Goal: Task Accomplishment & Management: Manage account settings

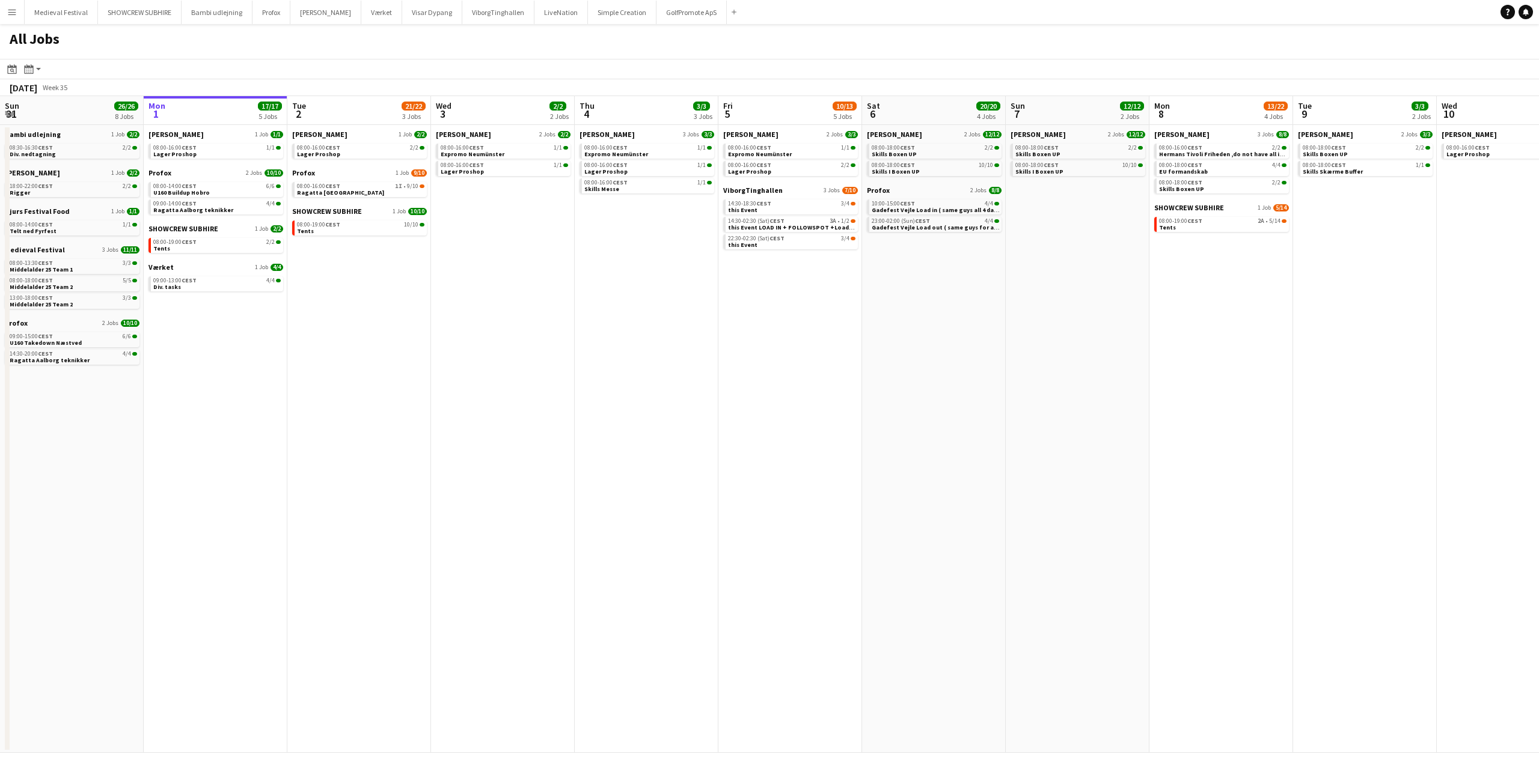
click at [759, 469] on app-date-cell "Danny Black Luna 2 Jobs 3/3 08:00-16:00 CEST 1/1 Expromo Neumünster 08:00-16:00…" at bounding box center [790, 439] width 144 height 628
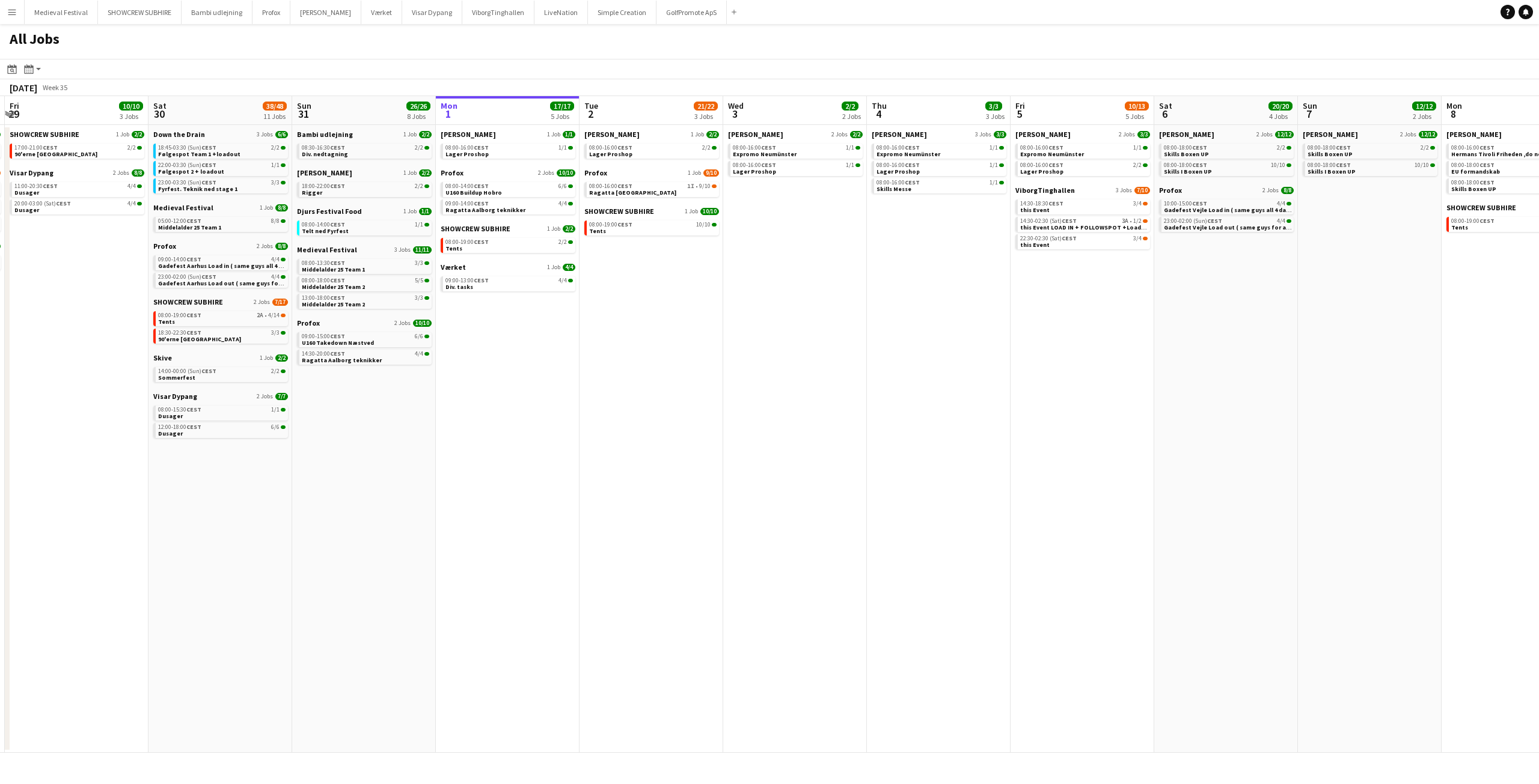
drag, startPoint x: 547, startPoint y: 396, endPoint x: 965, endPoint y: 409, distance: 418.2
click at [965, 409] on app-calendar-viewport "Tue 26 10/14 5 Jobs Wed 27 17/19 4 Jobs Thu 28 17/18 5 Jobs Fri 29 10/10 3 Jobs…" at bounding box center [769, 424] width 1539 height 657
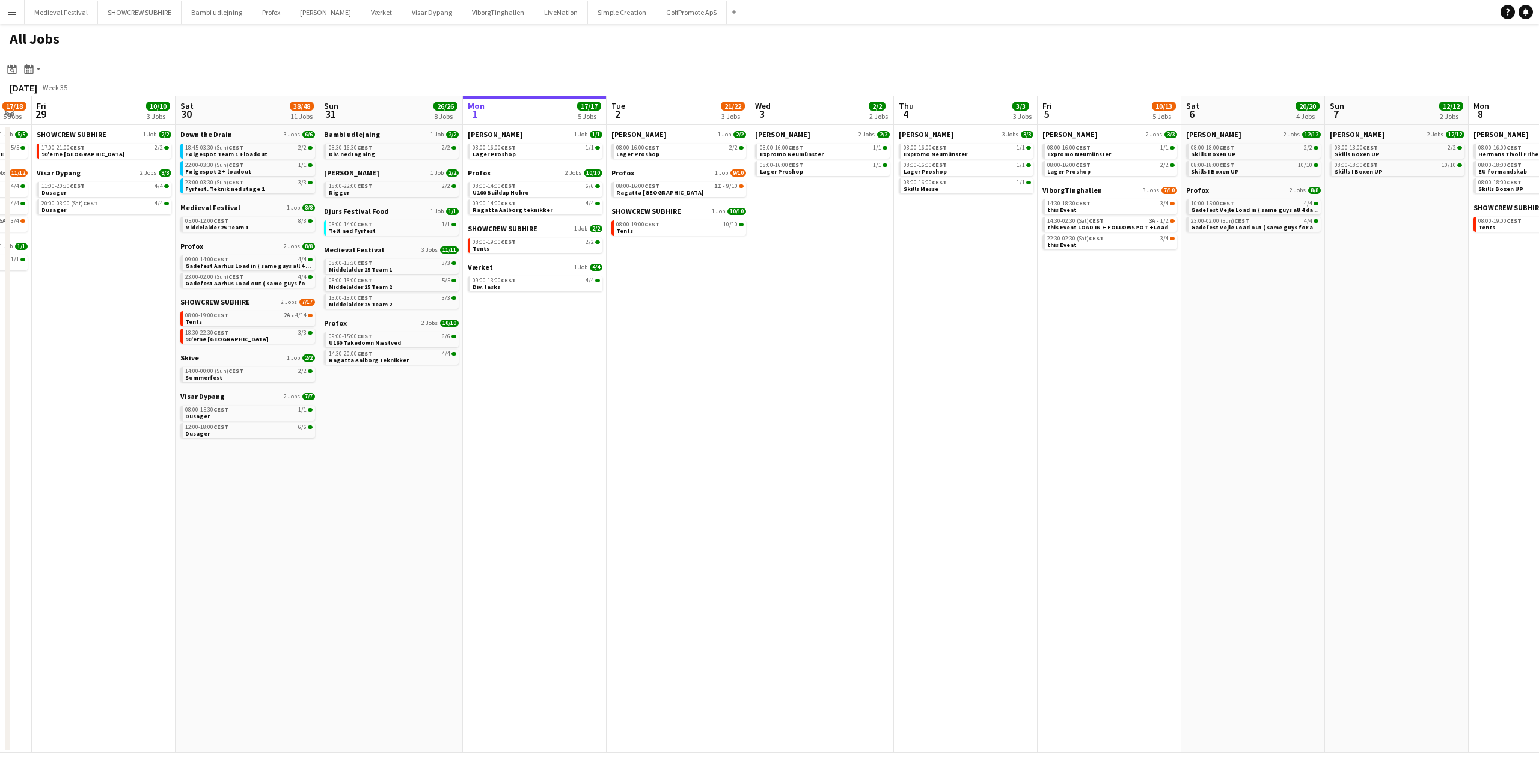
drag, startPoint x: 1056, startPoint y: 281, endPoint x: 788, endPoint y: 310, distance: 269.6
click at [788, 310] on app-calendar-viewport "Tue 26 10/14 5 Jobs Wed 27 17/19 4 Jobs Thu 28 17/18 5 Jobs Fri 29 10/10 3 Jobs…" at bounding box center [769, 424] width 1539 height 657
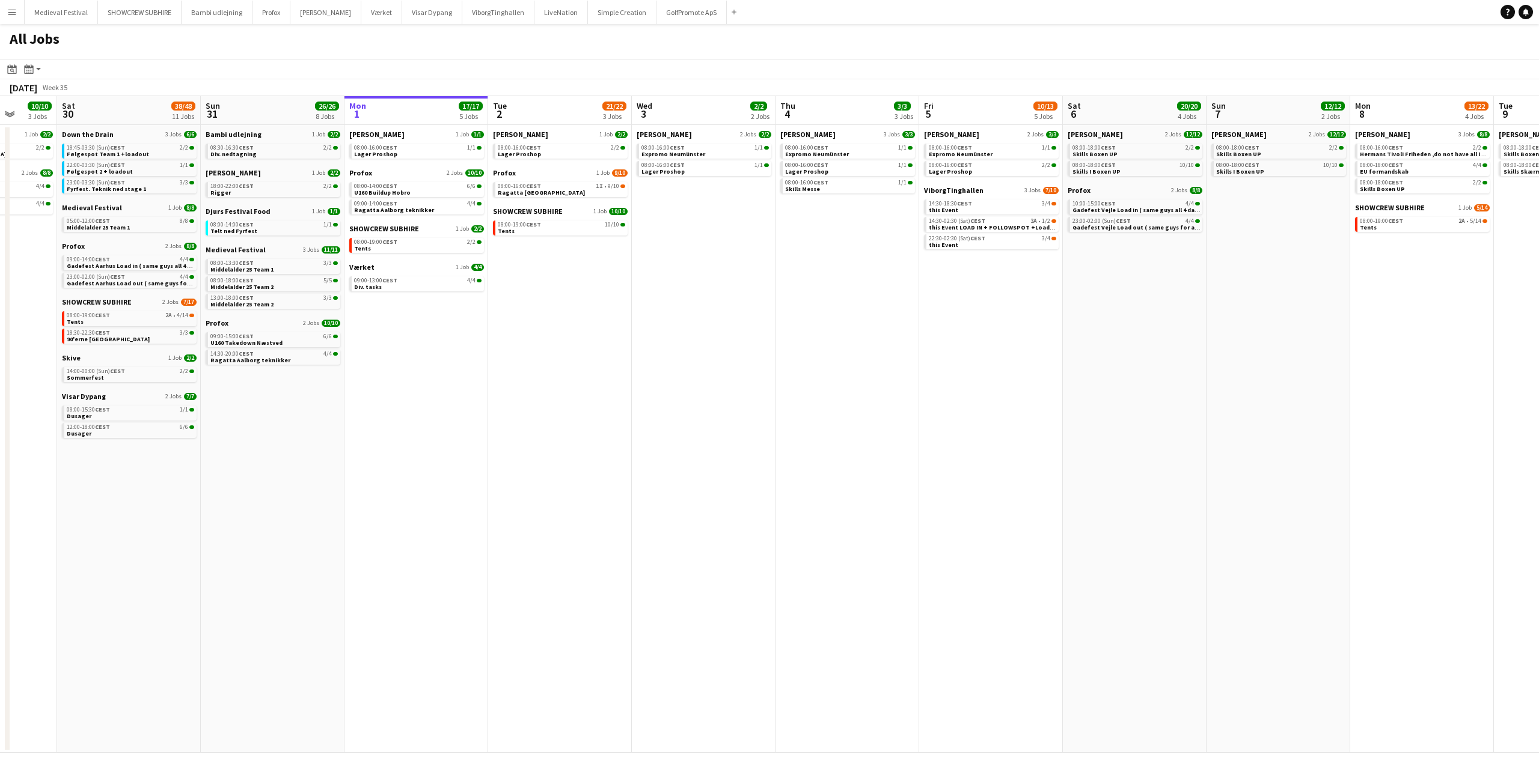
click at [1538, 378] on app-all-jobs "All Jobs Date picker SEP 2025 SEP 2025 Monday M Tuesday T Wednesday W Thursday …" at bounding box center [769, 388] width 1539 height 729
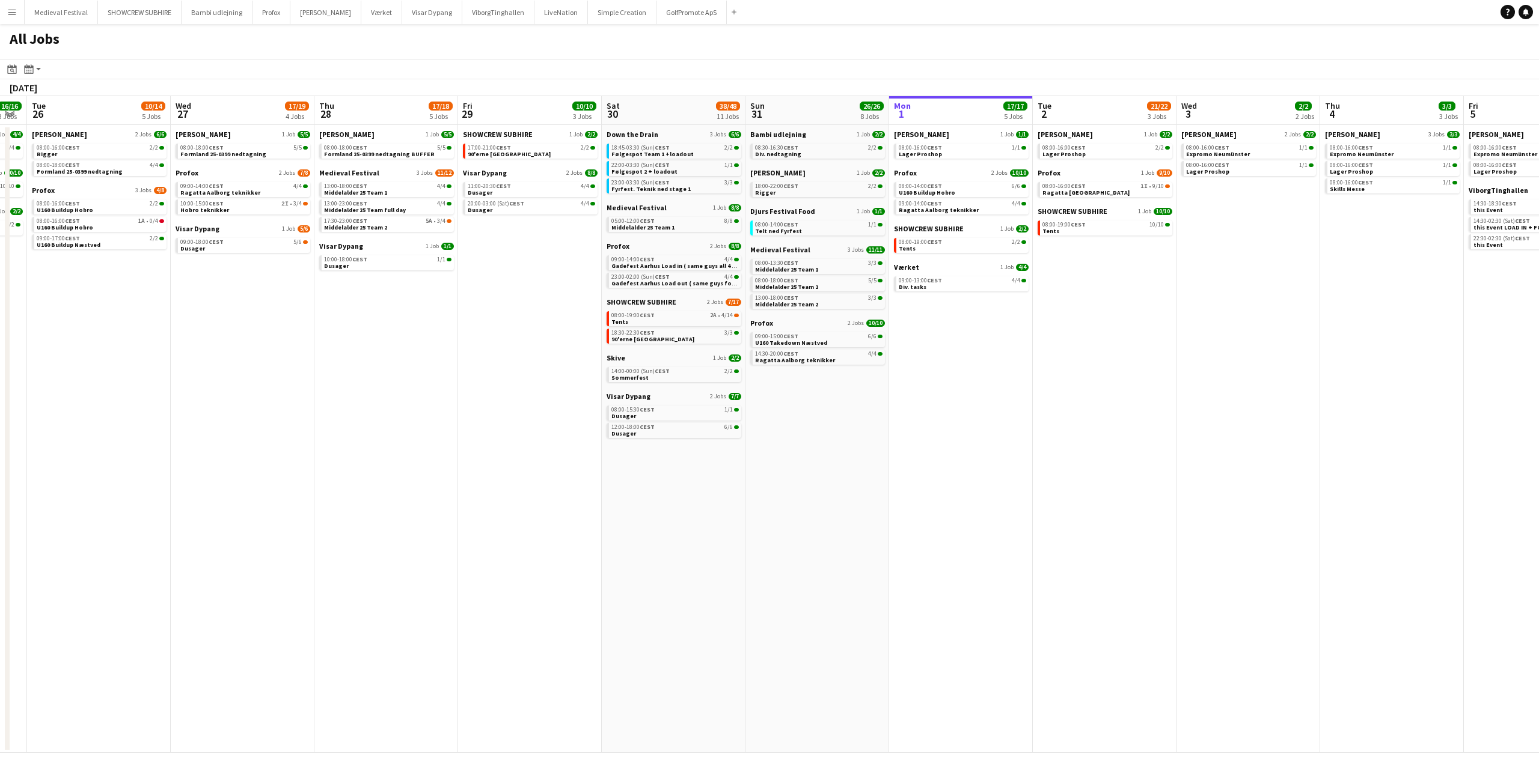
drag, startPoint x: 994, startPoint y: 418, endPoint x: 1538, endPoint y: 476, distance: 547.1
click at [1538, 476] on app-calendar-viewport "Sun 24 7/7 3 Jobs Mon 25 16/16 3 Jobs Tue 26 10/14 5 Jobs Wed 27 17/19 4 Jobs T…" at bounding box center [769, 424] width 1539 height 657
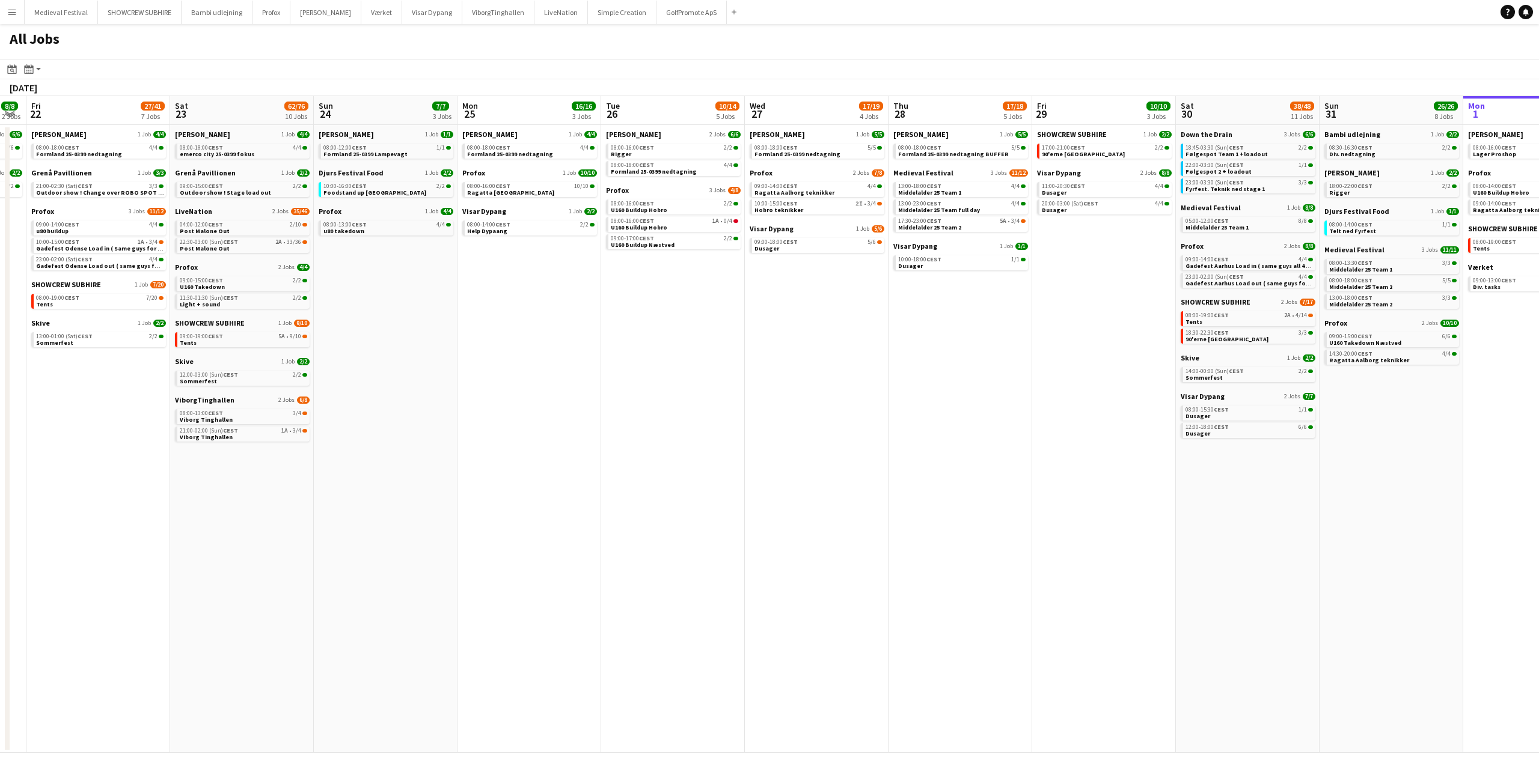
drag, startPoint x: 844, startPoint y: 430, endPoint x: 268, endPoint y: 432, distance: 576.0
click at [268, 432] on app-calendar-viewport "Tue 19 6/6 3 Jobs Wed 20 11/15 5 Jobs Thu 21 8/8 2 Jobs Fri 22 27/41 7 Jobs Sat…" at bounding box center [769, 424] width 1539 height 657
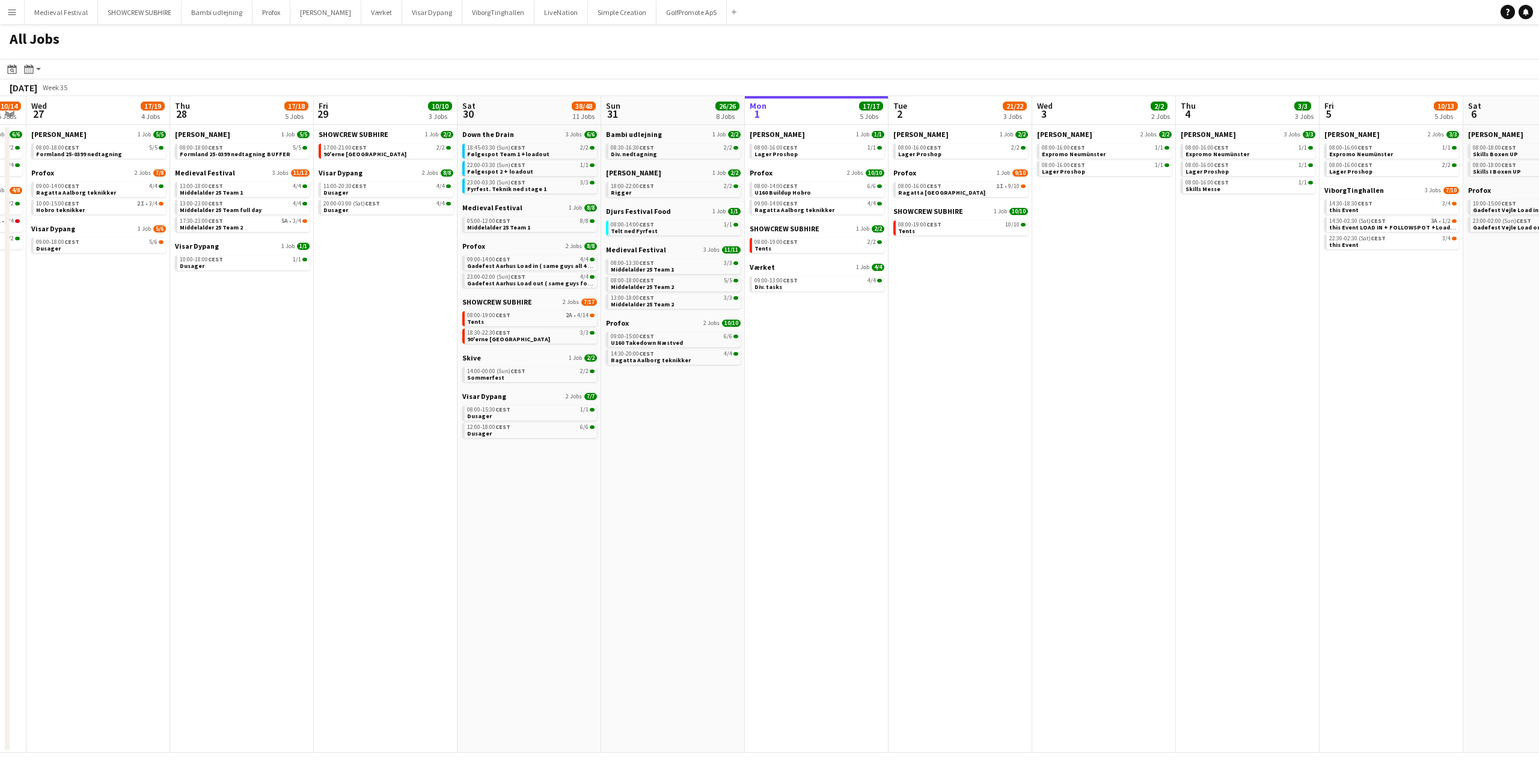
scroll to position [0, 405]
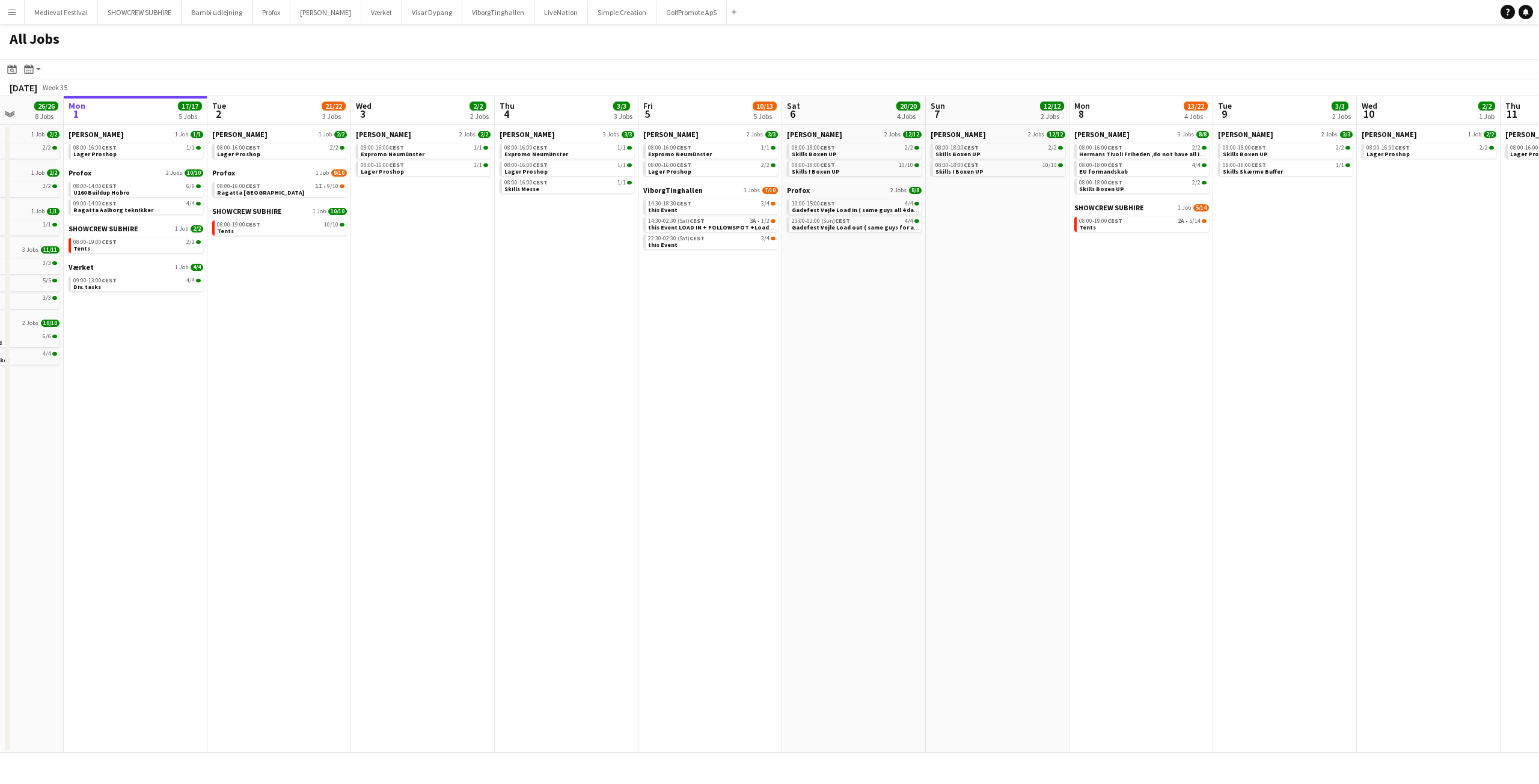
drag, startPoint x: 976, startPoint y: 448, endPoint x: 408, endPoint y: 480, distance: 568.9
click at [409, 480] on app-calendar-viewport "Thu 28 17/18 5 Jobs Fri 29 10/10 3 Jobs Sat 30 38/48 11 Jobs Sun 31 26/26 8 Job…" at bounding box center [769, 424] width 1539 height 657
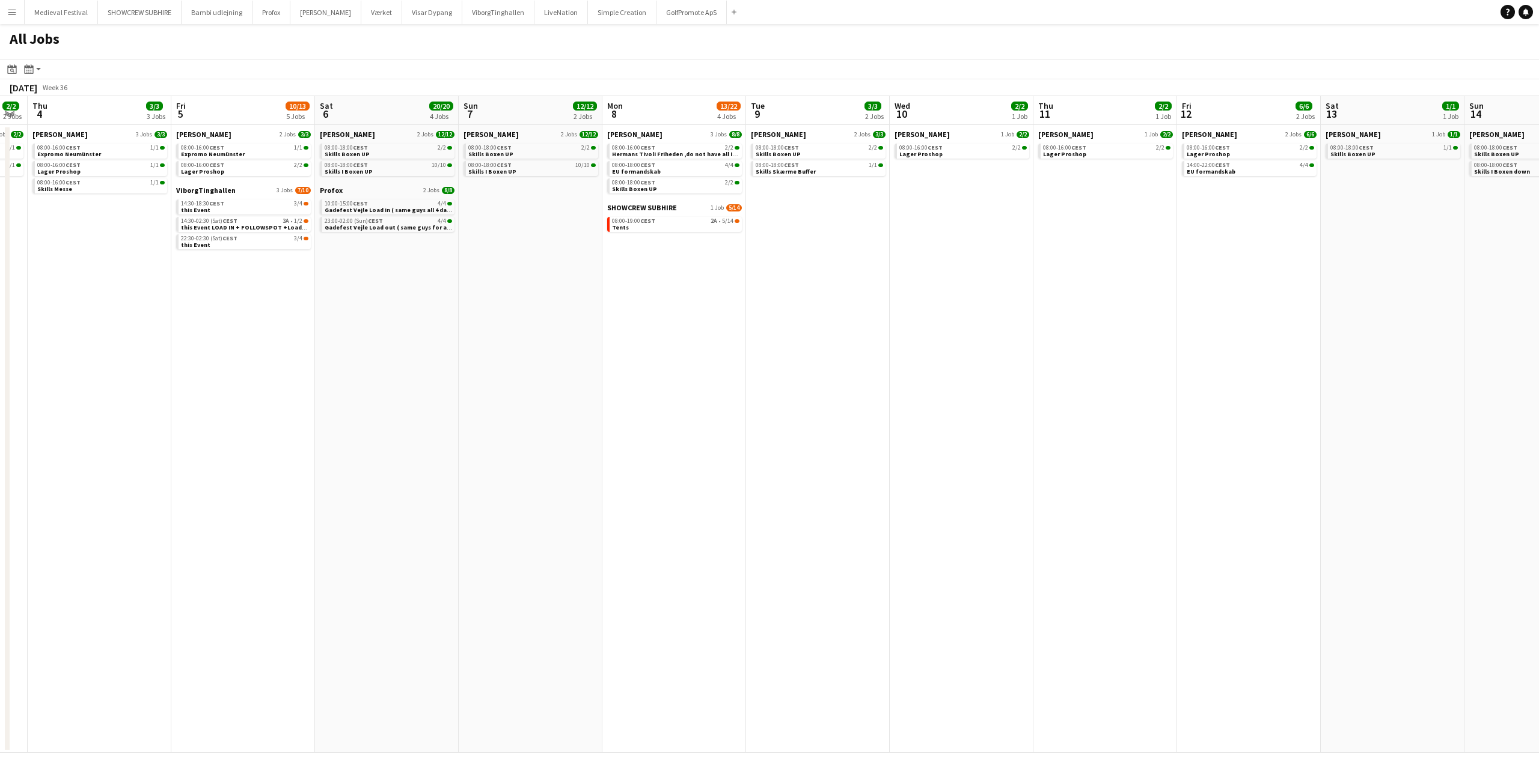
click at [707, 402] on app-all-jobs "All Jobs Date picker SEP 2025 SEP 2025 Monday M Tuesday T Wednesday W Thursday …" at bounding box center [769, 388] width 1539 height 729
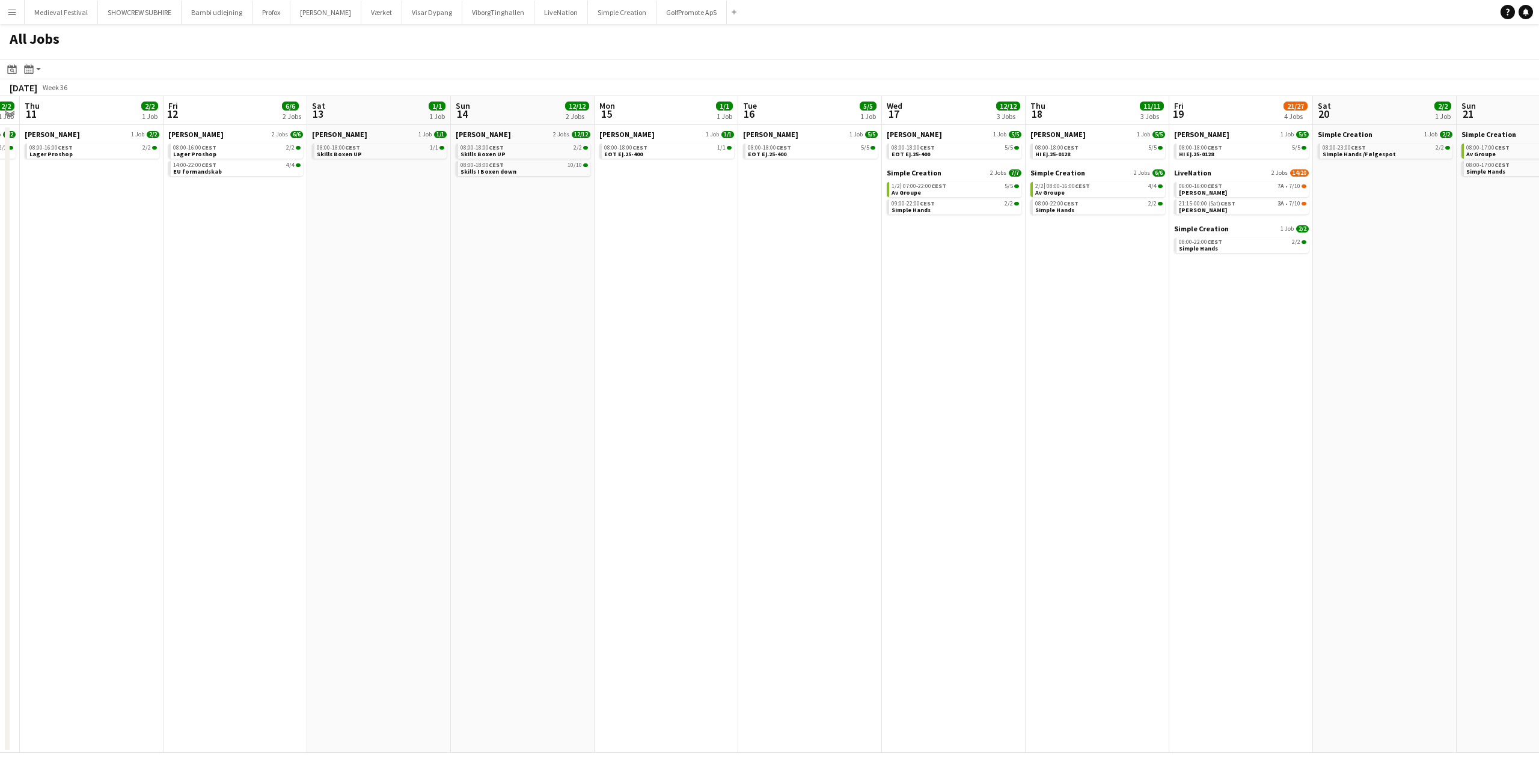
click at [0, 492] on app-all-jobs "All Jobs Date picker SEP 2025 SEP 2025 Monday M Tuesday T Wednesday W Thursday …" at bounding box center [769, 388] width 1539 height 729
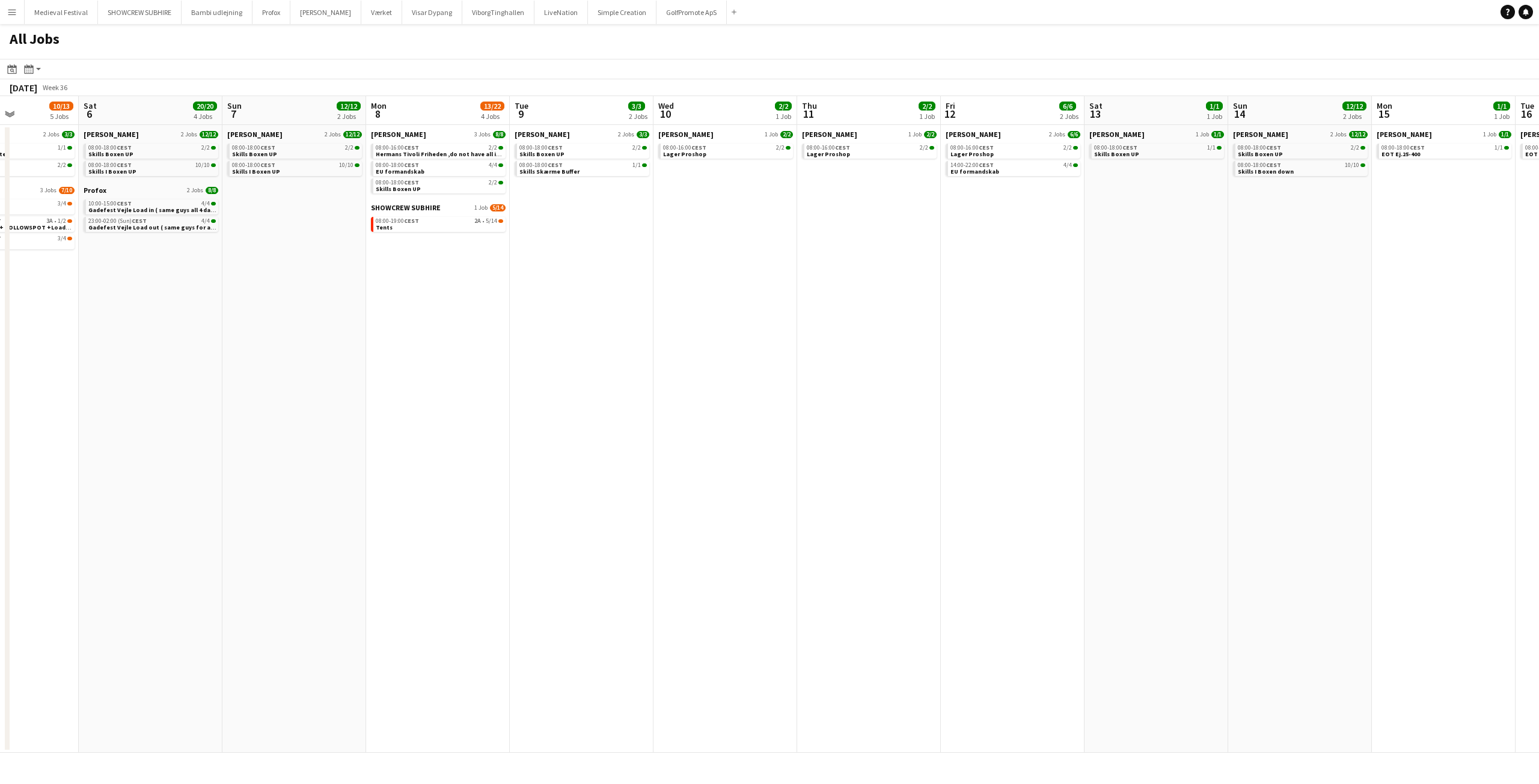
drag, startPoint x: 2, startPoint y: 492, endPoint x: 1089, endPoint y: 530, distance: 1087.7
click at [1090, 530] on app-calendar-viewport "Wed 3 2/2 2 Jobs Thu 4 3/3 3 Jobs Fri 5 10/13 5 Jobs Sat 6 20/20 4 Jobs Sun 7 1…" at bounding box center [769, 424] width 1539 height 657
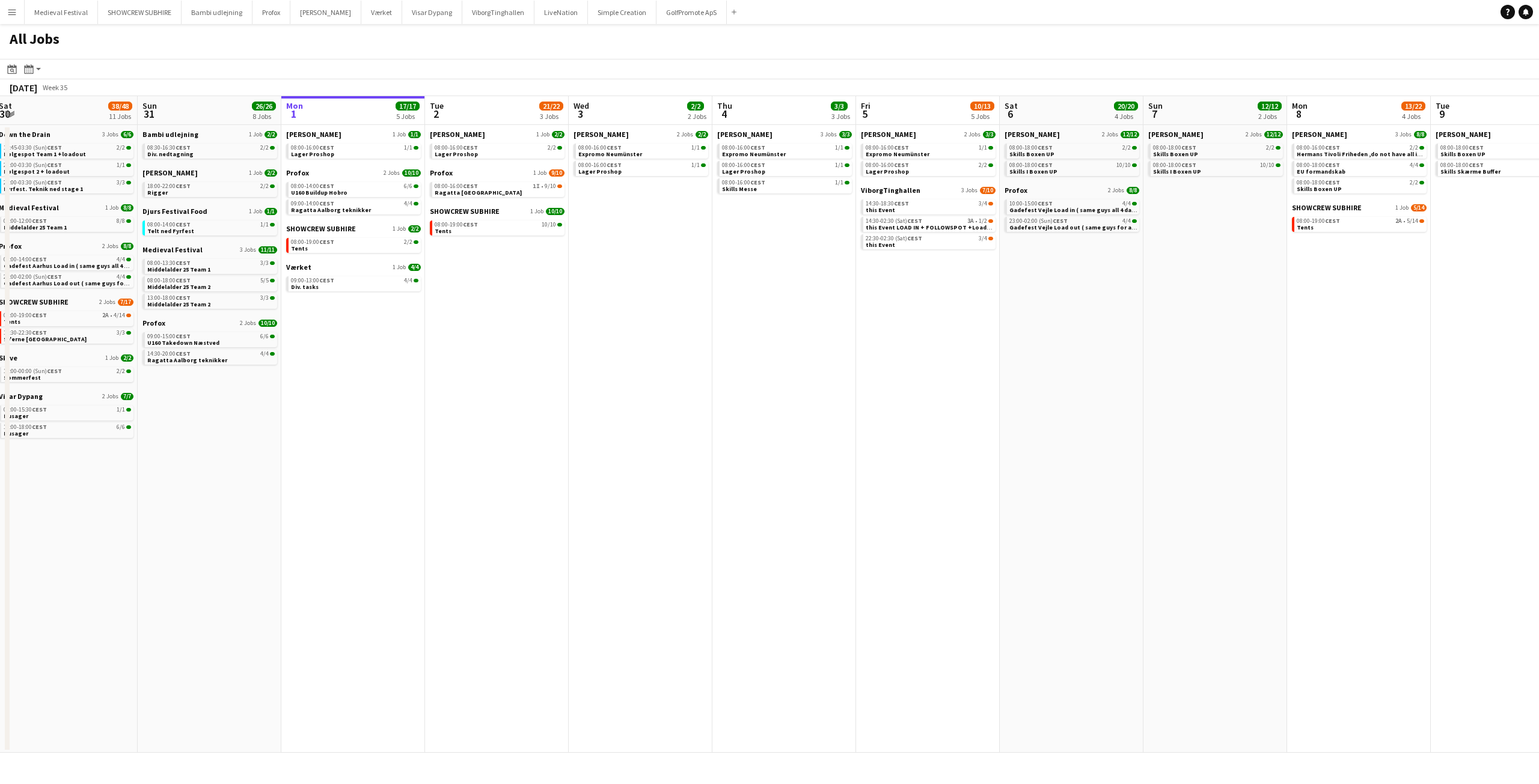
drag, startPoint x: 377, startPoint y: 495, endPoint x: 1476, endPoint y: 530, distance: 1099.6
click at [1538, 524] on app-calendar-viewport "Thu 28 17/18 5 Jobs Fri 29 10/10 3 Jobs Sat 30 38/48 11 Jobs Sun 31 26/26 8 Job…" at bounding box center [769, 424] width 1539 height 657
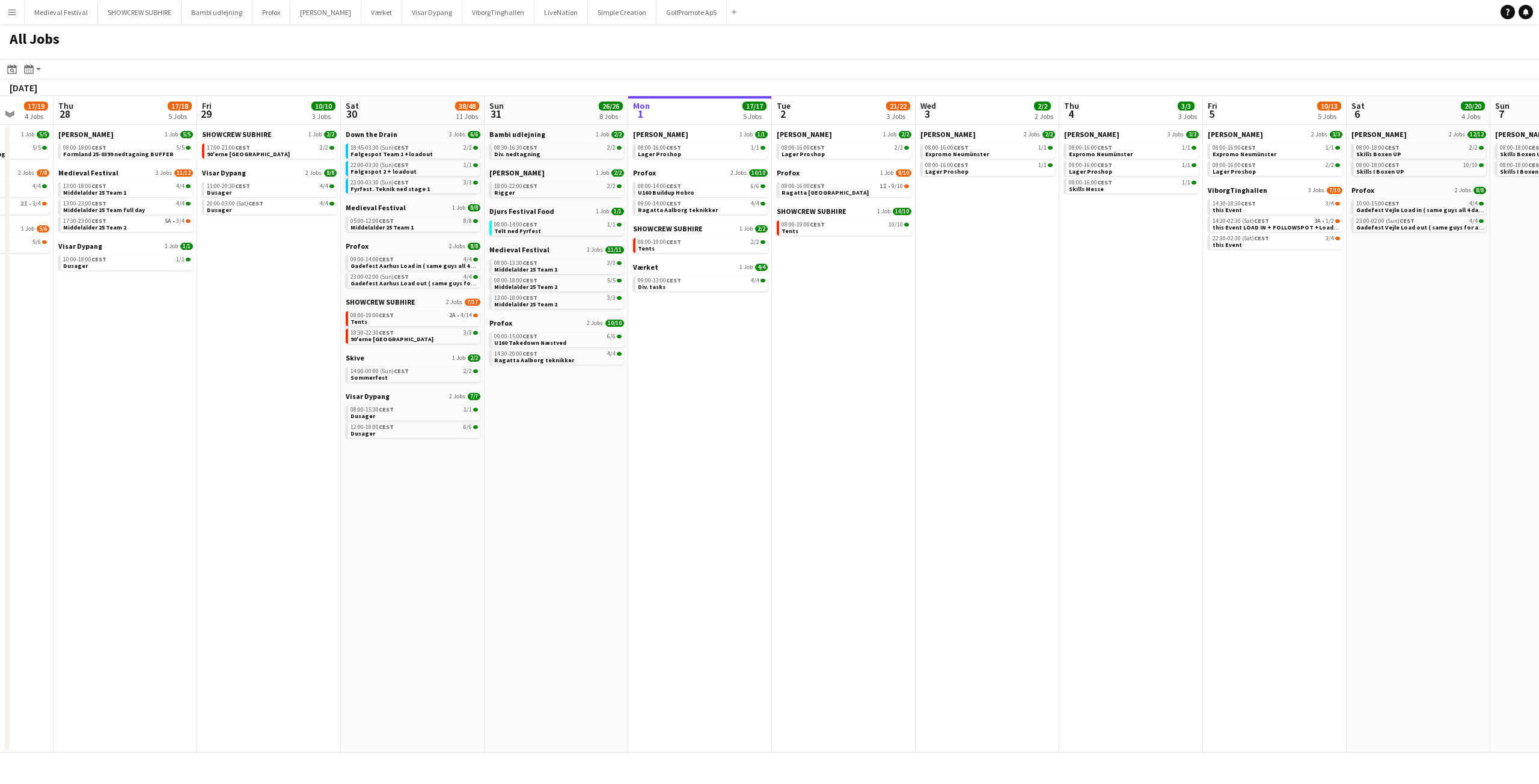
drag, startPoint x: 671, startPoint y: 351, endPoint x: 1202, endPoint y: 408, distance: 534.1
click at [1216, 418] on app-calendar-viewport "Tue 26 10/14 5 Jobs Wed 27 17/19 4 Jobs Thu 28 17/18 5 Jobs Fri 29 10/10 3 Jobs…" at bounding box center [769, 424] width 1539 height 657
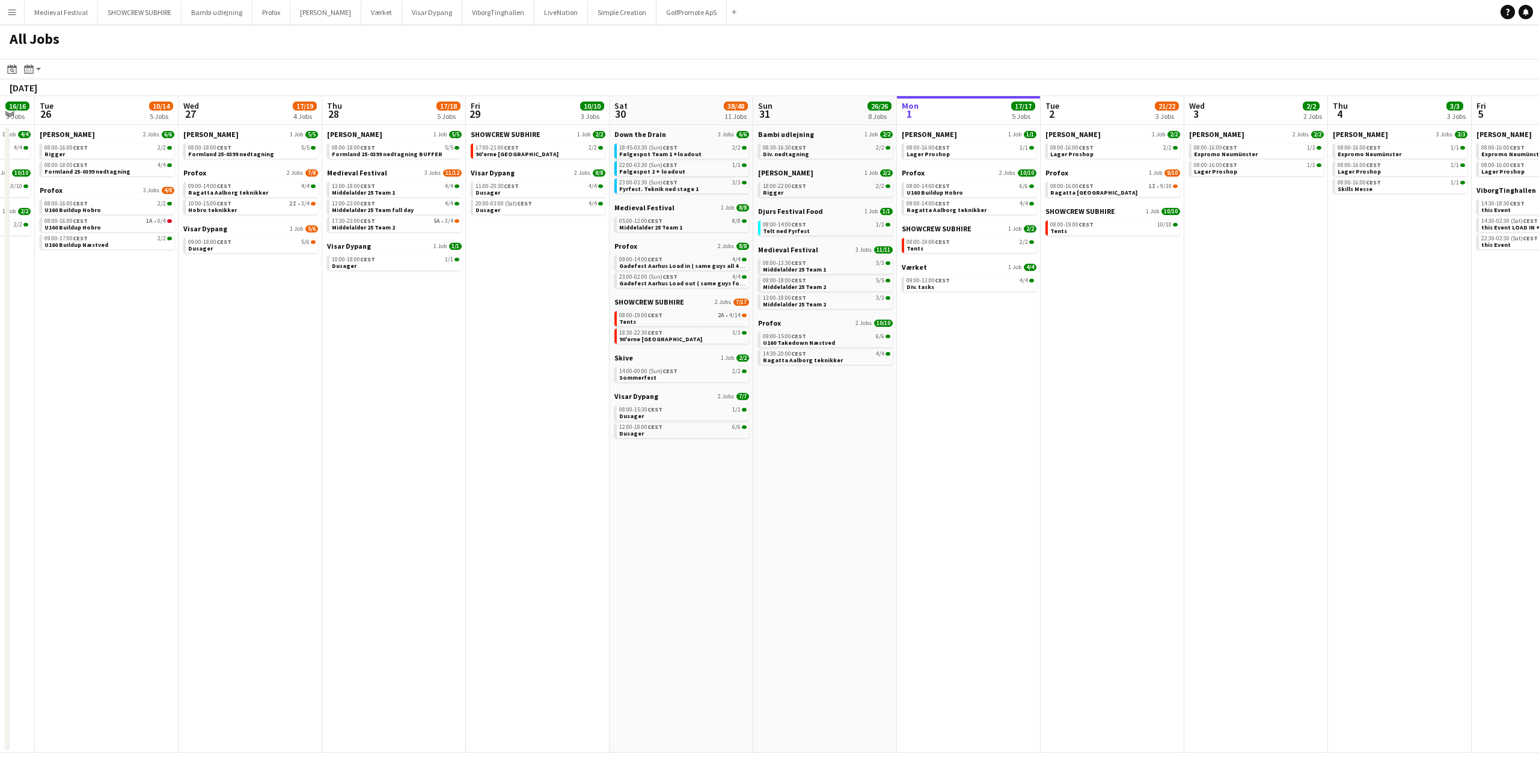
drag, startPoint x: 1312, startPoint y: 357, endPoint x: 1011, endPoint y: 363, distance: 301.1
click at [1022, 368] on app-calendar-viewport "Fri 22 27/41 7 Jobs Sat 23 62/76 10 Jobs Sun 24 7/7 3 Jobs Mon 25 16/16 3 Jobs …" at bounding box center [769, 424] width 1539 height 657
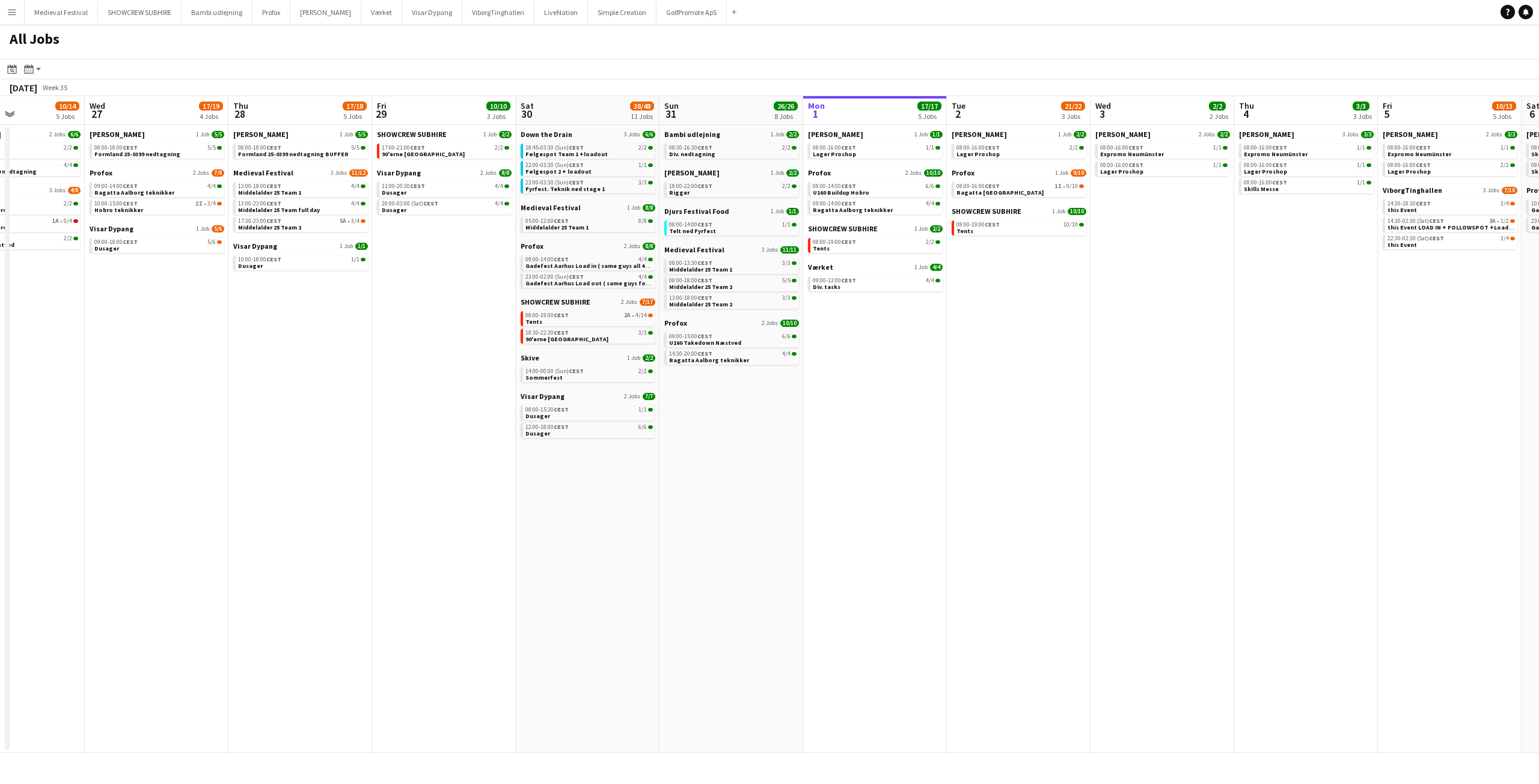
click at [1114, 463] on app-date-cell "Danny Black Luna 2 Jobs 2/2 08:00-16:00 CEST 1/1 Expromo Neumünster 08:00-16:00…" at bounding box center [1162, 439] width 144 height 628
click at [1034, 180] on app-calendar-brief-board "Profox 1 Job 9/10 08:00-16:00 CEST 1I • 9/10 Ragatta Aalborg" at bounding box center [1019, 183] width 135 height 29
click at [1024, 184] on div "08:00-16:00 CEST 1I • 9/10" at bounding box center [1020, 186] width 127 height 6
click at [840, 242] on span "08:00-19:00 CEST" at bounding box center [834, 242] width 43 height 6
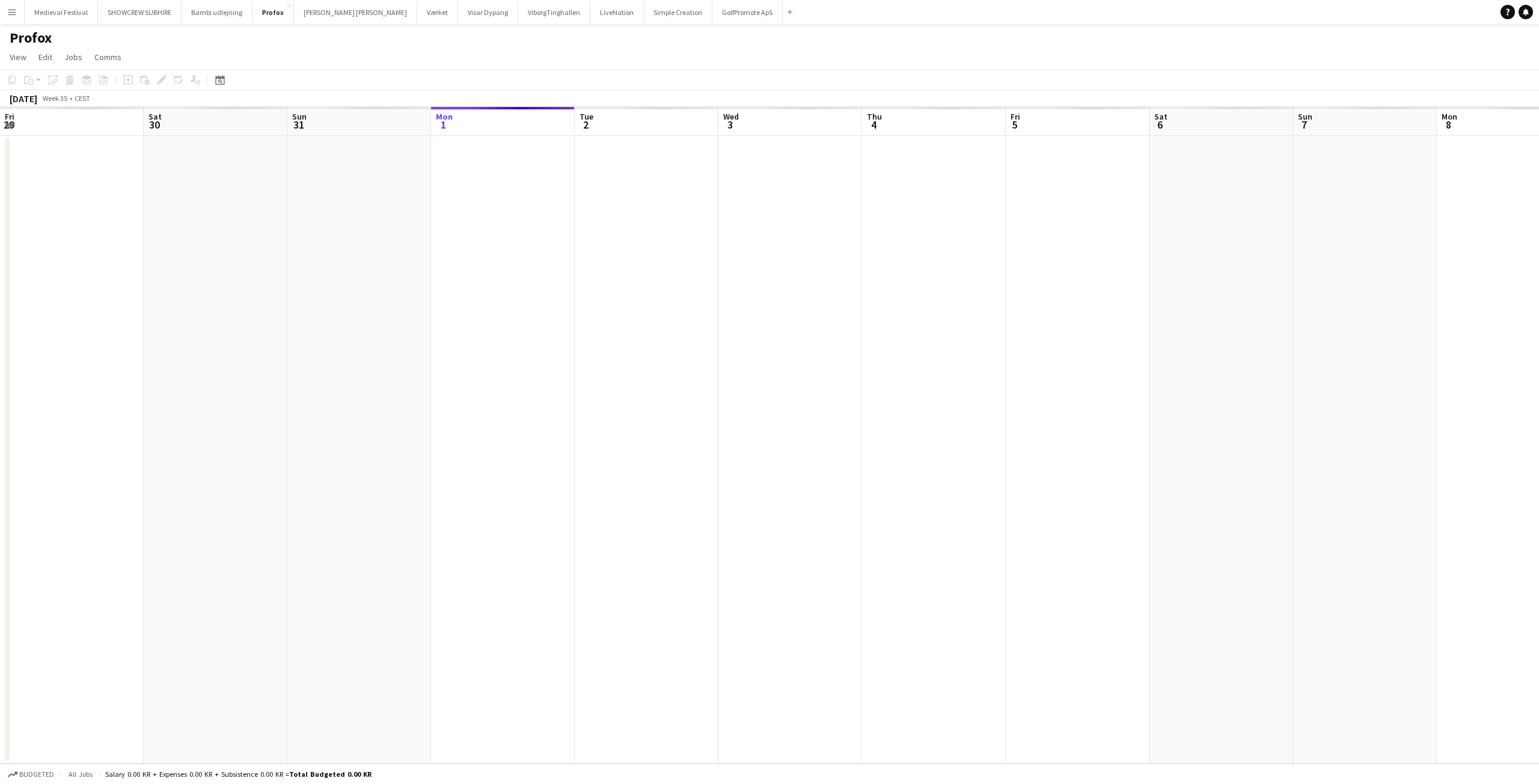
scroll to position [0, 414]
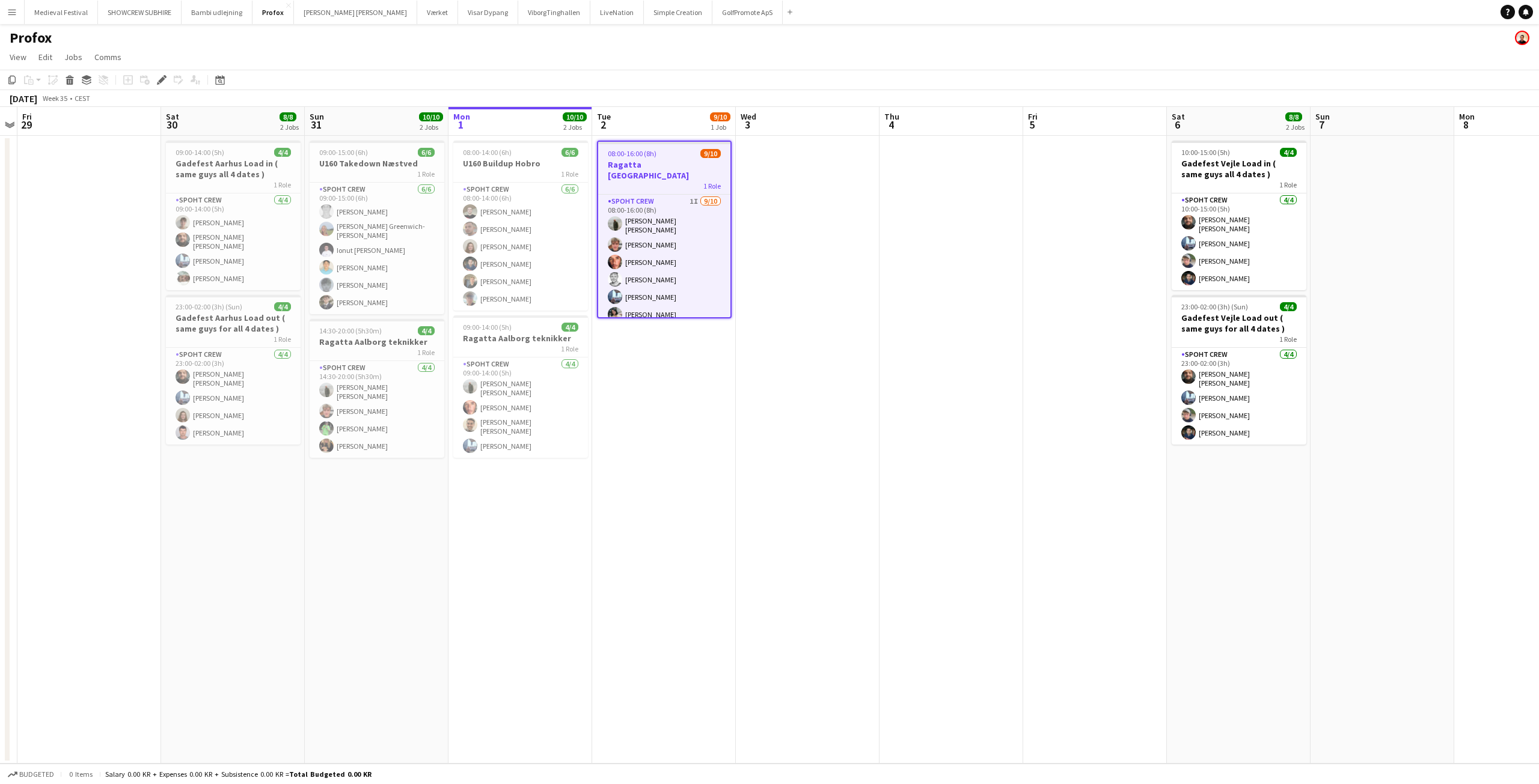
click at [673, 151] on div "08:00-16:00 (8h) 9/10" at bounding box center [664, 154] width 132 height 9
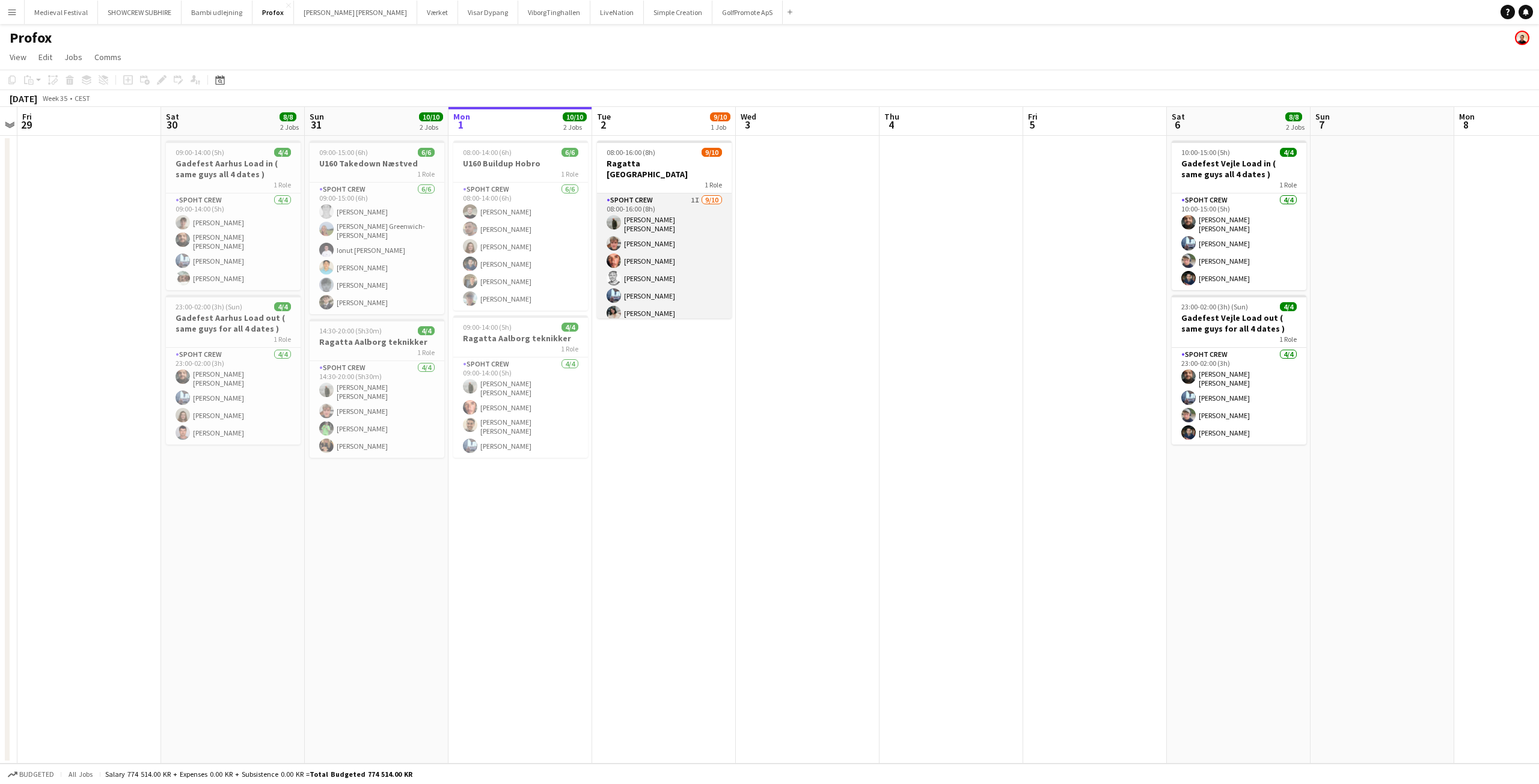
click at [683, 221] on app-card-role "Spoht Crew 1I [DATE] 08:00-16:00 (8h) [PERSON_NAME] [PERSON_NAME] [PERSON_NAME]…" at bounding box center [665, 297] width 135 height 208
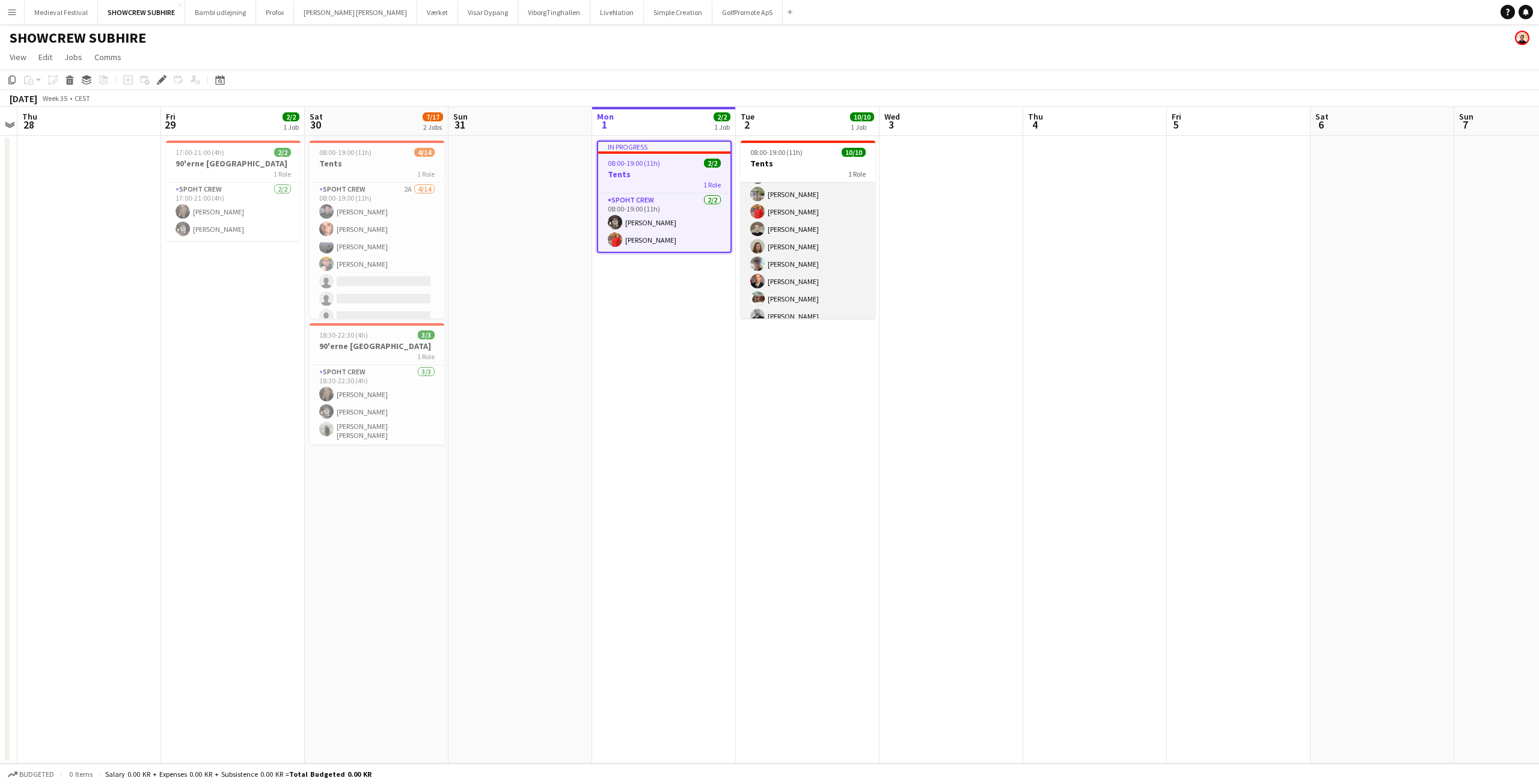
scroll to position [62, 0]
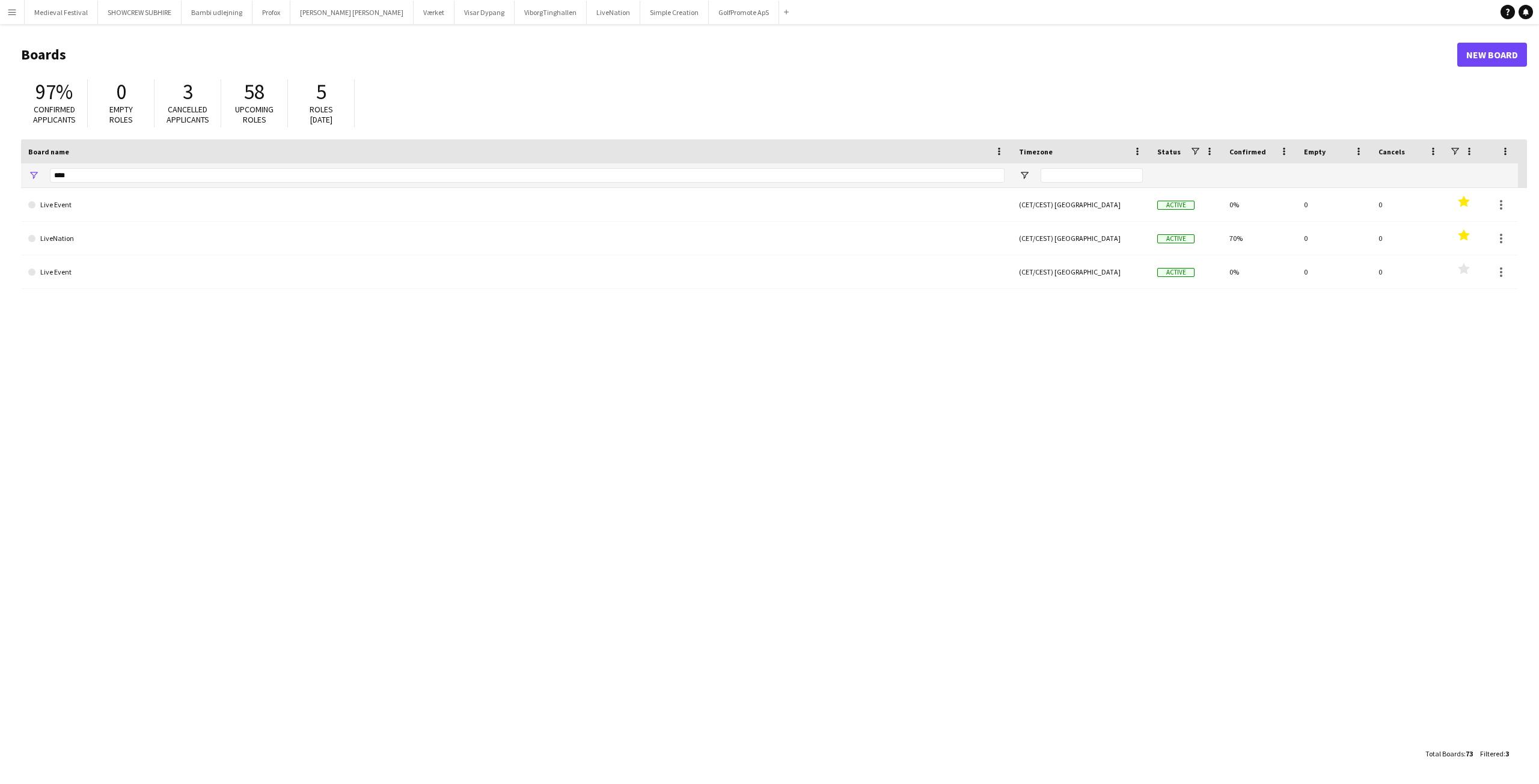
click at [15, 15] on app-icon "Menu" at bounding box center [12, 12] width 9 height 9
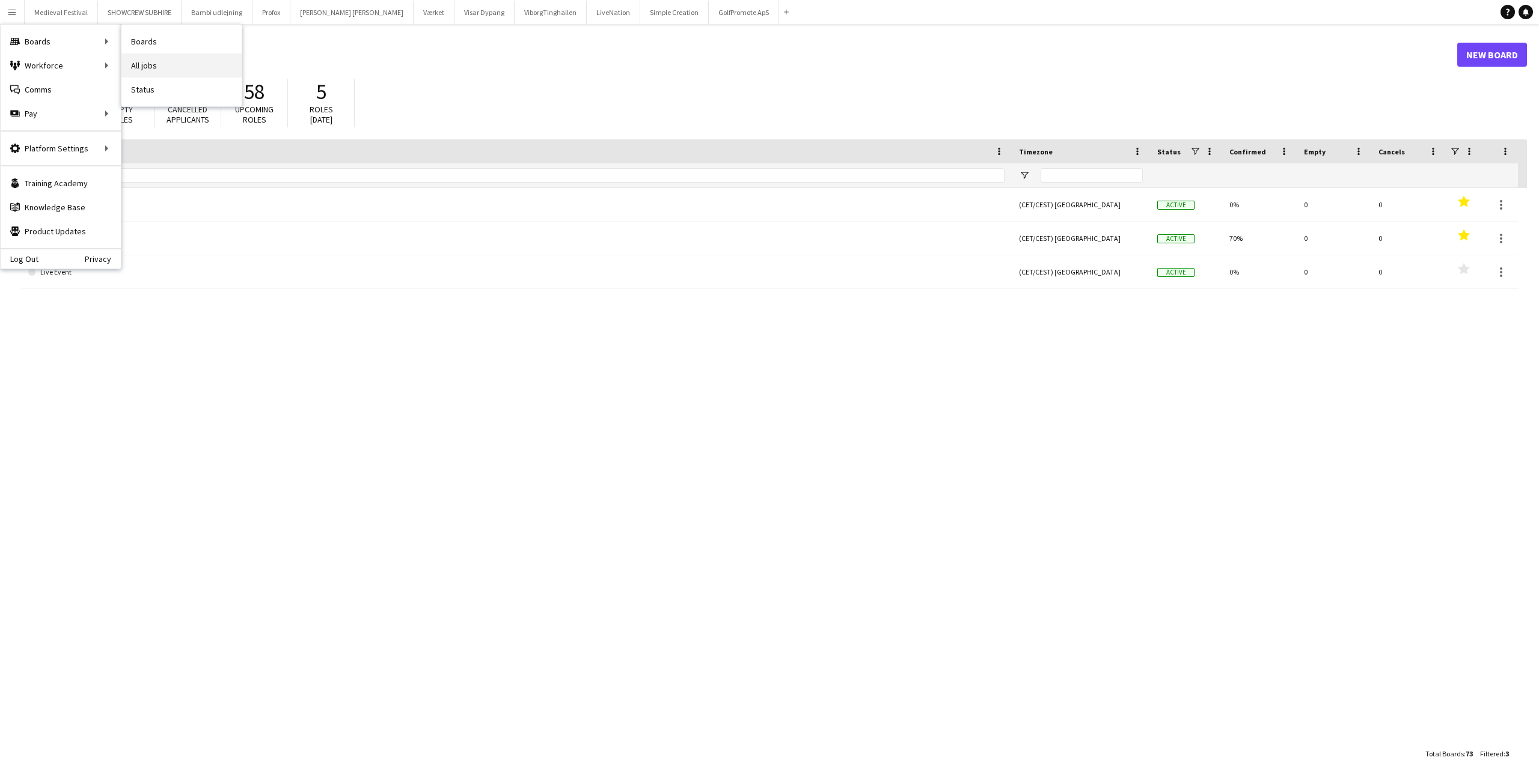
click at [159, 55] on link "All jobs" at bounding box center [181, 65] width 120 height 24
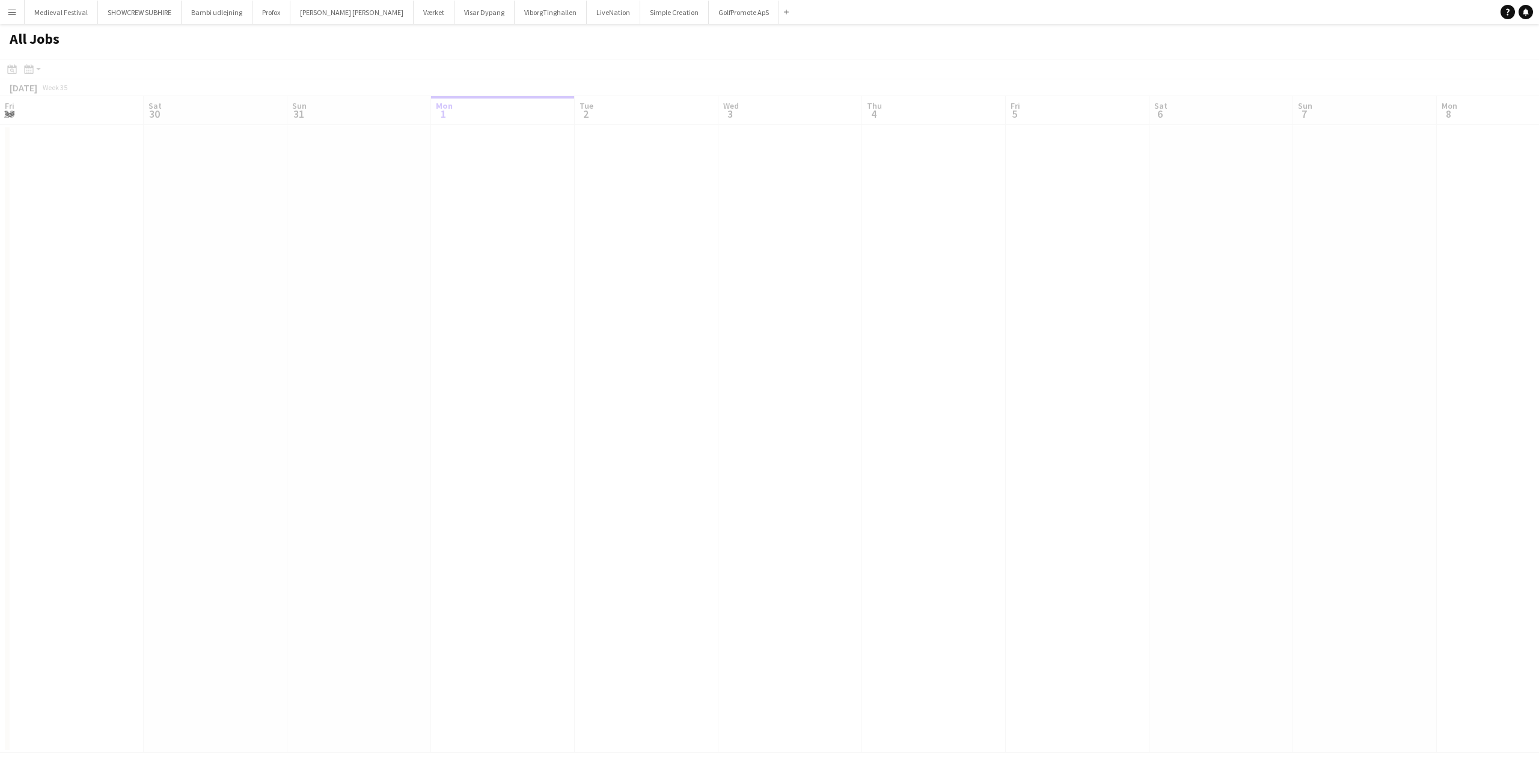
scroll to position [0, 287]
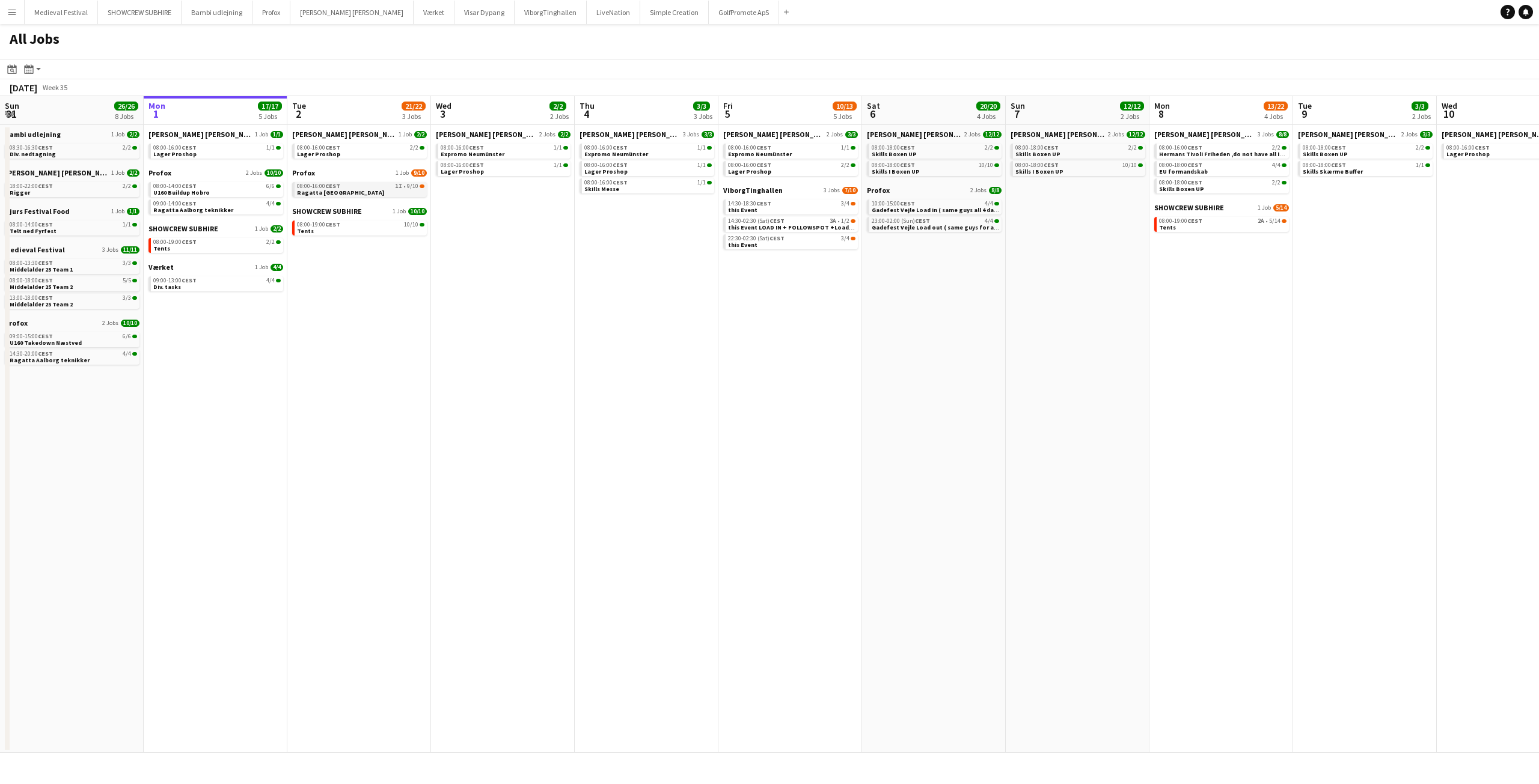
click at [395, 183] on div "08:00-16:00 CEST 1I • 9/10" at bounding box center [361, 186] width 127 height 6
click at [411, 222] on span "10/10" at bounding box center [411, 224] width 15 height 6
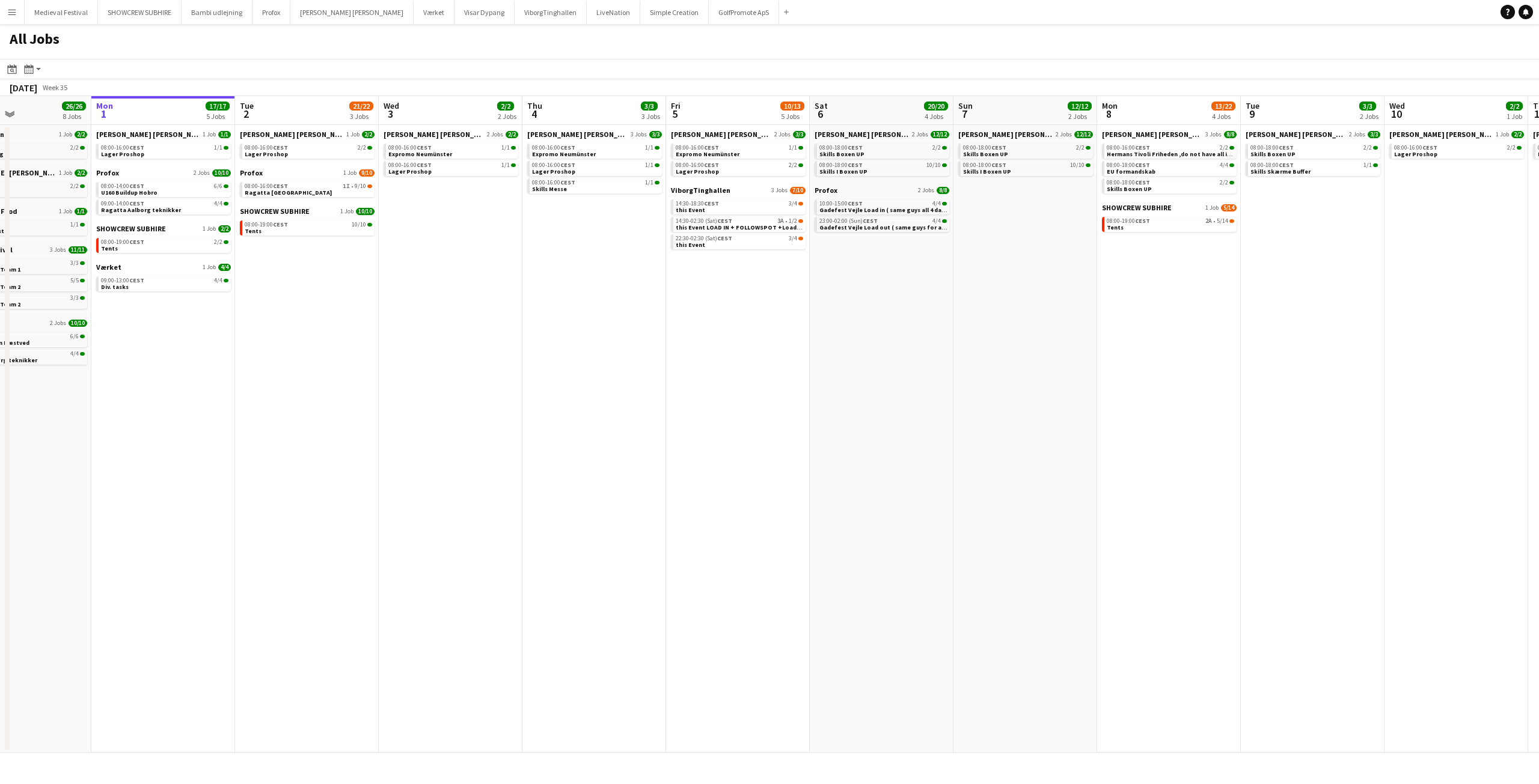
drag, startPoint x: 491, startPoint y: 253, endPoint x: 757, endPoint y: 273, distance: 266.8
click at [757, 273] on app-calendar-viewport "Fri 29 10/10 3 Jobs Sat 30 38/48 11 Jobs Sun 31 26/26 8 Jobs Mon 1 17/17 5 Jobs…" at bounding box center [769, 424] width 1539 height 657
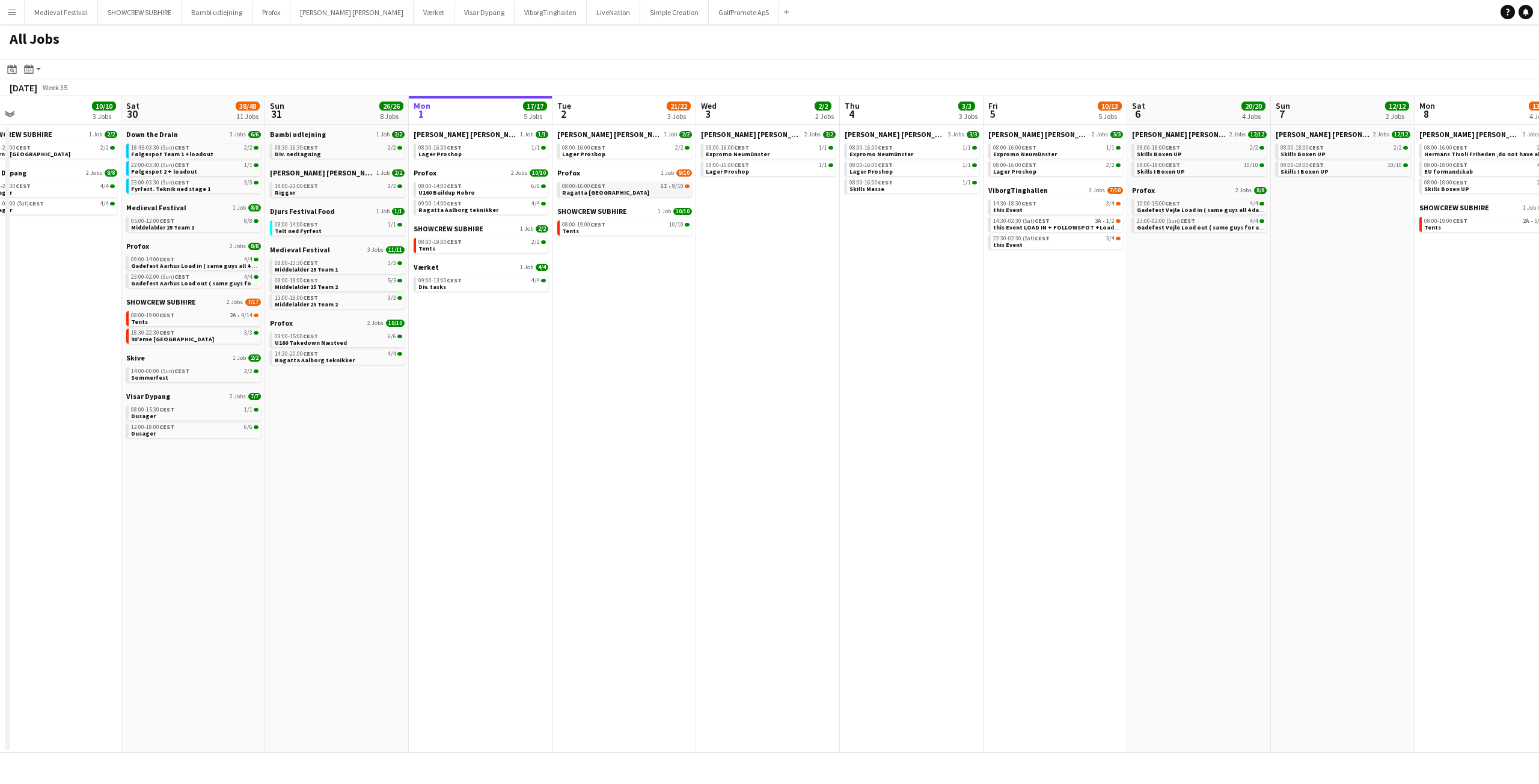
click at [627, 187] on div "08:00-16:00 CEST 1I • 9/10" at bounding box center [625, 186] width 127 height 6
click at [643, 191] on link "08:00-16:00 CEST 1I • 9/10 Ragatta Aalborg" at bounding box center [625, 189] width 127 height 14
click at [659, 186] on div "08:00-16:00 CEST 1I • 9/10" at bounding box center [625, 186] width 127 height 6
click at [667, 190] on link "08:00-16:00 CEST 1I • 9/10 Ragatta Aalborg" at bounding box center [625, 189] width 127 height 14
click at [627, 224] on div "08:00-19:00 CEST 10/10" at bounding box center [625, 224] width 127 height 6
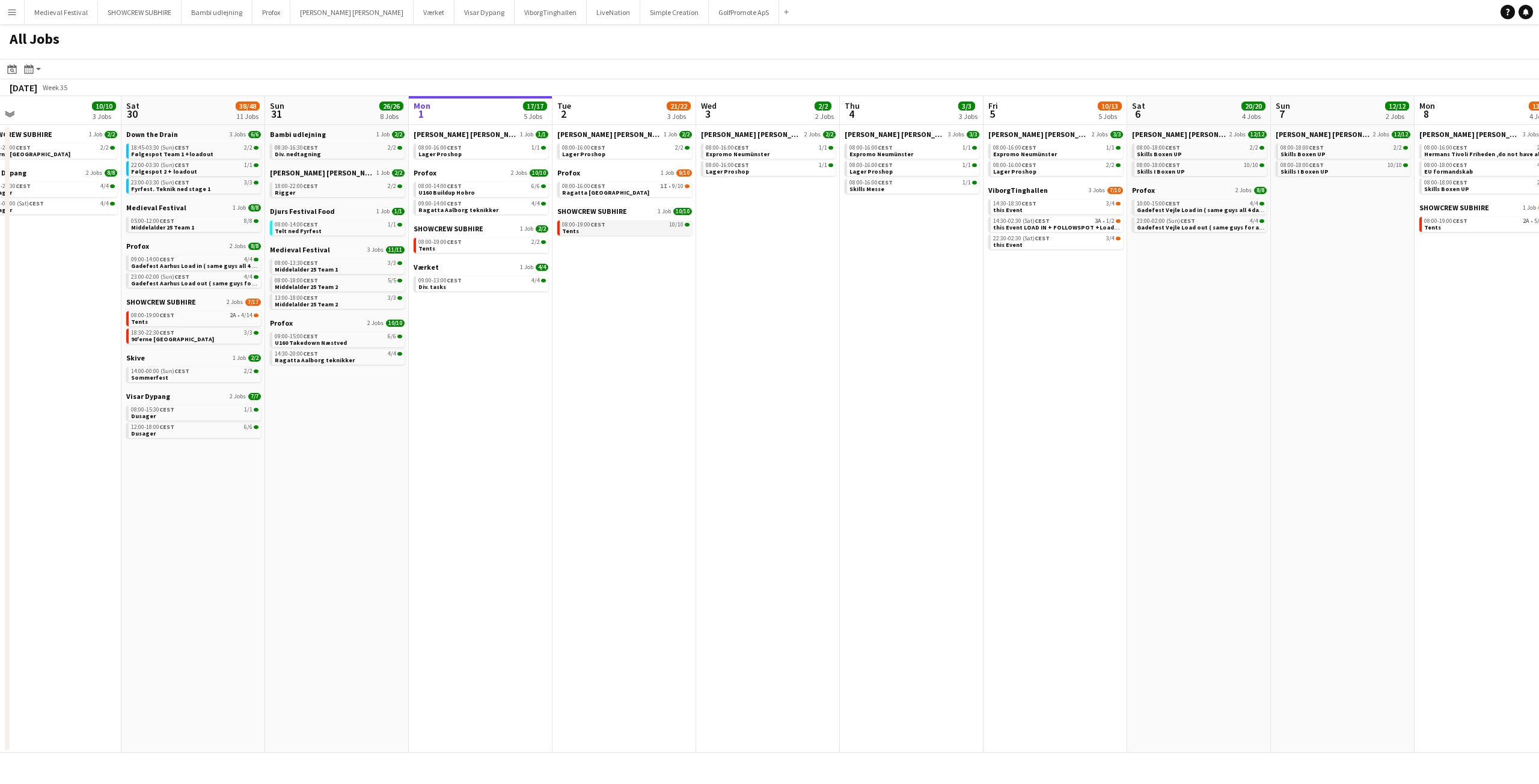
click at [633, 232] on link "08:00-19:00 CEST 10/10 Tents" at bounding box center [625, 227] width 127 height 14
click at [806, 245] on app-date-cell "Danny Black Luna 2 Jobs 2/2 08:00-16:00 CEST 1/1 Expromo Neumünster 08:00-16:00…" at bounding box center [769, 439] width 144 height 628
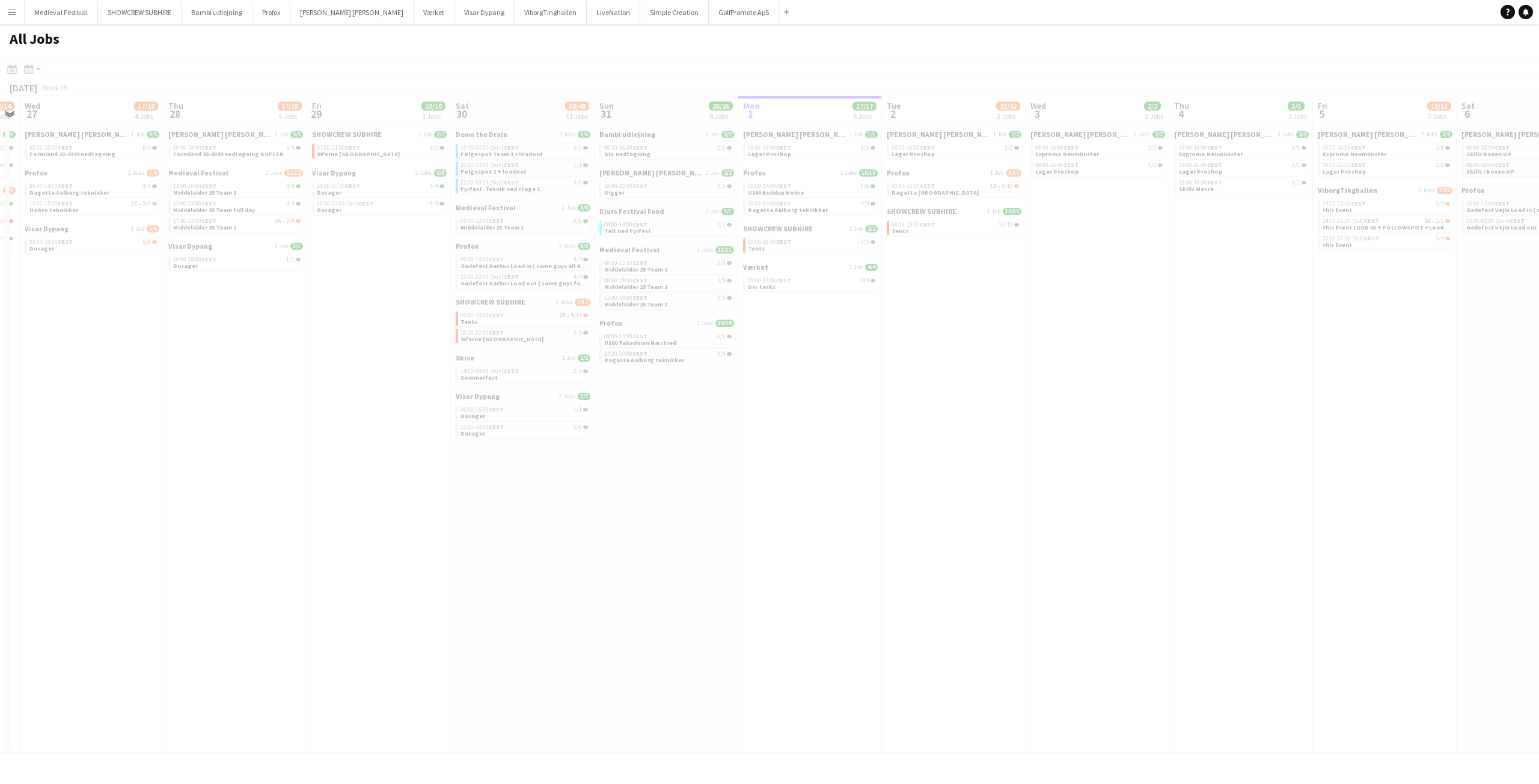
scroll to position [0, 379]
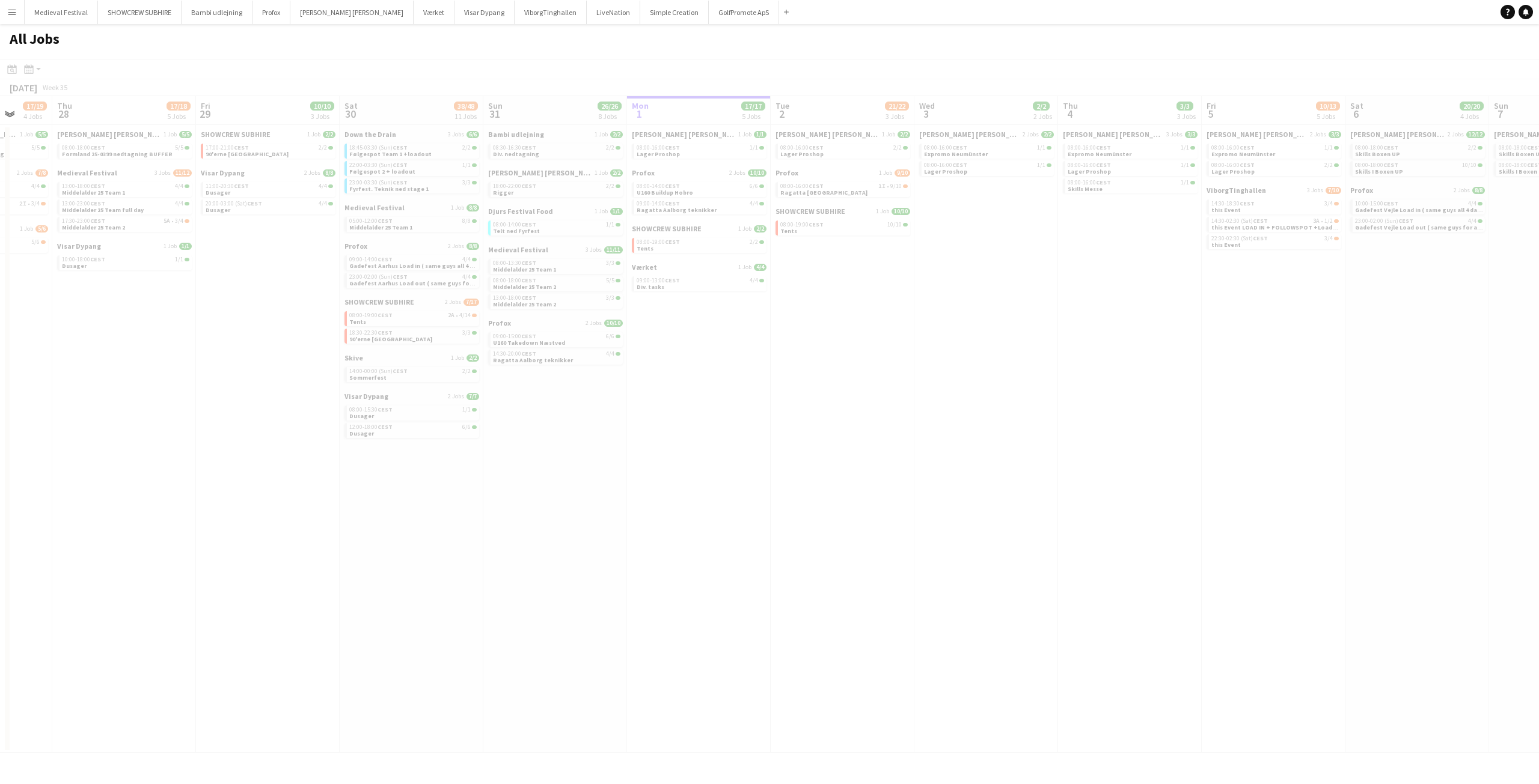
drag, startPoint x: 557, startPoint y: 295, endPoint x: 944, endPoint y: 337, distance: 389.3
click at [944, 337] on app-all-jobs "All Jobs Date picker SEP 2025 SEP 2025 Monday M Tuesday T Wednesday W Thursday …" at bounding box center [769, 388] width 1539 height 729
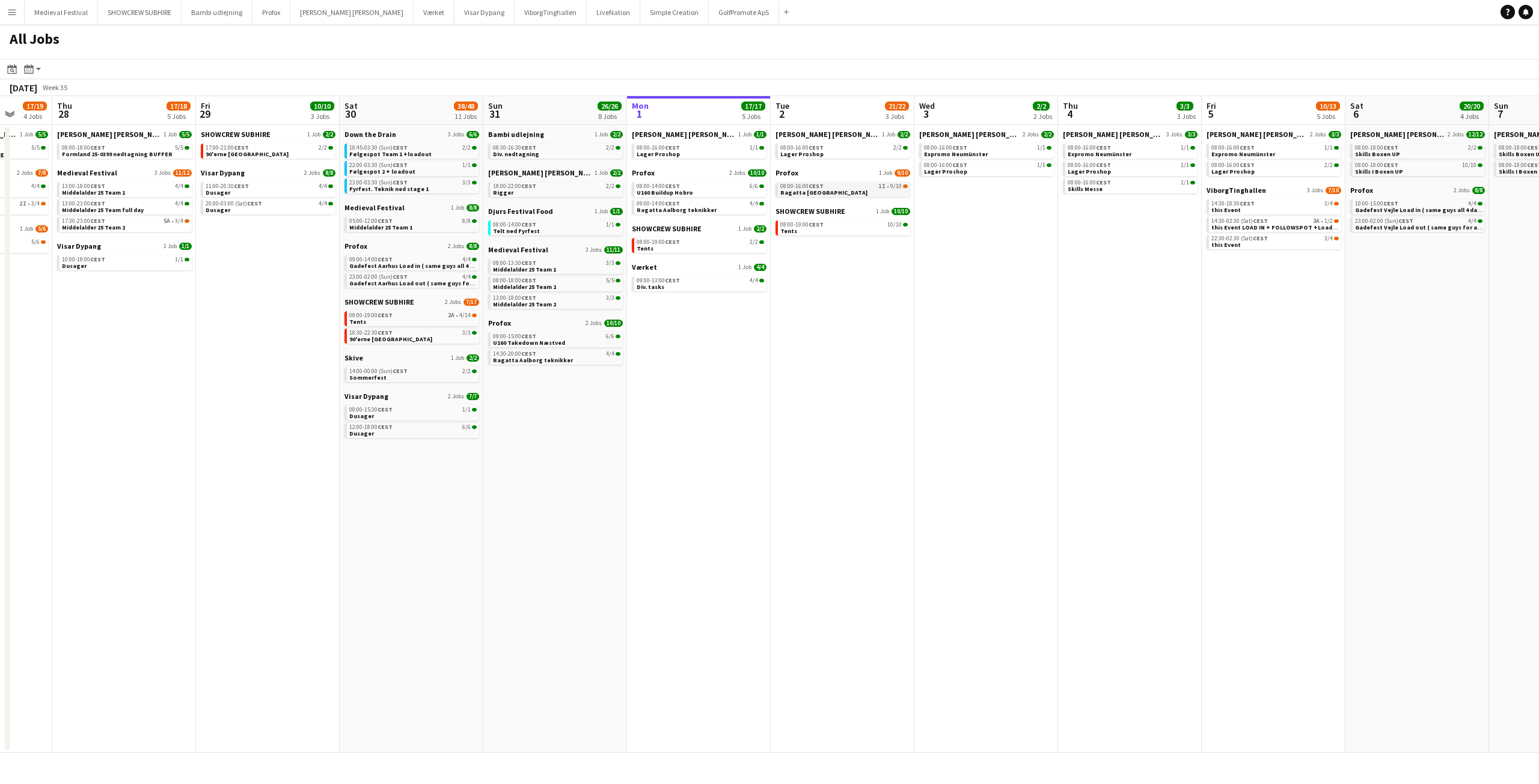
click at [824, 191] on link "08:00-16:00 CEST 1I • 9/10 Ragatta Aalborg" at bounding box center [844, 189] width 127 height 14
click at [10, 15] on app-icon "Menu" at bounding box center [12, 12] width 9 height 9
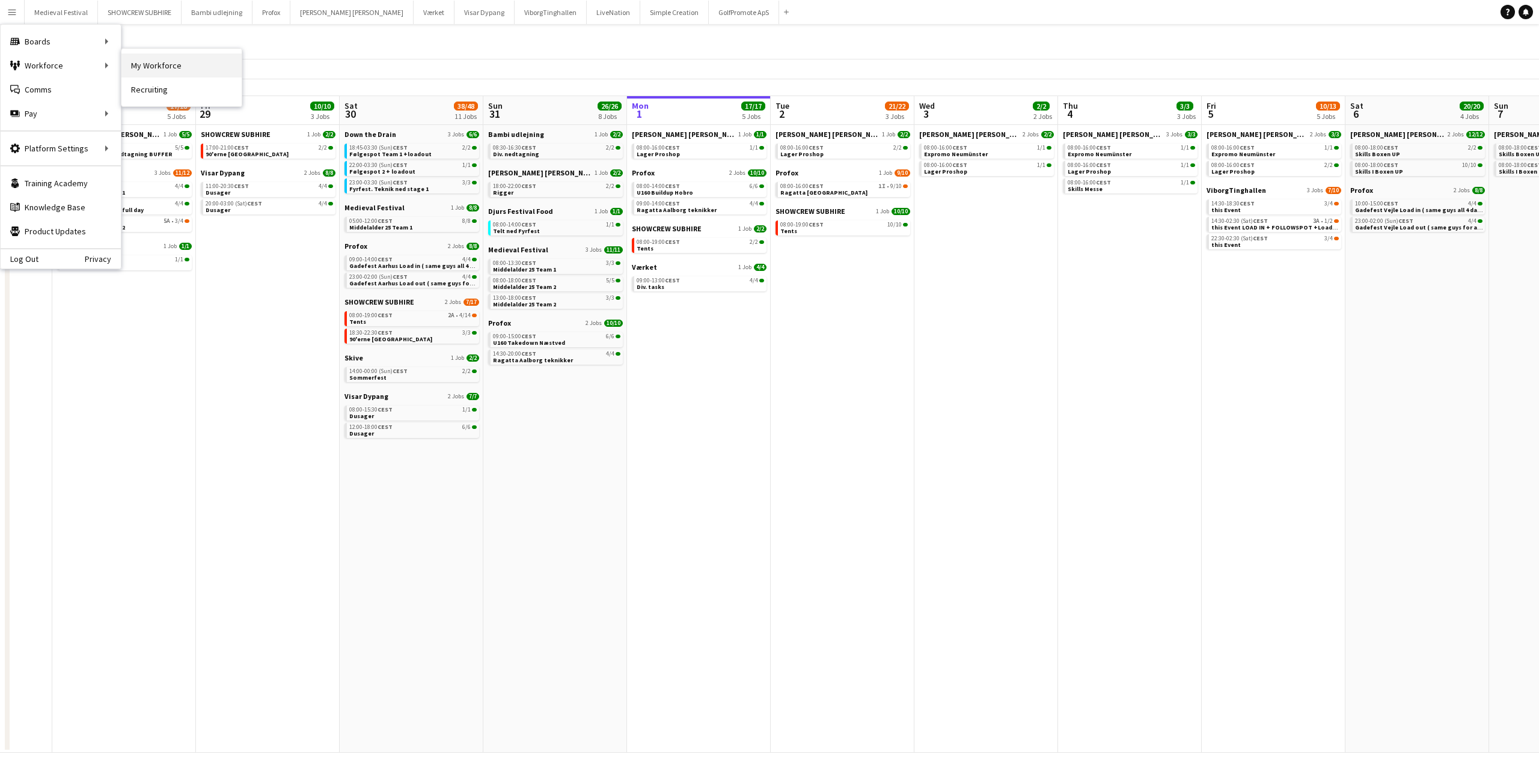
click at [155, 66] on link "My Workforce" at bounding box center [181, 65] width 120 height 24
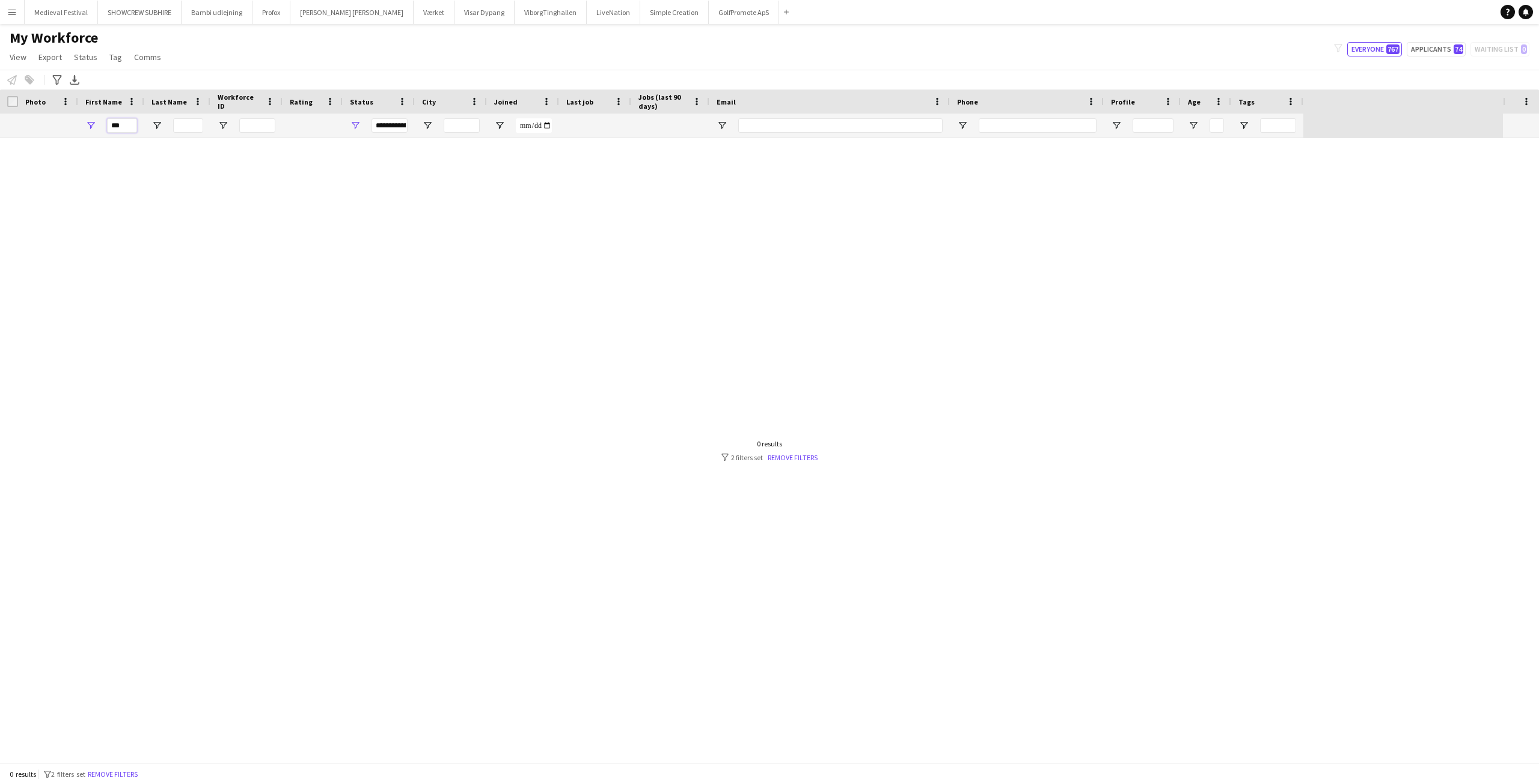
drag, startPoint x: 130, startPoint y: 124, endPoint x: 0, endPoint y: 144, distance: 131.5
click at [0, 144] on div "Workforce Details Photo First Name" at bounding box center [769, 426] width 1539 height 673
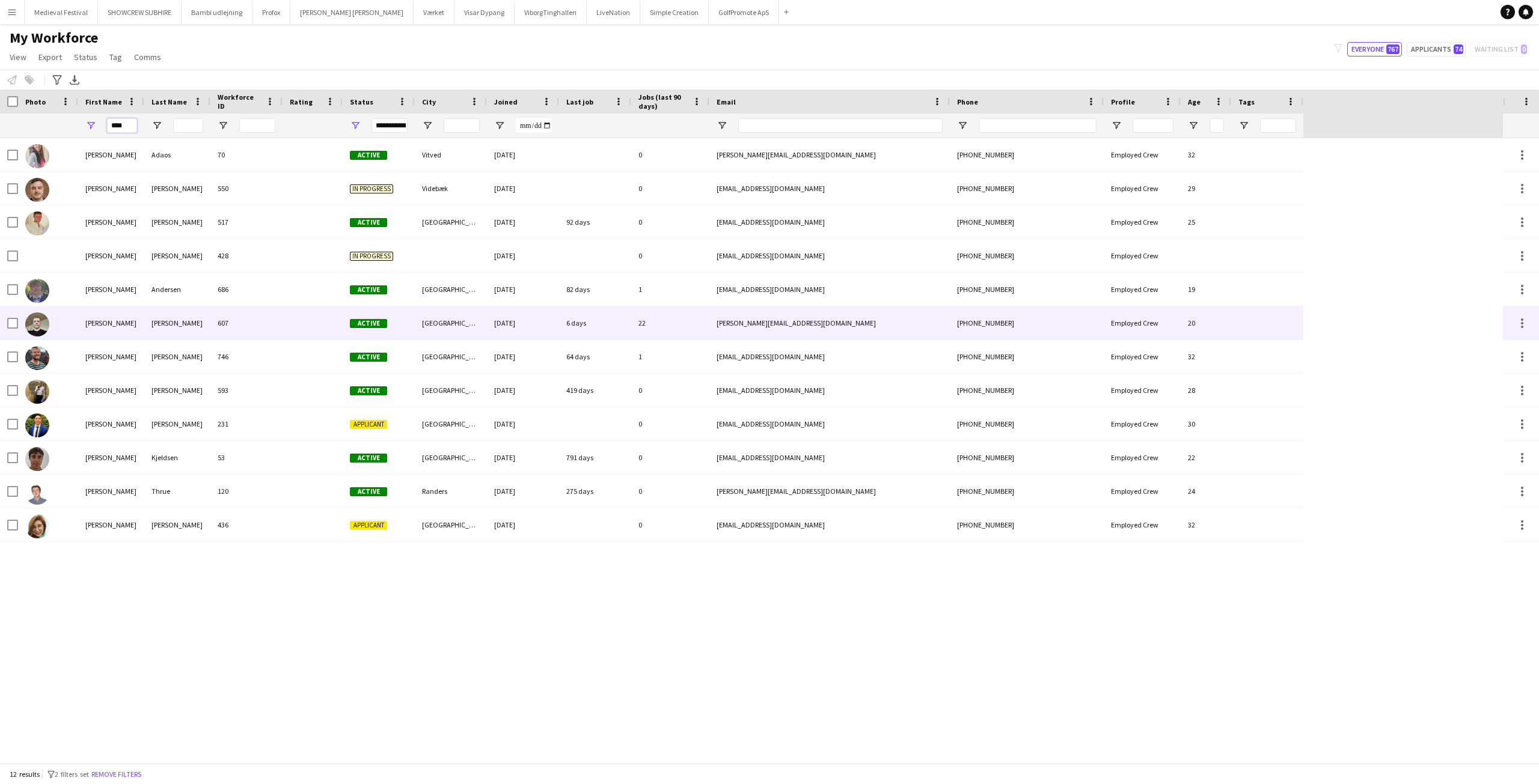
type input "****"
click at [112, 326] on div "Nicolai" at bounding box center [111, 323] width 66 height 33
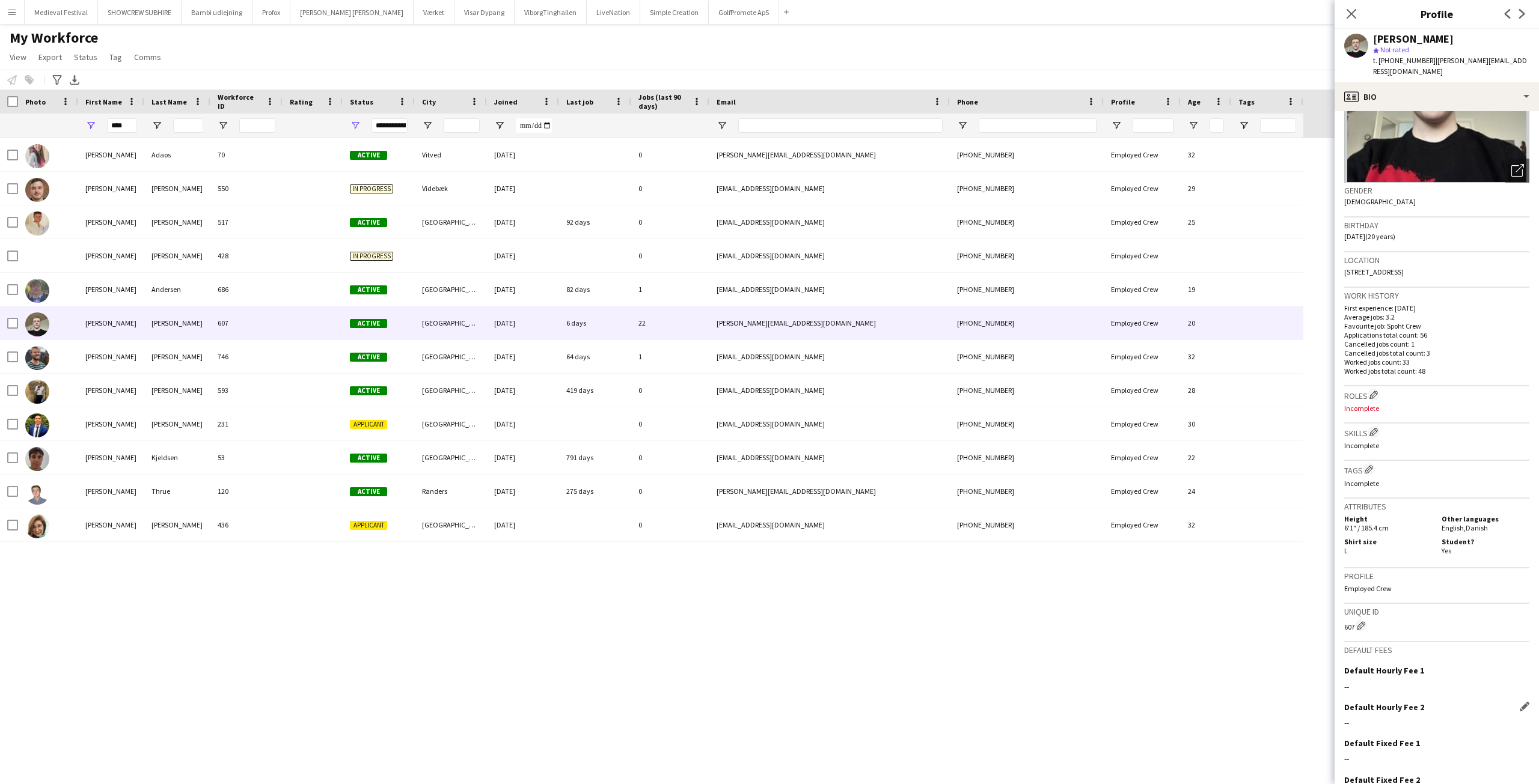
scroll to position [177, 0]
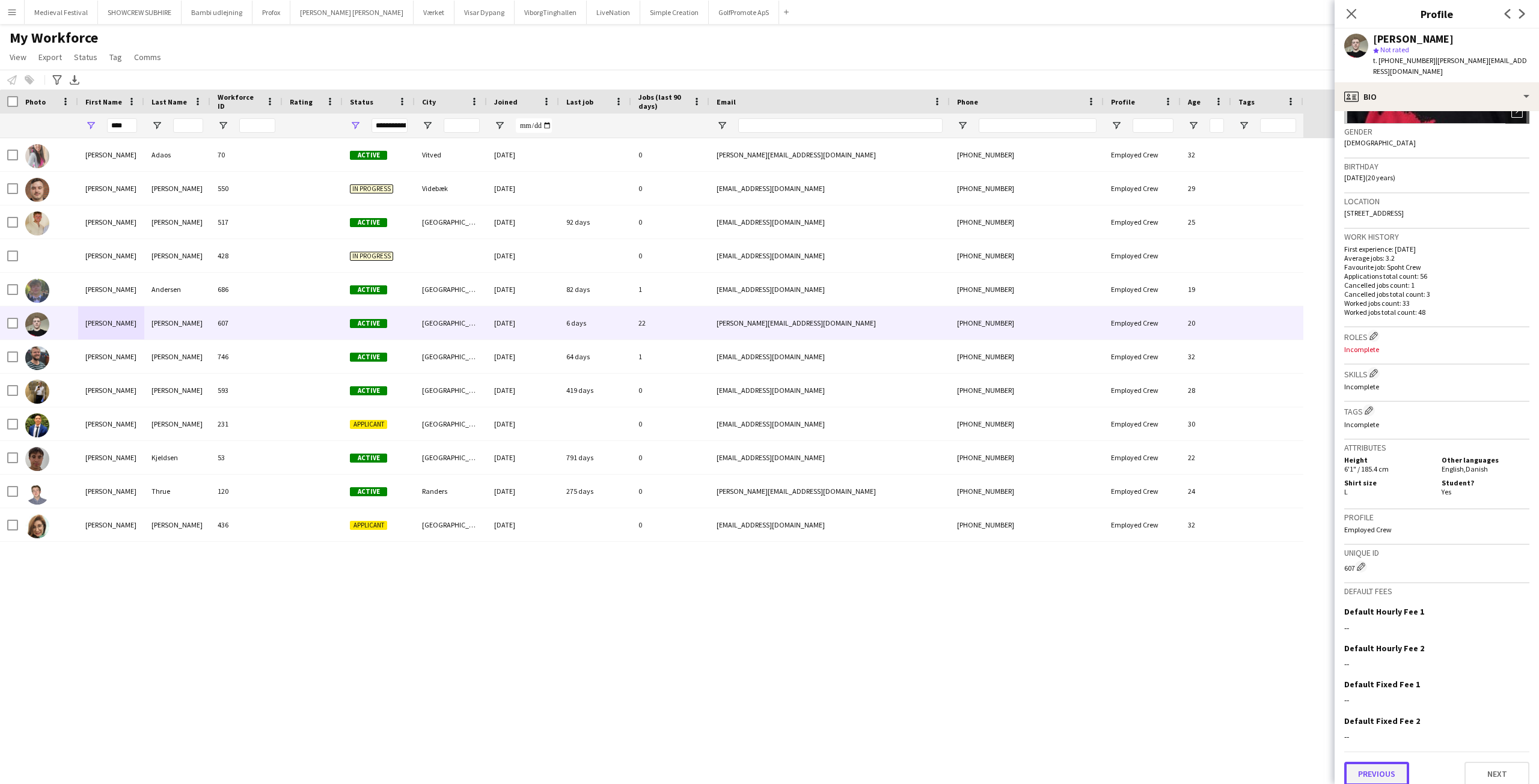
click at [1369, 763] on button "Previous" at bounding box center [1376, 774] width 65 height 24
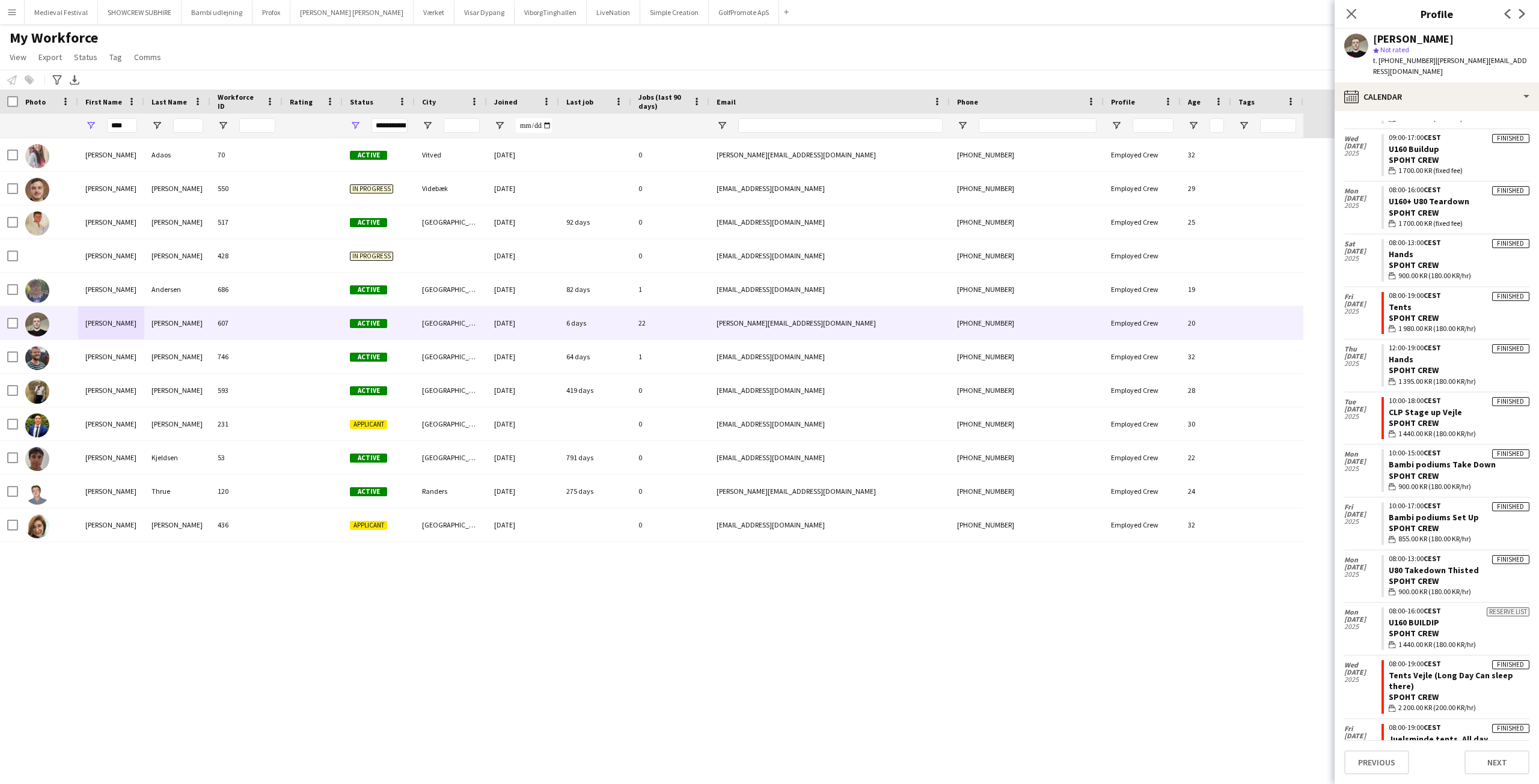
scroll to position [893, 0]
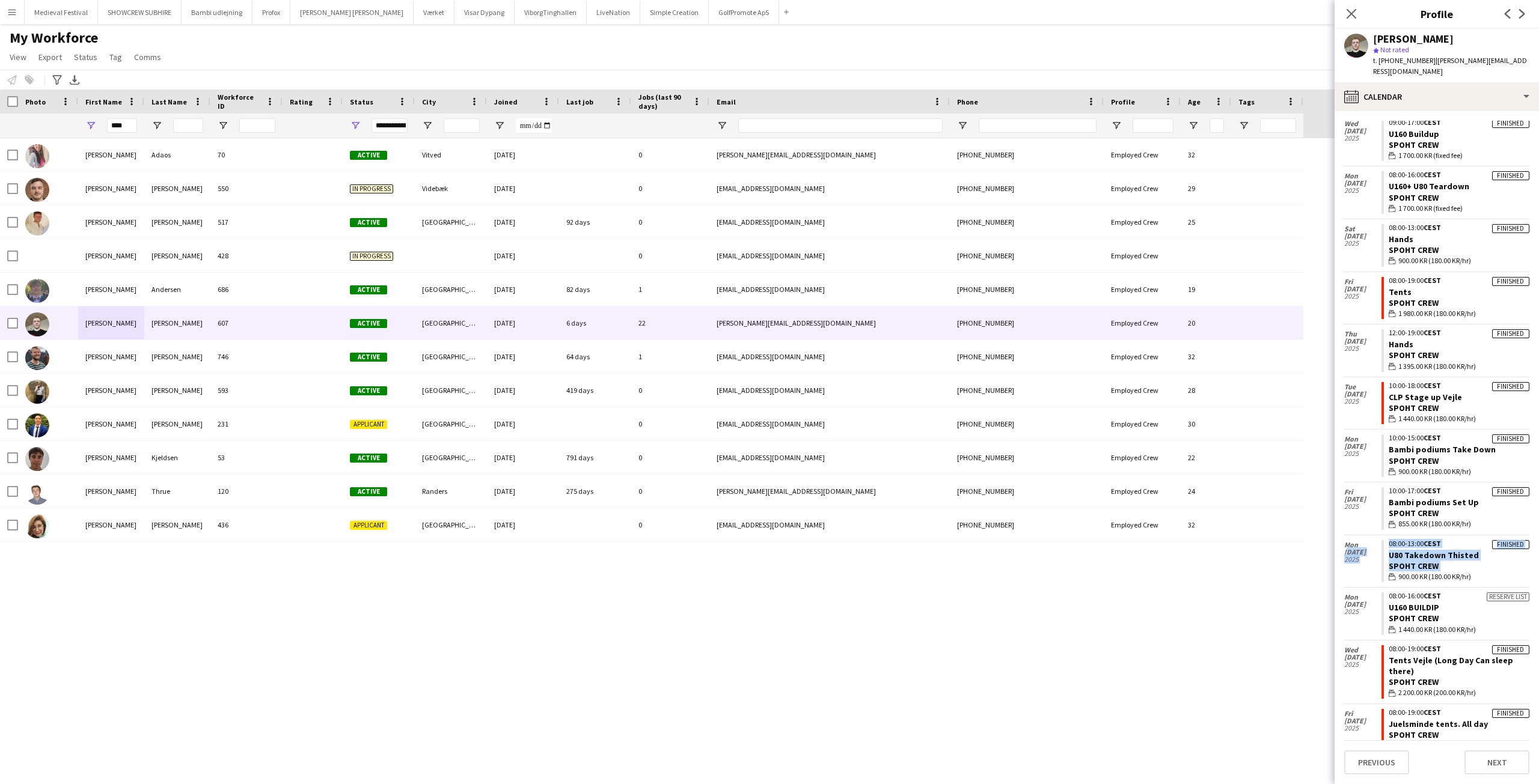
drag, startPoint x: 1380, startPoint y: 544, endPoint x: 1344, endPoint y: 517, distance: 45.0
click at [1344, 536] on div "Mon 28 Jul 2025 Finished 08:00-13:00 CEST U80 Takedown Thisted Spoht Crew walle…" at bounding box center [1437, 562] width 185 height 52
click at [1094, 605] on div "Nicol Adaos 70 Active Vitved 01-09-2022 0 nicol.cdz16@gmail.com +4591824491 Emp…" at bounding box center [751, 450] width 1503 height 625
click at [1370, 536] on div "Mon 28 Jul 2025" at bounding box center [1363, 552] width 37 height 34
drag, startPoint x: 1482, startPoint y: 478, endPoint x: 1406, endPoint y: 461, distance: 77.9
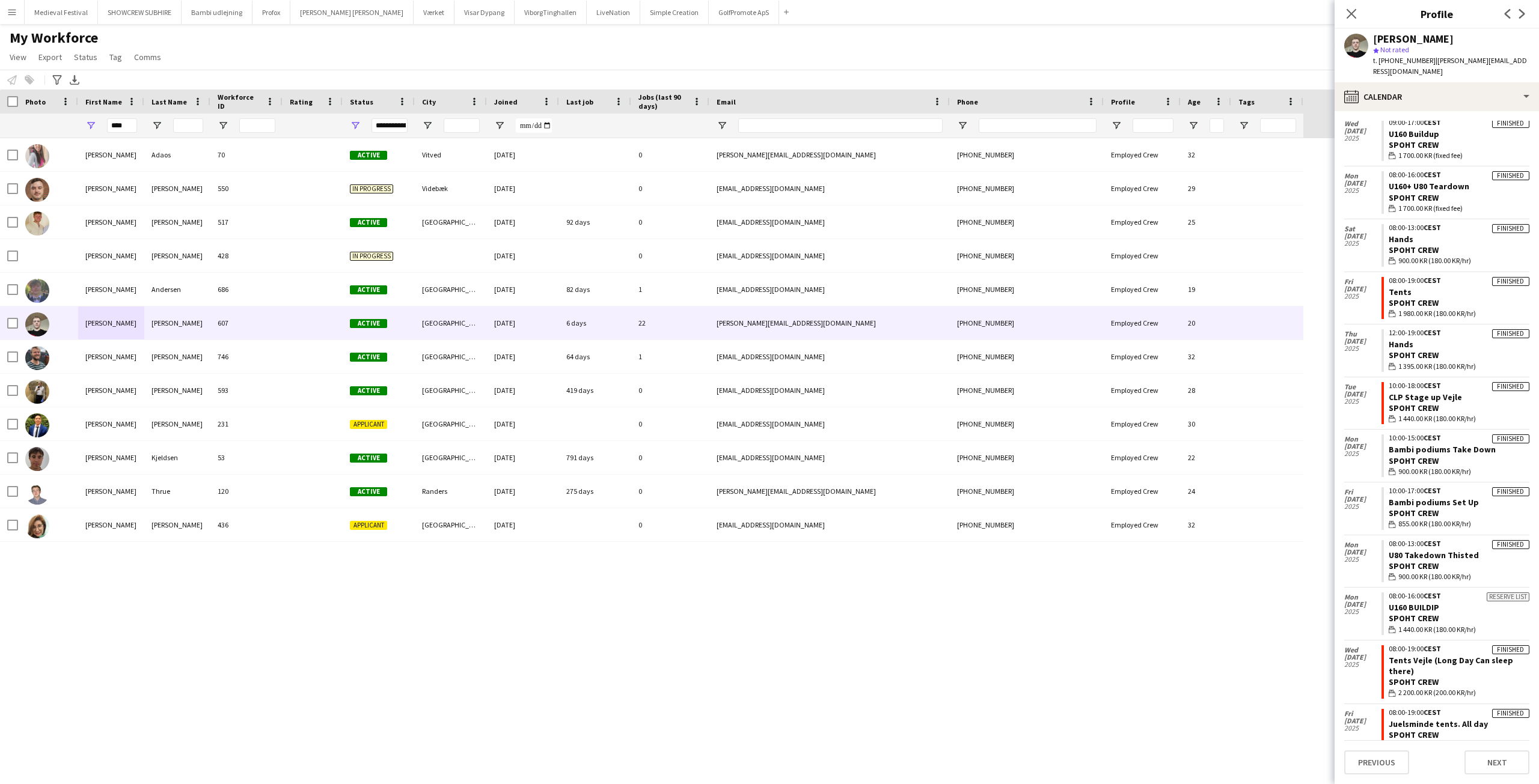
click at [1406, 488] on app-crew-calendar-job-card "Finished 10:00-17:00 CEST Bambi podiums Set Up Spoht Crew wallet 855.00 KR (180…" at bounding box center [1456, 509] width 148 height 43
drag, startPoint x: 1384, startPoint y: 458, endPoint x: 1417, endPoint y: 458, distance: 33.0
click at [1417, 488] on app-crew-calendar-job-card "Finished 10:00-17:00 CEST Bambi podiums Set Up Spoht Crew wallet 855.00 KR (180…" at bounding box center [1456, 509] width 148 height 43
drag, startPoint x: 1360, startPoint y: 430, endPoint x: 1378, endPoint y: 428, distance: 18.1
click at [1360, 430] on div "Mon 4 Aug 2025" at bounding box center [1363, 446] width 37 height 34
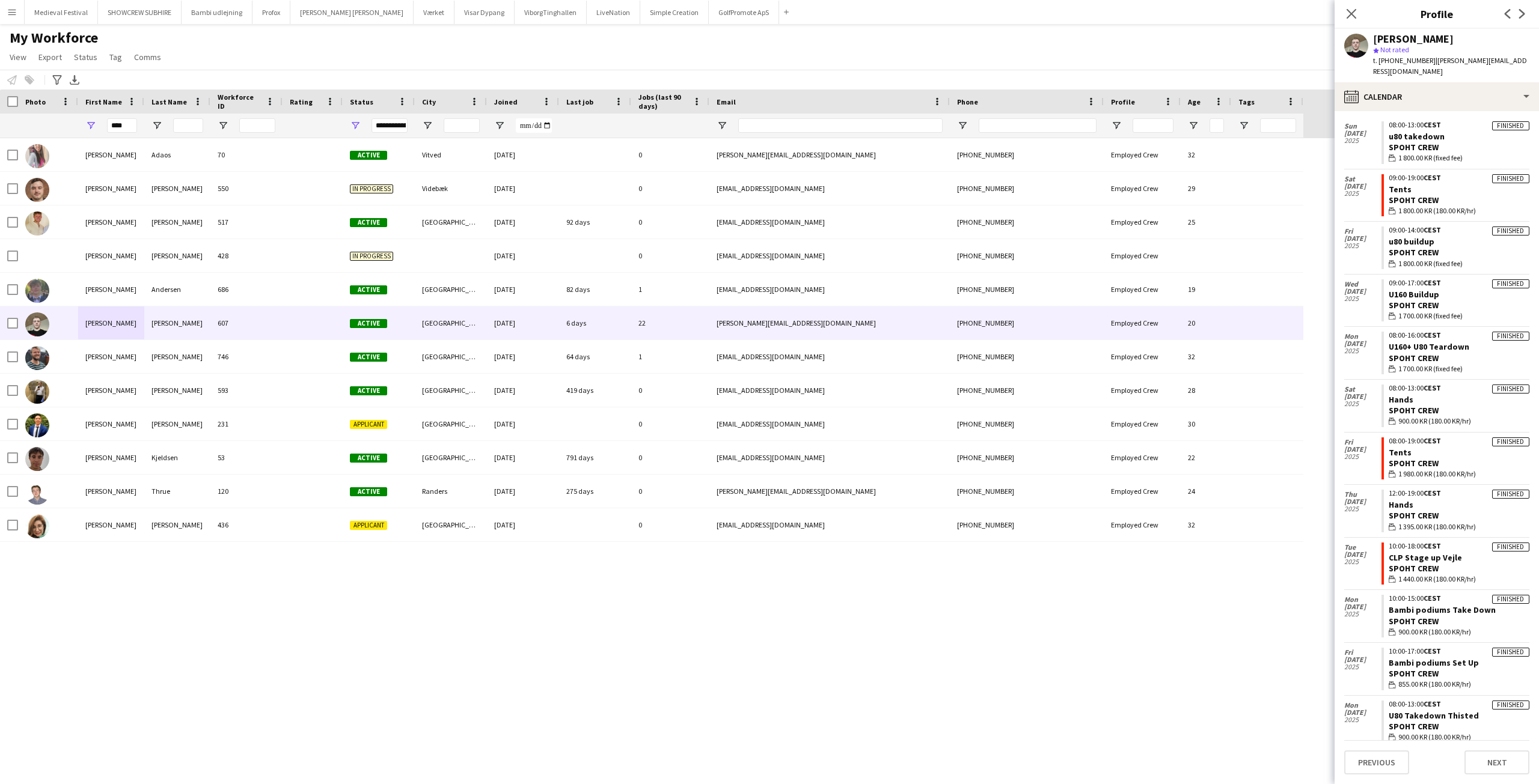
scroll to position [713, 0]
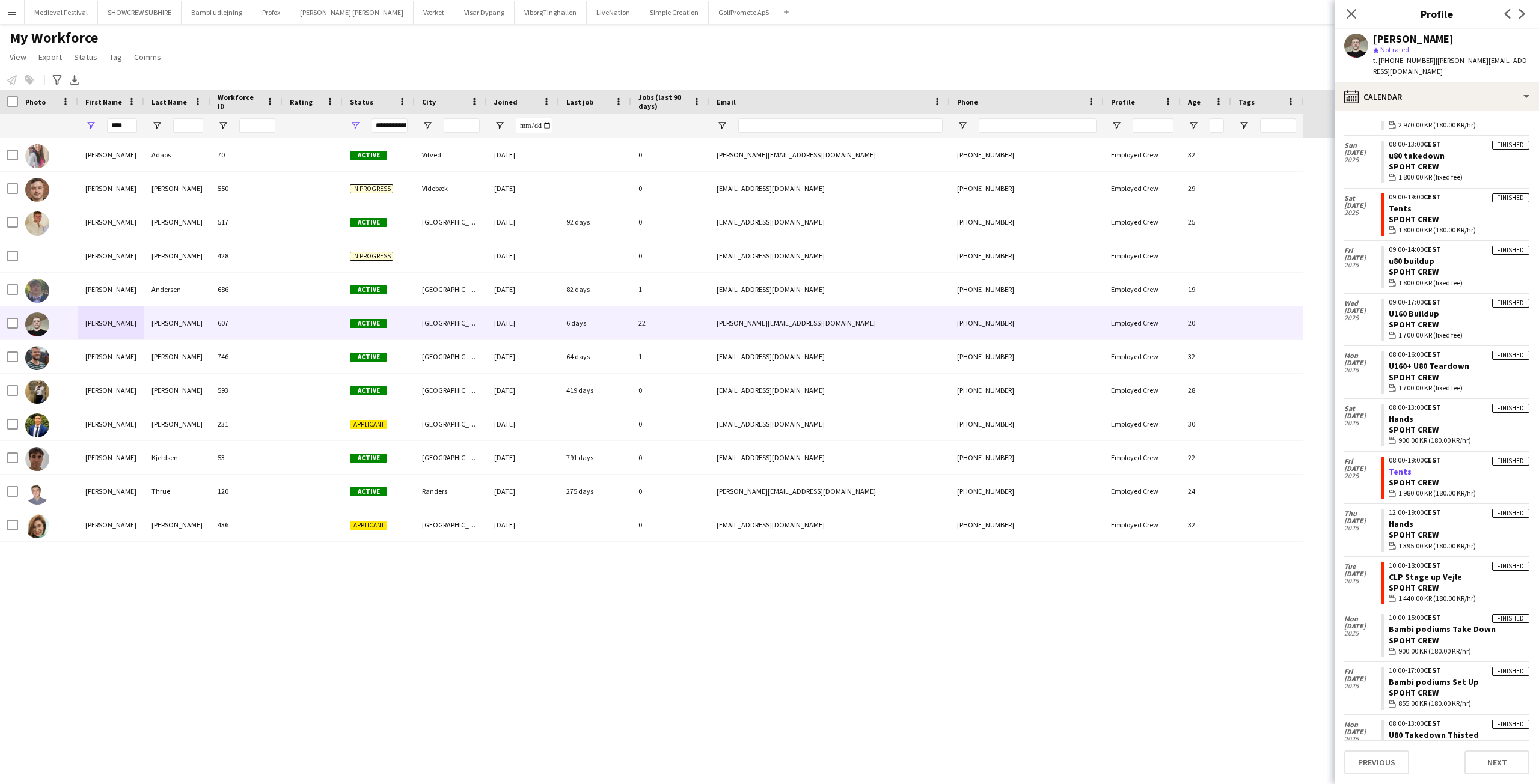
click at [1394, 466] on link "Tents" at bounding box center [1400, 472] width 23 height 11
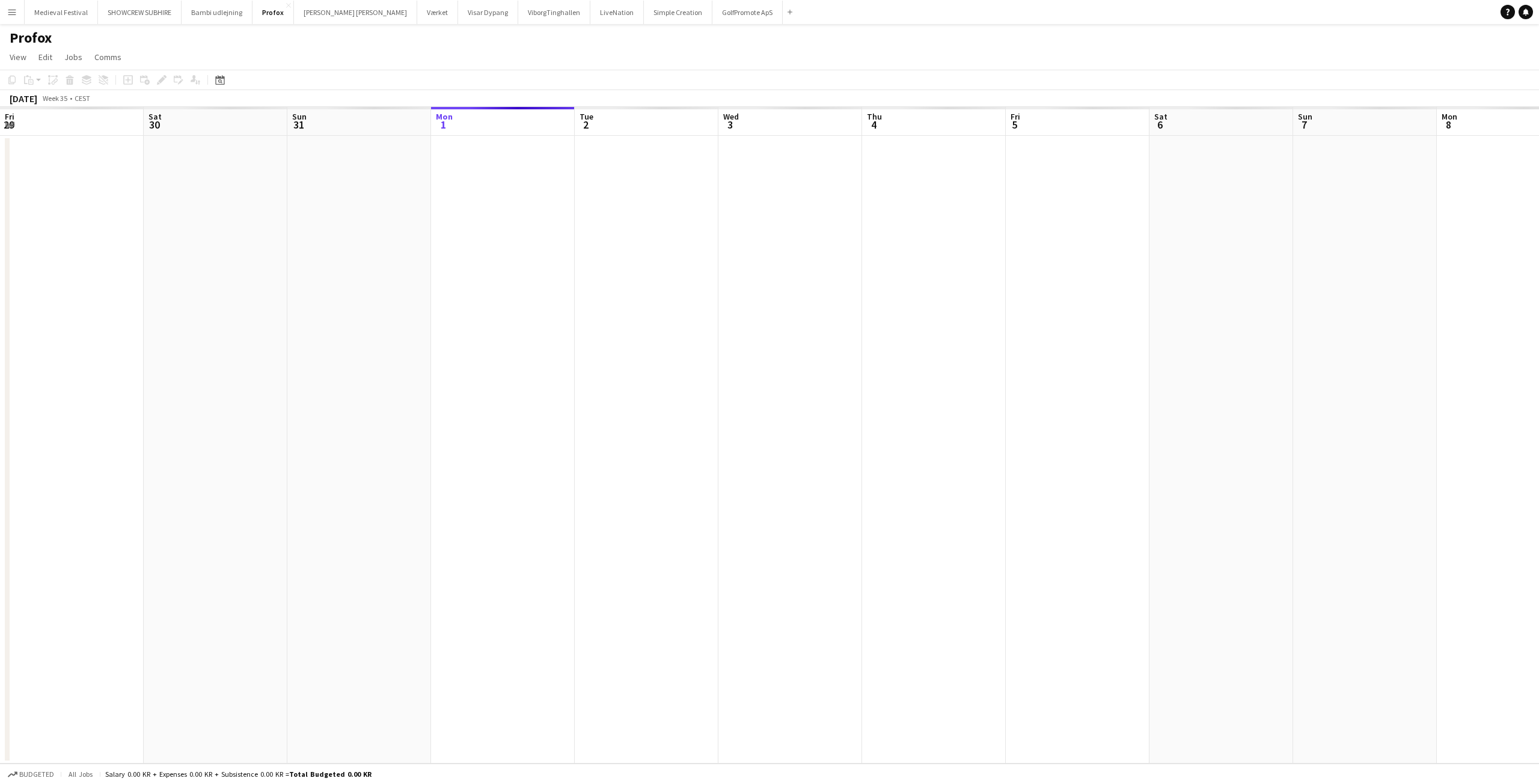
scroll to position [0, 414]
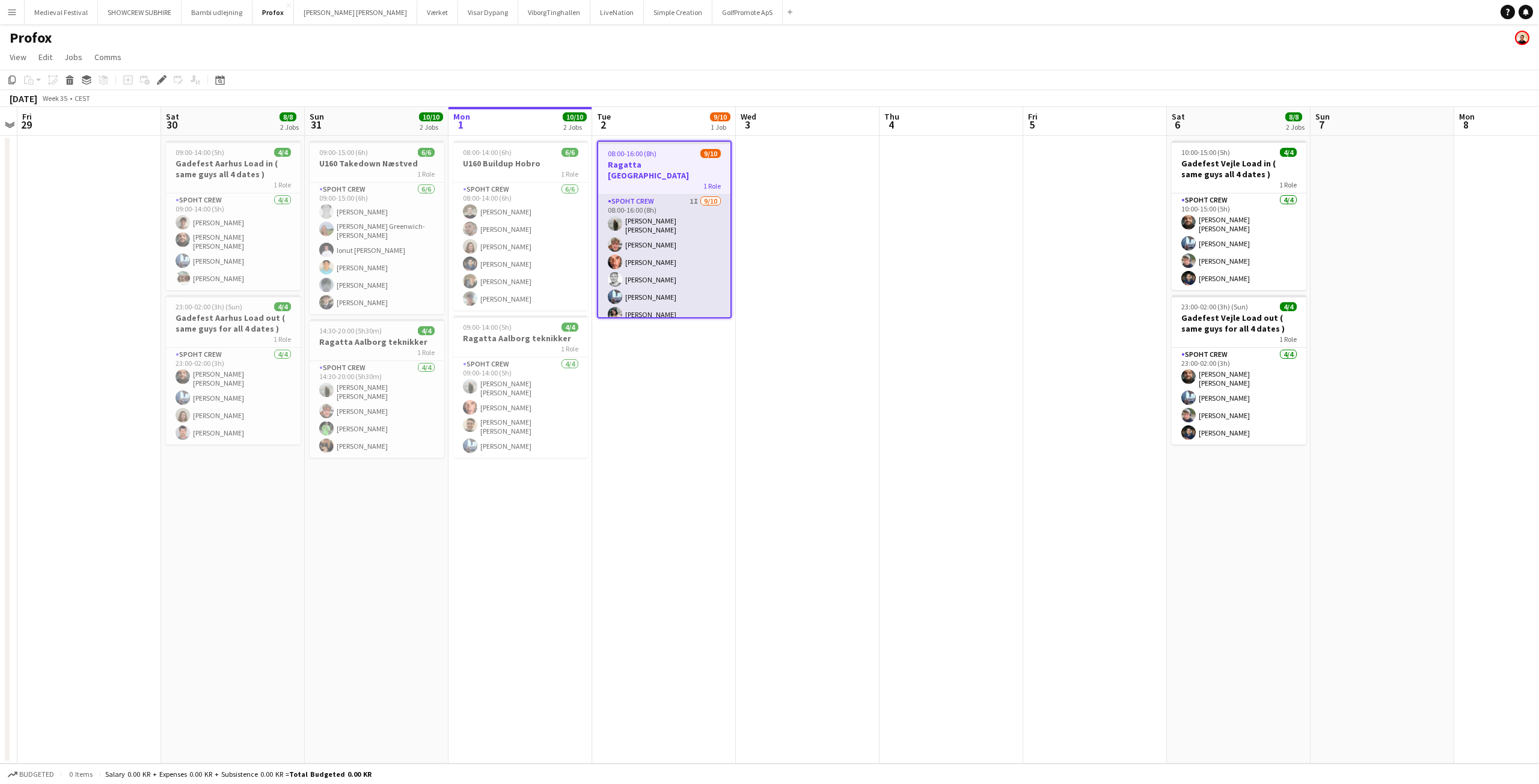
click at [695, 265] on app-card-role "Spoht Crew 1I 9/10 08:00-16:00 (8h) Negru Liviu Mihai Lukas Wiemert Amador Boho…" at bounding box center [664, 298] width 132 height 208
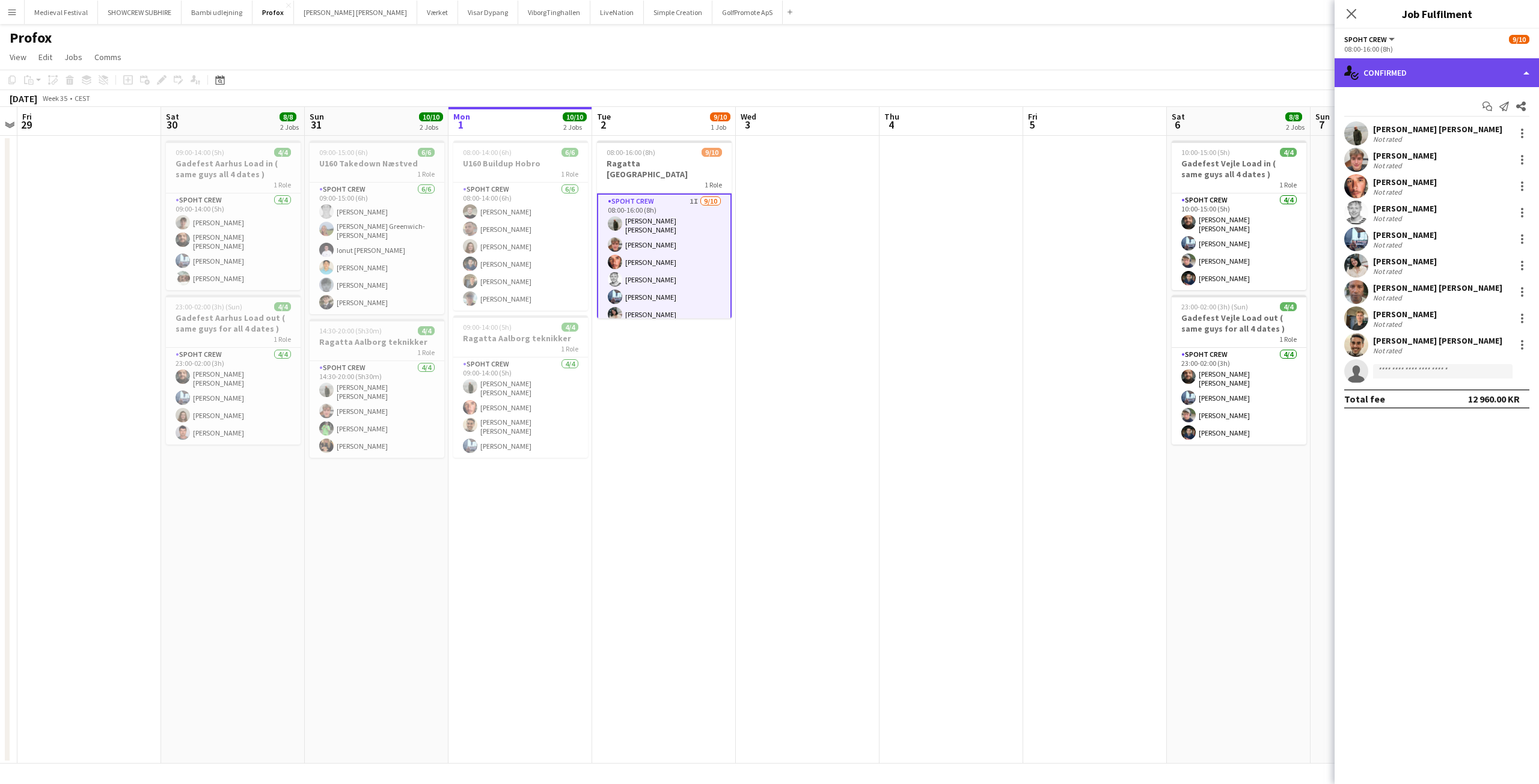
click at [1448, 79] on div "single-neutral-actions-check-2 Confirmed" at bounding box center [1436, 72] width 205 height 29
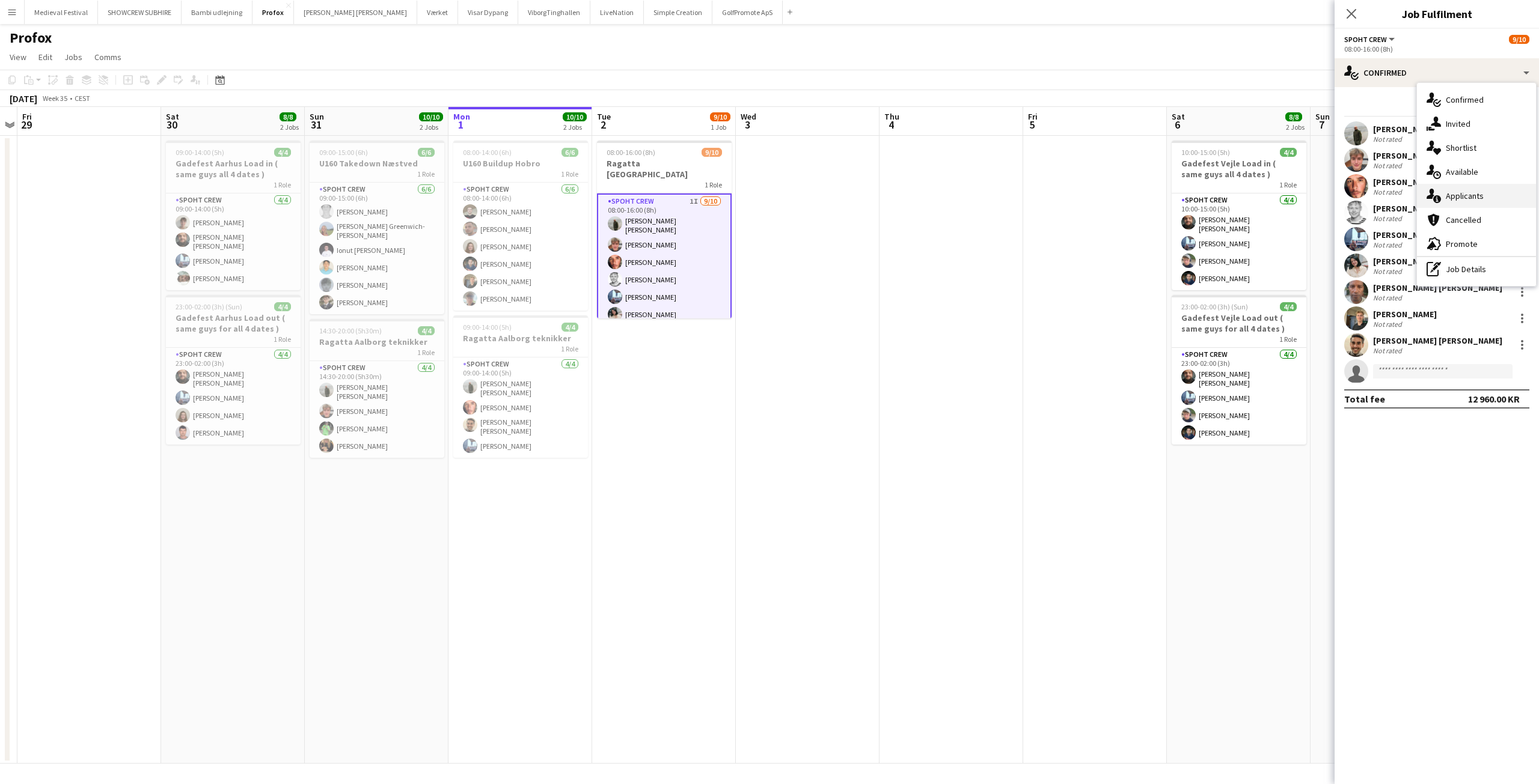
click at [1469, 196] on div "single-neutral-actions-information Applicants" at bounding box center [1476, 196] width 119 height 24
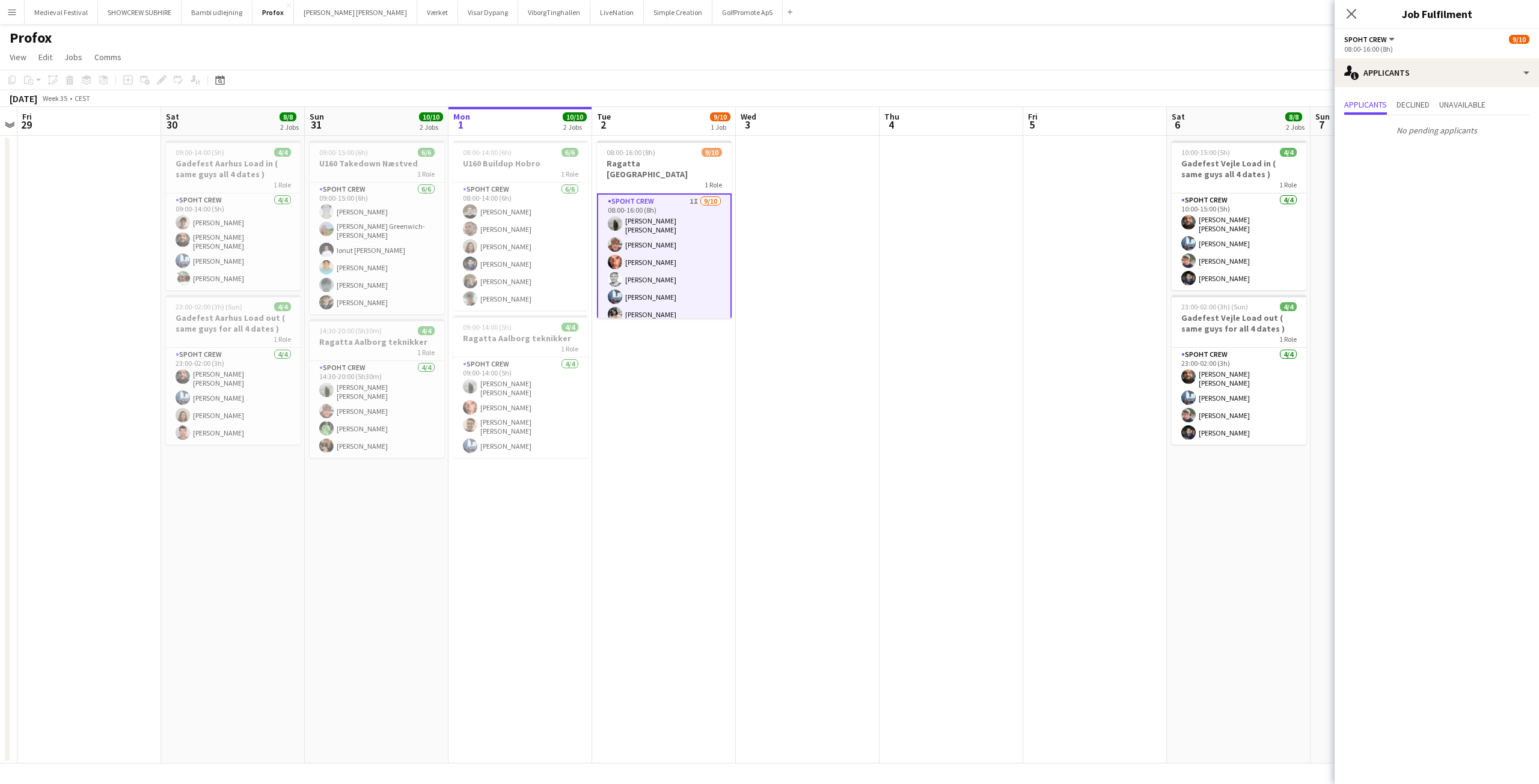
click at [1164, 535] on app-date-cell at bounding box center [1095, 450] width 144 height 628
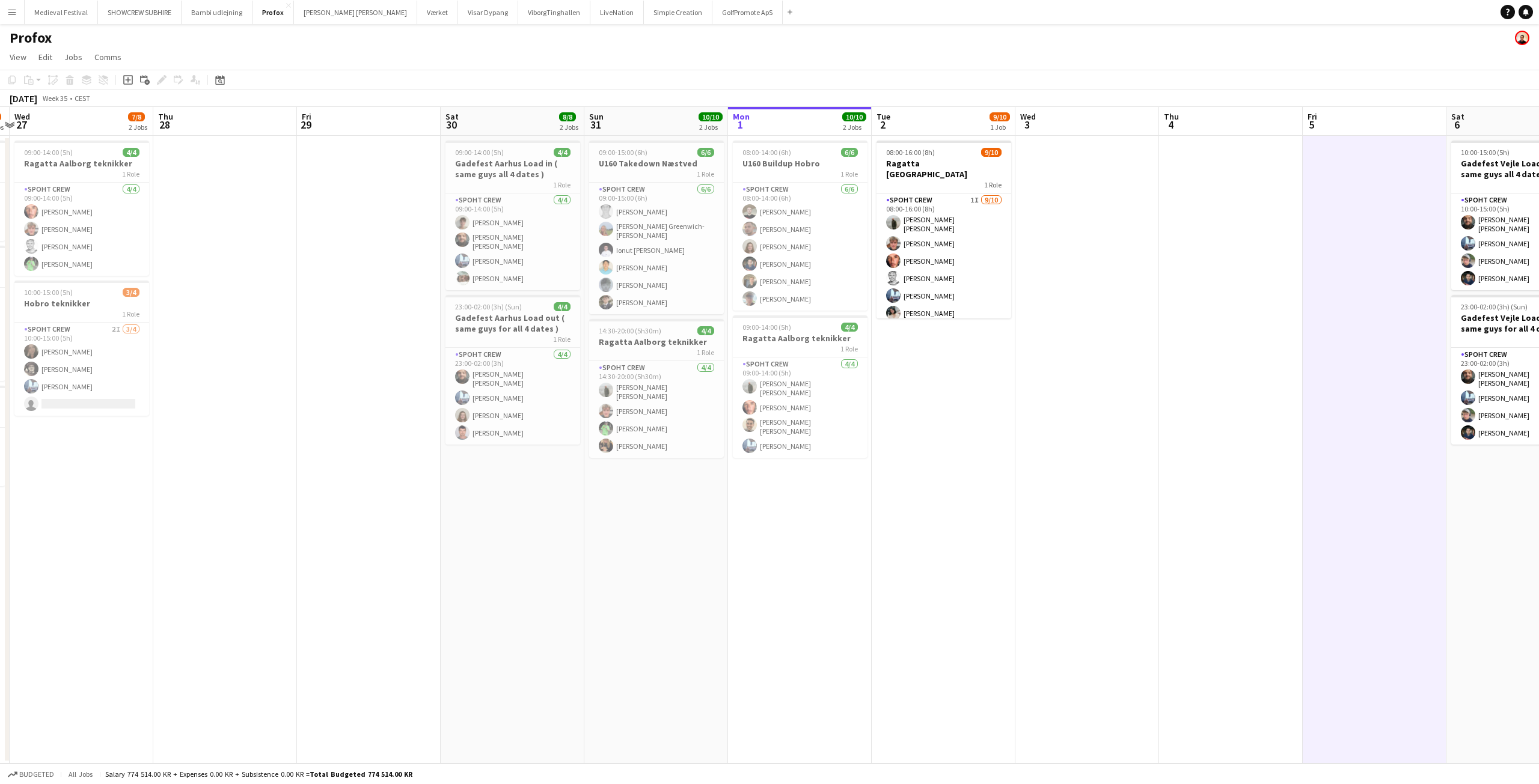
drag, startPoint x: 677, startPoint y: 562, endPoint x: 1006, endPoint y: 561, distance: 329.0
click at [1006, 561] on app-calendar-viewport "Sun 24 4/4 1 Job Mon 25 10/10 1 Job Tue 26 4/8 3 Jobs Wed 27 7/8 2 Jobs Thu 28 …" at bounding box center [769, 436] width 1539 height 657
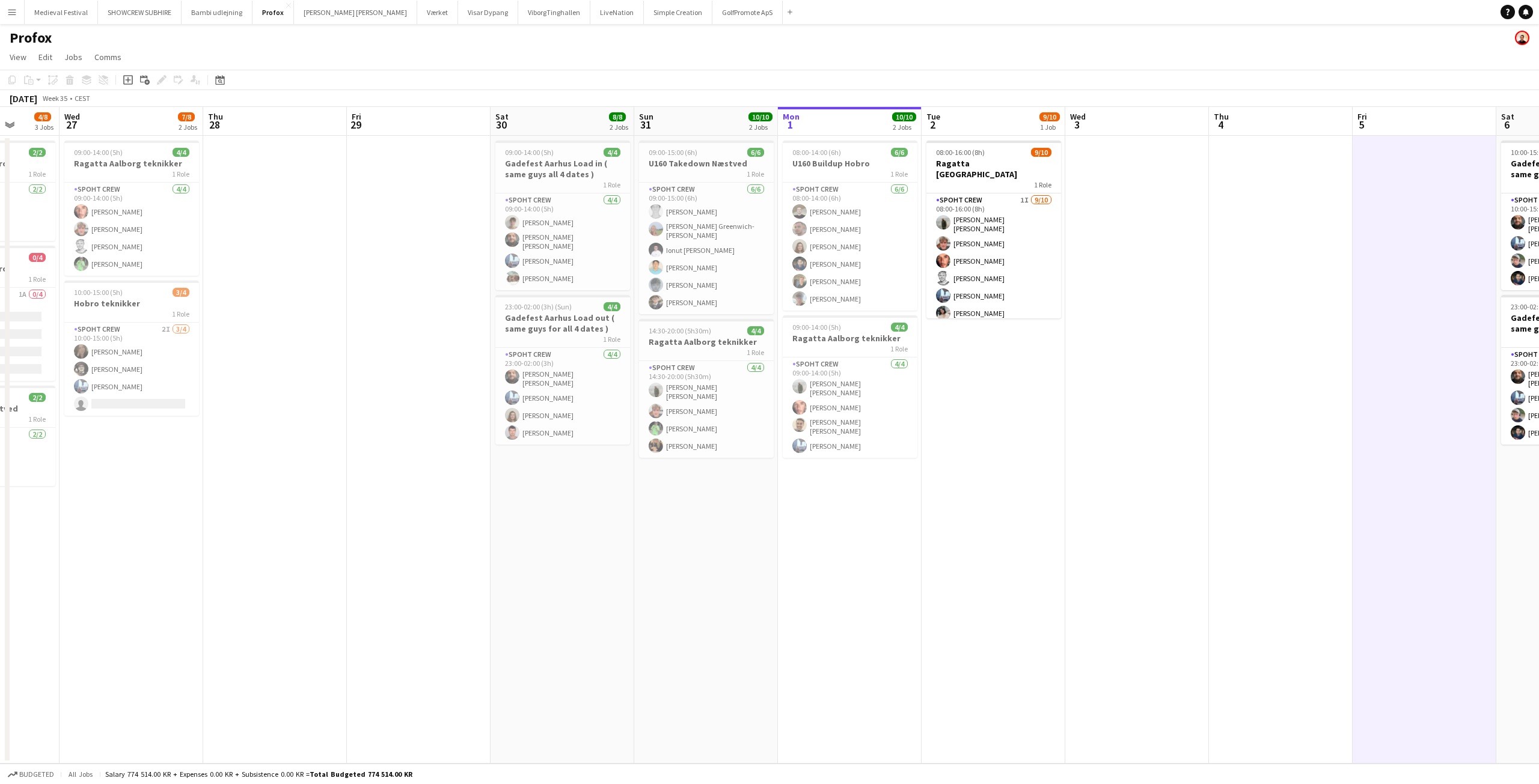
click at [9, 9] on app-icon "Menu" at bounding box center [12, 12] width 9 height 9
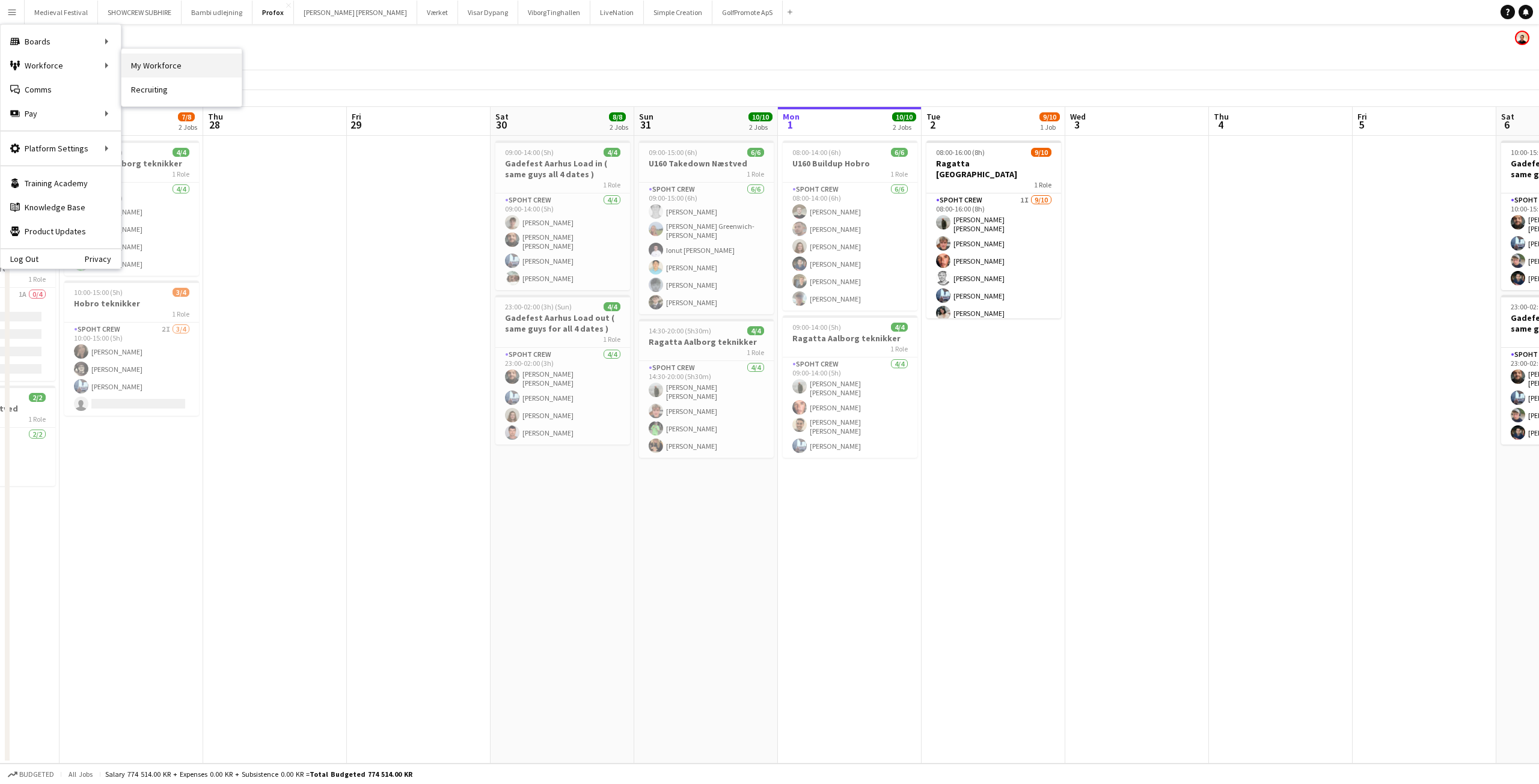
click at [145, 64] on link "My Workforce" at bounding box center [181, 65] width 120 height 24
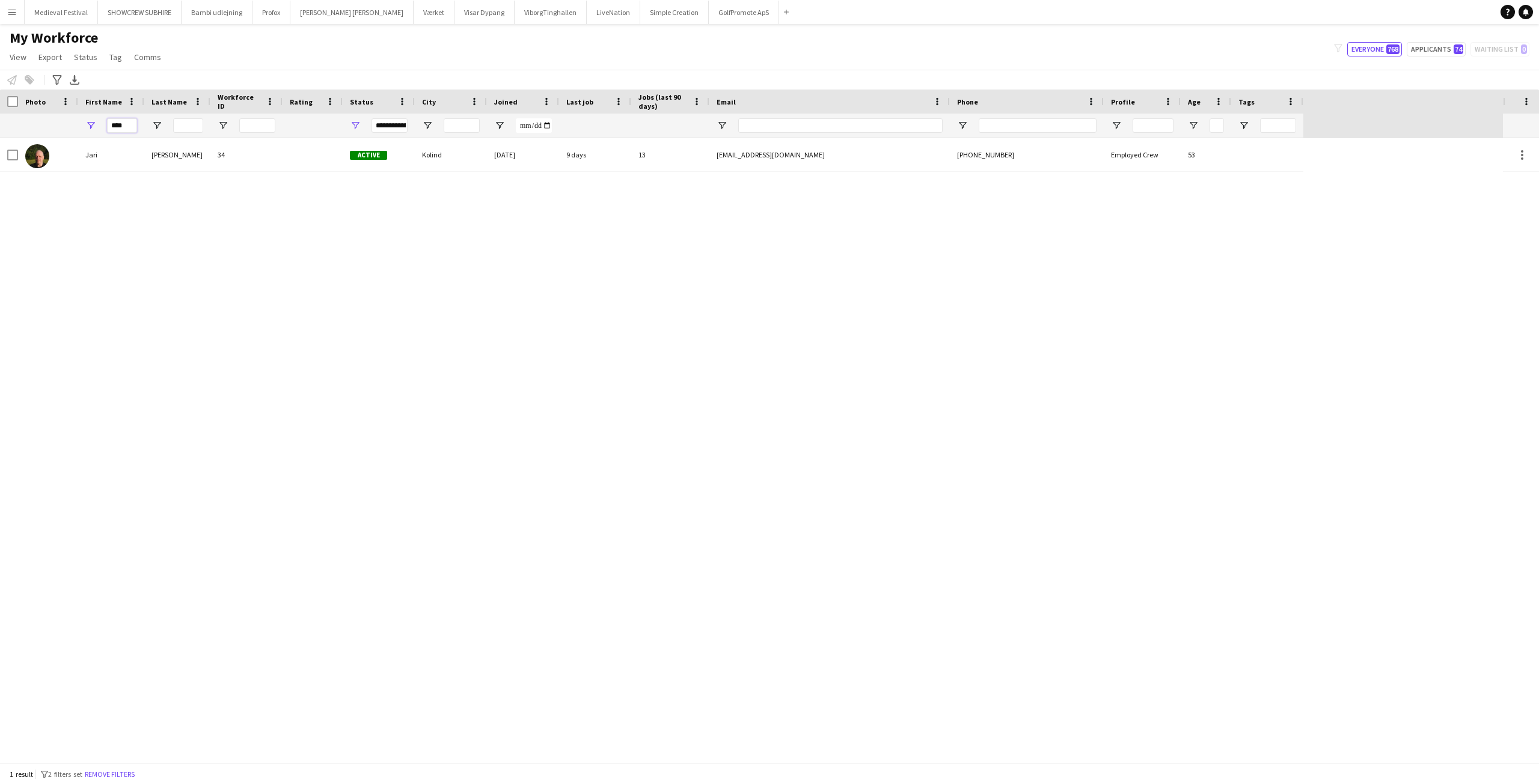
drag, startPoint x: 134, startPoint y: 121, endPoint x: 79, endPoint y: 125, distance: 55.1
click at [79, 127] on div "****" at bounding box center [111, 125] width 66 height 24
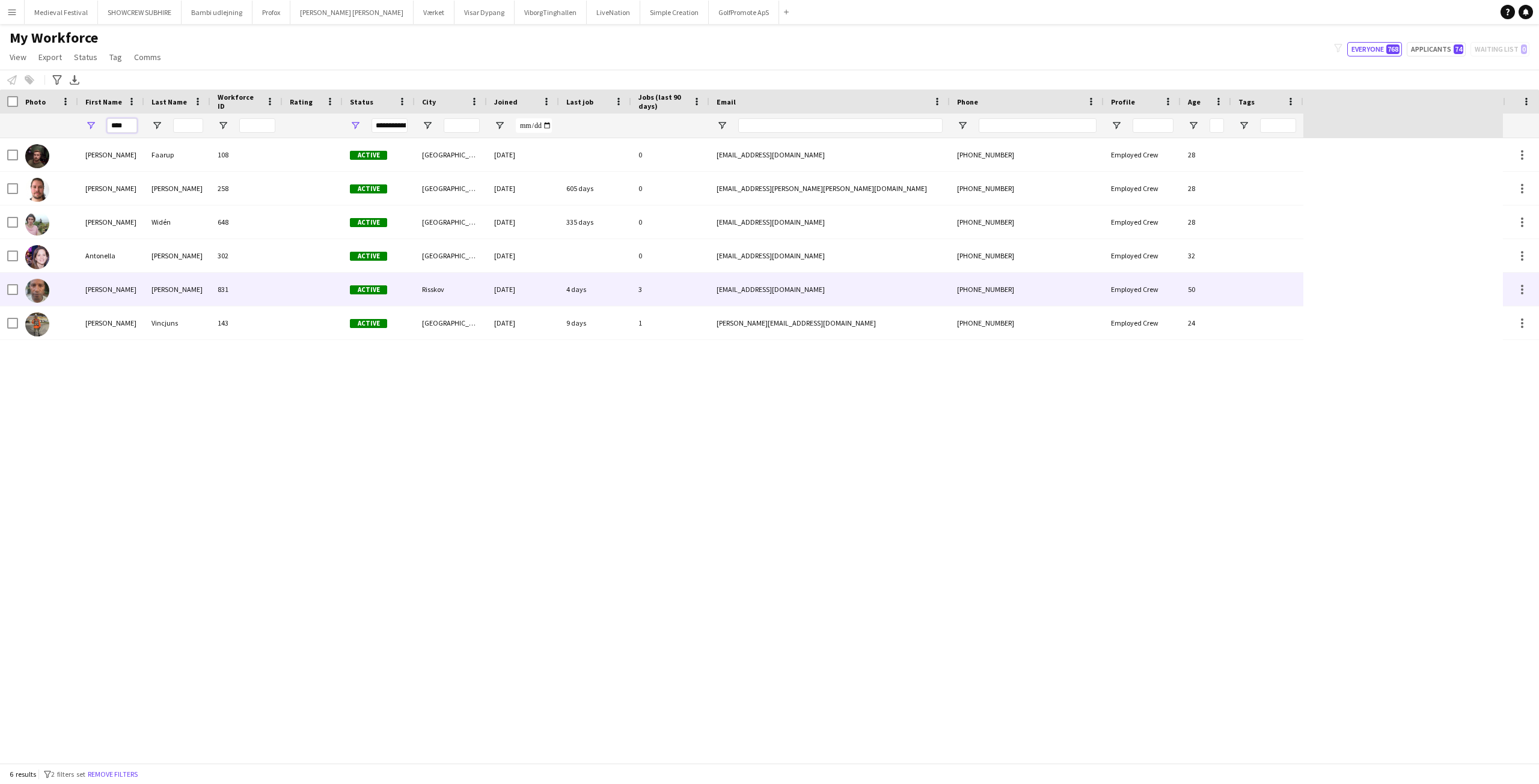
type input "****"
click at [114, 285] on div "Antonio Carlos" at bounding box center [111, 290] width 66 height 33
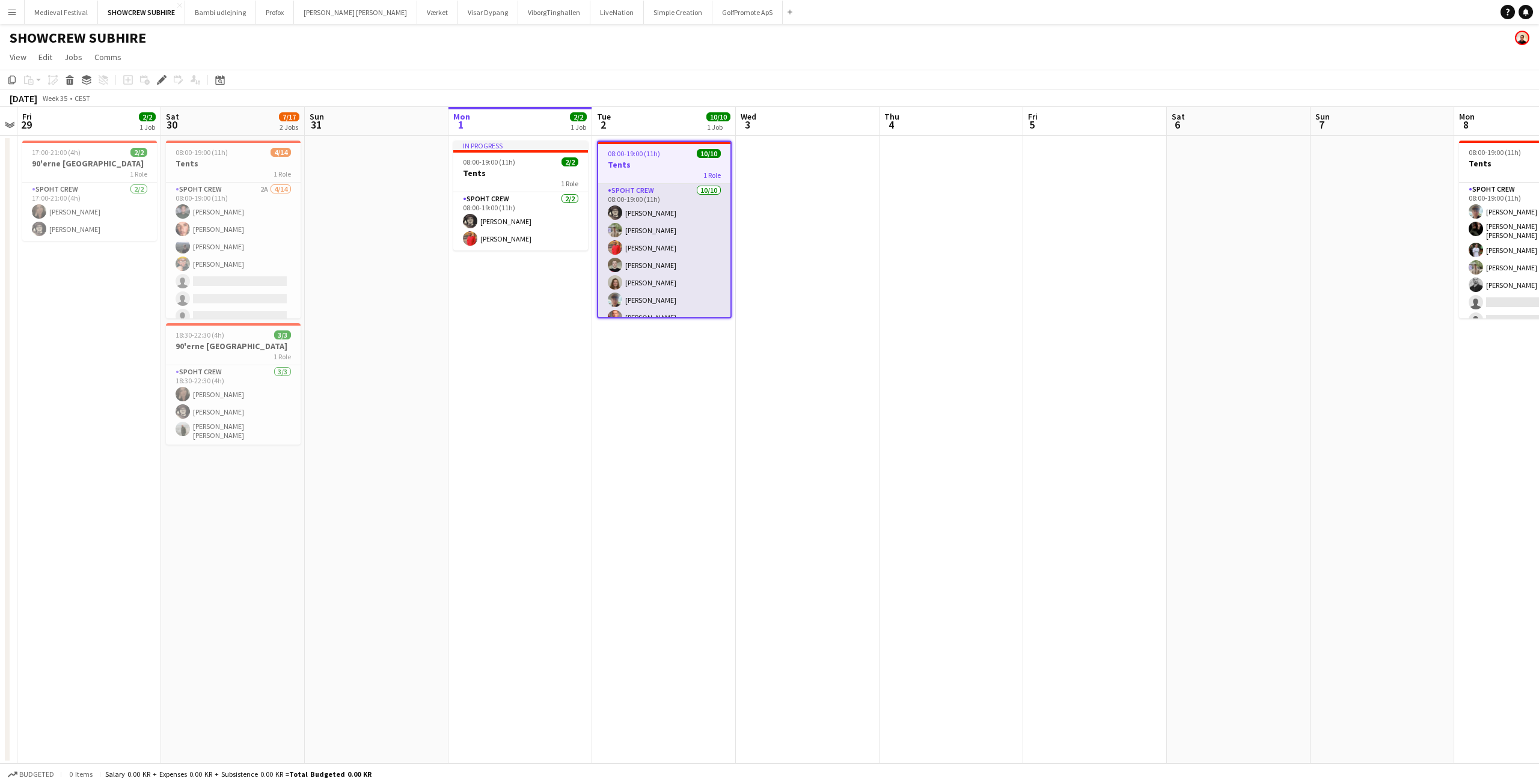
click at [674, 261] on app-card-role "Spoht Crew [DATE] 08:00-19:00 (11h) [PERSON_NAME] [PERSON_NAME] [PERSON_NAME] […" at bounding box center [664, 282] width 132 height 198
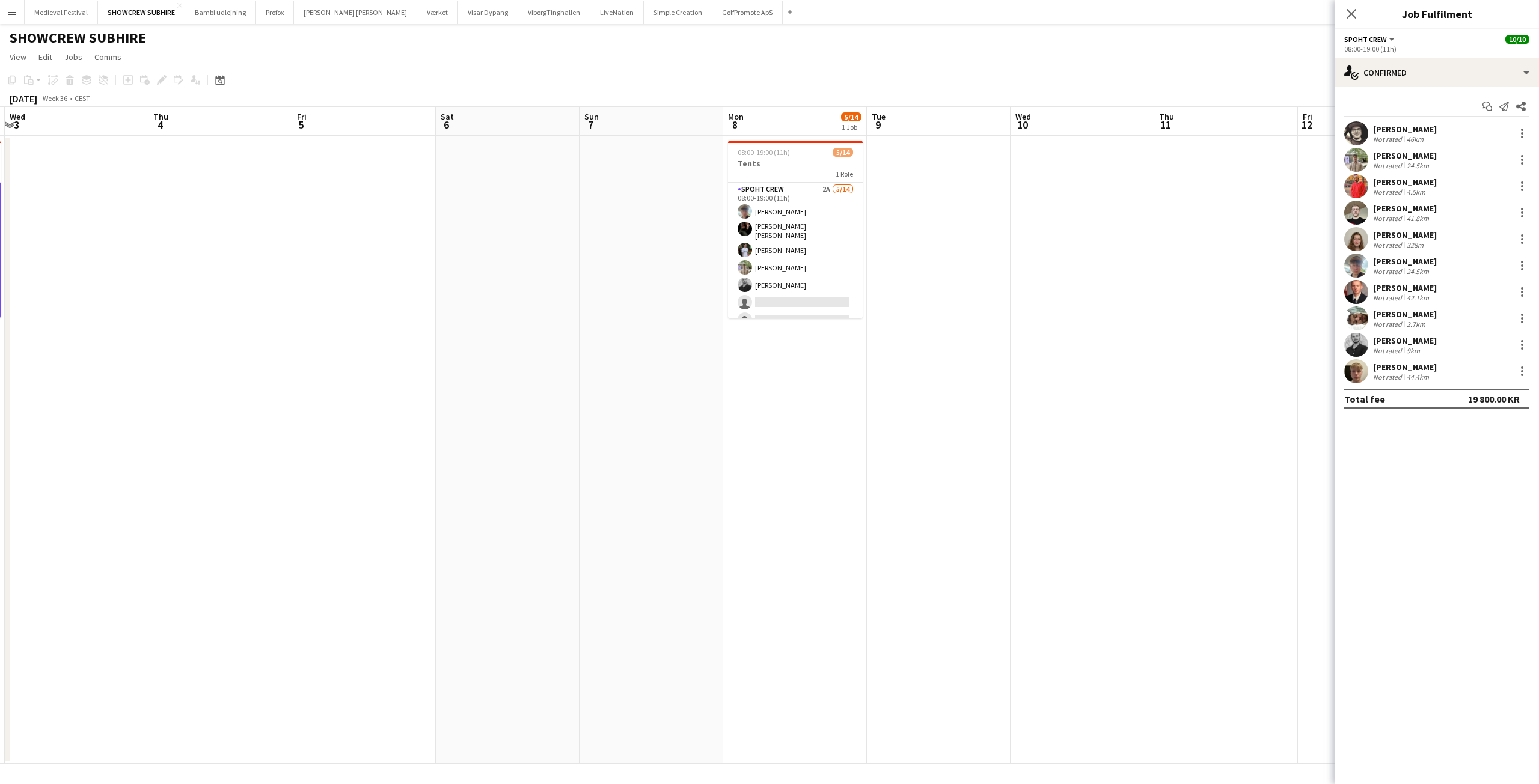
drag, startPoint x: 1166, startPoint y: 243, endPoint x: 461, endPoint y: 259, distance: 705.2
click at [461, 259] on app-calendar-viewport "Sun 31 Mon 1 2/2 1 Job Tue 2 10/10 1 Job Wed 3 Thu 4 Fri 5 Sat 6 Sun 7 Mon 8 5/…" at bounding box center [769, 436] width 1539 height 657
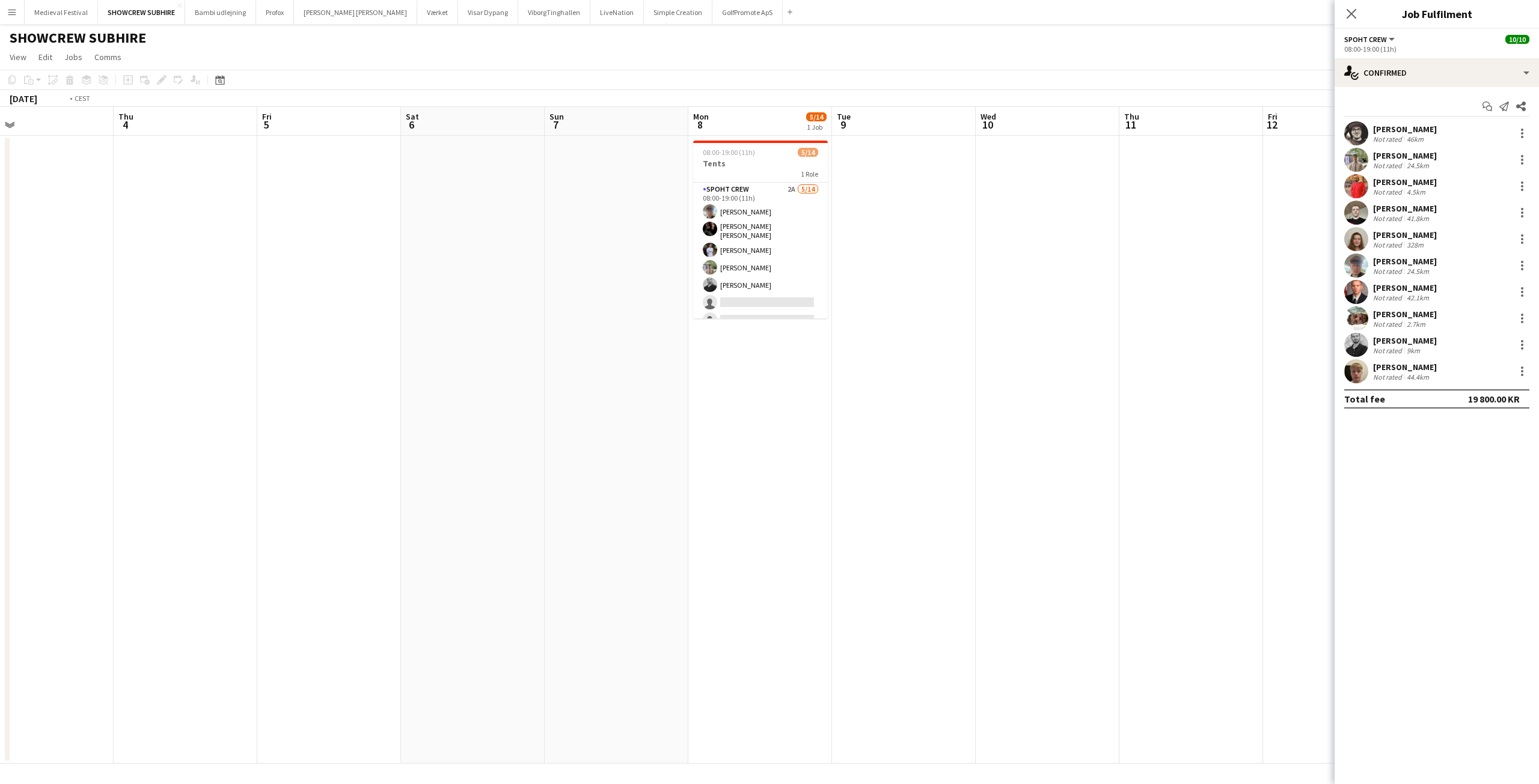
drag, startPoint x: 1088, startPoint y: 294, endPoint x: 111, endPoint y: 297, distance: 977.0
click at [111, 297] on app-calendar-viewport "Sun 31 Mon 1 2/2 1 Job Tue 2 10/10 1 Job Wed 3 Thu 4 Fri 5 Sat 6 Sun 7 Mon 8 5/…" at bounding box center [769, 436] width 1539 height 657
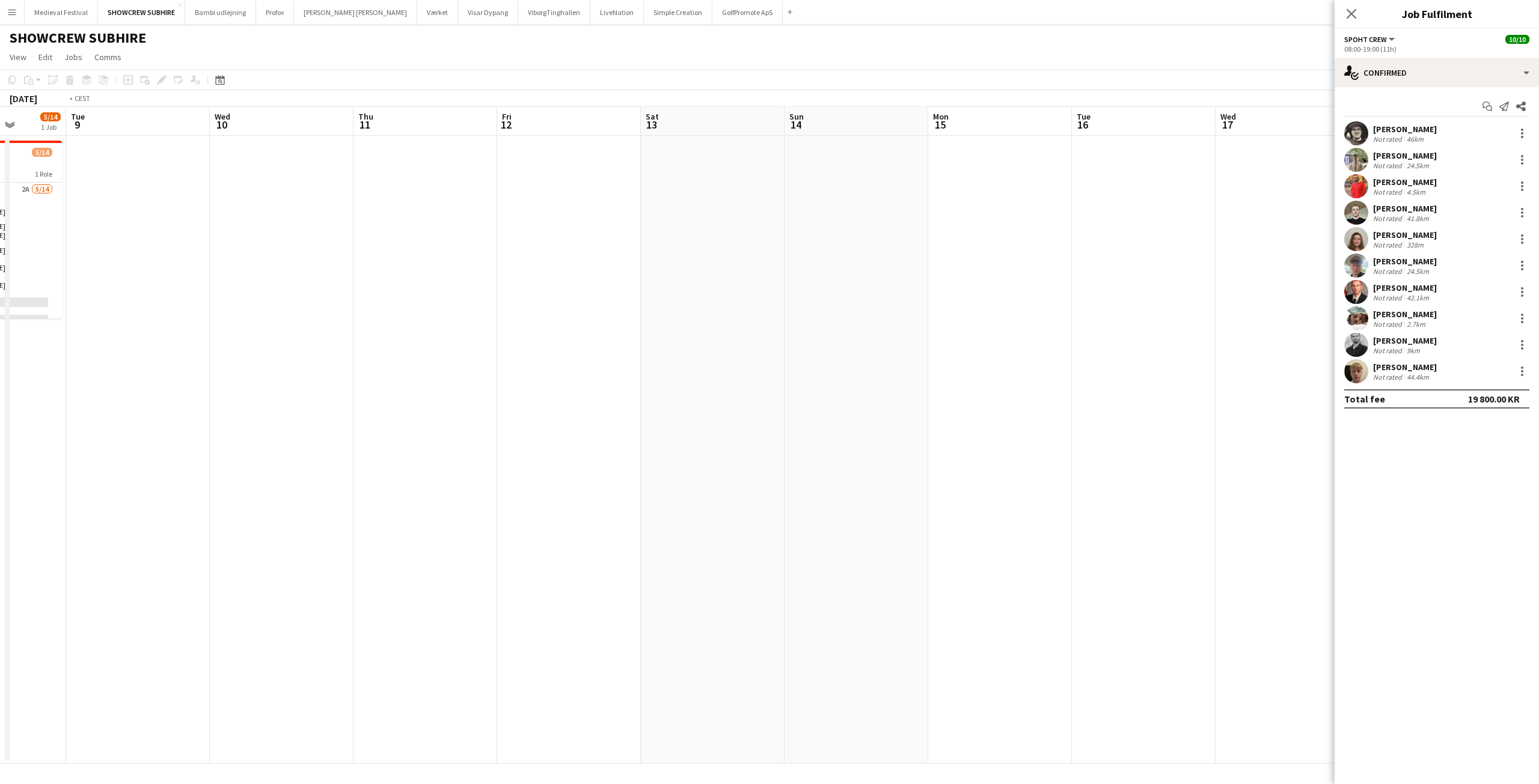
drag, startPoint x: 511, startPoint y: 296, endPoint x: 1232, endPoint y: 308, distance: 721.1
click at [1229, 308] on app-calendar-viewport "Sat 6 Sun 7 Mon 8 5/14 1 Job Tue 9 Wed 10 Thu 11 Fri 12 Sat 13 Sun 14 Mon 15 Tu…" at bounding box center [769, 436] width 1539 height 657
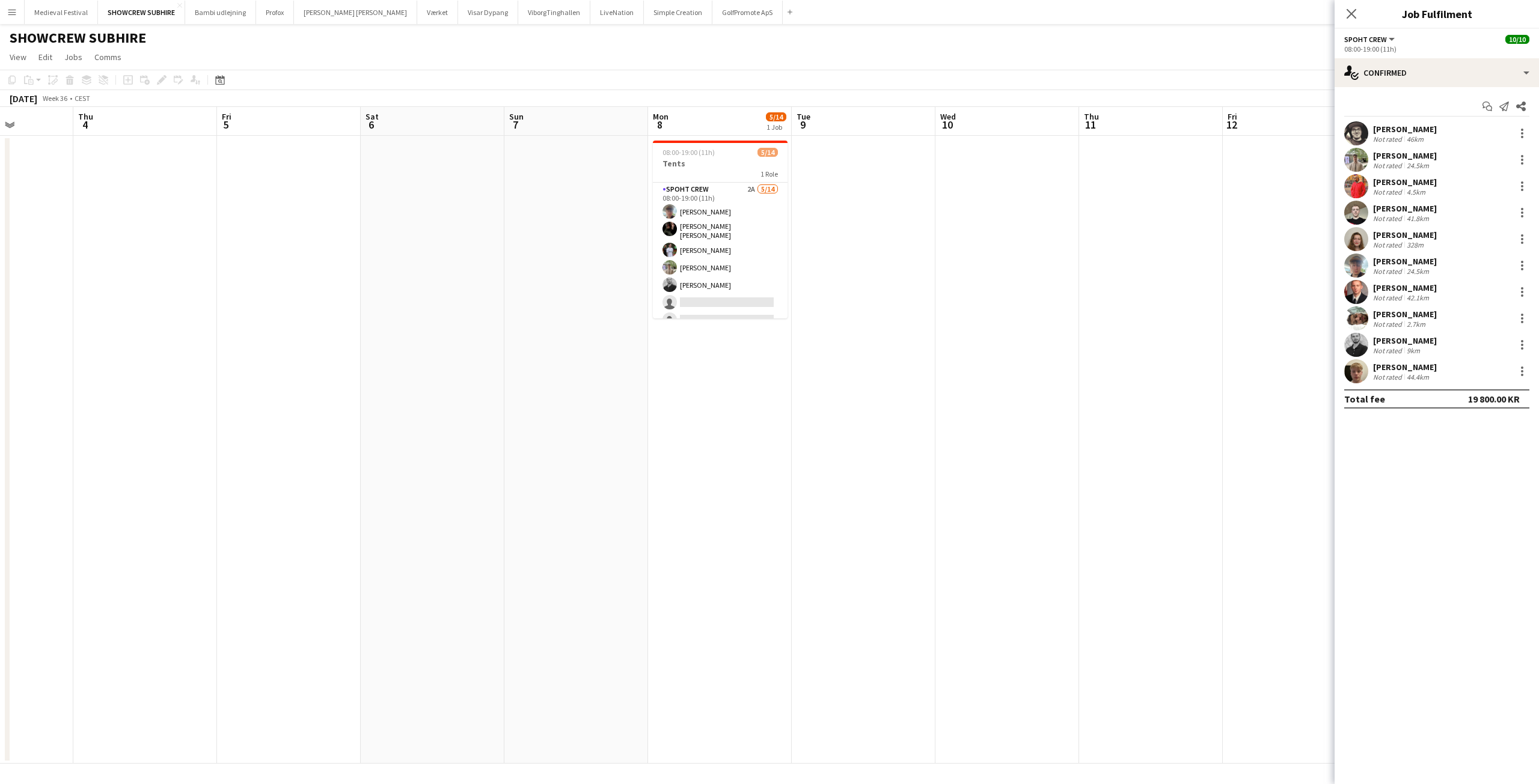
scroll to position [0, 358]
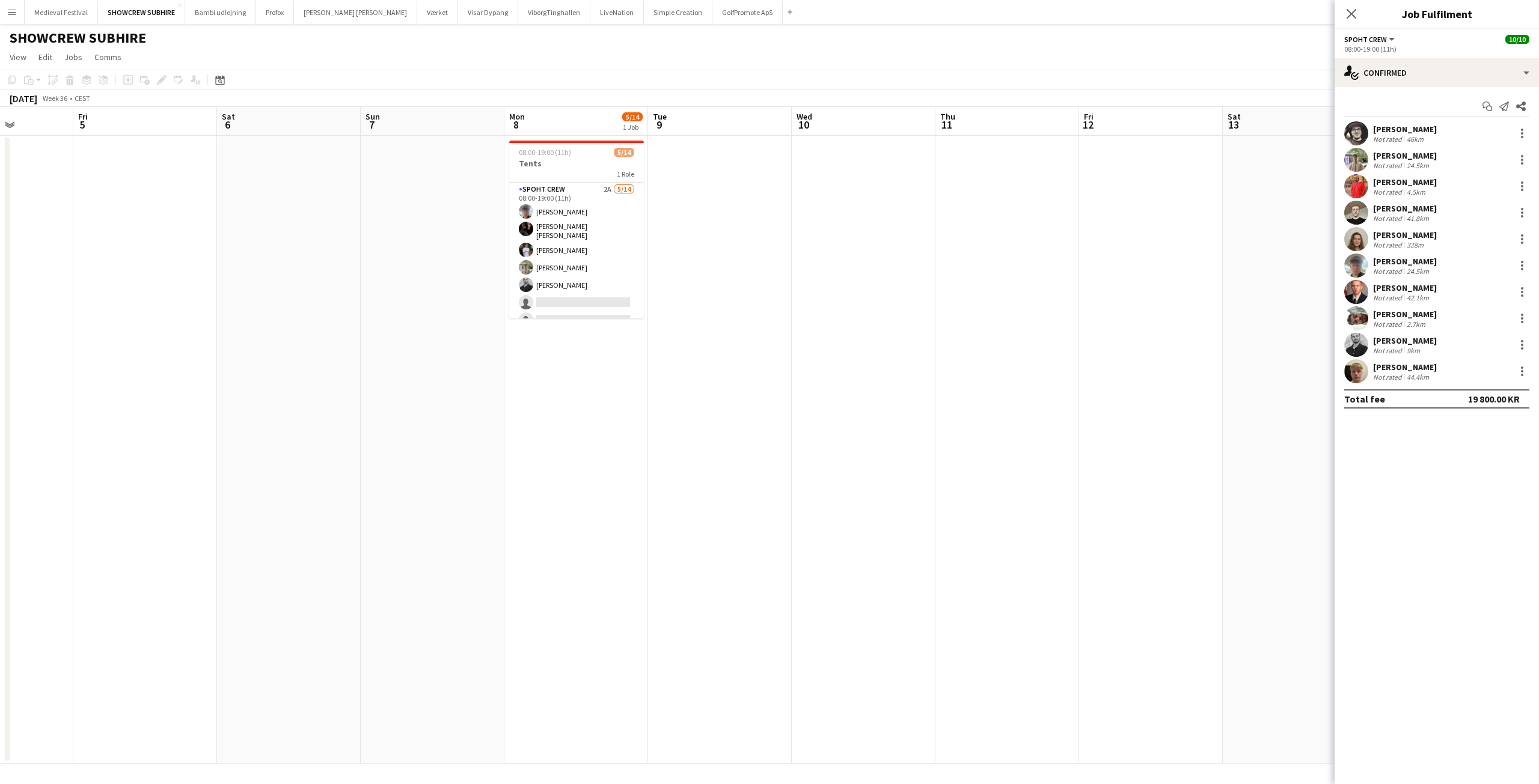
click at [1424, 191] on div "4.5km" at bounding box center [1416, 192] width 23 height 9
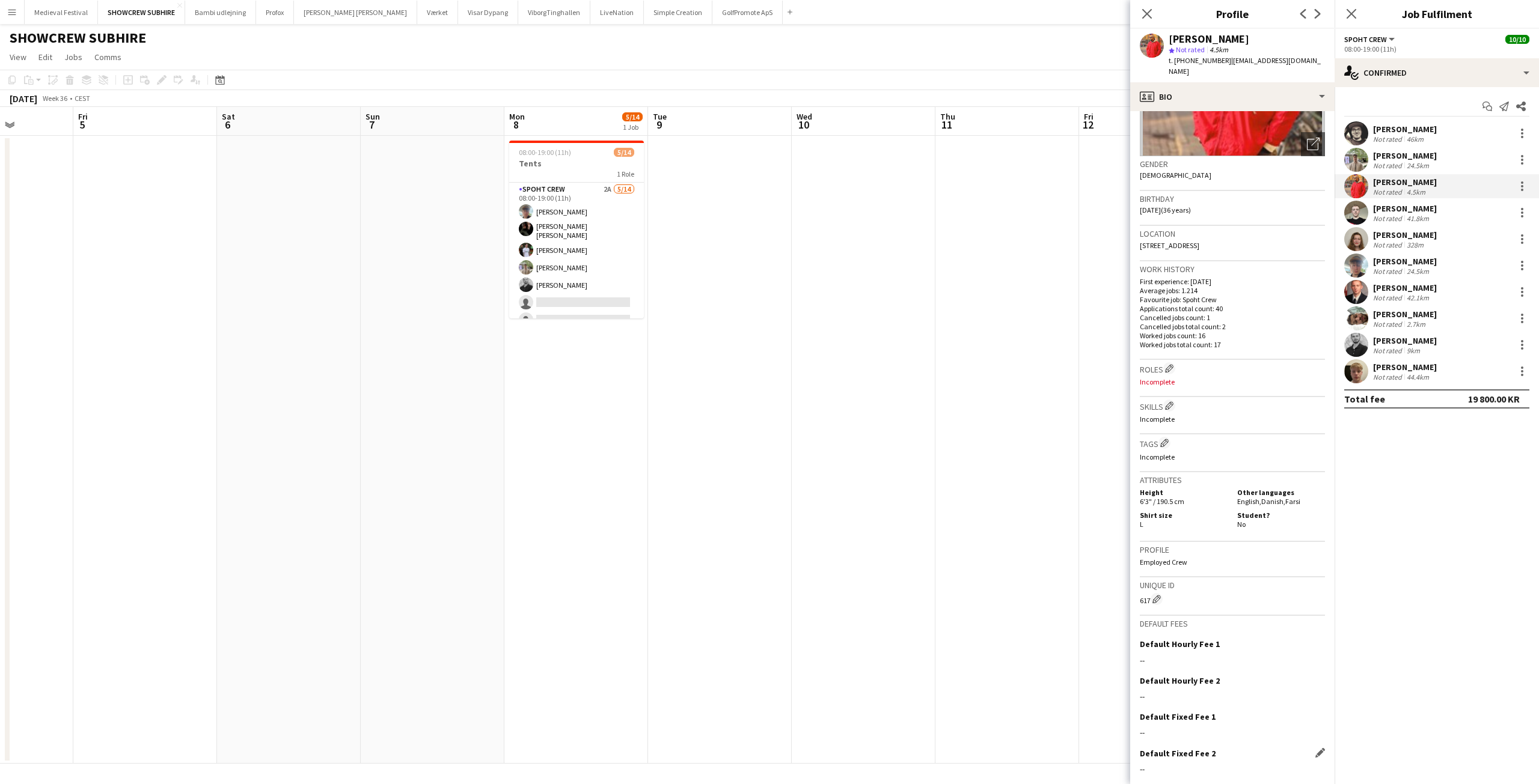
scroll to position [177, 0]
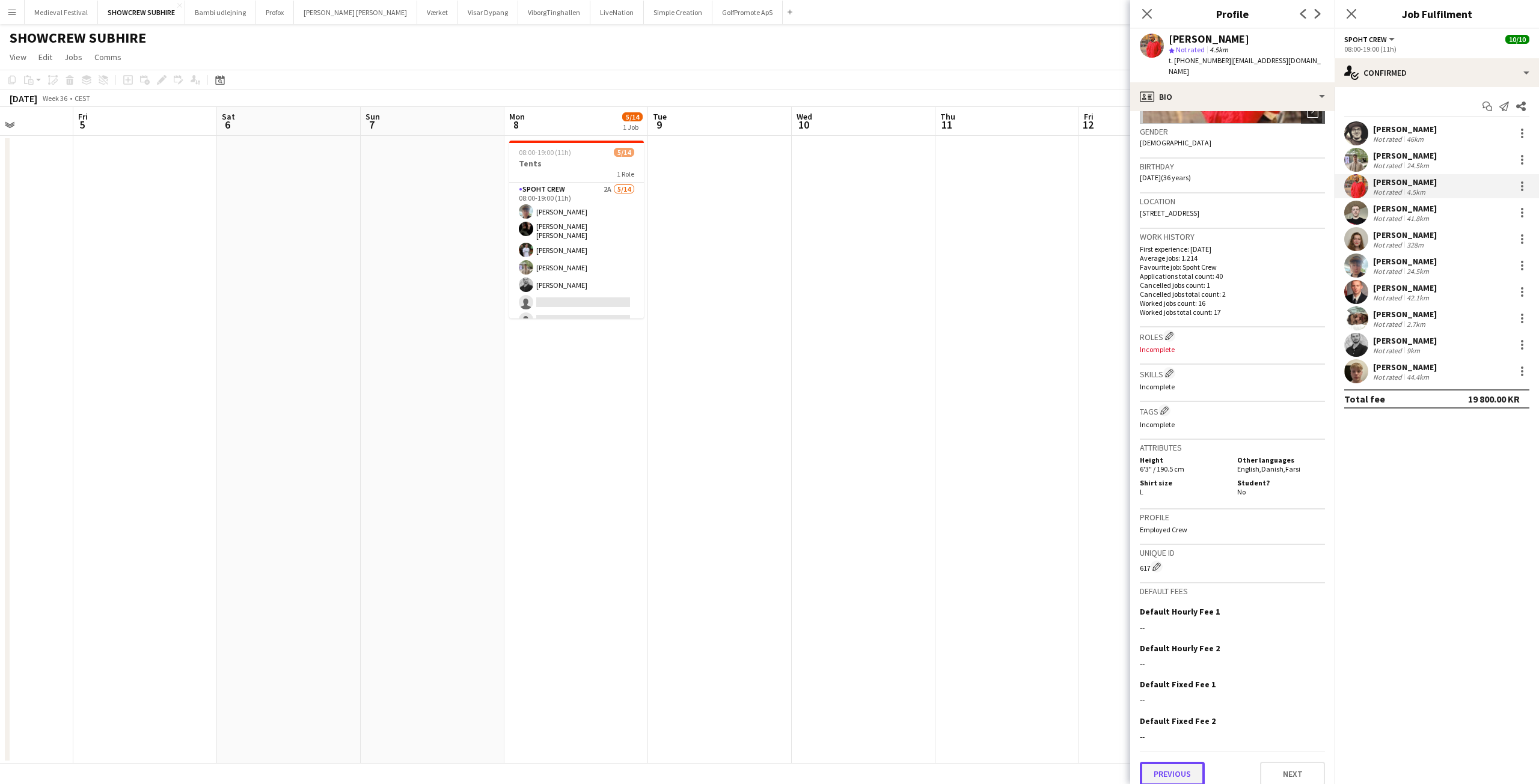
click at [1189, 762] on button "Previous" at bounding box center [1172, 774] width 65 height 24
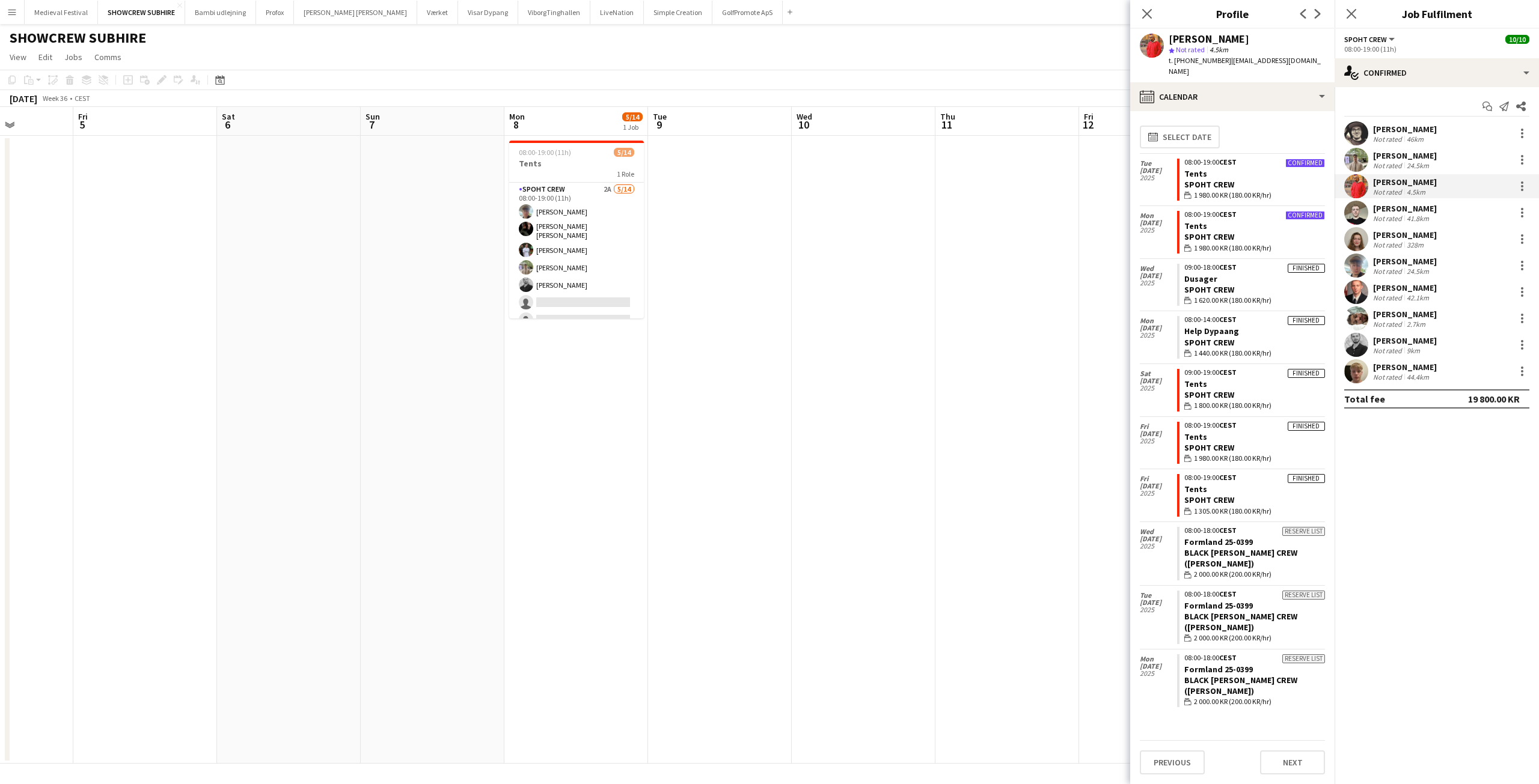
click at [840, 240] on app-date-cell at bounding box center [864, 450] width 144 height 628
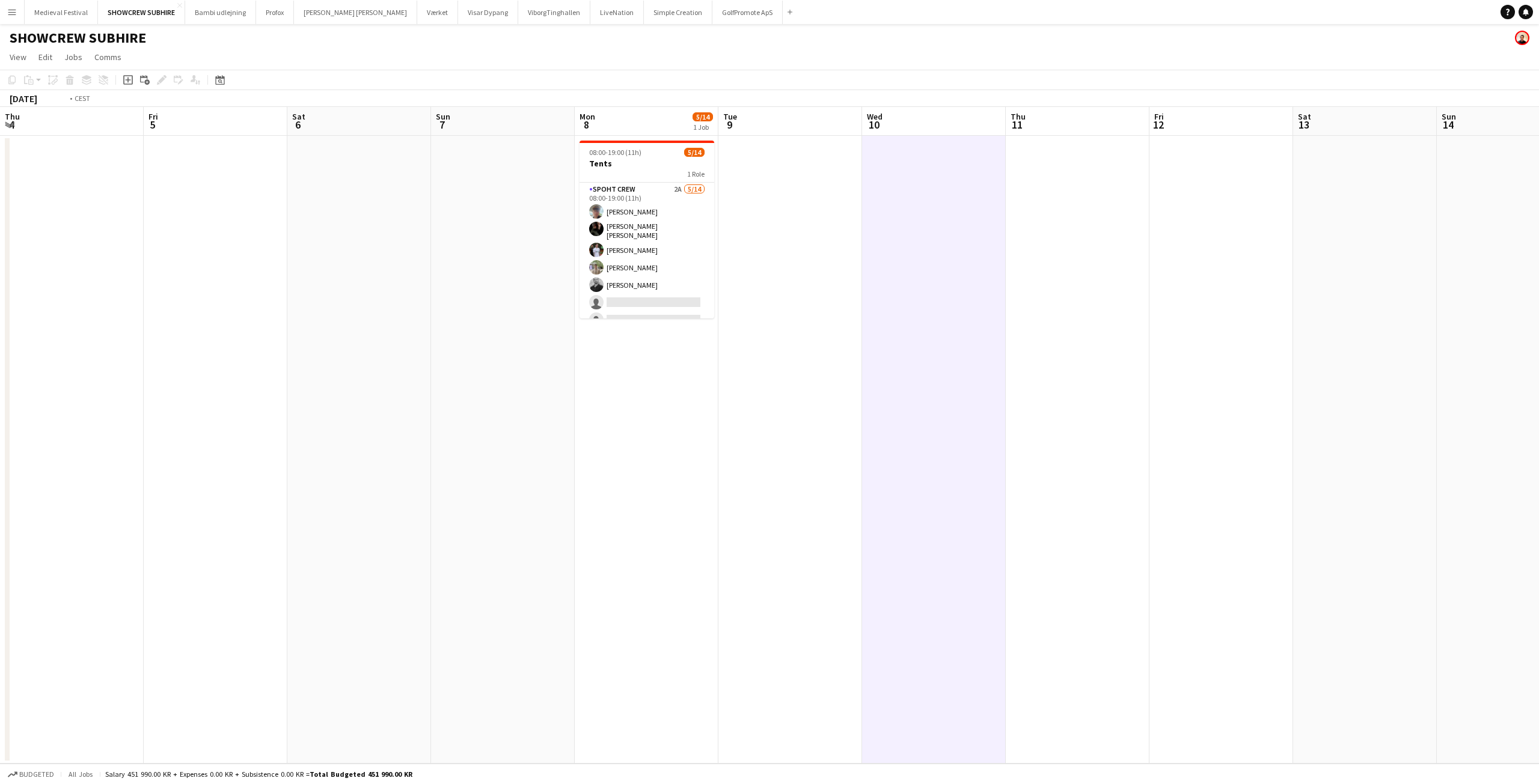
drag, startPoint x: 323, startPoint y: 380, endPoint x: 1132, endPoint y: 436, distance: 810.9
click at [1295, 468] on app-calendar-viewport "Tue 2 10/10 1 Job Wed 3 Thu 4 Fri 5 Sat 6 Sun 7 Mon 8 5/14 1 Job Tue 9 Wed 10 T…" at bounding box center [769, 436] width 1539 height 657
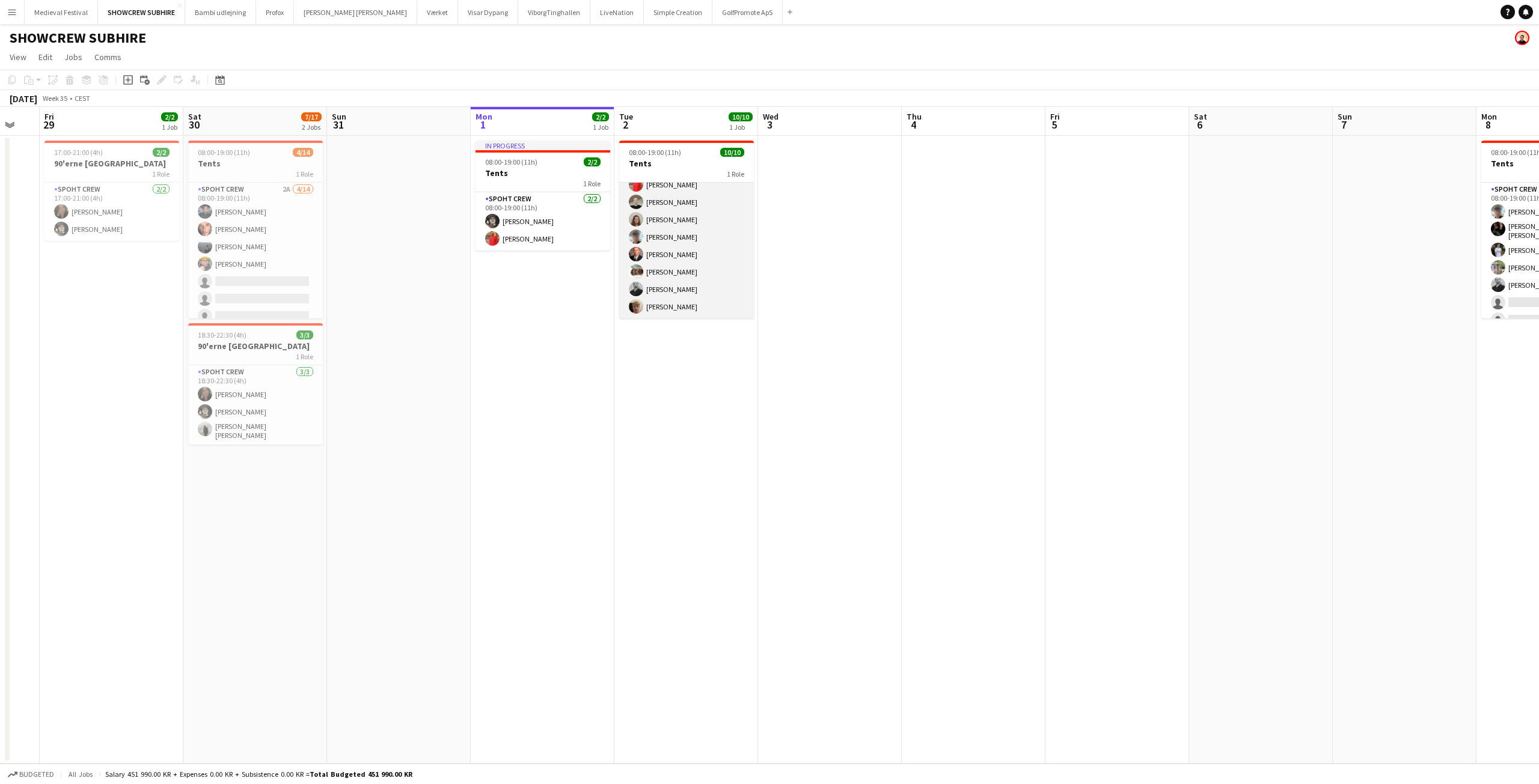
click at [697, 273] on app-card-role "Spoht Crew [DATE] 08:00-19:00 (11h) [PERSON_NAME] [PERSON_NAME] [PERSON_NAME] […" at bounding box center [687, 219] width 135 height 198
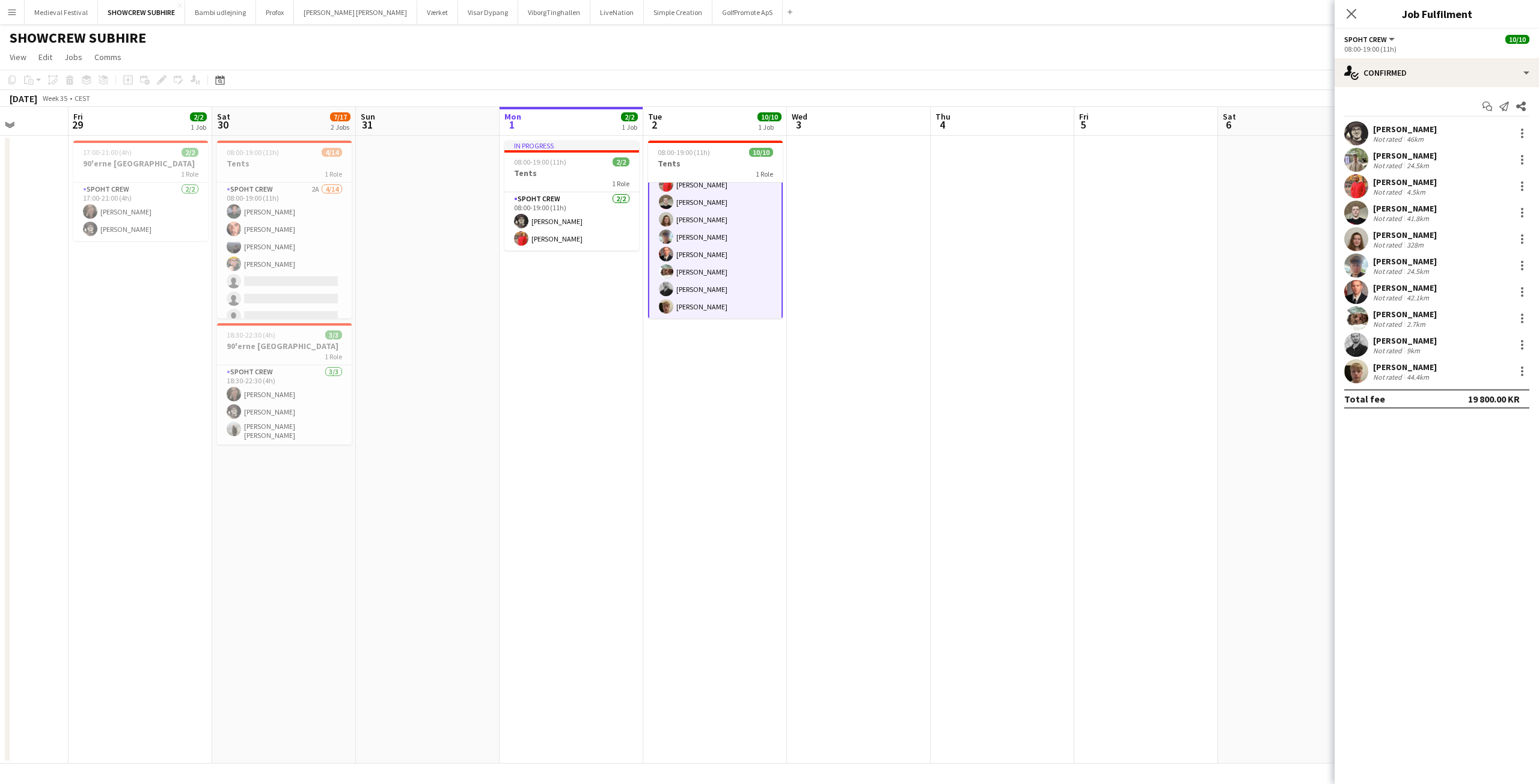
drag, startPoint x: 273, startPoint y: 466, endPoint x: 594, endPoint y: 524, distance: 326.2
click at [594, 524] on app-calendar-viewport "Tue 26 Wed 27 Thu 28 Fri 29 2/2 1 Job Sat 30 7/17 2 Jobs Sun 31 Mon 1 2/2 1 Job…" at bounding box center [769, 436] width 1539 height 657
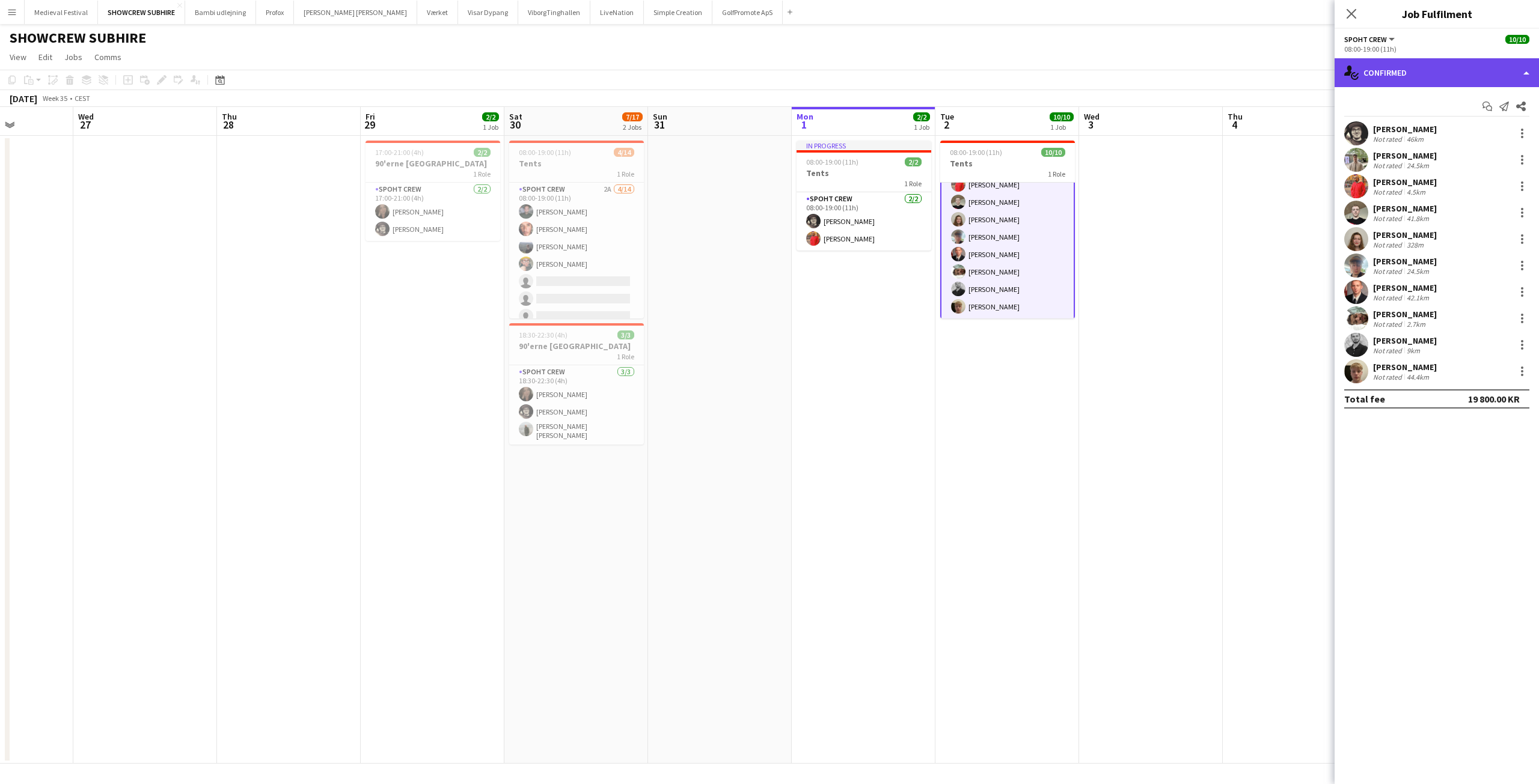
click at [1430, 76] on div "single-neutral-actions-check-2 Confirmed" at bounding box center [1436, 72] width 205 height 29
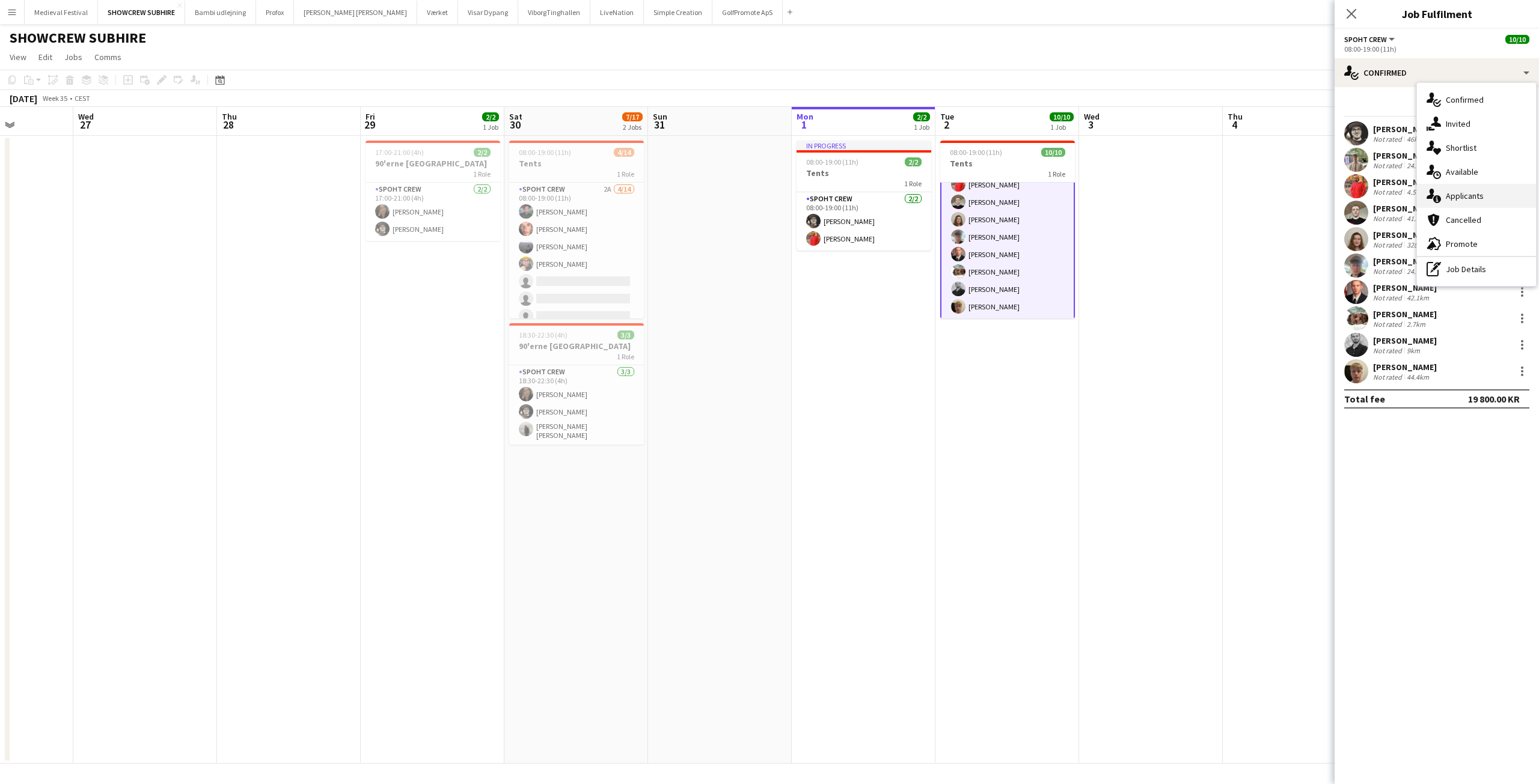
click at [1466, 198] on div "single-neutral-actions-information Applicants" at bounding box center [1476, 196] width 119 height 24
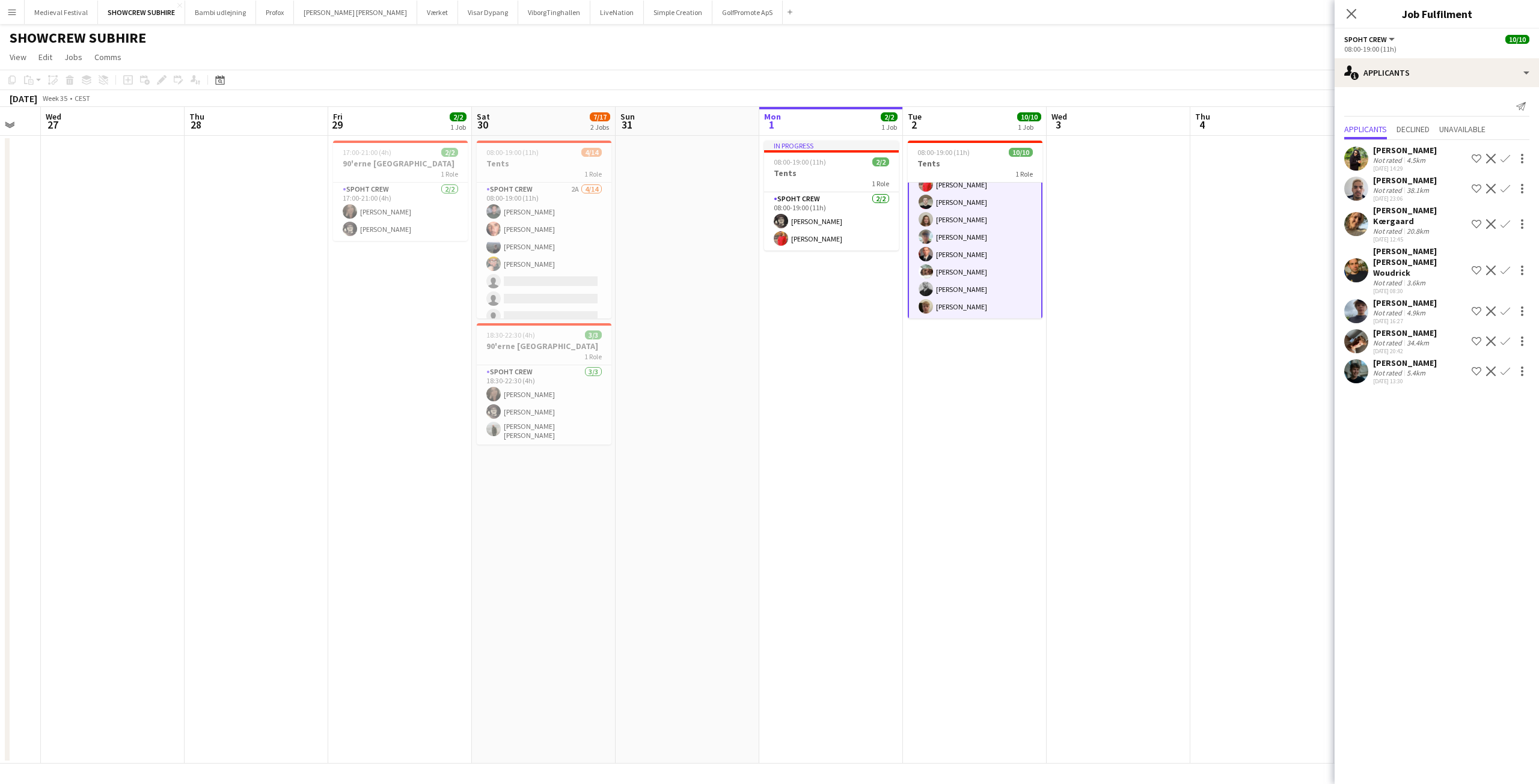
drag, startPoint x: 1295, startPoint y: 340, endPoint x: 1118, endPoint y: 376, distance: 180.6
click at [1118, 376] on app-calendar-viewport "Sun 24 Mon 25 Tue 26 Wed 27 Thu 28 Fri 29 2/2 1 Job Sat 30 7/17 2 Jobs Sun 31 M…" at bounding box center [769, 436] width 1539 height 657
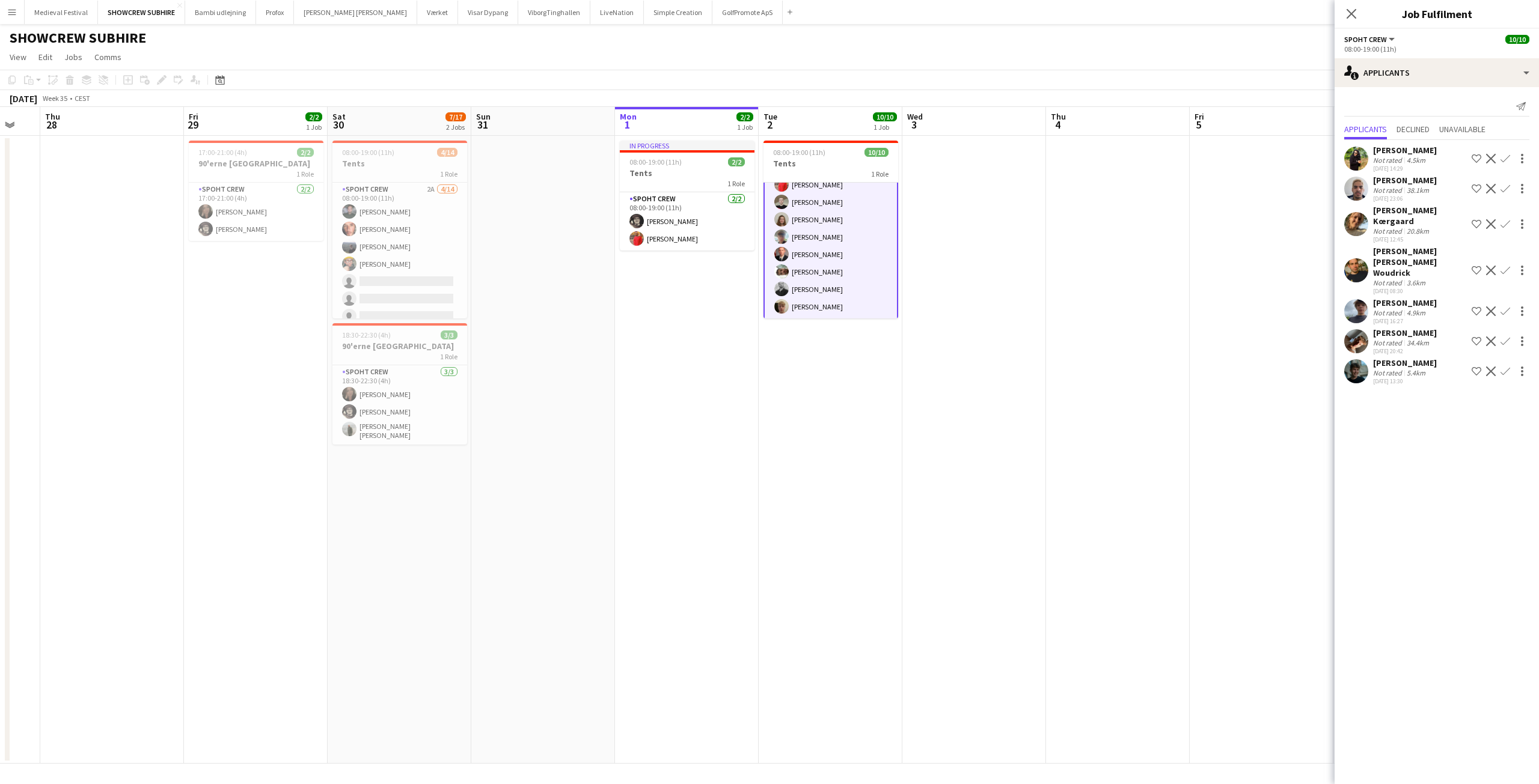
click at [1178, 402] on app-date-cell at bounding box center [1118, 450] width 144 height 628
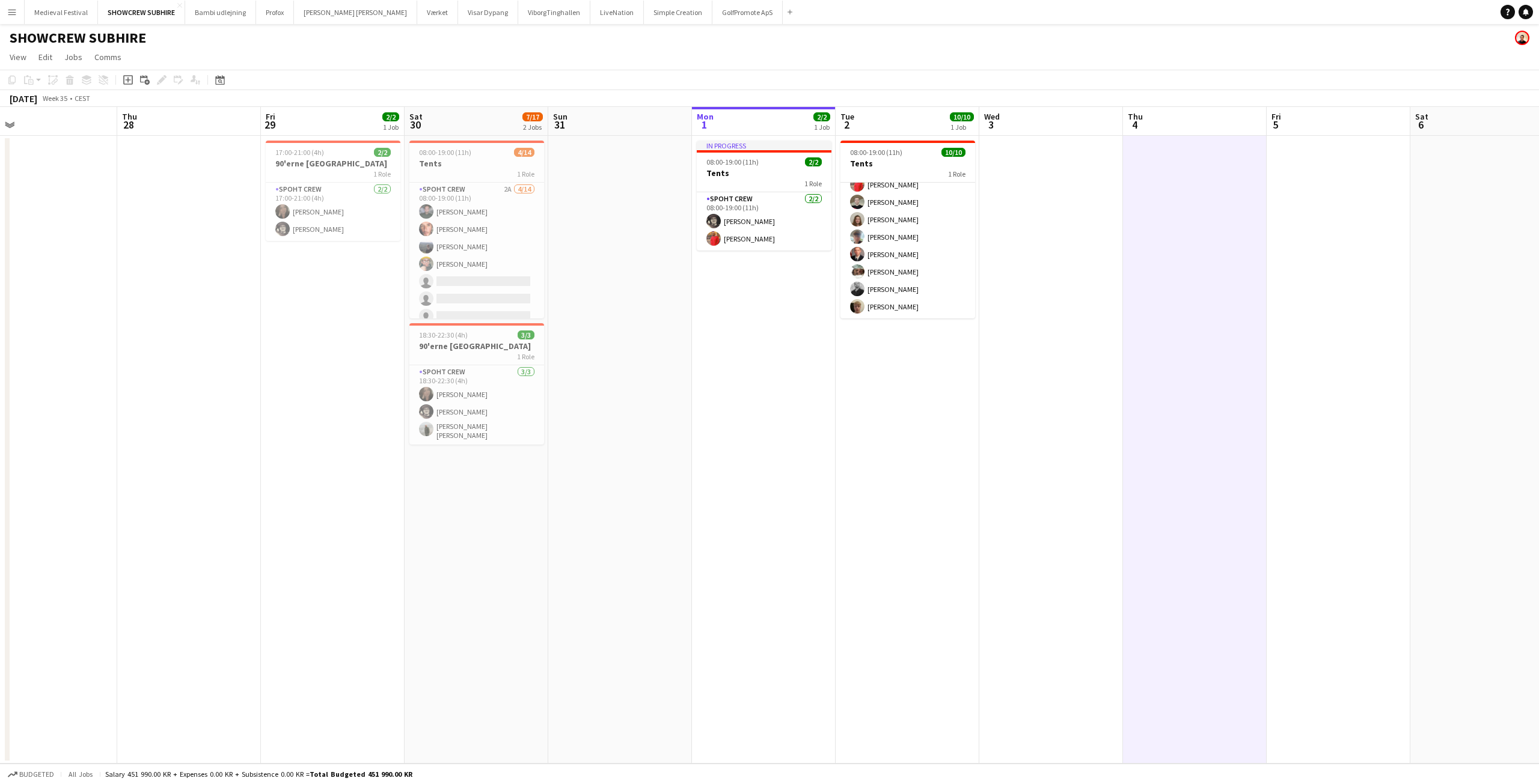
drag, startPoint x: 1304, startPoint y: 360, endPoint x: 1291, endPoint y: 385, distance: 28.2
click at [1398, 390] on app-calendar-viewport "Mon 25 Tue 26 Wed 27 Thu 28 Fri 29 2/2 1 Job Sat 30 7/17 2 Jobs Sun 31 Mon 1 2/…" at bounding box center [769, 436] width 1539 height 657
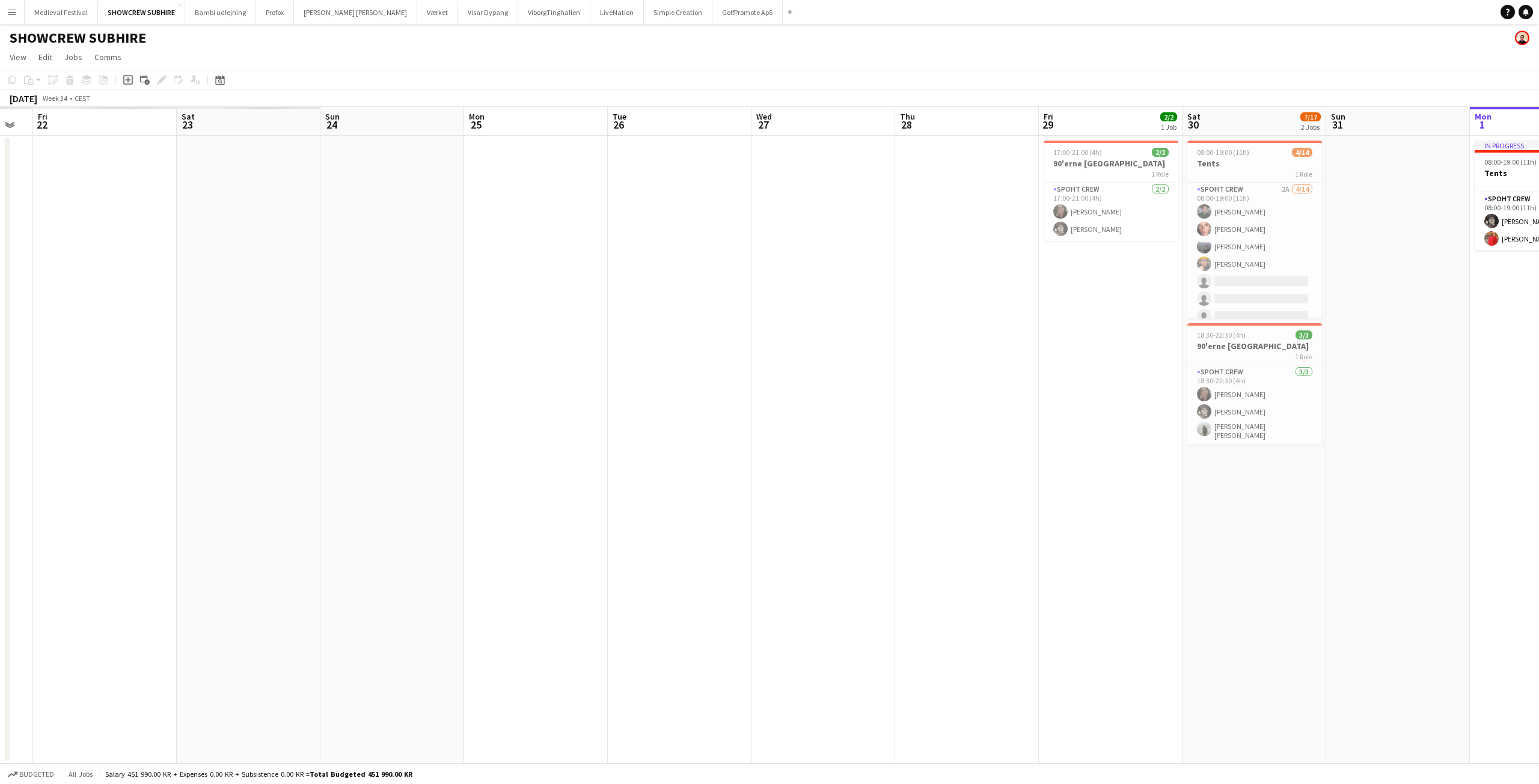
drag, startPoint x: 777, startPoint y: 458, endPoint x: 1170, endPoint y: 422, distance: 394.6
click at [1538, 422] on app-calendar-viewport "Wed 20 Thu 21 Fri 22 Sat 23 Sun 24 Mon 25 Tue 26 Wed 27 Thu 28 Fri 29 2/2 1 Job…" at bounding box center [769, 436] width 1539 height 657
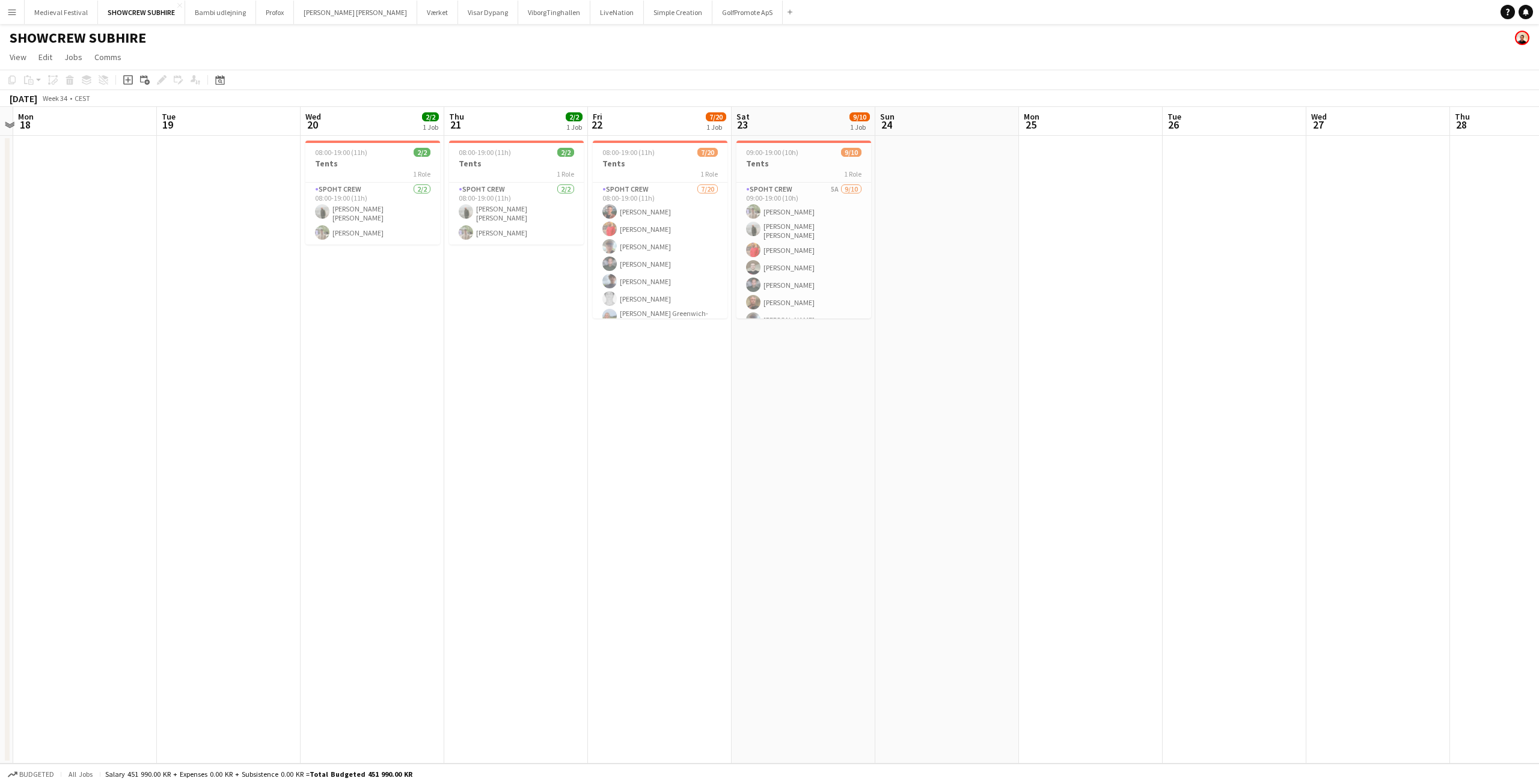
drag, startPoint x: 971, startPoint y: 424, endPoint x: 1451, endPoint y: 396, distance: 480.8
click at [1446, 403] on app-calendar-viewport "Sat 16 Sun 17 Mon 18 Tue 19 Wed 20 2/2 1 Job Thu 21 2/2 1 Job Fri 22 7/20 1 Job…" at bounding box center [769, 436] width 1539 height 657
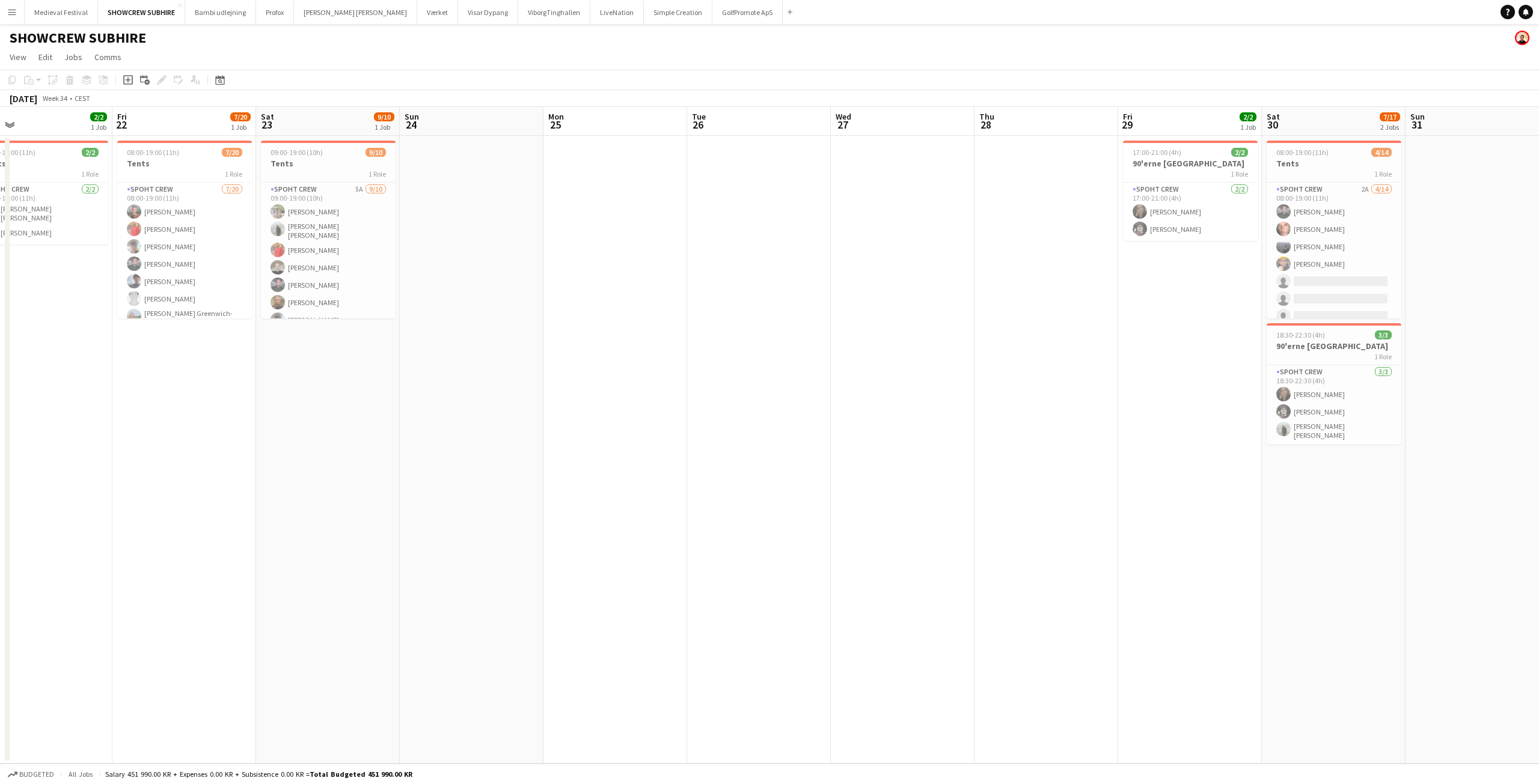
drag, startPoint x: 1388, startPoint y: 371, endPoint x: 688, endPoint y: 469, distance: 706.8
click at [692, 469] on app-calendar-viewport "Mon 18 Tue 19 Wed 20 2/2 1 Job Thu 21 2/2 1 Job Fri 22 7/20 1 Job Sat 23 9/10 1…" at bounding box center [769, 436] width 1539 height 657
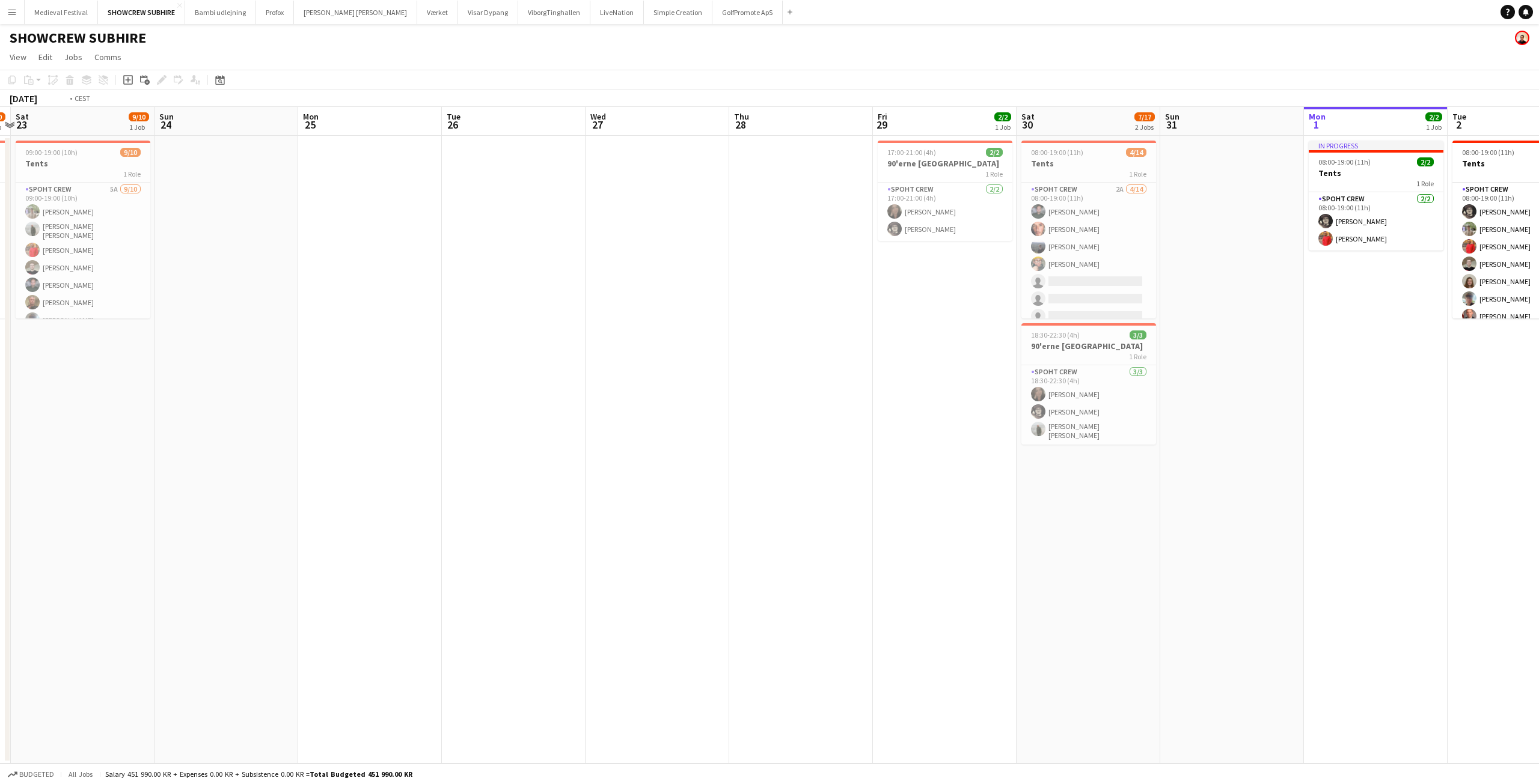
drag, startPoint x: 1404, startPoint y: 415, endPoint x: 869, endPoint y: 463, distance: 537.1
click at [879, 462] on app-calendar-viewport "Wed 20 2/2 1 Job Thu 21 2/2 1 Job Fri 22 7/20 1 Job Sat 23 9/10 1 Job Sun 24 Mo…" at bounding box center [769, 436] width 1539 height 657
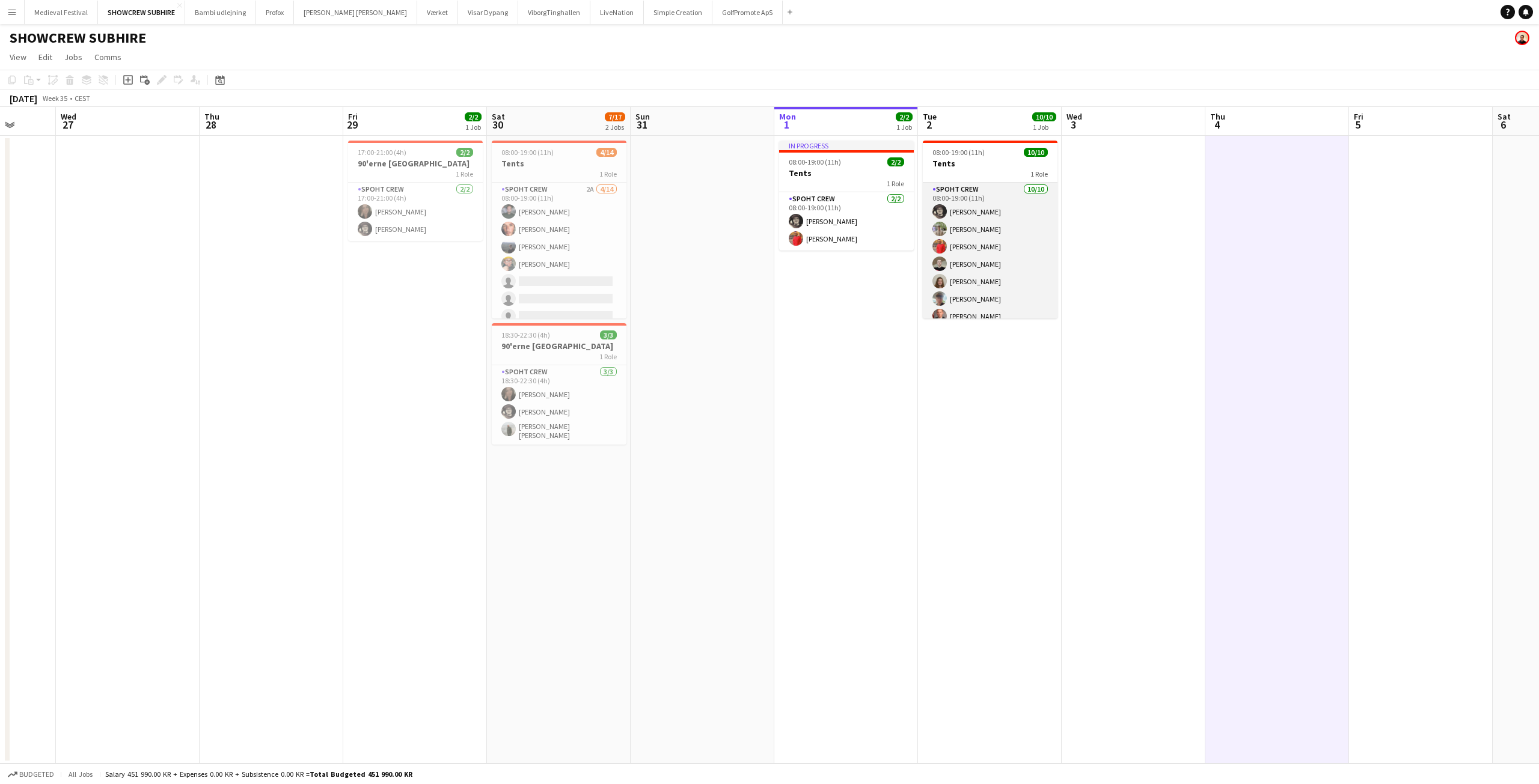
click at [1011, 265] on app-card-role "Spoht Crew 10/10 08:00-19:00 (11h) Mike Kasper Williamson Arthur Daval-Markusse…" at bounding box center [990, 281] width 135 height 198
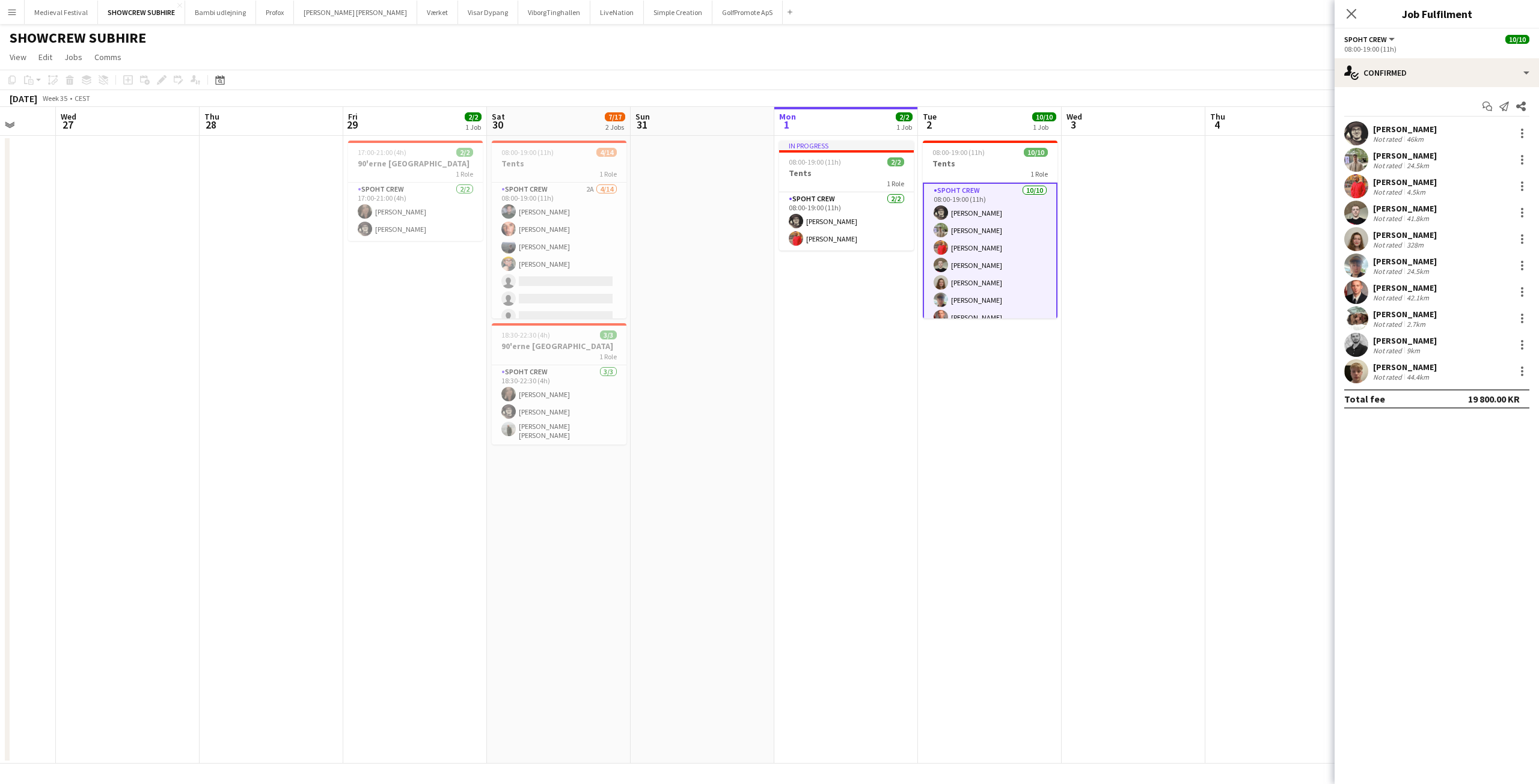
click at [1368, 370] on app-user-avatar at bounding box center [1356, 371] width 24 height 24
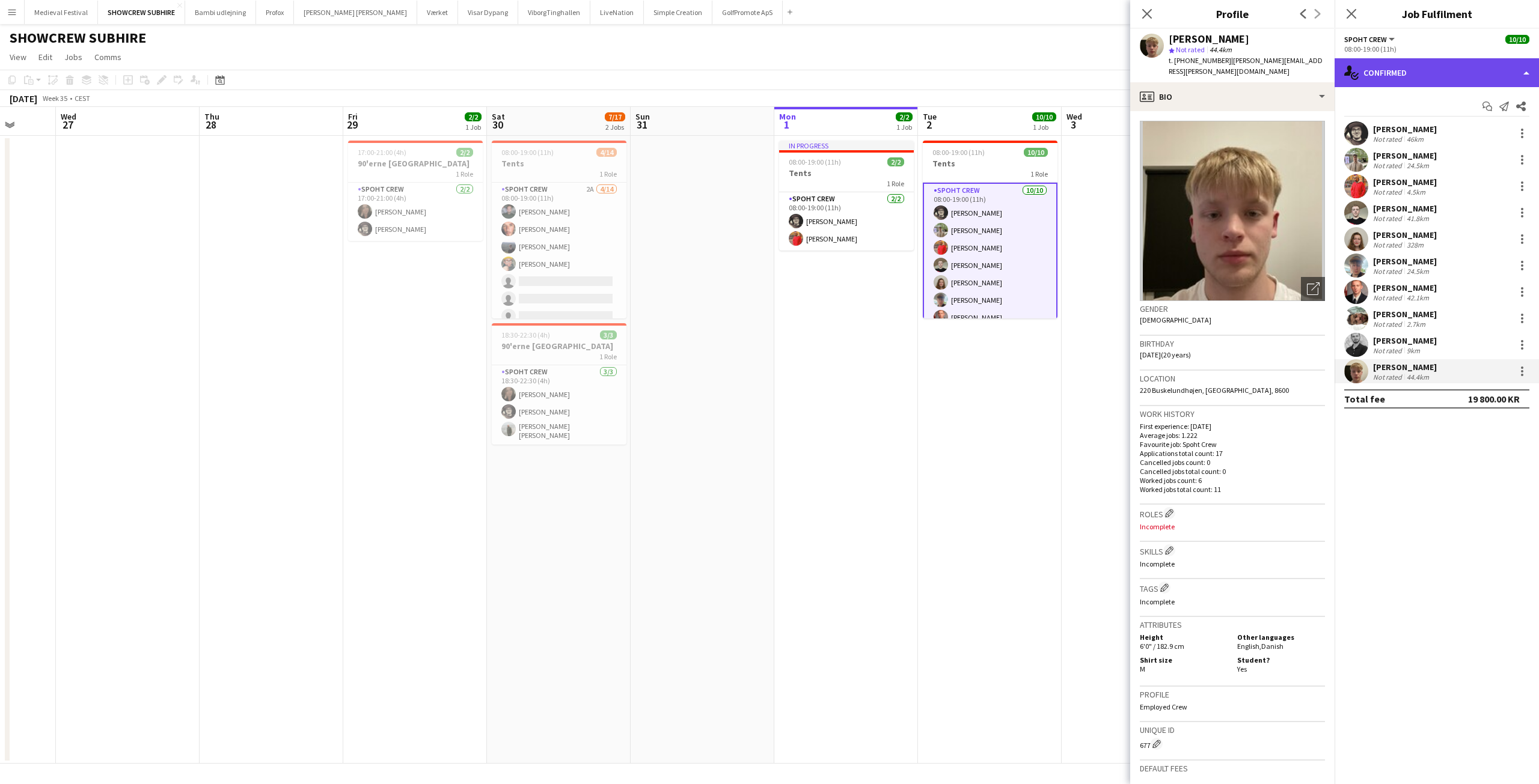
click at [1446, 71] on div "single-neutral-actions-check-2 Confirmed" at bounding box center [1436, 72] width 205 height 29
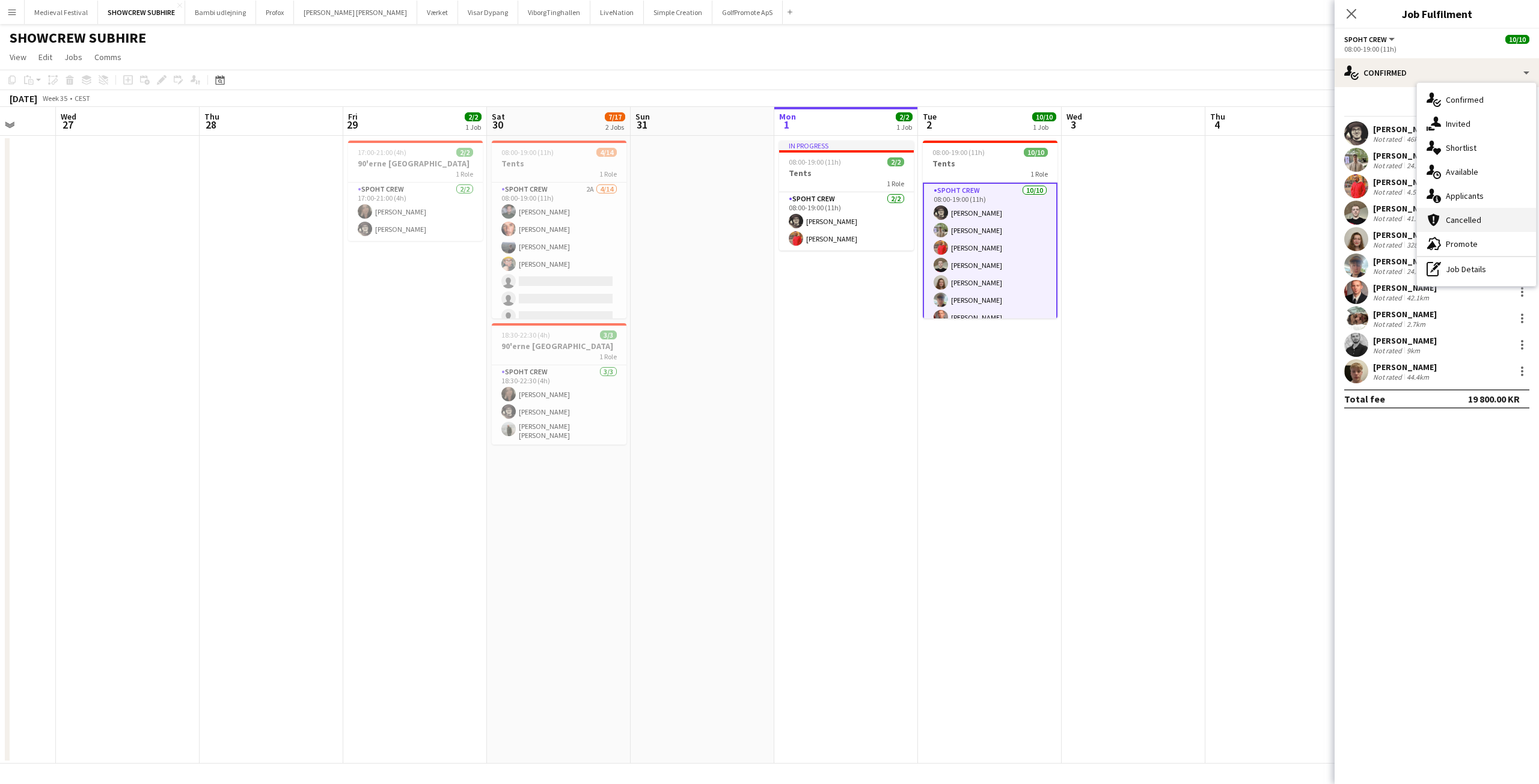
click at [1458, 222] on div "cancellation Cancelled" at bounding box center [1476, 220] width 119 height 24
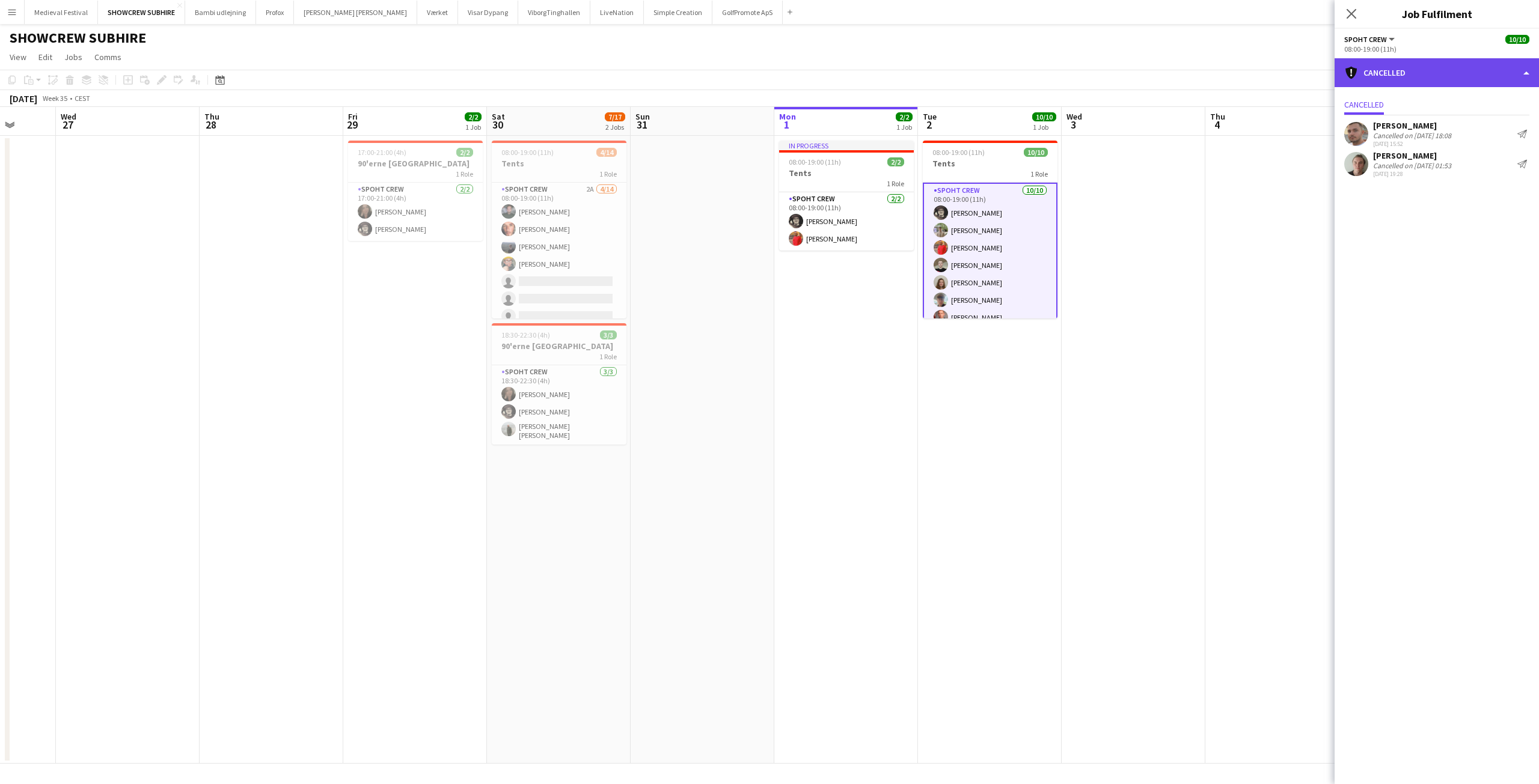
click at [1413, 65] on div "cancellation Cancelled" at bounding box center [1436, 72] width 205 height 29
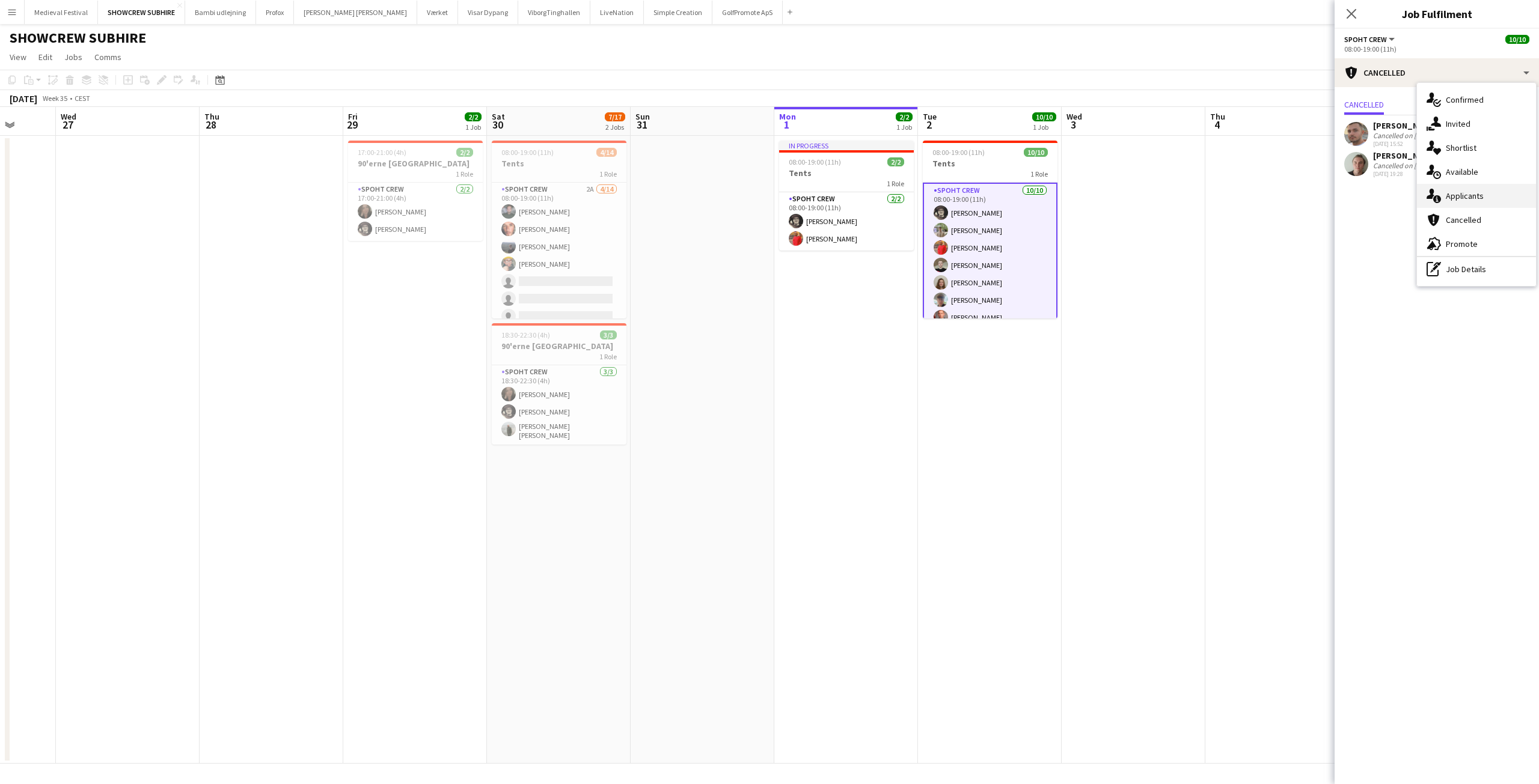
click at [1477, 197] on div "single-neutral-actions-information Applicants" at bounding box center [1476, 196] width 119 height 24
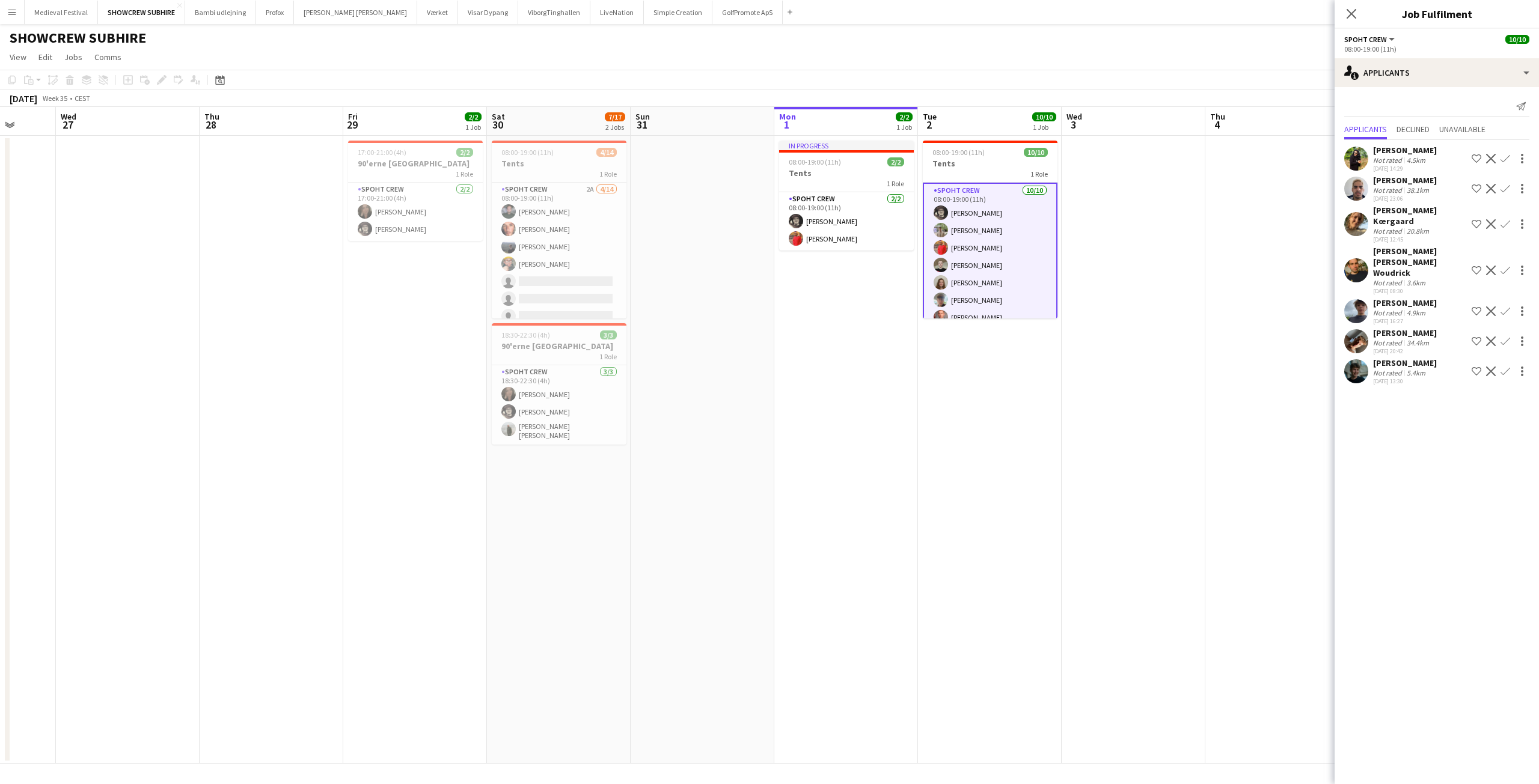
click at [1356, 329] on app-user-avatar at bounding box center [1356, 341] width 24 height 24
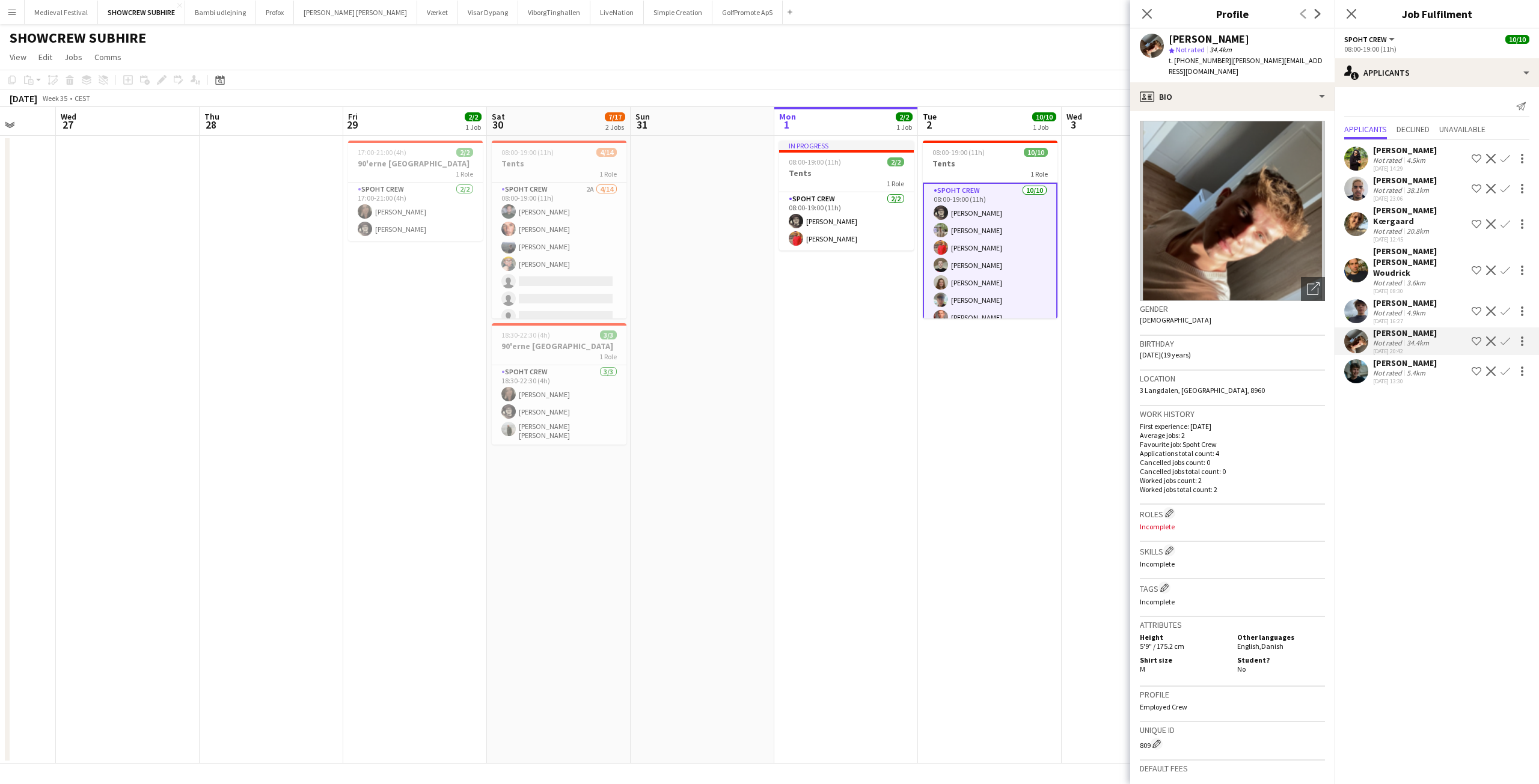
click at [1396, 308] on div "Not rated" at bounding box center [1388, 313] width 31 height 9
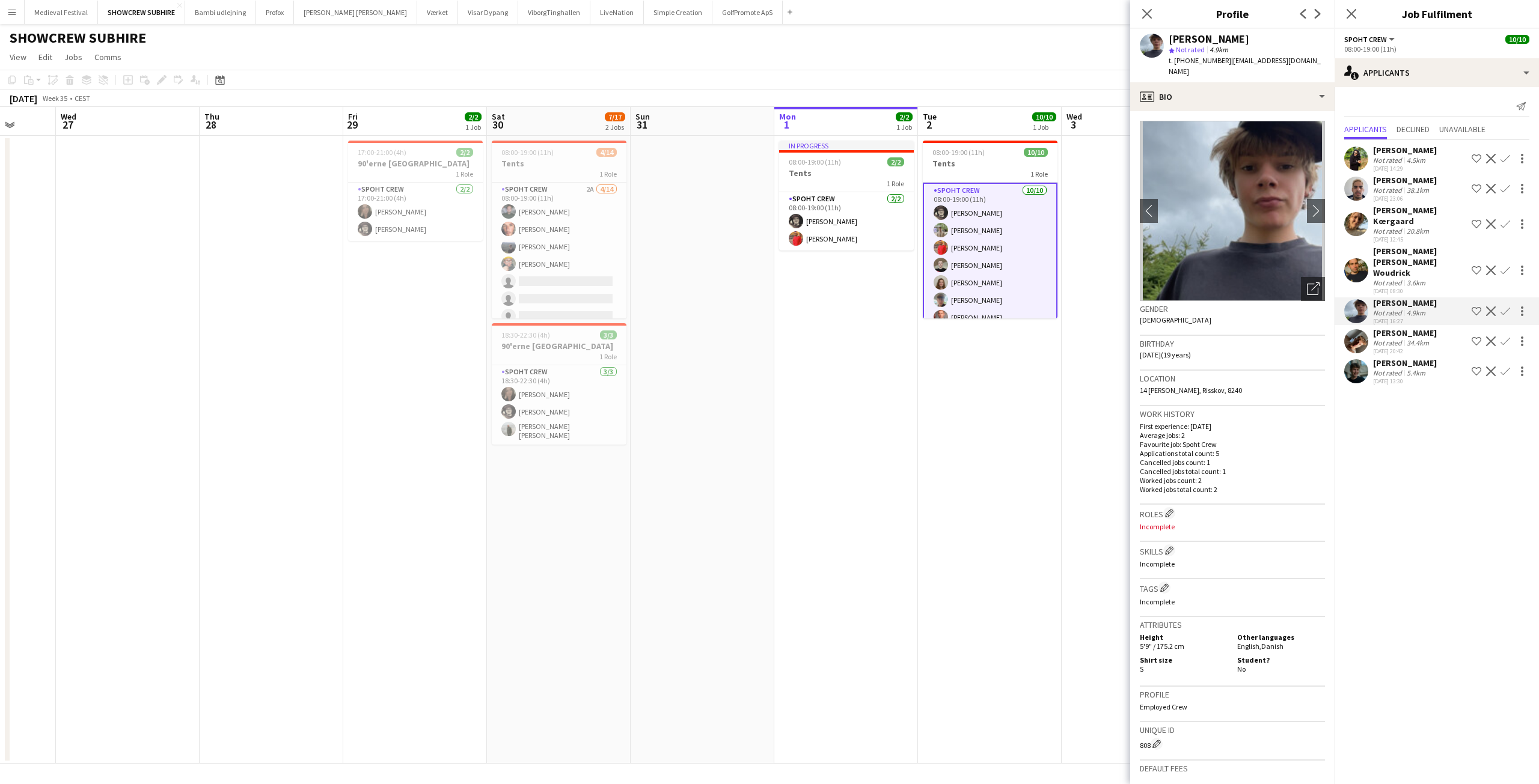
click at [1395, 338] on div "Not rated" at bounding box center [1388, 343] width 31 height 9
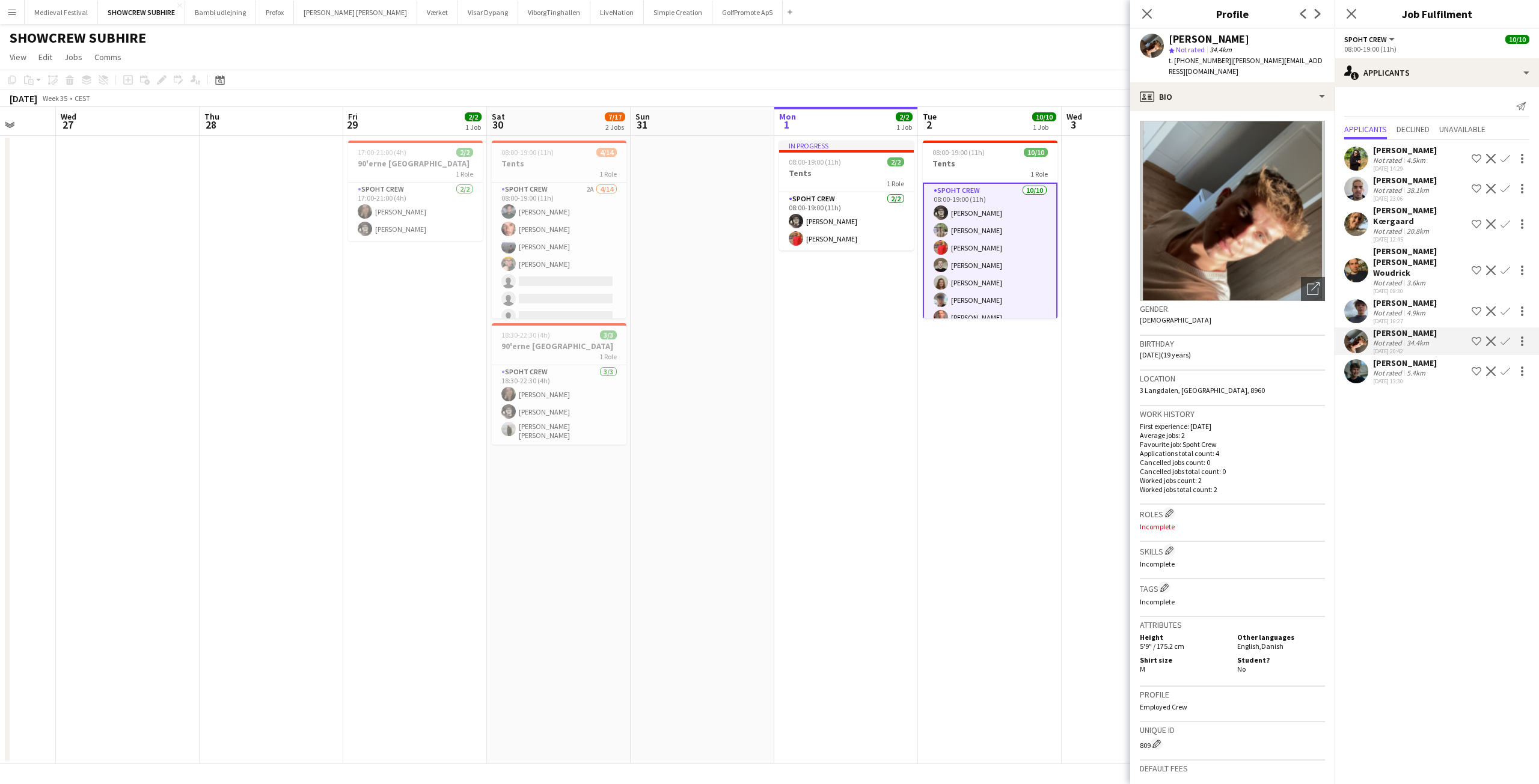
click at [1062, 301] on app-date-cell at bounding box center [1134, 450] width 144 height 628
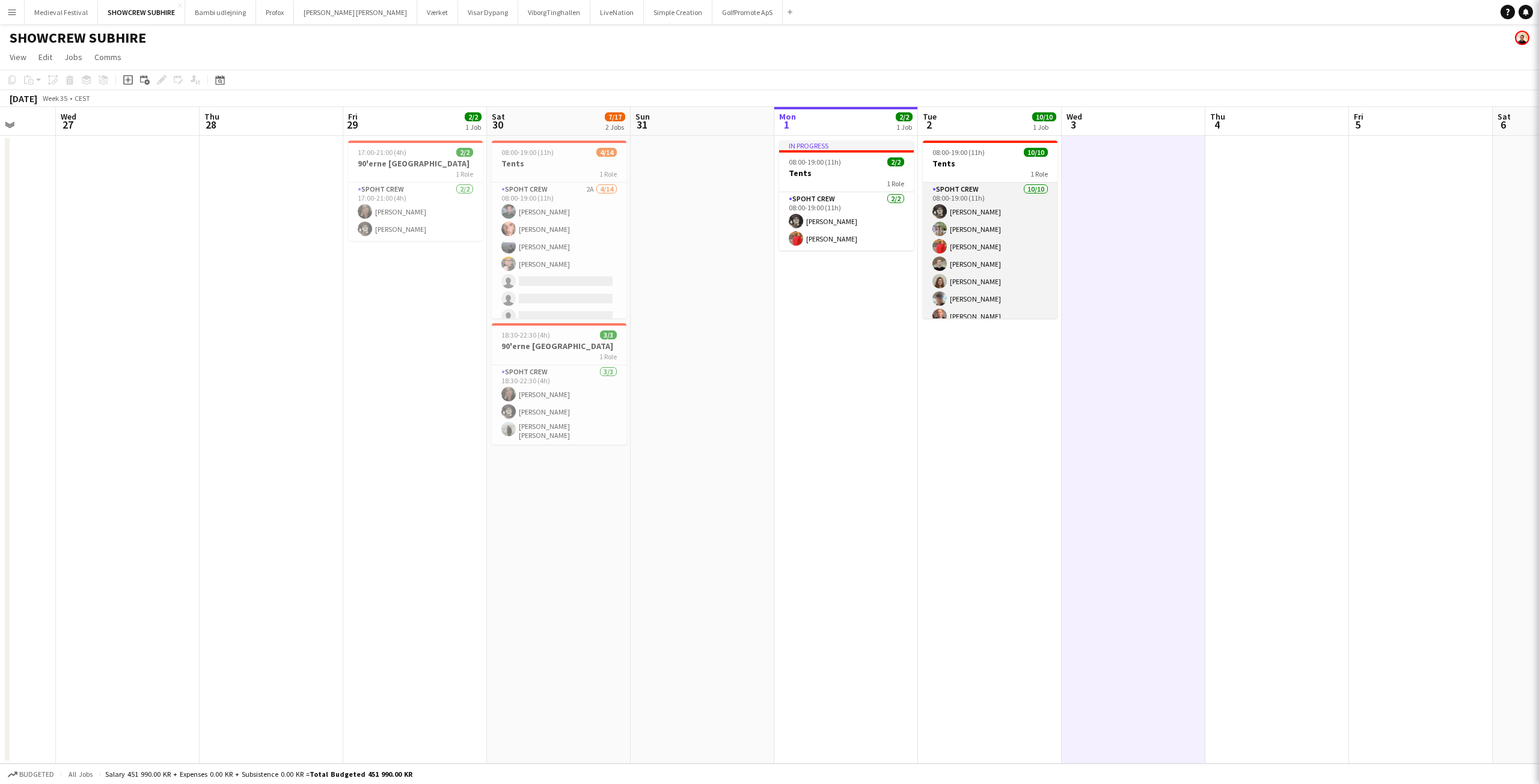
click at [972, 273] on app-card-role "Spoht Crew [DATE] 08:00-19:00 (11h) [PERSON_NAME] [PERSON_NAME] [PERSON_NAME] […" at bounding box center [990, 281] width 135 height 198
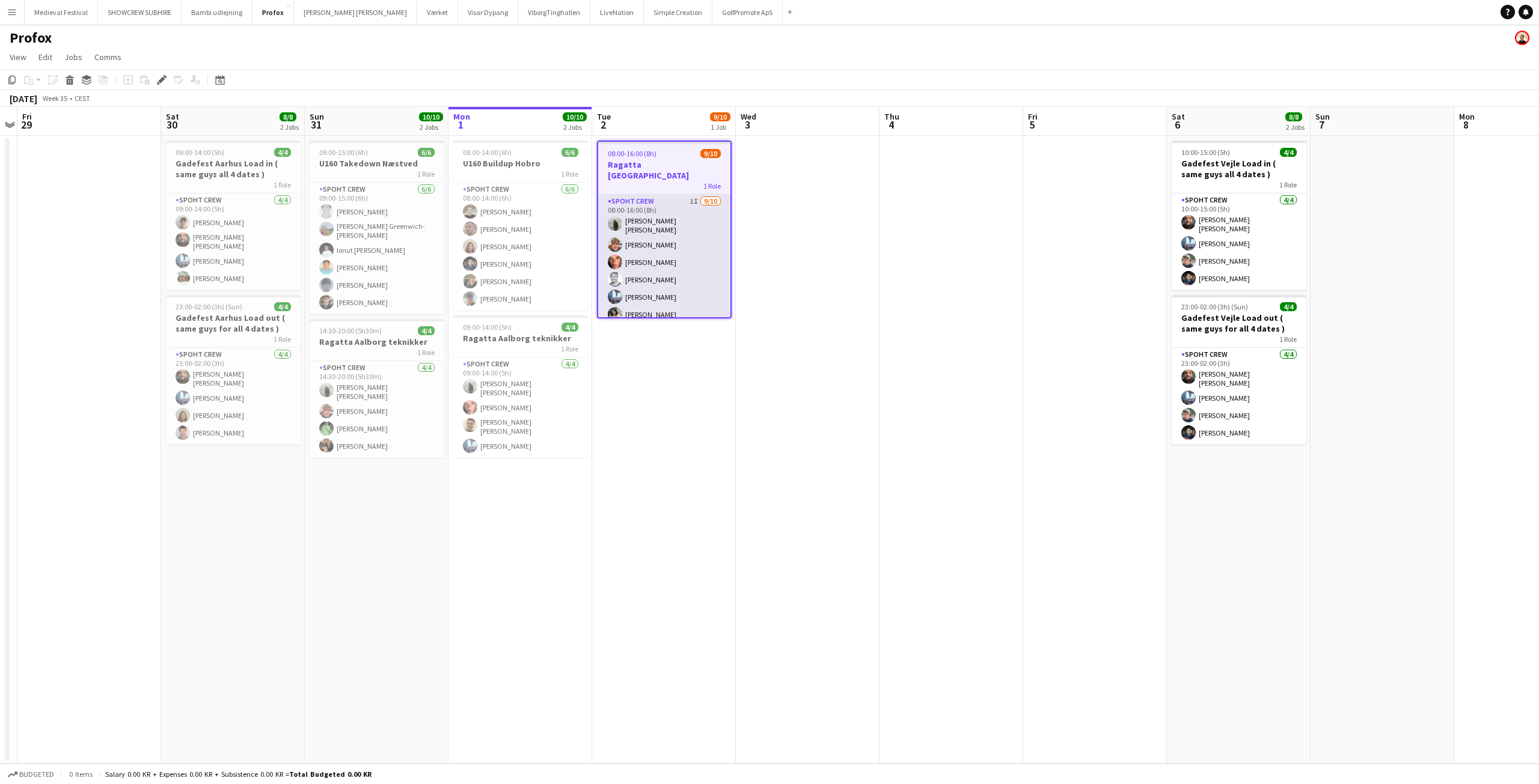
scroll to position [71, 0]
click at [686, 286] on app-card-role "Spoht Crew 1I [DATE] 08:00-16:00 (8h) [PERSON_NAME] [PERSON_NAME] [PERSON_NAME]…" at bounding box center [664, 227] width 132 height 208
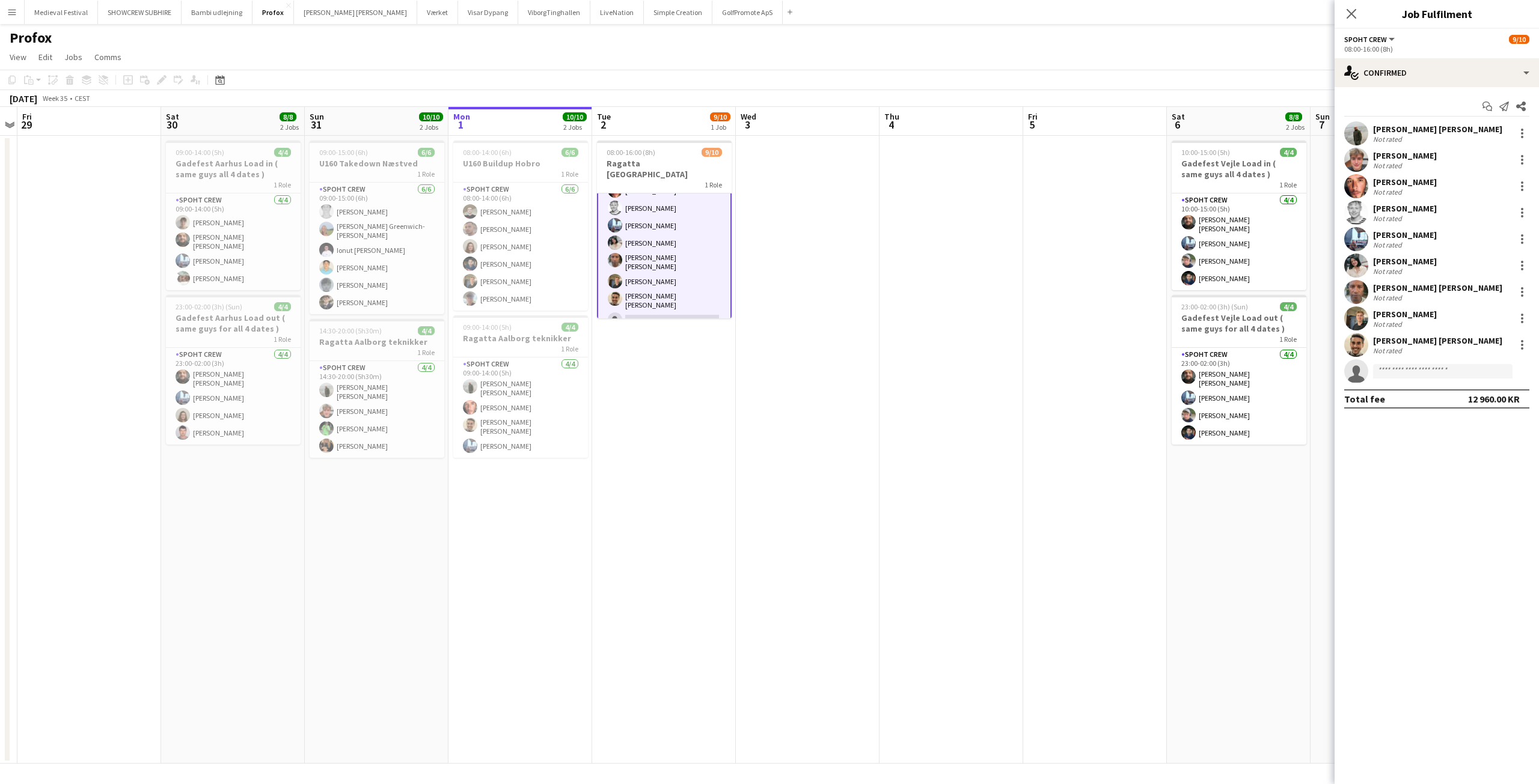
click at [1388, 326] on div "Not rated" at bounding box center [1388, 324] width 31 height 9
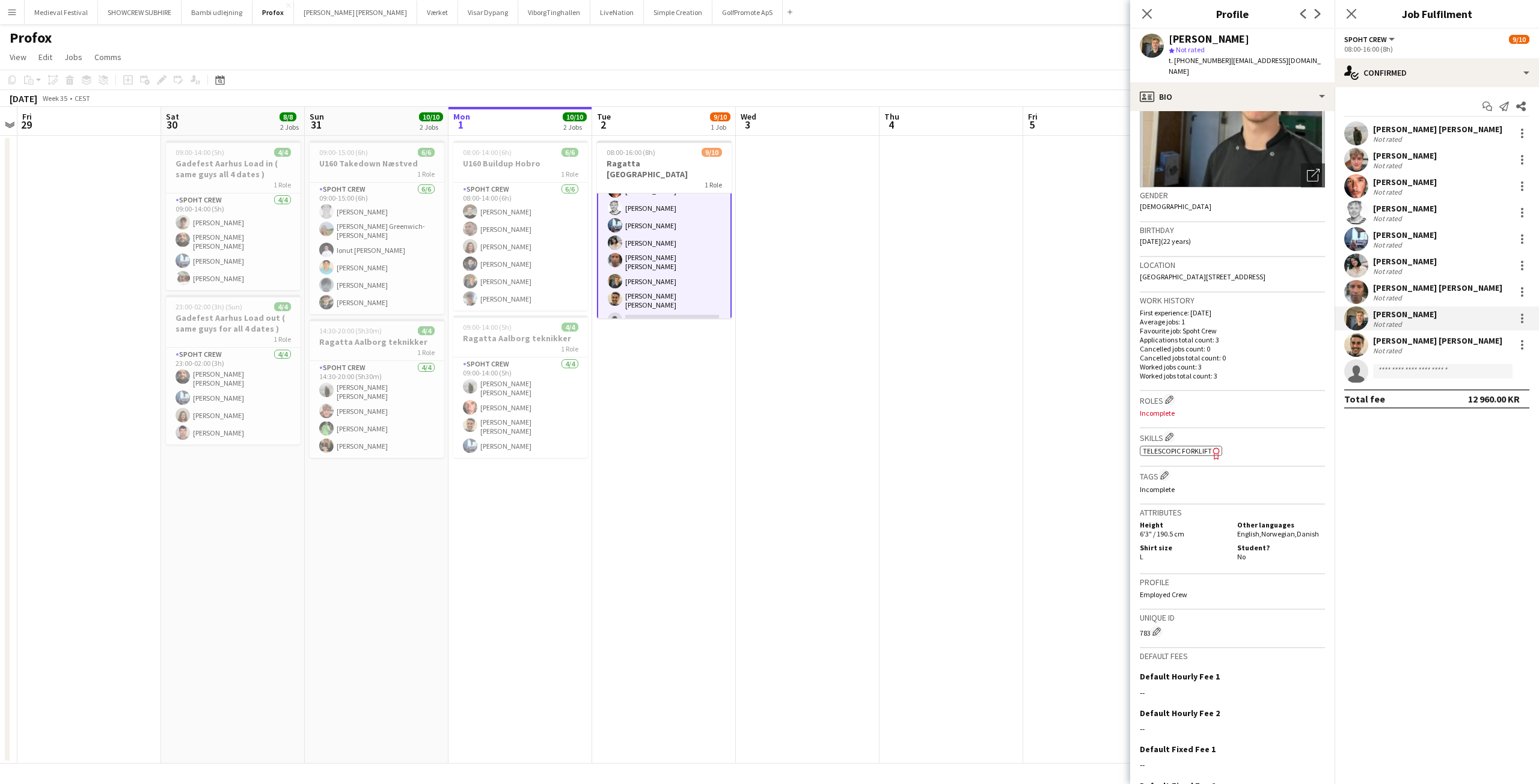
scroll to position [179, 0]
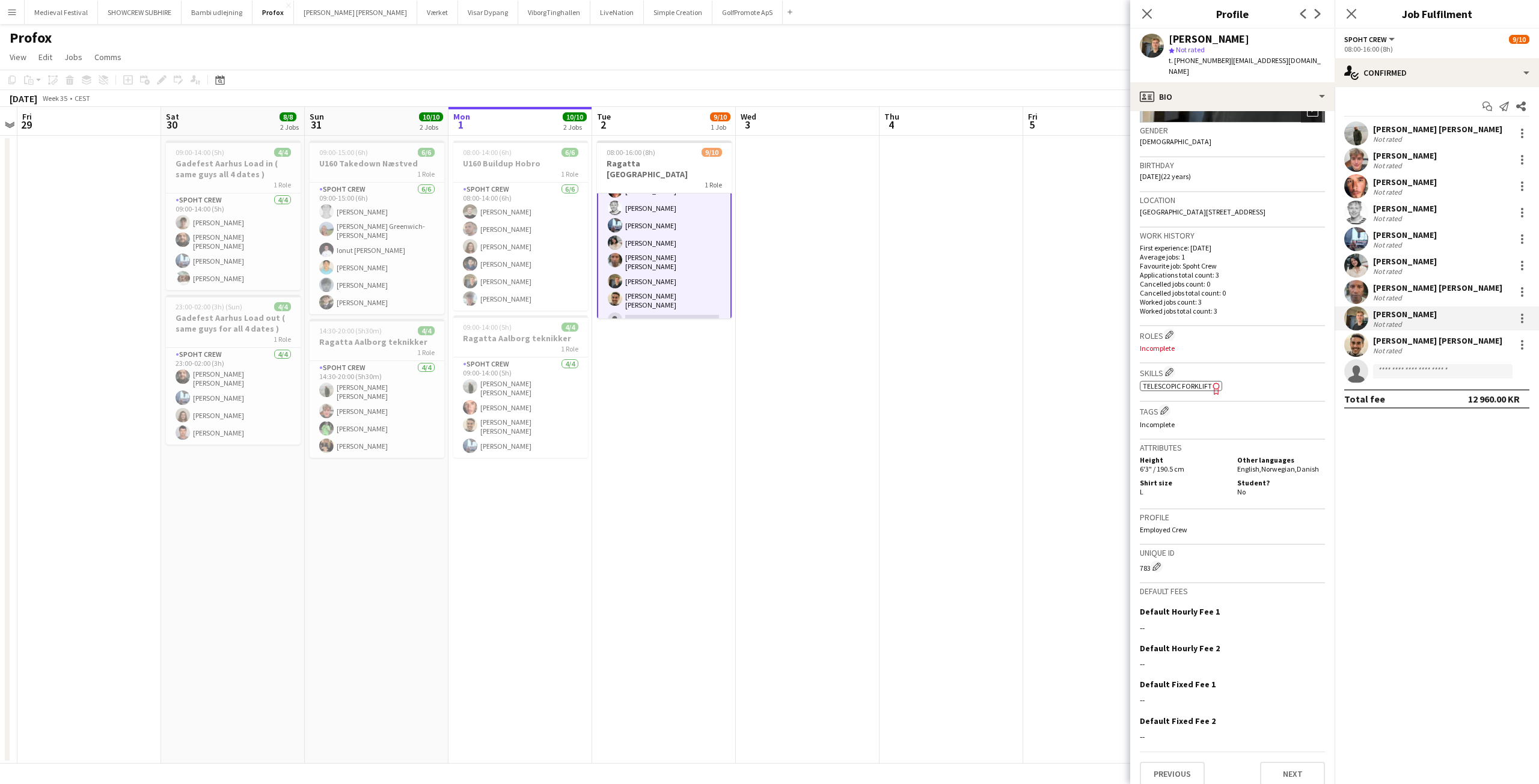
click at [1385, 355] on div "Not rated" at bounding box center [1388, 351] width 31 height 9
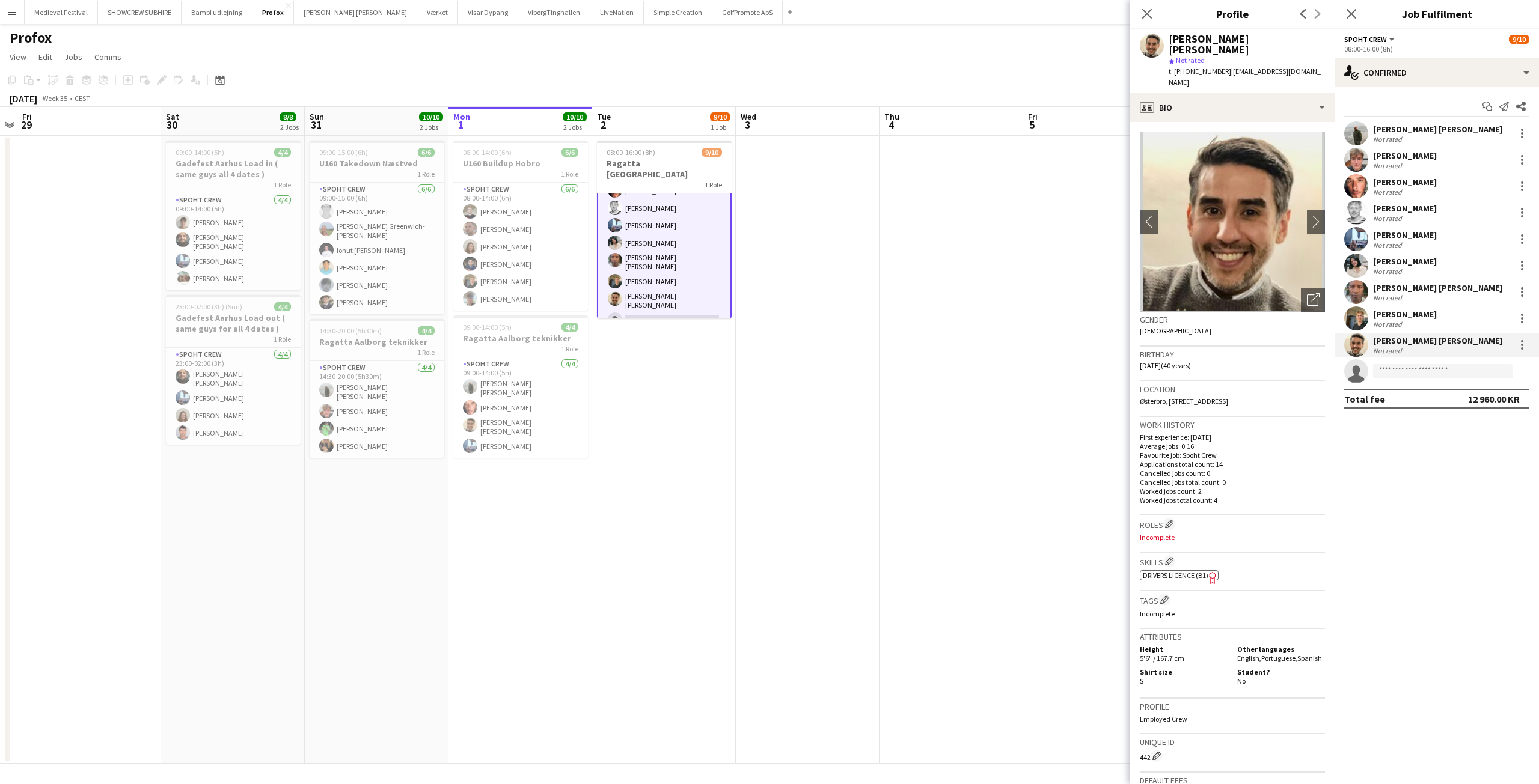
click at [869, 298] on app-date-cell at bounding box center [808, 450] width 144 height 628
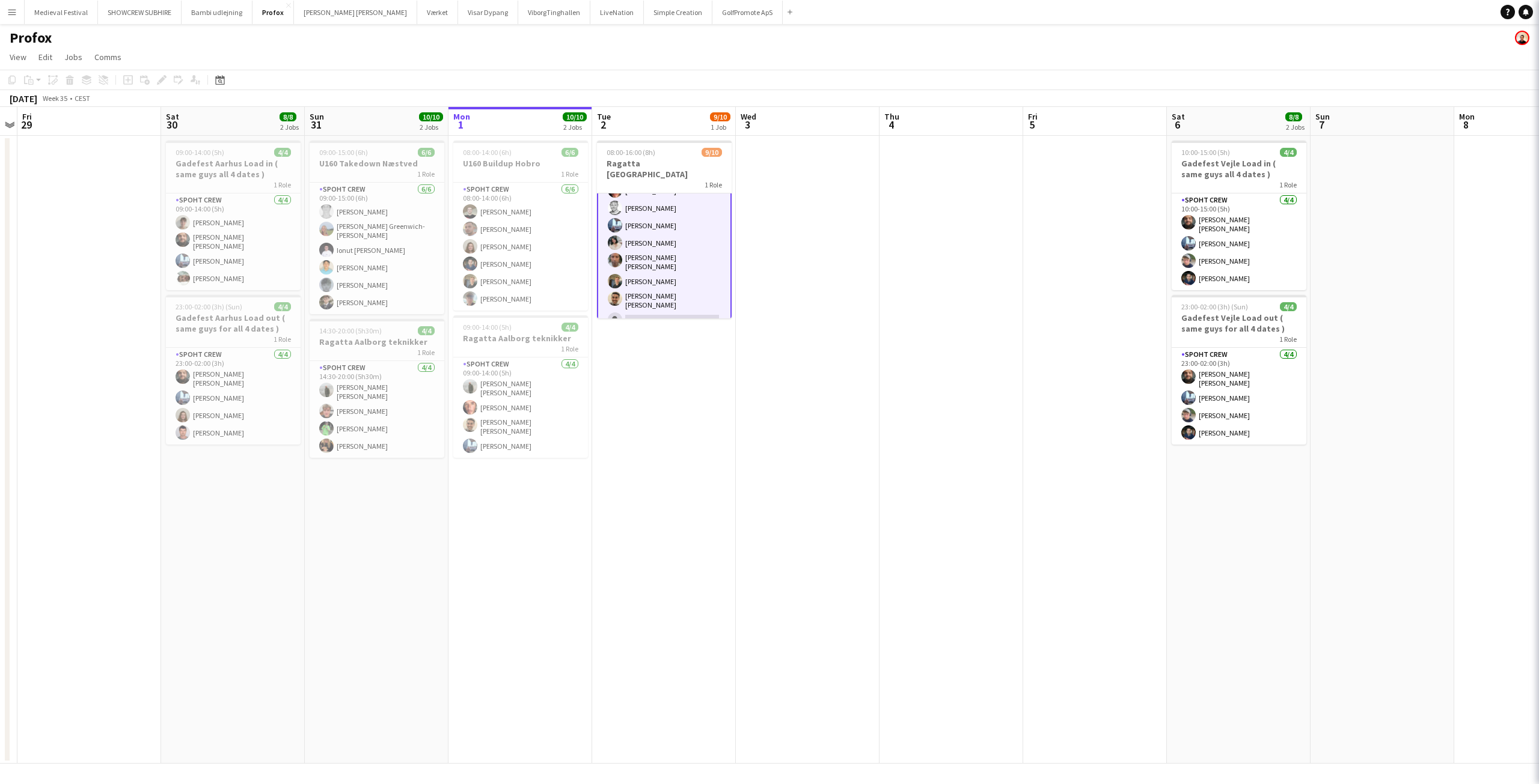
scroll to position [69, 0]
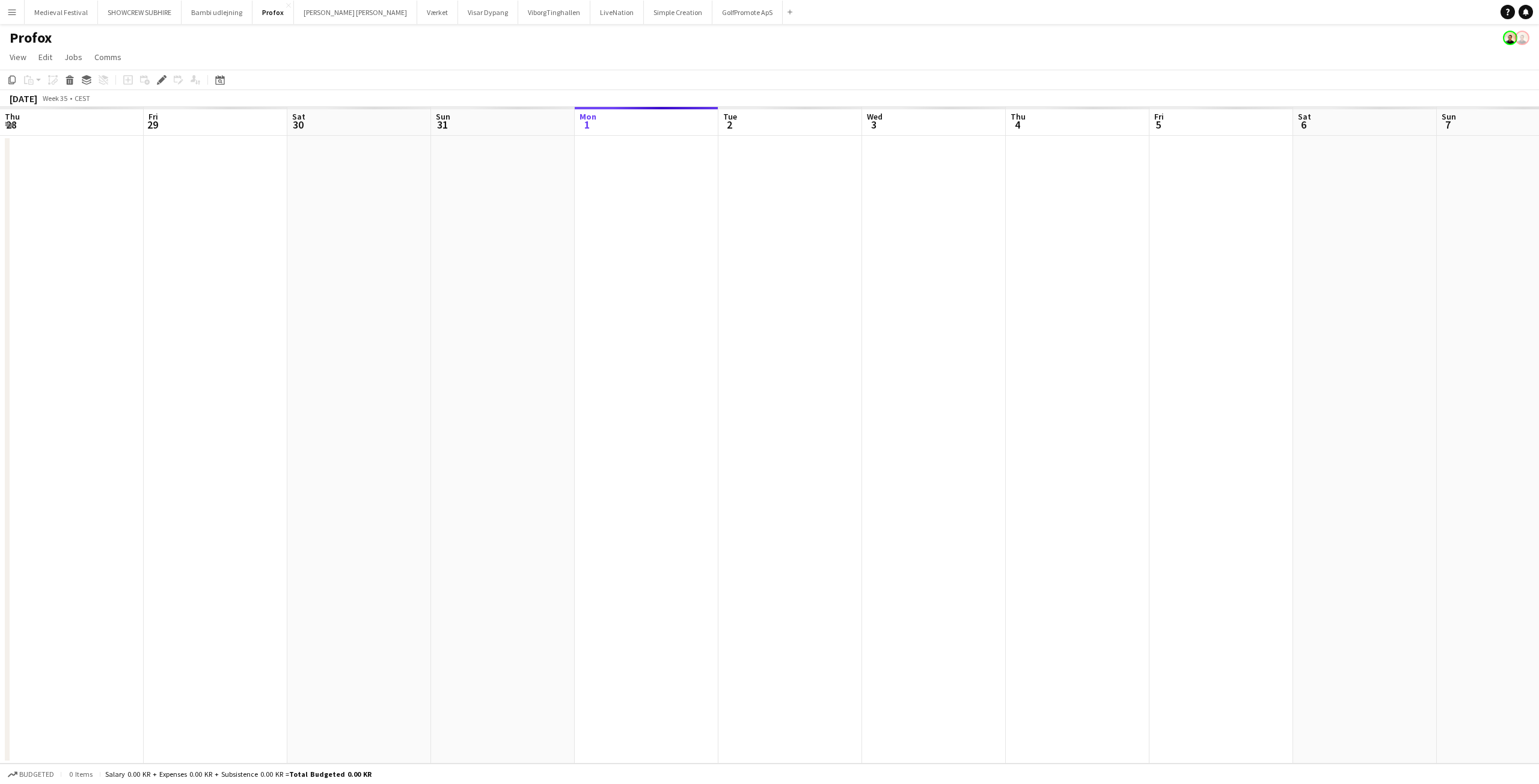
scroll to position [0, 414]
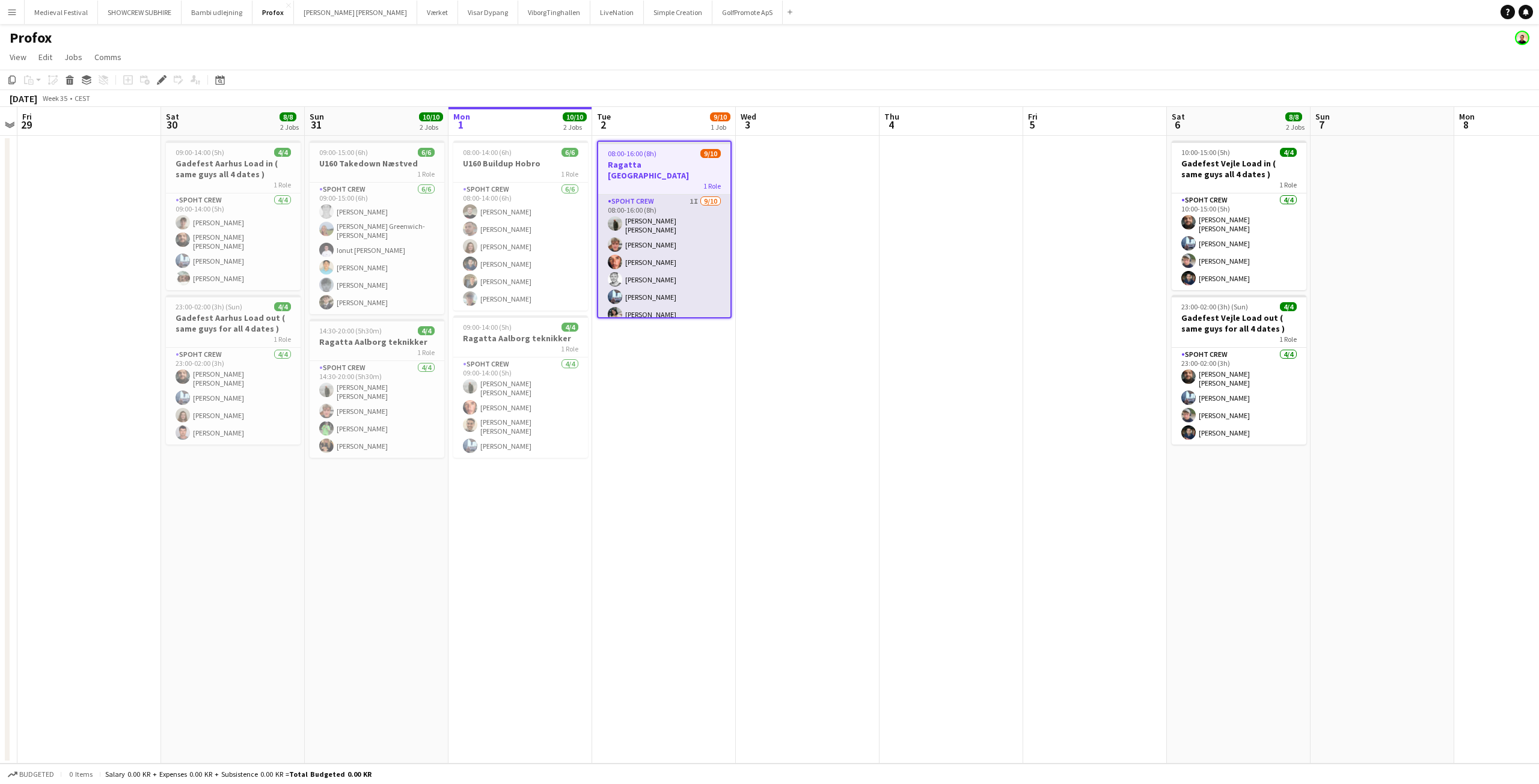
click at [667, 242] on app-card-role "Spoht Crew 1I [DATE] 08:00-16:00 (8h) [PERSON_NAME] [PERSON_NAME] [PERSON_NAME]…" at bounding box center [664, 298] width 132 height 208
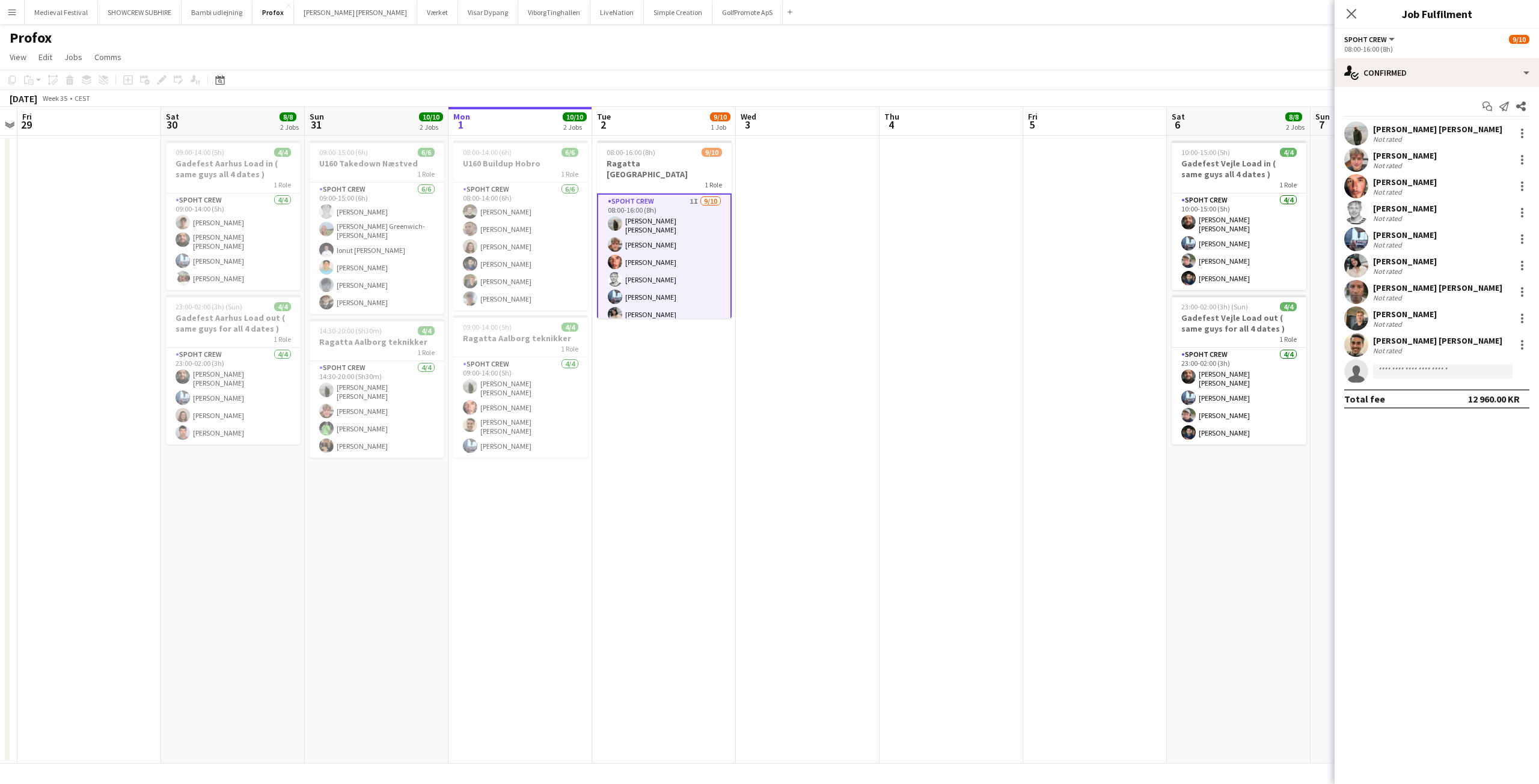
click at [648, 260] on app-card-role "Spoht Crew 1I [DATE] 08:00-16:00 (8h) [PERSON_NAME] [PERSON_NAME] [PERSON_NAME]…" at bounding box center [665, 298] width 135 height 211
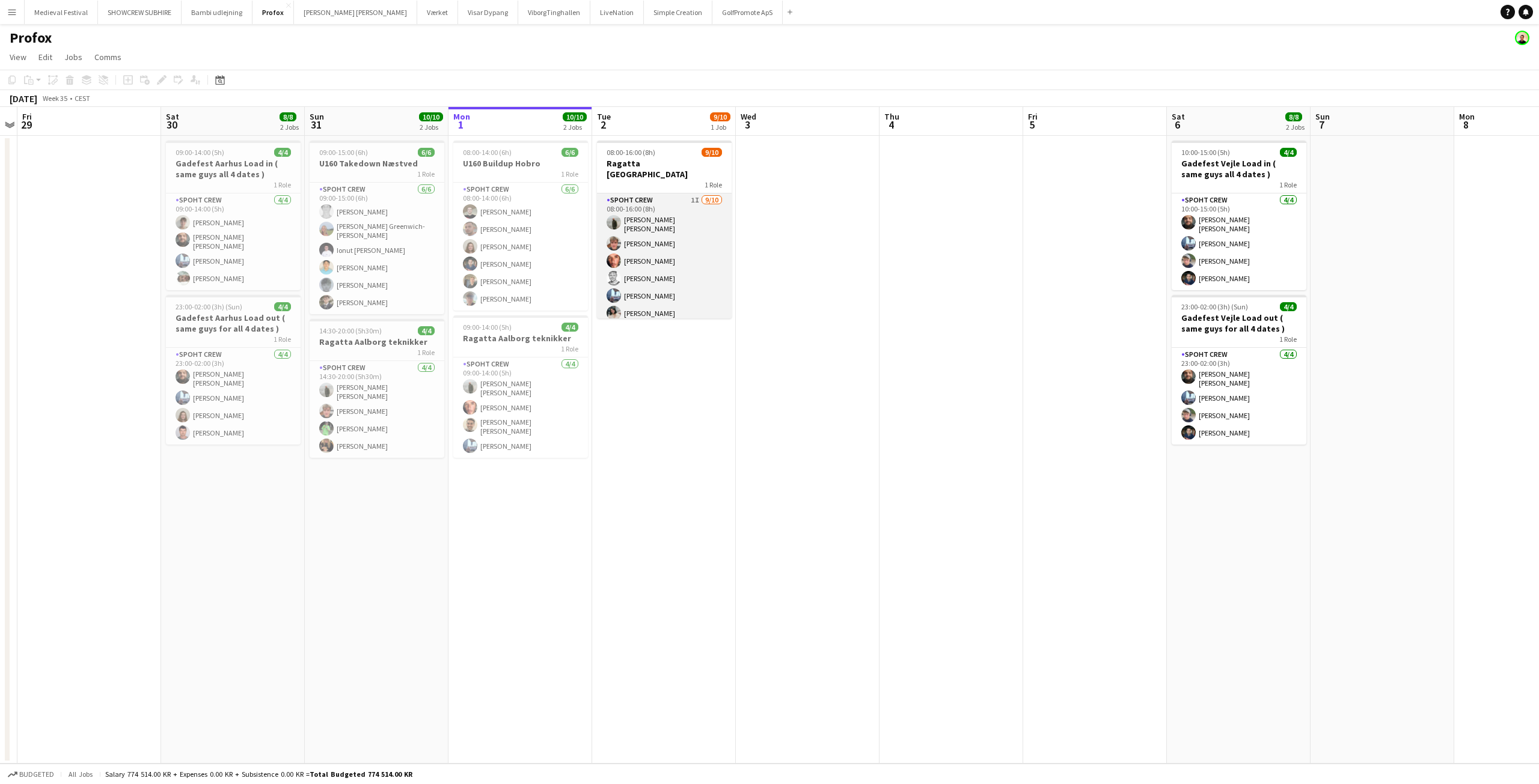
click at [648, 260] on app-card-role "Spoht Crew 1I [DATE] 08:00-16:00 (8h) [PERSON_NAME] [PERSON_NAME] [PERSON_NAME]…" at bounding box center [665, 297] width 135 height 208
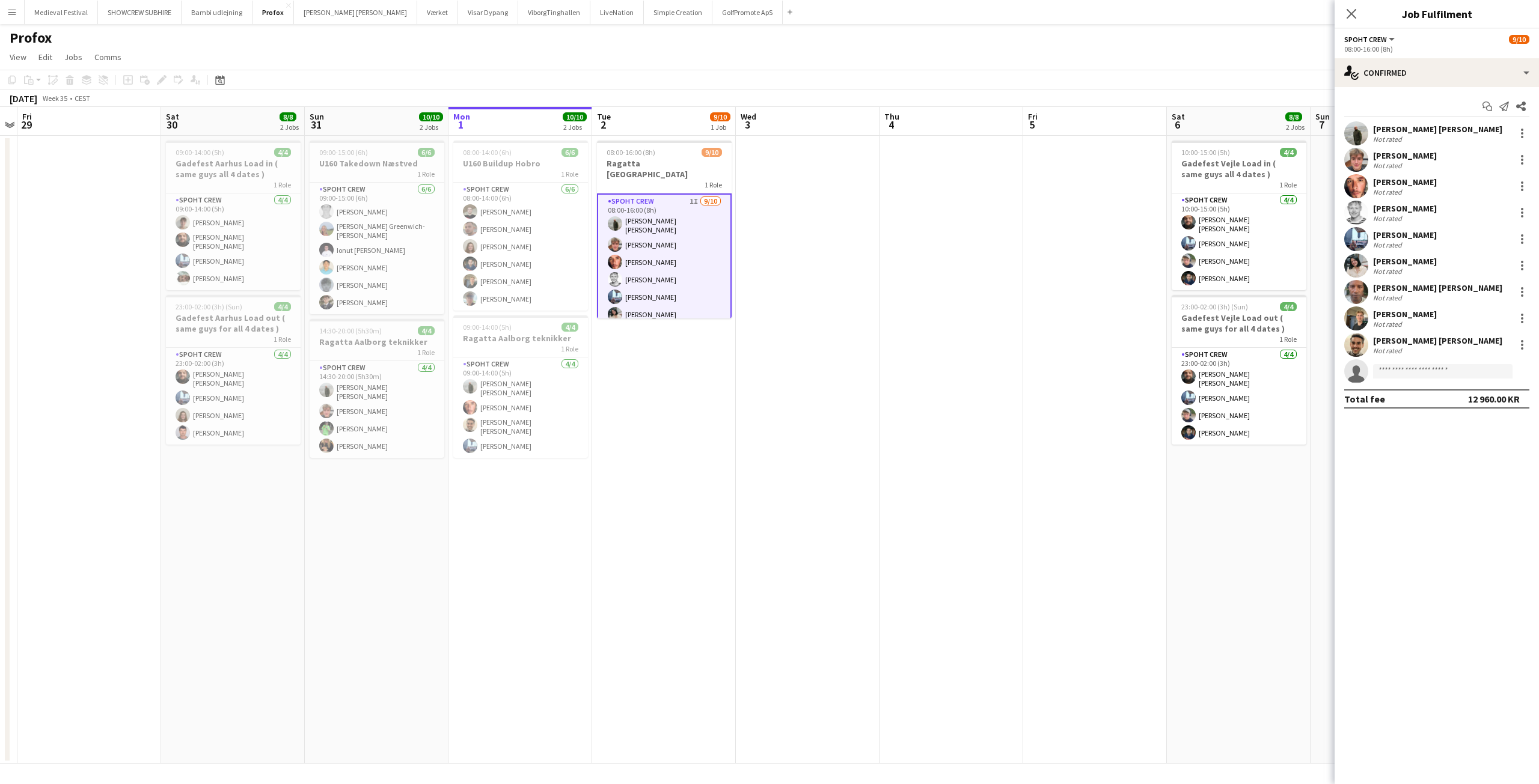
click at [1420, 101] on div "Start chat Send notification Share" at bounding box center [1437, 107] width 185 height 20
click at [1422, 85] on div "single-neutral-actions-check-2 Confirmed" at bounding box center [1436, 72] width 205 height 29
click at [1371, 159] on div "Lukas Wiemert Not rated" at bounding box center [1436, 160] width 205 height 24
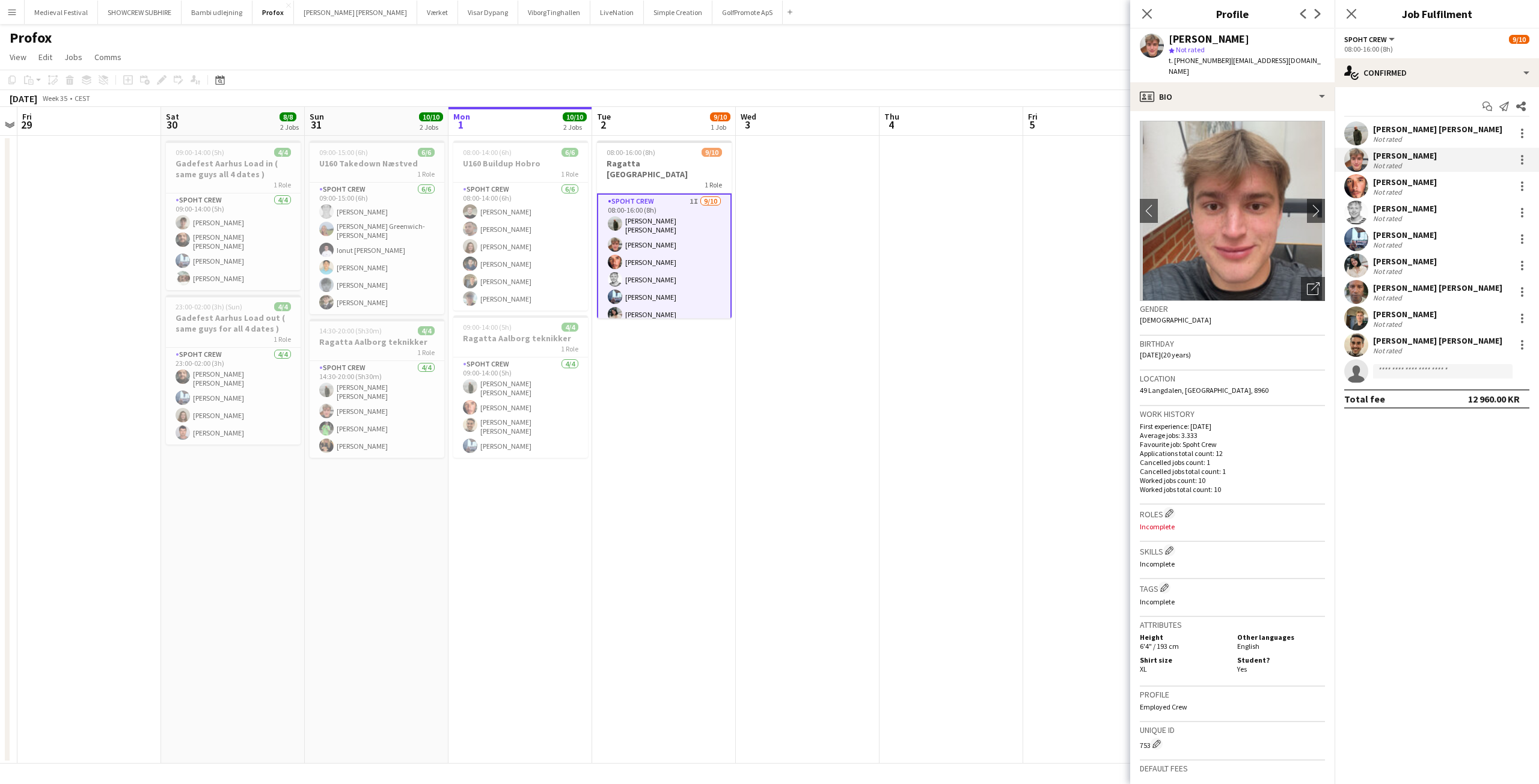
click at [1416, 215] on div "Not rated" at bounding box center [1405, 218] width 64 height 9
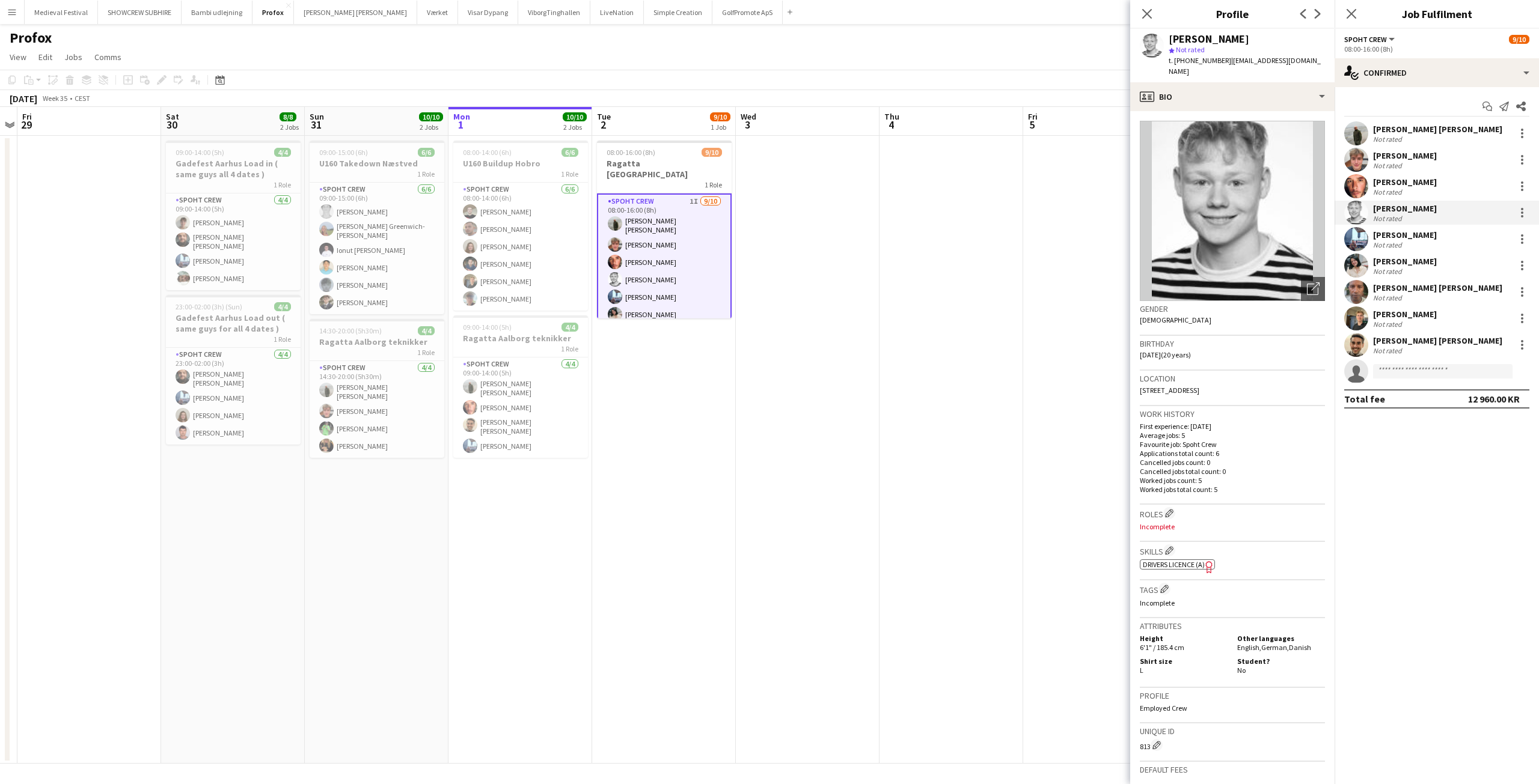
click at [1405, 163] on div "Not rated" at bounding box center [1405, 166] width 64 height 9
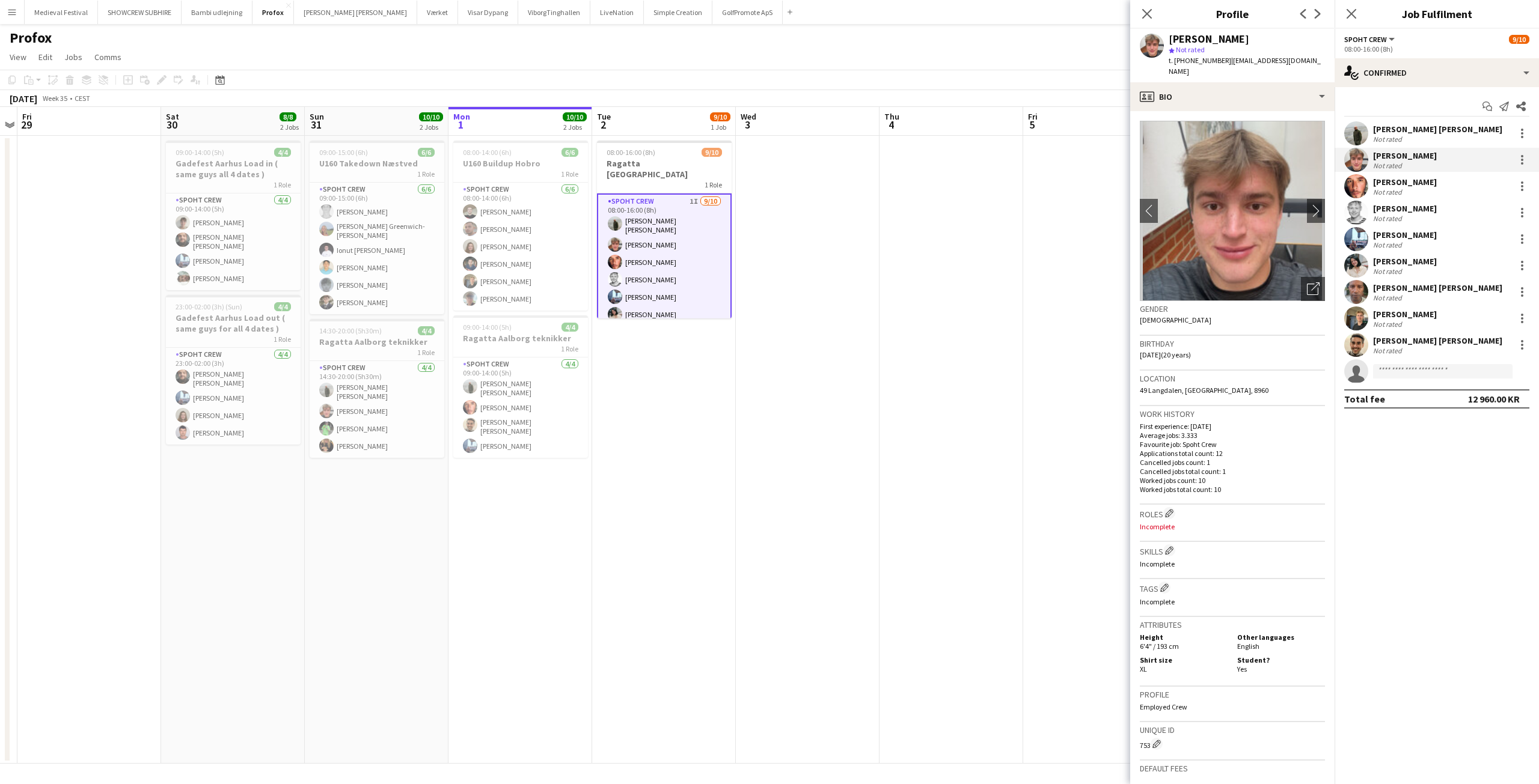
click at [1367, 212] on app-user-avatar at bounding box center [1356, 212] width 24 height 24
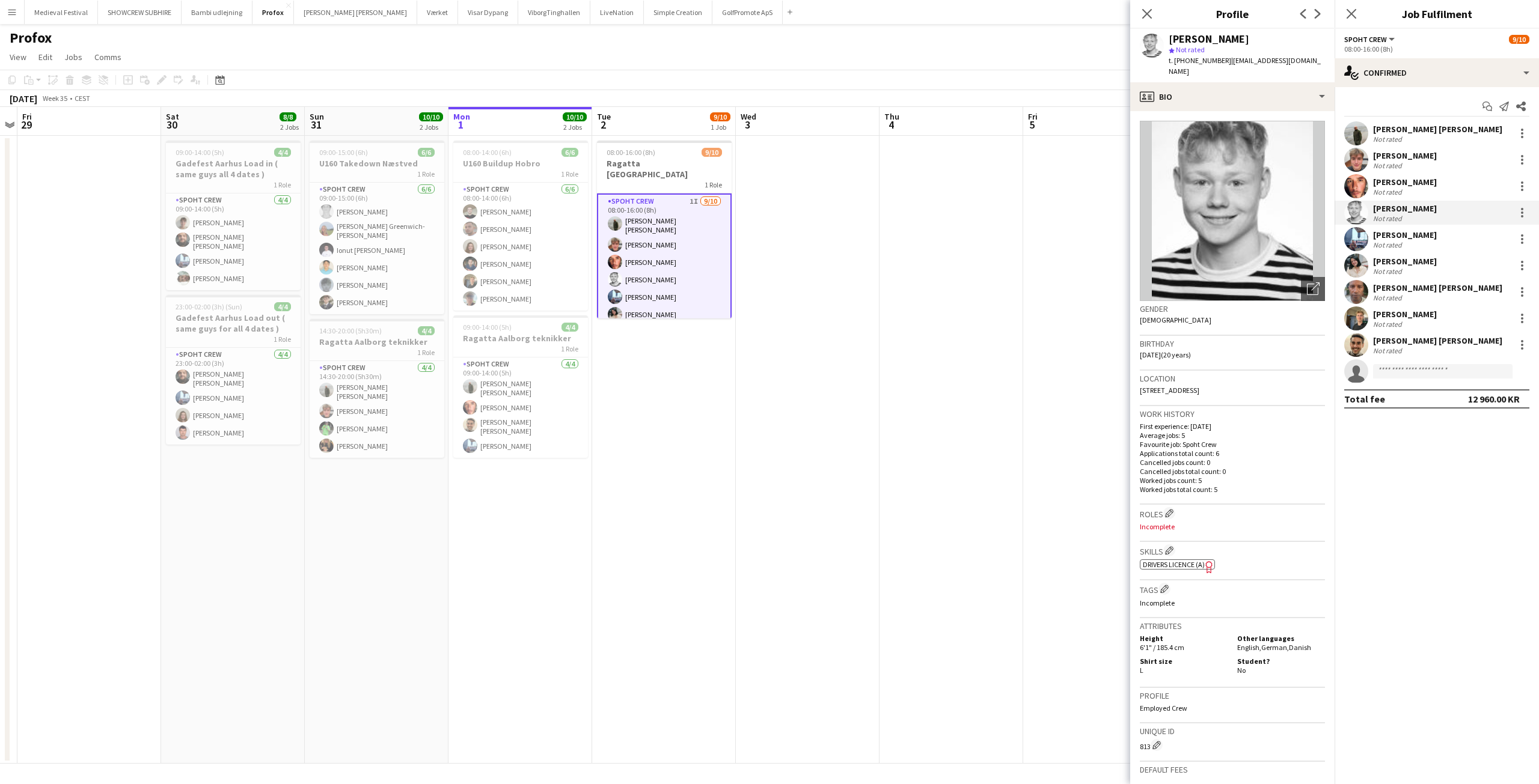
click at [1409, 161] on div "[PERSON_NAME]" at bounding box center [1405, 156] width 64 height 11
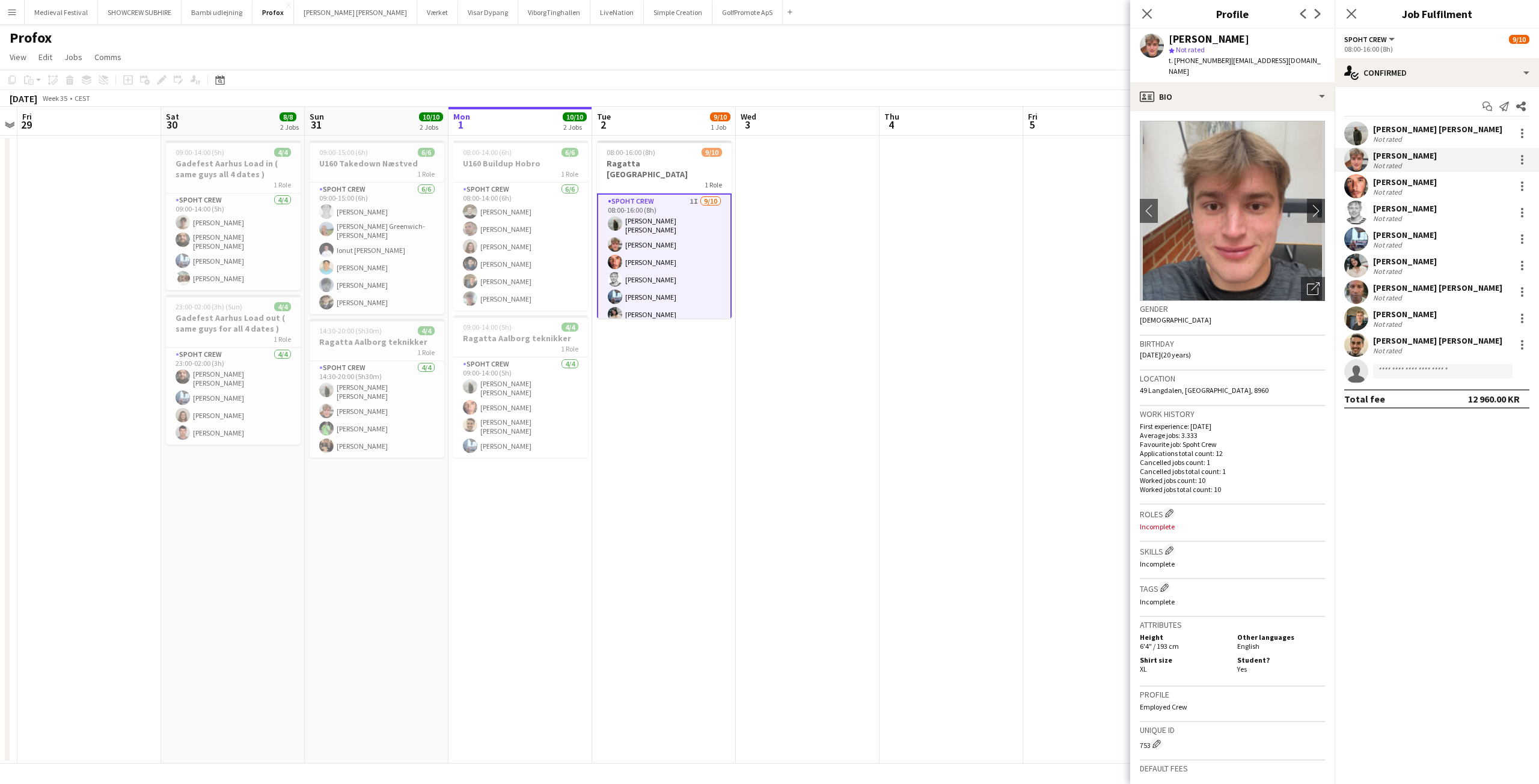
click at [1409, 214] on div "Not rated" at bounding box center [1405, 218] width 64 height 9
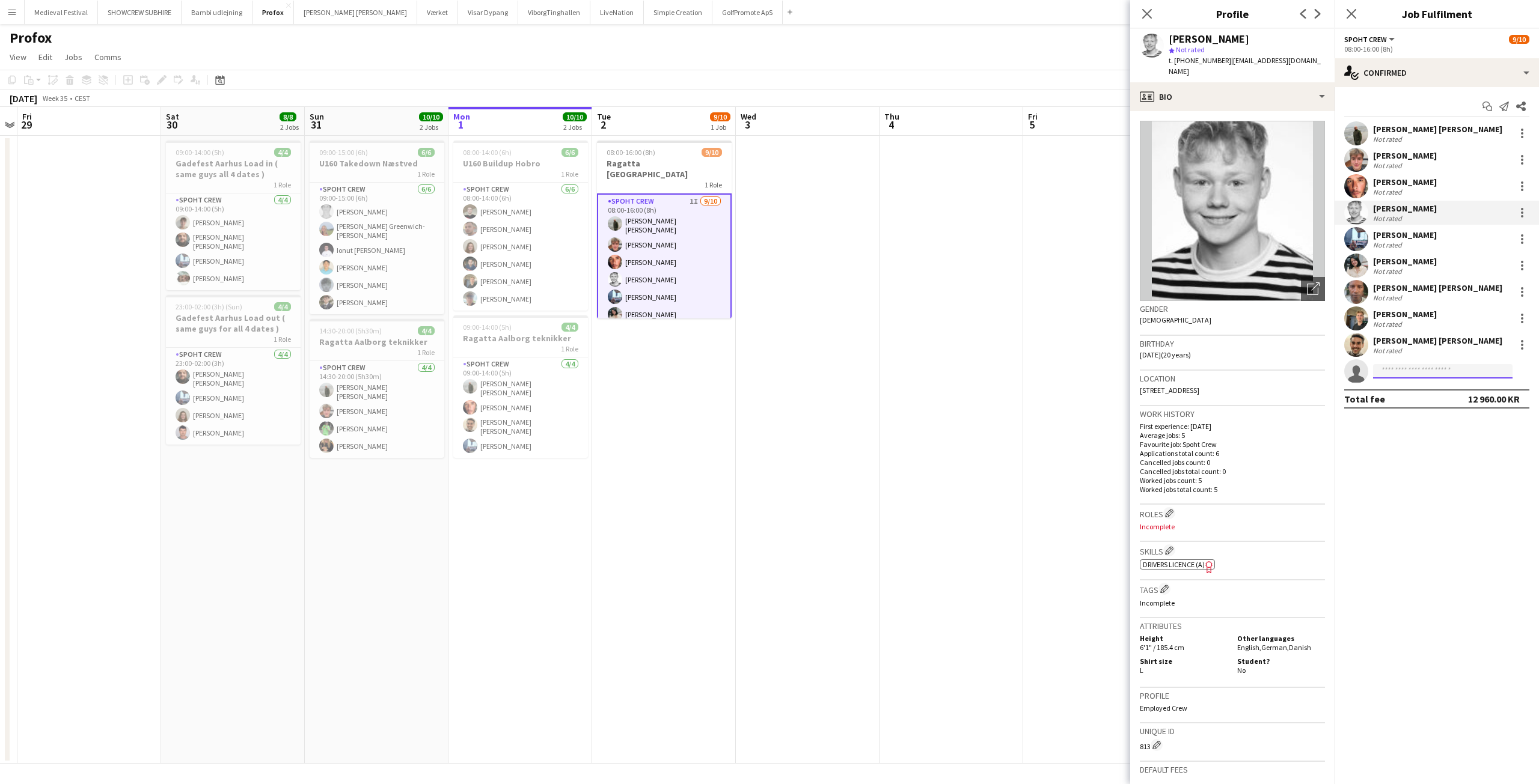
click at [1406, 375] on input at bounding box center [1442, 372] width 139 height 15
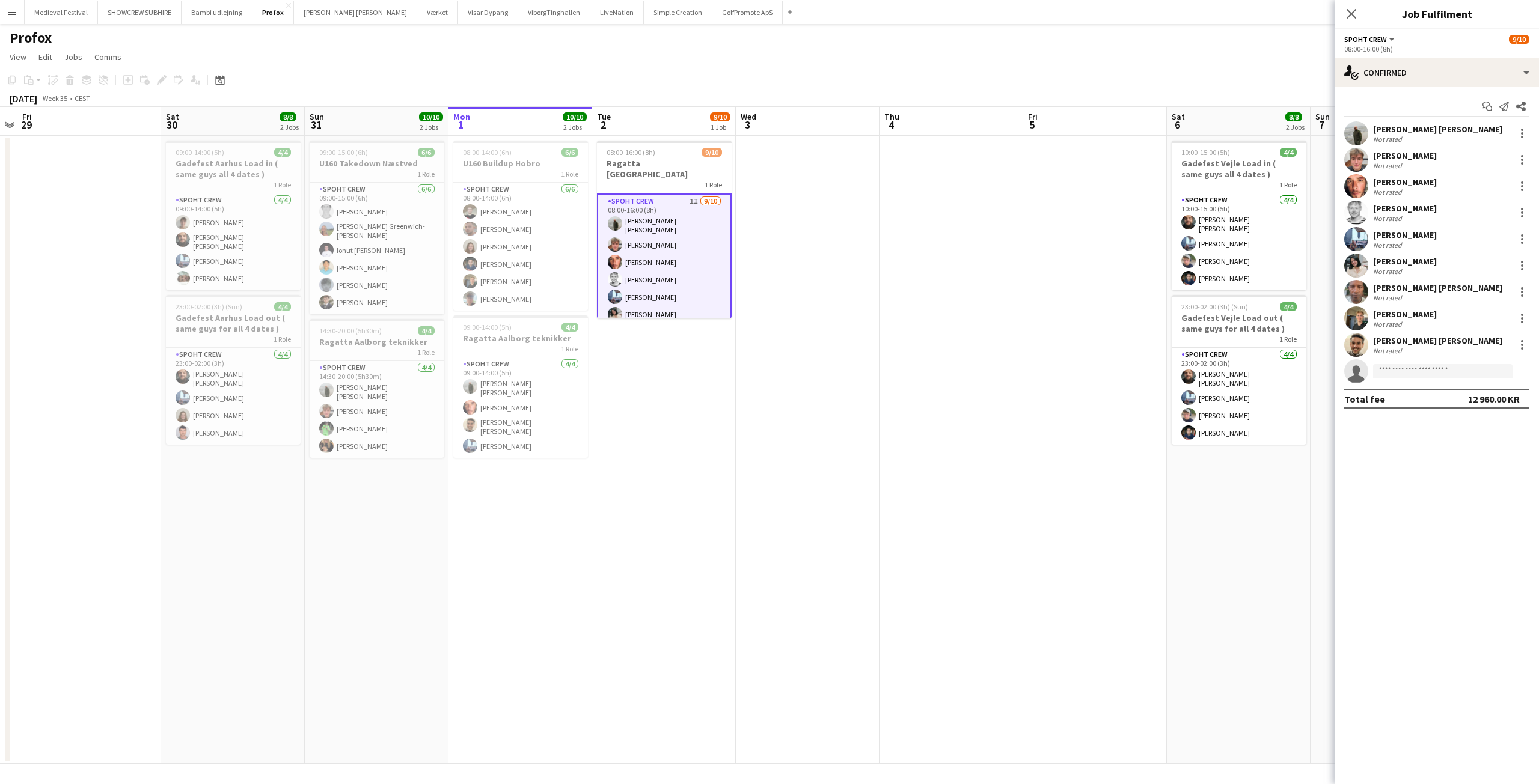
click at [965, 316] on app-date-cell at bounding box center [952, 450] width 144 height 628
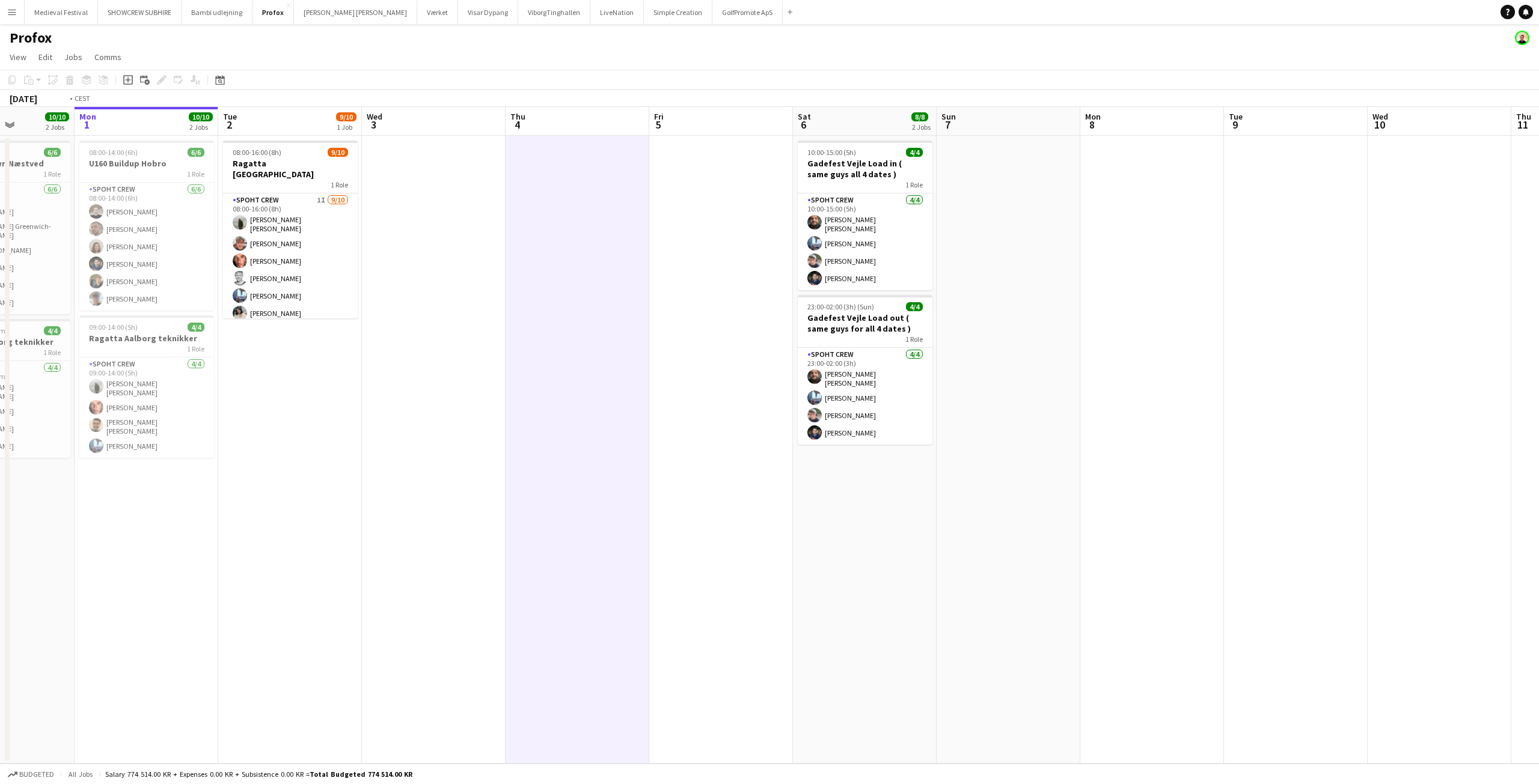
drag, startPoint x: 1130, startPoint y: 293, endPoint x: 499, endPoint y: 332, distance: 632.2
click at [500, 331] on app-calendar-viewport "Fri 29 Sat 30 8/8 2 Jobs Sun 31 10/10 2 Jobs Mon 1 10/10 2 Jobs Tue 2 9/10 1 Jo…" at bounding box center [769, 436] width 1539 height 657
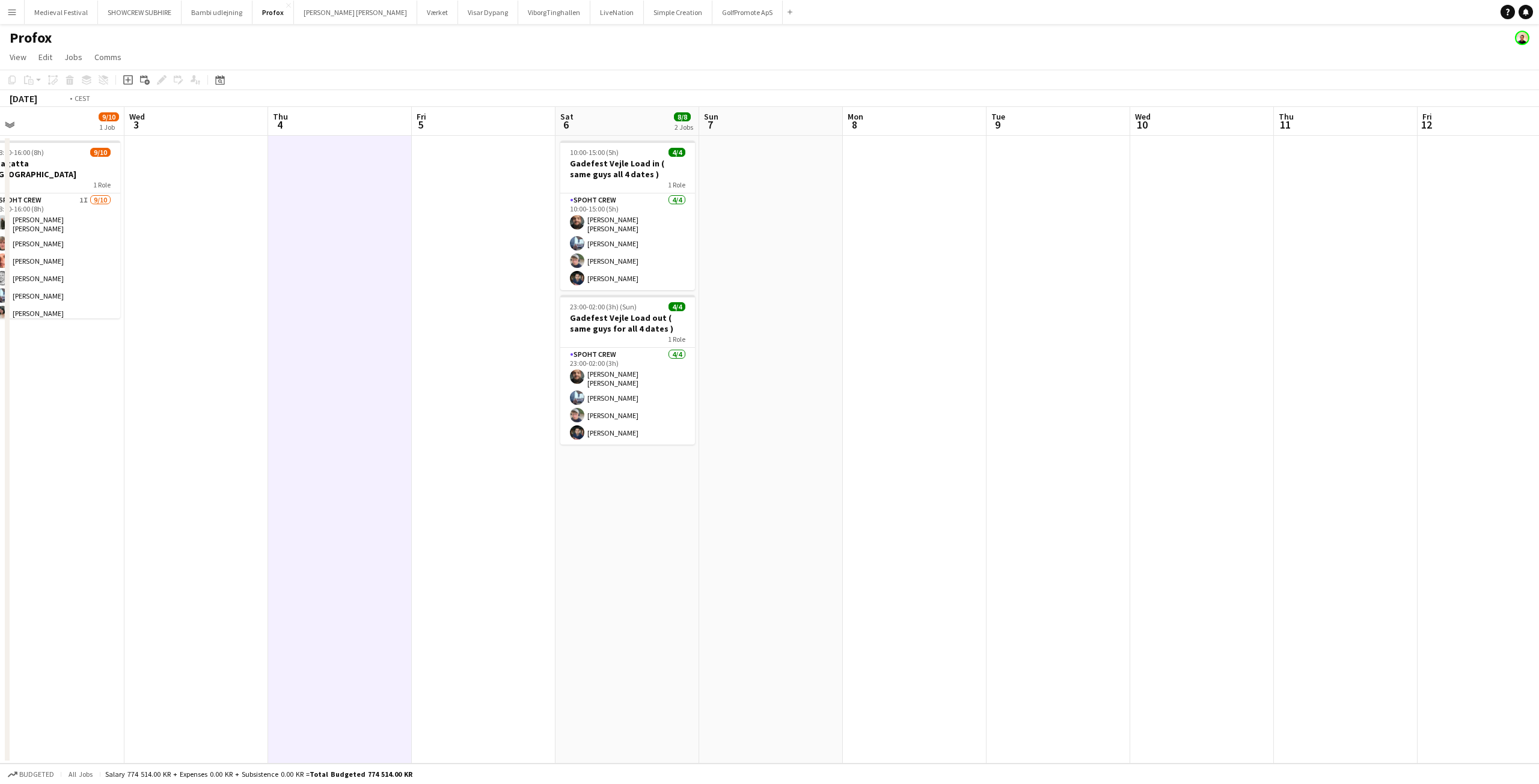
drag, startPoint x: 639, startPoint y: 318, endPoint x: 911, endPoint y: 273, distance: 275.7
click at [1167, 316] on app-calendar-viewport "Sun 31 10/10 2 Jobs Mon 1 10/10 2 Jobs Tue 2 9/10 1 Job Wed 3 Thu 4 Fri 5 Sat 6…" at bounding box center [769, 436] width 1539 height 657
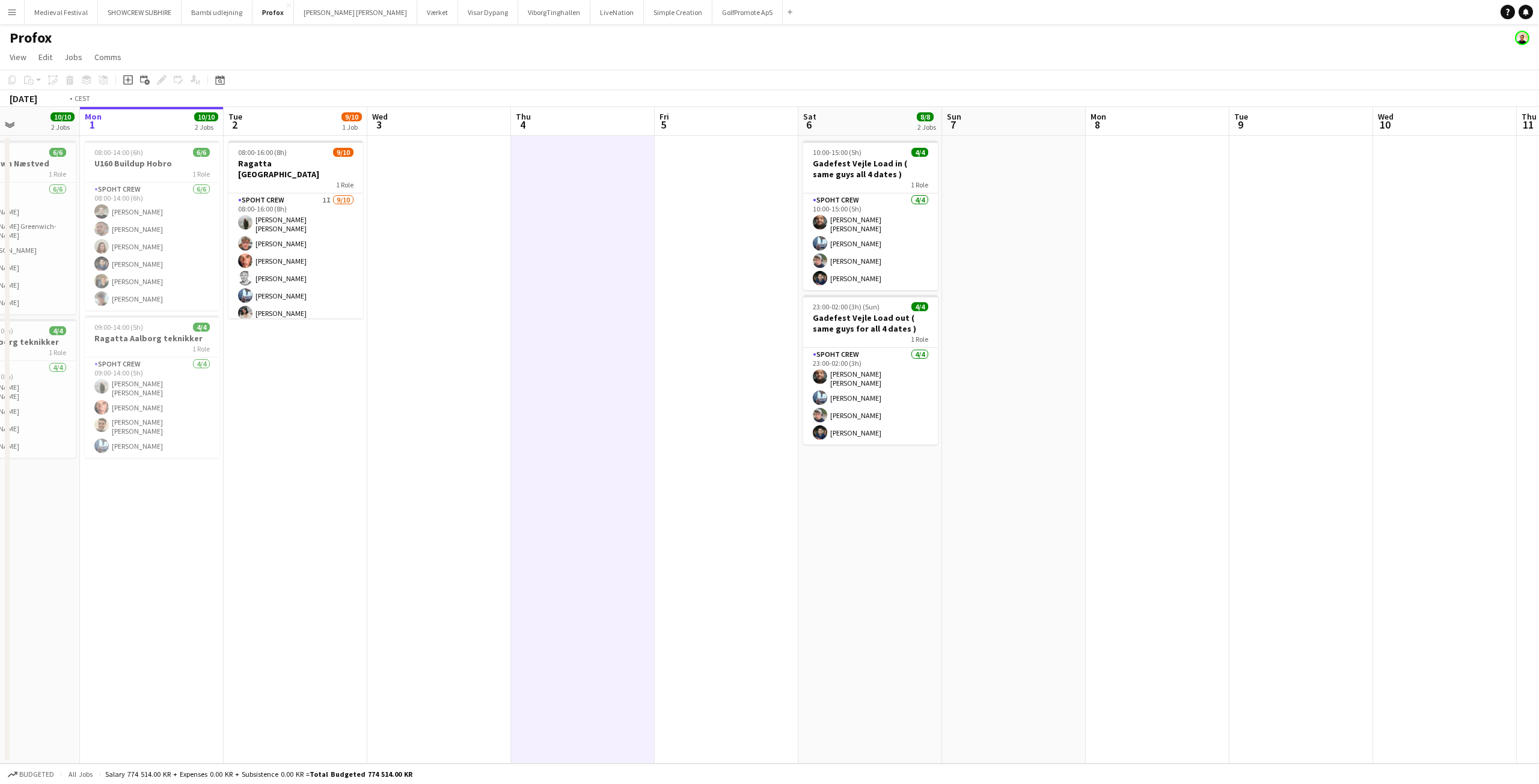
drag, startPoint x: 979, startPoint y: 219, endPoint x: 171, endPoint y: 229, distance: 808.1
click at [29, 228] on app-calendar-viewport "Fri 29 Sat 30 8/8 2 Jobs Sun 31 10/10 2 Jobs Mon 1 10/10 2 Jobs Tue 2 9/10 1 Jo…" at bounding box center [769, 436] width 1539 height 657
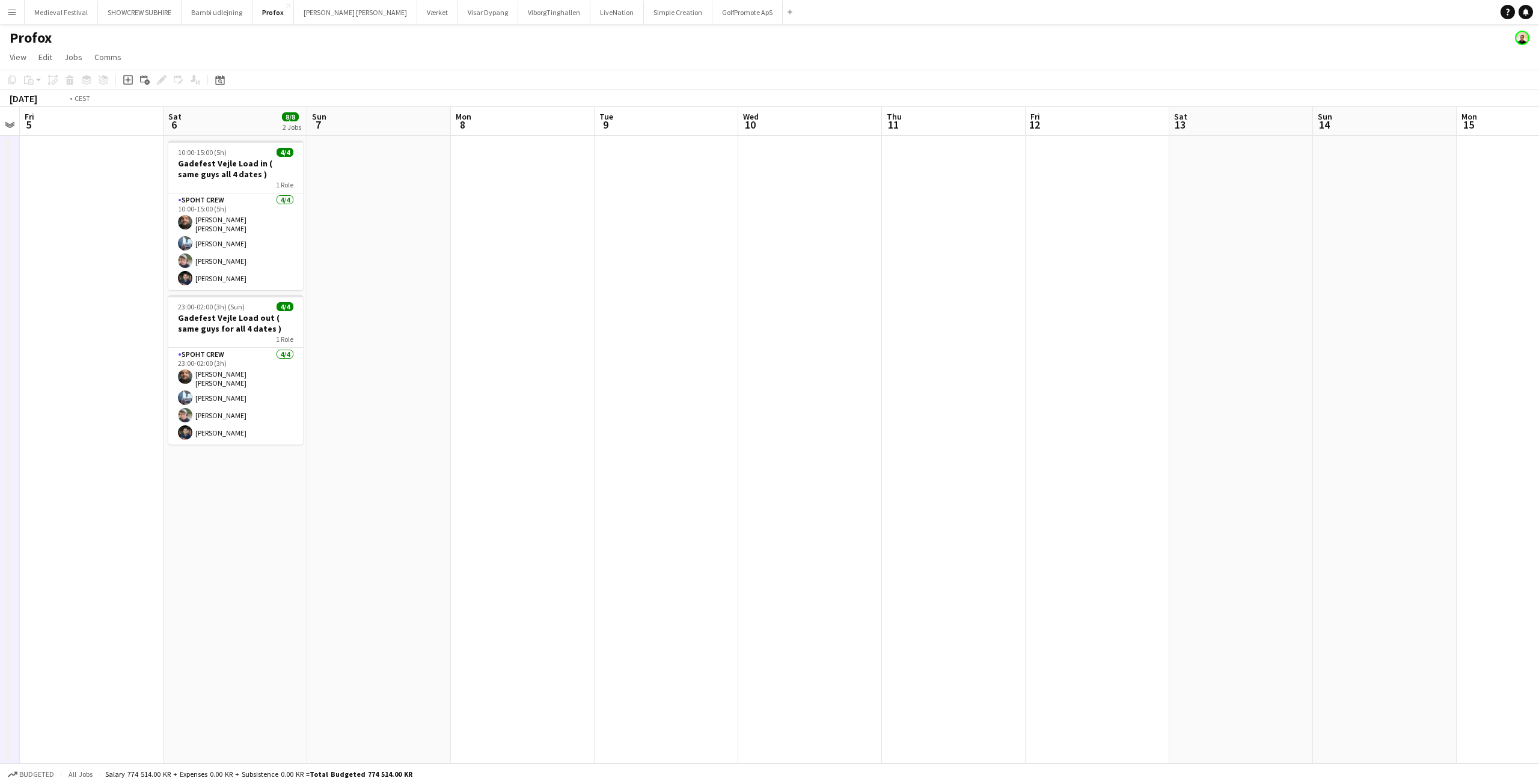
scroll to position [0, 484]
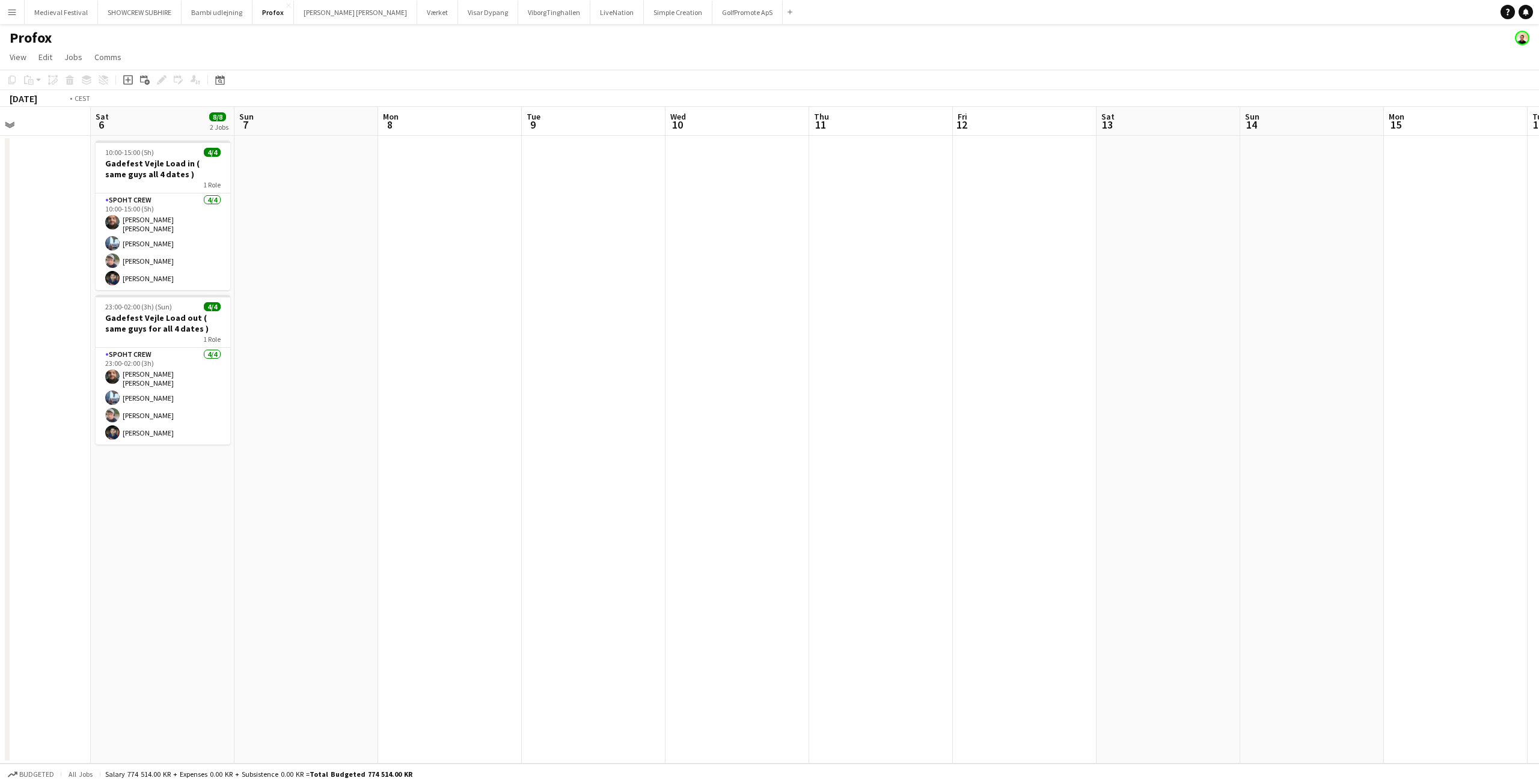
drag, startPoint x: 733, startPoint y: 296, endPoint x: 33, endPoint y: 294, distance: 700.0
click at [25, 298] on app-calendar-viewport "Tue 2 9/10 1 Job Wed 3 Thu 4 Fri 5 Sat 6 8/8 2 Jobs Sun 7 Mon 8 Tue 9 Wed 10 Th…" at bounding box center [769, 436] width 1539 height 657
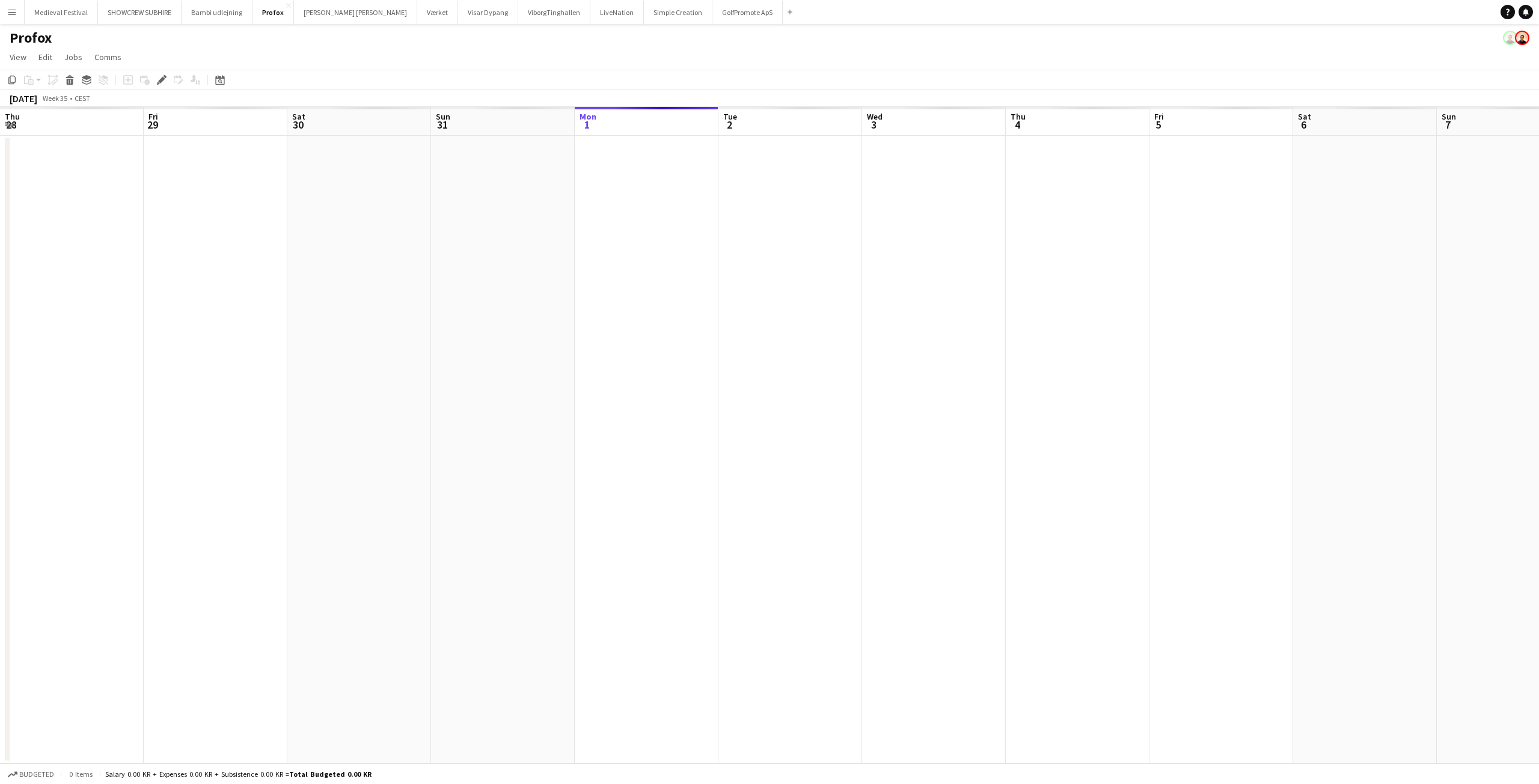
scroll to position [0, 414]
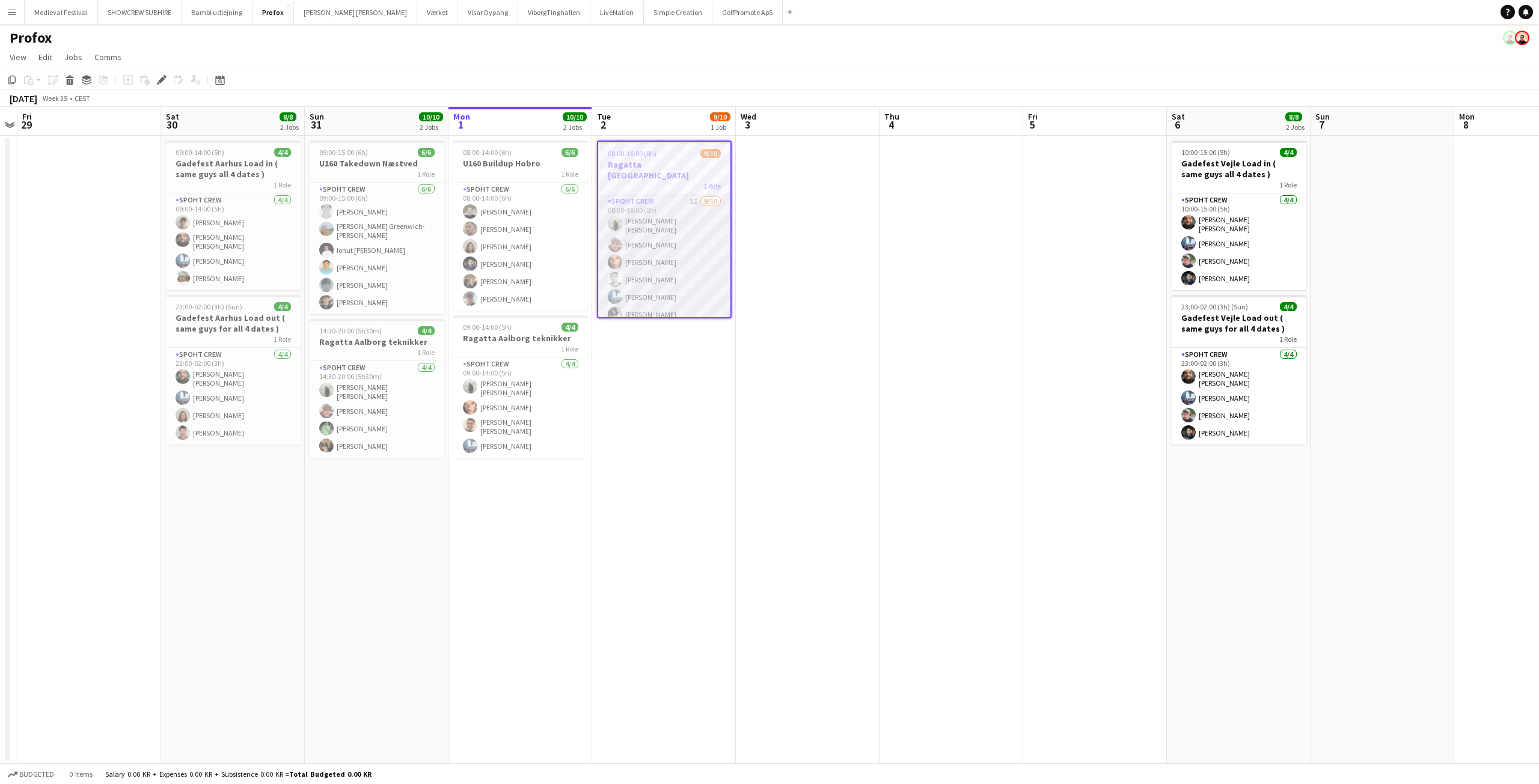
click at [657, 246] on app-card-role "Spoht Crew 1I [DATE] 08:00-16:00 (8h) [PERSON_NAME] [PERSON_NAME] [PERSON_NAME]…" at bounding box center [664, 298] width 132 height 208
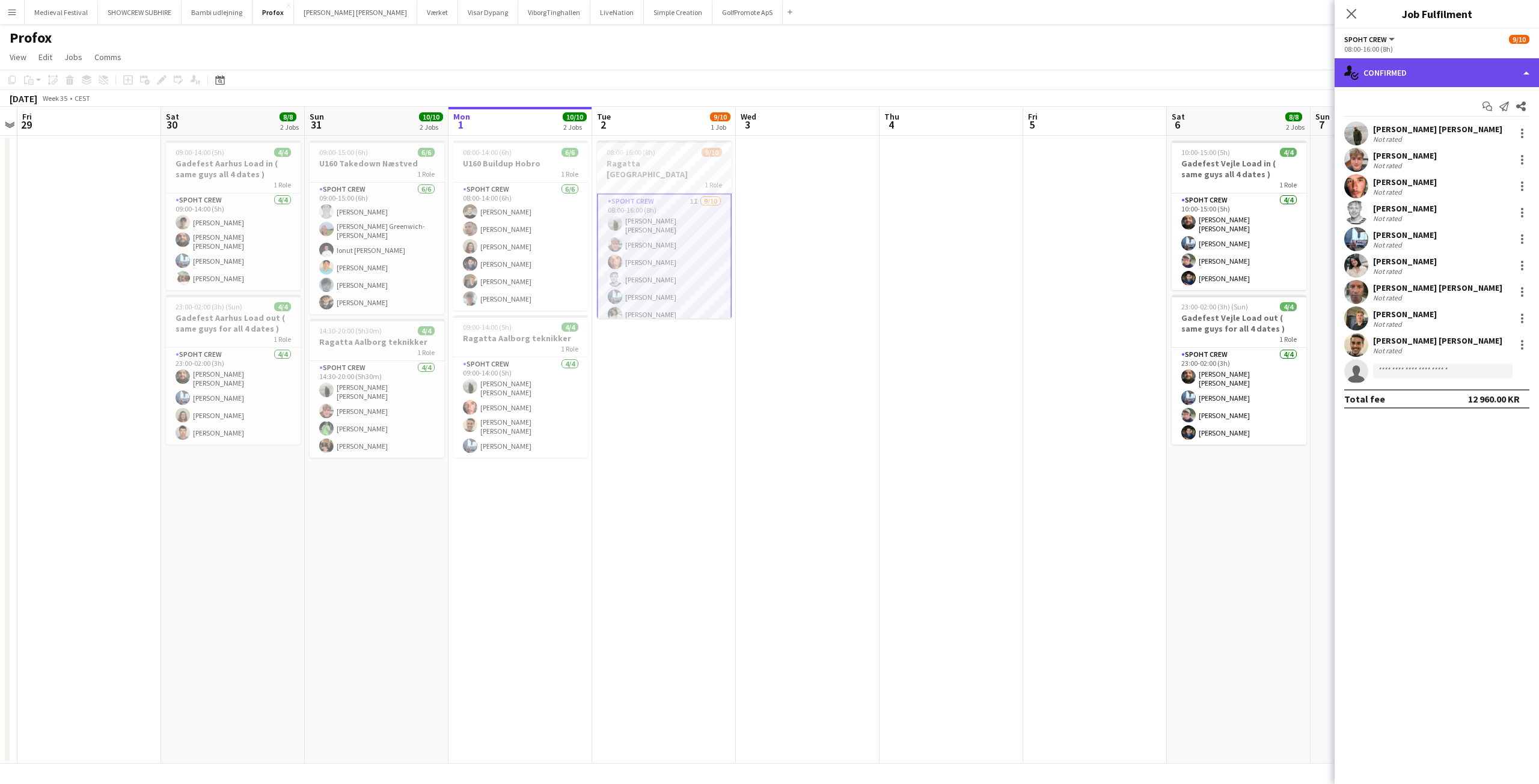
click at [1474, 73] on div "single-neutral-actions-check-2 Confirmed" at bounding box center [1436, 72] width 205 height 29
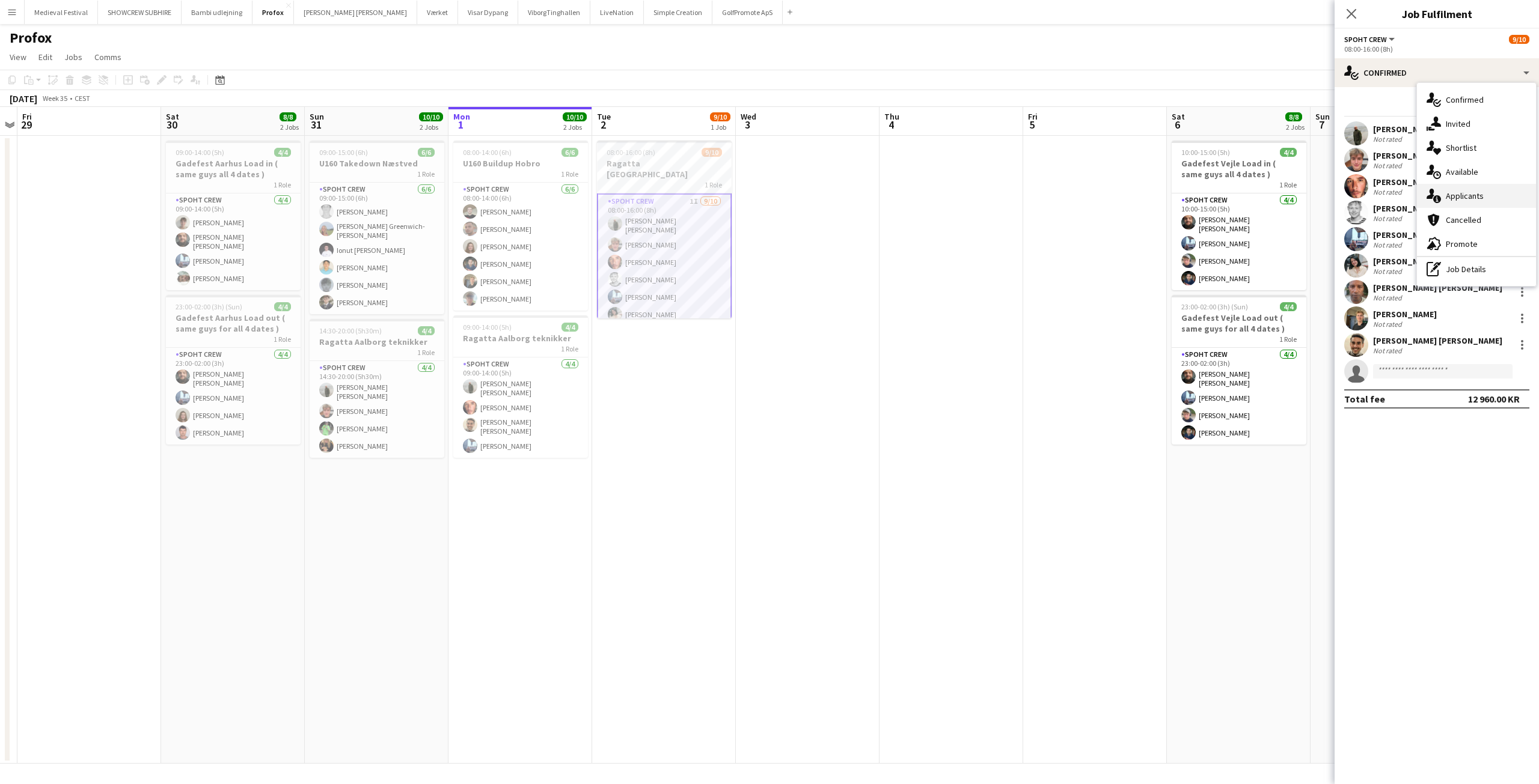
click at [1463, 196] on div "single-neutral-actions-information Applicants" at bounding box center [1476, 196] width 119 height 24
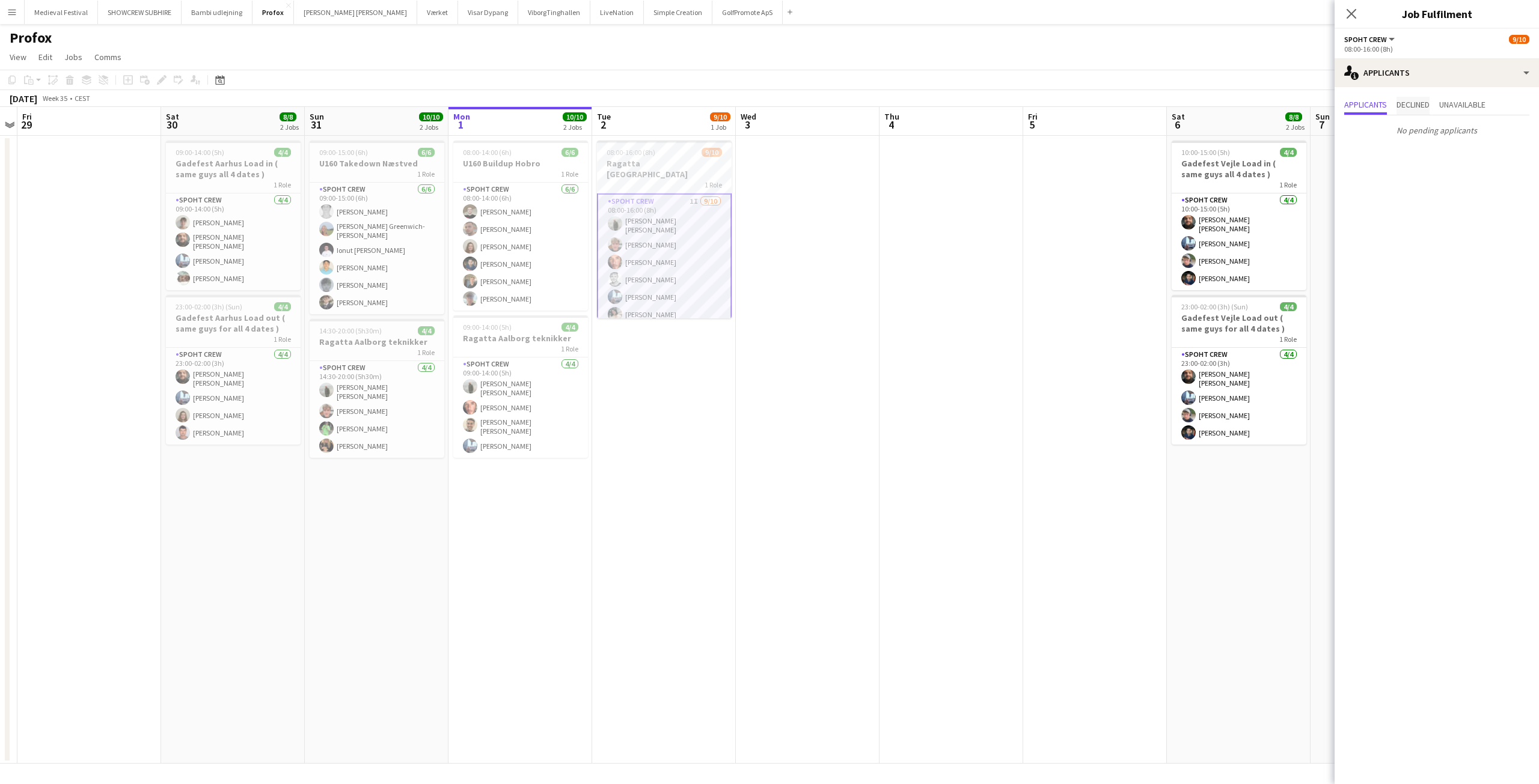
click at [1426, 97] on span "Declined" at bounding box center [1413, 105] width 33 height 18
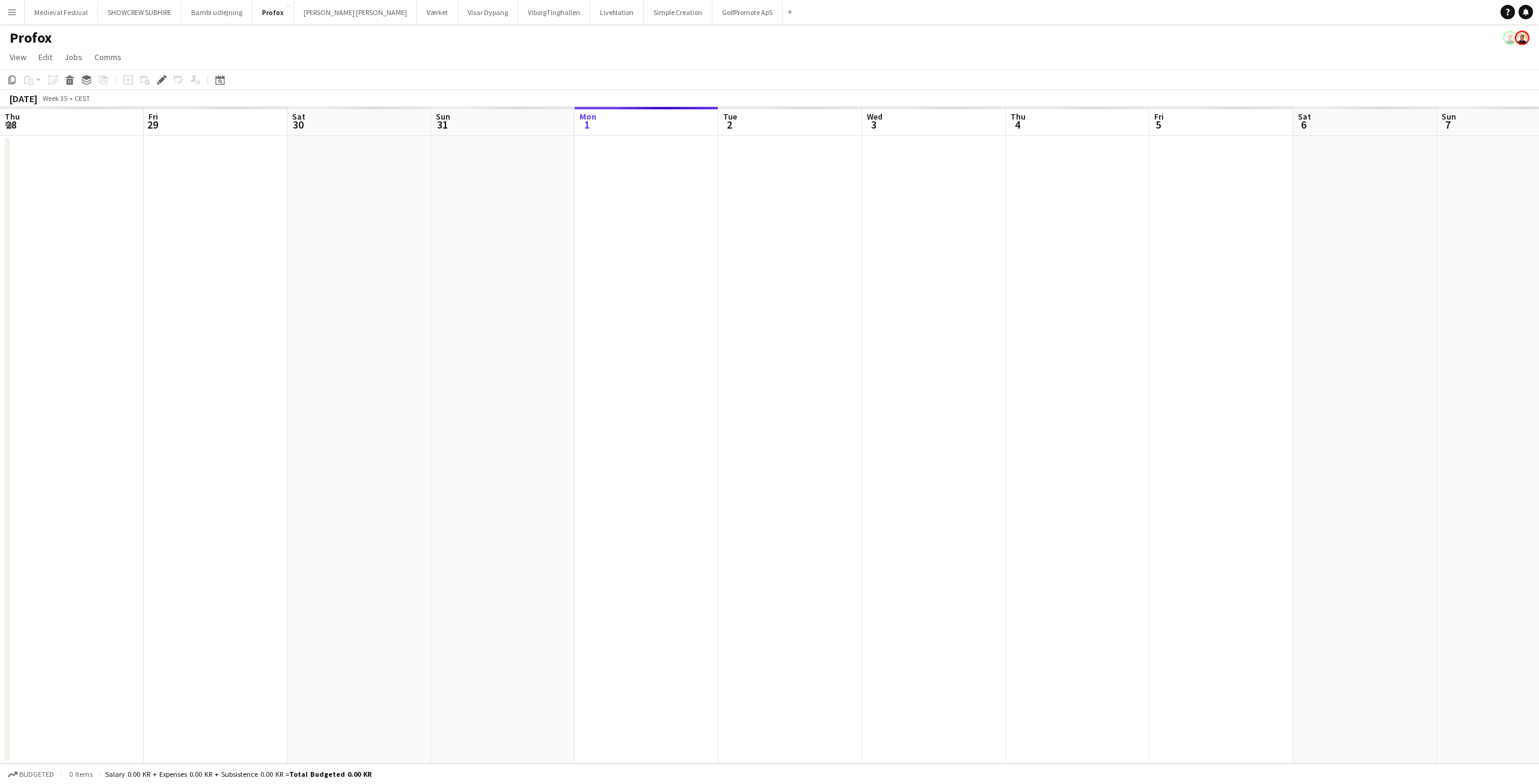
scroll to position [0, 414]
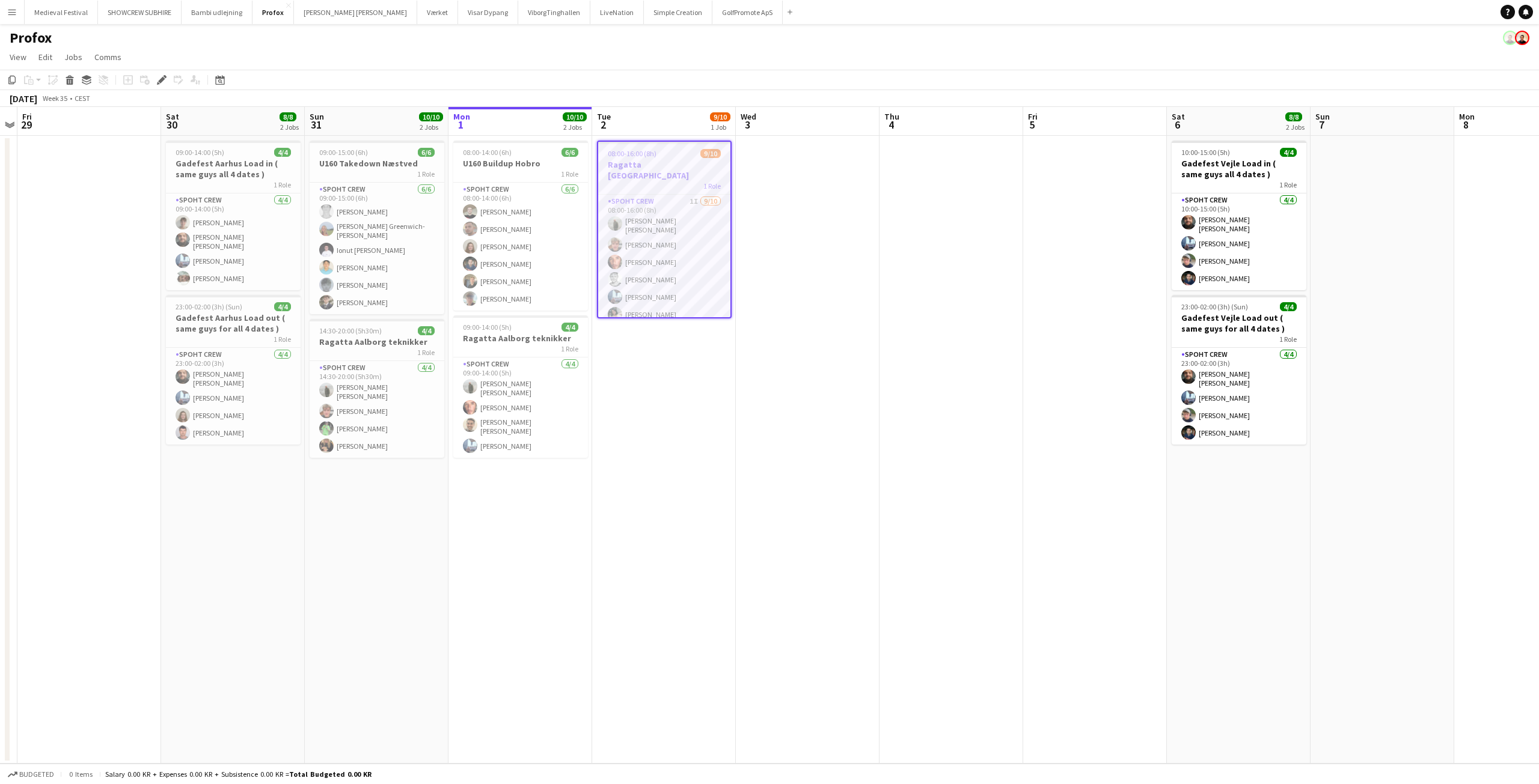
click at [9, 13] on app-icon "Menu" at bounding box center [12, 12] width 9 height 9
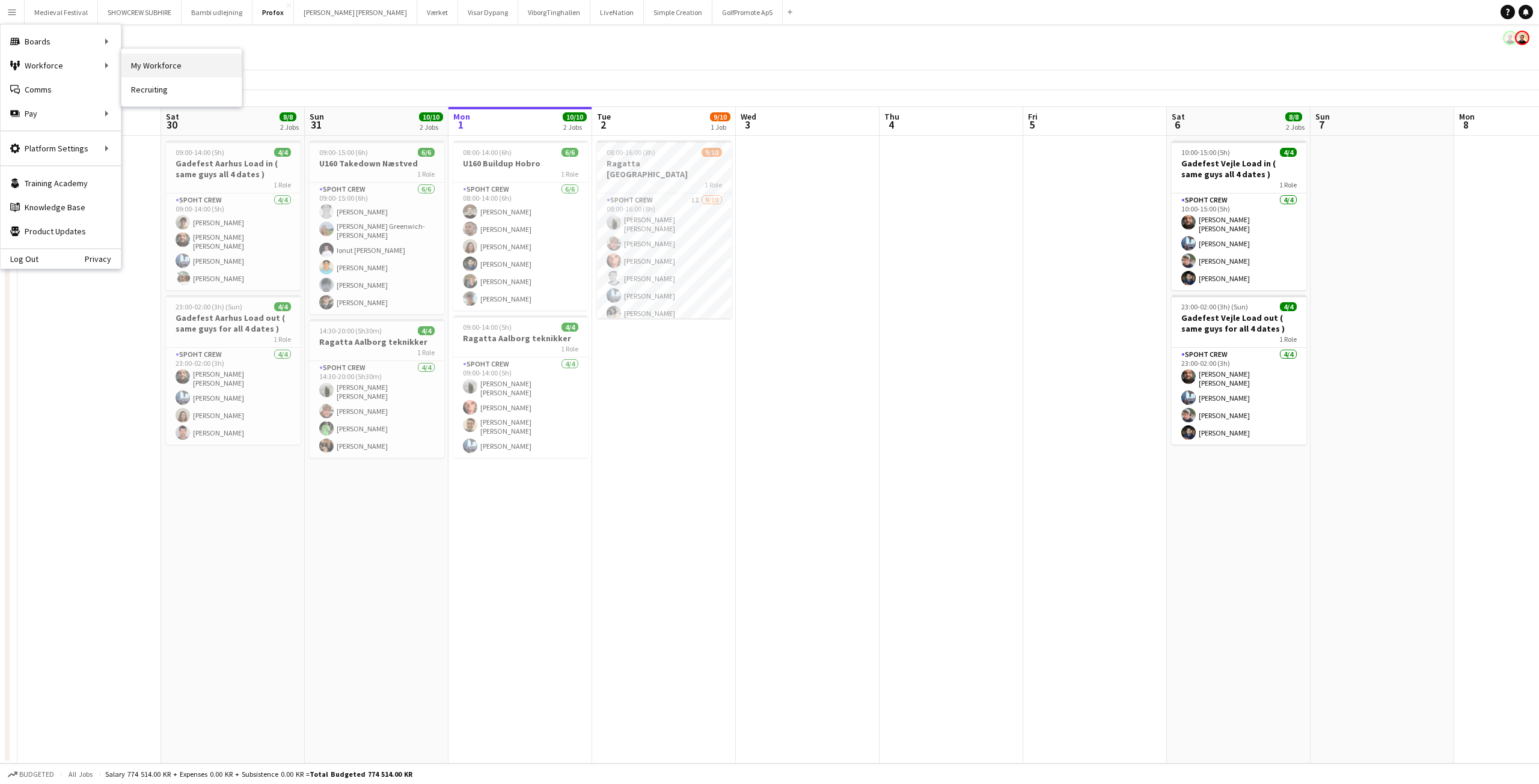
click at [146, 59] on link "My Workforce" at bounding box center [181, 65] width 120 height 24
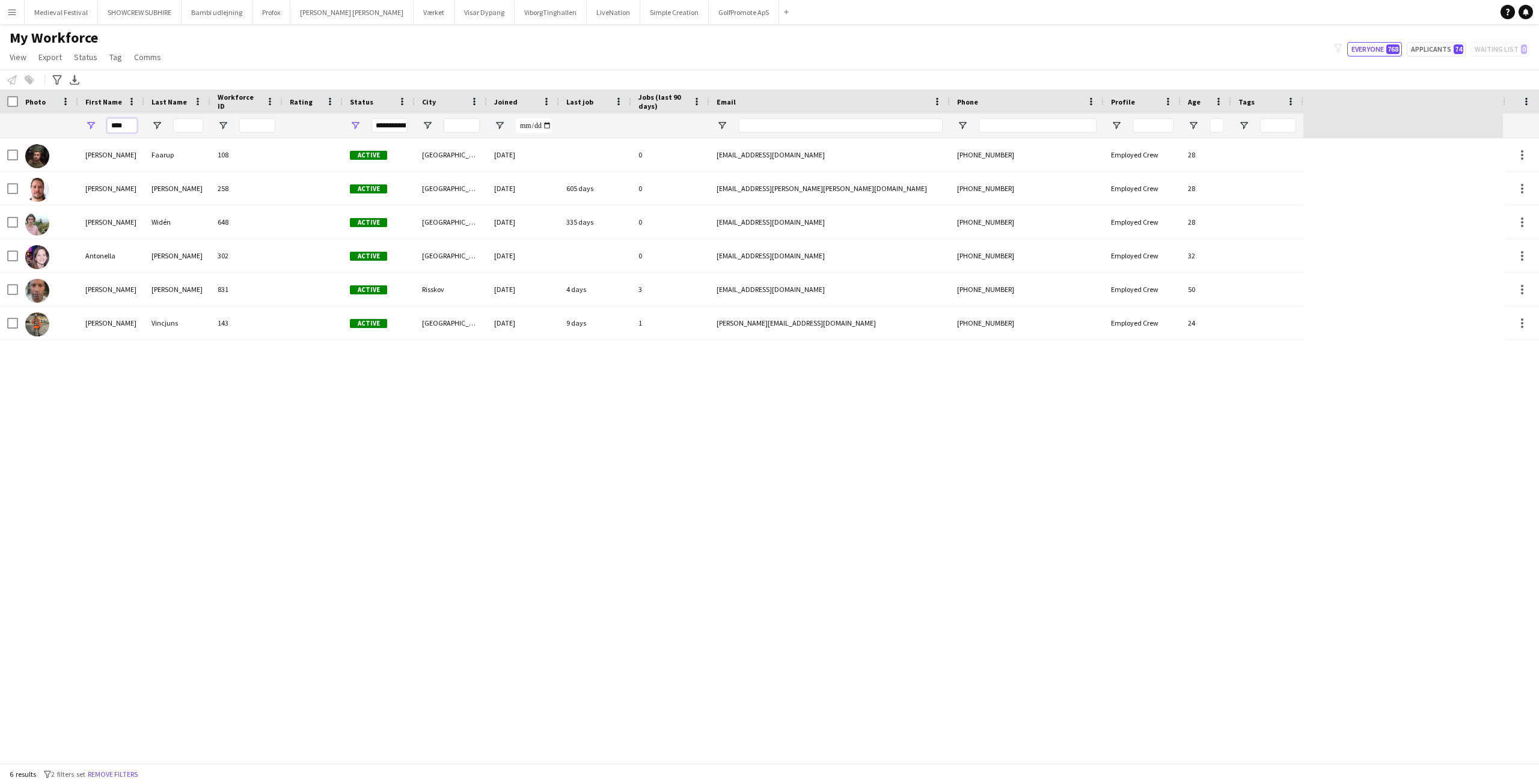
drag, startPoint x: 121, startPoint y: 121, endPoint x: 64, endPoint y: 130, distance: 57.7
click at [64, 130] on div "****" at bounding box center [652, 125] width 1304 height 24
drag, startPoint x: 127, startPoint y: 126, endPoint x: 83, endPoint y: 126, distance: 44.0
click at [83, 126] on div "****" at bounding box center [111, 125] width 66 height 24
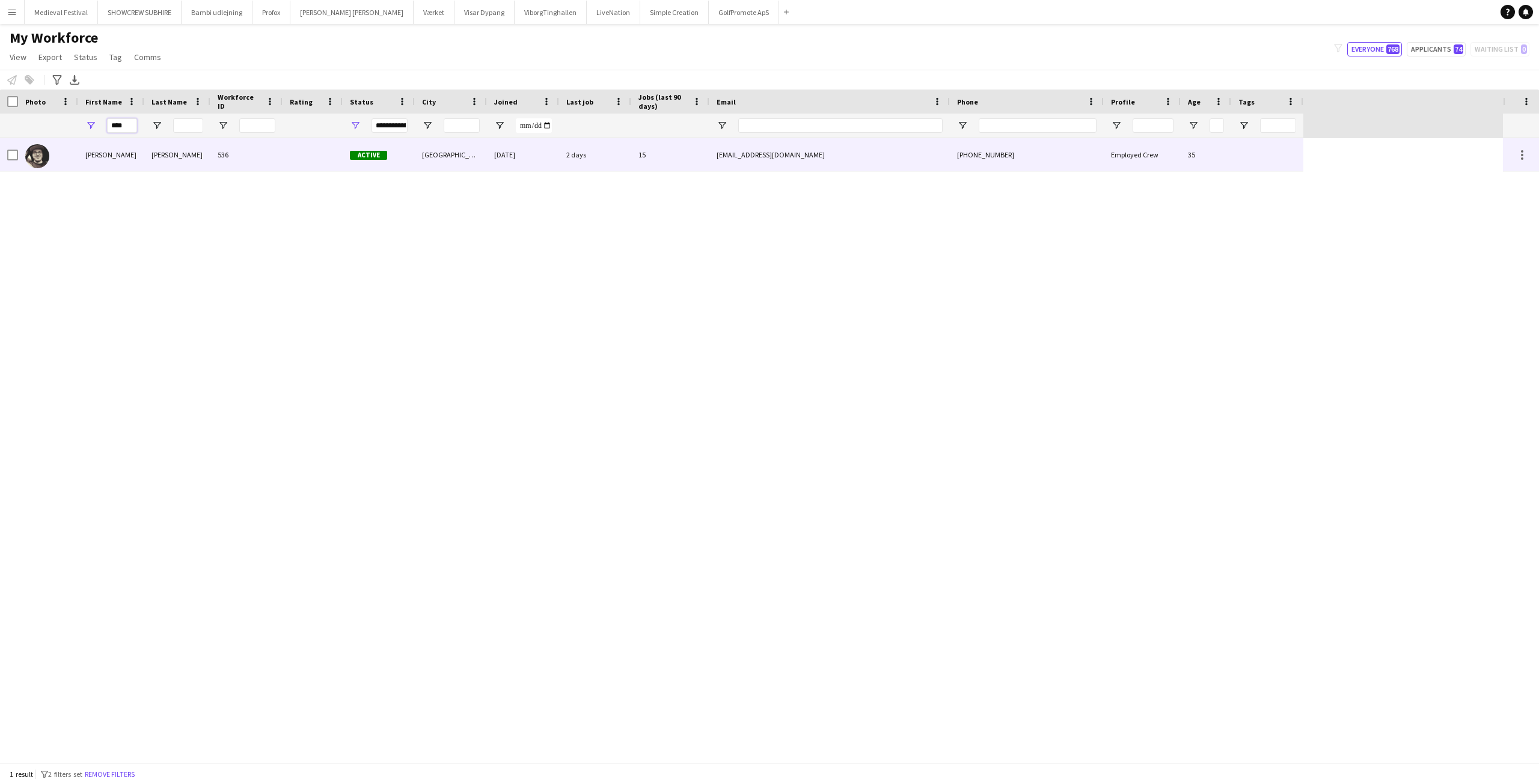
type input "****"
click at [96, 147] on div "[PERSON_NAME]" at bounding box center [111, 155] width 66 height 33
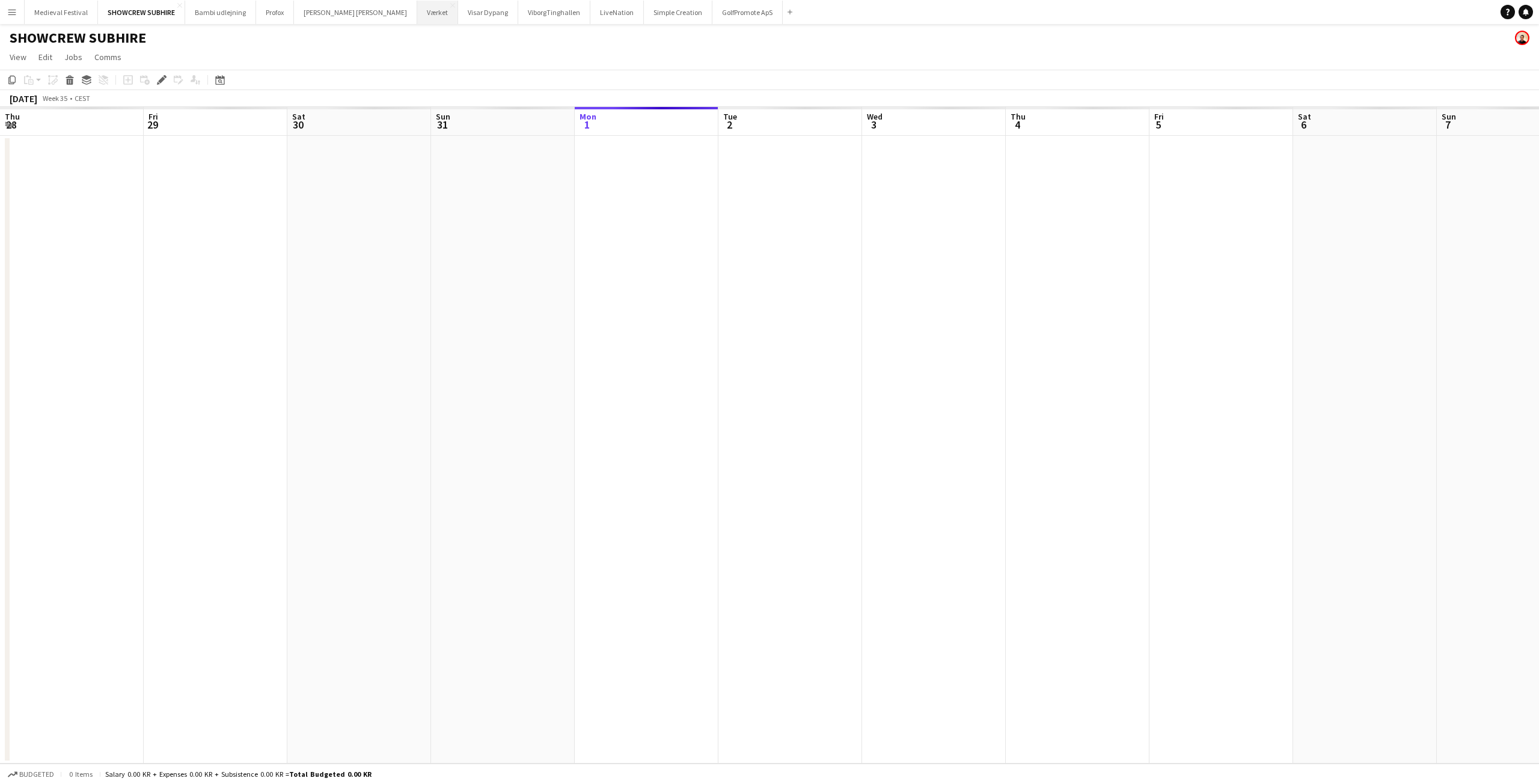
scroll to position [0, 414]
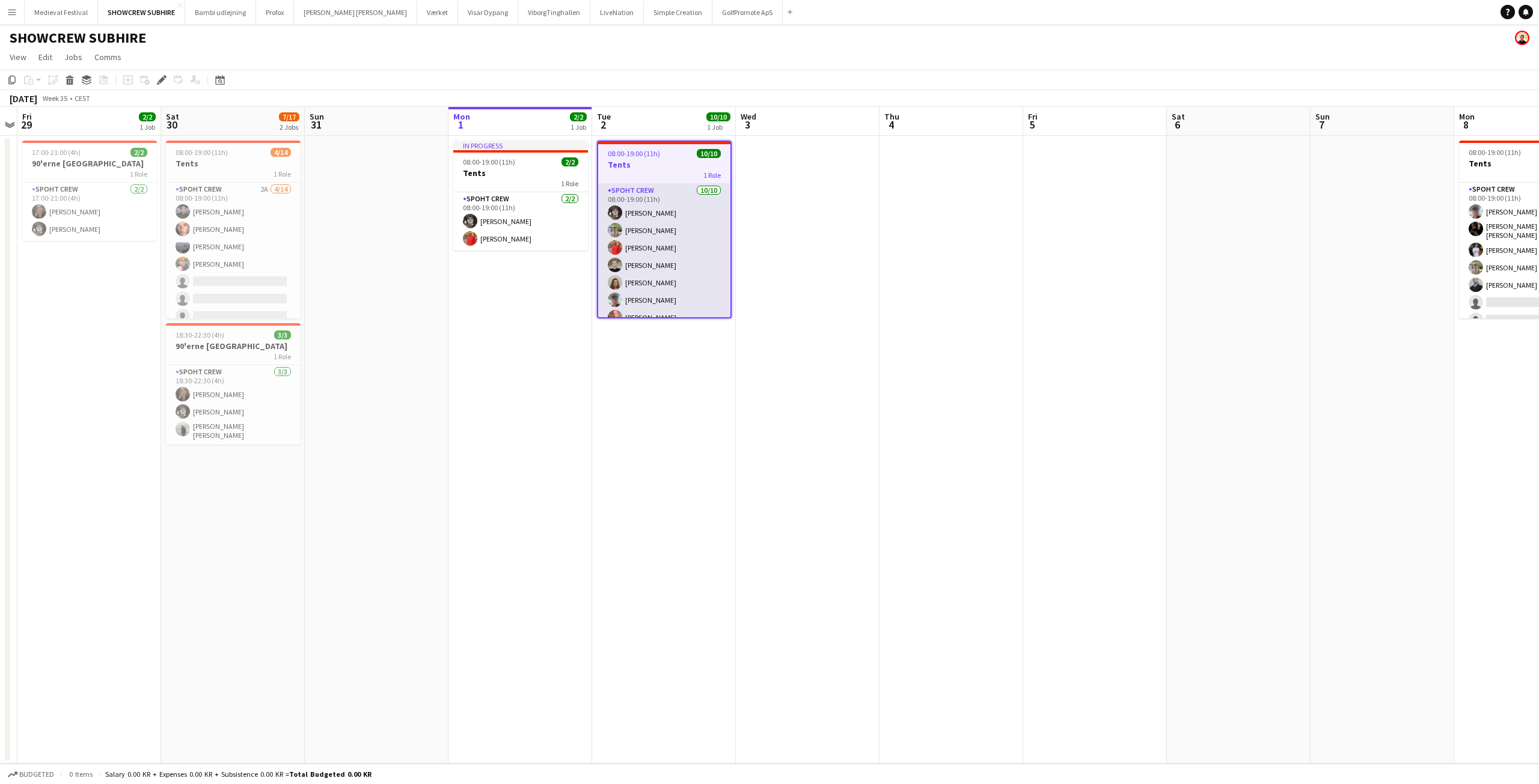
click at [669, 256] on app-card-role "Spoht Crew [DATE] 08:00-19:00 (11h) [PERSON_NAME] [PERSON_NAME] [PERSON_NAME] […" at bounding box center [664, 282] width 132 height 198
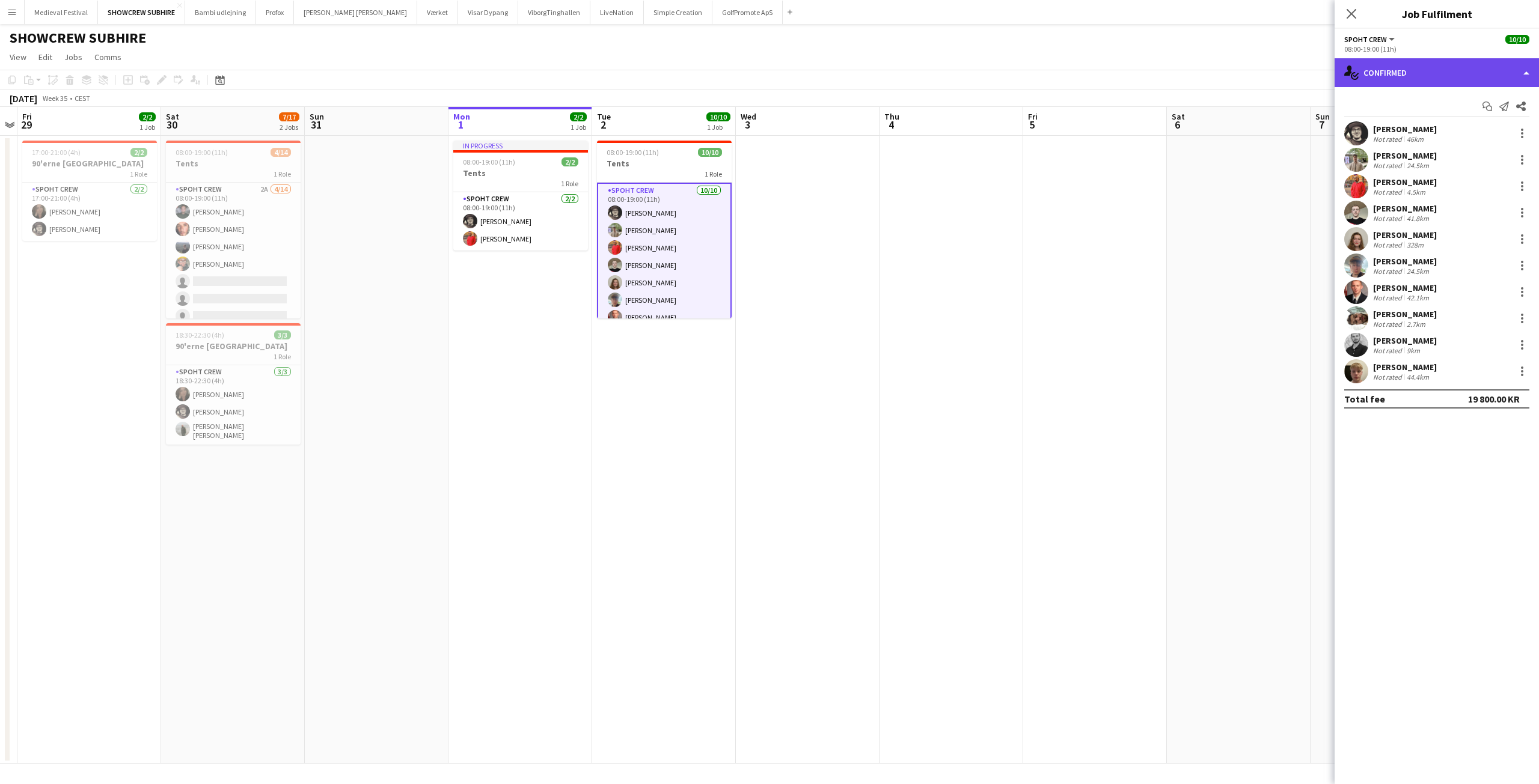
click at [1426, 68] on div "single-neutral-actions-check-2 Confirmed" at bounding box center [1436, 72] width 205 height 29
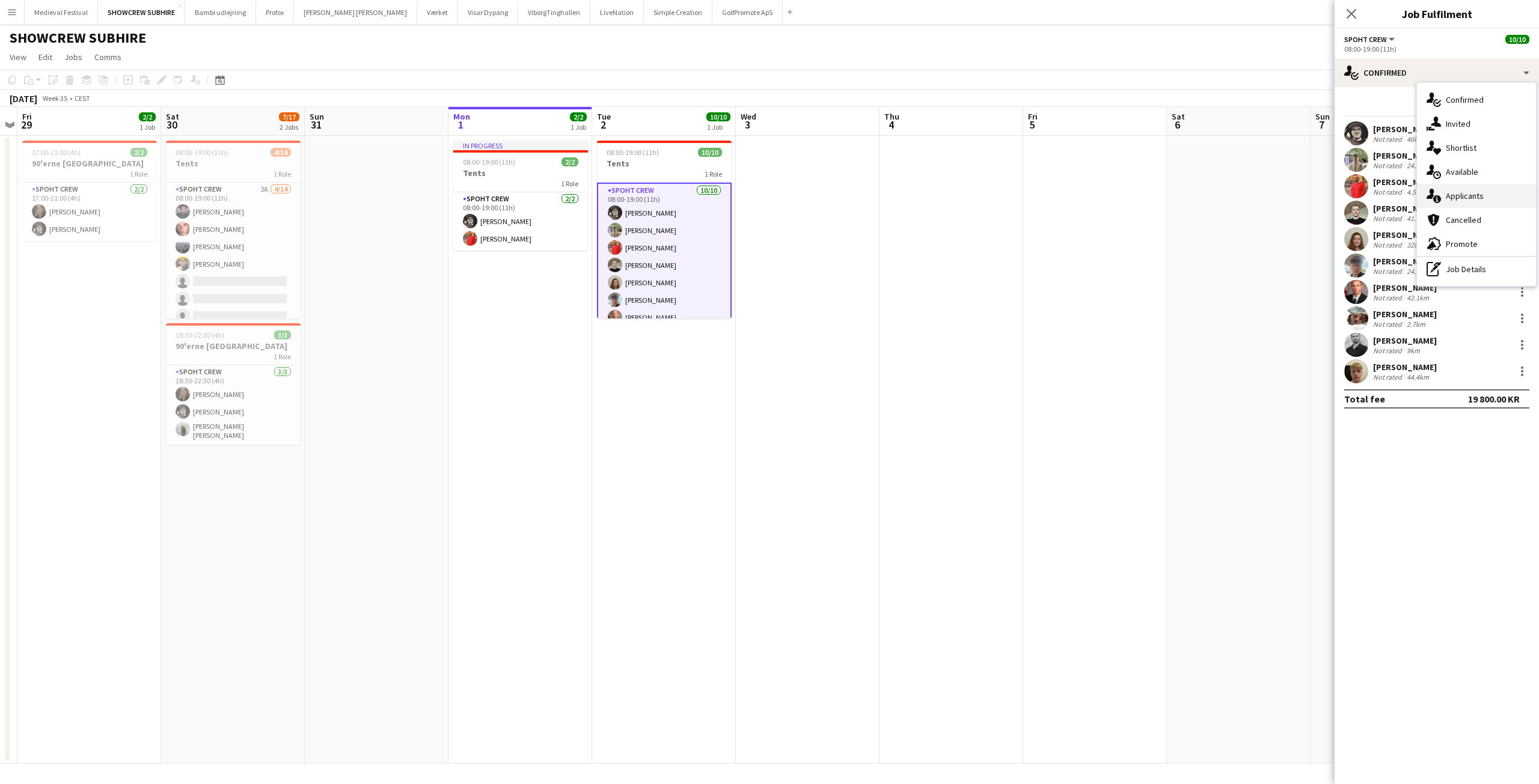
click at [1463, 200] on div "single-neutral-actions-information Applicants" at bounding box center [1476, 196] width 119 height 24
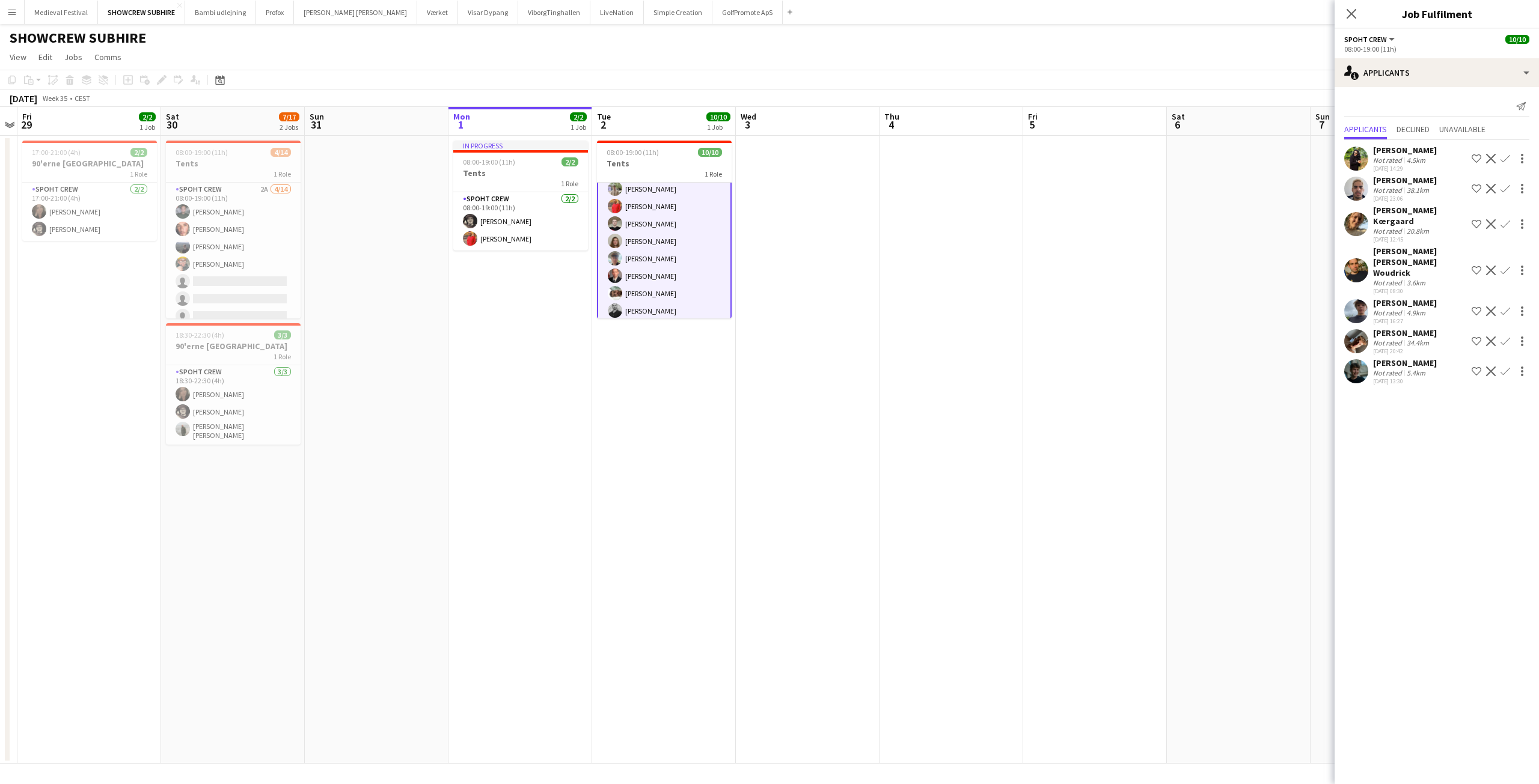
scroll to position [65, 0]
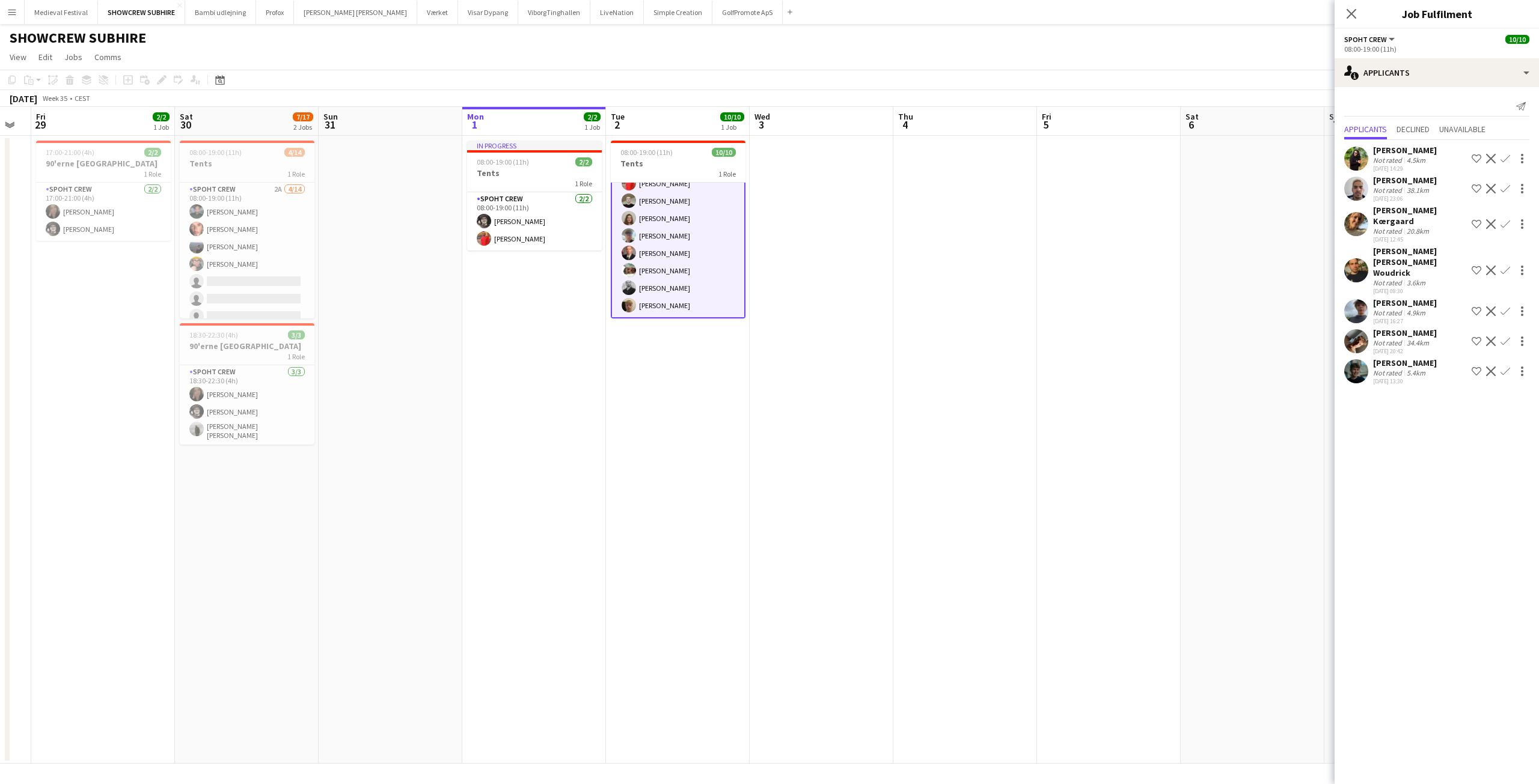
drag, startPoint x: 464, startPoint y: 515, endPoint x: 986, endPoint y: 545, distance: 522.9
click at [986, 545] on app-calendar-viewport "Tue 26 Wed 27 Thu 28 Fri 29 2/2 1 Job Sat 30 7/17 2 Jobs Sun 31 Mon 1 2/2 1 Job…" at bounding box center [769, 436] width 1539 height 657
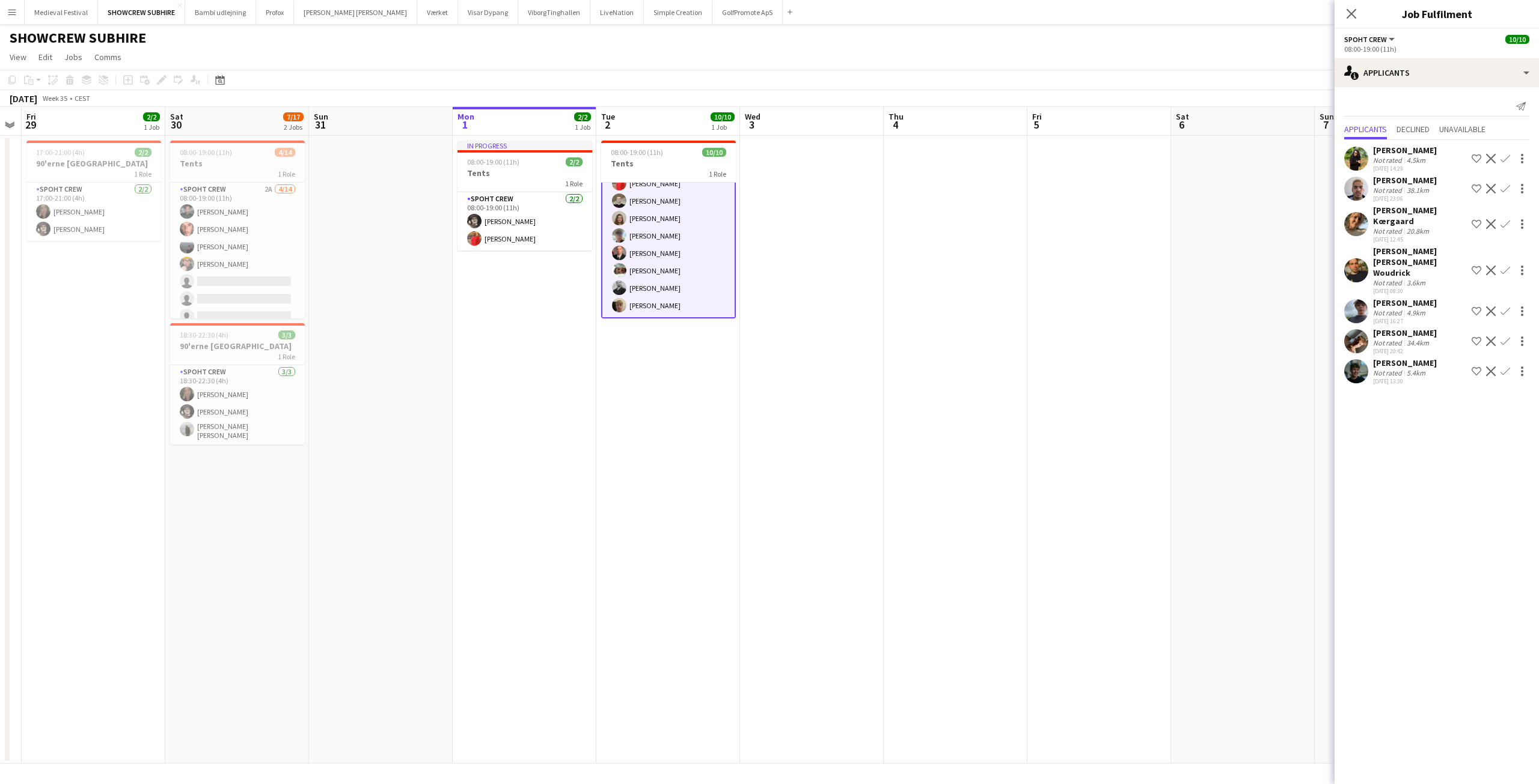
drag, startPoint x: 1144, startPoint y: 440, endPoint x: 994, endPoint y: 464, distance: 151.9
click at [994, 464] on app-calendar-viewport "Mon 25 Tue 26 Wed 27 Thu 28 Fri 29 2/2 1 Job Sat 30 7/17 2 Jobs Sun 31 Mon 1 2/…" at bounding box center [769, 436] width 1539 height 657
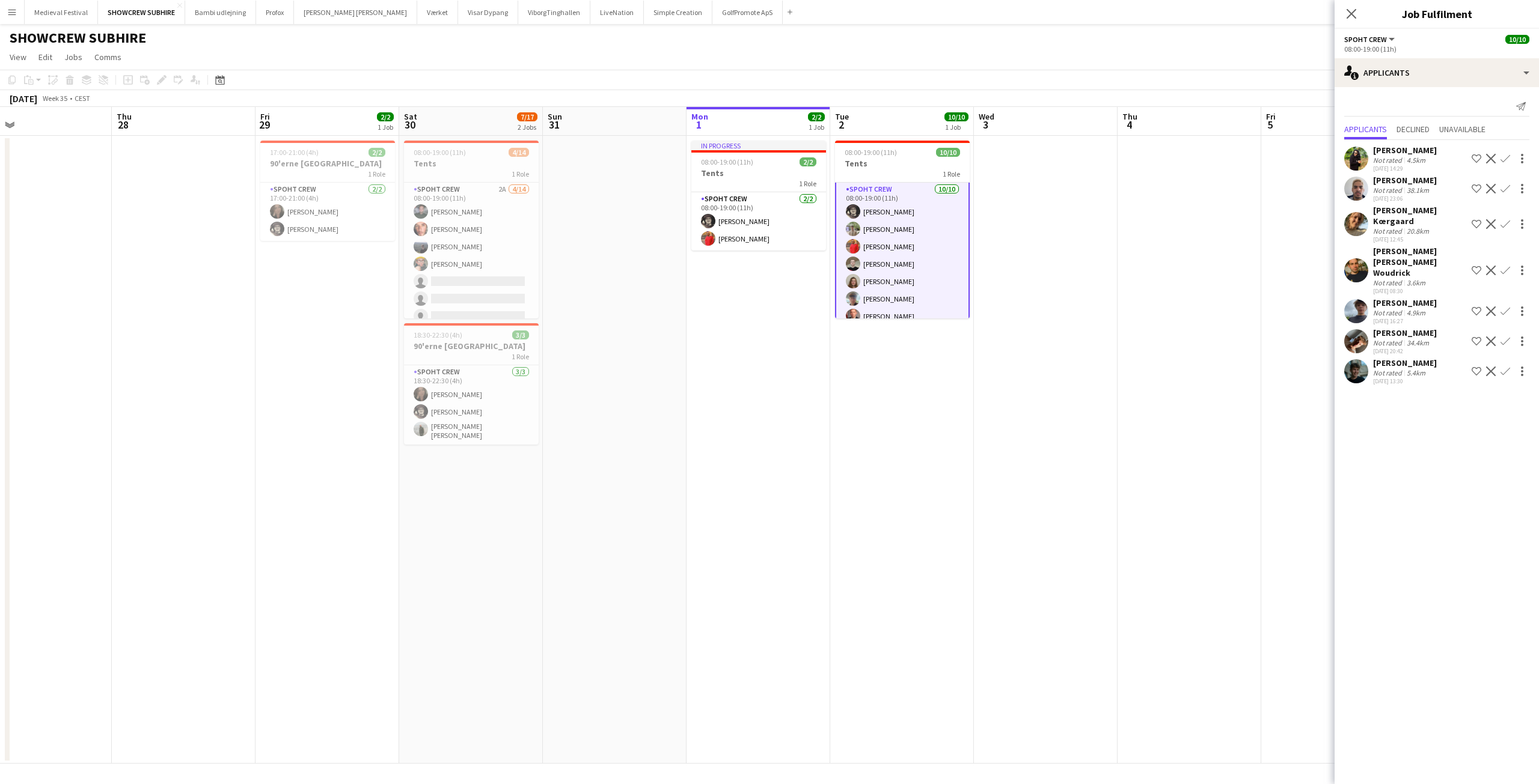
scroll to position [0, 0]
click at [1357, 359] on app-user-avatar at bounding box center [1356, 371] width 24 height 24
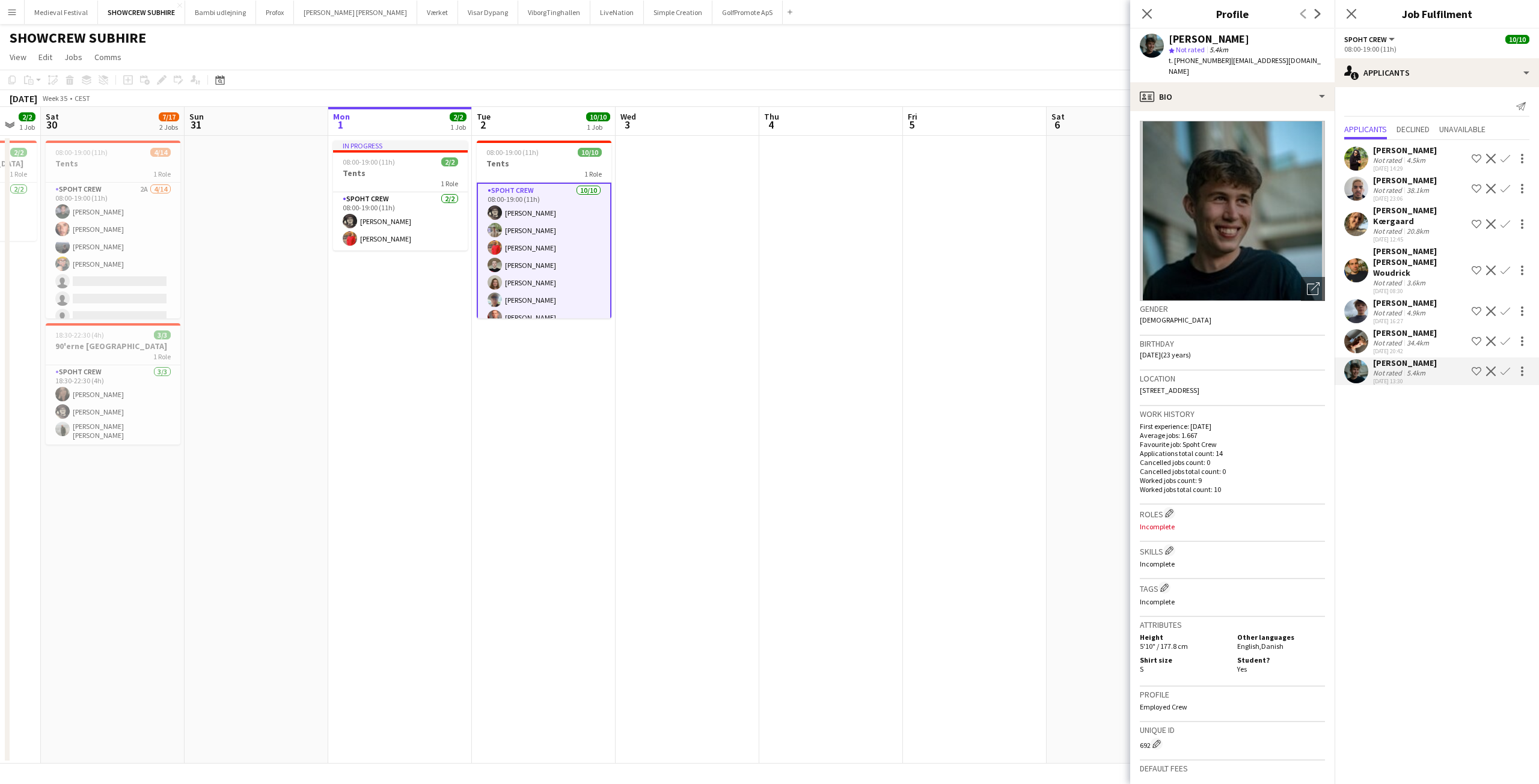
drag, startPoint x: 985, startPoint y: 372, endPoint x: 772, endPoint y: 434, distance: 221.8
click at [772, 434] on app-calendar-viewport "Thu 28 Fri 29 2/2 1 Job Sat 30 7/17 2 Jobs Sun 31 Mon 1 2/2 1 Job Tue 2 10/10 1…" at bounding box center [769, 436] width 1539 height 657
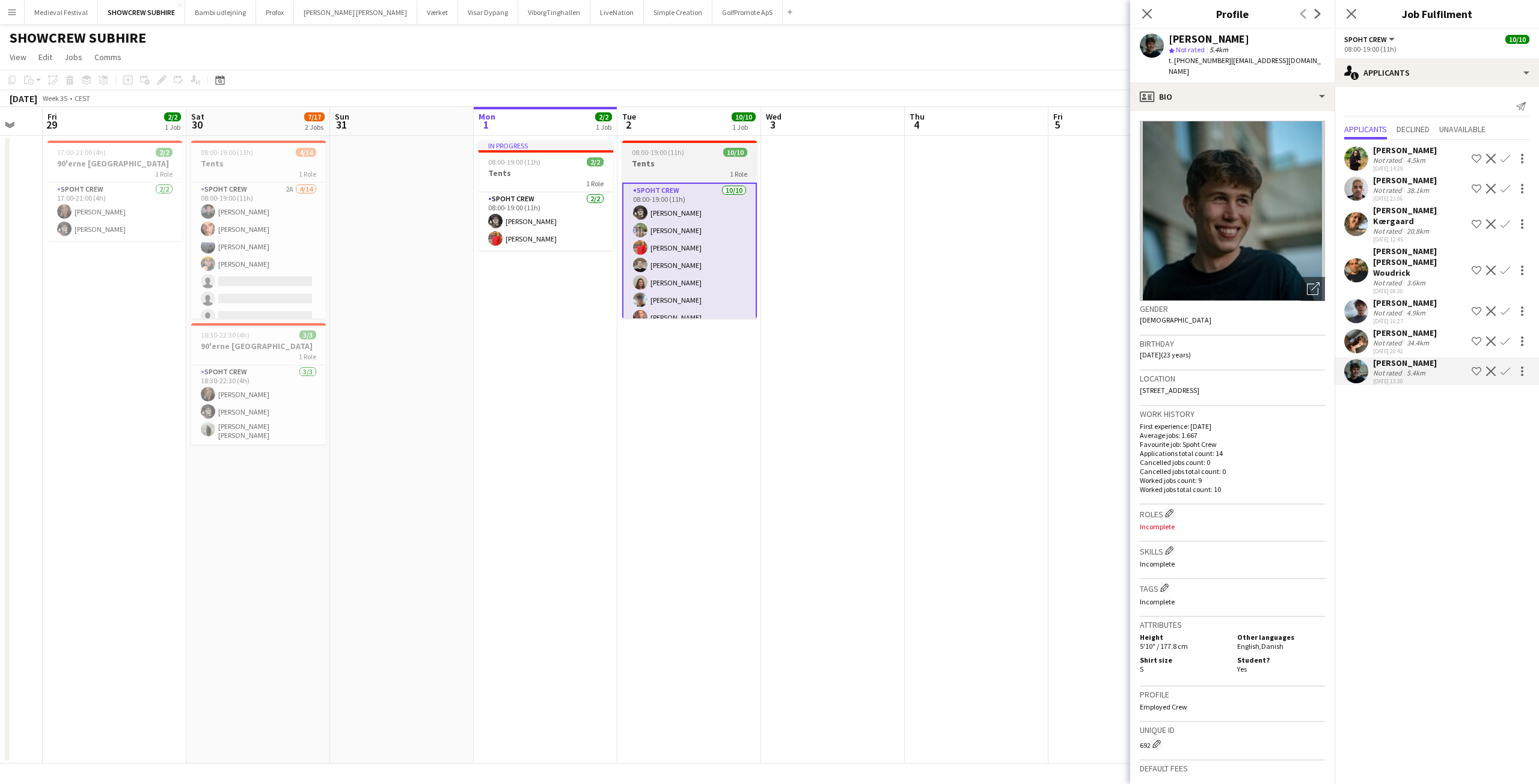
click at [671, 159] on h3 "Tents" at bounding box center [690, 163] width 135 height 11
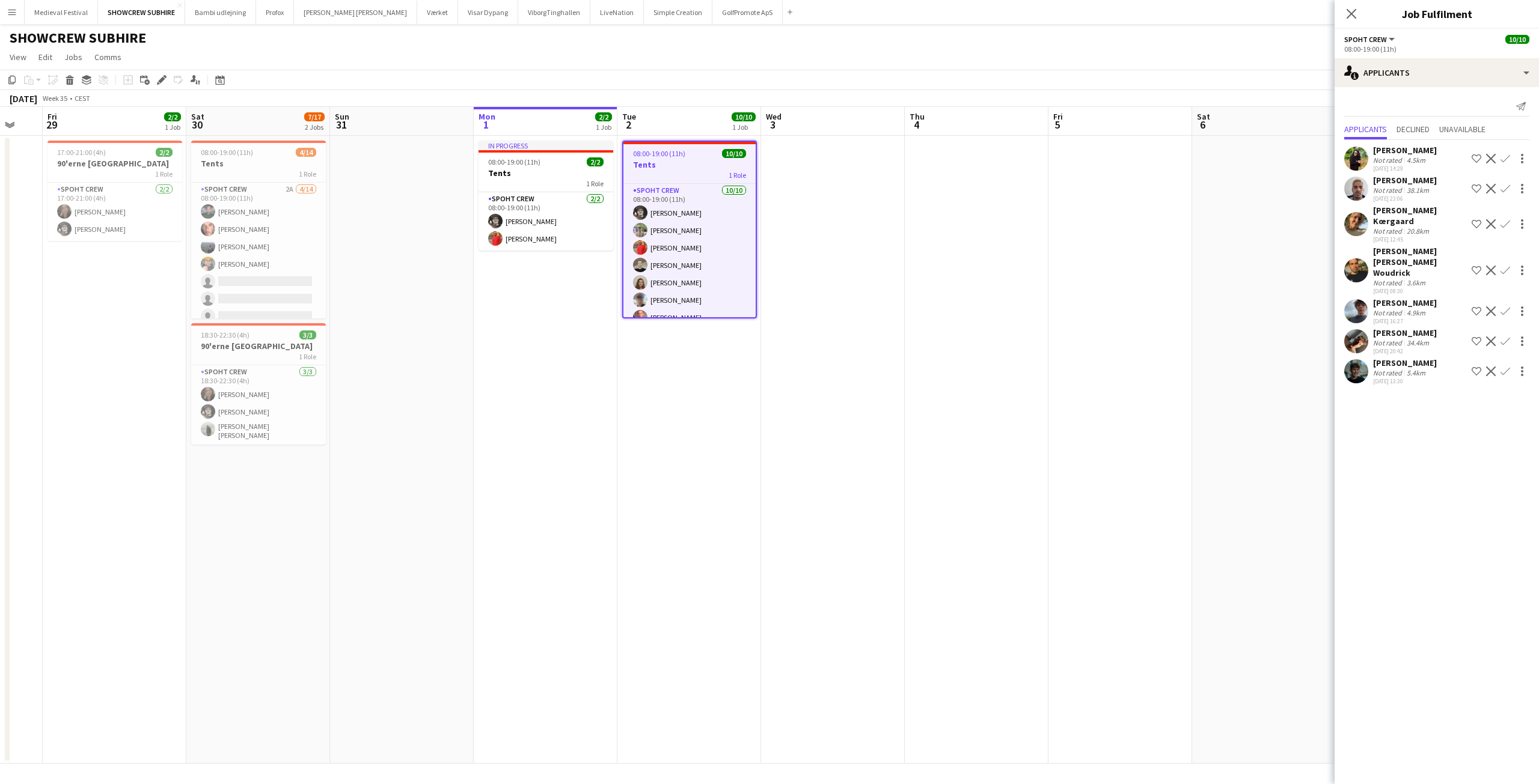
click at [153, 78] on div "Add job Add linked Job Edit Edit linked Job Applicants" at bounding box center [157, 80] width 92 height 15
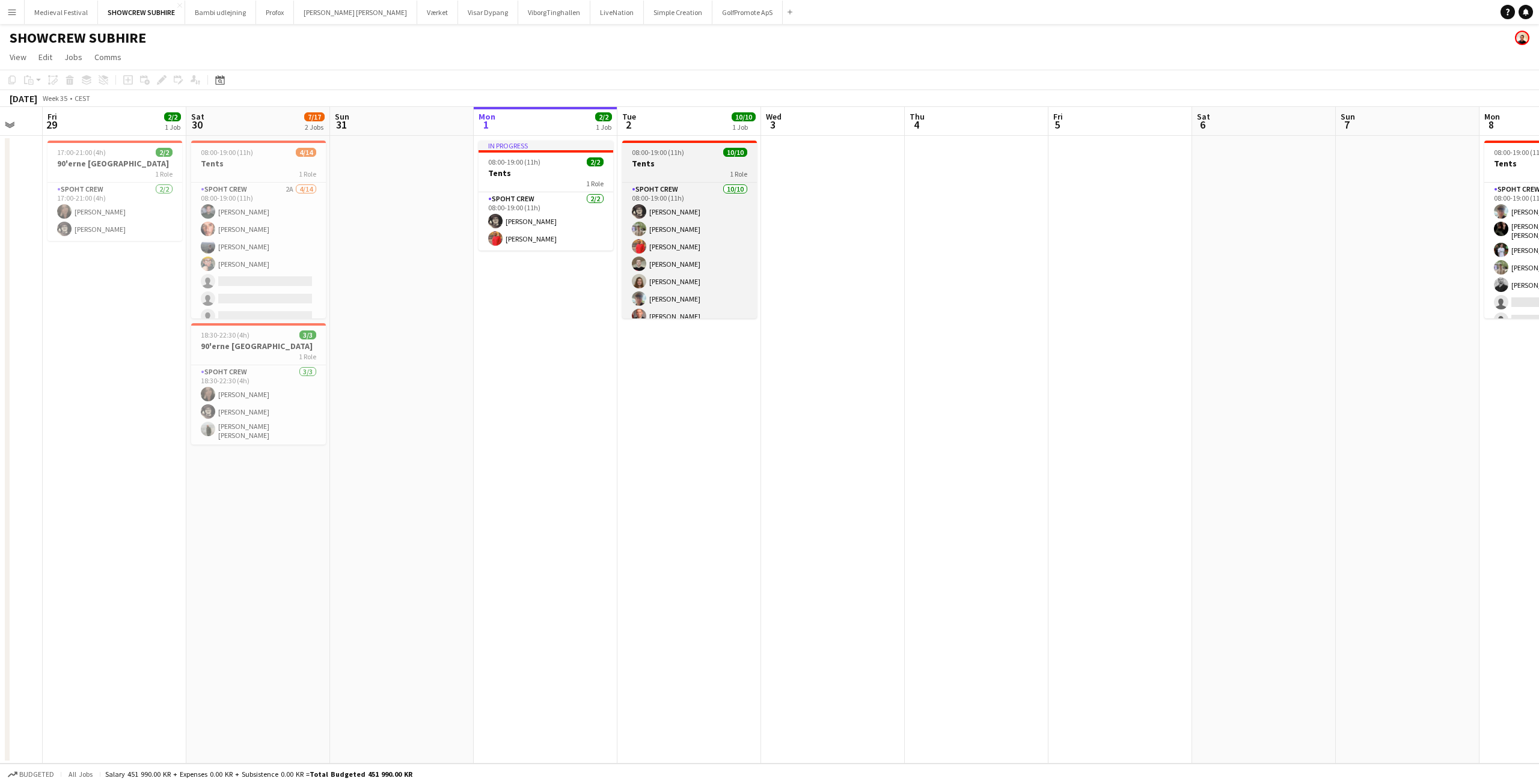
click at [670, 176] on div "1 Role" at bounding box center [690, 173] width 135 height 9
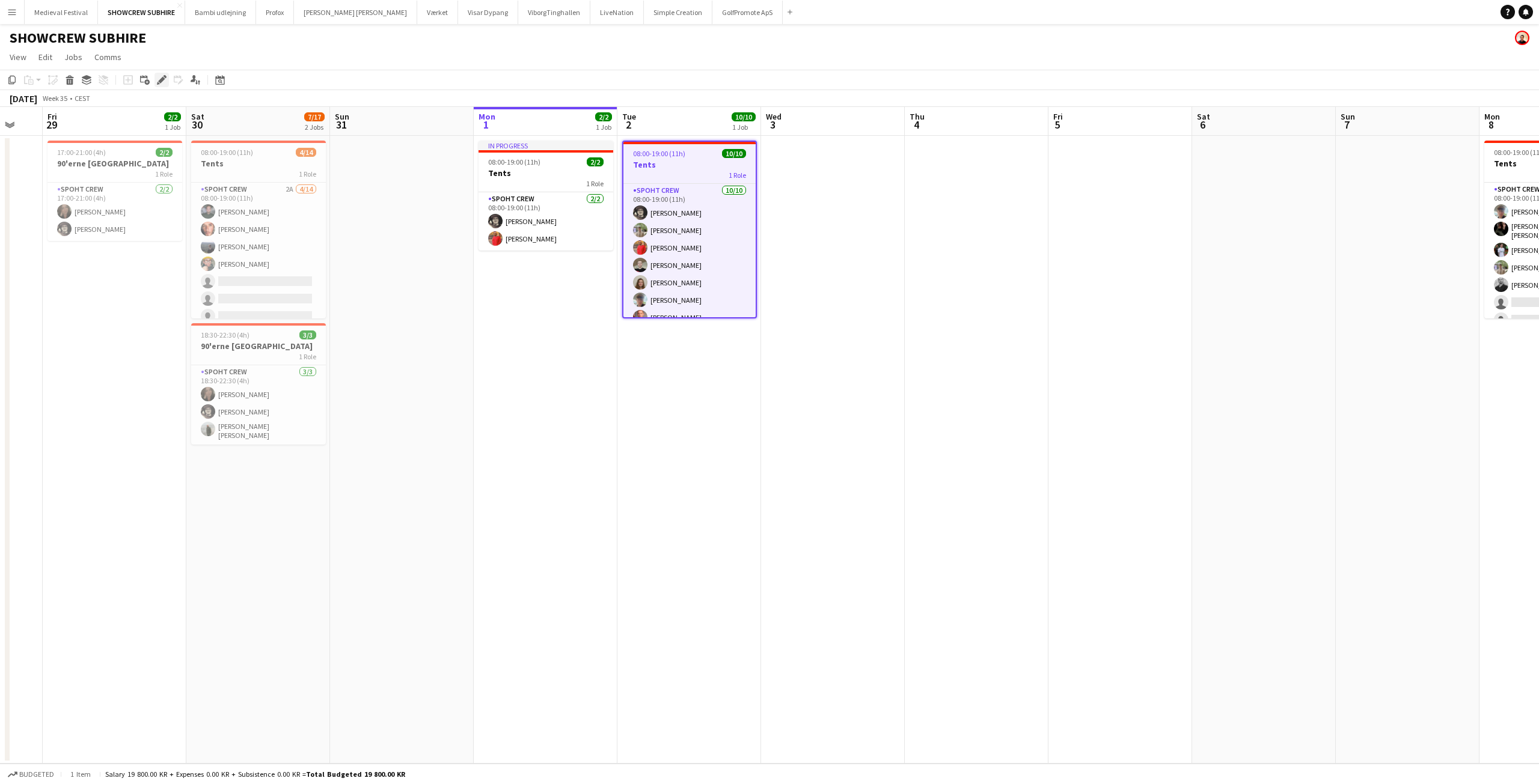
click at [163, 80] on icon at bounding box center [161, 80] width 7 height 7
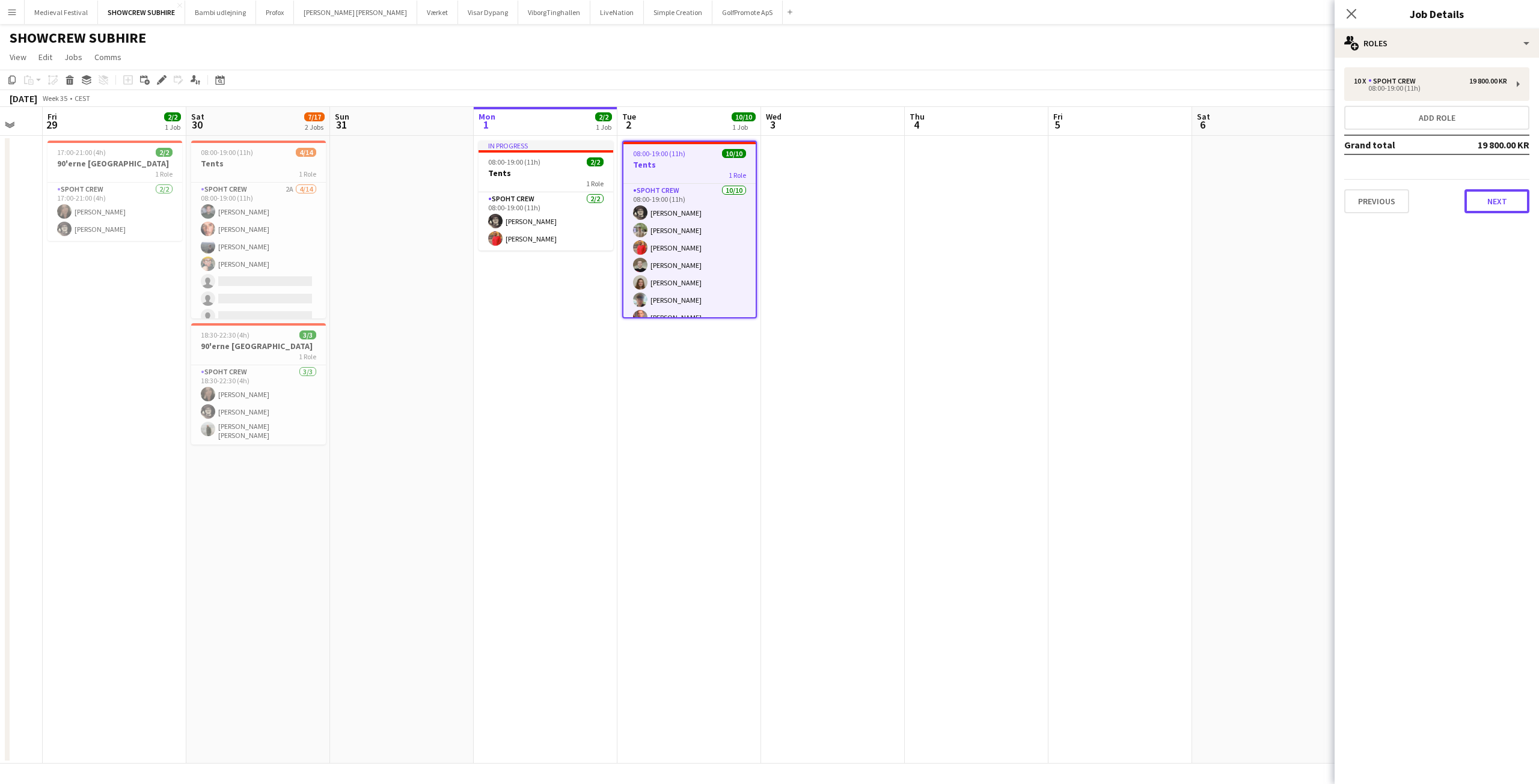
click at [1488, 196] on button "Next" at bounding box center [1496, 201] width 65 height 24
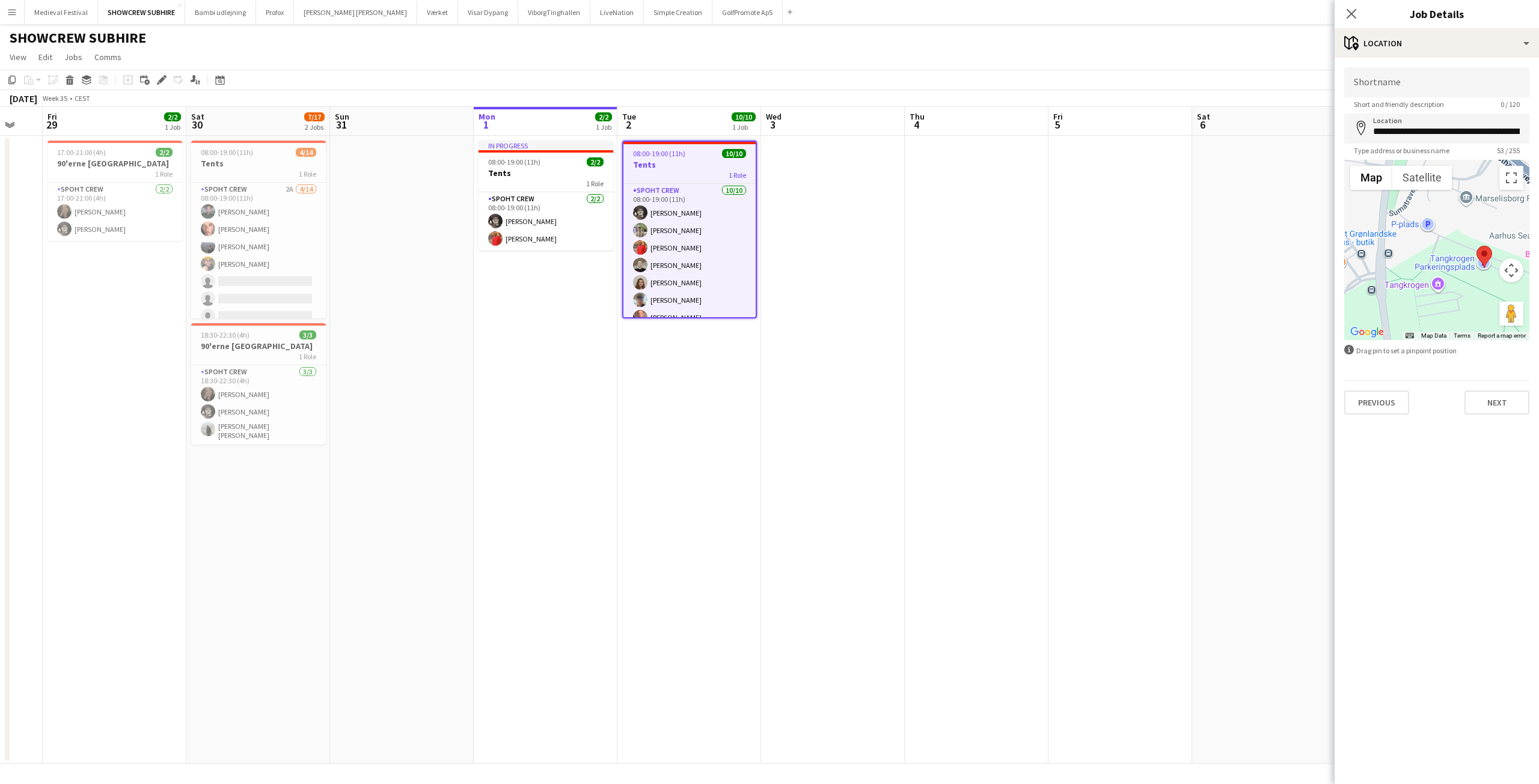
drag, startPoint x: 1381, startPoint y: 278, endPoint x: 1466, endPoint y: 306, distance: 89.5
click at [1466, 306] on div at bounding box center [1437, 250] width 185 height 181
drag, startPoint x: 1463, startPoint y: 288, endPoint x: 1456, endPoint y: 291, distance: 7.6
click at [1456, 291] on div at bounding box center [1437, 250] width 185 height 181
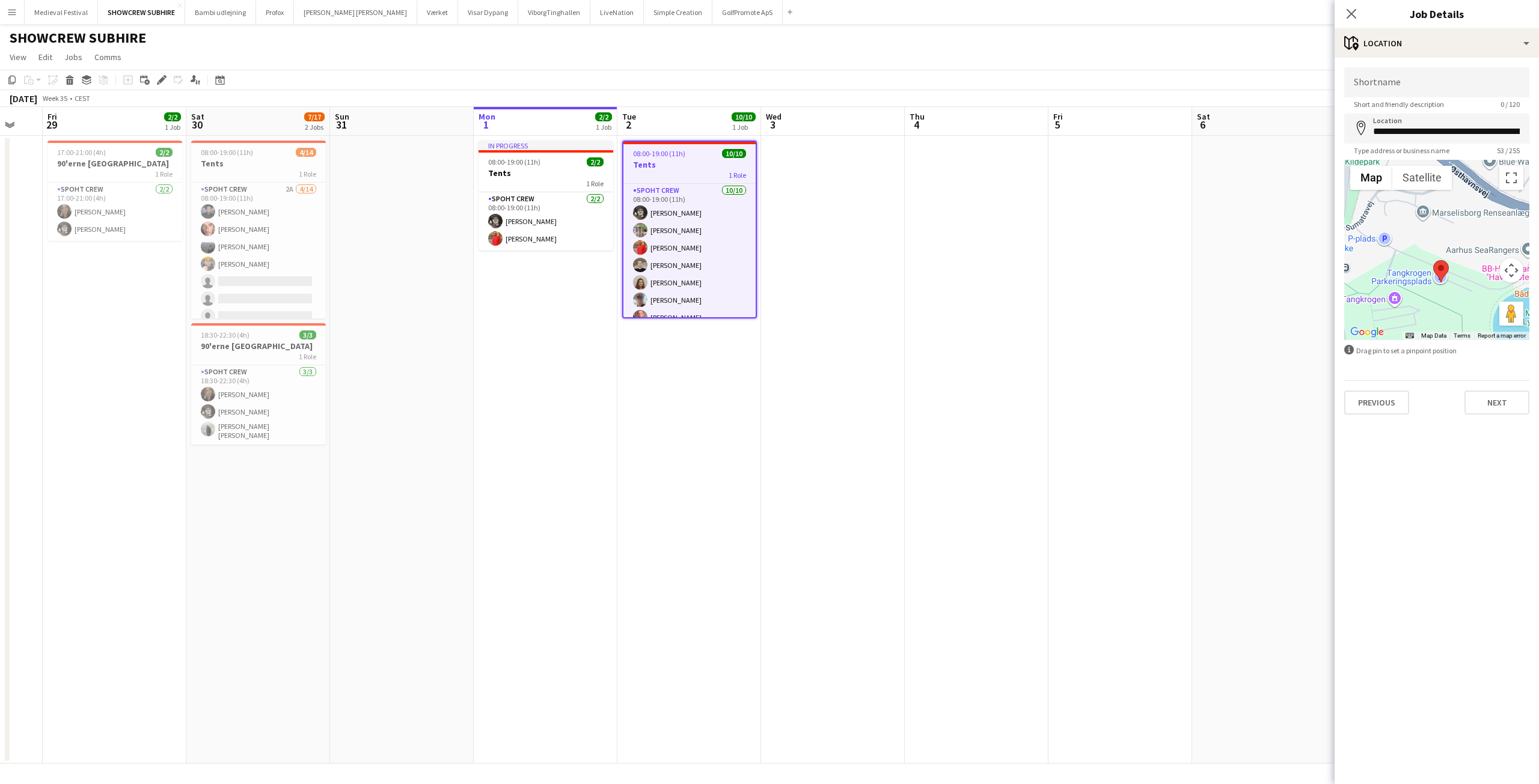
drag, startPoint x: 1436, startPoint y: 304, endPoint x: 1406, endPoint y: 303, distance: 30.0
click at [1418, 309] on div at bounding box center [1437, 250] width 185 height 181
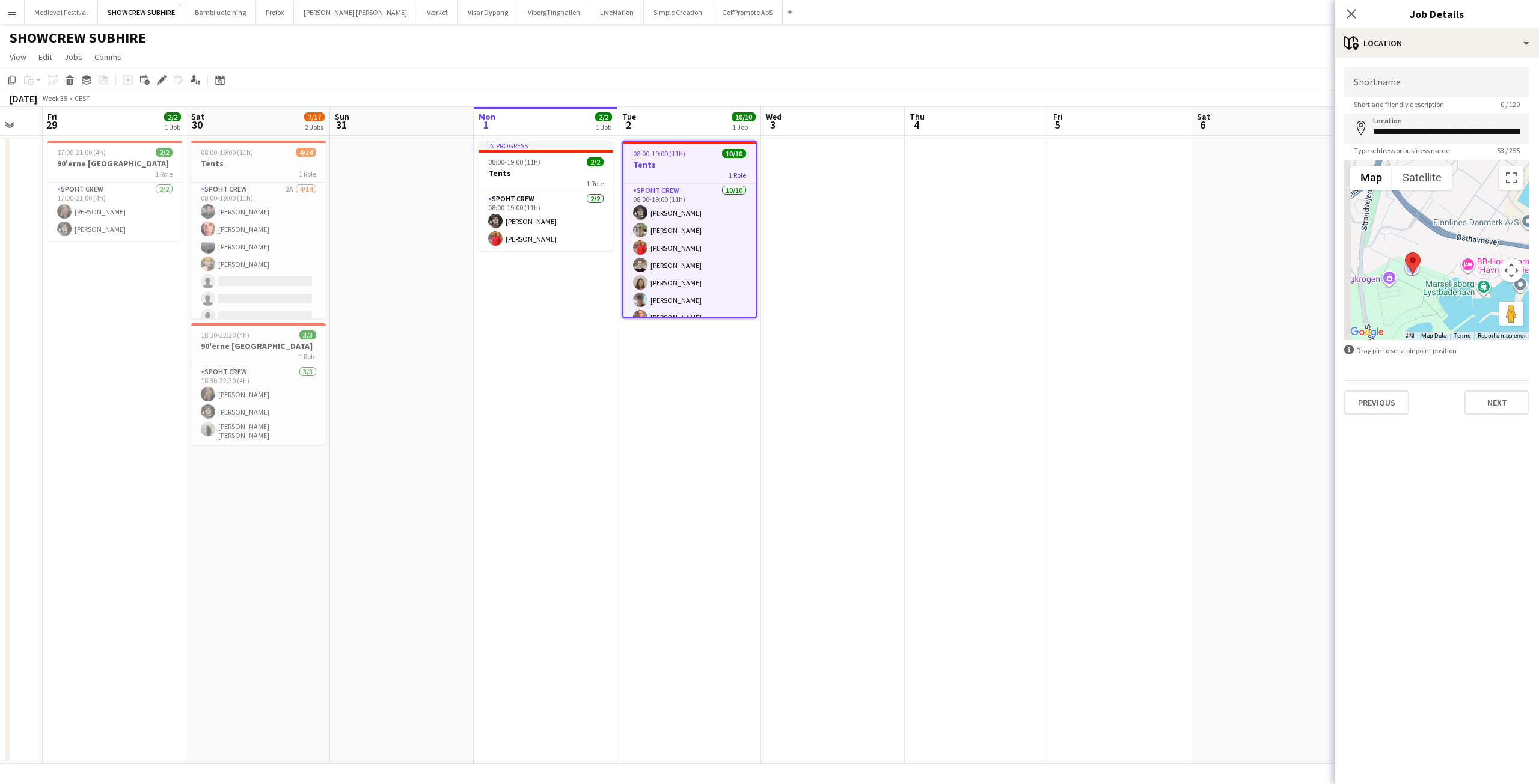
drag, startPoint x: 1408, startPoint y: 302, endPoint x: 1420, endPoint y: 277, distance: 27.7
click at [1420, 277] on div at bounding box center [1437, 250] width 185 height 181
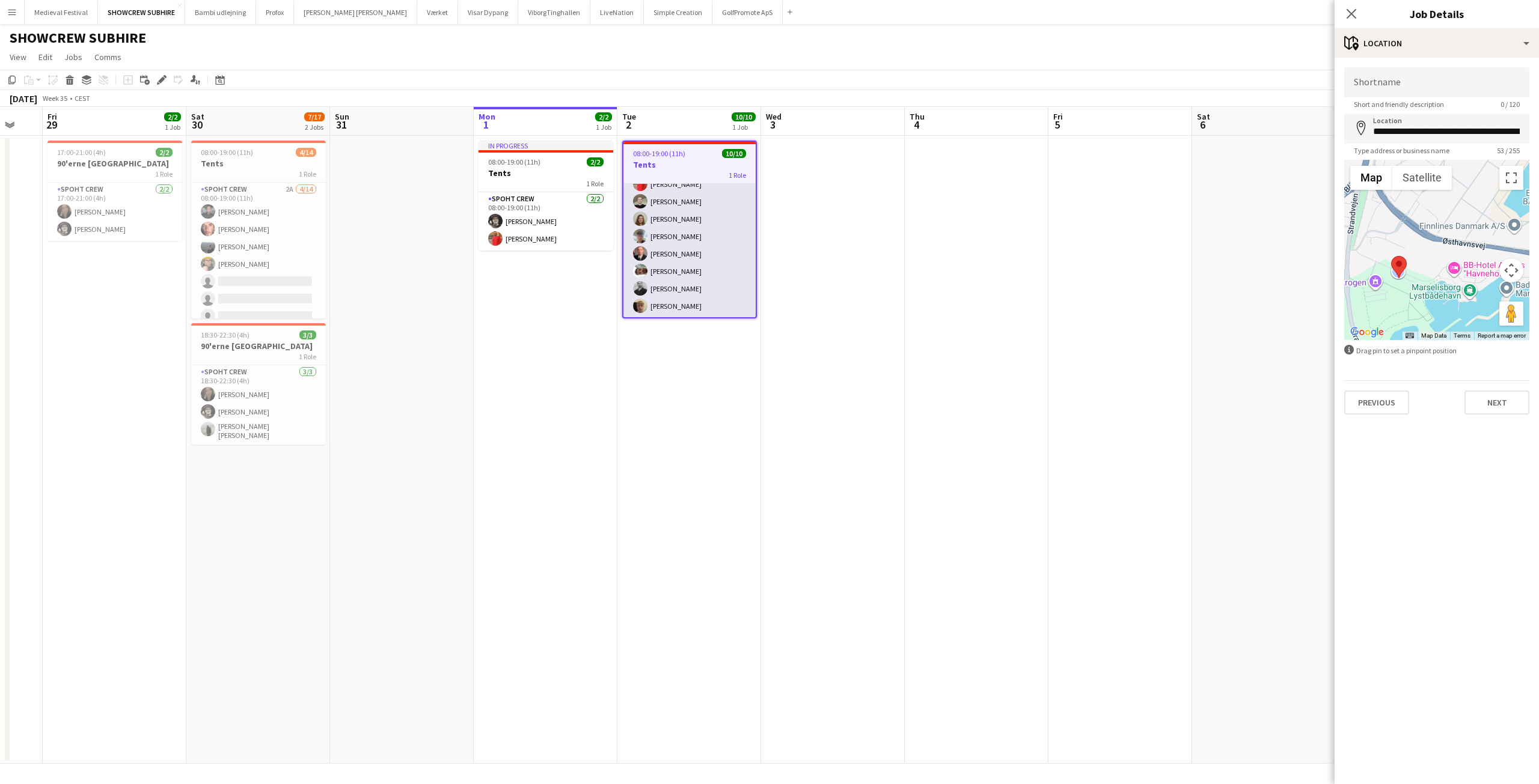
scroll to position [65, 0]
click at [679, 225] on app-card-role "Spoht Crew 10/10 08:00-19:00 (11h) Mike Kasper Williamson Arthur Daval-Markusse…" at bounding box center [689, 218] width 132 height 198
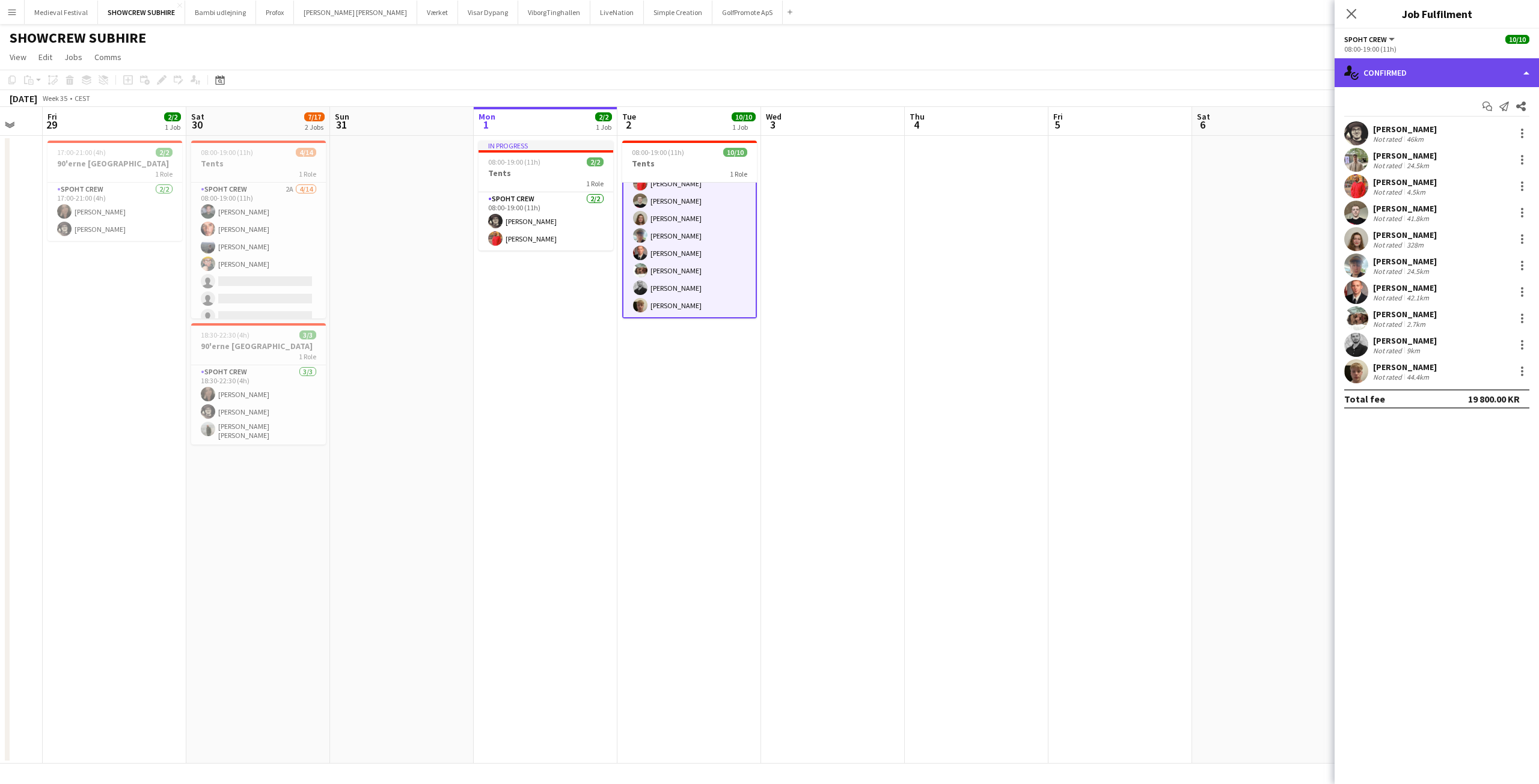
click at [1422, 71] on div "single-neutral-actions-check-2 Confirmed" at bounding box center [1436, 72] width 205 height 29
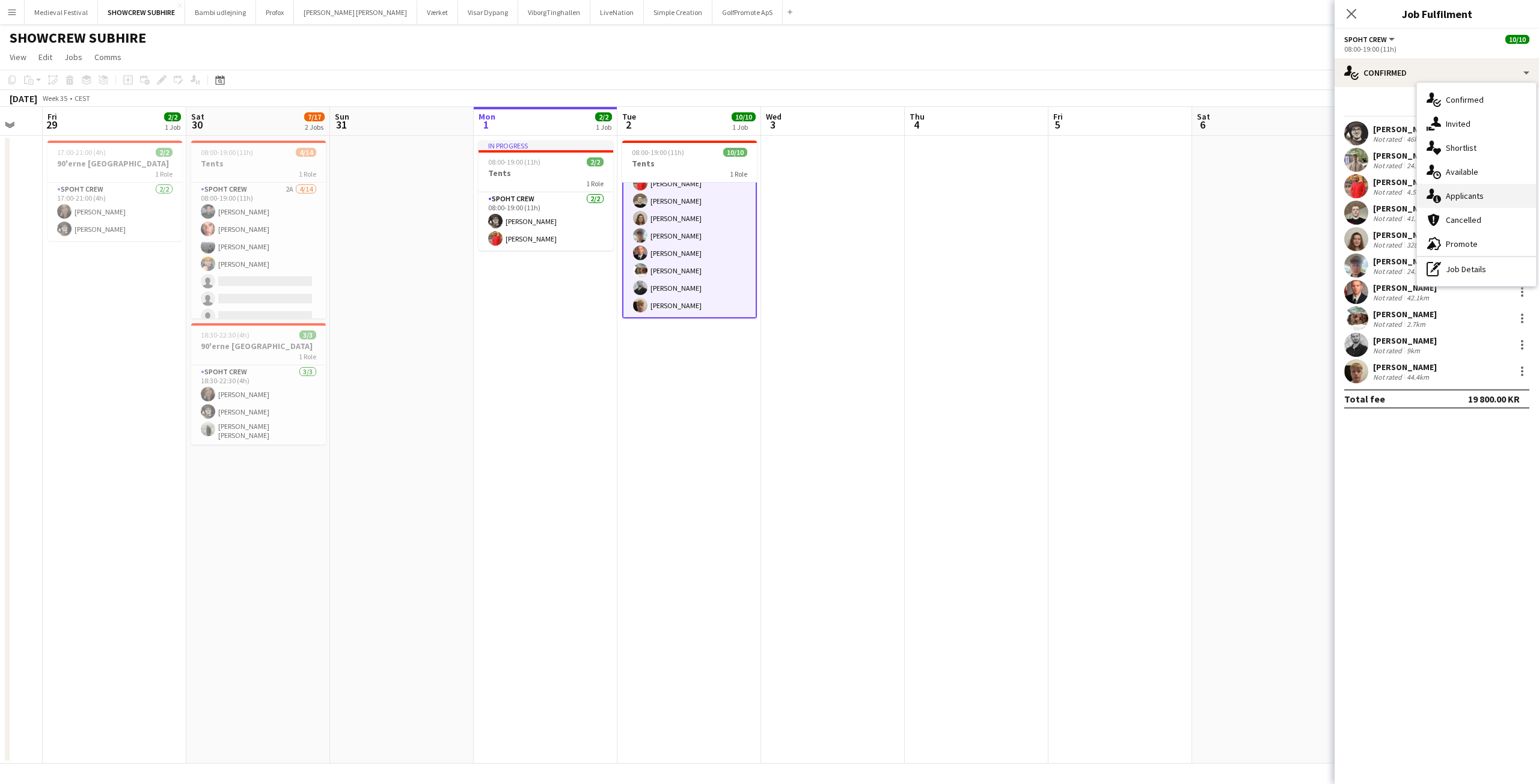
click at [1456, 199] on div "single-neutral-actions-information Applicants" at bounding box center [1476, 196] width 119 height 24
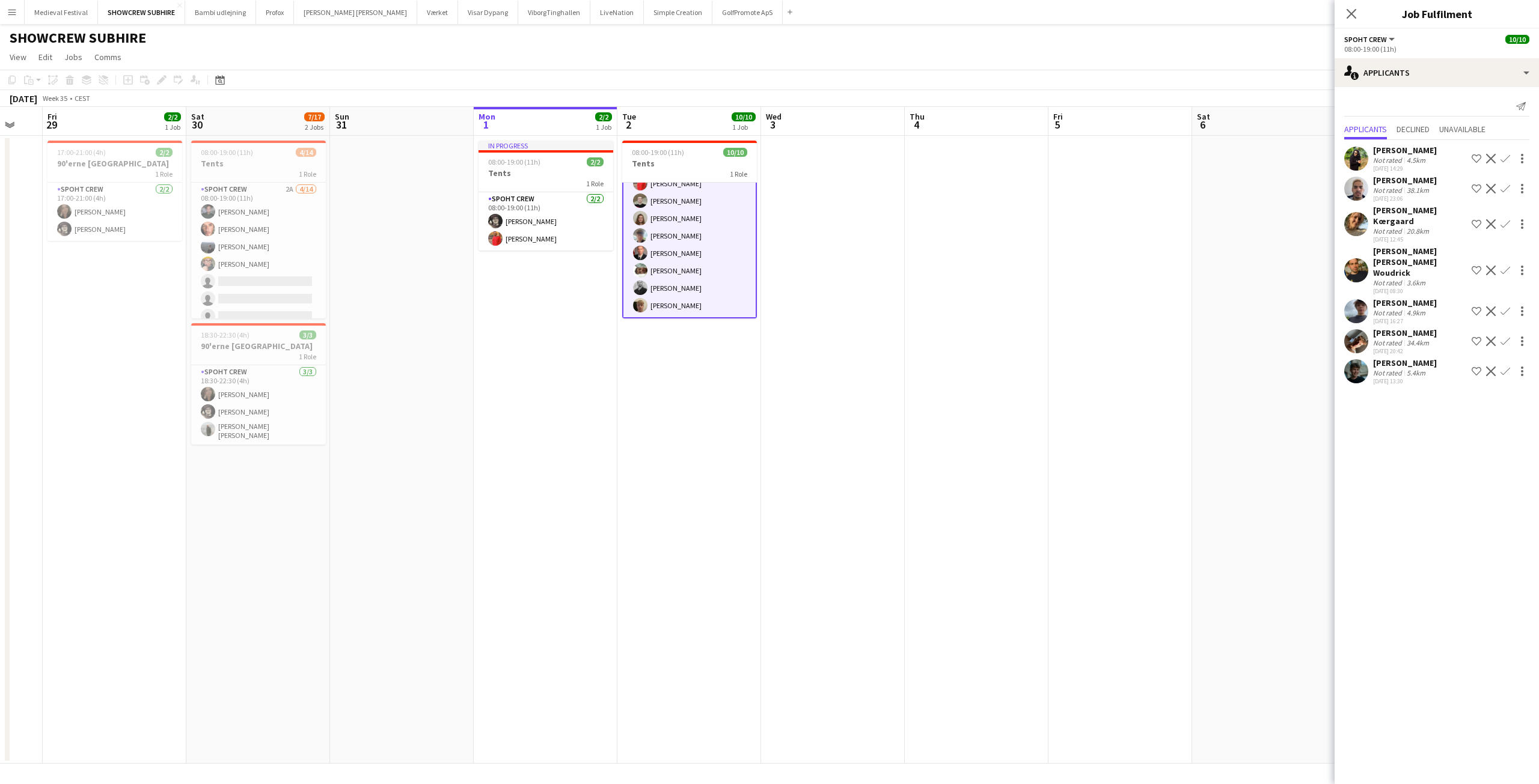
click at [1384, 338] on div "Not rated" at bounding box center [1388, 343] width 31 height 9
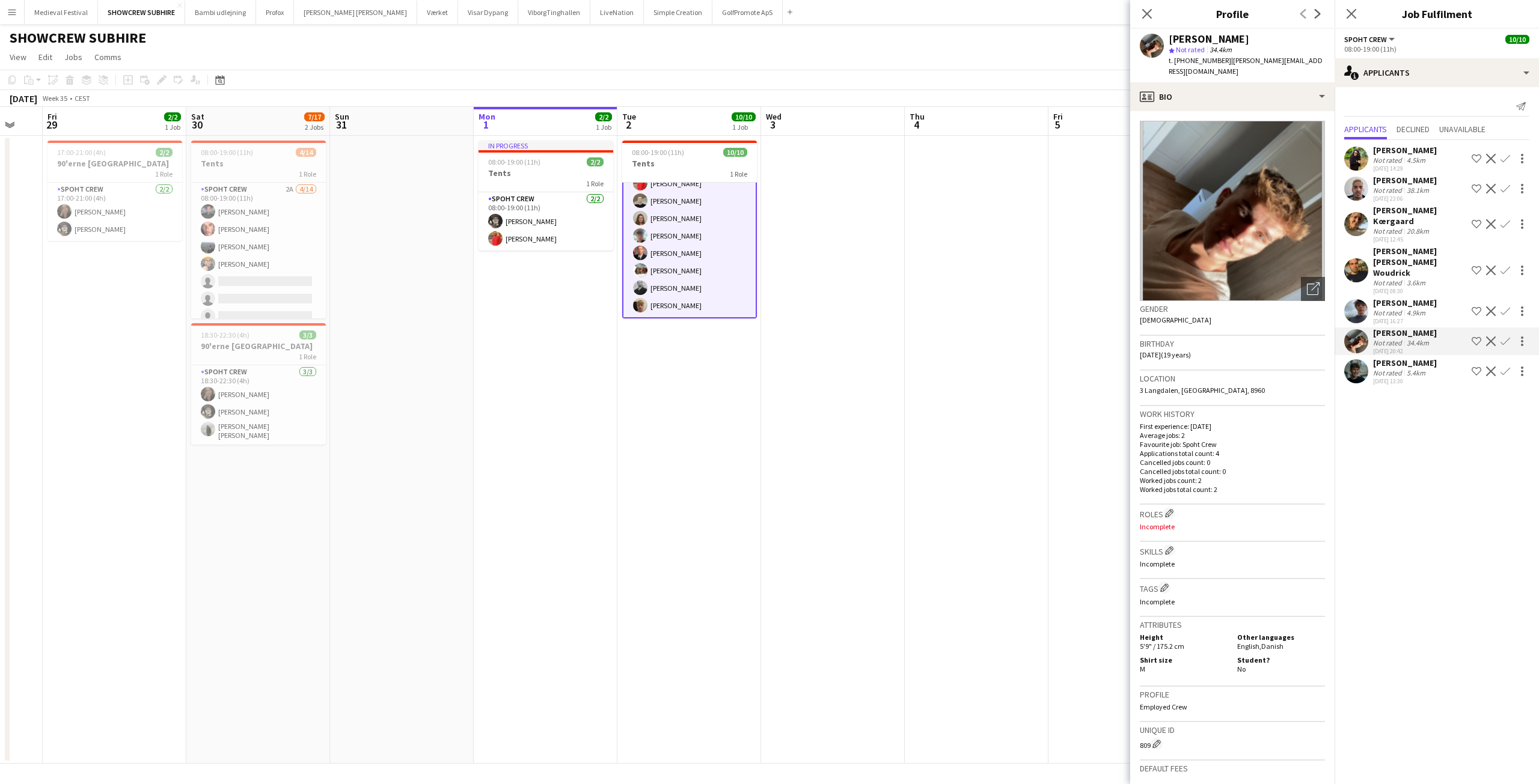
click at [1369, 297] on div "Jacob Christensen Not rated 4.9km 26-08-2025 16:27 Shortlist crew Decline Confi…" at bounding box center [1436, 310] width 205 height 27
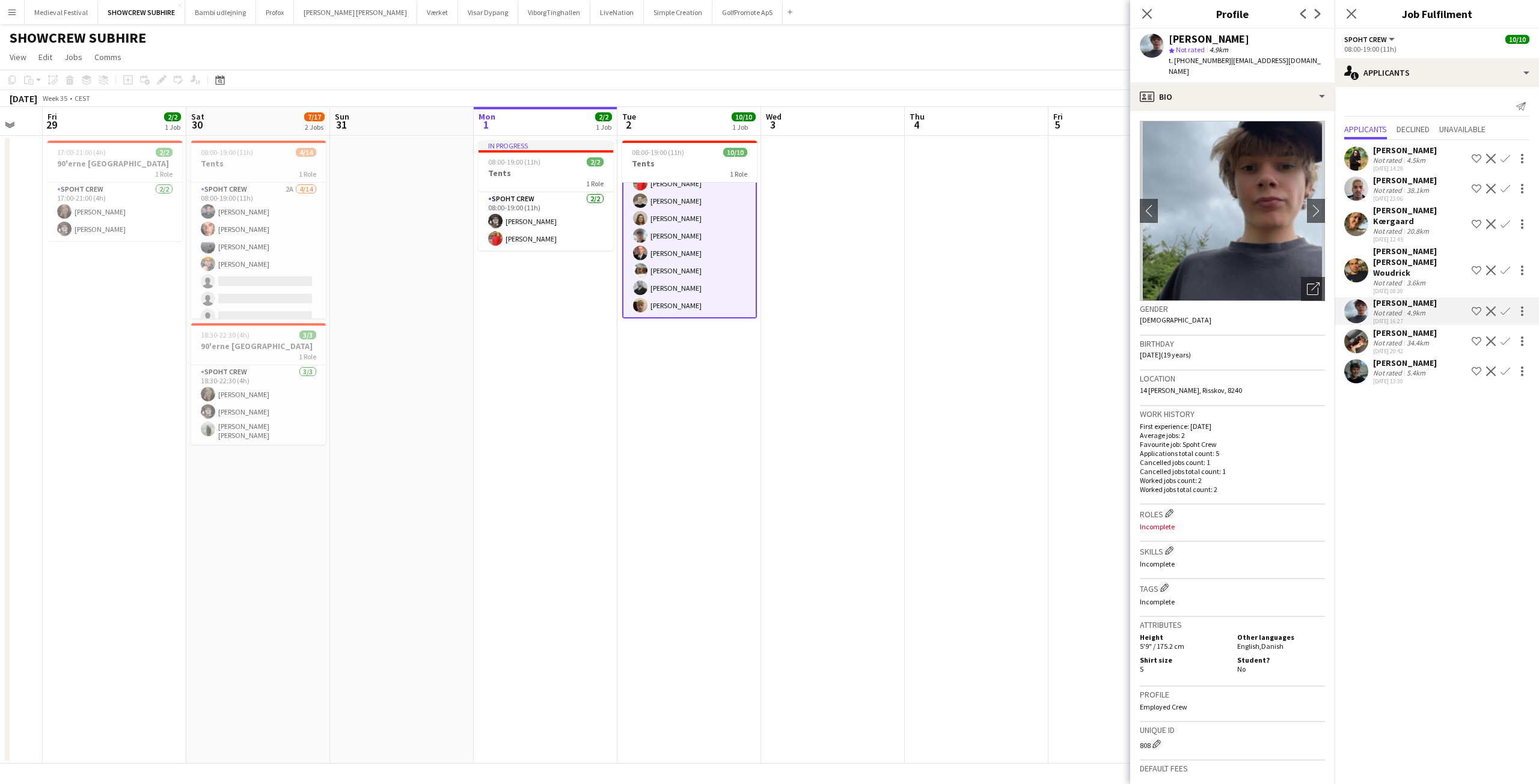
click at [1399, 278] on div "Not rated" at bounding box center [1388, 283] width 31 height 9
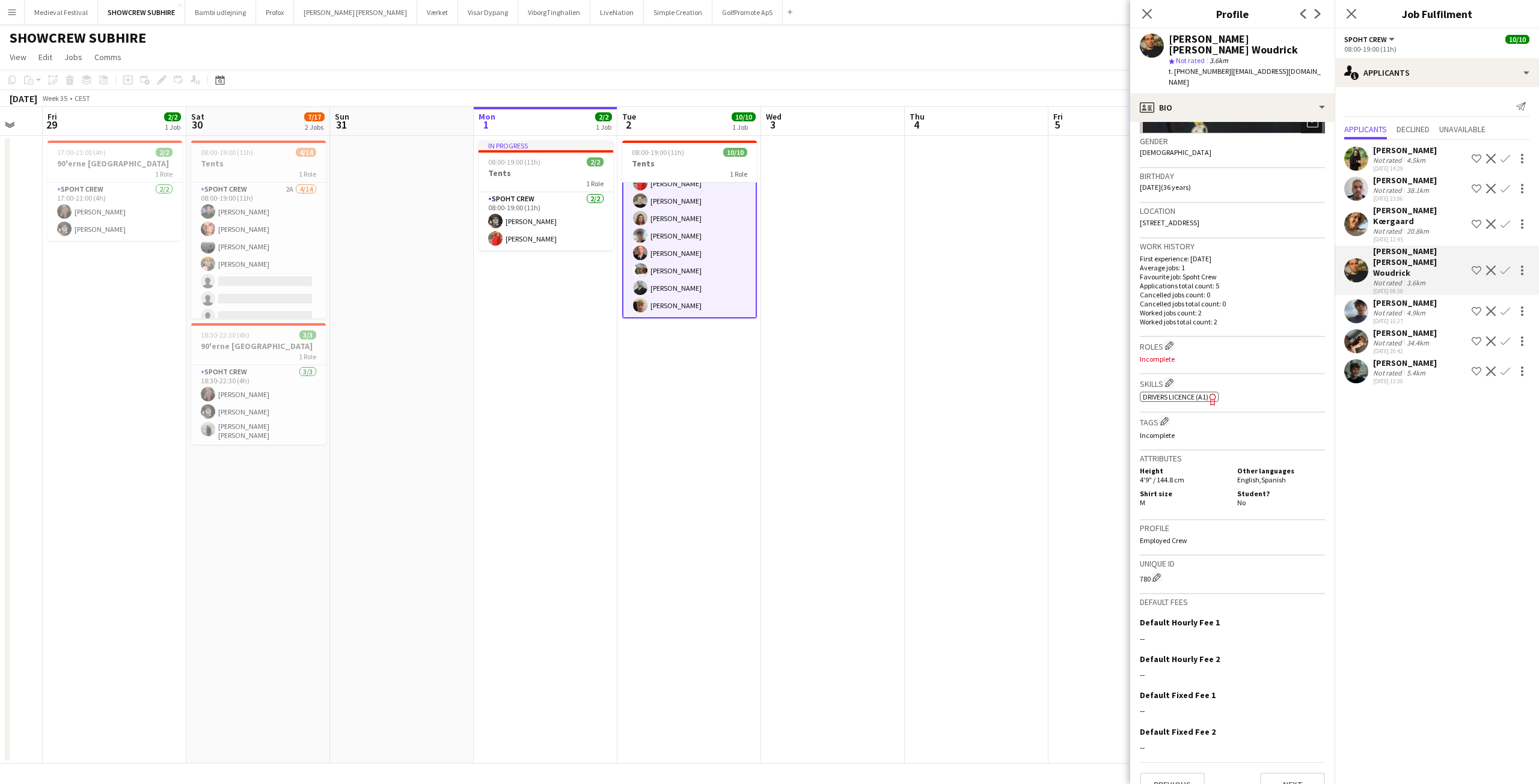
scroll to position [0, 0]
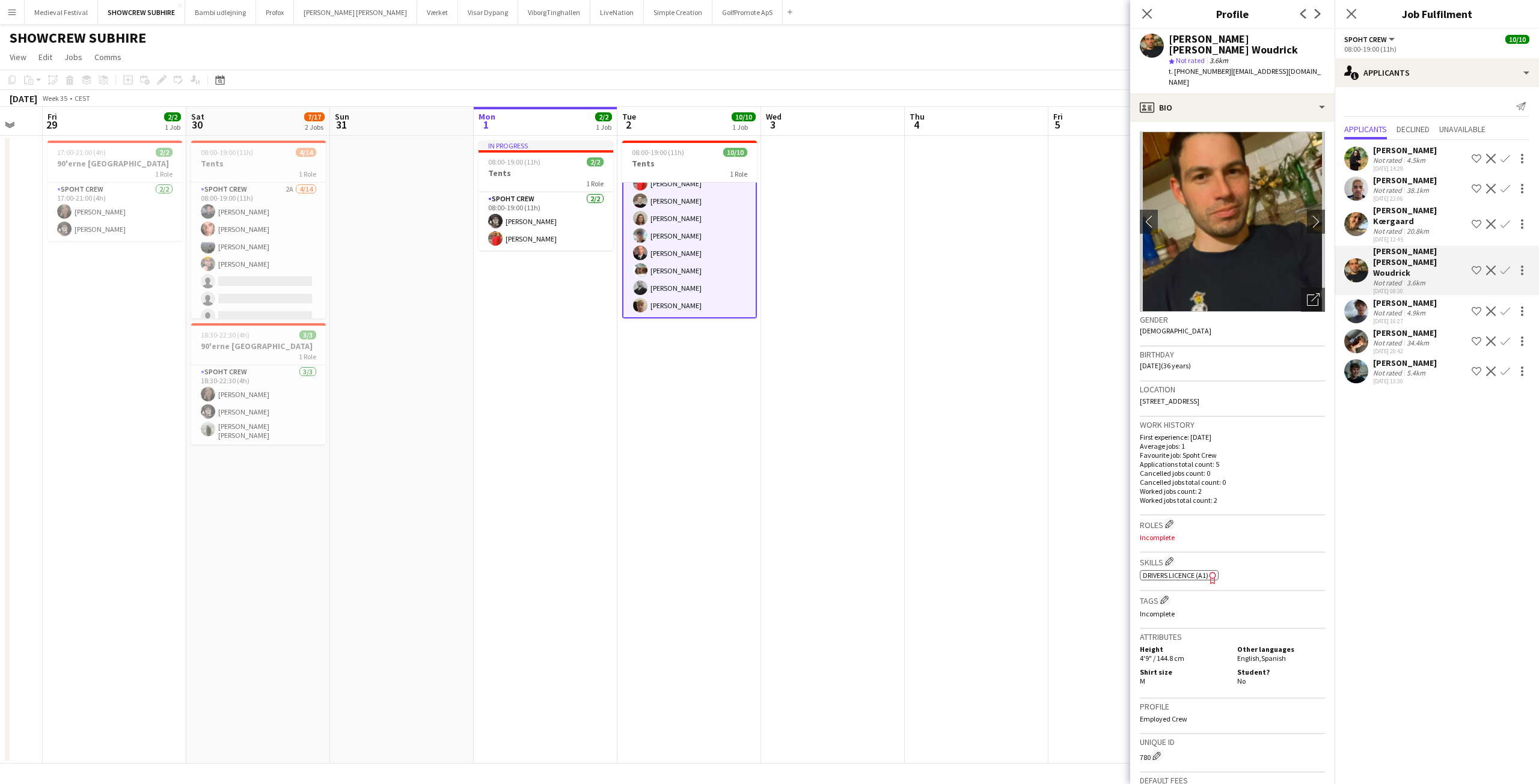
click at [1400, 328] on div "Oliver Jakobsen" at bounding box center [1405, 333] width 64 height 11
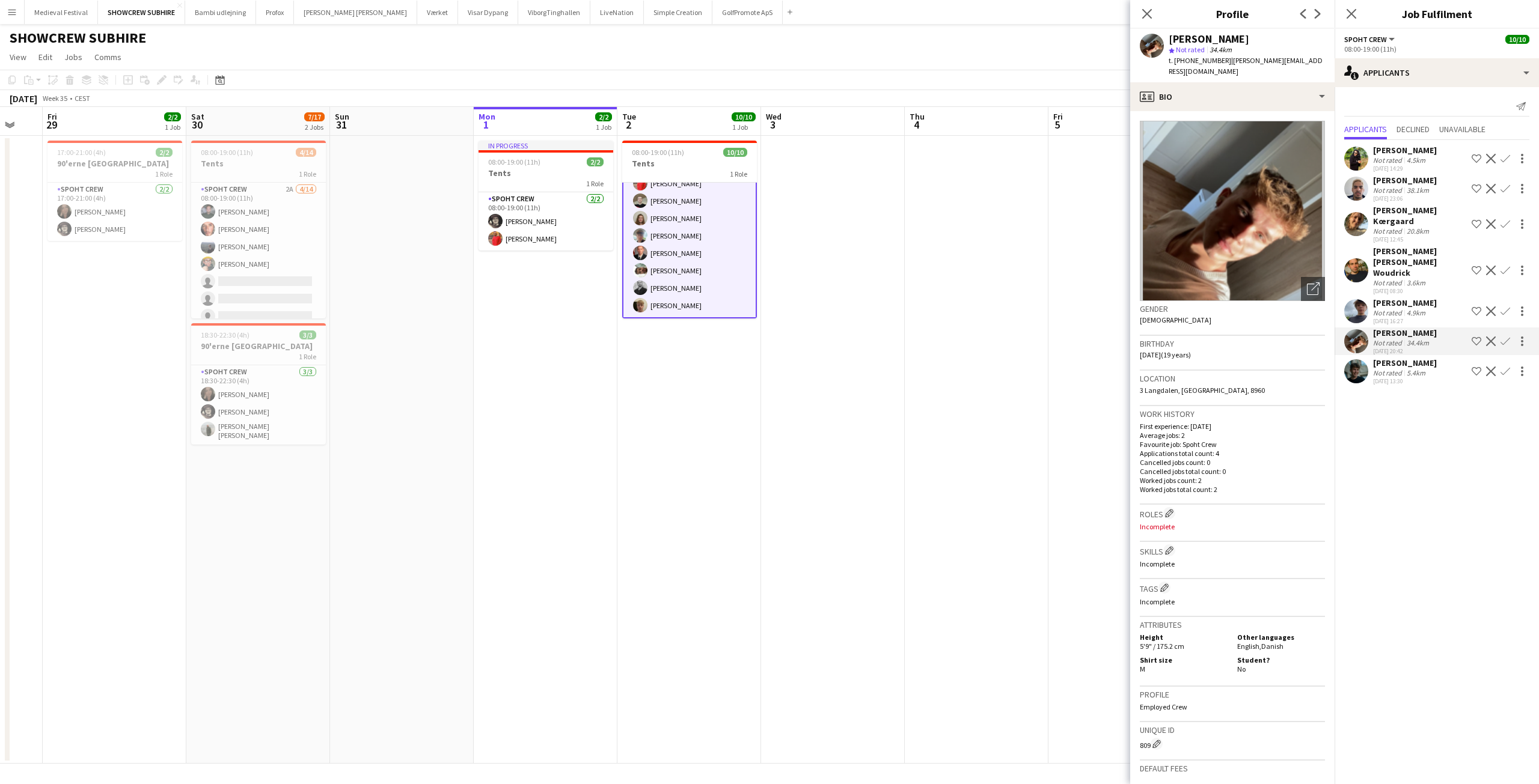
click at [4, 10] on button "Menu" at bounding box center [12, 12] width 24 height 24
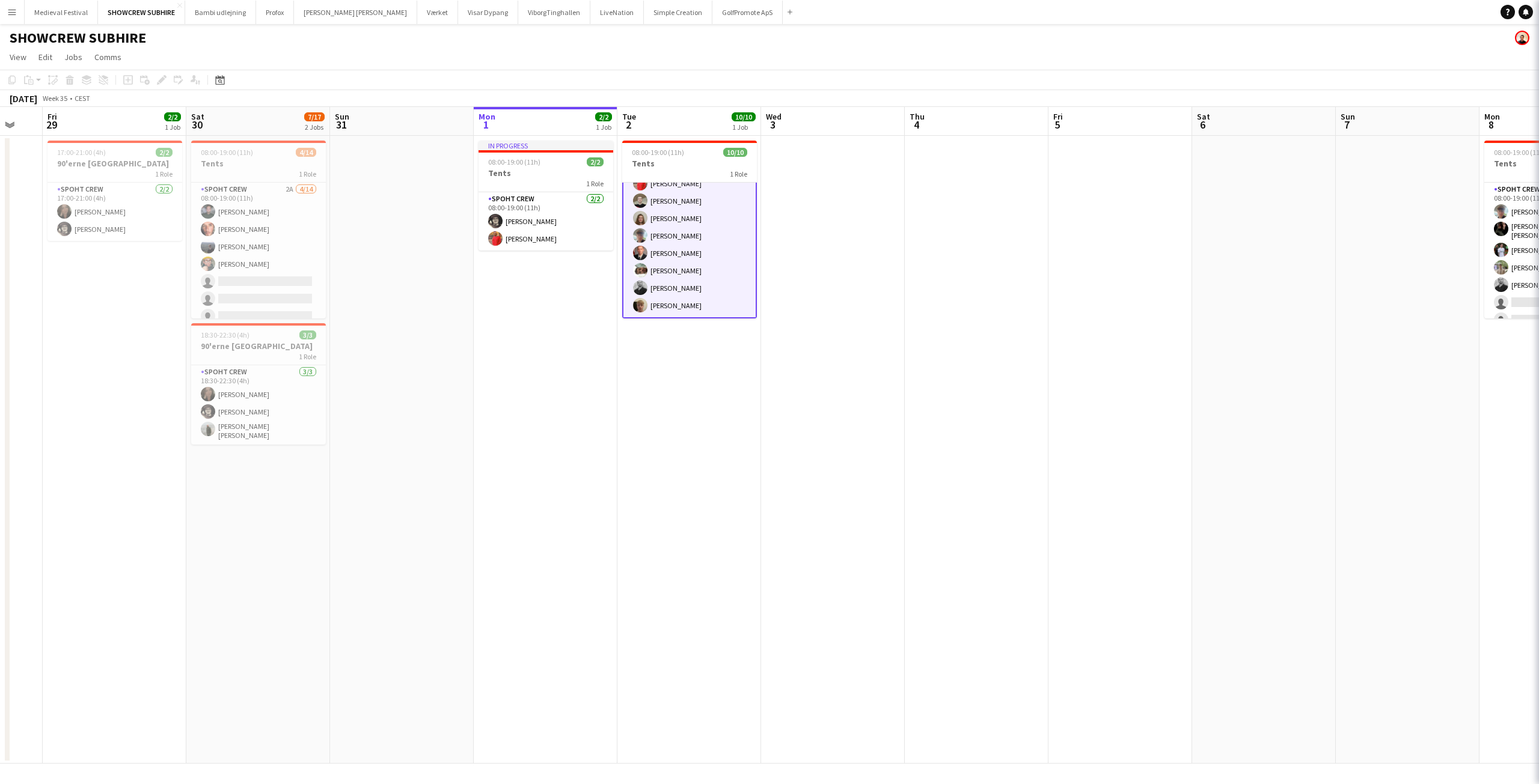
scroll to position [62, 0]
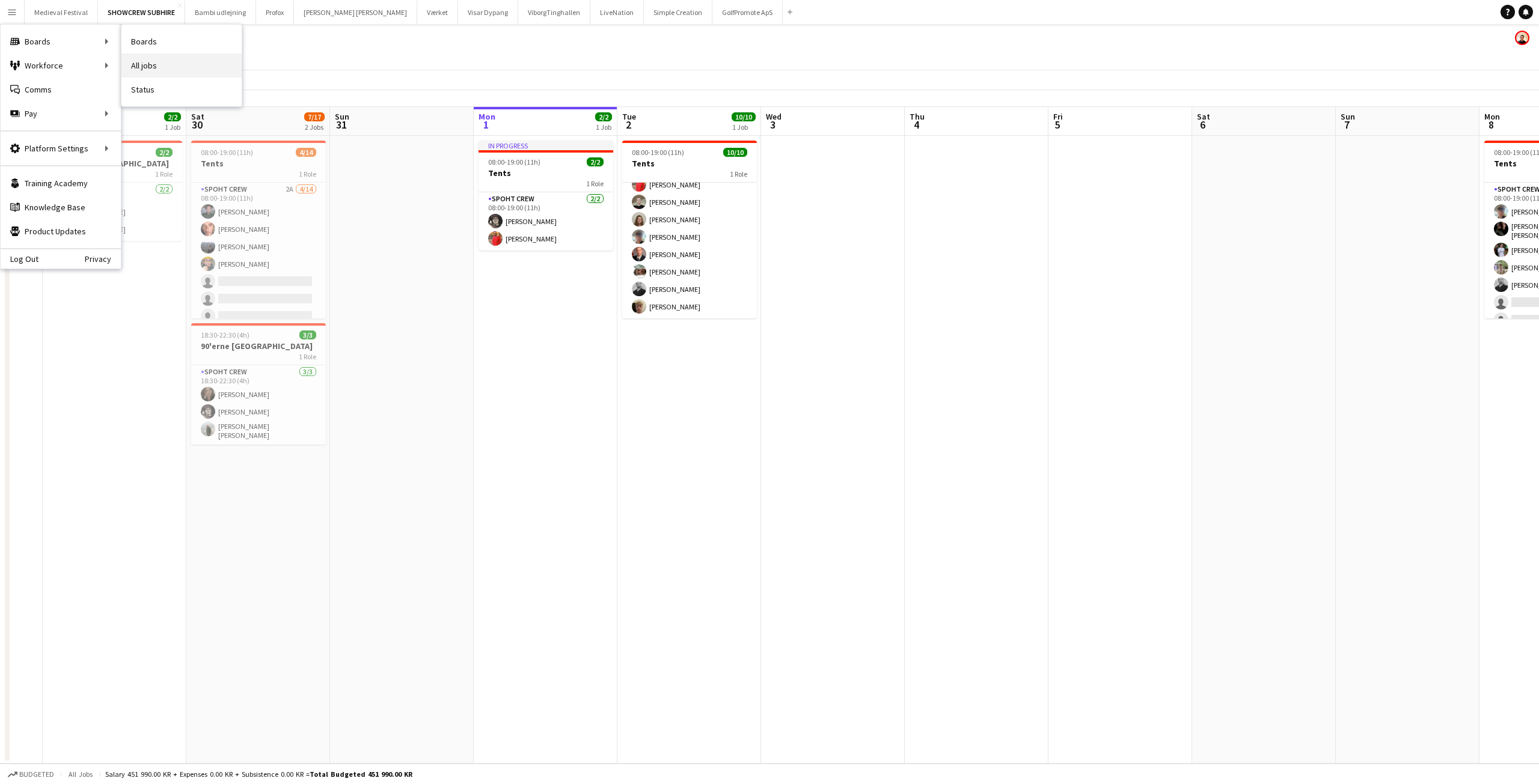
click at [165, 57] on link "All jobs" at bounding box center [181, 65] width 120 height 24
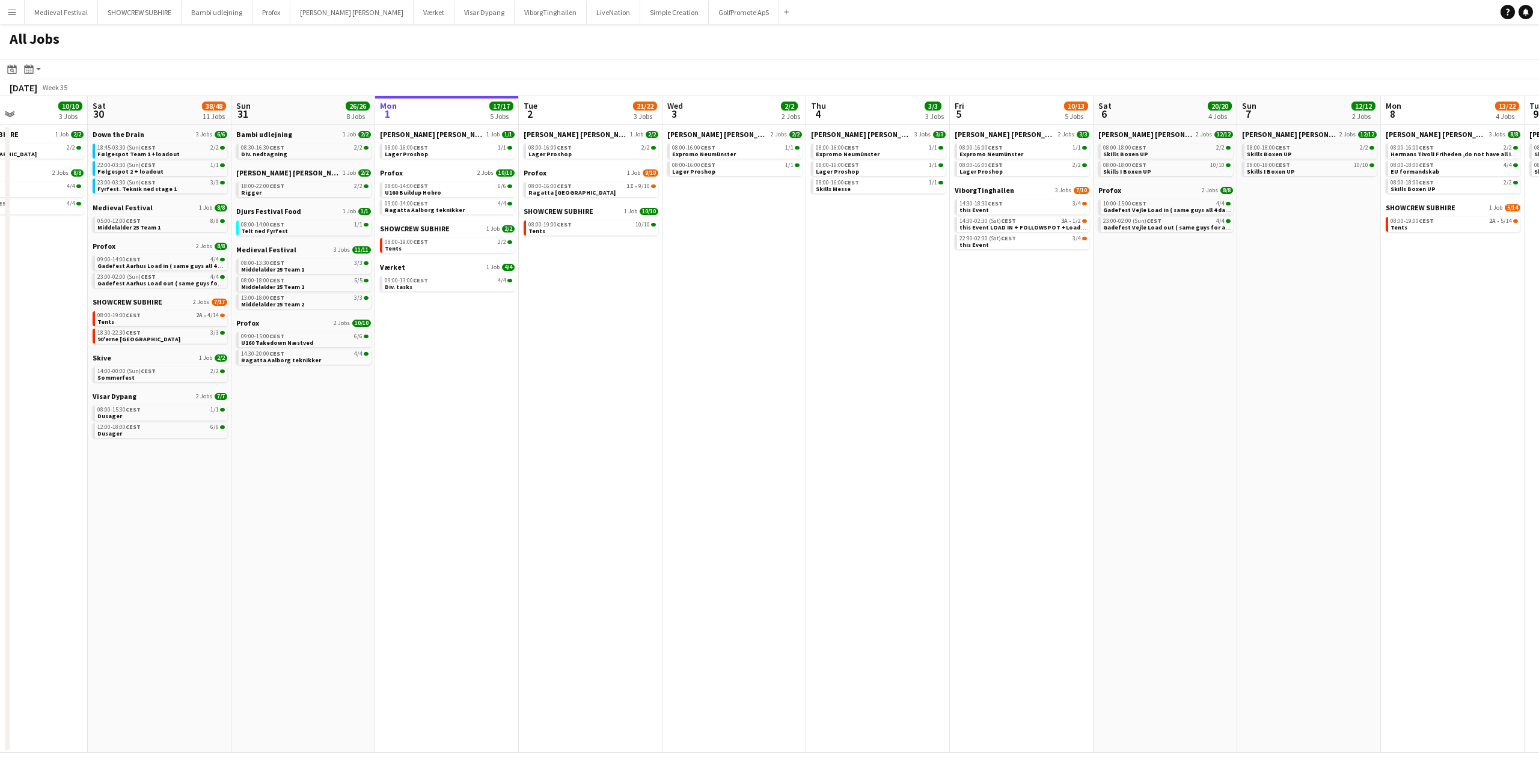
drag, startPoint x: 635, startPoint y: 293, endPoint x: 872, endPoint y: 295, distance: 237.0
click at [872, 295] on app-calendar-viewport "Wed 27 17/19 4 Jobs Thu 28 17/18 5 Jobs Fri 29 10/10 3 Jobs Sat 30 38/48 11 Job…" at bounding box center [769, 424] width 1539 height 657
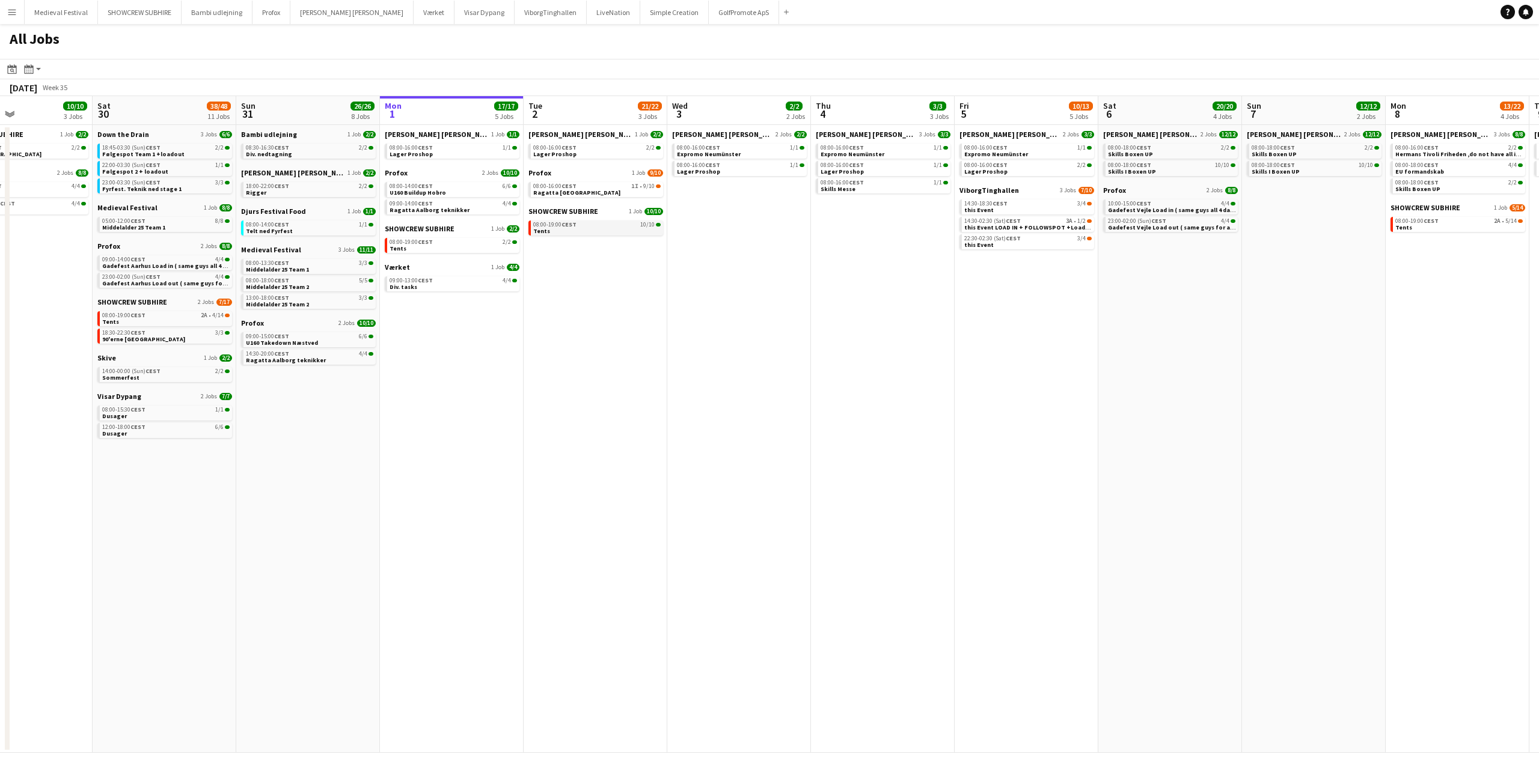
click at [599, 234] on link "08:00-19:00 CEST 10/10 Tents" at bounding box center [597, 227] width 127 height 14
click at [555, 225] on span "08:00-19:00 CEST" at bounding box center [555, 224] width 43 height 6
click at [651, 187] on span "9/10" at bounding box center [649, 186] width 11 height 6
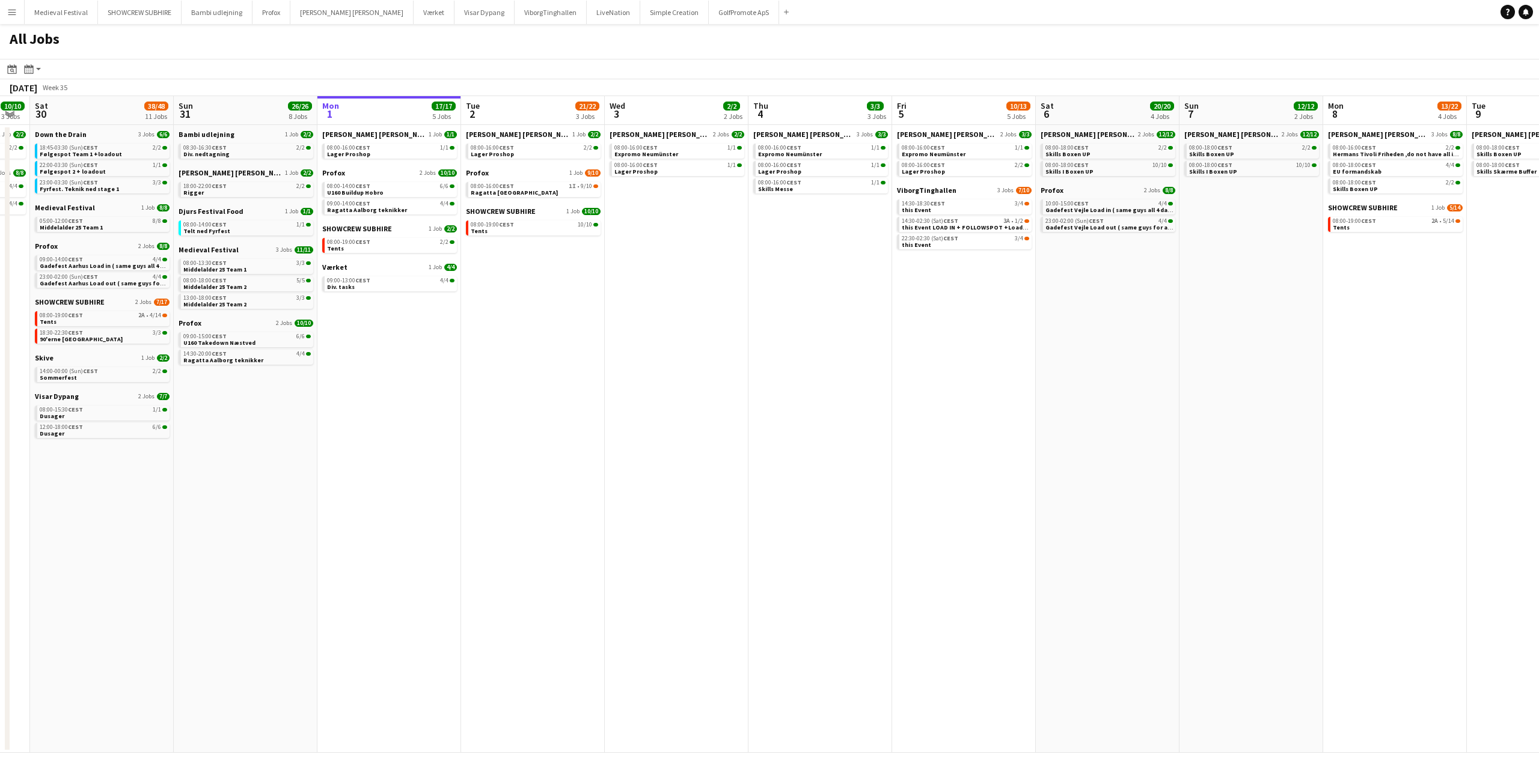
click at [588, 338] on app-calendar-viewport "Wed 27 17/19 4 Jobs Thu 28 17/18 5 Jobs Fri 29 10/10 3 Jobs Sat 30 38/48 11 Job…" at bounding box center [769, 424] width 1539 height 657
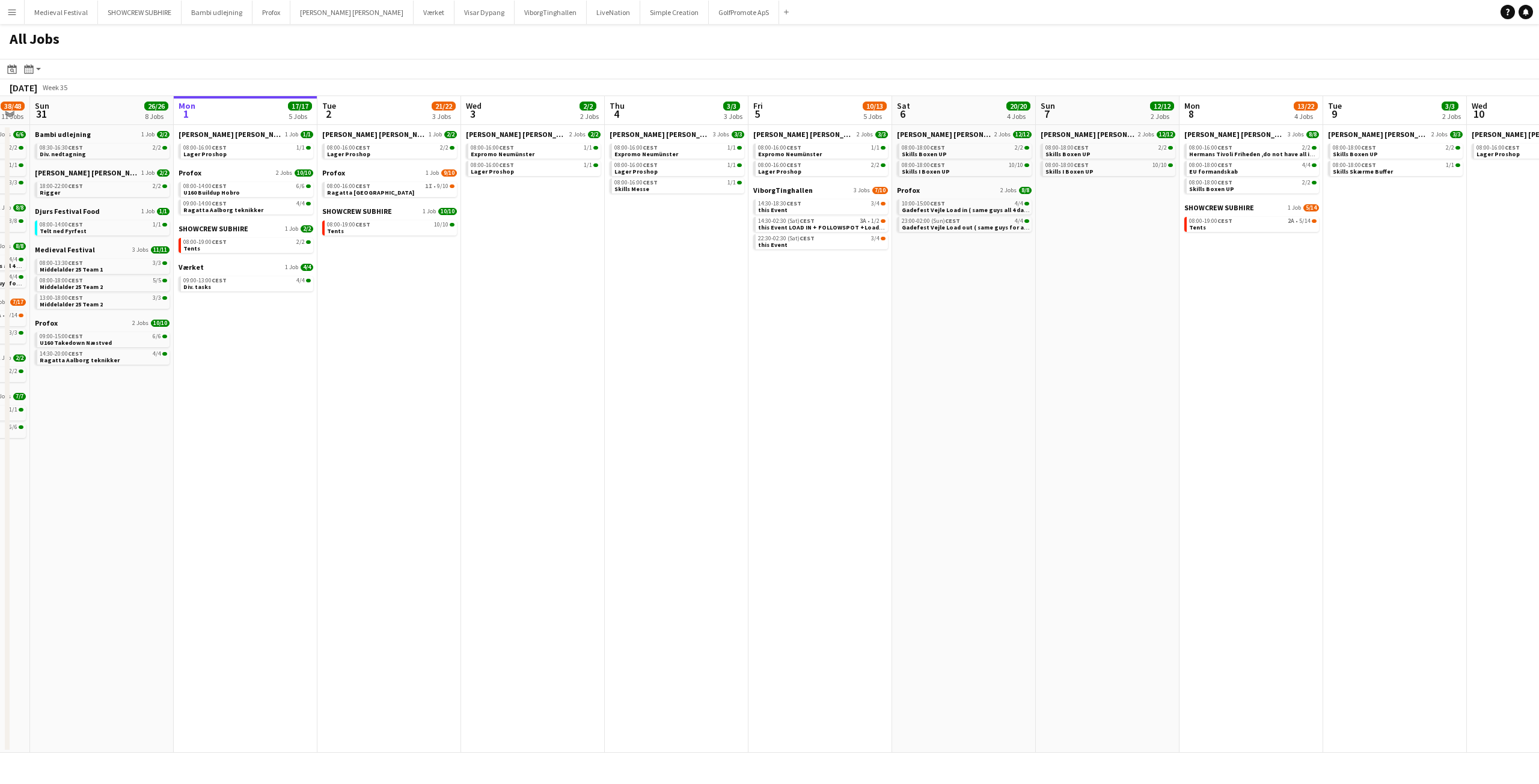
scroll to position [0, 434]
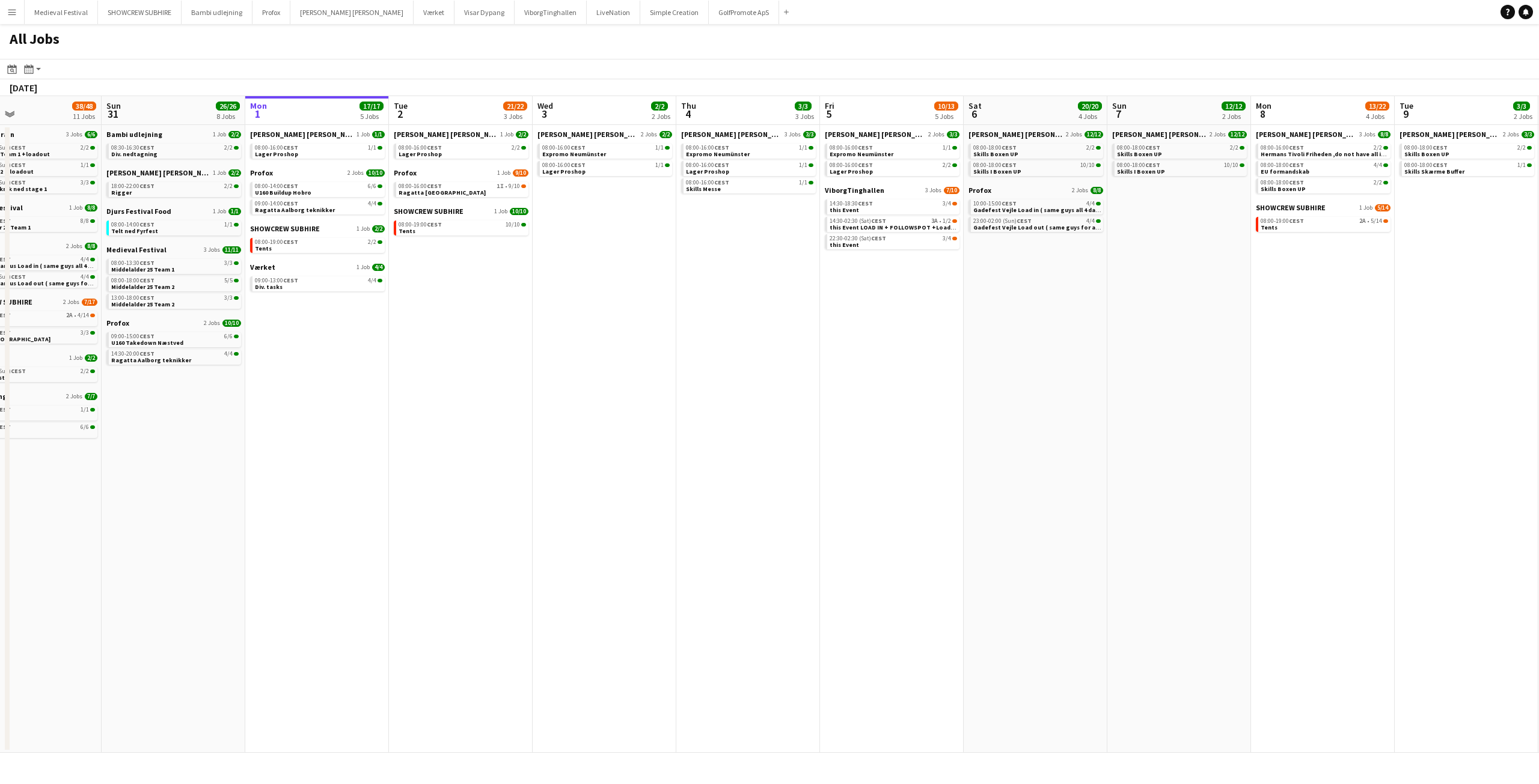
drag, startPoint x: 1034, startPoint y: 244, endPoint x: 835, endPoint y: 274, distance: 201.2
click at [837, 273] on app-calendar-viewport "Thu 28 17/18 5 Jobs Fri 29 10/10 3 Jobs Sat 30 38/48 11 Jobs Sun 31 26/26 8 Job…" at bounding box center [769, 424] width 1539 height 657
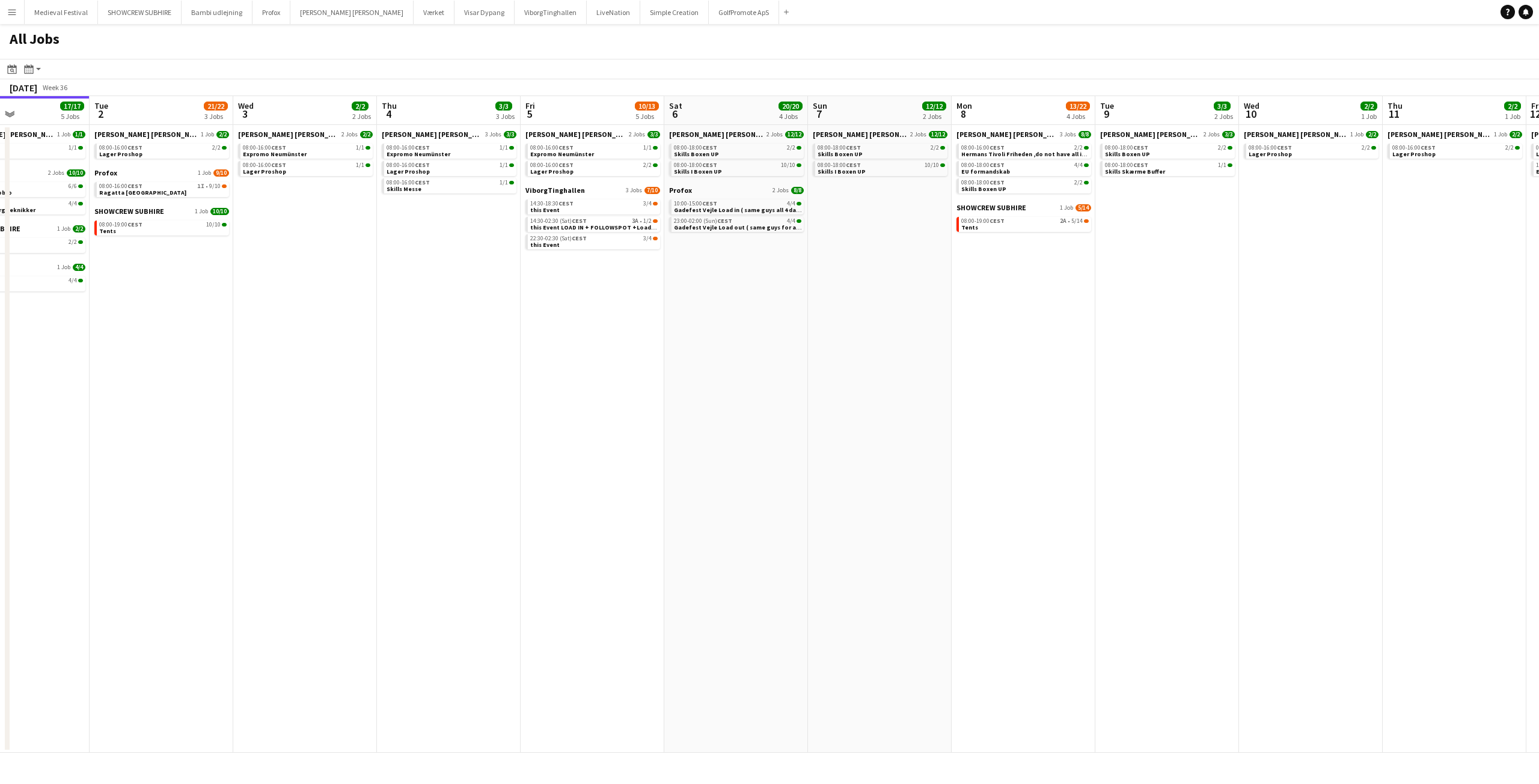
click at [723, 280] on app-calendar-viewport "Sat 30 38/48 11 Jobs Sun 31 26/26 8 Jobs Mon 1 17/17 5 Jobs Tue 2 21/22 3 Jobs …" at bounding box center [769, 424] width 1539 height 657
click at [866, 152] on link "08:00-18:00 CEST 2/2 Skills Boxen UP" at bounding box center [882, 151] width 127 height 14
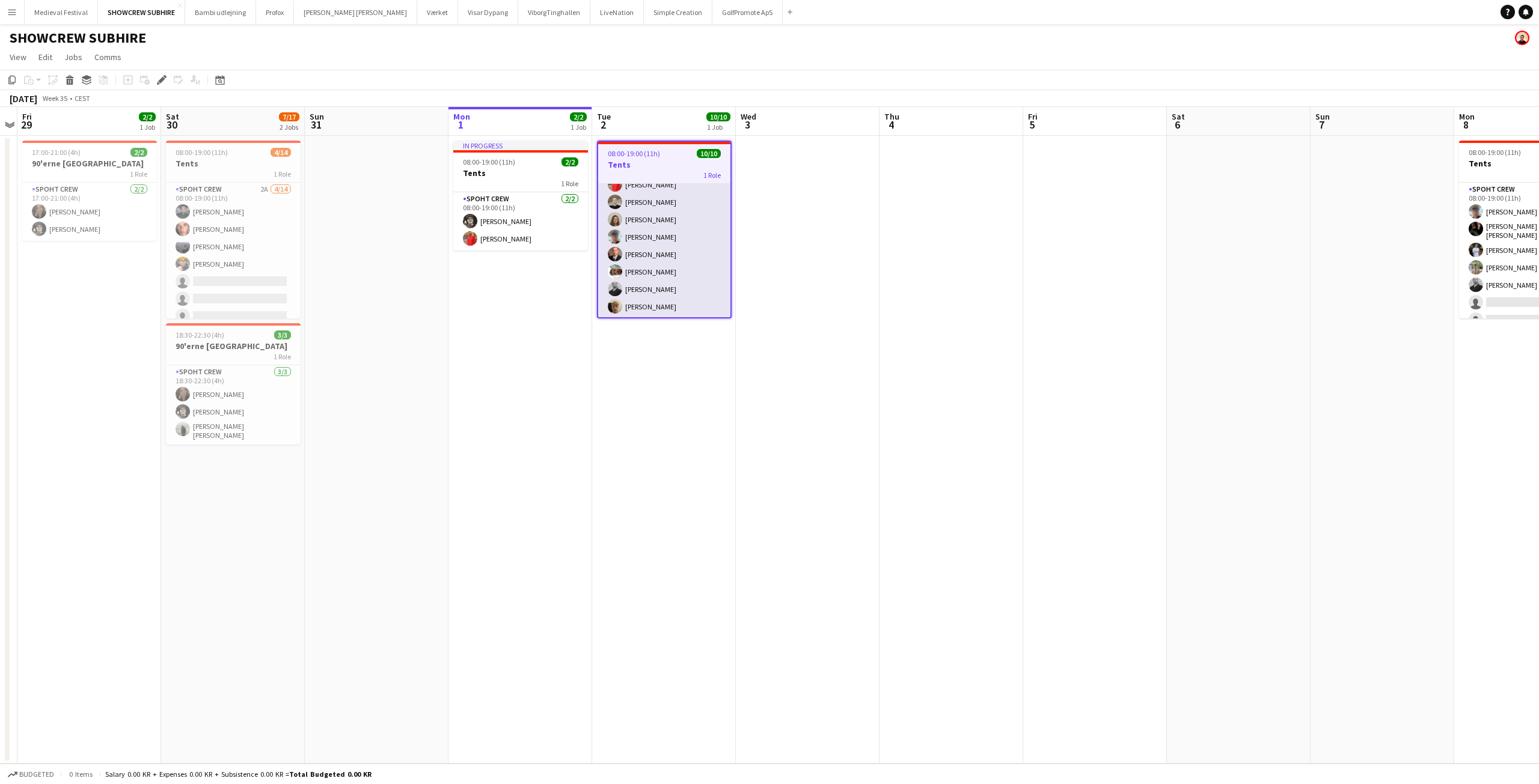
scroll to position [65, 0]
click at [680, 249] on app-card-role "Spoht Crew [DATE] 08:00-19:00 (11h) [PERSON_NAME] [PERSON_NAME] [PERSON_NAME] […" at bounding box center [664, 218] width 132 height 198
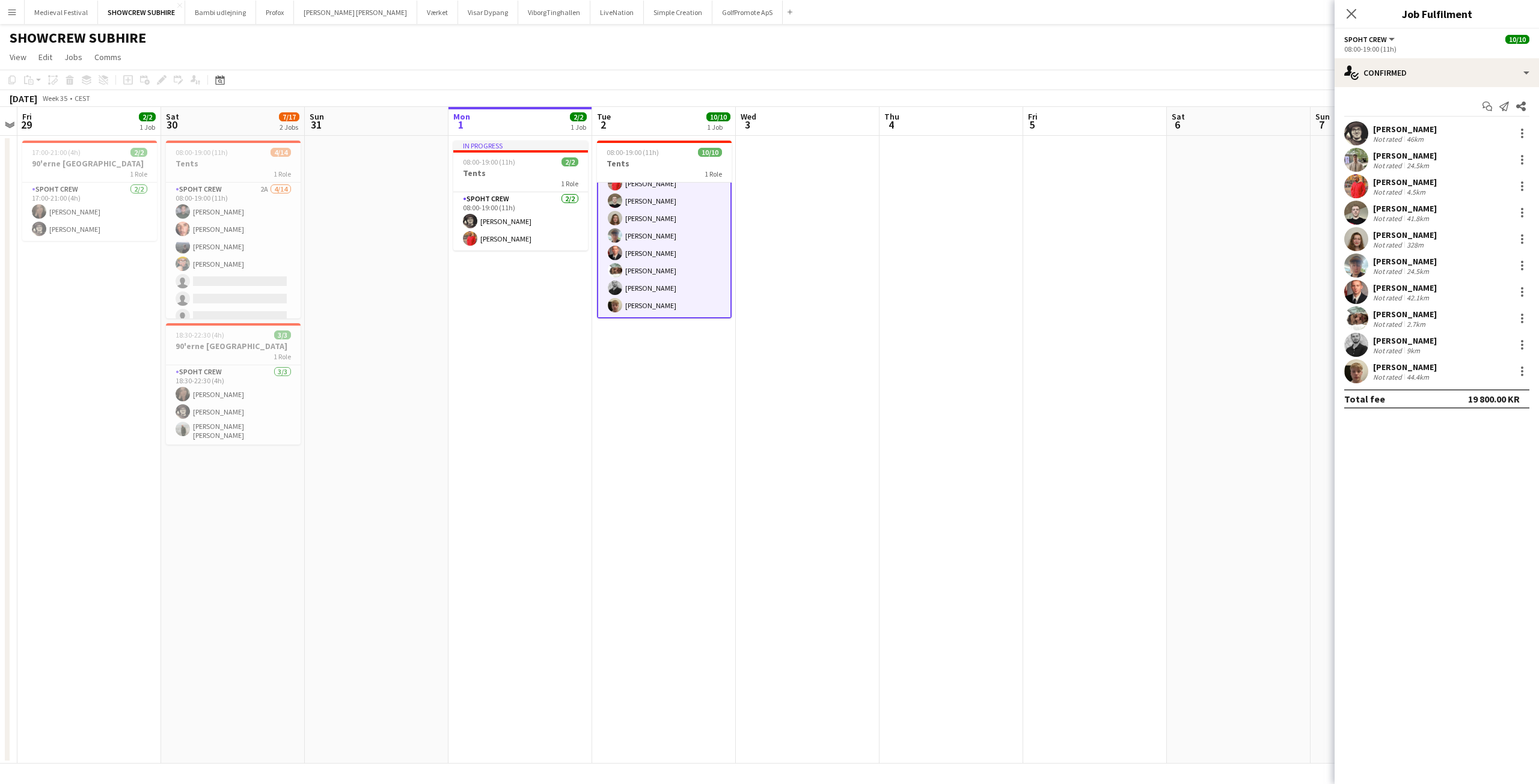
click at [1349, 372] on app-user-avatar at bounding box center [1356, 371] width 24 height 24
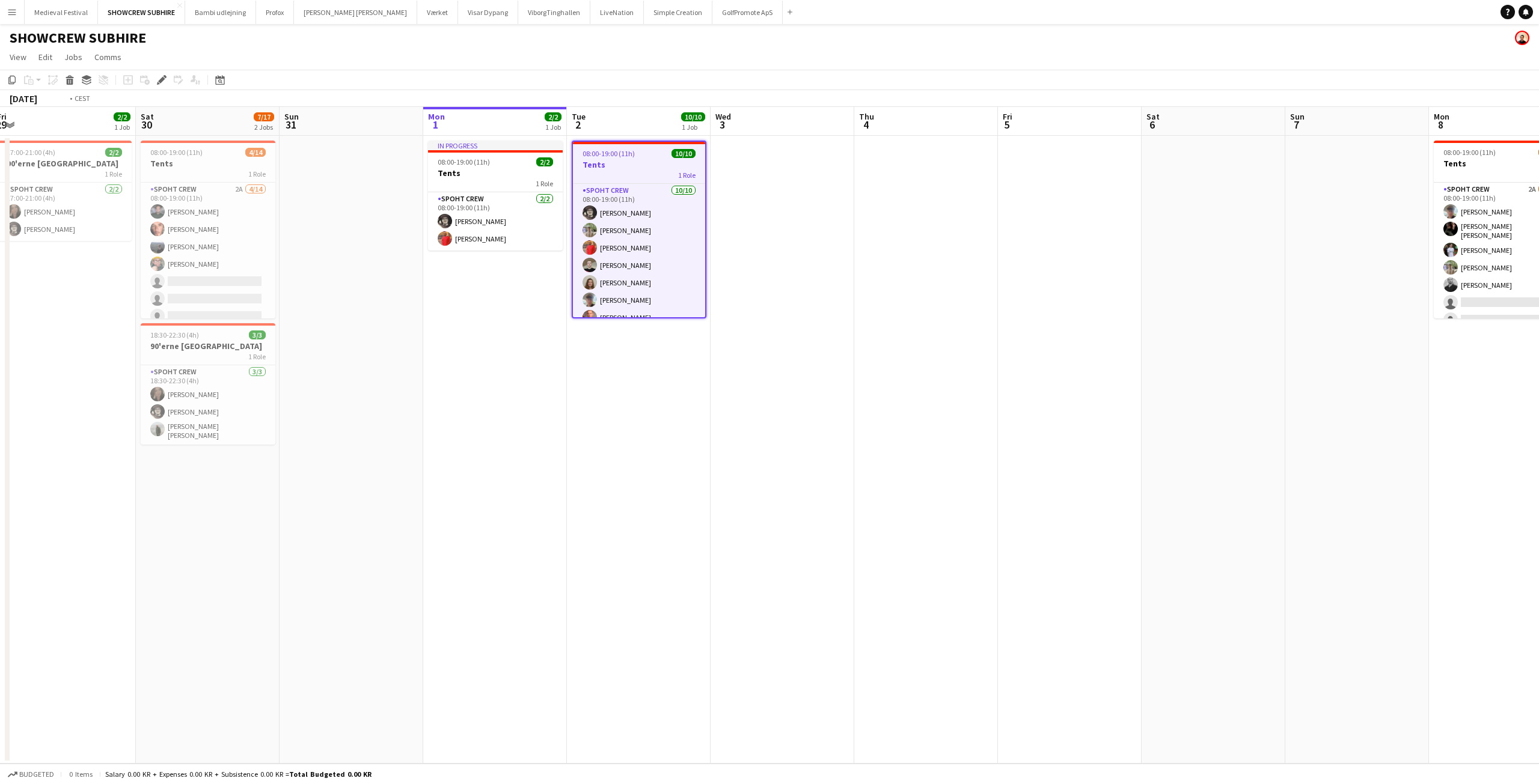
drag, startPoint x: 990, startPoint y: 529, endPoint x: 631, endPoint y: 520, distance: 359.1
click at [629, 523] on app-calendar-viewport "Tue 26 Wed 27 Thu 28 Fri 29 2/2 1 Job Sat 30 7/17 2 Jobs Sun 31 Mon 1 2/2 1 Job…" at bounding box center [769, 436] width 1539 height 657
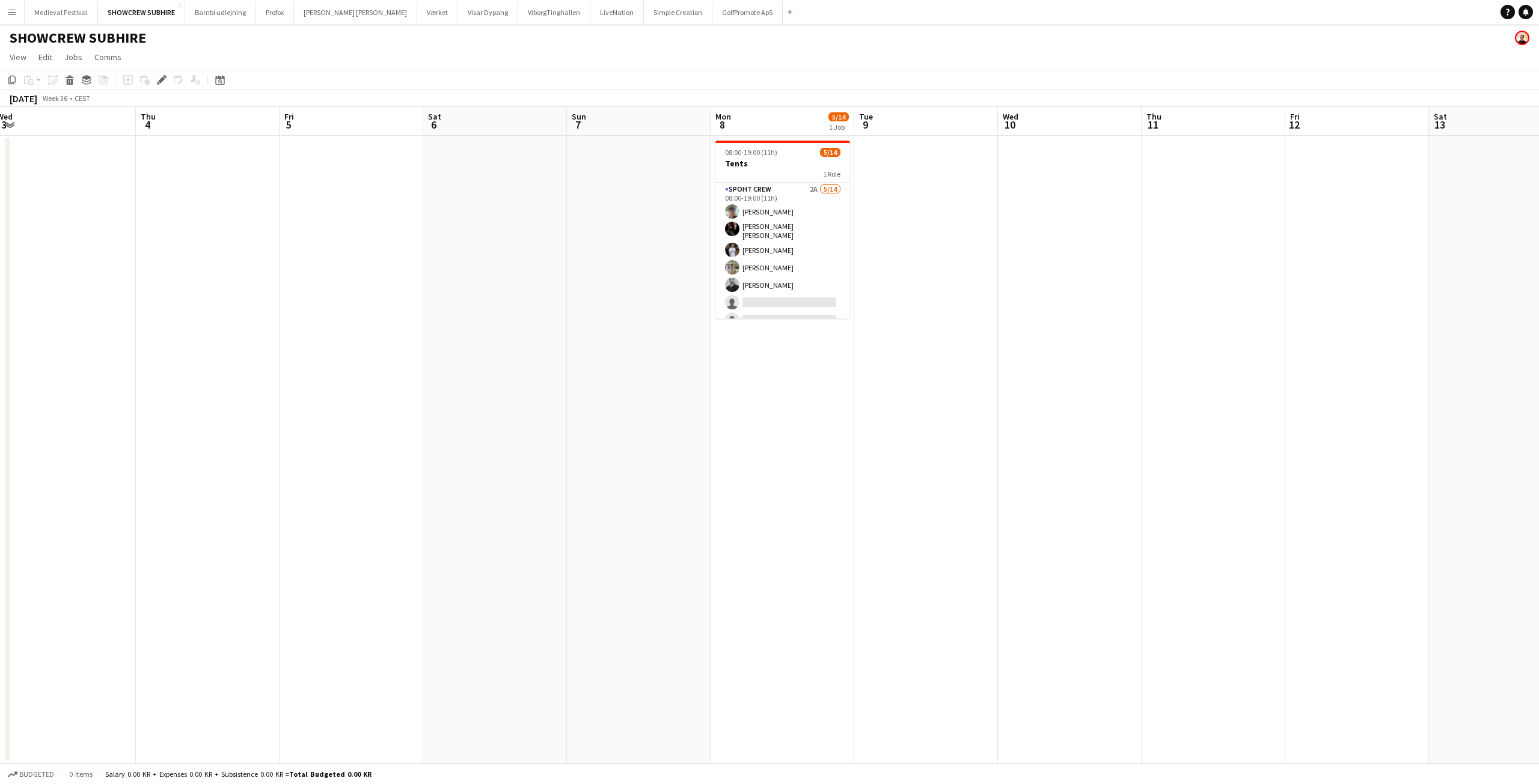
scroll to position [0, 459]
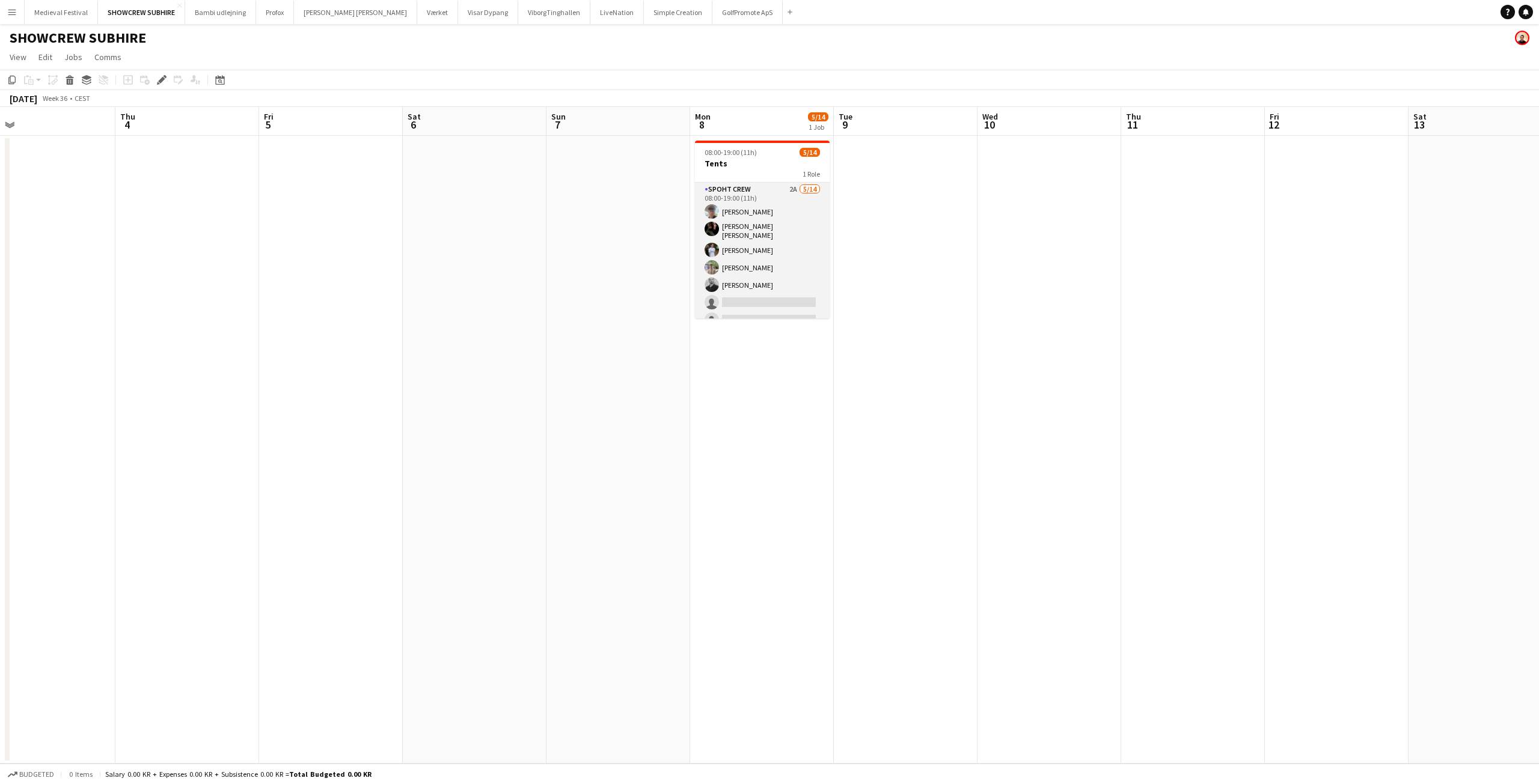
click at [793, 254] on app-card-role "Spoht Crew 2A 5/14 08:00-19:00 (11h) Andreas Eberlin Lili Gheorghe Enache Marco…" at bounding box center [763, 318] width 135 height 271
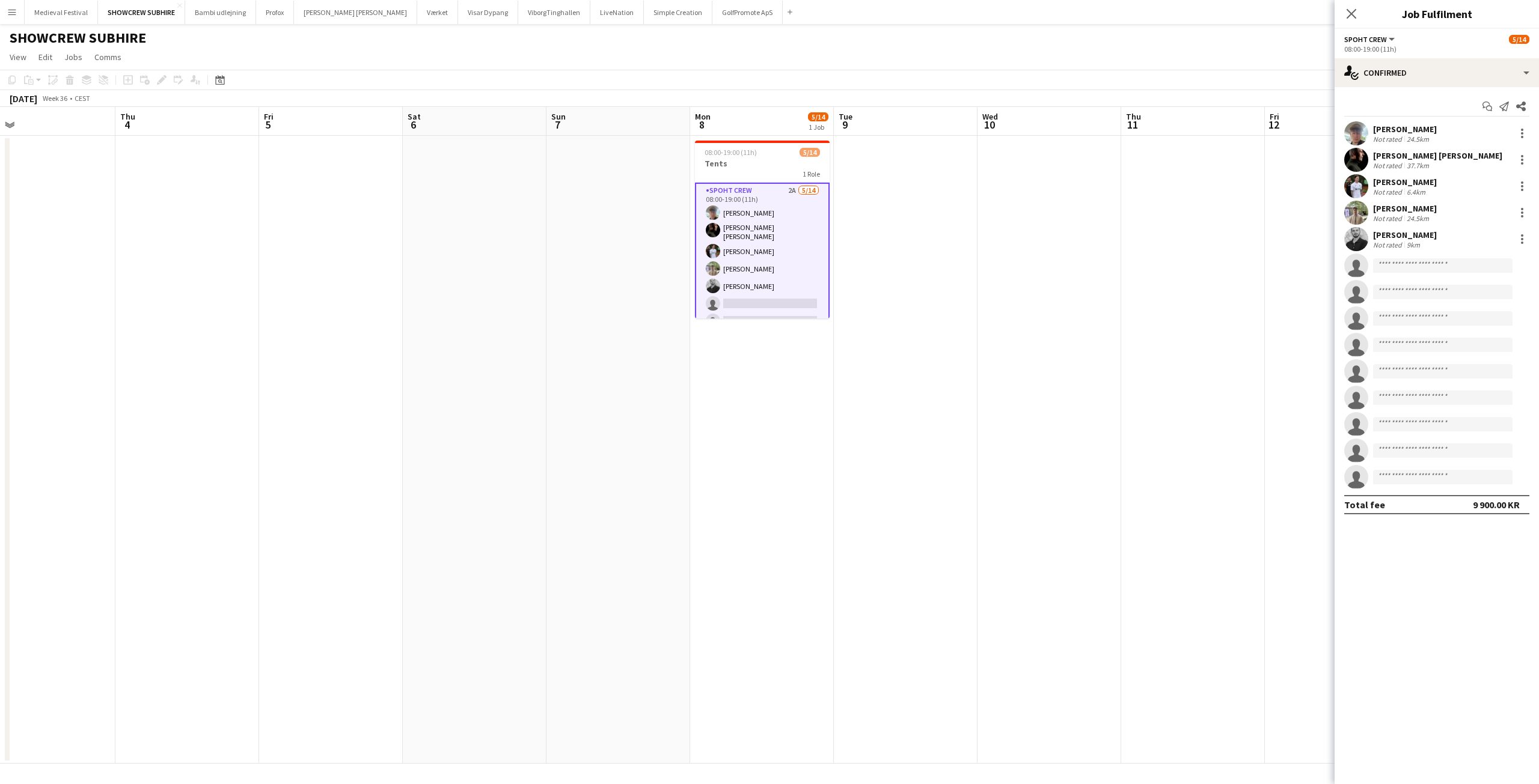
click at [1431, 92] on div "Start chat Send notification Share Andreas Eberlin Not rated 24.5km Lili Gheorg…" at bounding box center [1436, 306] width 205 height 437
click at [1433, 83] on div "single-neutral-actions-check-2 Confirmed" at bounding box center [1436, 72] width 205 height 29
click at [1465, 194] on div "single-neutral-actions-information Applicants" at bounding box center [1476, 196] width 119 height 24
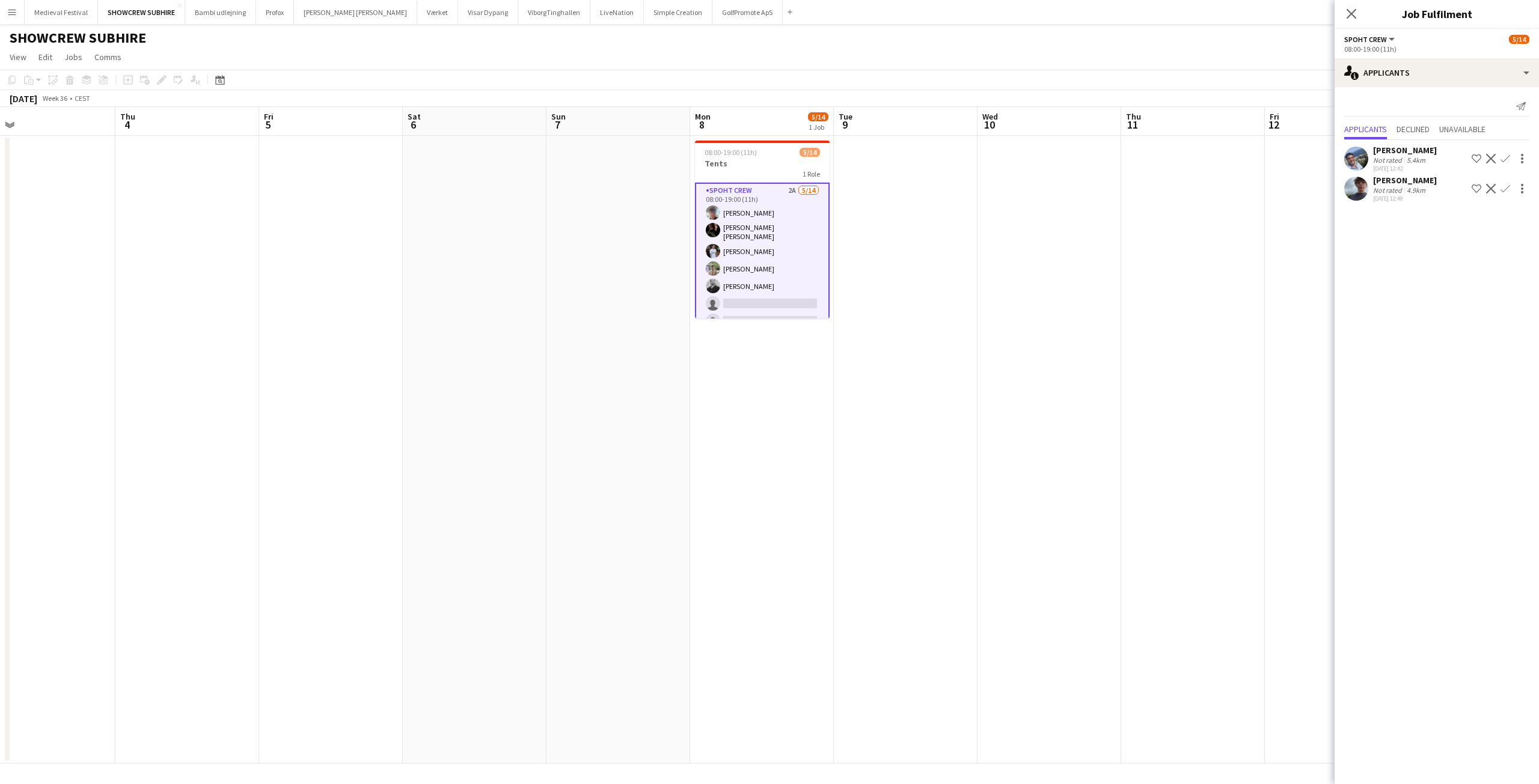
click at [1355, 160] on app-user-avatar at bounding box center [1356, 159] width 24 height 24
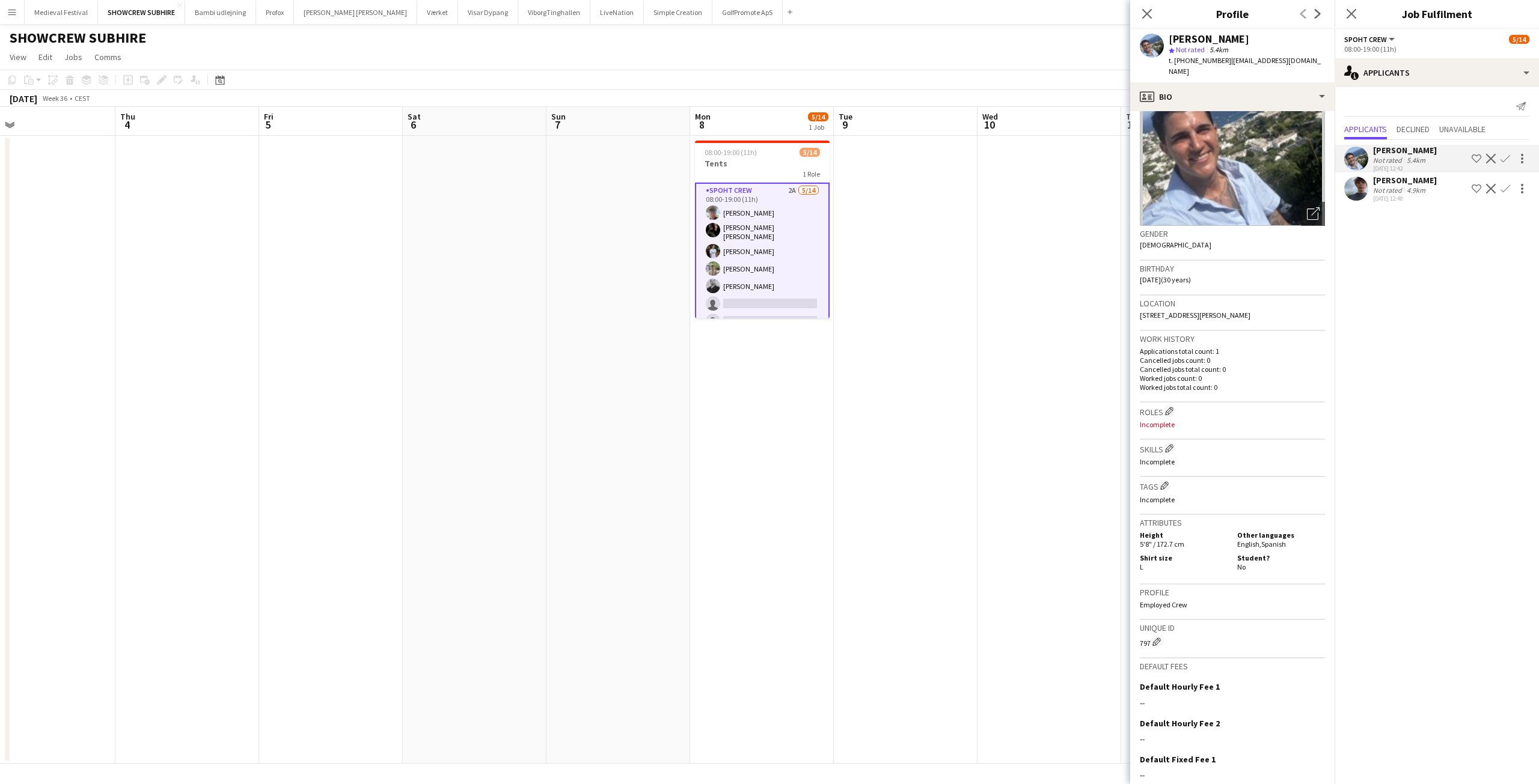
scroll to position [151, 0]
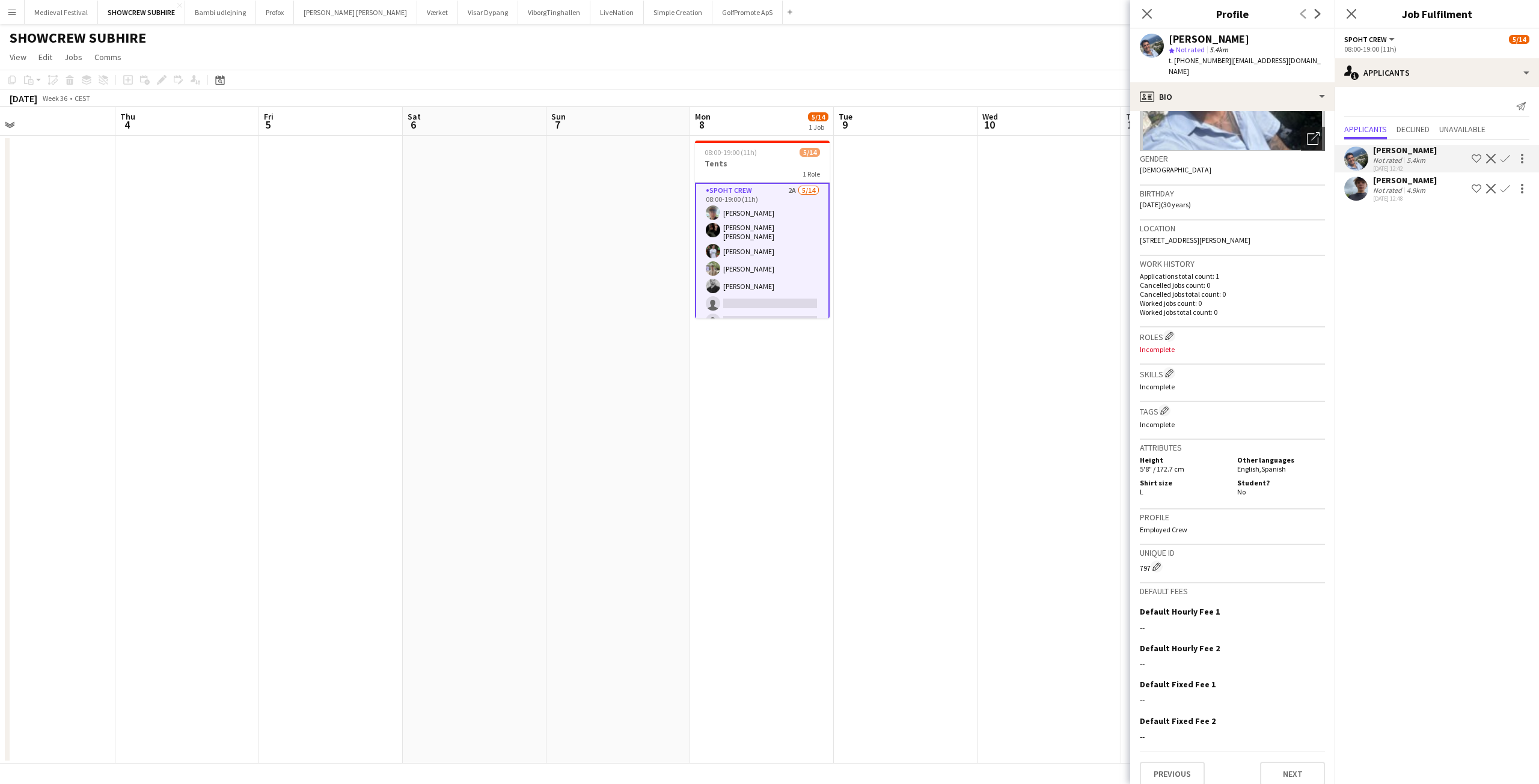
click at [1508, 155] on app-icon "Confirm" at bounding box center [1505, 159] width 9 height 9
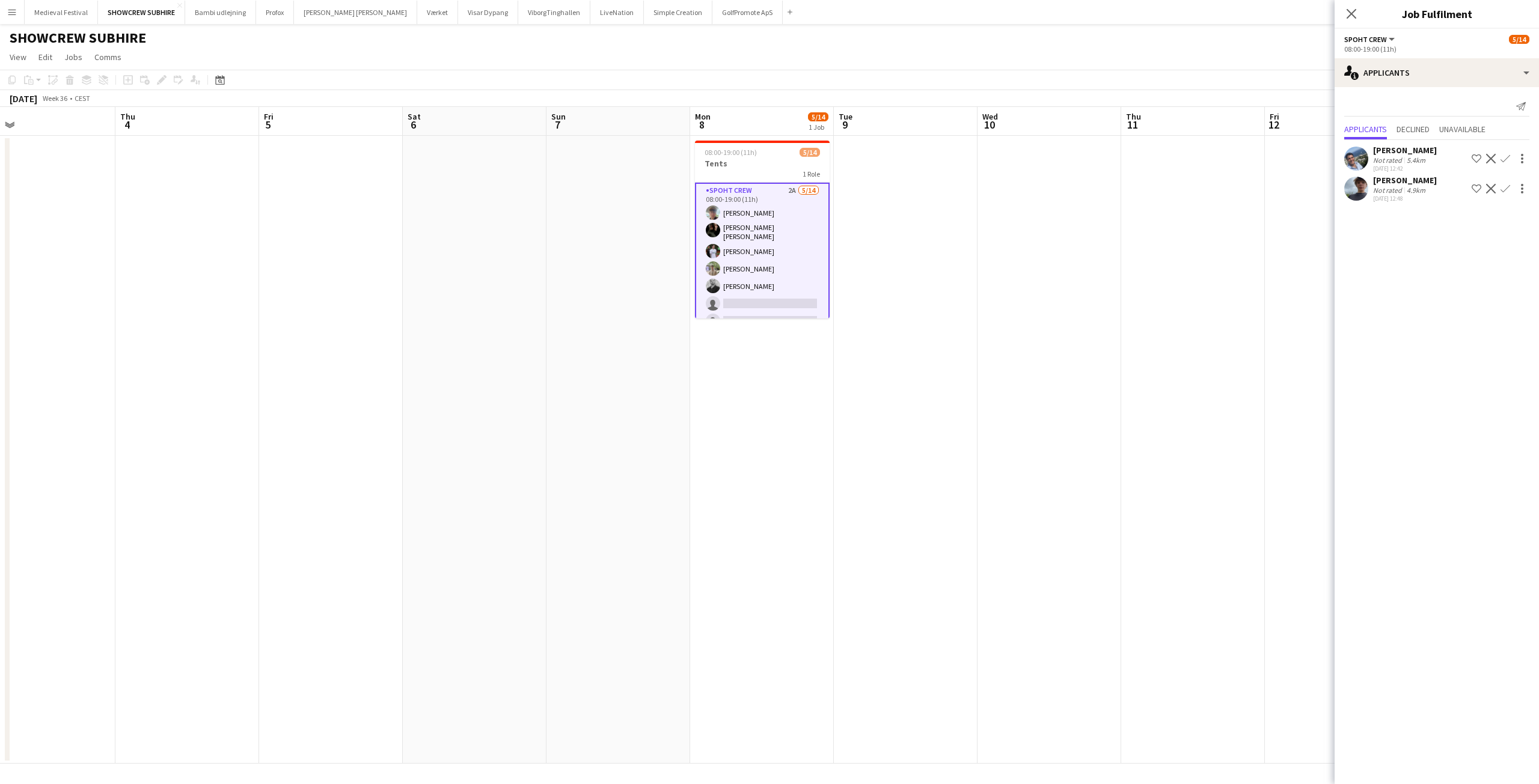
click at [1510, 159] on button "Confirm" at bounding box center [1506, 159] width 15 height 15
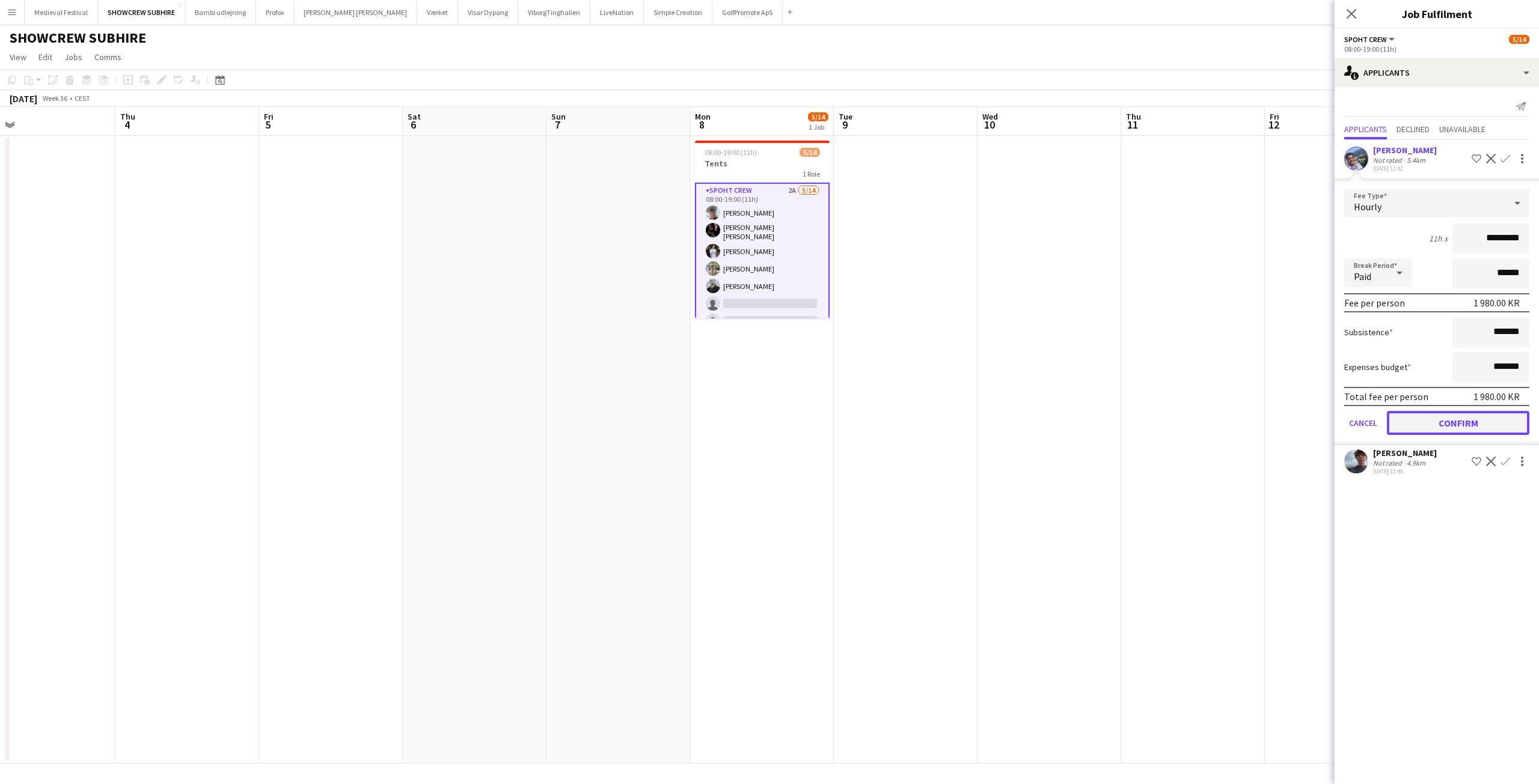
click at [1430, 416] on button "Confirm" at bounding box center [1458, 423] width 143 height 24
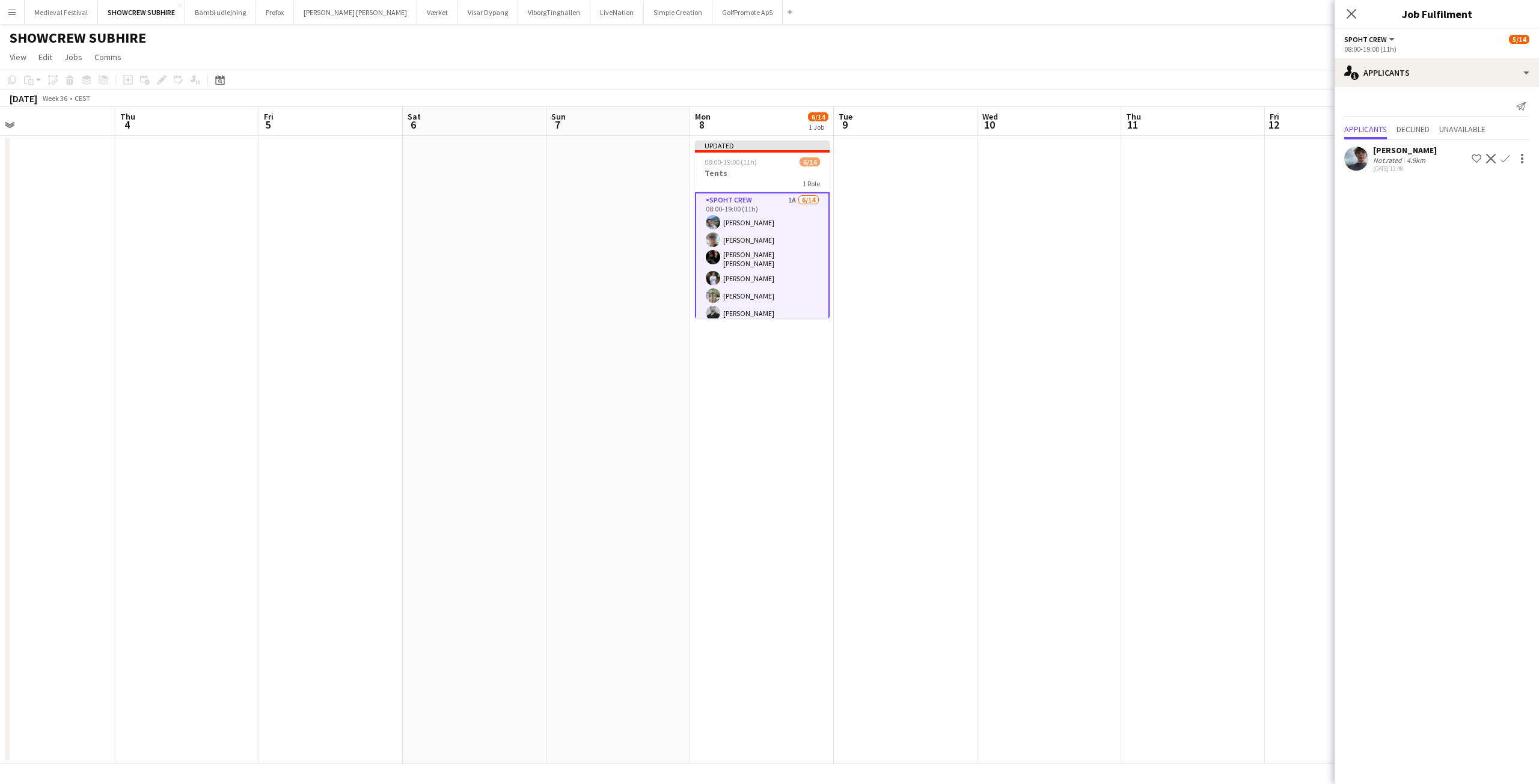
click at [1502, 156] on app-icon "Confirm" at bounding box center [1505, 159] width 9 height 9
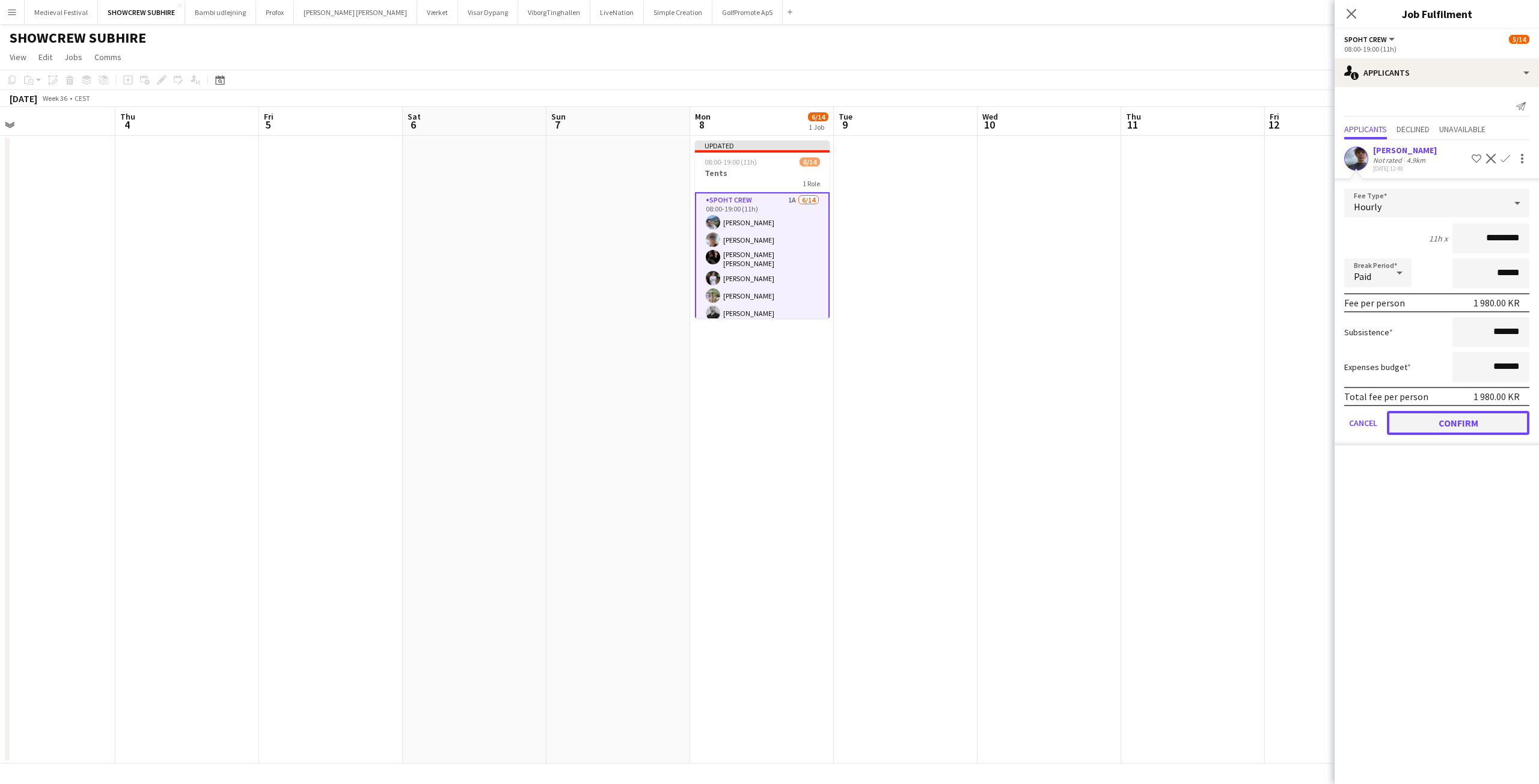
click at [1457, 426] on button "Confirm" at bounding box center [1458, 423] width 143 height 24
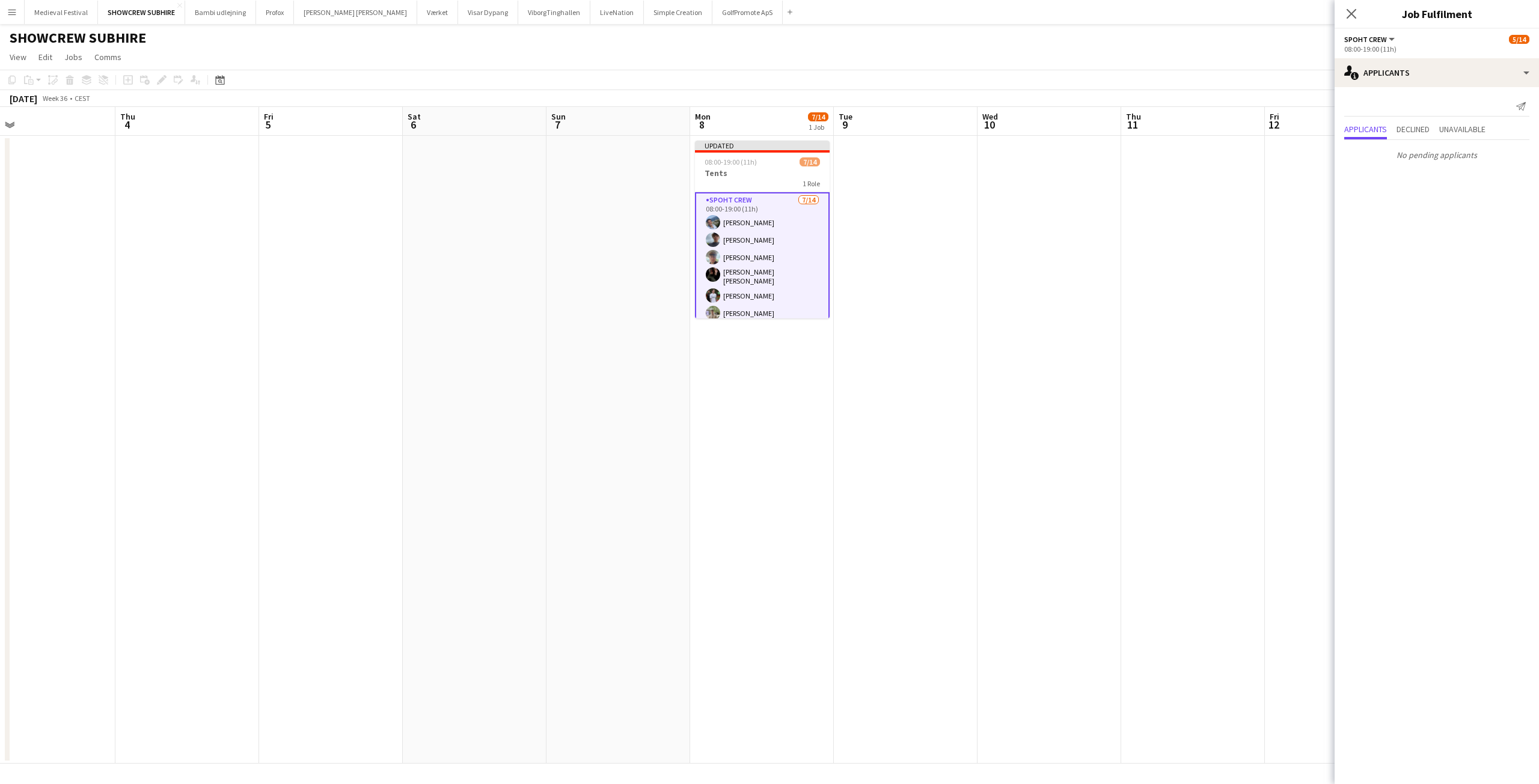
click at [1068, 188] on app-date-cell at bounding box center [1050, 450] width 144 height 628
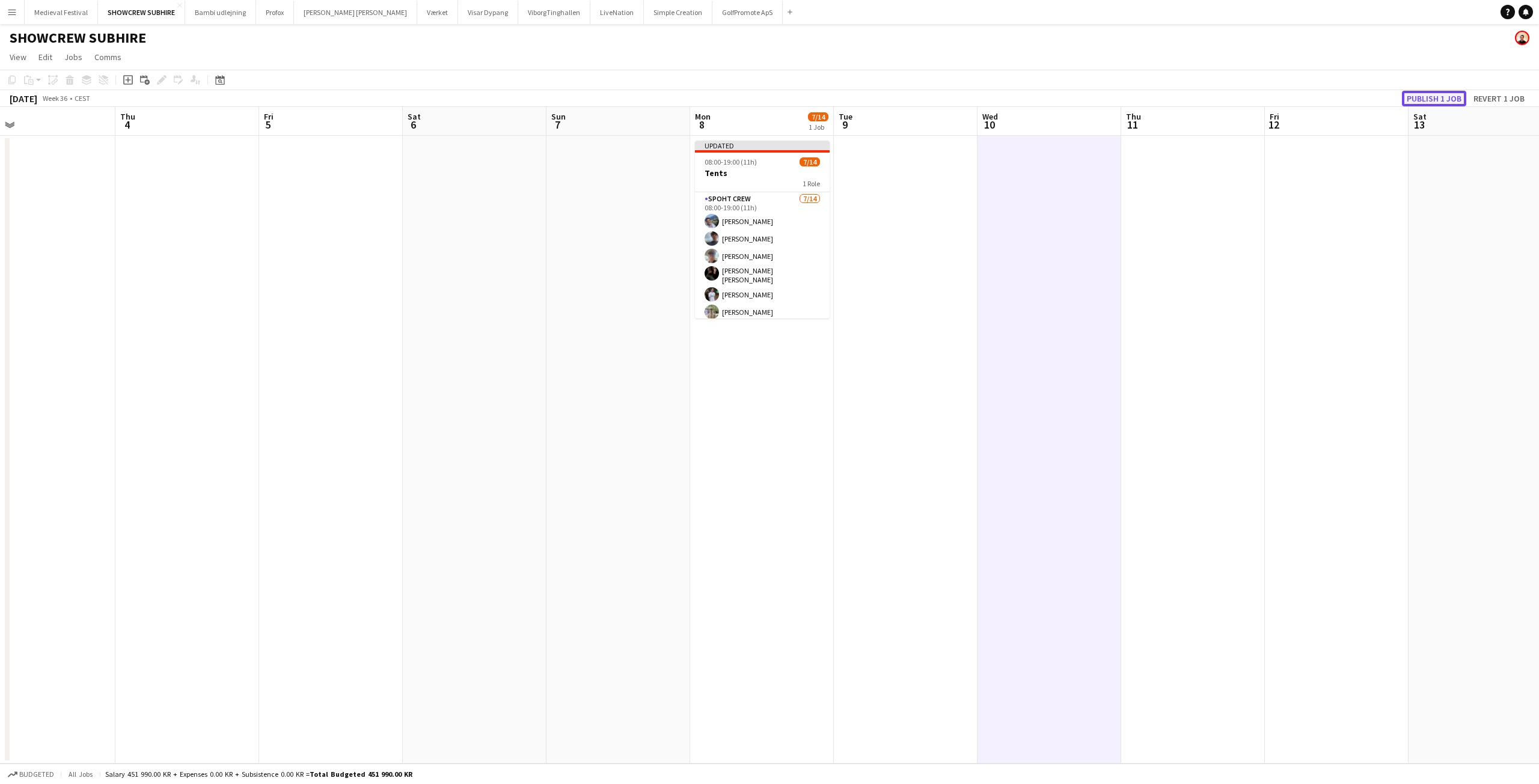
click at [1437, 99] on button "Publish 1 job" at bounding box center [1434, 98] width 65 height 15
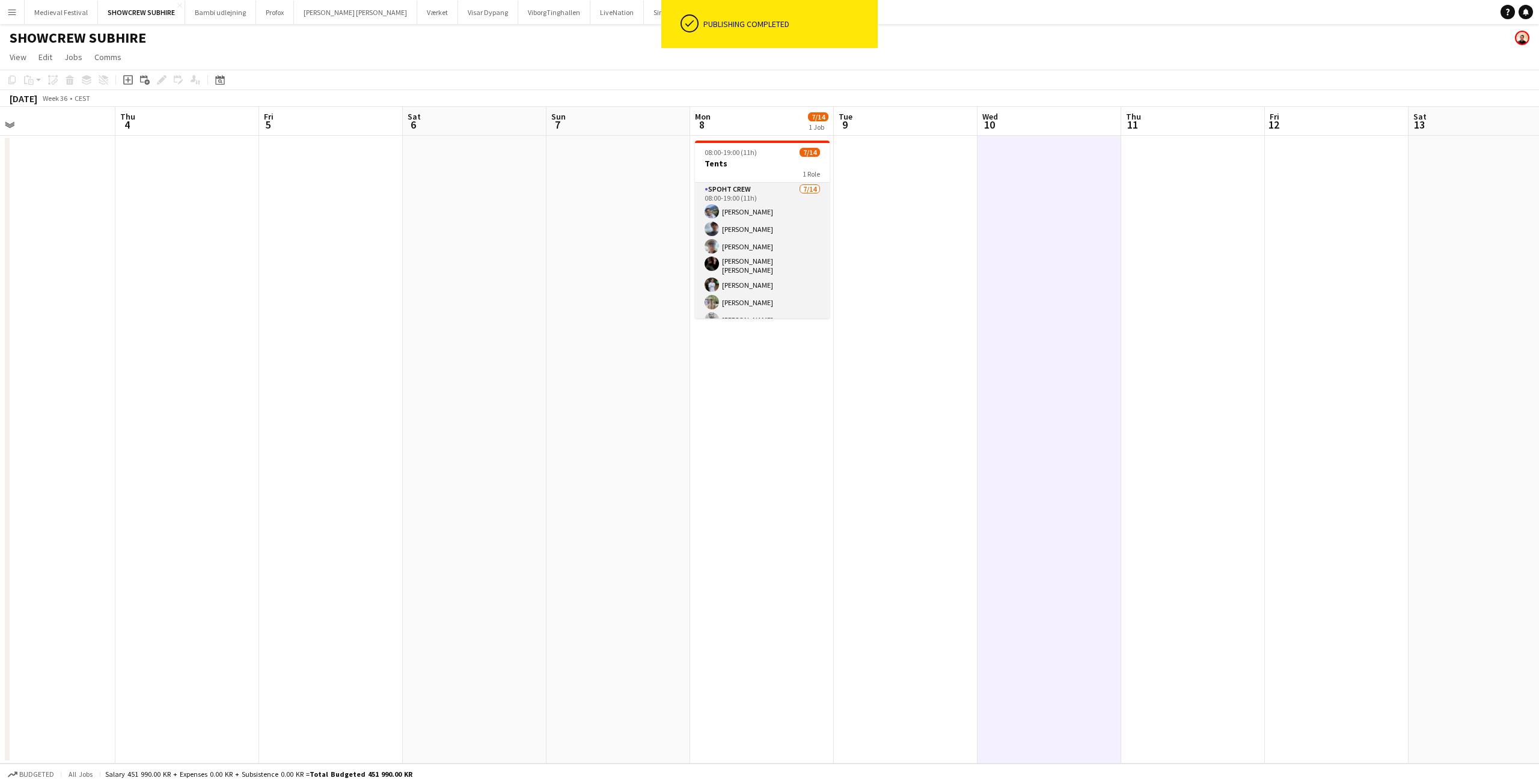
click at [778, 236] on app-card-role "Spoht Crew 7/14 08:00-19:00 (11h) Lucio Gaita Jacob Christensen Andreas Eberlin…" at bounding box center [763, 318] width 135 height 271
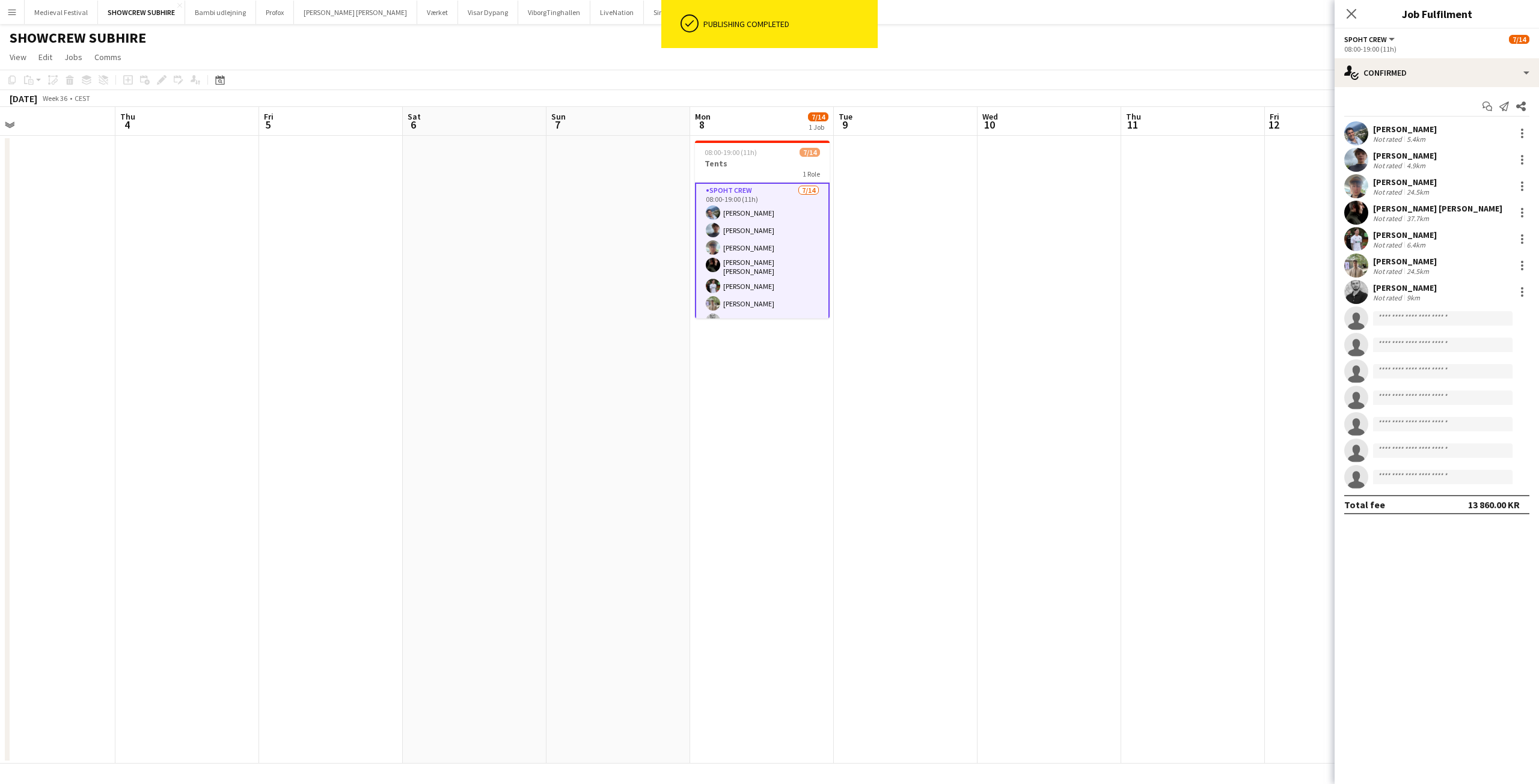
click at [782, 364] on app-date-cell "08:00-19:00 (11h) 7/14 Tents 1 Role Spoht Crew 7/14 08:00-19:00 (11h) Lucio Gai…" at bounding box center [763, 450] width 144 height 628
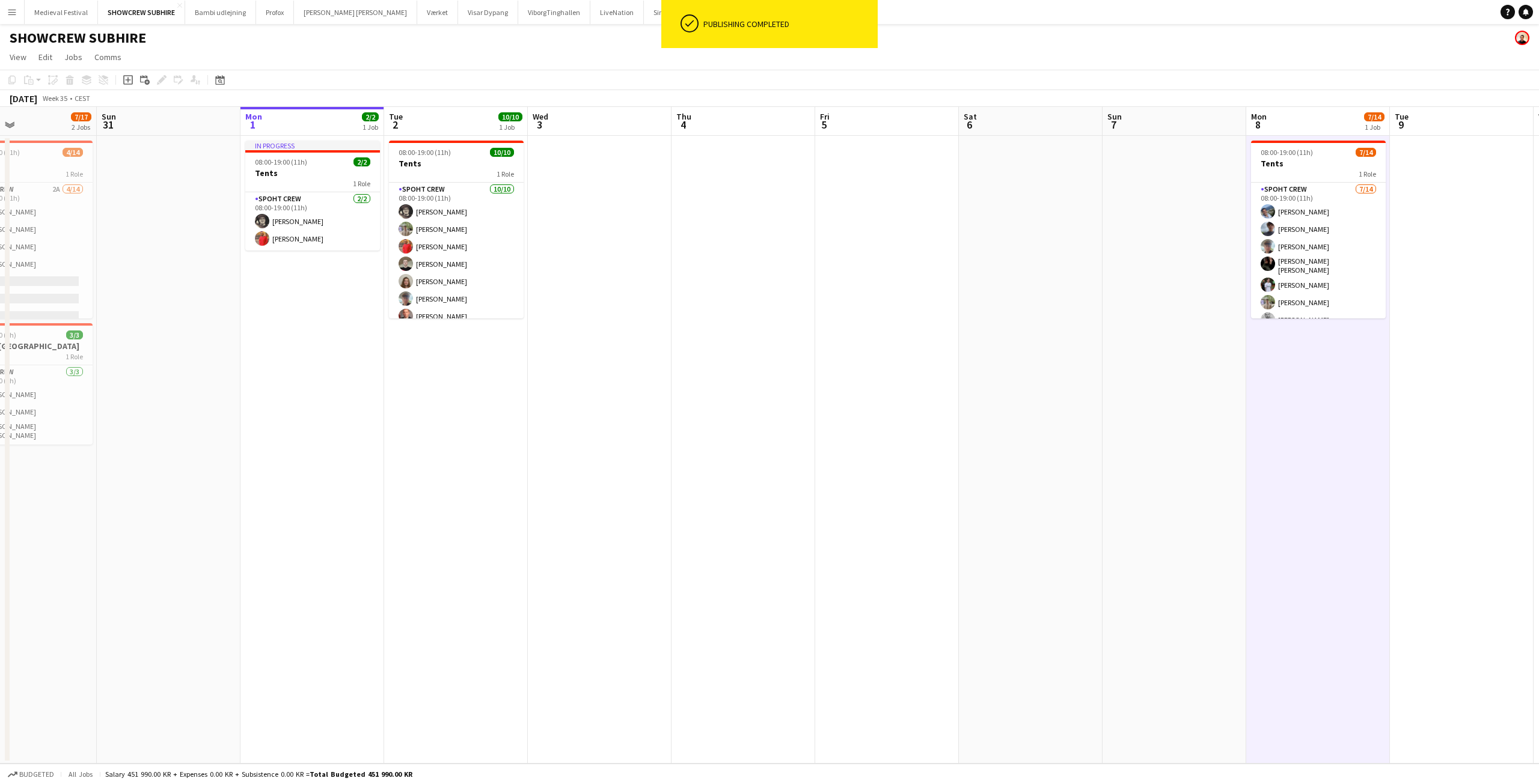
drag, startPoint x: 1030, startPoint y: 366, endPoint x: 880, endPoint y: 334, distance: 153.4
click at [1166, 368] on app-calendar-viewport "Thu 28 Fri 29 2/2 1 Job Sat 30 7/17 2 Jobs Sun 31 Mon 1 2/2 1 Job Tue 2 10/10 1…" at bounding box center [769, 436] width 1539 height 657
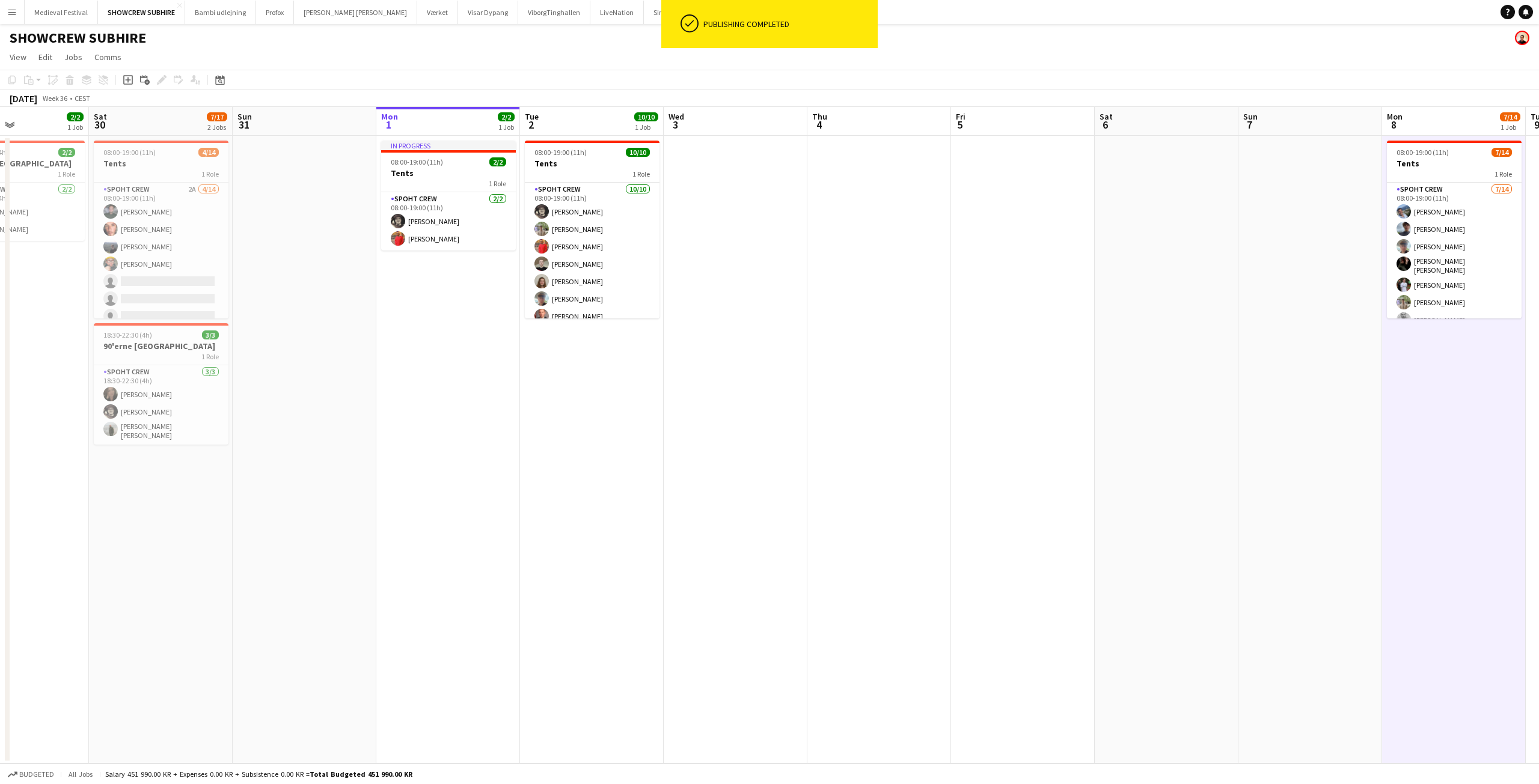
drag, startPoint x: 669, startPoint y: 329, endPoint x: 908, endPoint y: 354, distance: 240.3
click at [890, 352] on app-calendar-viewport "Wed 27 Thu 28 Fri 29 2/2 1 Job Sat 30 7/17 2 Jobs Sun 31 Mon 1 2/2 1 Job Tue 2 …" at bounding box center [769, 436] width 1539 height 657
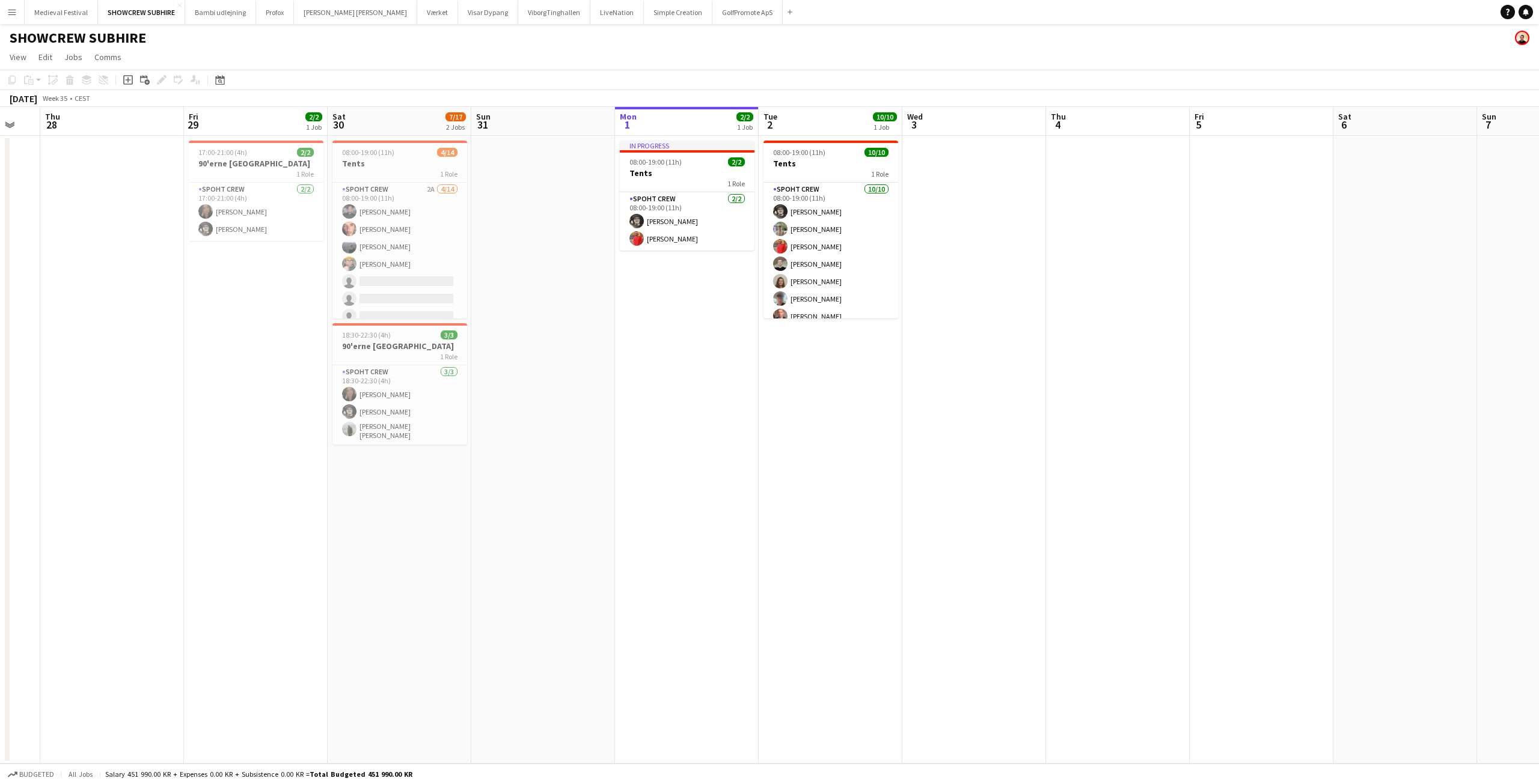
drag, startPoint x: 567, startPoint y: 416, endPoint x: 739, endPoint y: 416, distance: 172.0
click at [739, 416] on app-calendar-viewport "Tue 26 Wed 27 Thu 28 Fri 29 2/2 1 Job Sat 30 7/17 2 Jobs Sun 31 Mon 1 2/2 1 Job…" at bounding box center [769, 436] width 1539 height 657
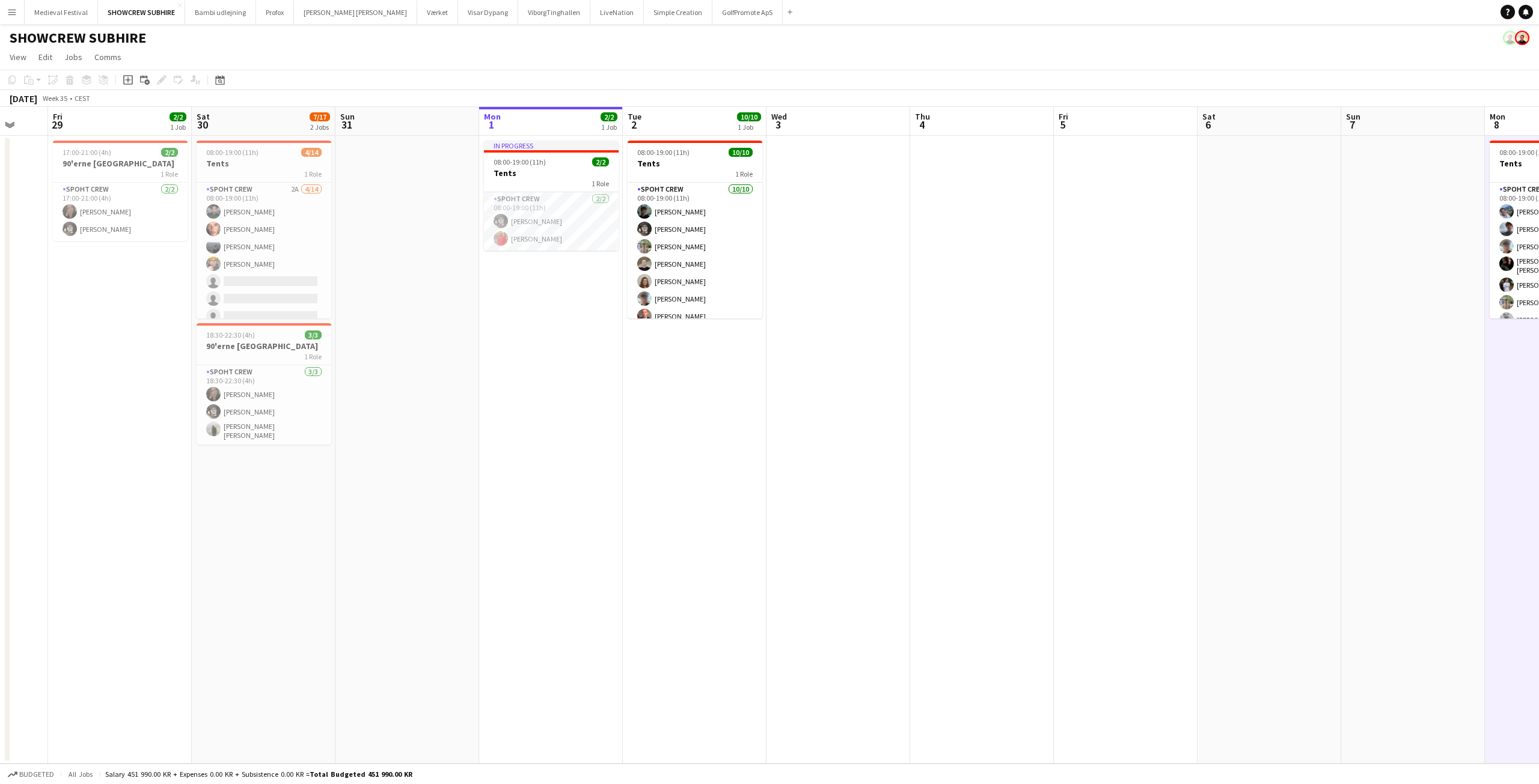
drag, startPoint x: 1058, startPoint y: 348, endPoint x: 937, endPoint y: 363, distance: 121.9
click at [937, 363] on app-calendar-viewport "Tue 26 Wed 27 Thu 28 Fri 29 2/2 1 Job Sat 30 7/17 2 Jobs Sun 31 Mon 1 2/2 1 Job…" at bounding box center [769, 436] width 1539 height 657
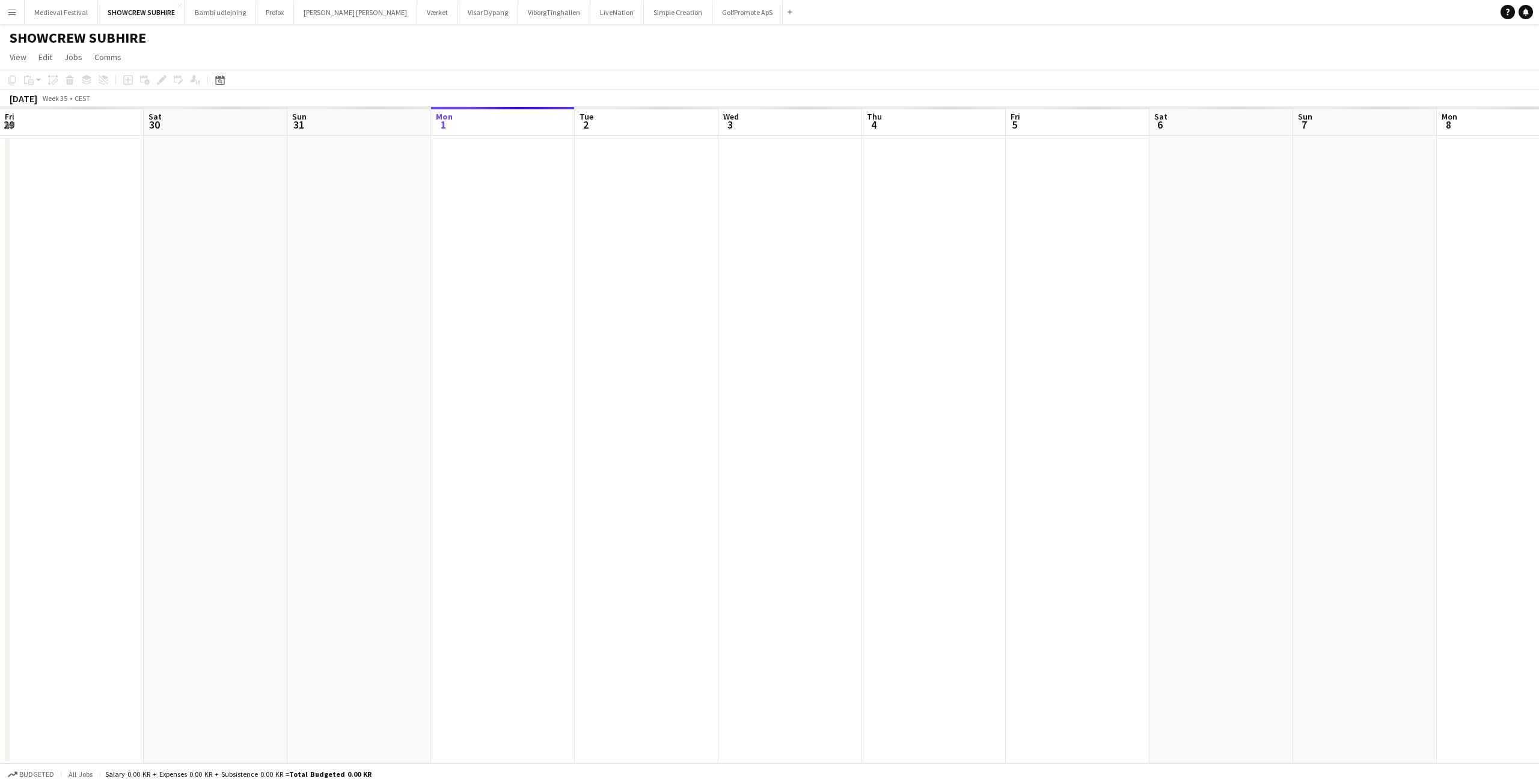
scroll to position [0, 414]
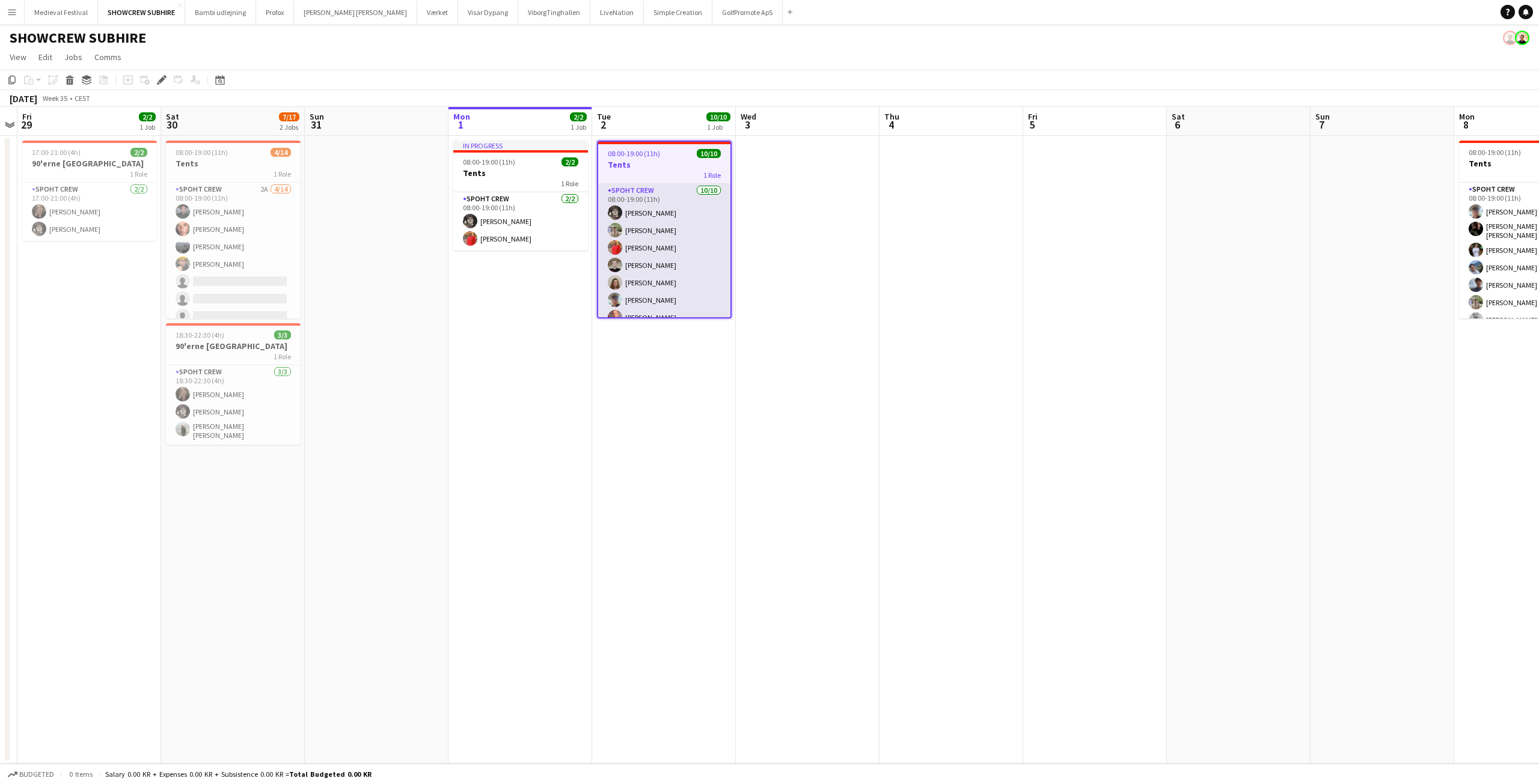
click at [678, 246] on app-card-role "Spoht Crew [DATE] 08:00-19:00 (11h) [PERSON_NAME] [PERSON_NAME] [PERSON_NAME] […" at bounding box center [664, 282] width 132 height 198
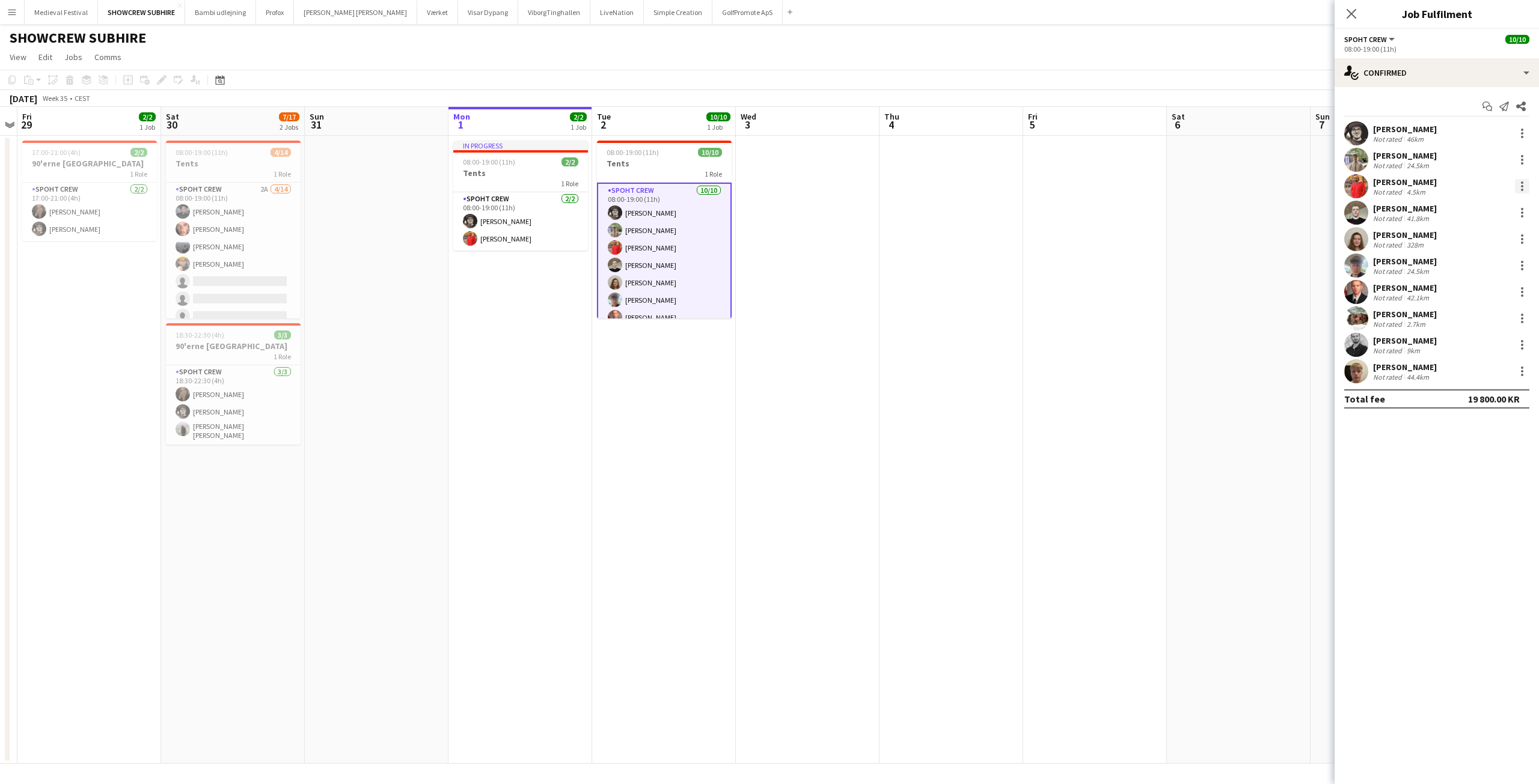
click at [1518, 185] on div at bounding box center [1522, 187] width 15 height 15
click at [1457, 319] on span "Remove" at bounding box center [1463, 323] width 36 height 10
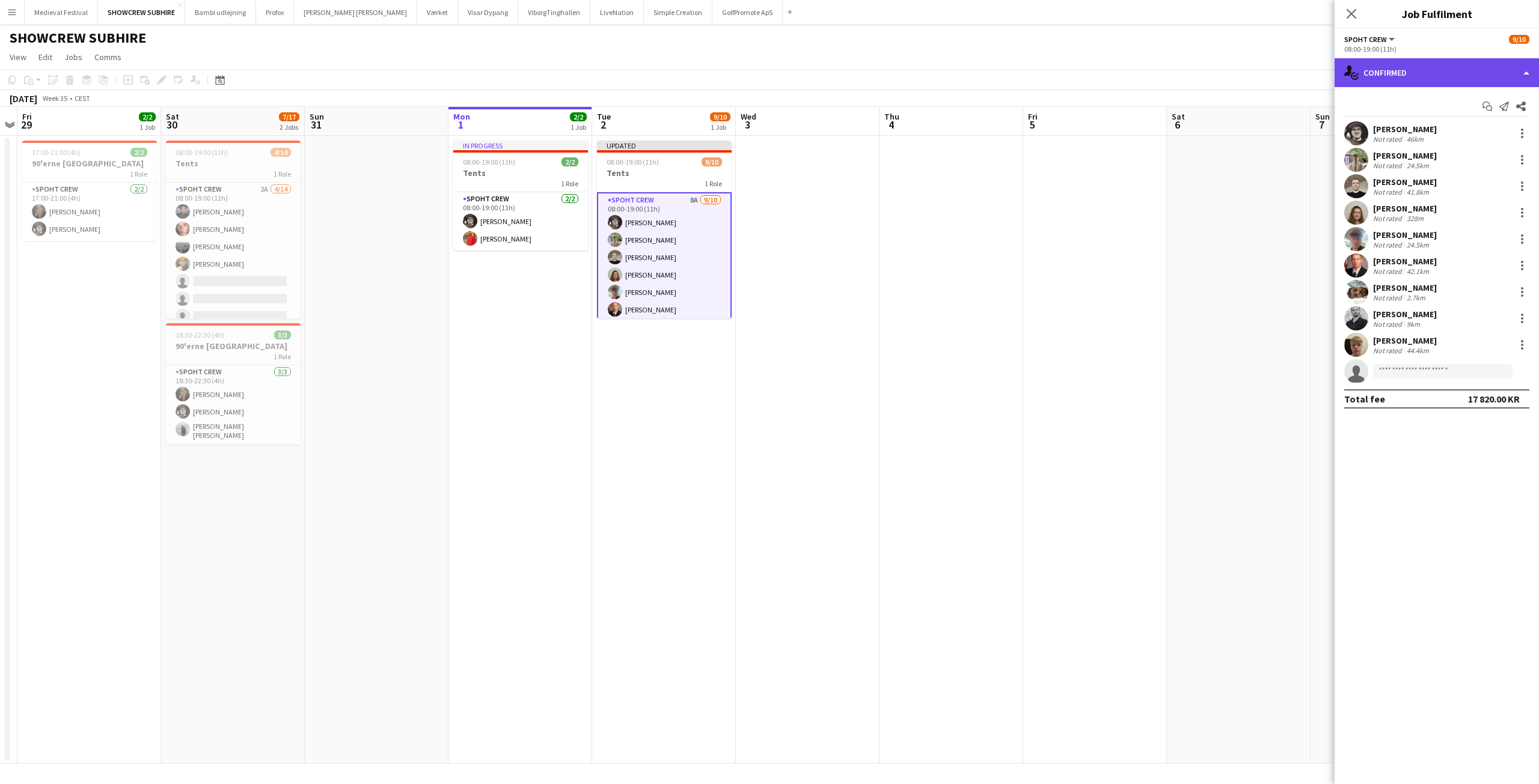
click at [1422, 83] on div "single-neutral-actions-check-2 Confirmed" at bounding box center [1436, 72] width 205 height 29
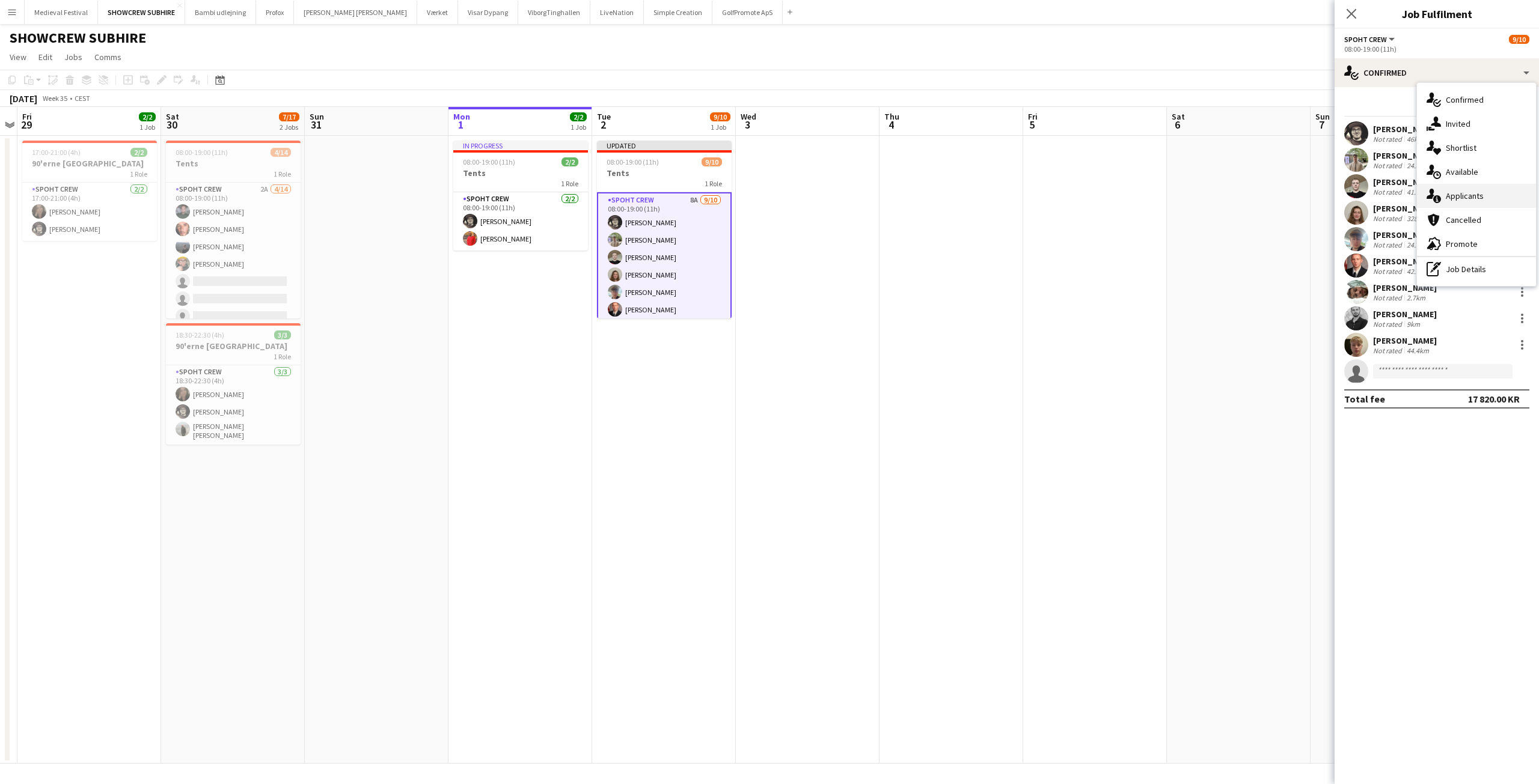
click at [1464, 193] on div "single-neutral-actions-information Applicants" at bounding box center [1476, 196] width 119 height 24
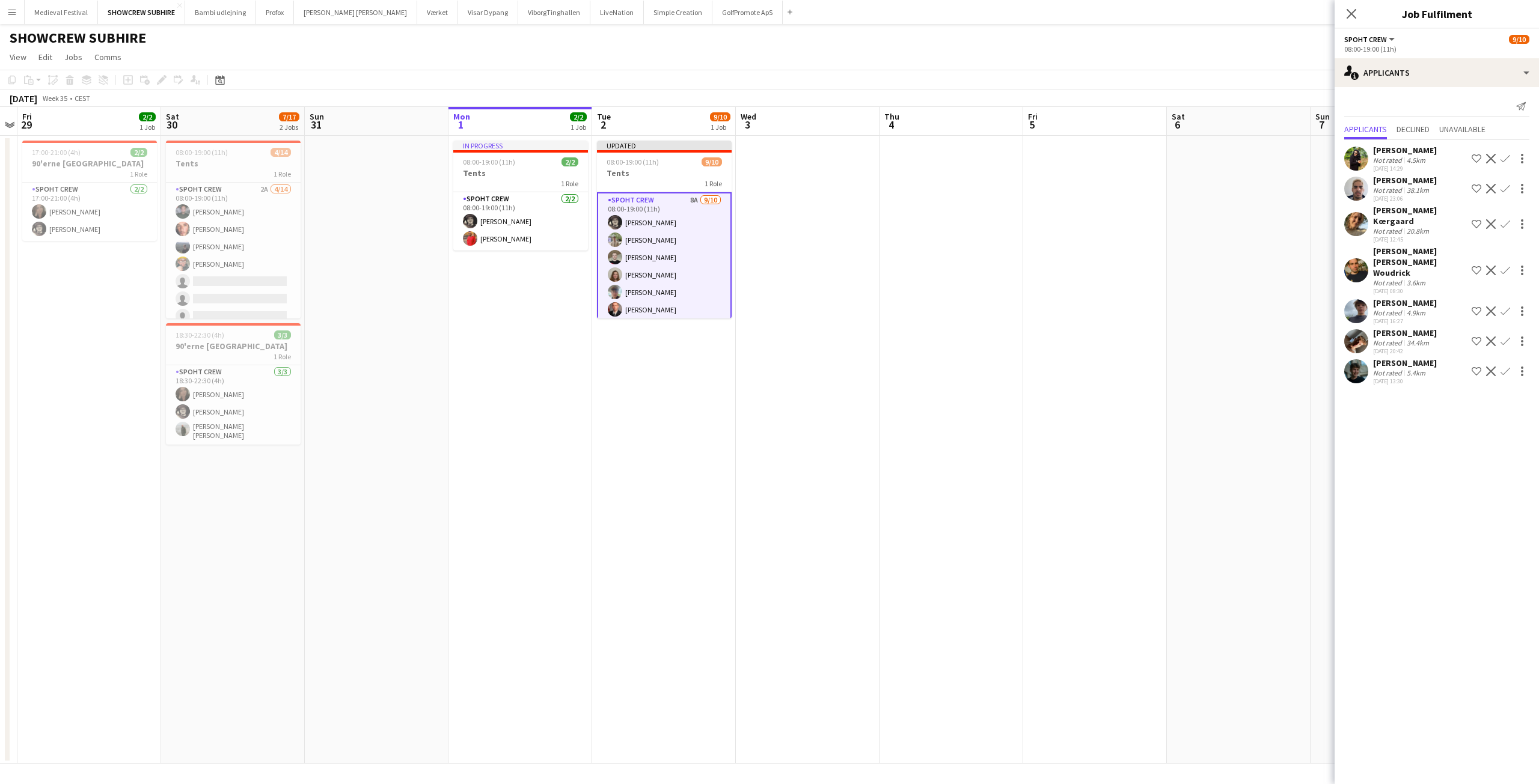
click at [1510, 364] on button "Confirm" at bounding box center [1506, 372] width 15 height 15
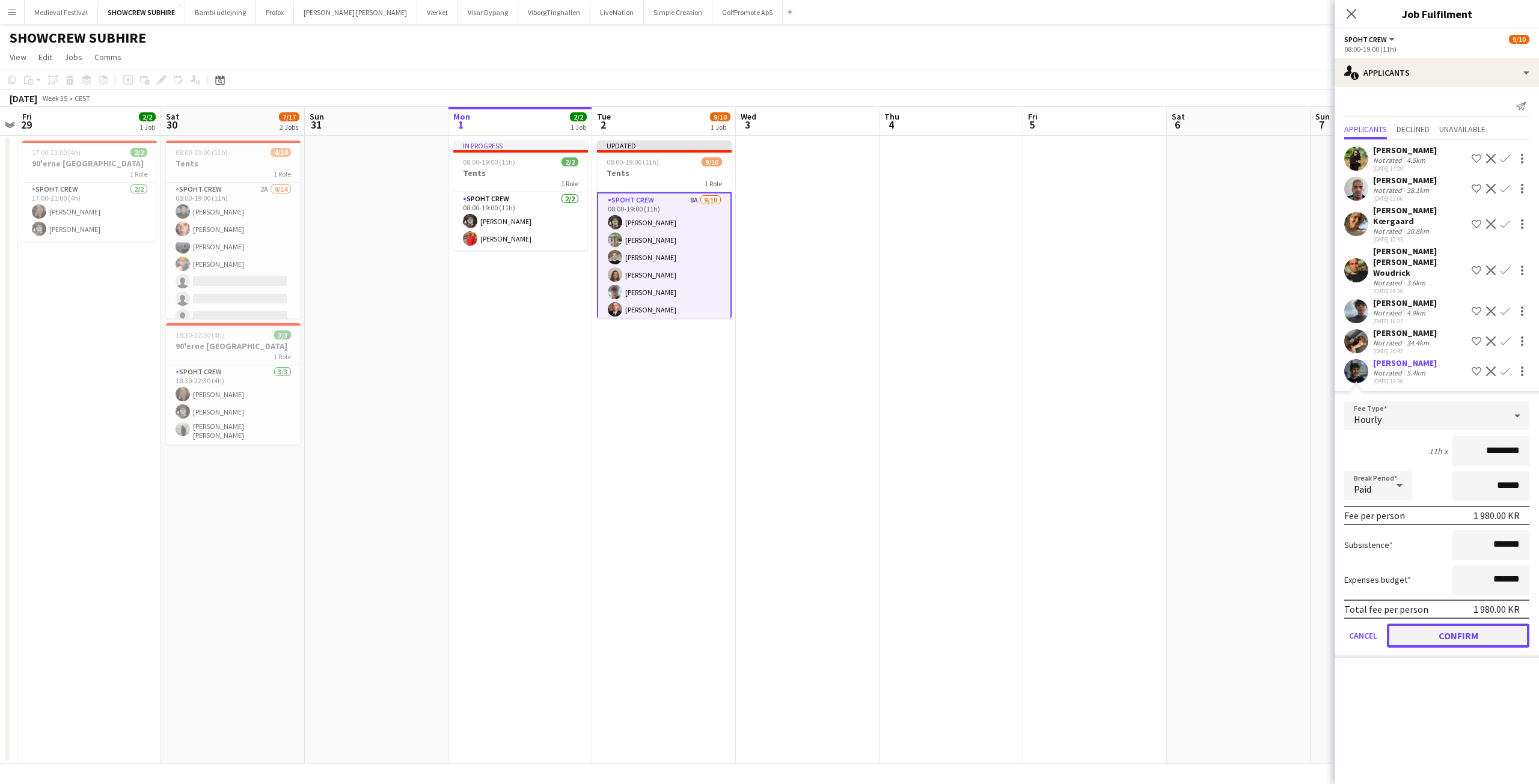
click at [1444, 623] on button "Confirm" at bounding box center [1458, 635] width 143 height 24
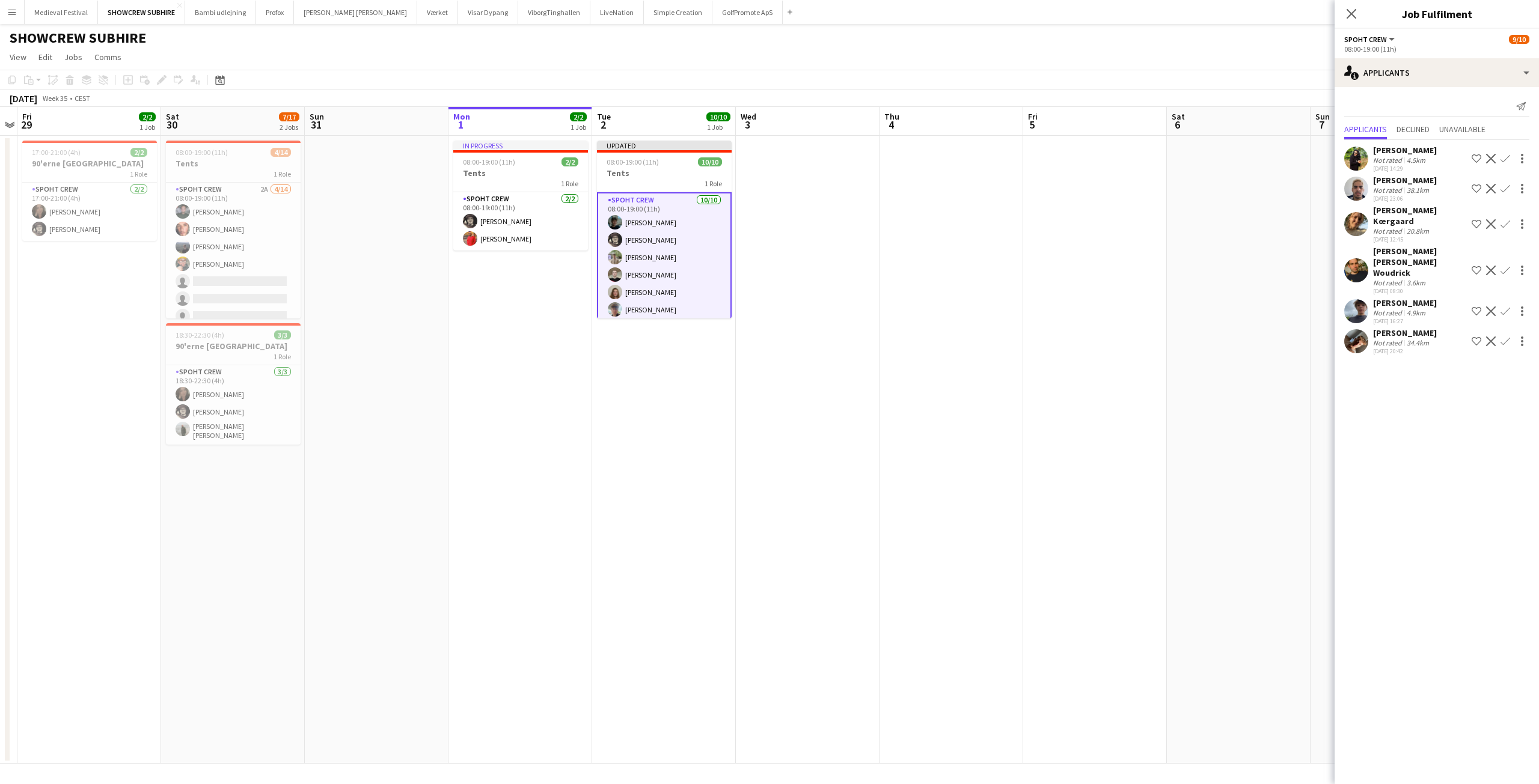
click at [1064, 262] on app-date-cell at bounding box center [1095, 450] width 144 height 628
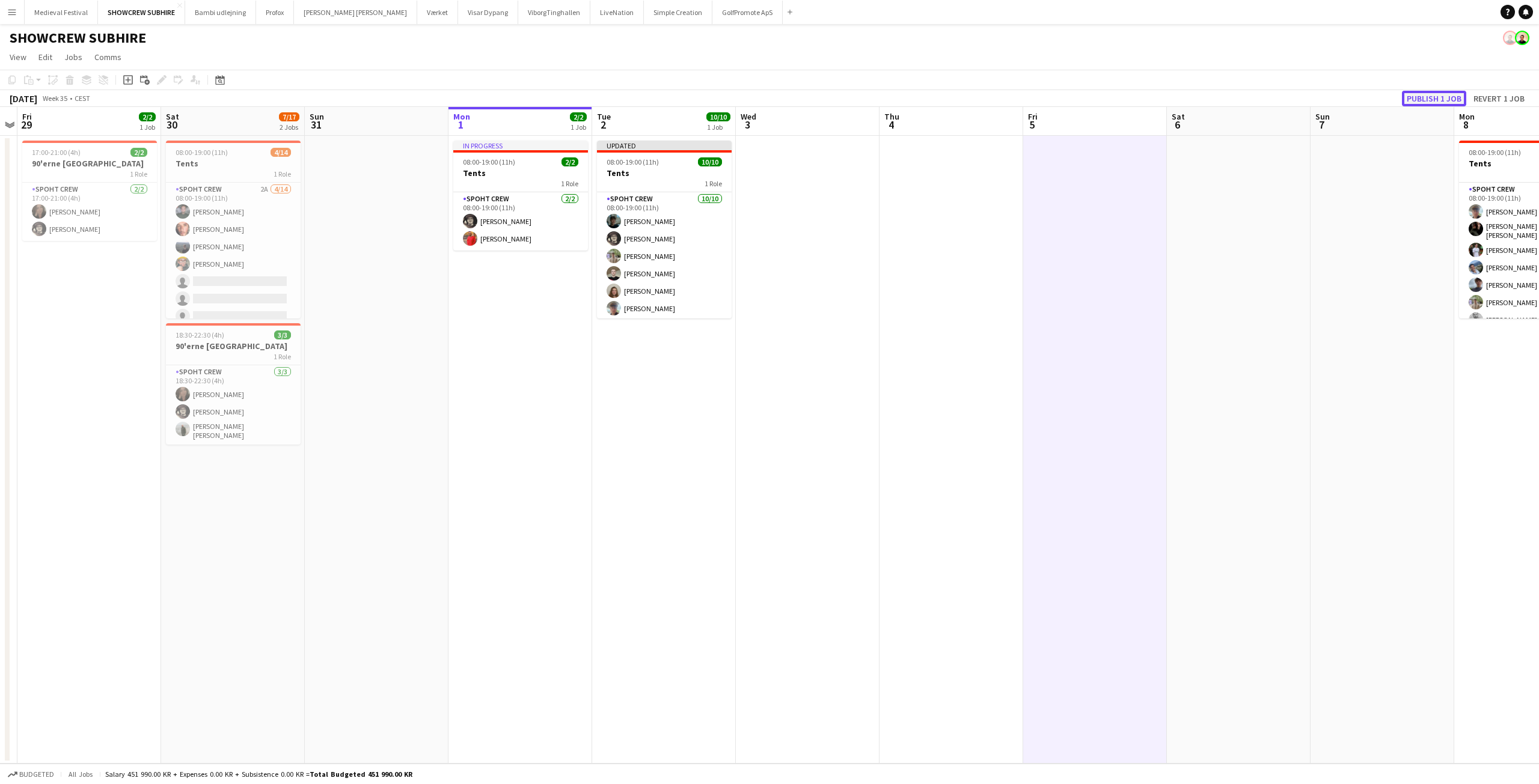
click at [1427, 101] on button "Publish 1 job" at bounding box center [1434, 98] width 65 height 15
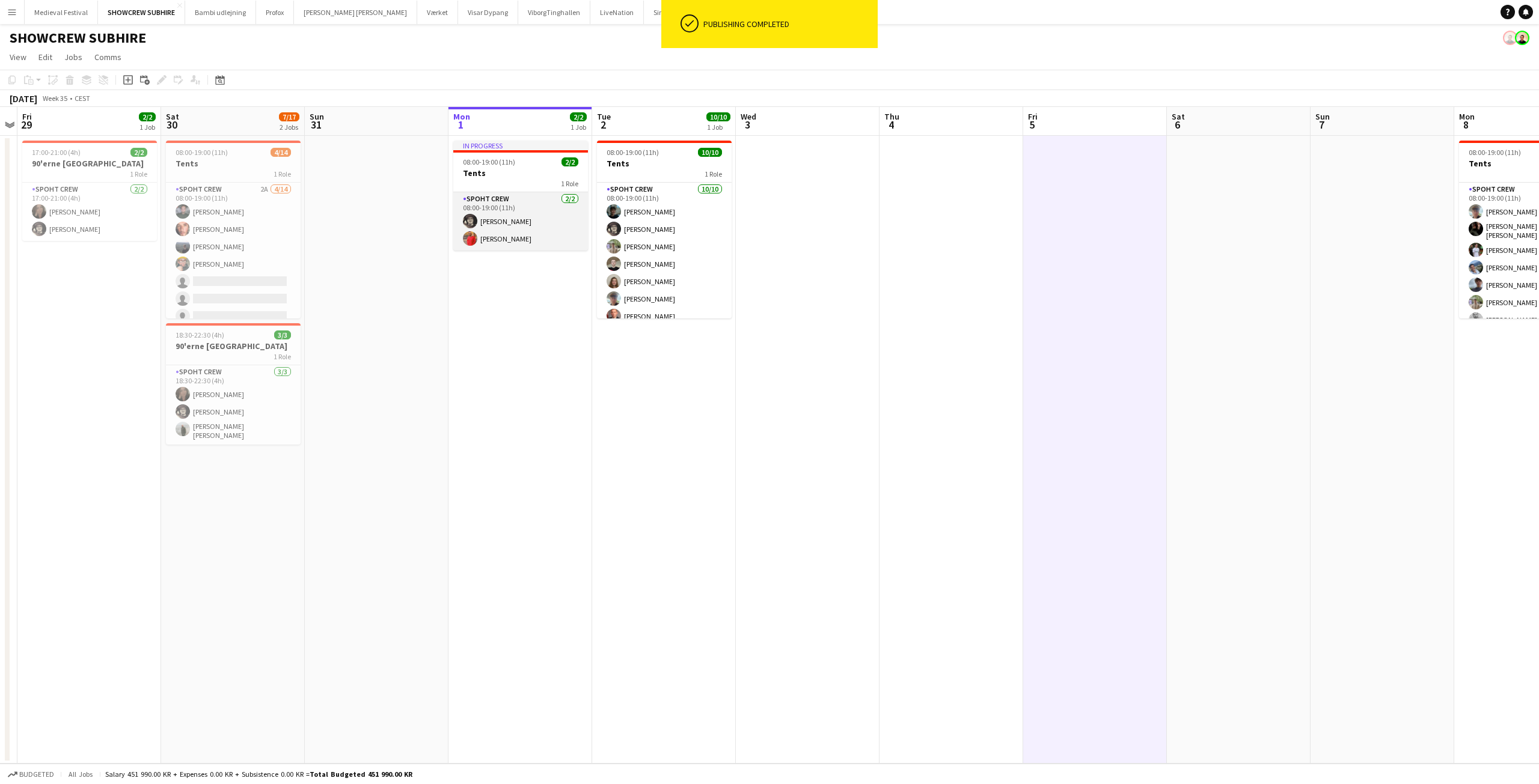
click at [490, 235] on app-card-role "Spoht Crew 2/2 08:00-19:00 (11h) Mike Kasper Williamson Reza heidari" at bounding box center [521, 221] width 135 height 58
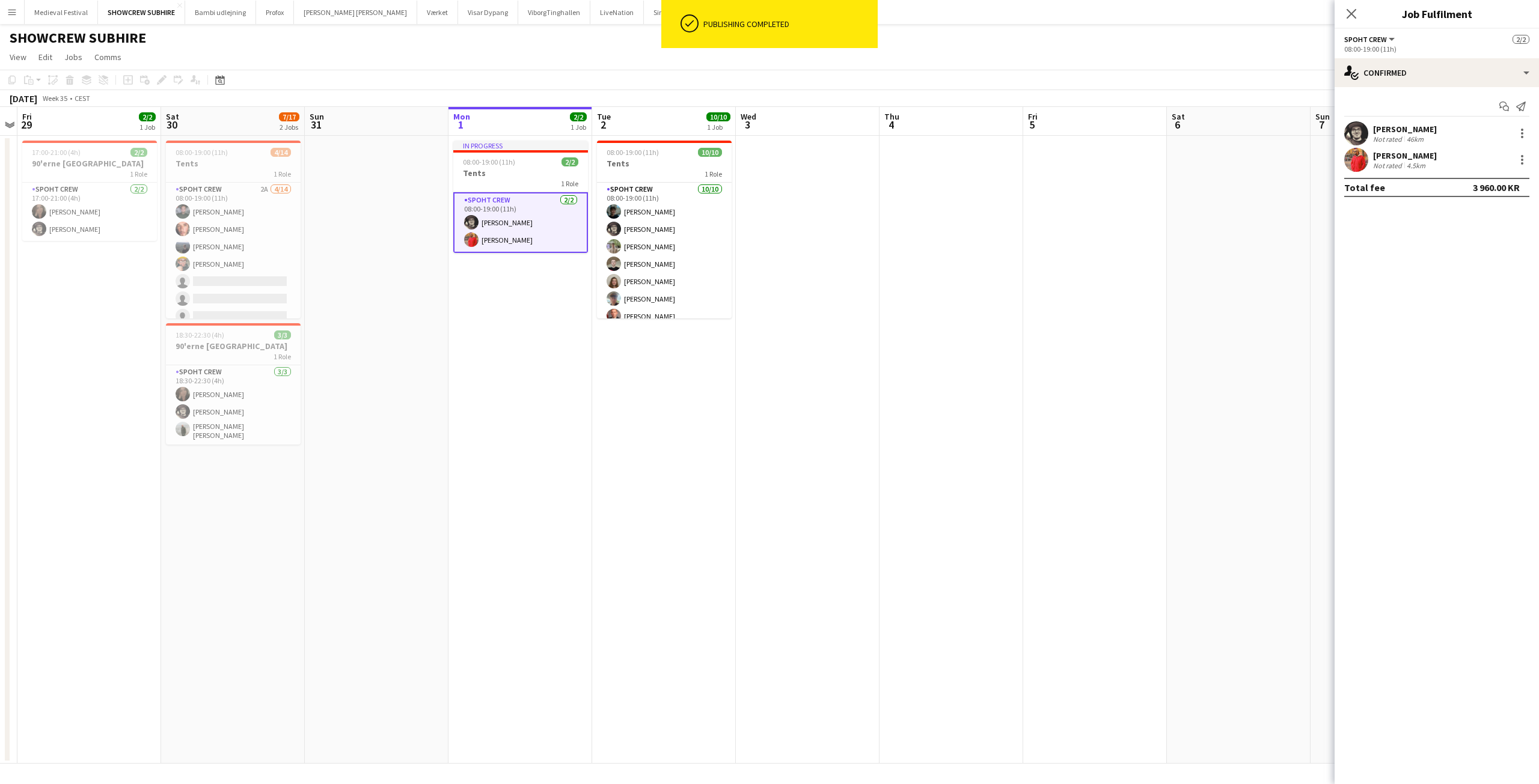
click at [1394, 157] on div "Reza heidari" at bounding box center [1405, 156] width 64 height 11
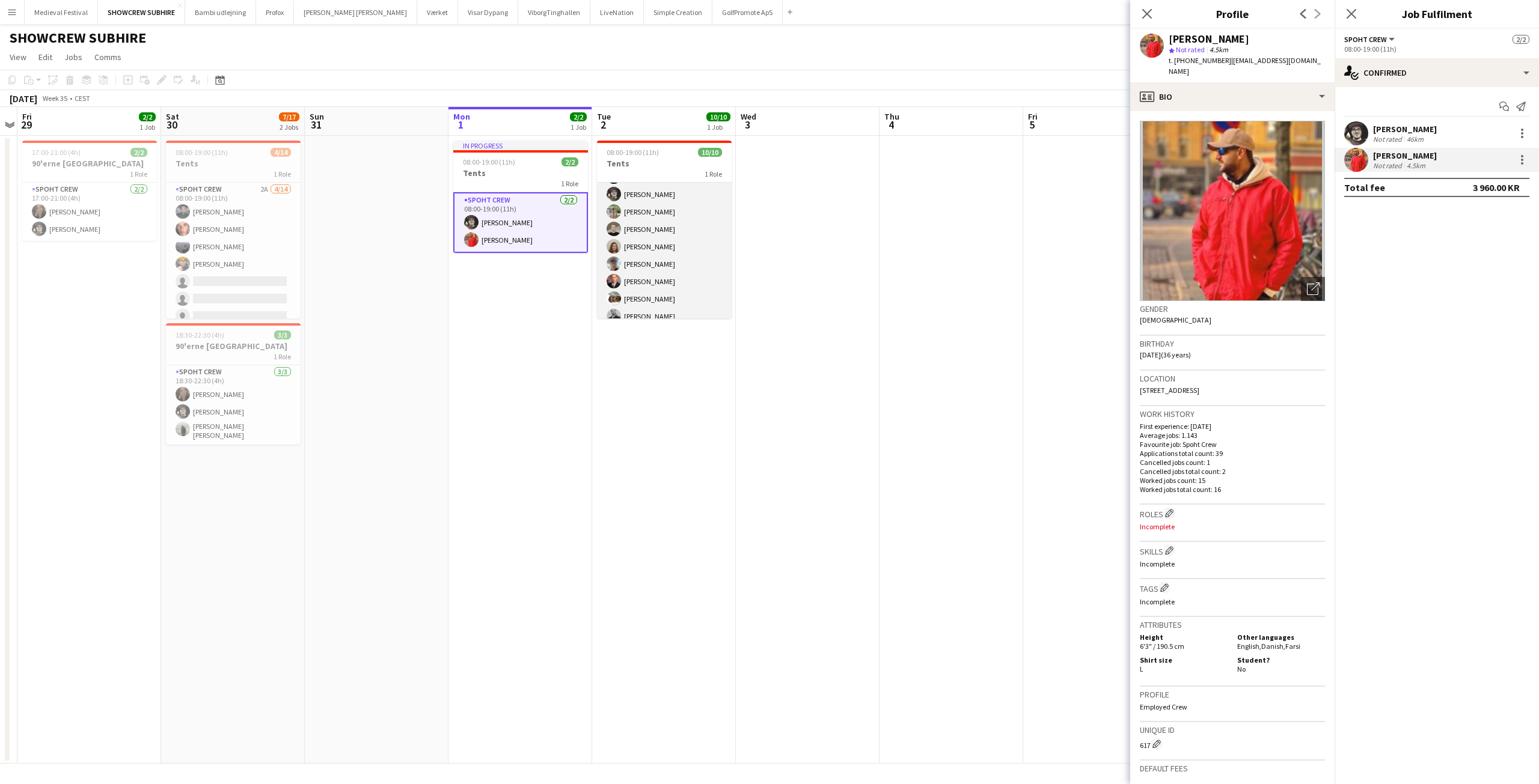
scroll to position [62, 0]
click at [1520, 158] on div at bounding box center [1522, 160] width 15 height 15
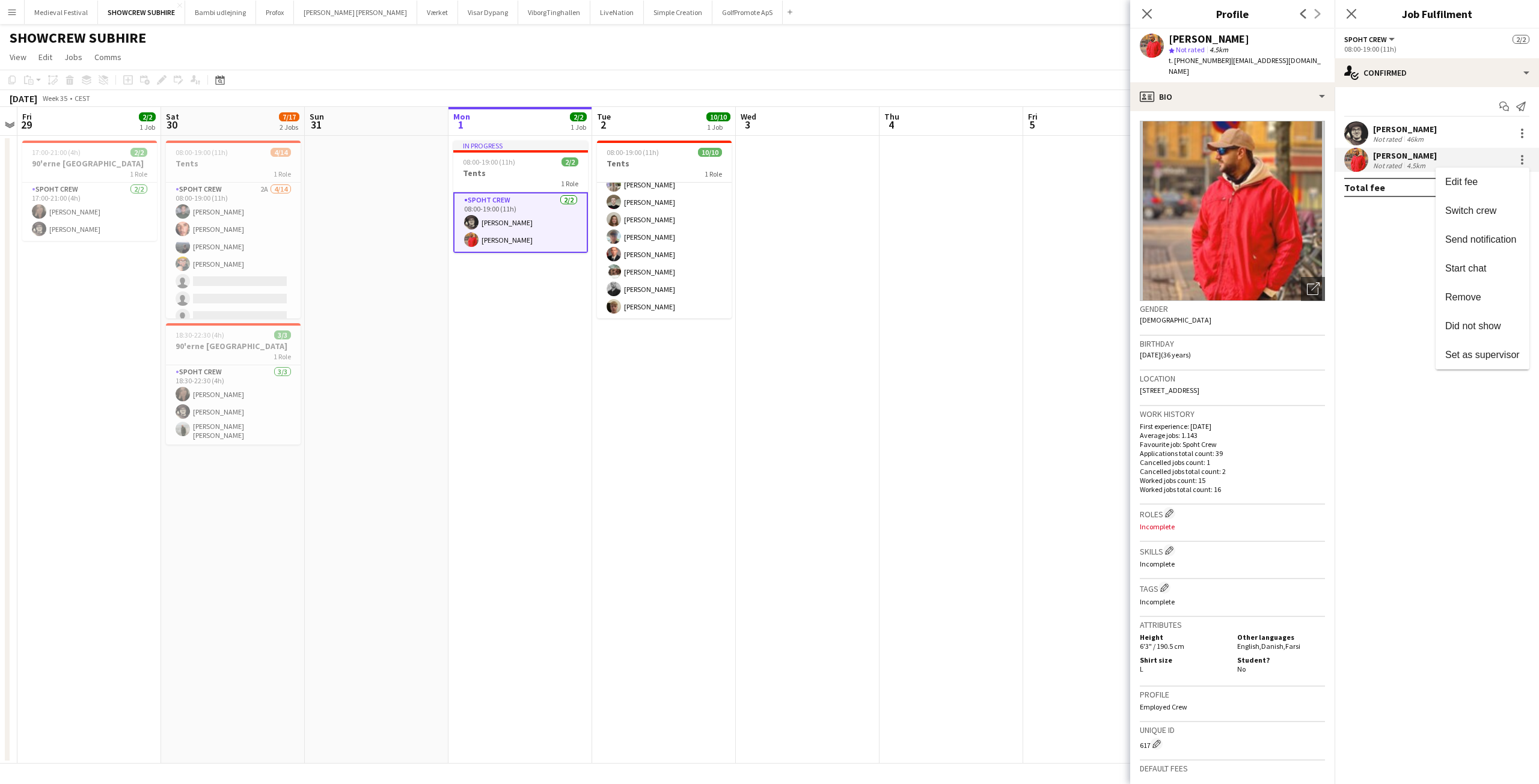
click at [1252, 584] on div at bounding box center [769, 392] width 1539 height 784
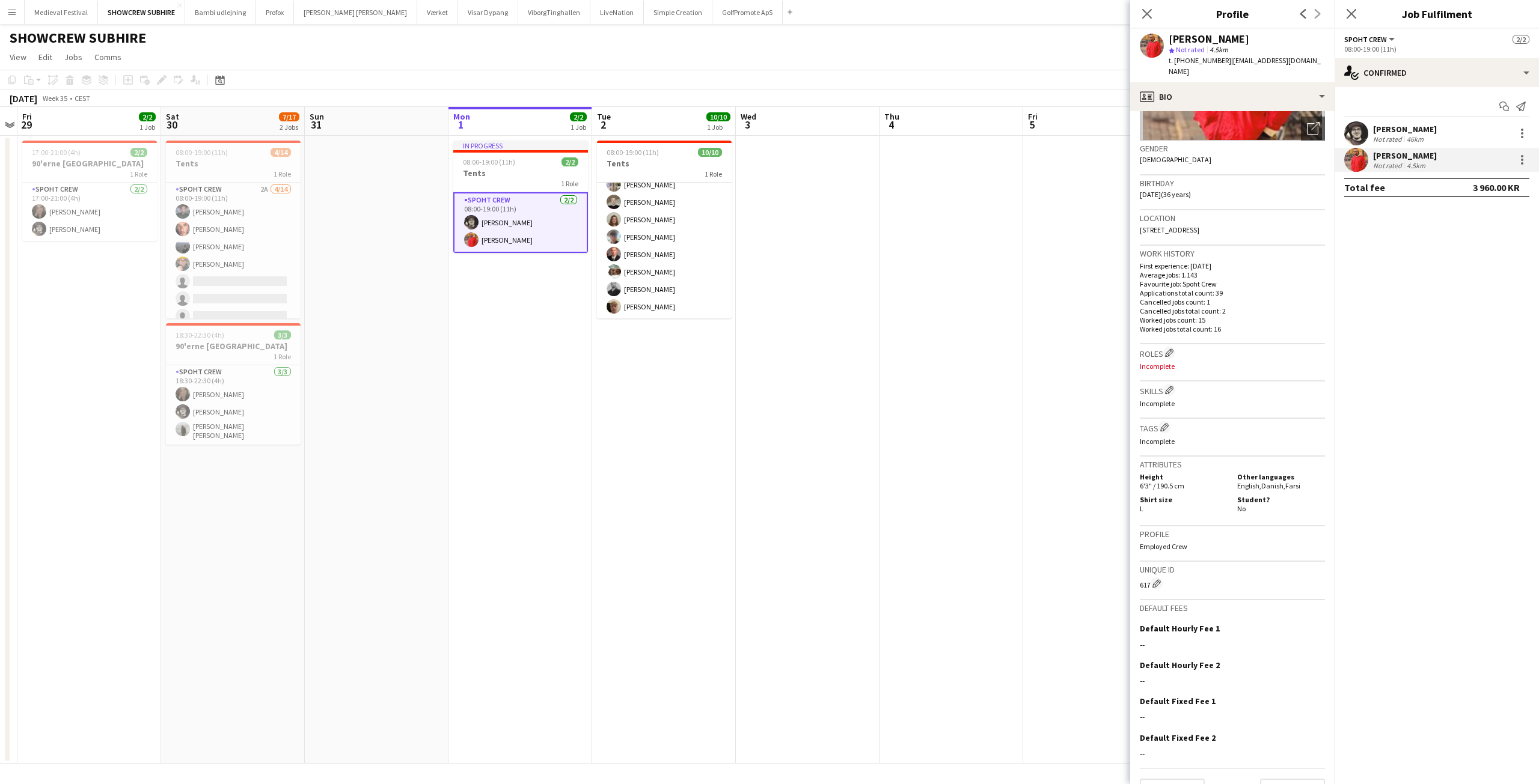
scroll to position [177, 0]
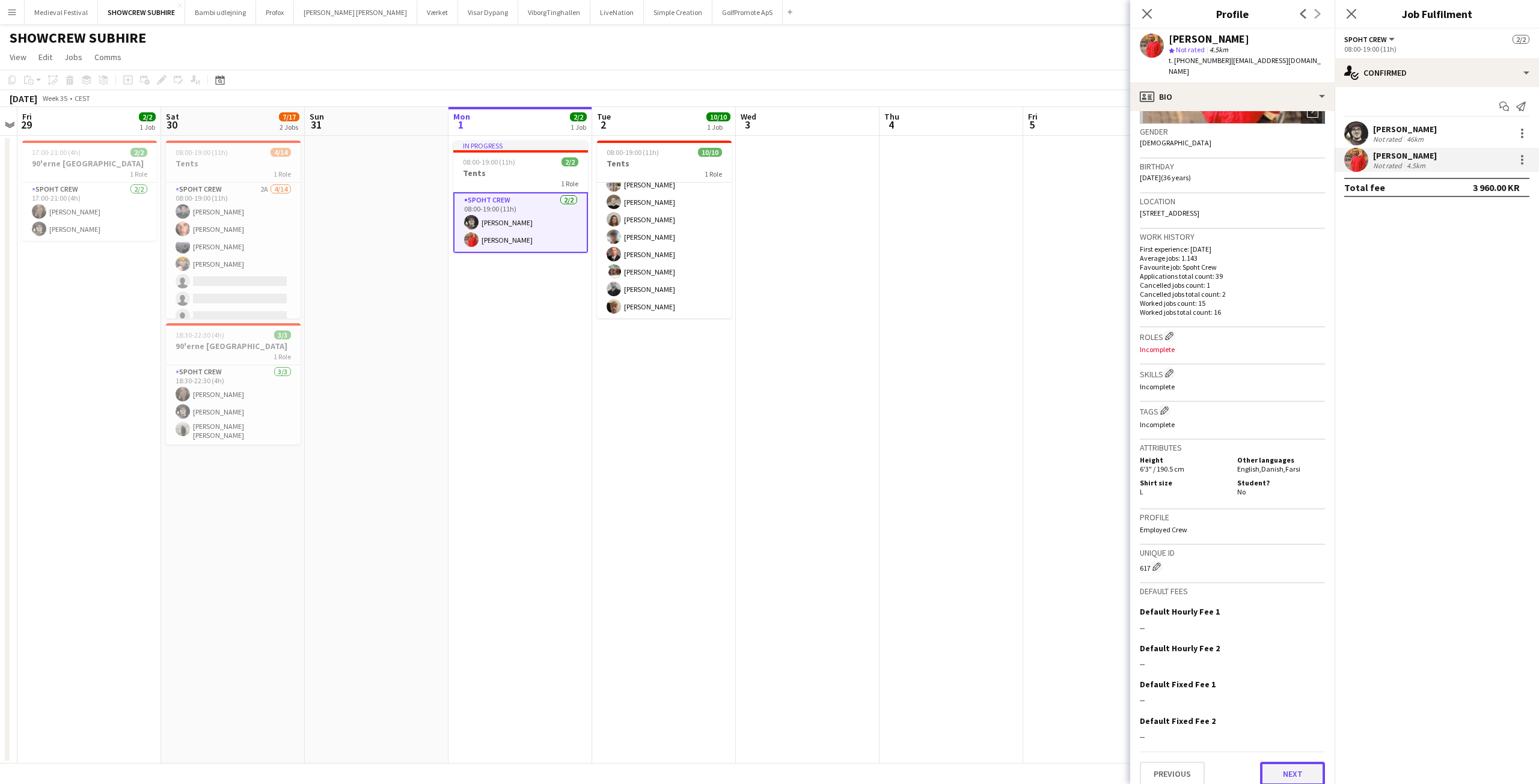
click at [1278, 765] on button "Next" at bounding box center [1292, 774] width 65 height 24
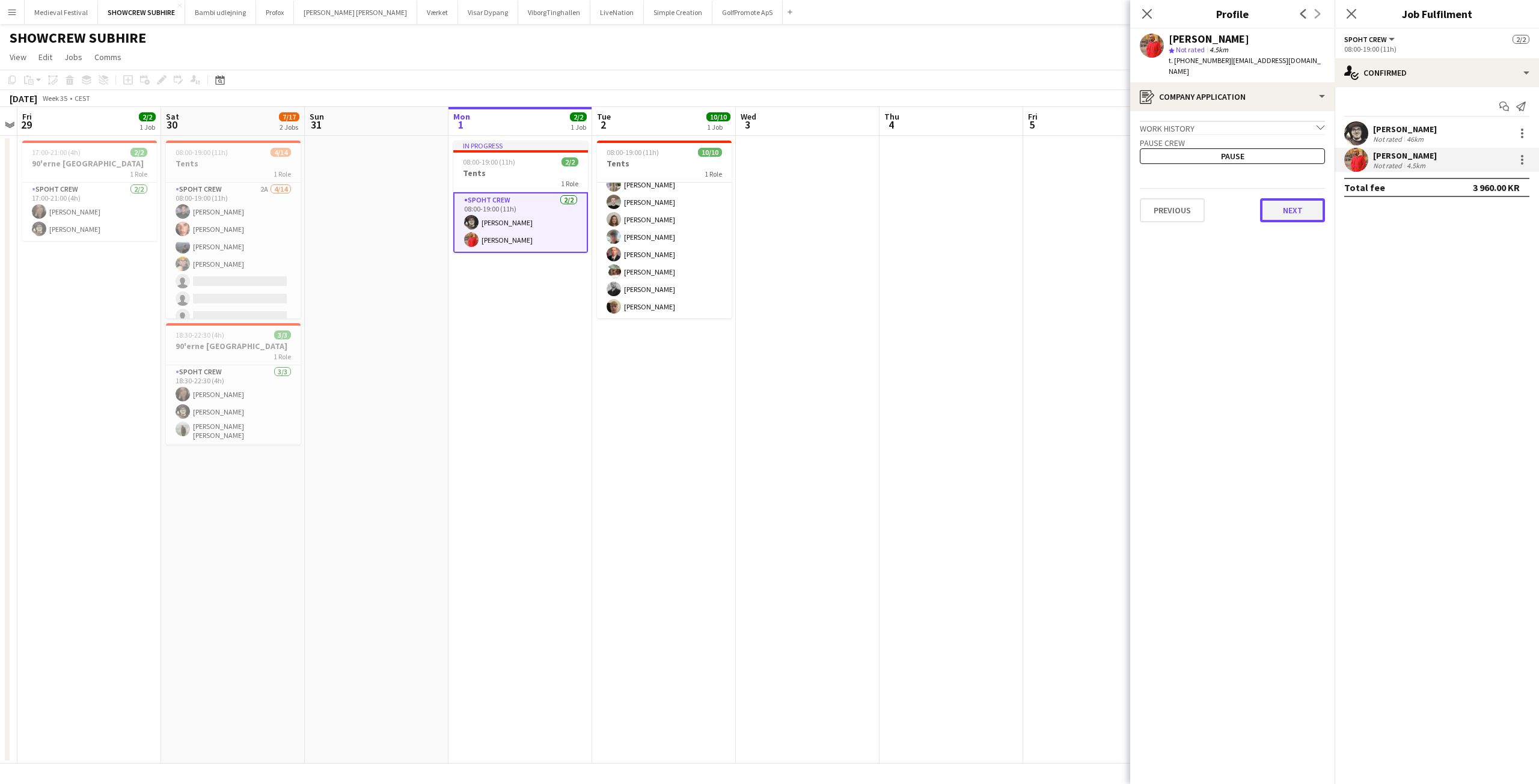
click at [1292, 204] on button "Next" at bounding box center [1292, 210] width 65 height 24
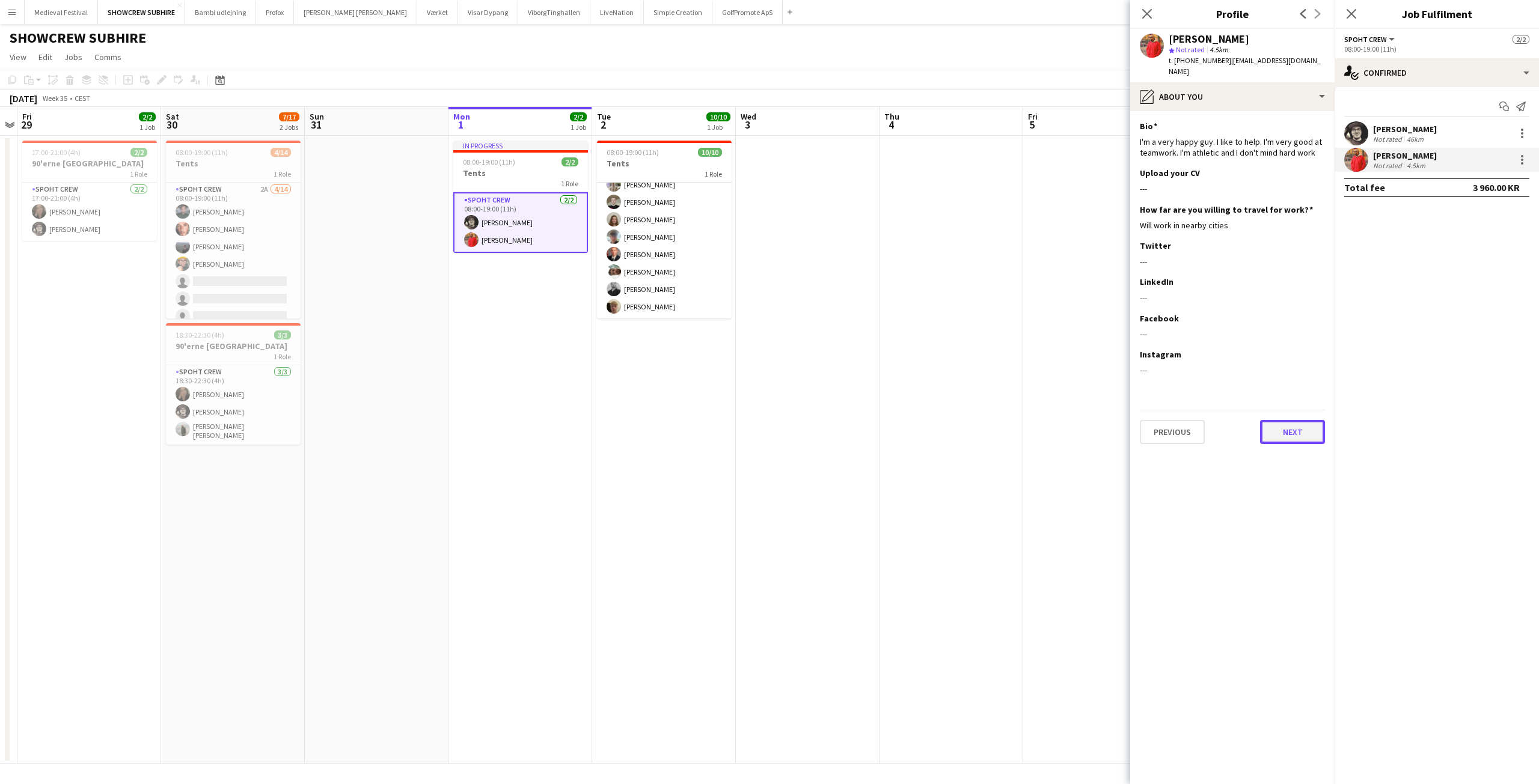
click at [1288, 420] on button "Next" at bounding box center [1292, 432] width 65 height 24
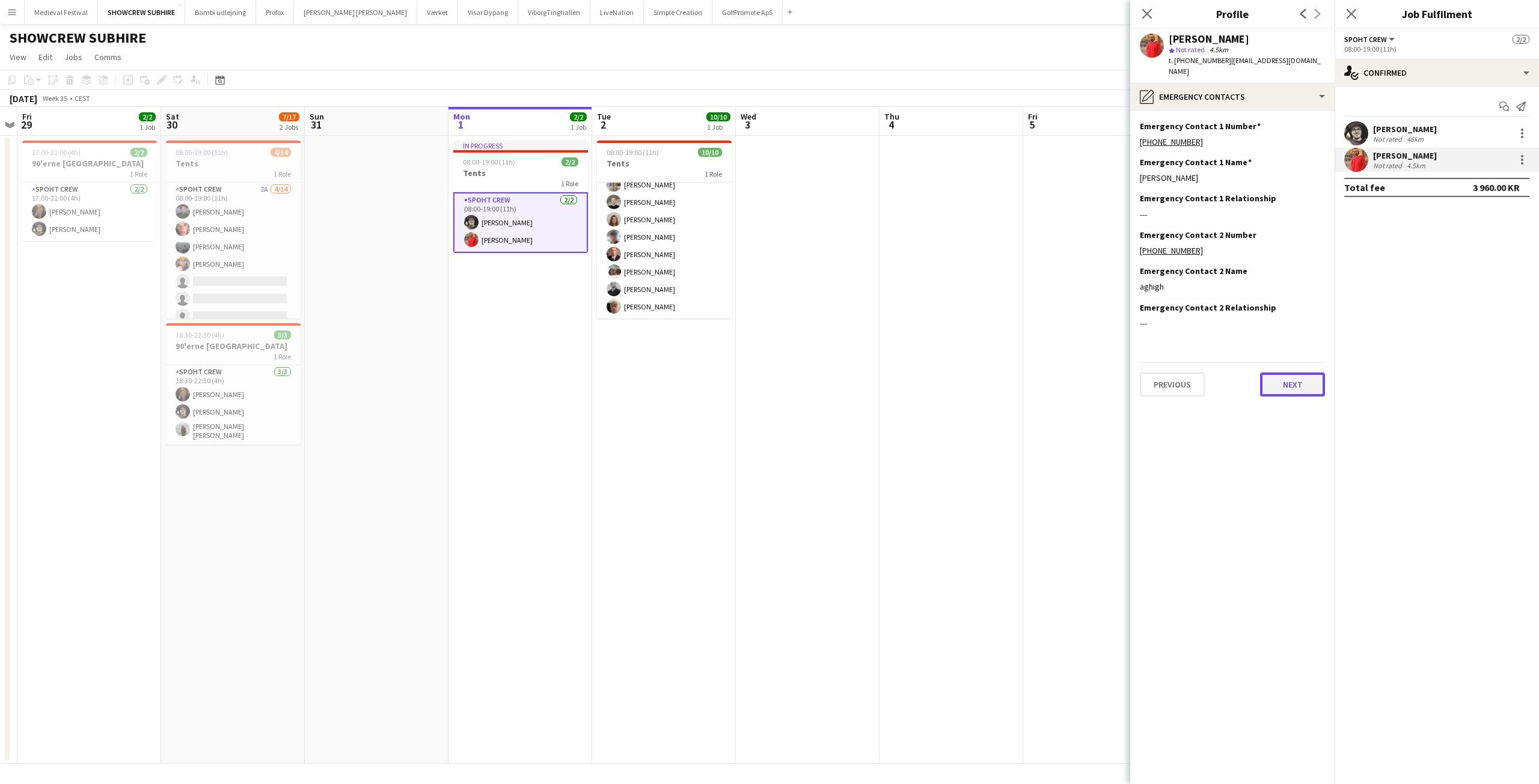
click at [1288, 374] on button "Next" at bounding box center [1292, 384] width 65 height 24
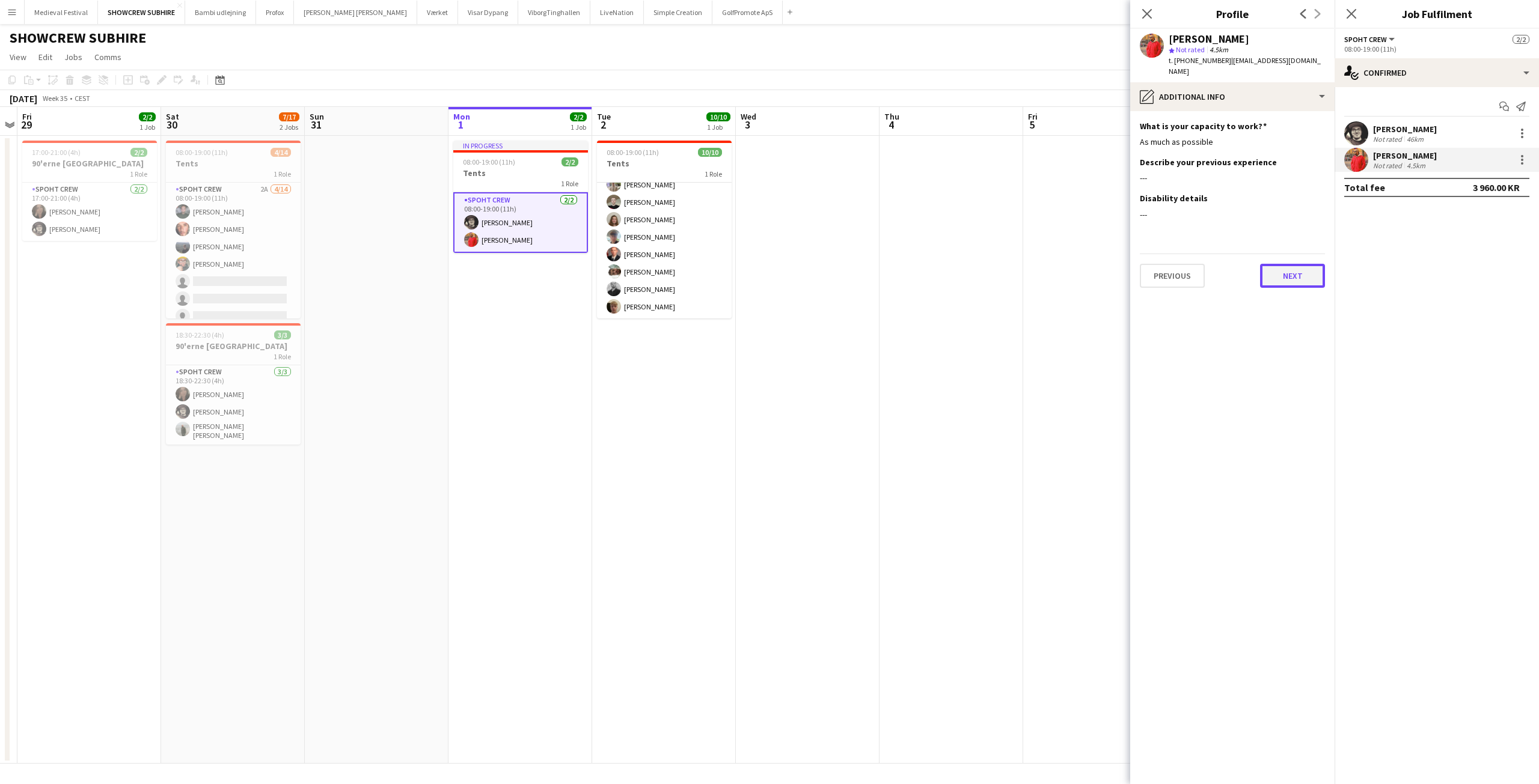
click at [1279, 264] on button "Next" at bounding box center [1292, 276] width 65 height 24
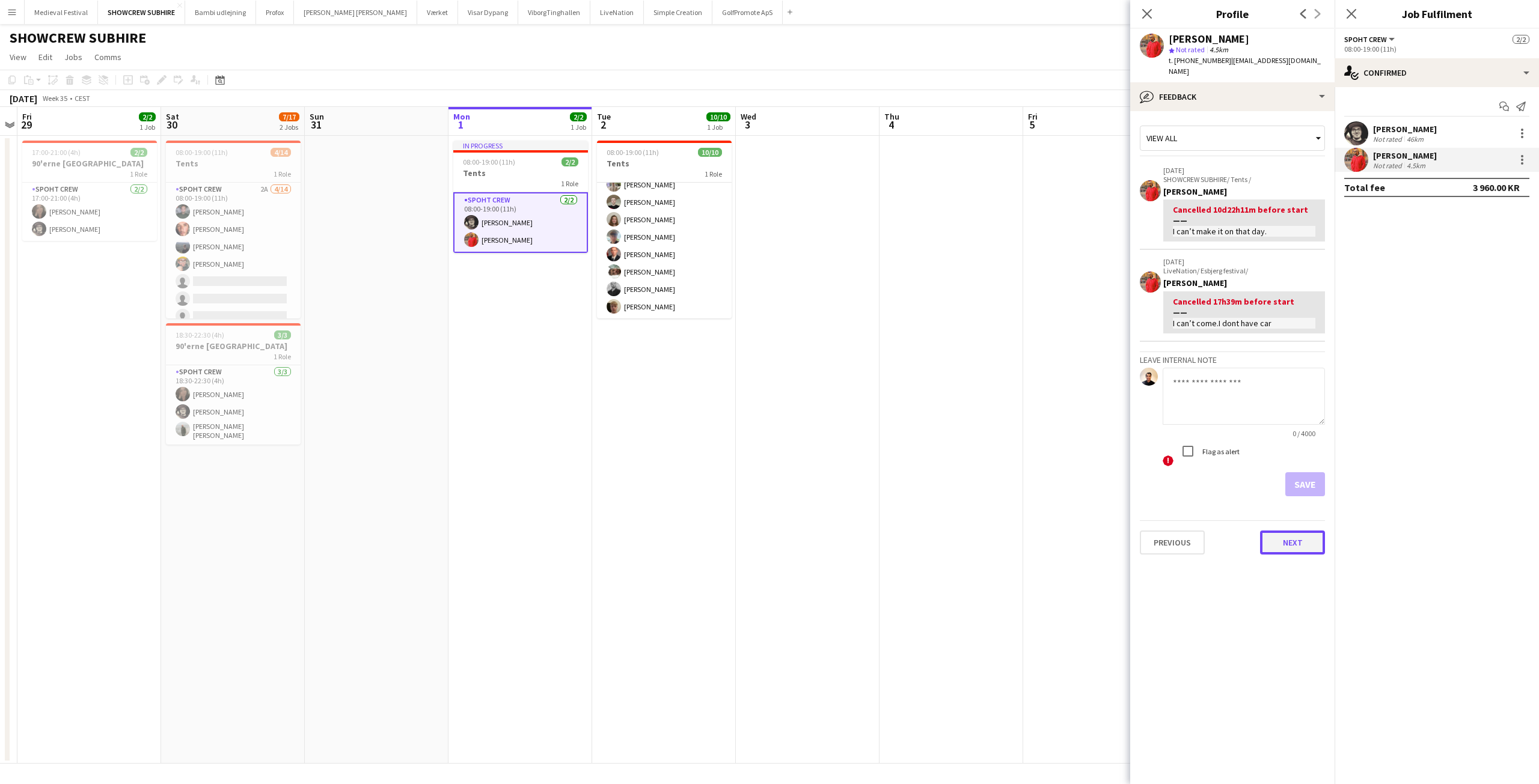
click at [1288, 532] on button "Next" at bounding box center [1292, 542] width 65 height 24
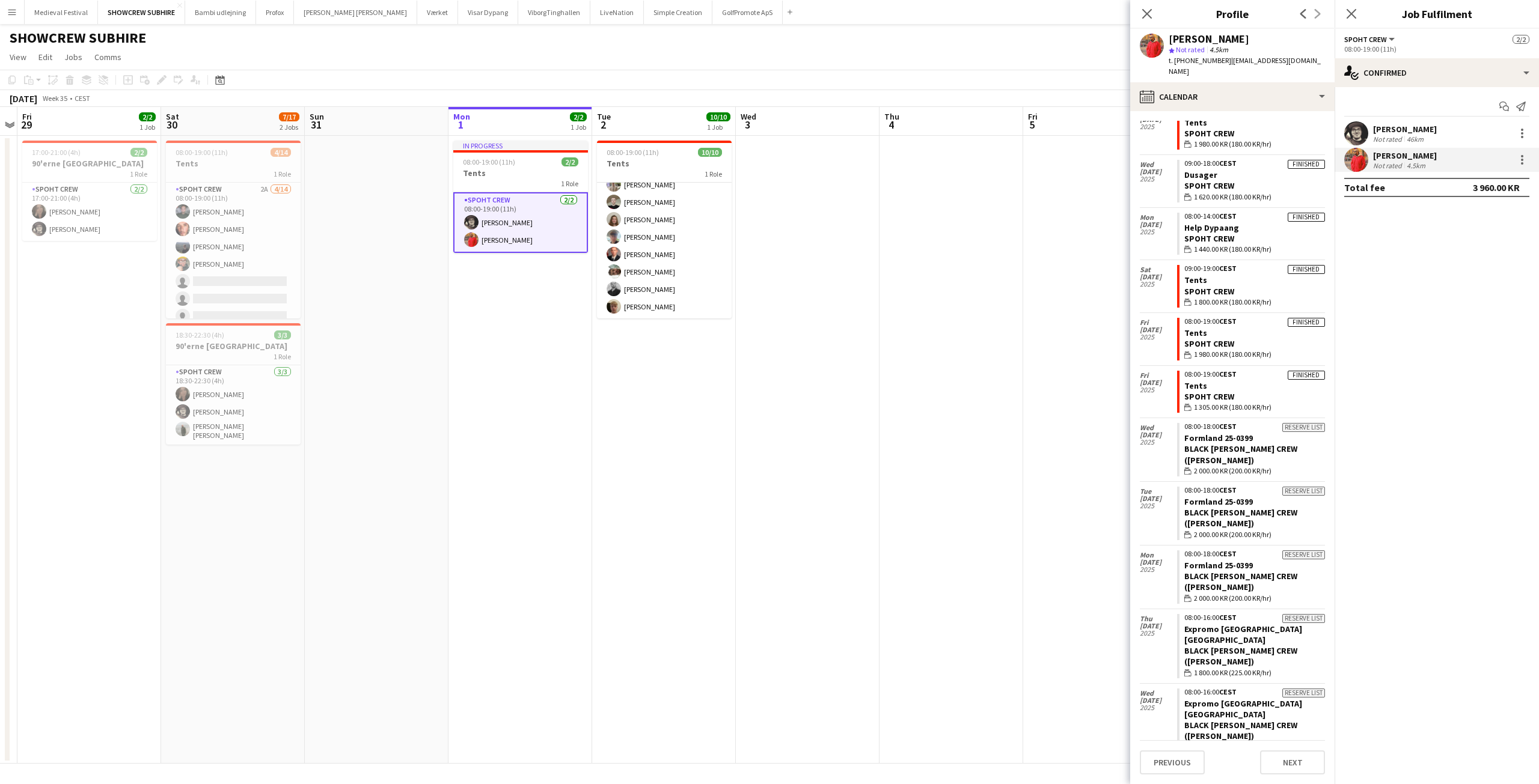
scroll to position [75, 0]
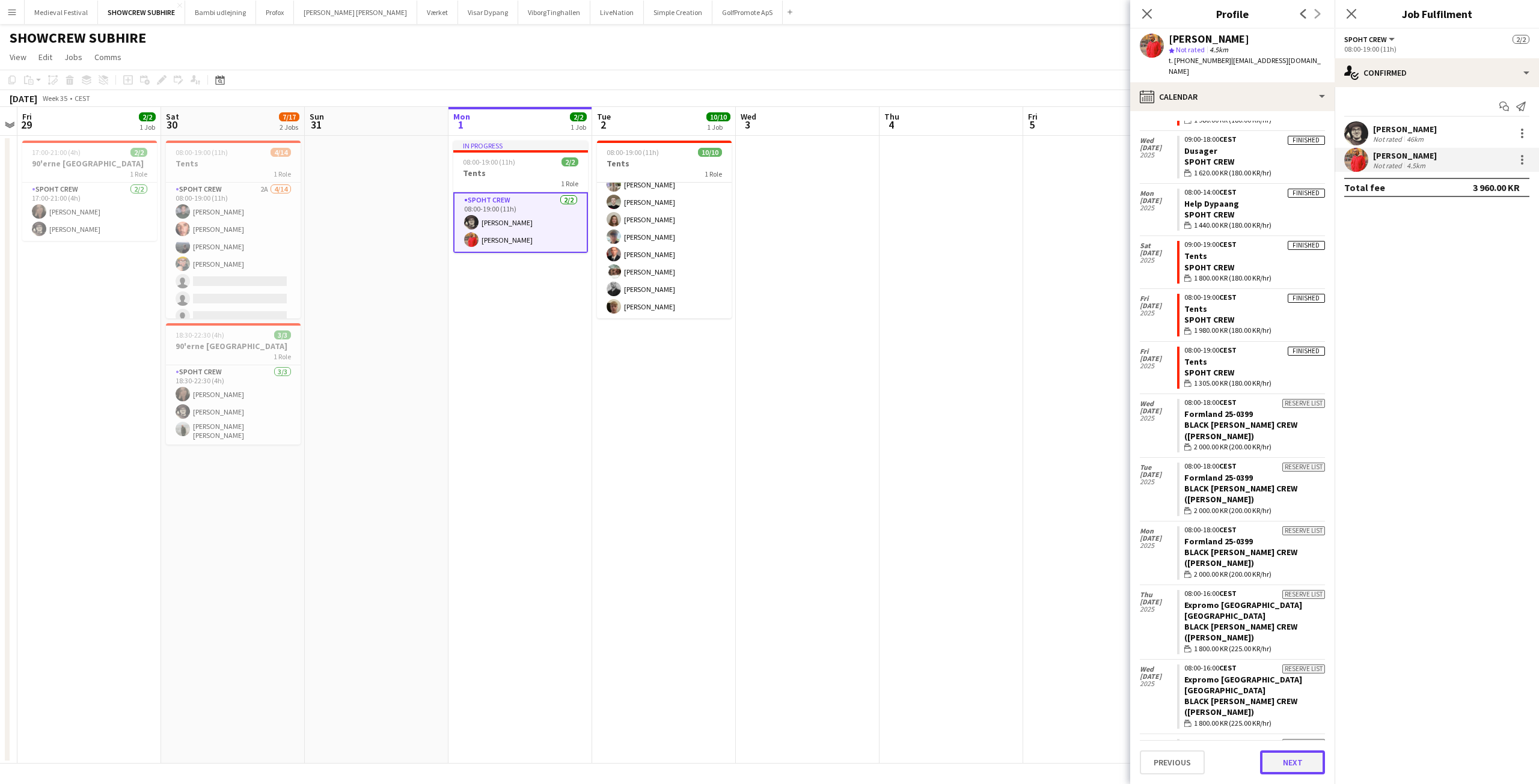
click at [1292, 761] on button "Next" at bounding box center [1292, 763] width 65 height 24
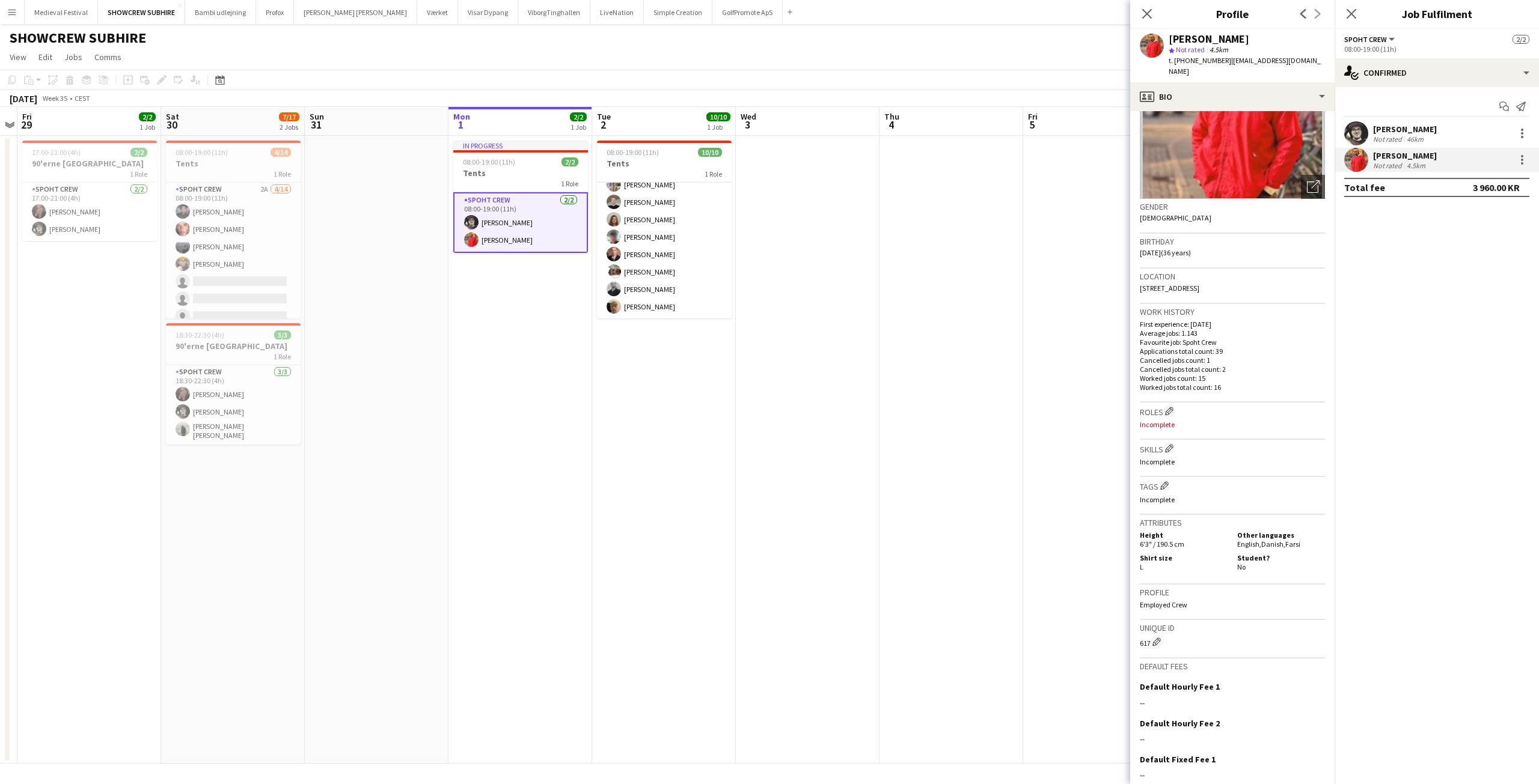
scroll to position [177, 0]
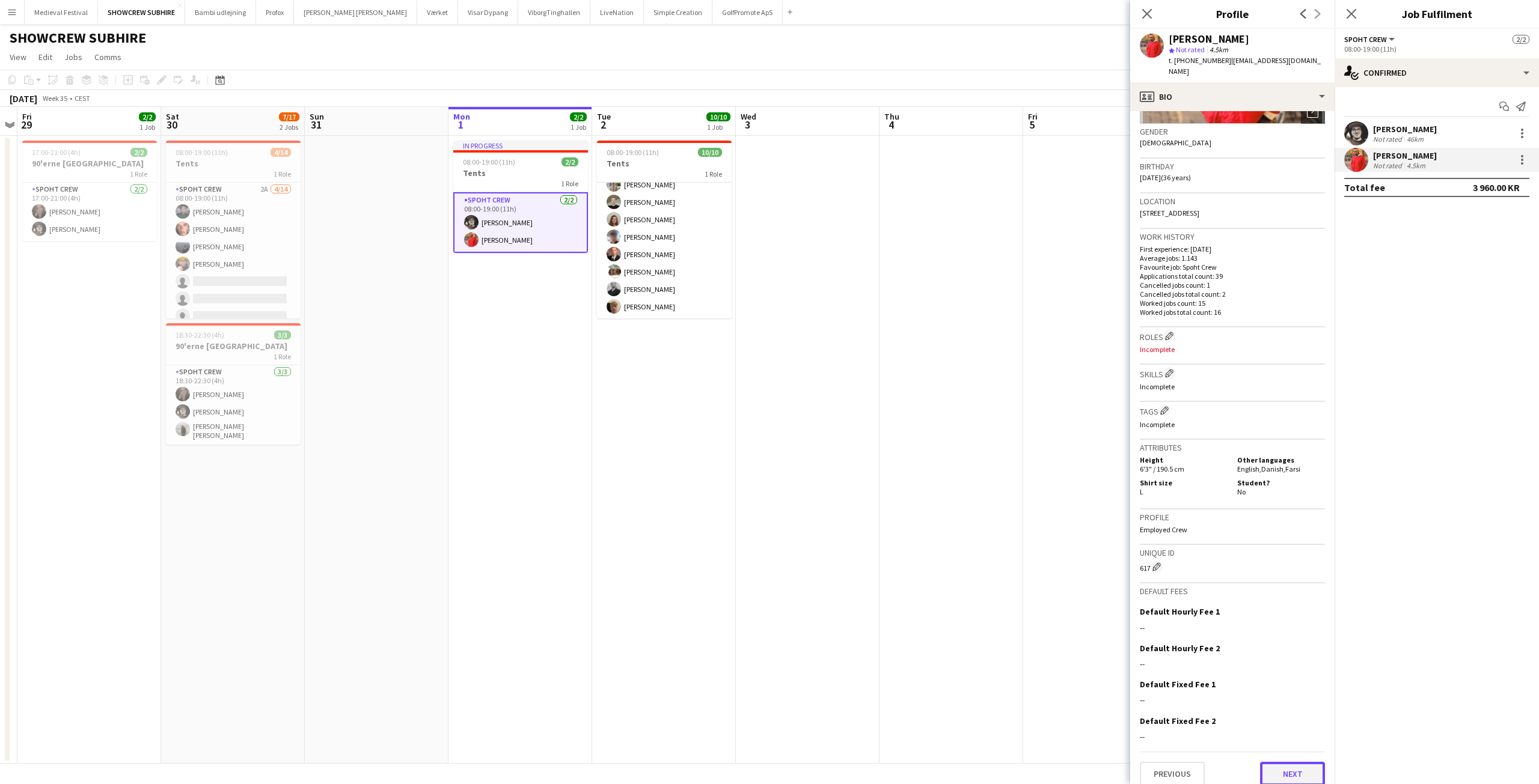
click at [1281, 762] on button "Next" at bounding box center [1292, 774] width 65 height 24
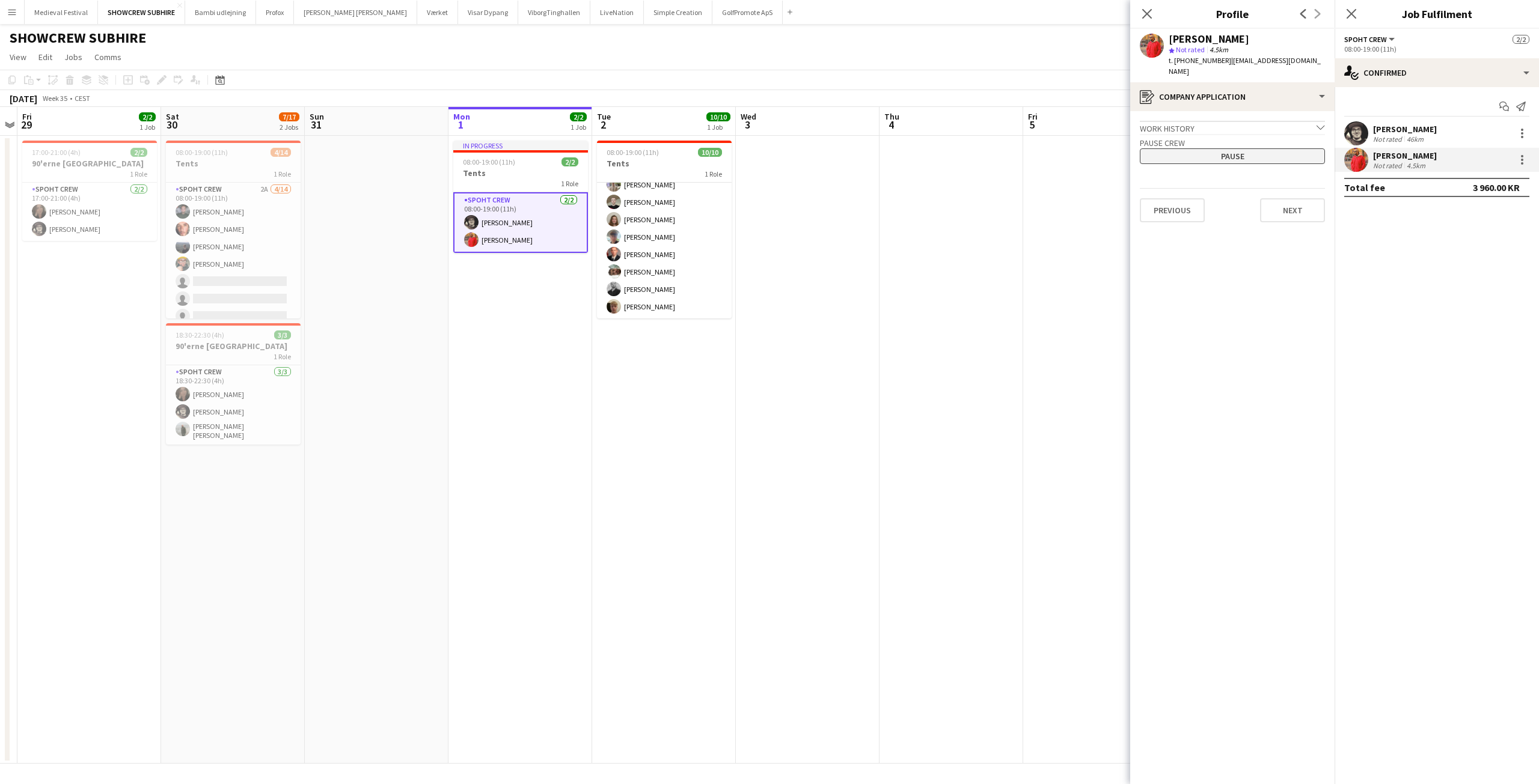
click at [1202, 149] on button "Pause" at bounding box center [1232, 156] width 185 height 15
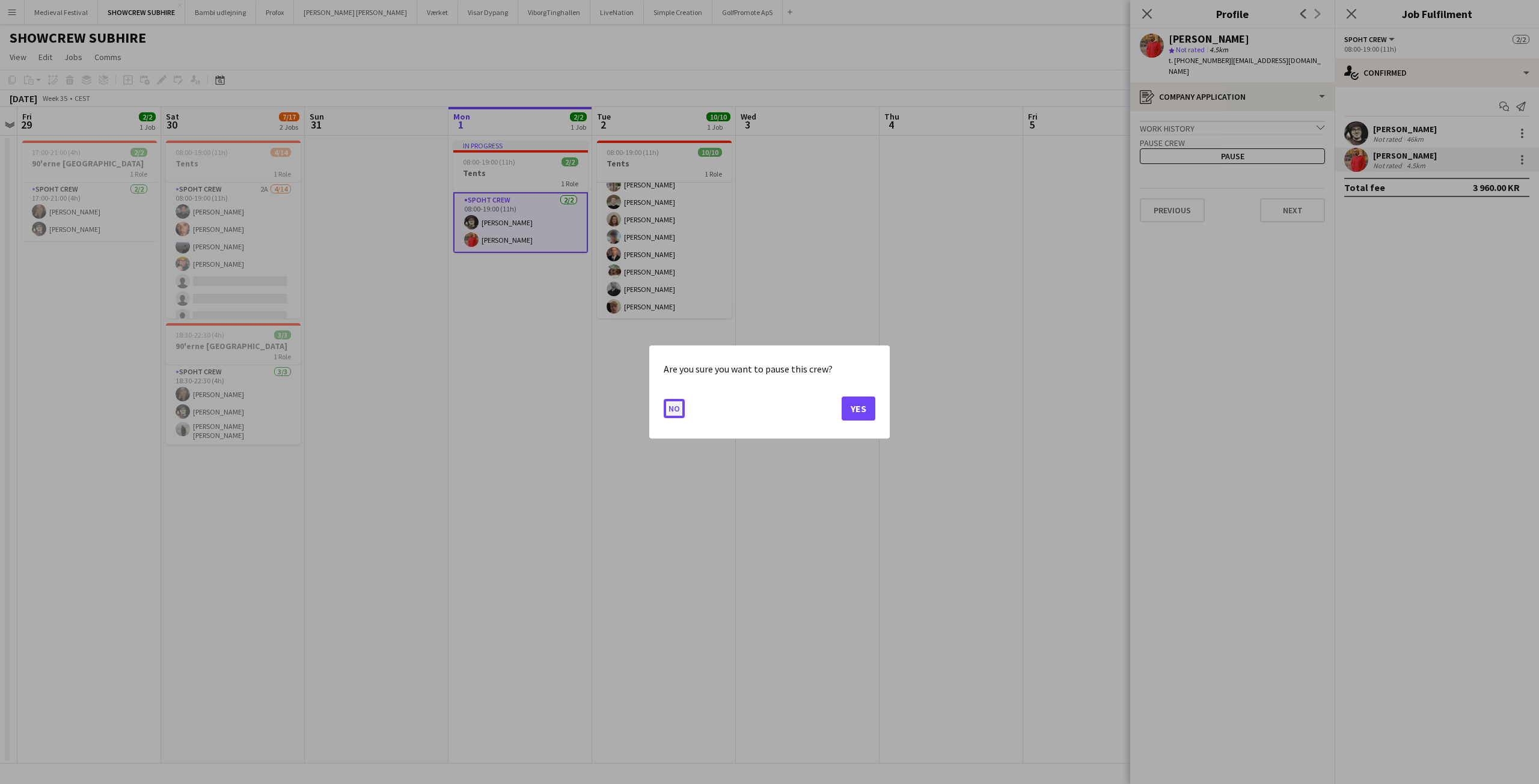
click at [666, 408] on button "No" at bounding box center [675, 408] width 21 height 19
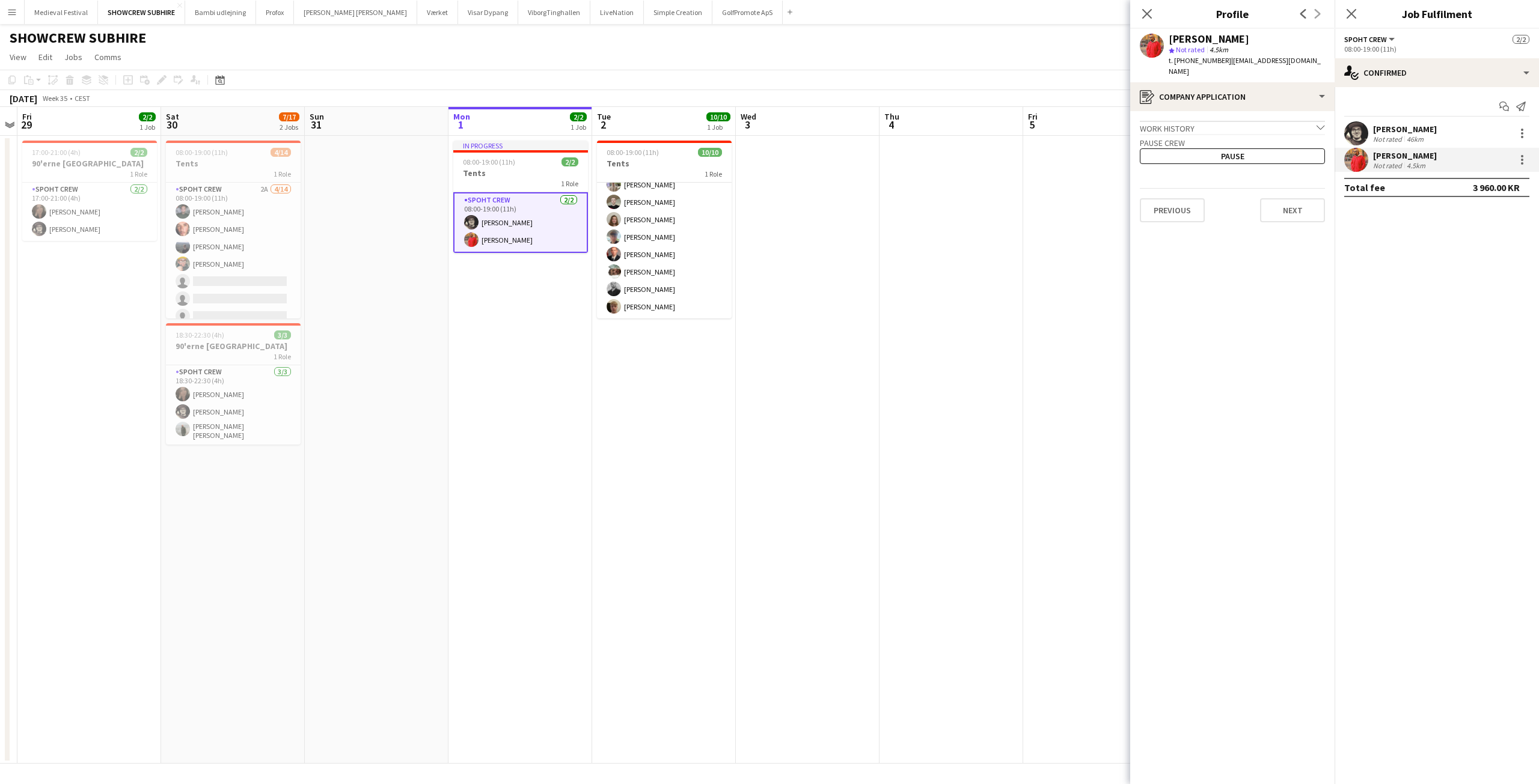
click at [15, 8] on app-icon "Menu" at bounding box center [12, 12] width 9 height 9
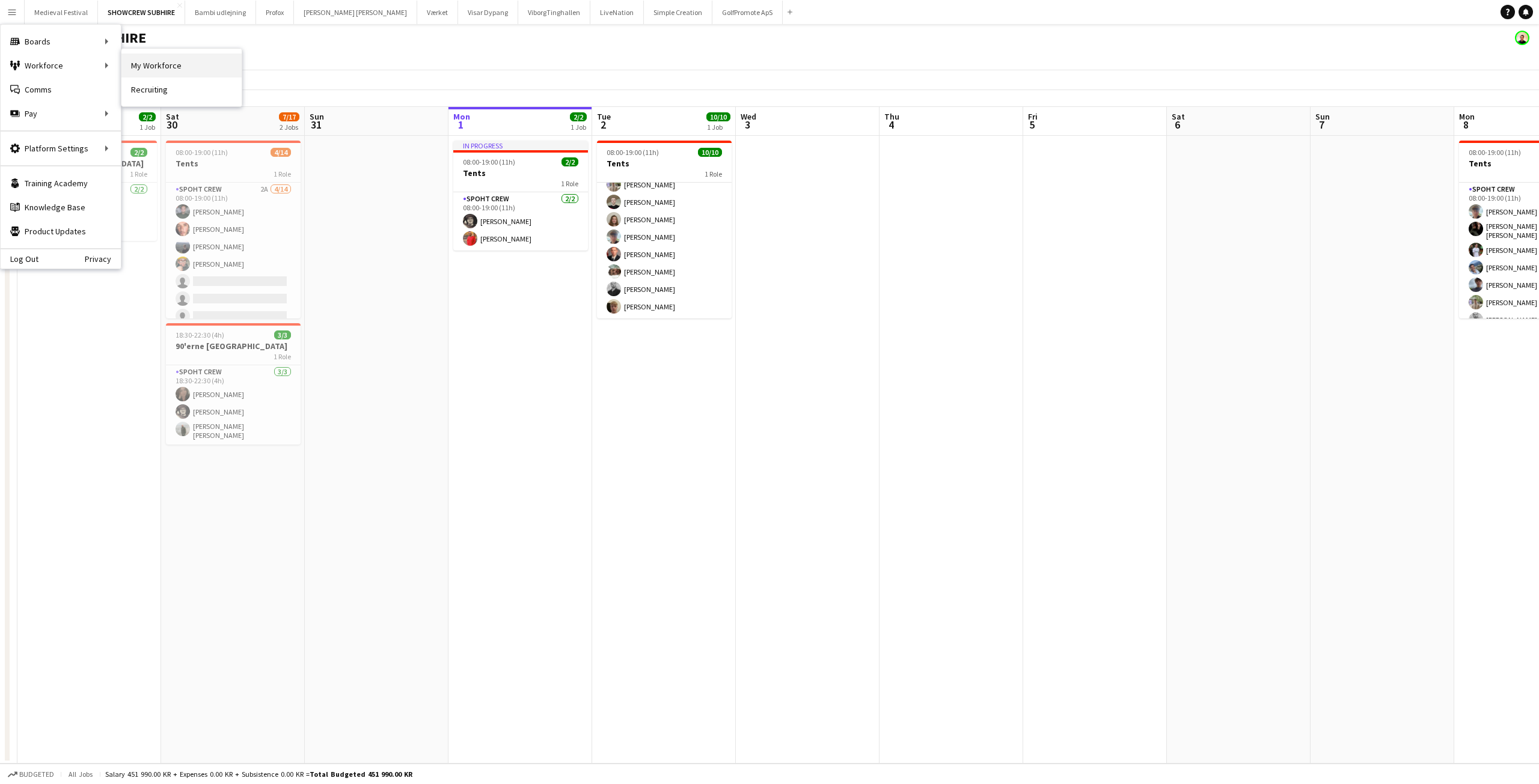
click at [137, 66] on link "My Workforce" at bounding box center [181, 65] width 120 height 24
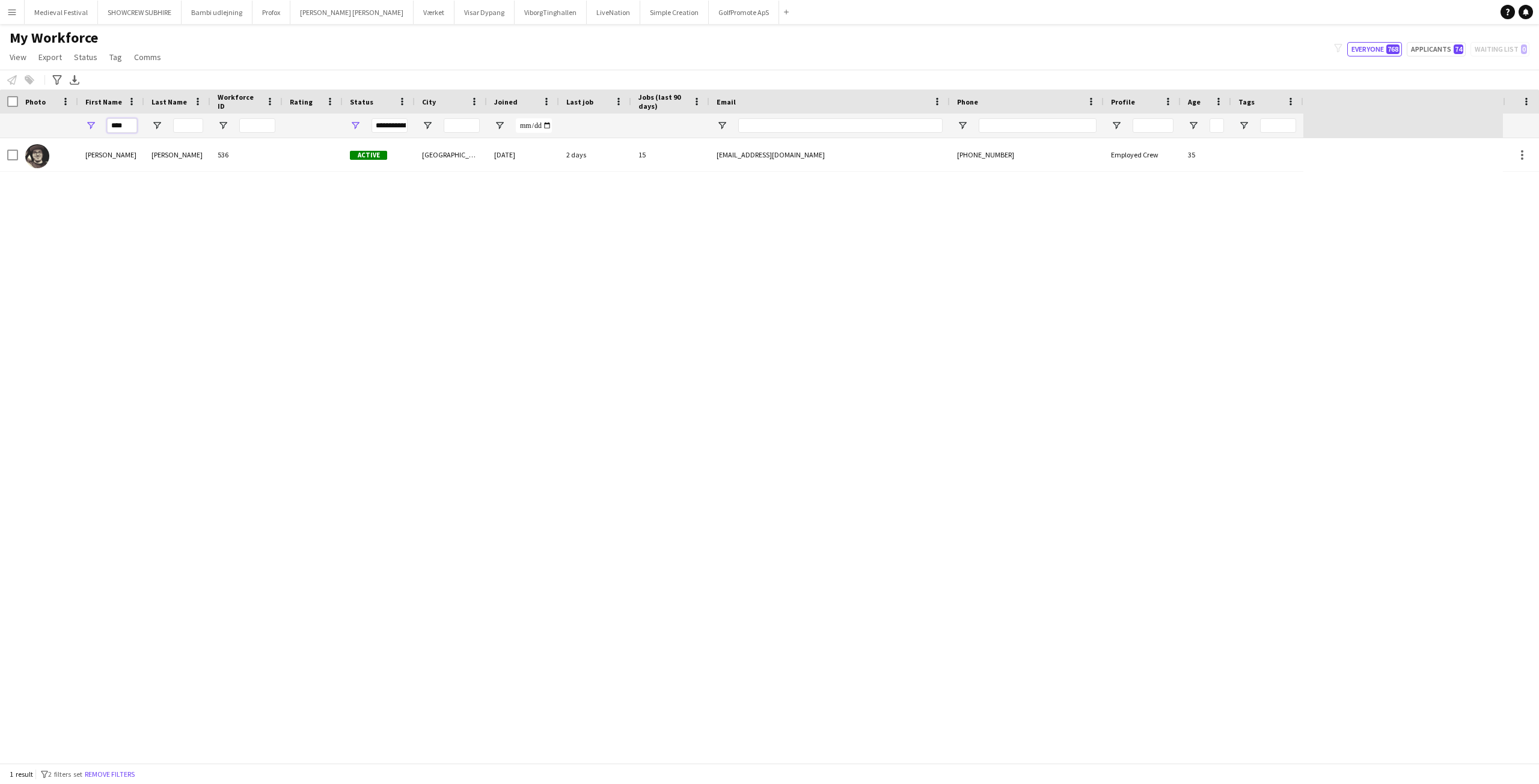
drag, startPoint x: 133, startPoint y: 130, endPoint x: 58, endPoint y: 131, distance: 75.0
click at [60, 131] on div "****" at bounding box center [652, 125] width 1304 height 24
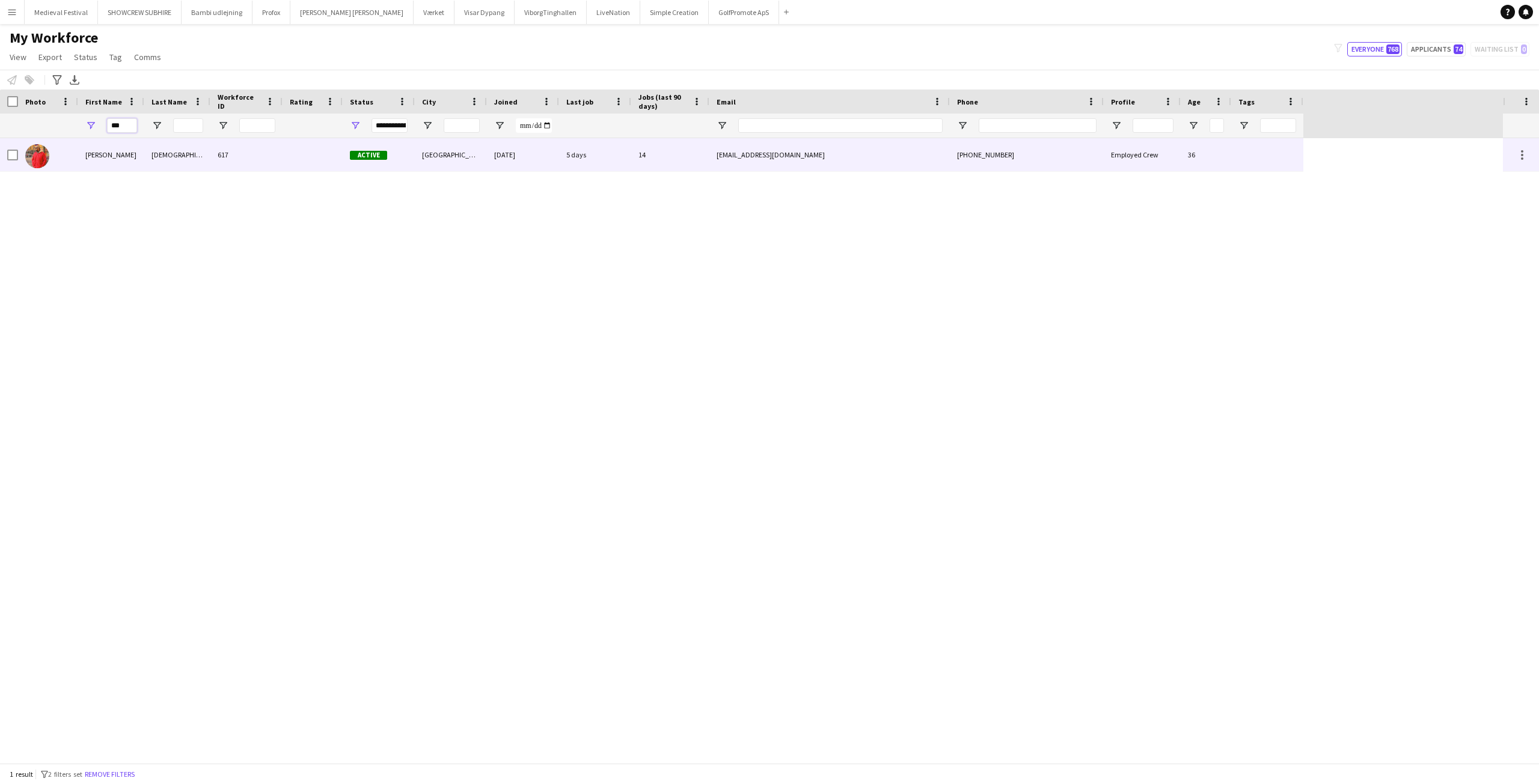
type input "***"
click at [223, 165] on div "617" at bounding box center [247, 155] width 72 height 33
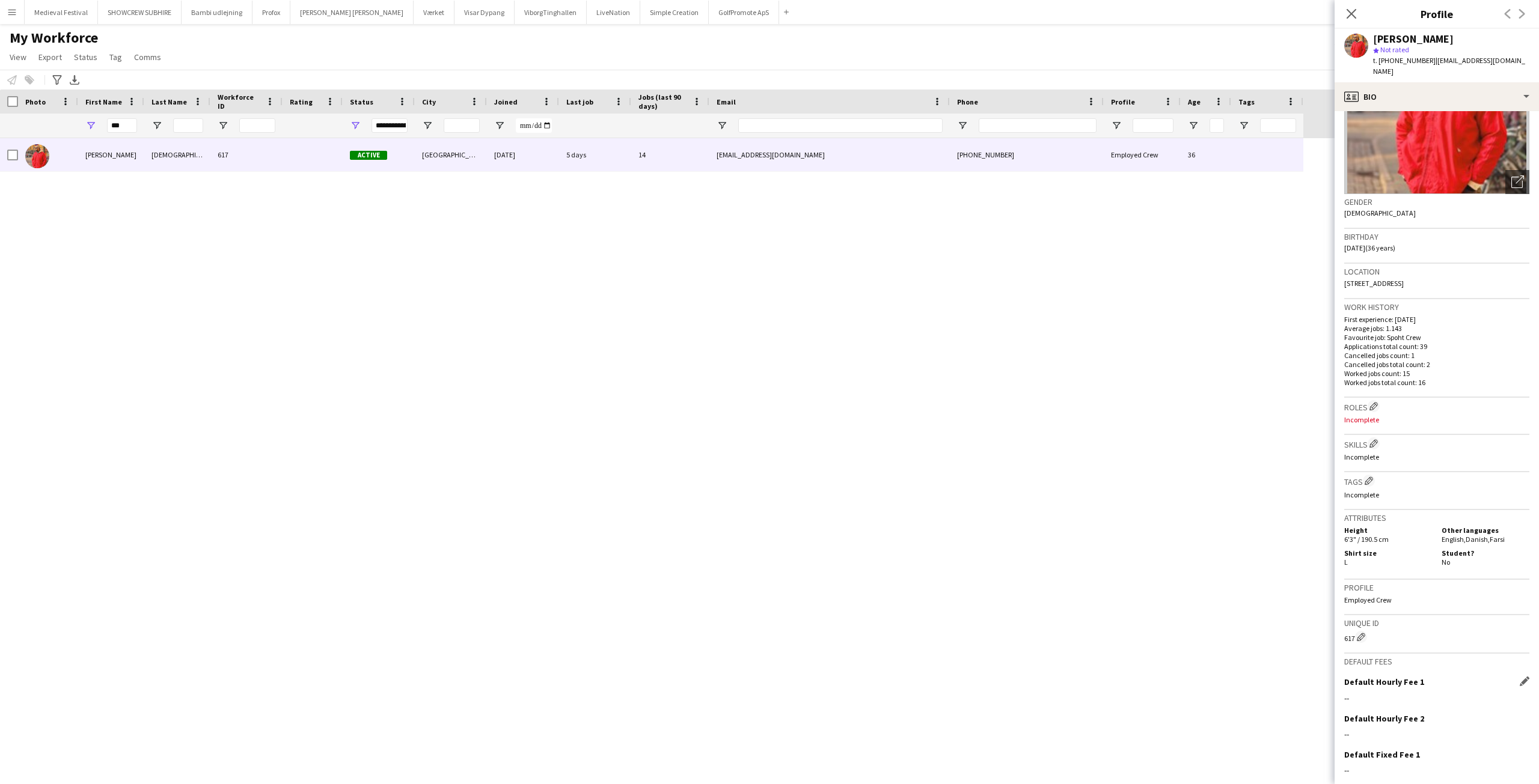
scroll to position [177, 0]
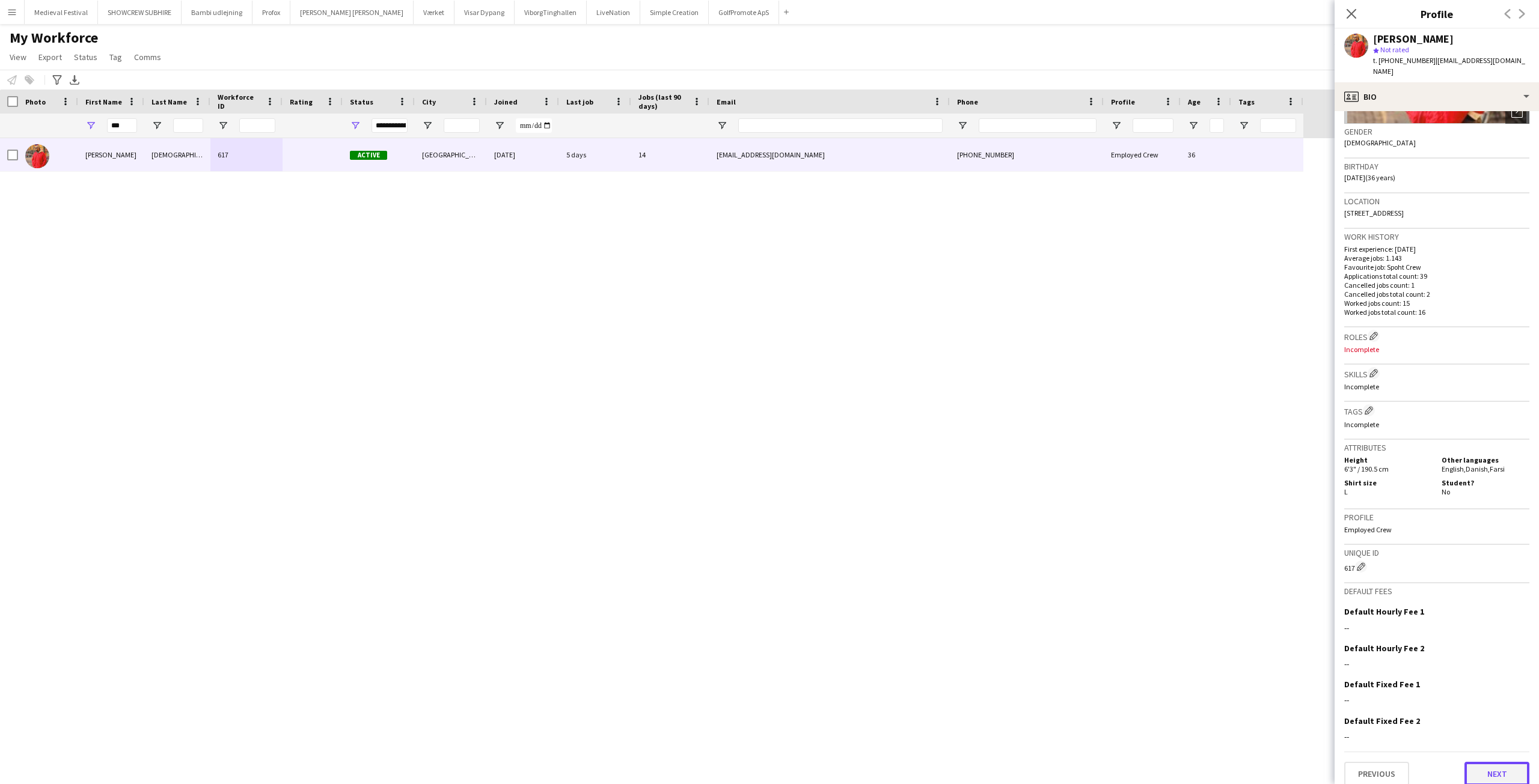
click at [1480, 762] on button "Next" at bounding box center [1496, 774] width 65 height 24
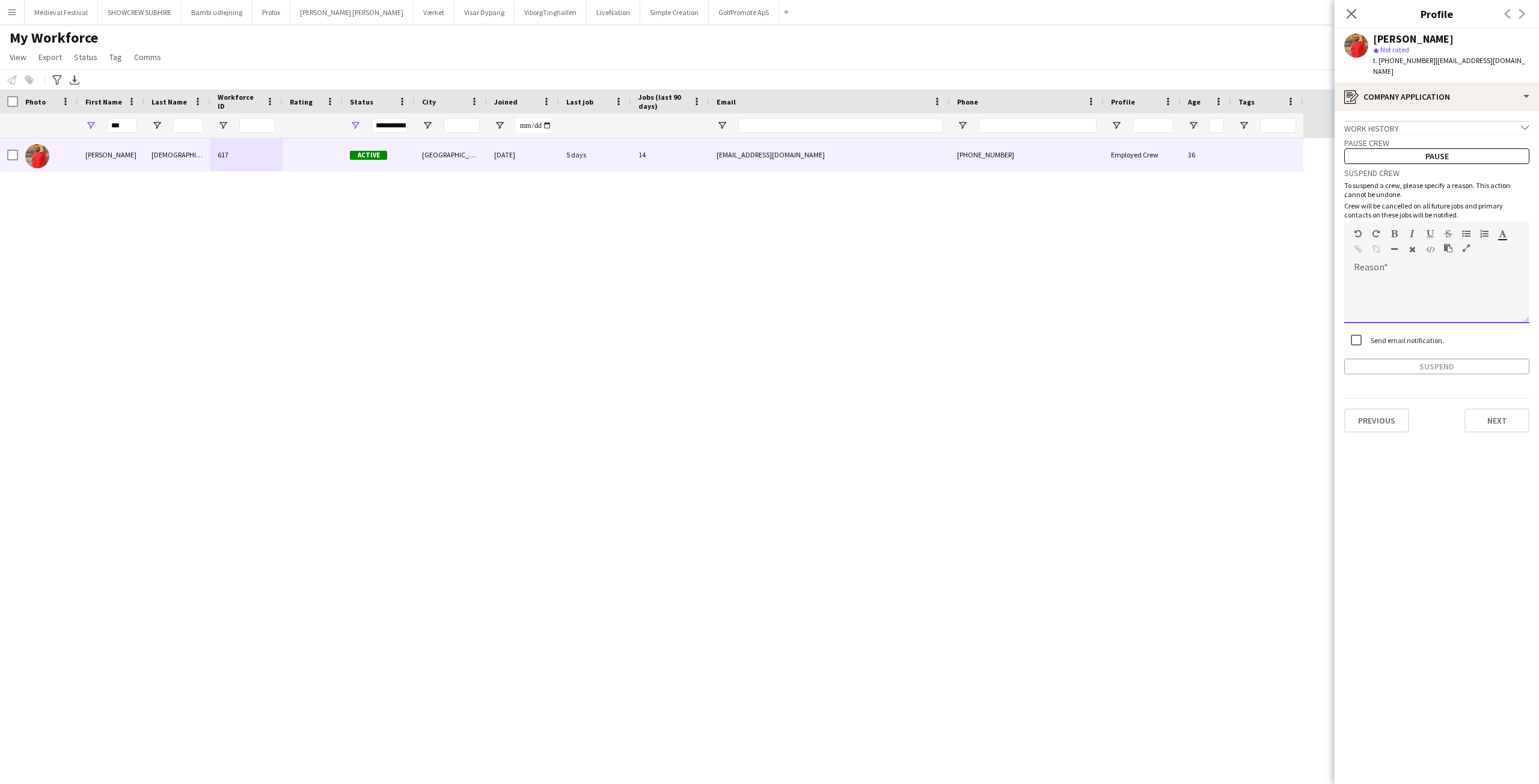
click at [1382, 244] on div at bounding box center [1380, 252] width 54 height 15
click at [1400, 358] on button "Suspend" at bounding box center [1437, 366] width 185 height 15
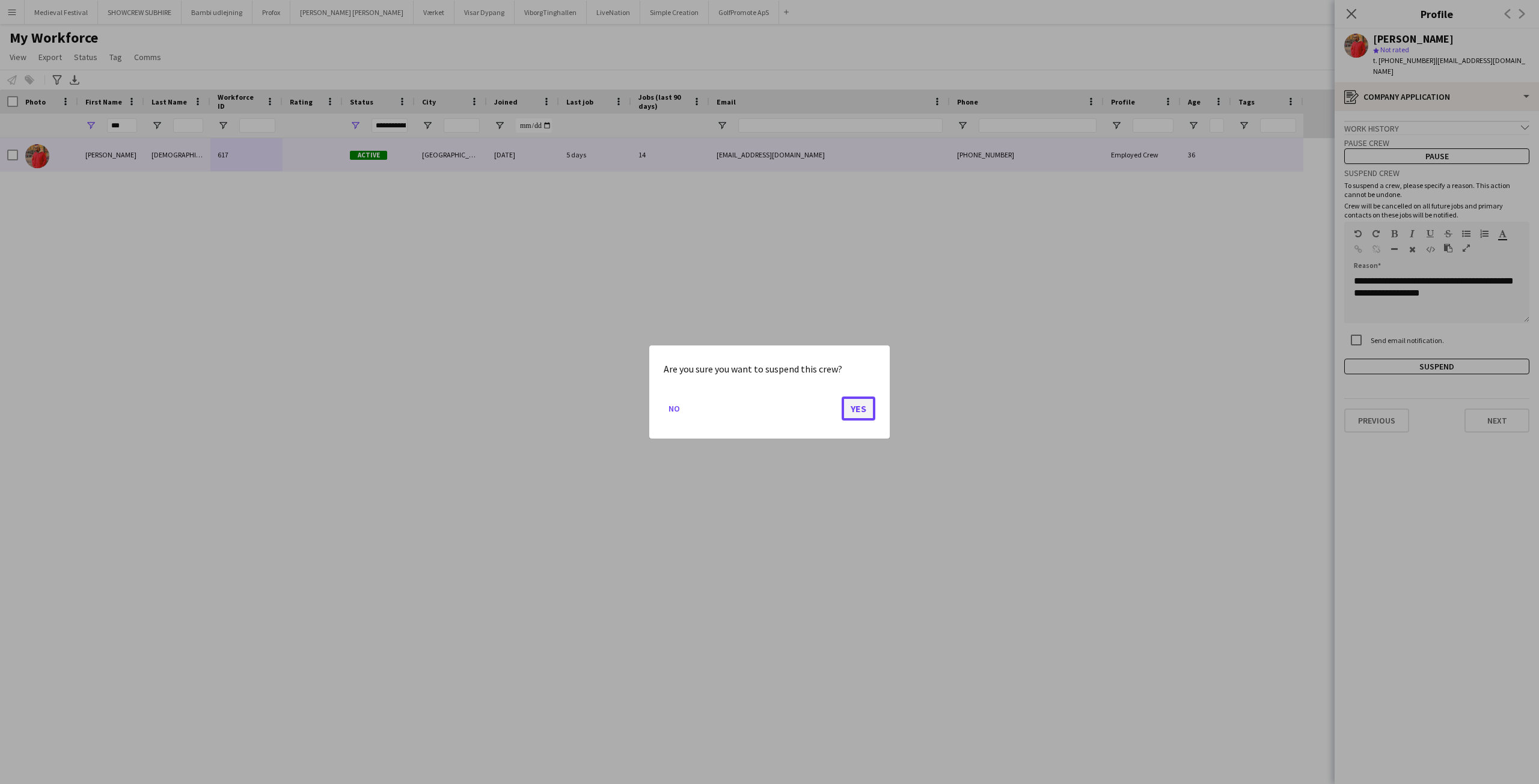
click at [866, 407] on button "Yes" at bounding box center [858, 408] width 34 height 24
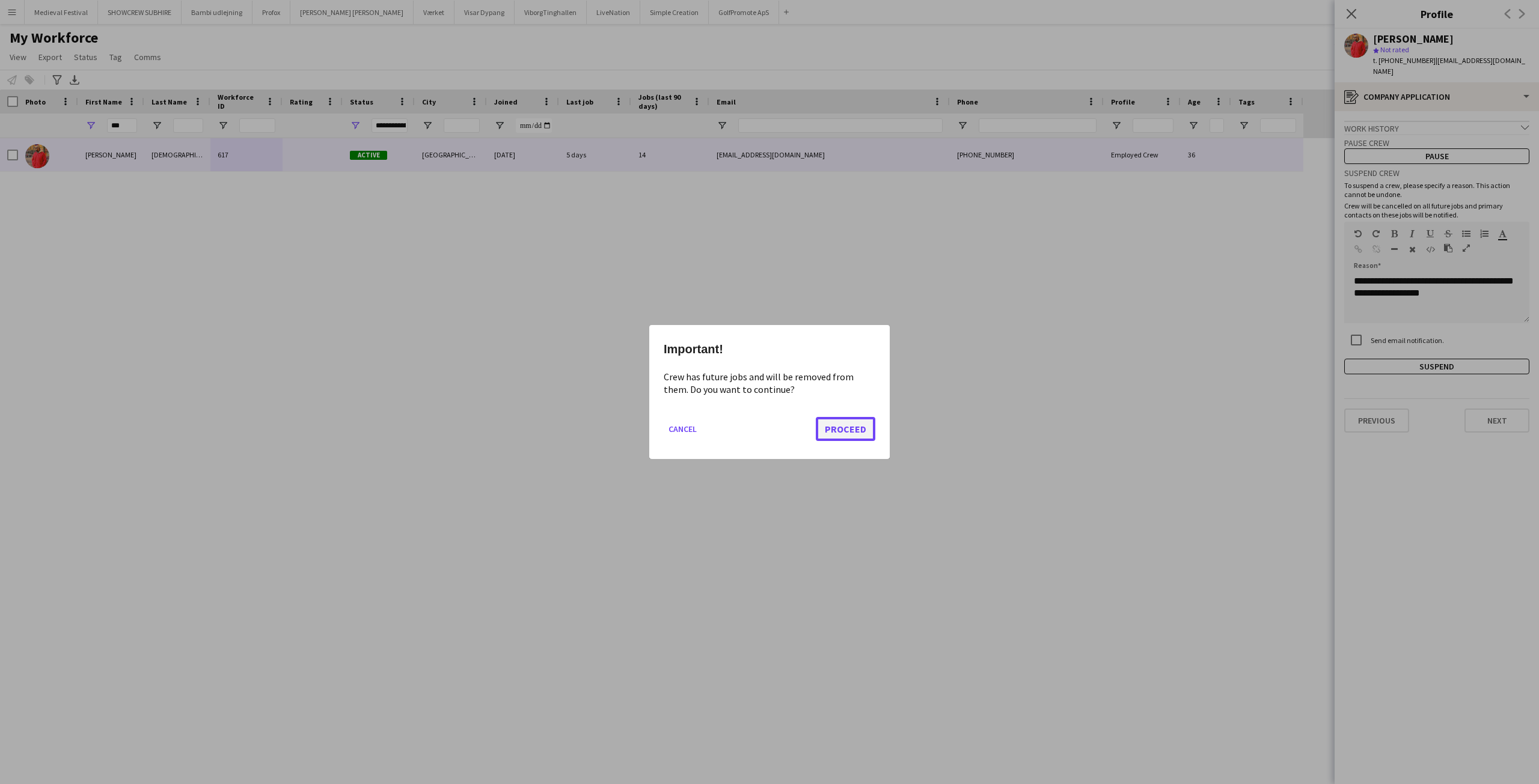
click at [852, 430] on button "Proceed" at bounding box center [845, 429] width 59 height 24
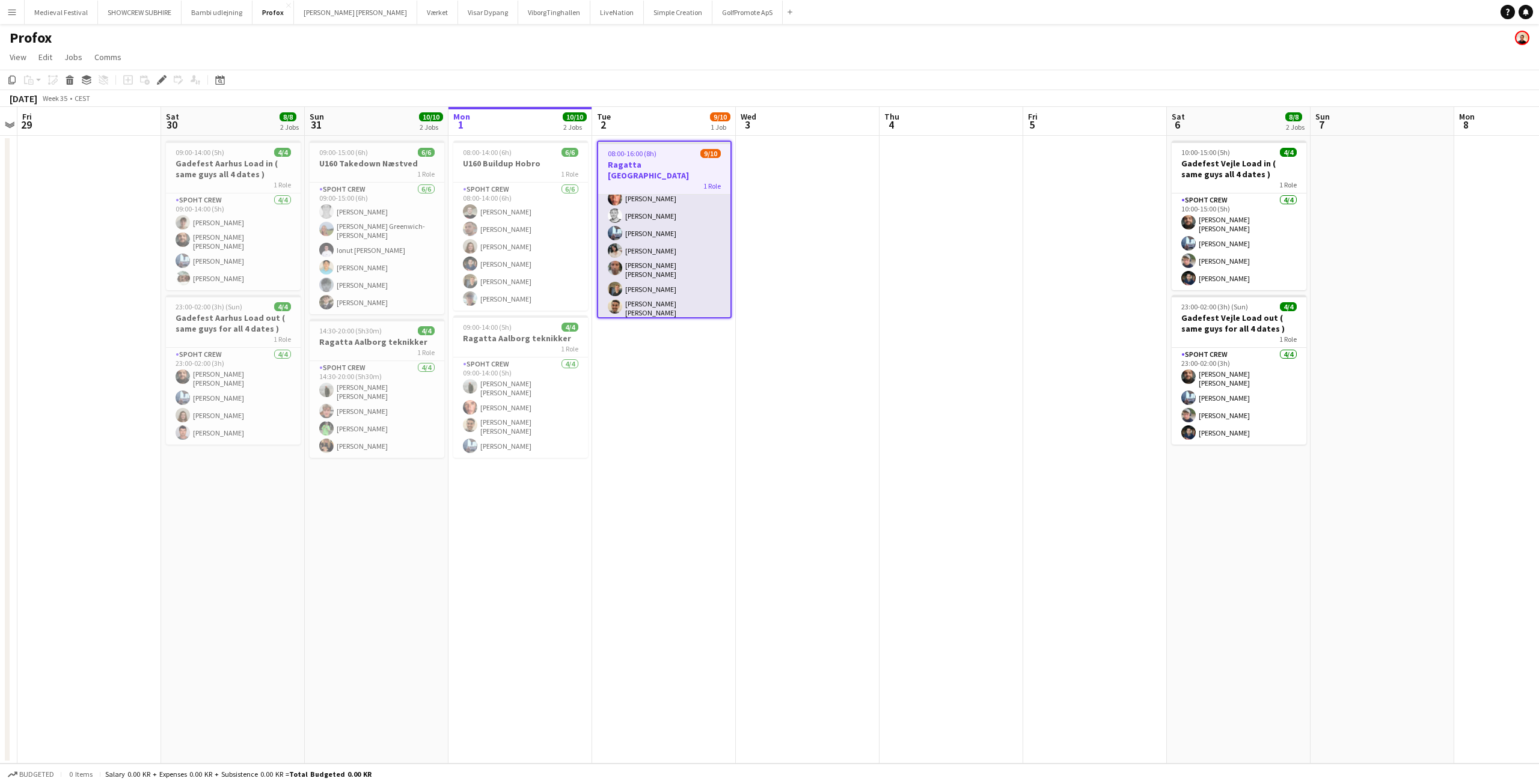
scroll to position [71, 0]
click at [665, 246] on app-card-role "Spoht Crew 1I [DATE] 08:00-16:00 (8h) [PERSON_NAME] [PERSON_NAME] [PERSON_NAME]…" at bounding box center [664, 227] width 132 height 208
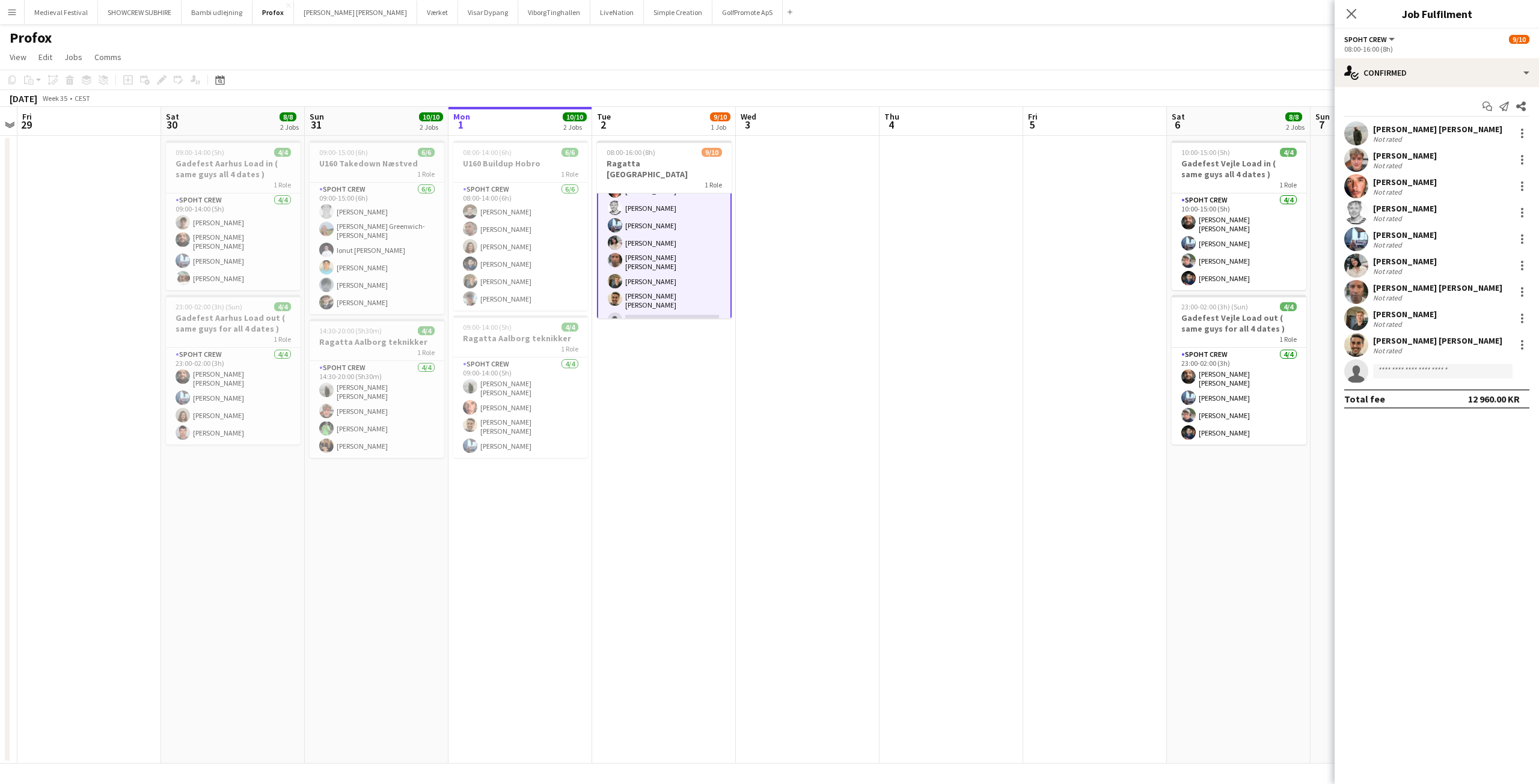
click at [1362, 264] on app-user-avatar at bounding box center [1356, 266] width 24 height 24
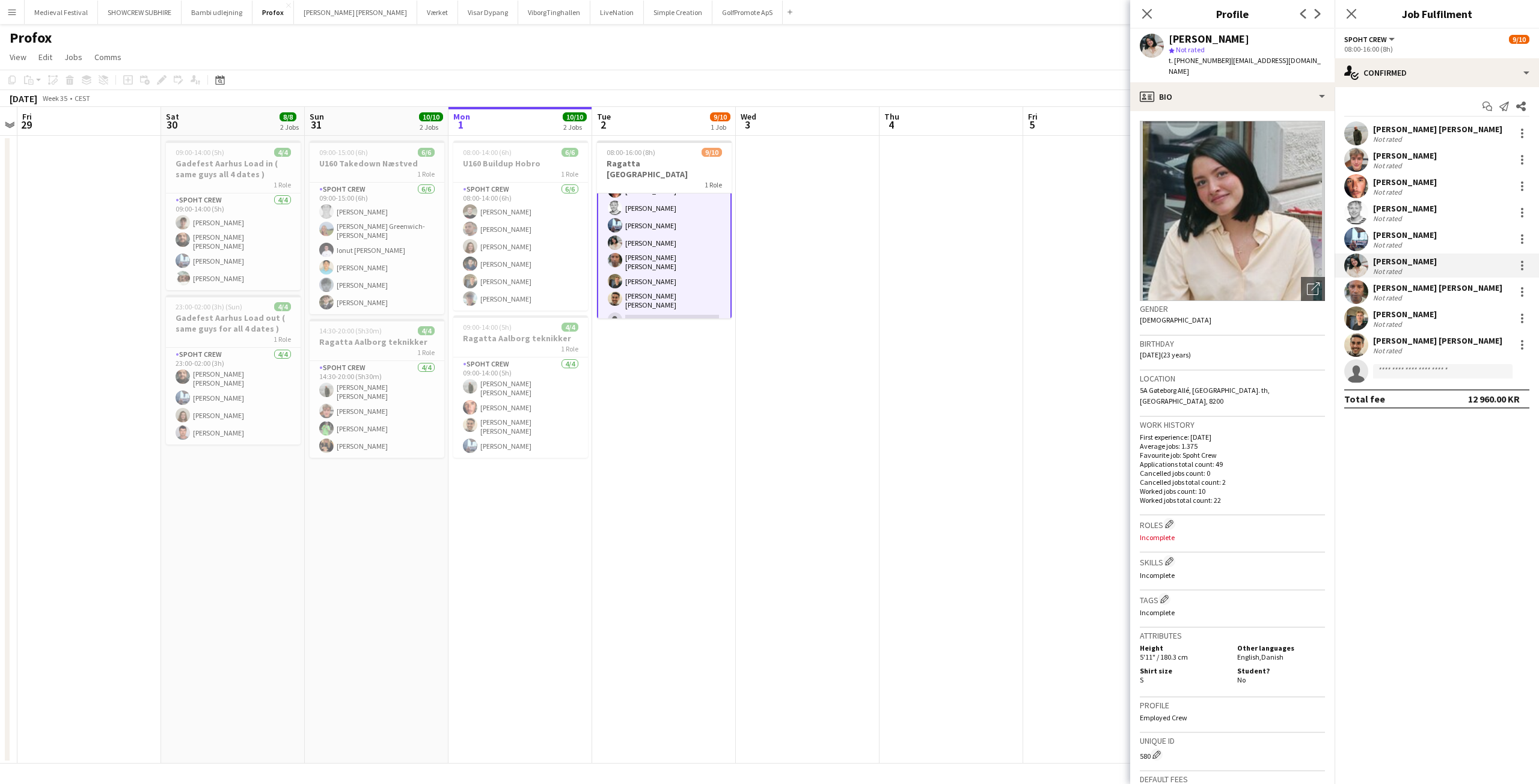
click at [936, 322] on app-date-cell at bounding box center [952, 450] width 144 height 628
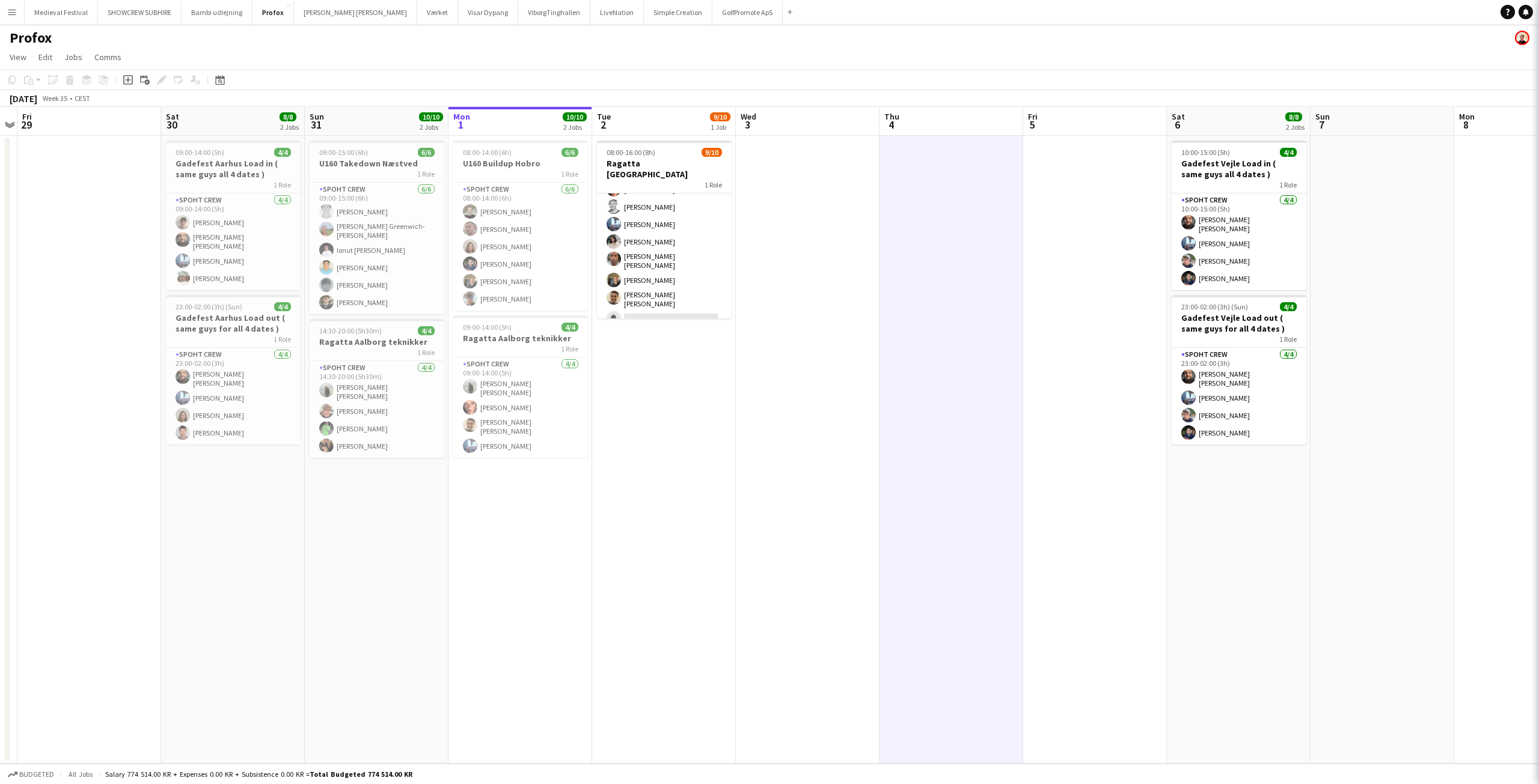
scroll to position [69, 0]
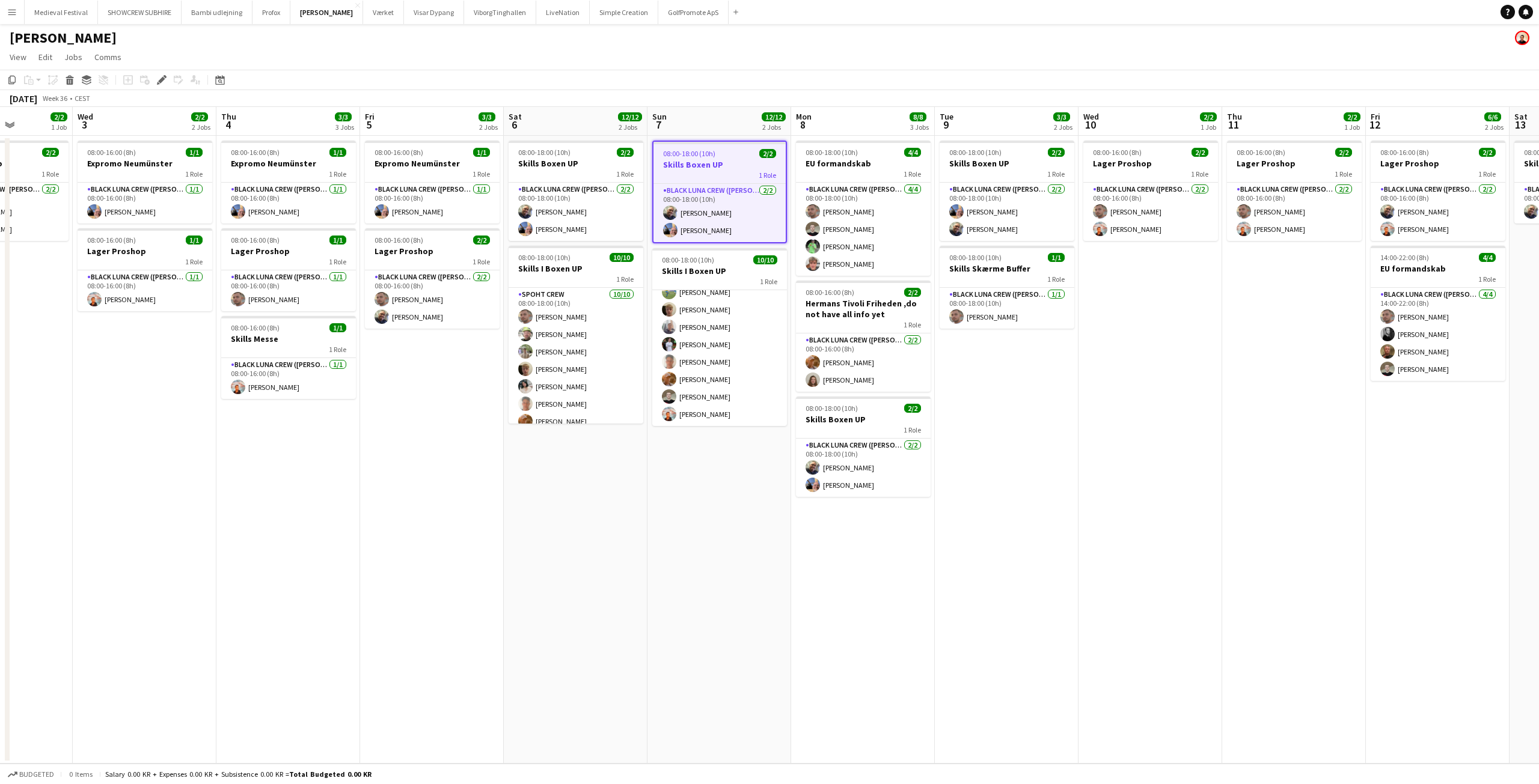
scroll to position [0, 355]
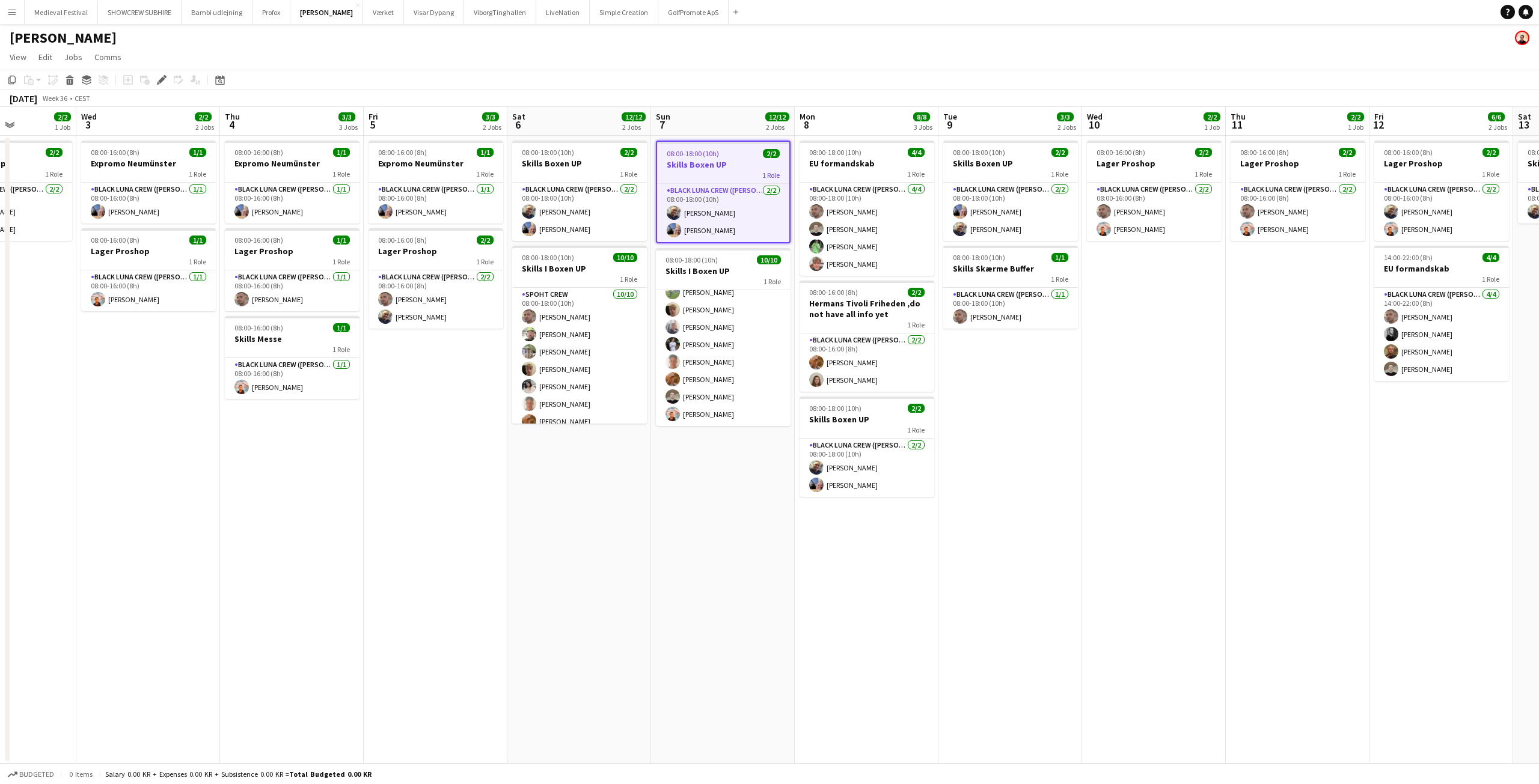
drag, startPoint x: 657, startPoint y: 480, endPoint x: 715, endPoint y: 492, distance: 59.2
click at [715, 492] on app-calendar-viewport "Sun 31 2/2 1 Job Mon 1 1/1 1 Job Tue 2 2/2 1 Job Wed 3 2/2 2 Jobs Thu 4 3/3 3 J…" at bounding box center [769, 436] width 1539 height 657
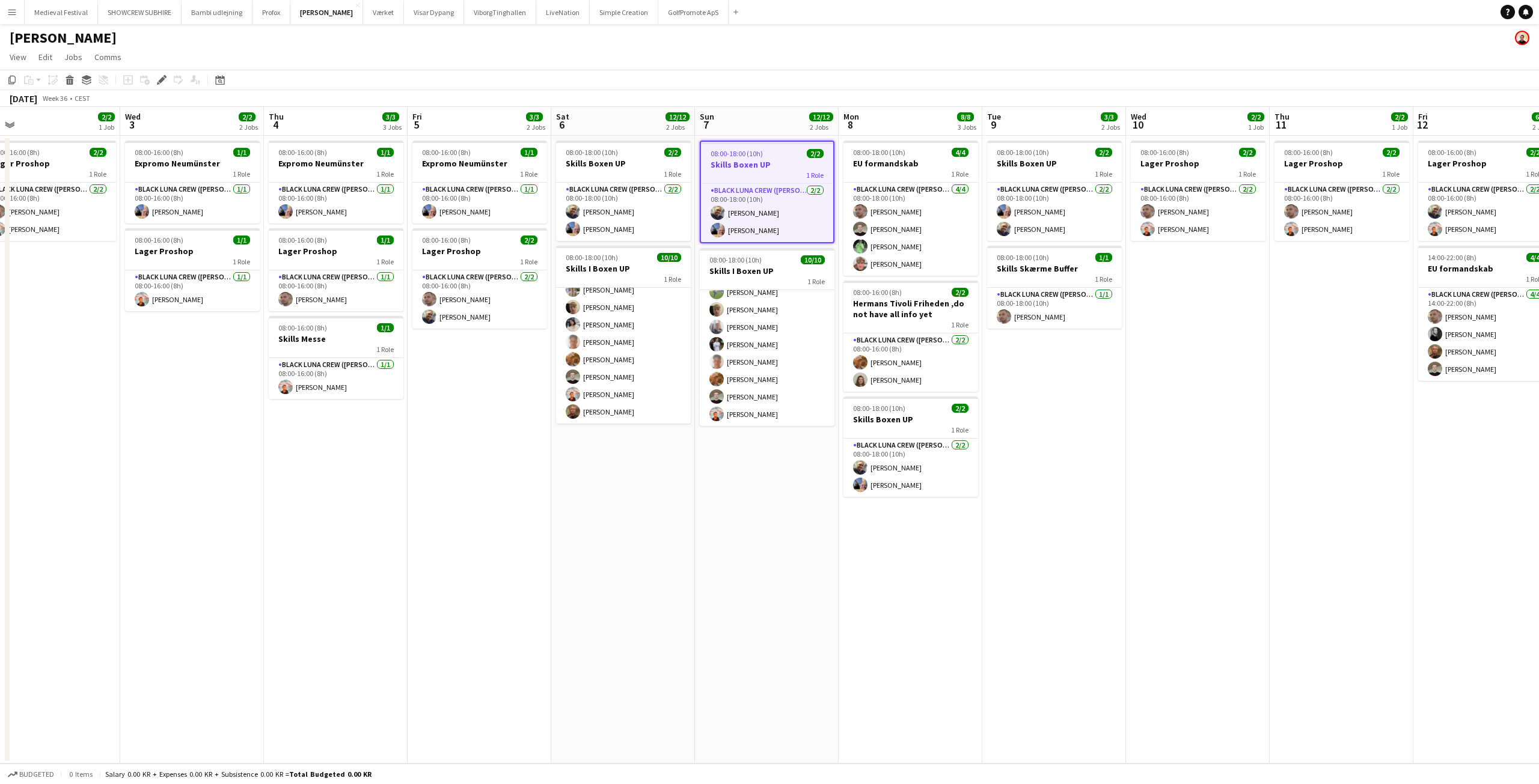
drag, startPoint x: 617, startPoint y: 463, endPoint x: 688, endPoint y: 472, distance: 71.6
click at [686, 472] on app-calendar-viewport "Sun 31 2/2 1 Job Mon 1 1/1 1 Job Tue 2 2/2 1 Job Wed 3 2/2 2 Jobs Thu 4 3/3 3 J…" at bounding box center [769, 436] width 1539 height 657
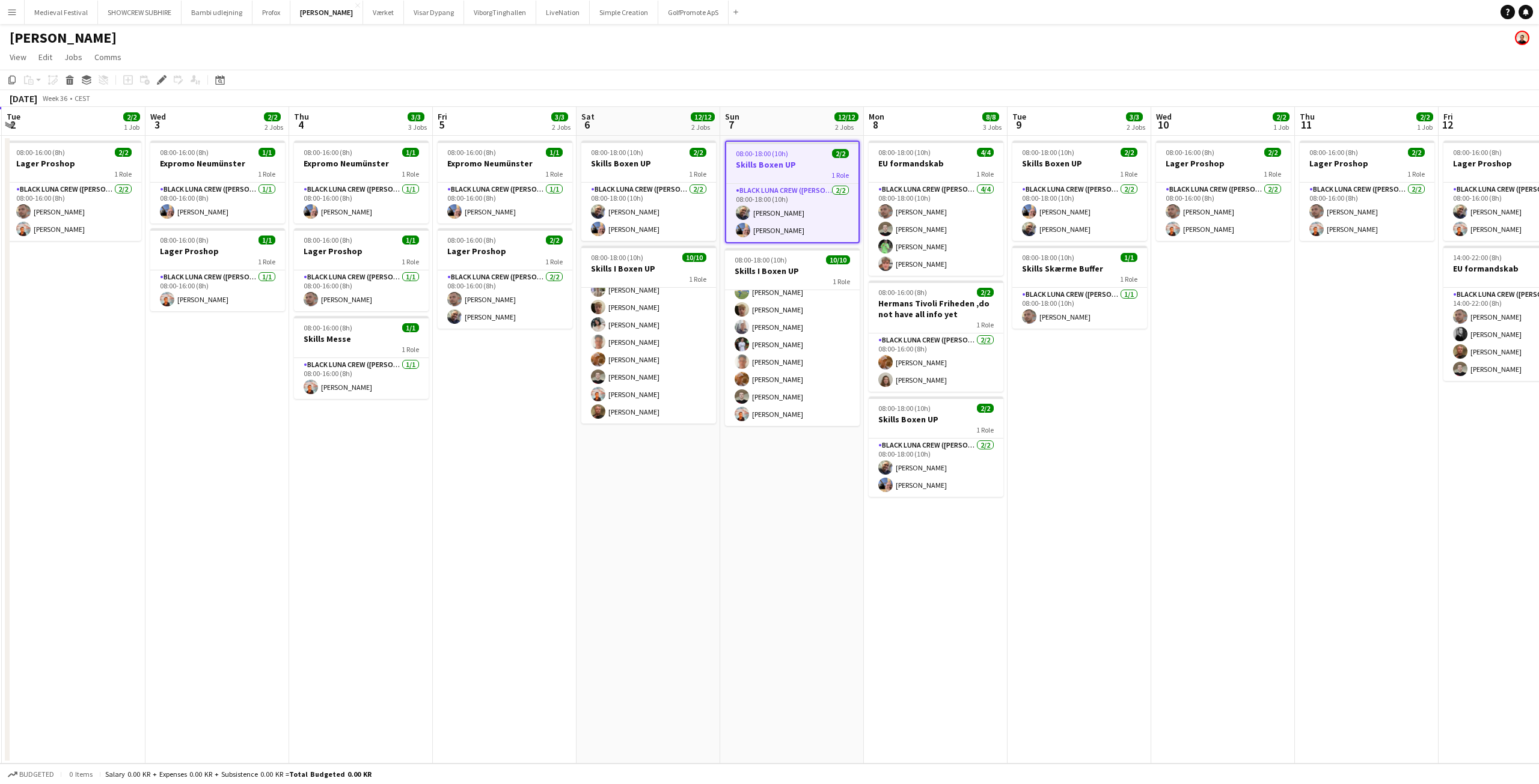
click at [749, 498] on app-date-cell "08:00-18:00 (10h) 2/2 Skills Boxen UP 1 Role Black [PERSON_NAME] ([PERSON_NAME]…" at bounding box center [792, 450] width 144 height 628
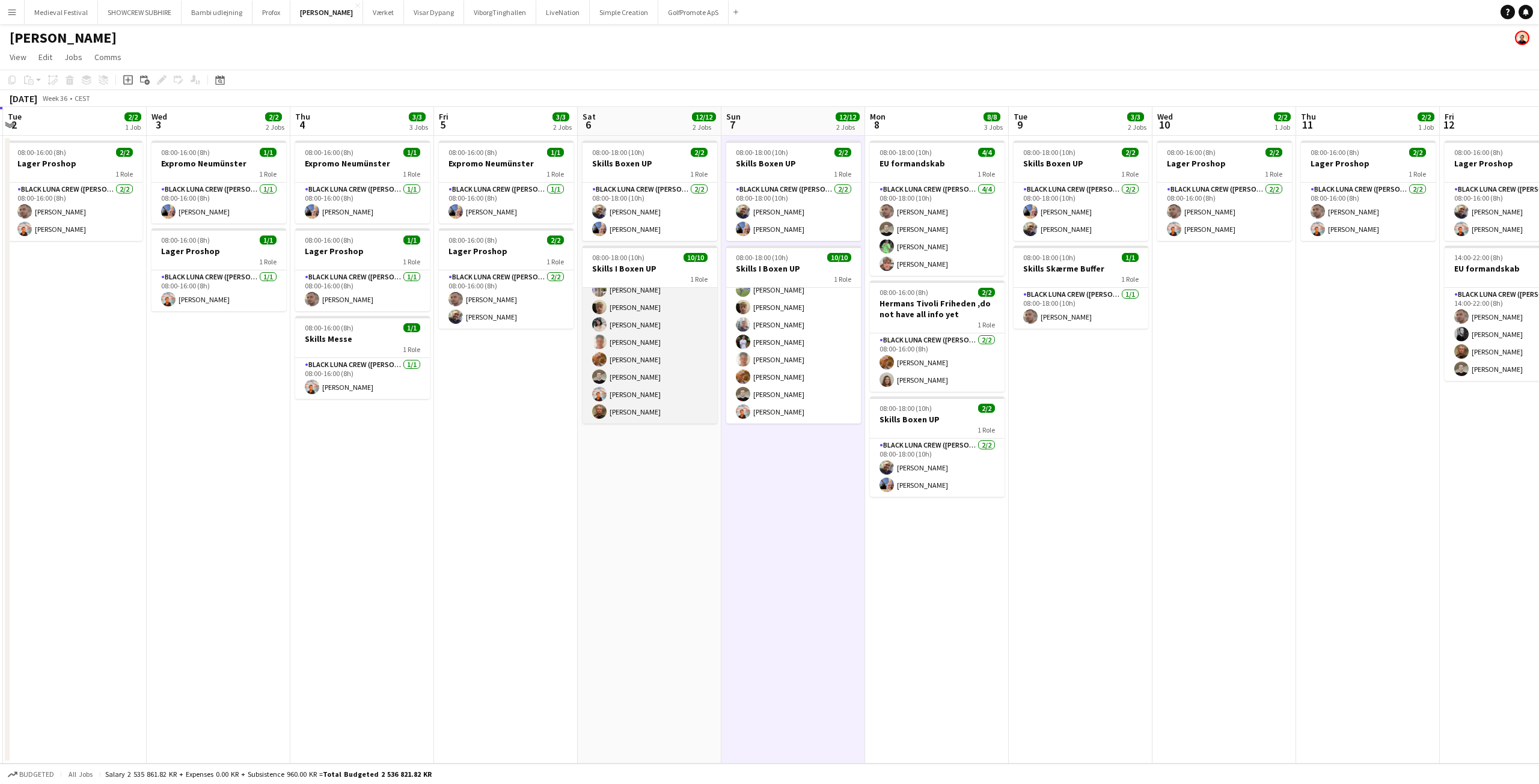
scroll to position [0, 0]
click at [666, 372] on app-card-role "Spoht Crew [DATE] 08:00-18:00 (10h) [PERSON_NAME] [PERSON_NAME]-[PERSON_NAME] […" at bounding box center [650, 386] width 135 height 198
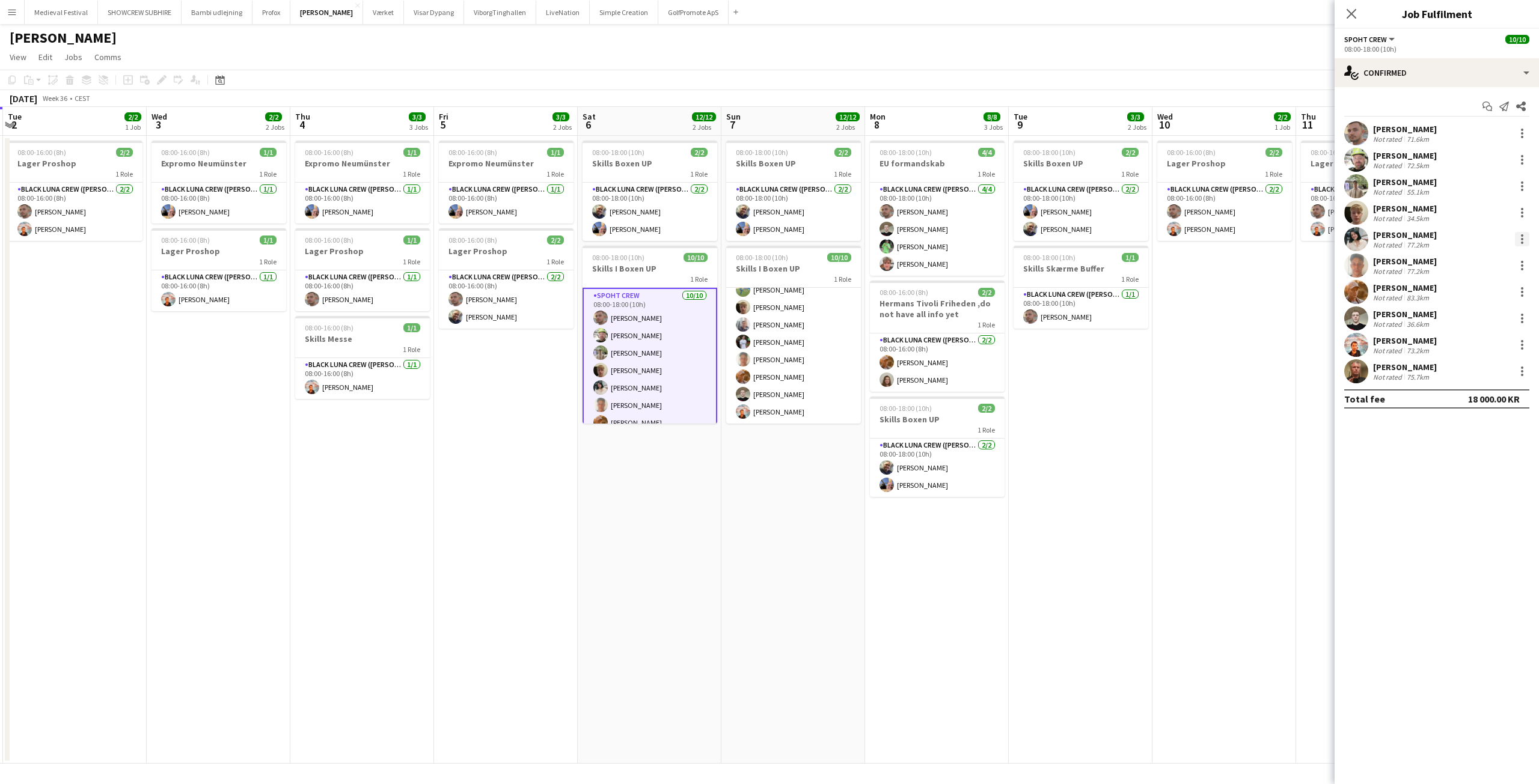
click at [1522, 242] on div at bounding box center [1522, 243] width 3 height 3
click at [1458, 371] on span "Remove" at bounding box center [1463, 376] width 36 height 10
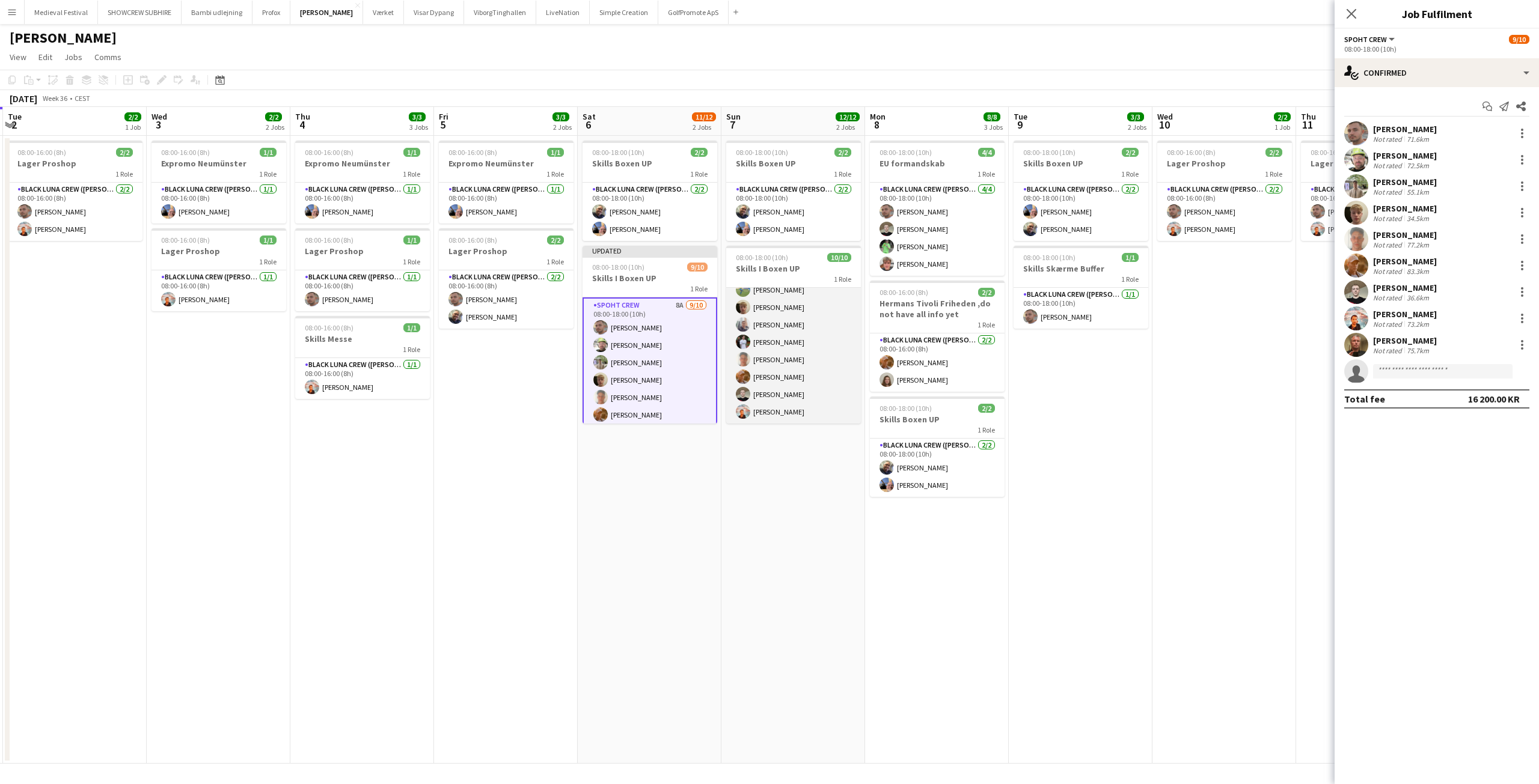
click at [818, 335] on app-card-role "Spoht Crew 10/10 08:00-18:00 (10h) Emanuel Petronel Stroie Arthur Daval-Markuss…" at bounding box center [794, 324] width 135 height 198
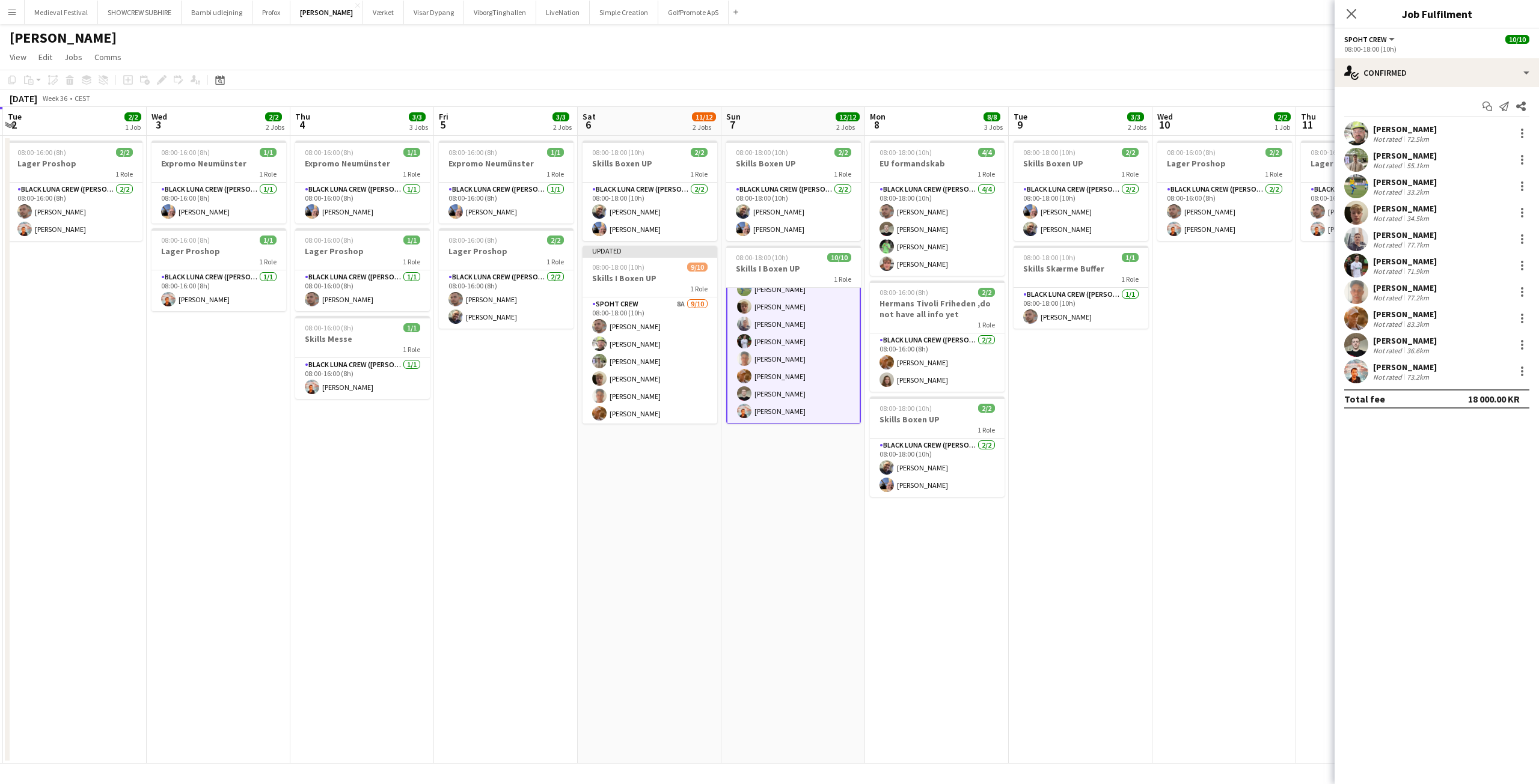
scroll to position [65, 0]
click at [1463, 71] on div "single-neutral-actions-check-2 Confirmed" at bounding box center [1436, 72] width 205 height 29
click at [1470, 199] on div "single-neutral-actions-information Applicants" at bounding box center [1476, 196] width 119 height 24
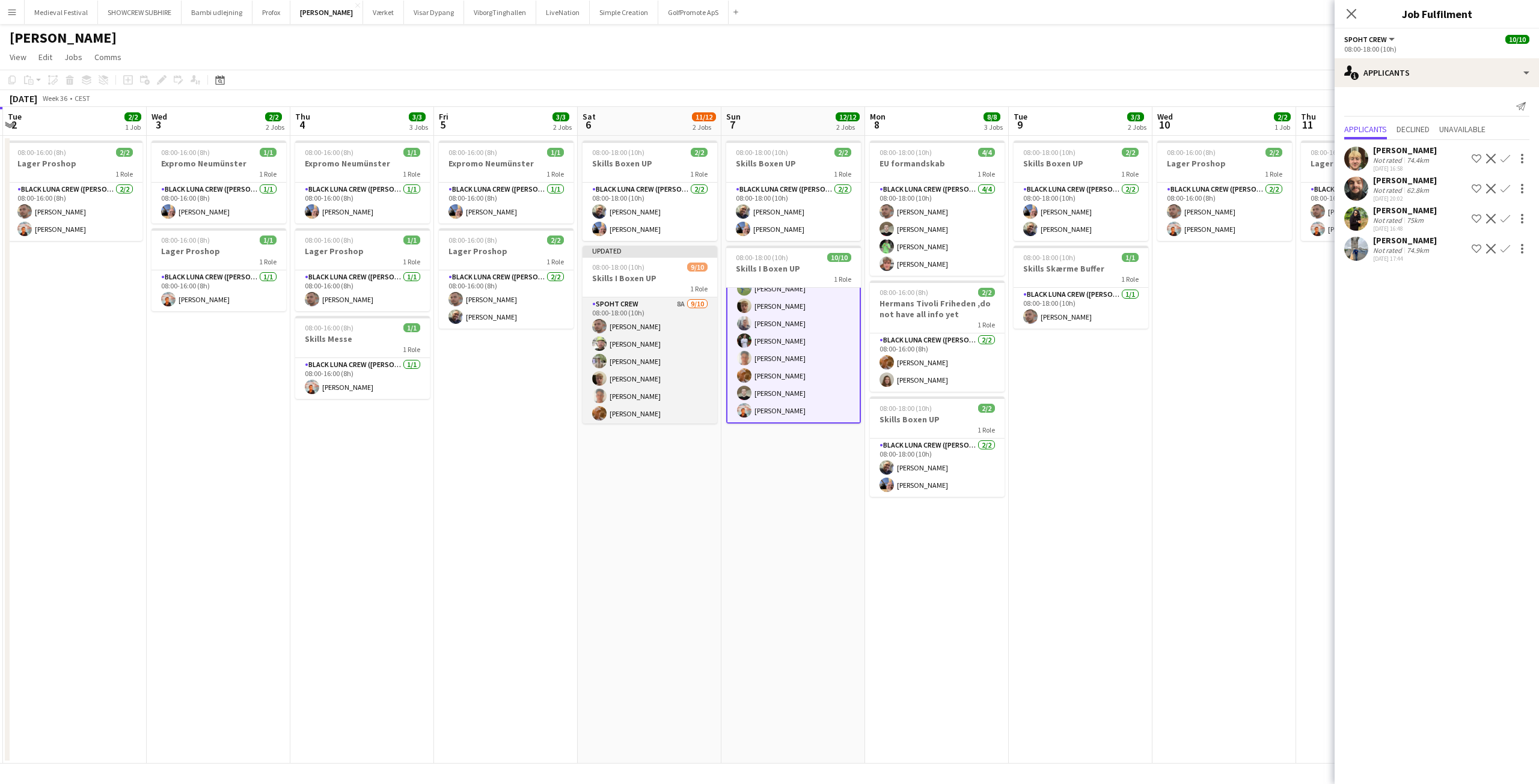
click at [639, 370] on app-card-role "Spoht Crew 8A 9/10 08:00-18:00 (10h) Tomas Ambarcumianas Emanuel Petronel Stroi…" at bounding box center [650, 396] width 135 height 198
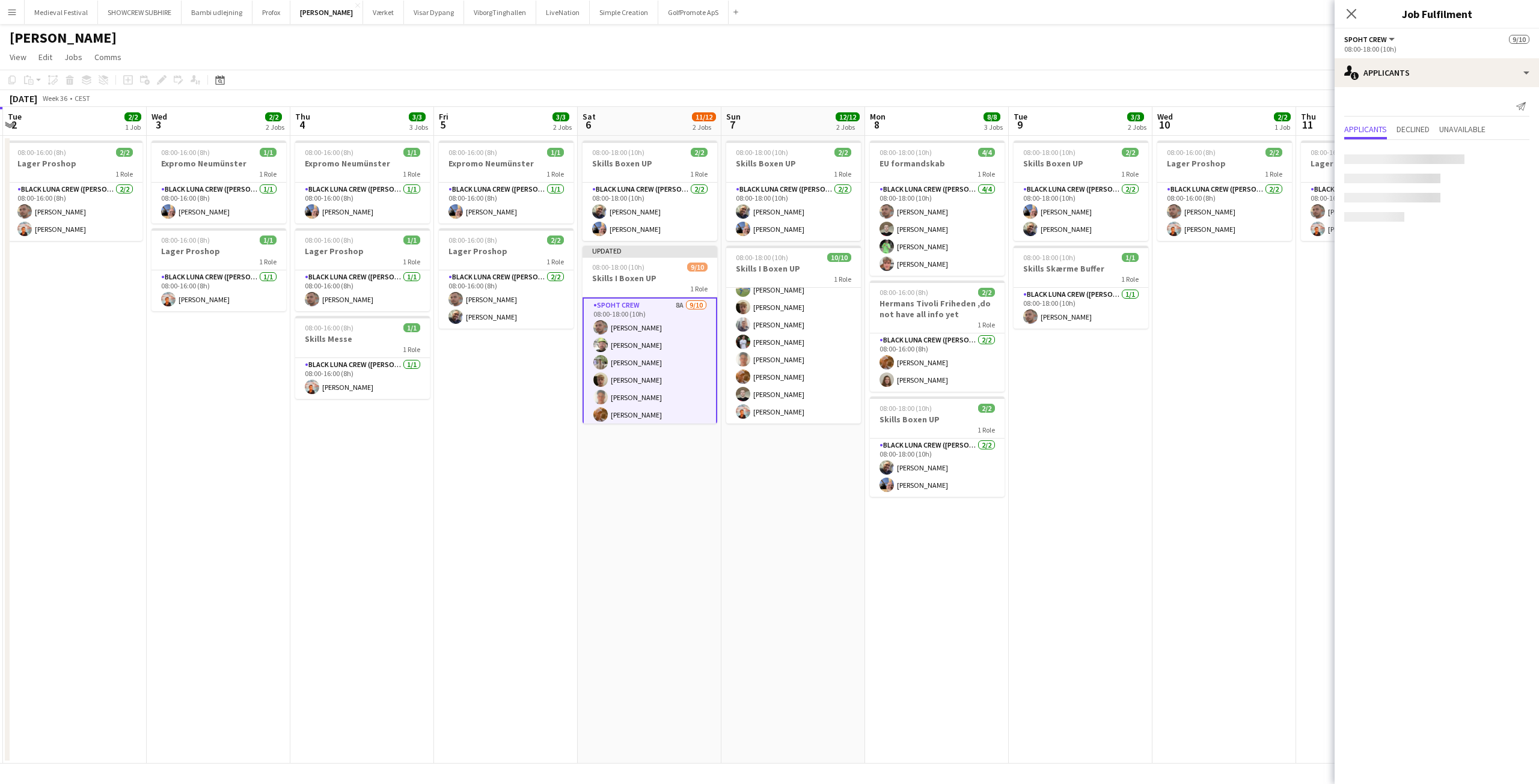
scroll to position [62, 0]
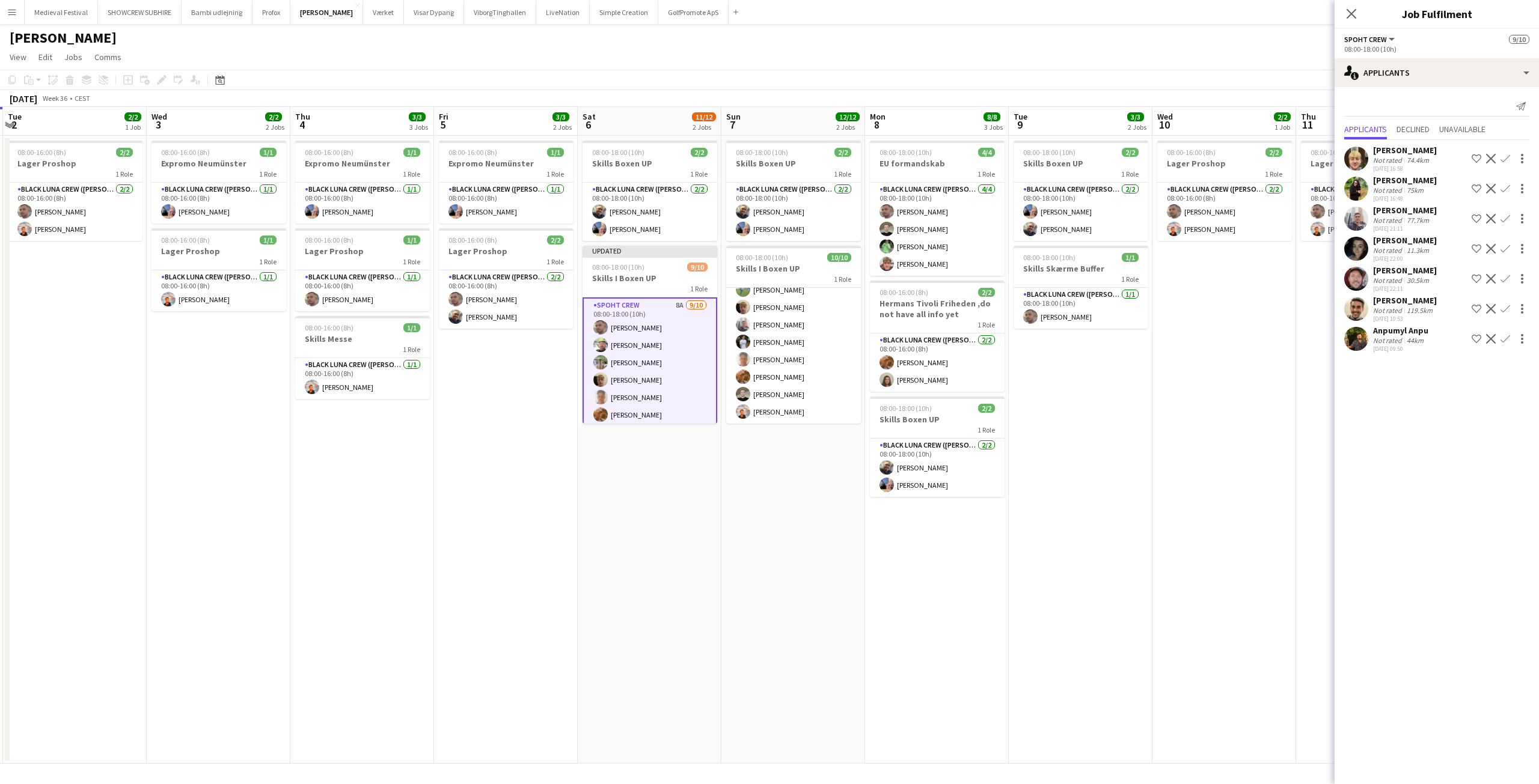
click at [1297, 470] on app-date-cell "08:00-16:00 (8h) 2/2 Lager Proshop 1 Role Black Luna Crew (Danny) 2/2 08:00-16:…" at bounding box center [1368, 450] width 144 height 628
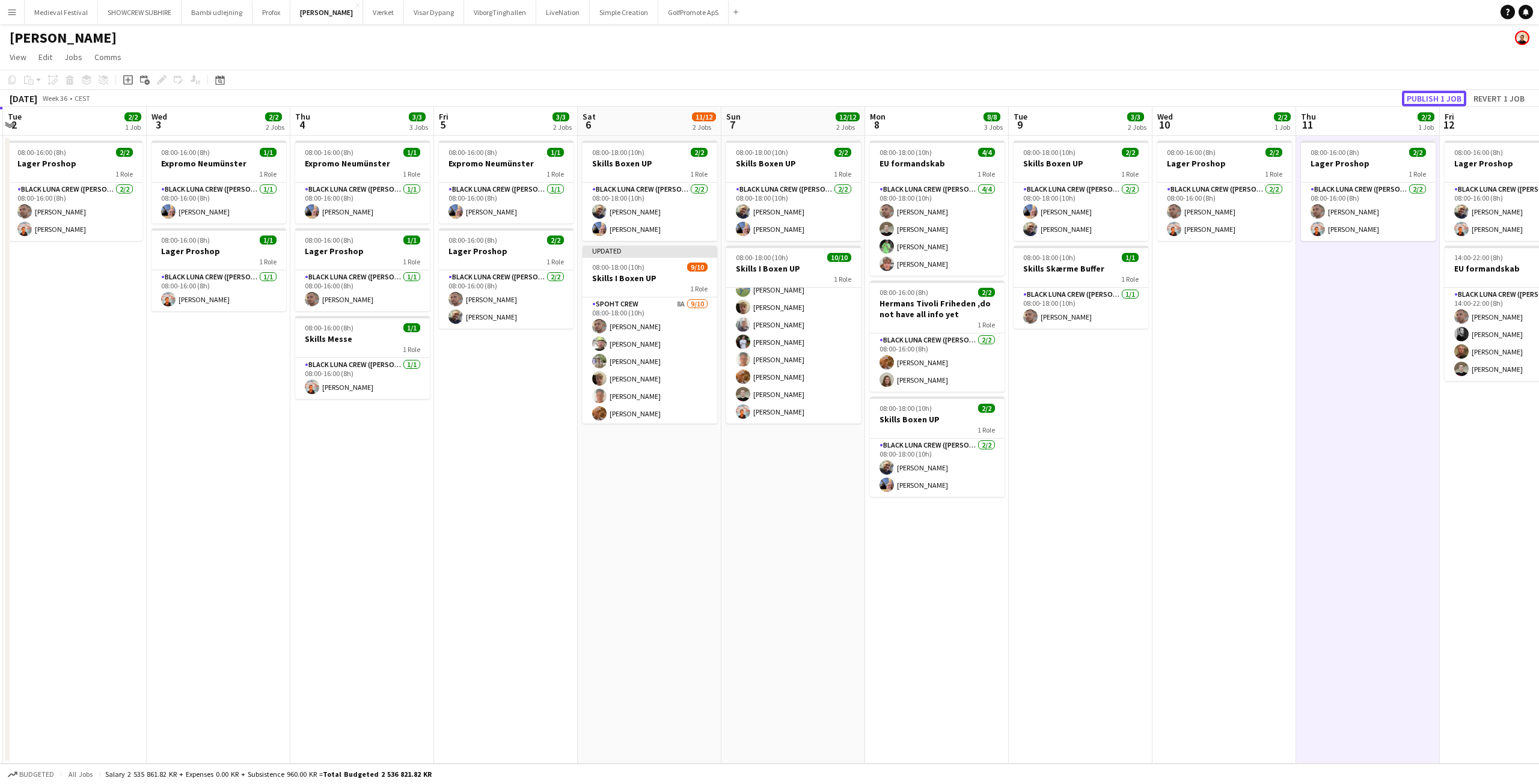
click at [1422, 95] on button "Publish 1 job" at bounding box center [1434, 98] width 65 height 15
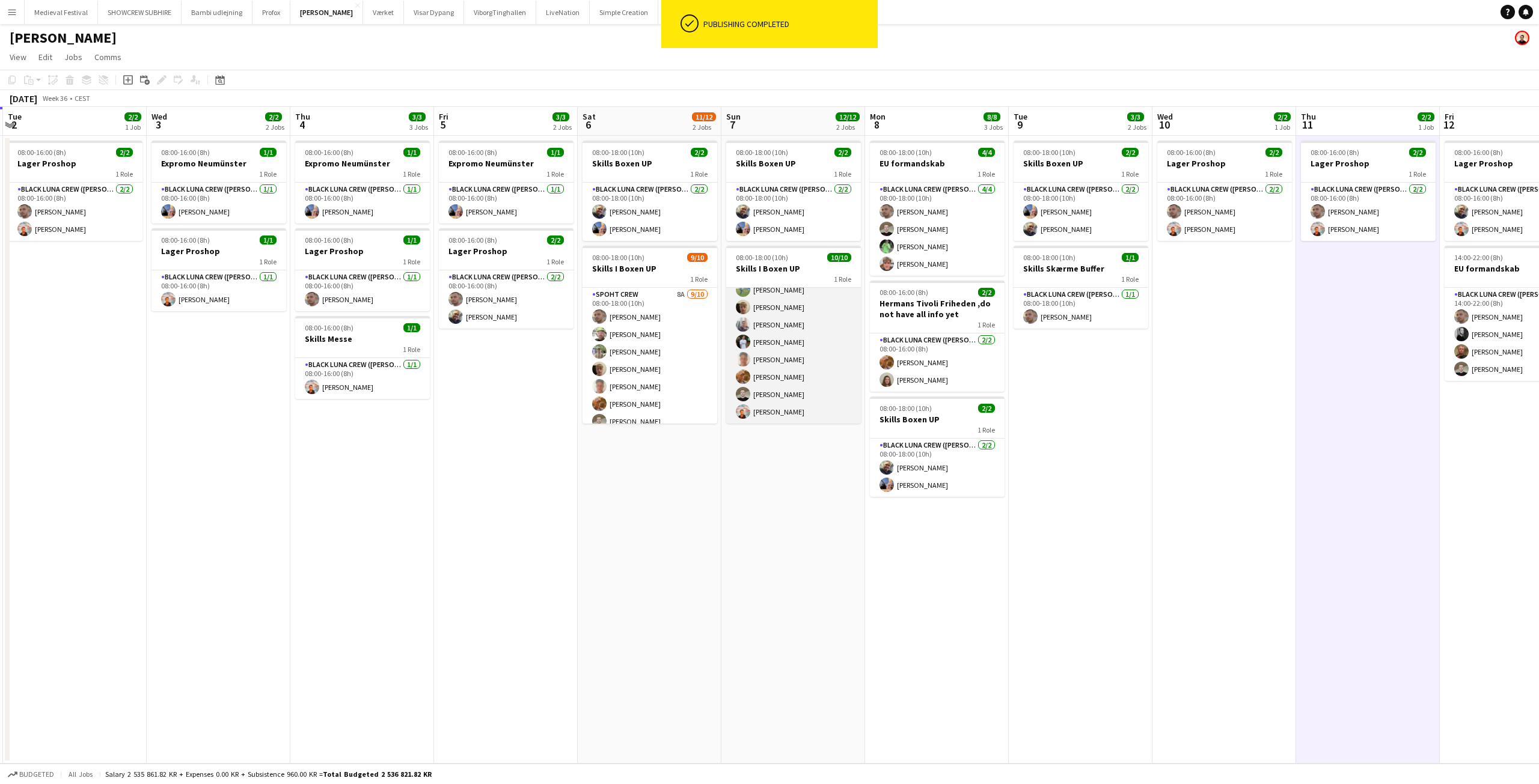
click at [800, 371] on app-card-role "Spoht Crew 10/10 08:00-18:00 (10h) Emanuel Petronel Stroie Arthur Daval-Markuss…" at bounding box center [794, 324] width 135 height 198
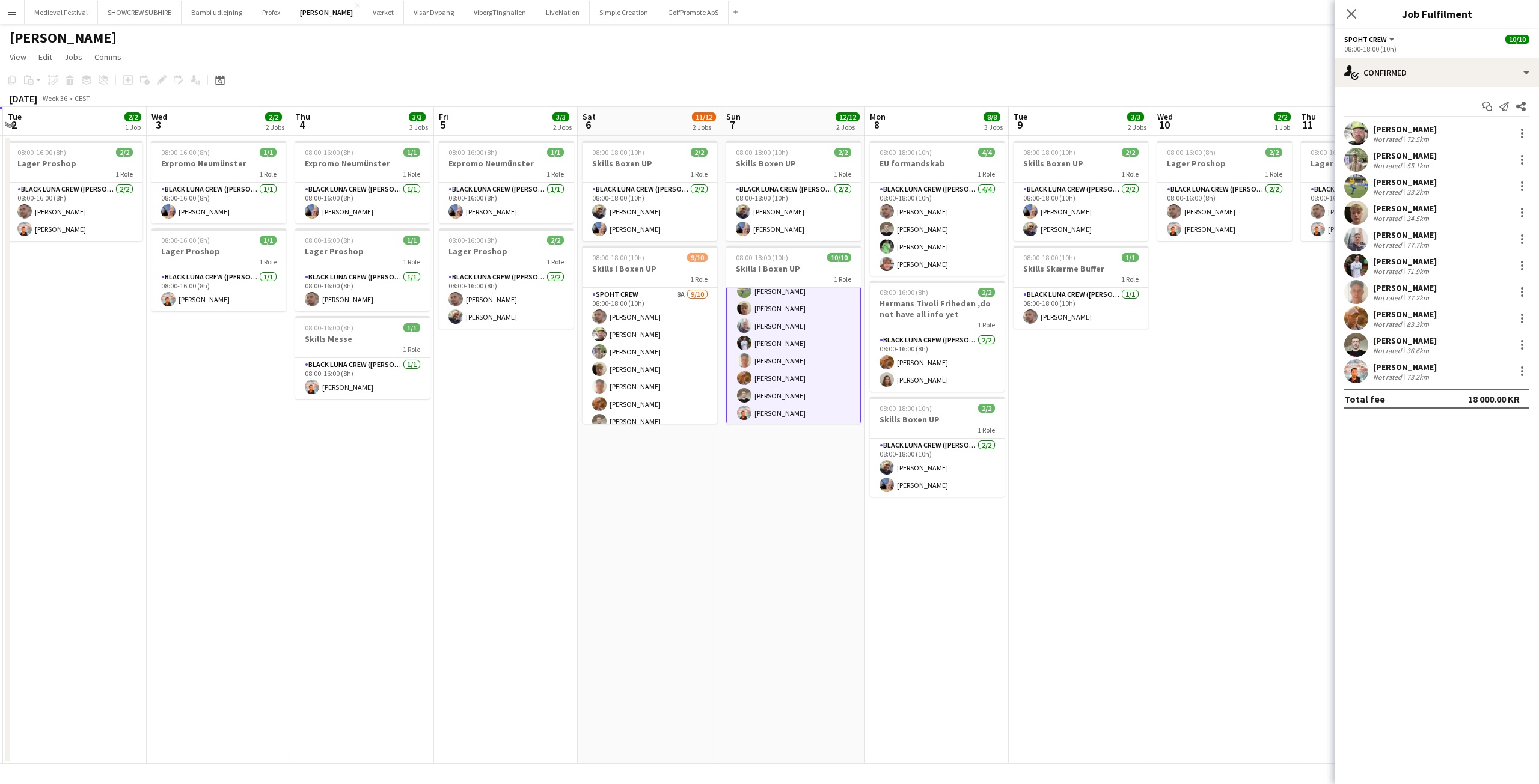
scroll to position [63, 0]
click at [1119, 443] on app-date-cell "08:00-18:00 (10h) 2/2 Skills Boxen UP 1 Role Black Luna Crew (Danny) 2/2 08:00-…" at bounding box center [1081, 450] width 144 height 628
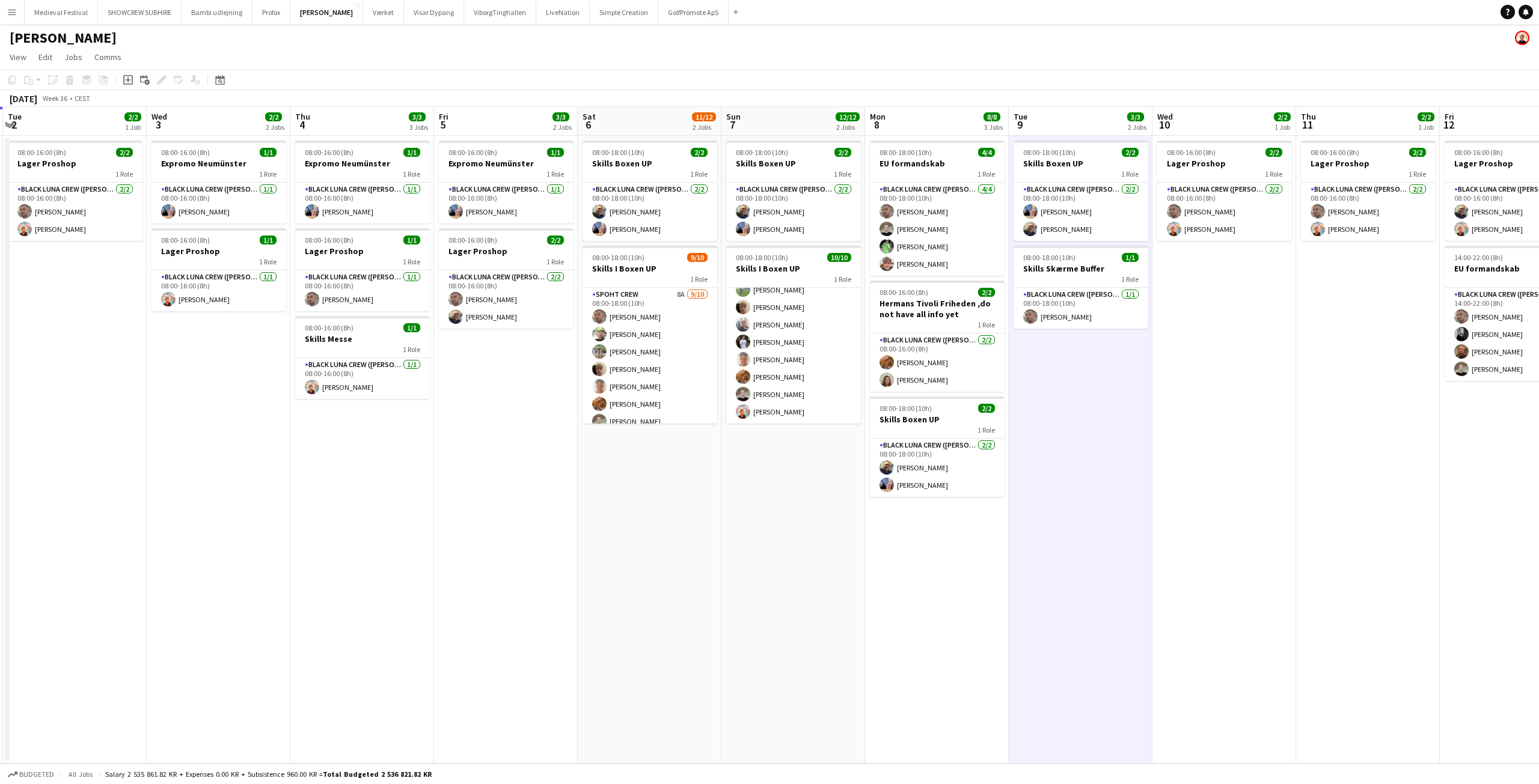
scroll to position [62, 0]
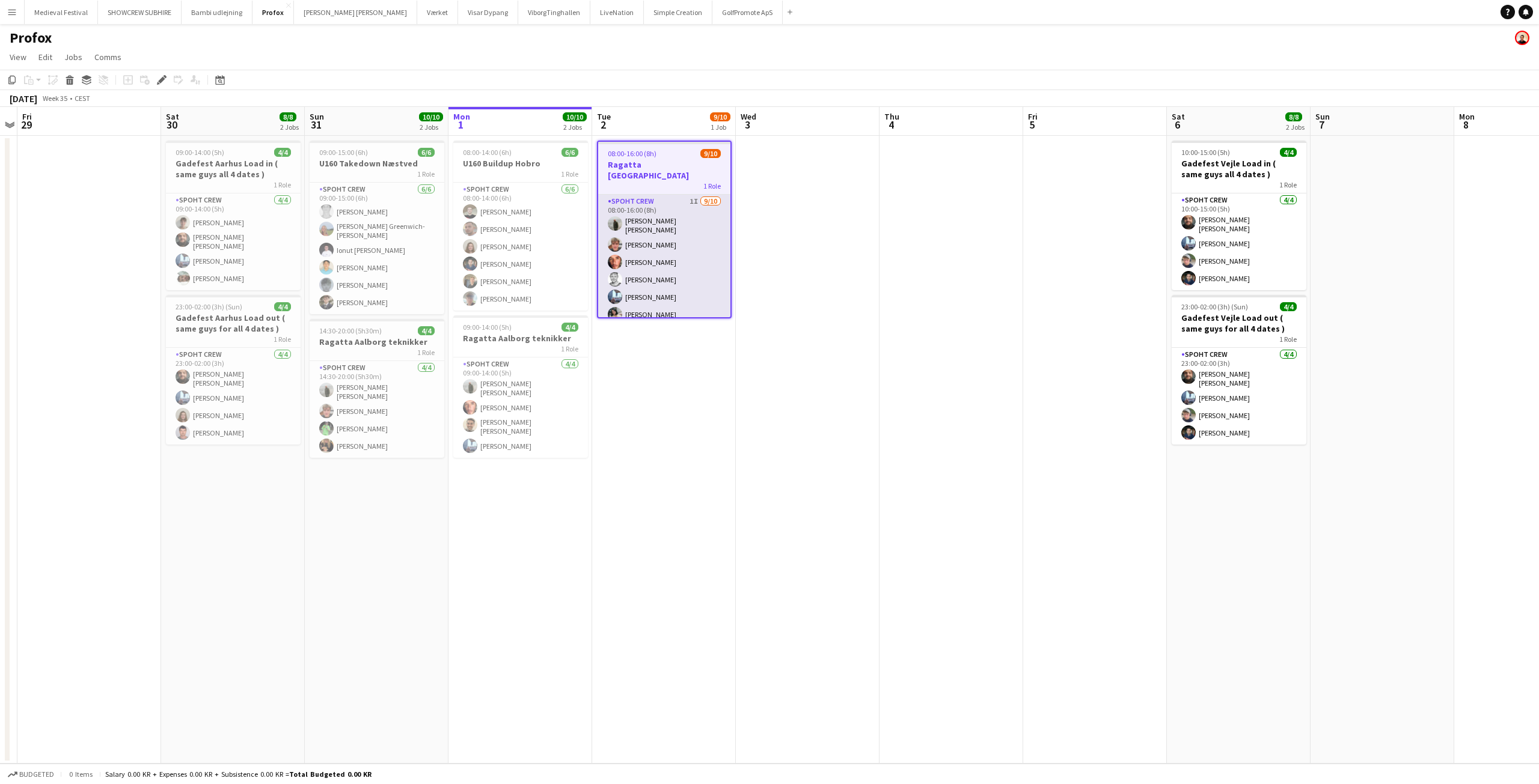
click at [705, 283] on app-card-role "Spoht Crew 1I [DATE] 08:00-16:00 (8h) [PERSON_NAME] [PERSON_NAME] [PERSON_NAME]…" at bounding box center [664, 298] width 132 height 208
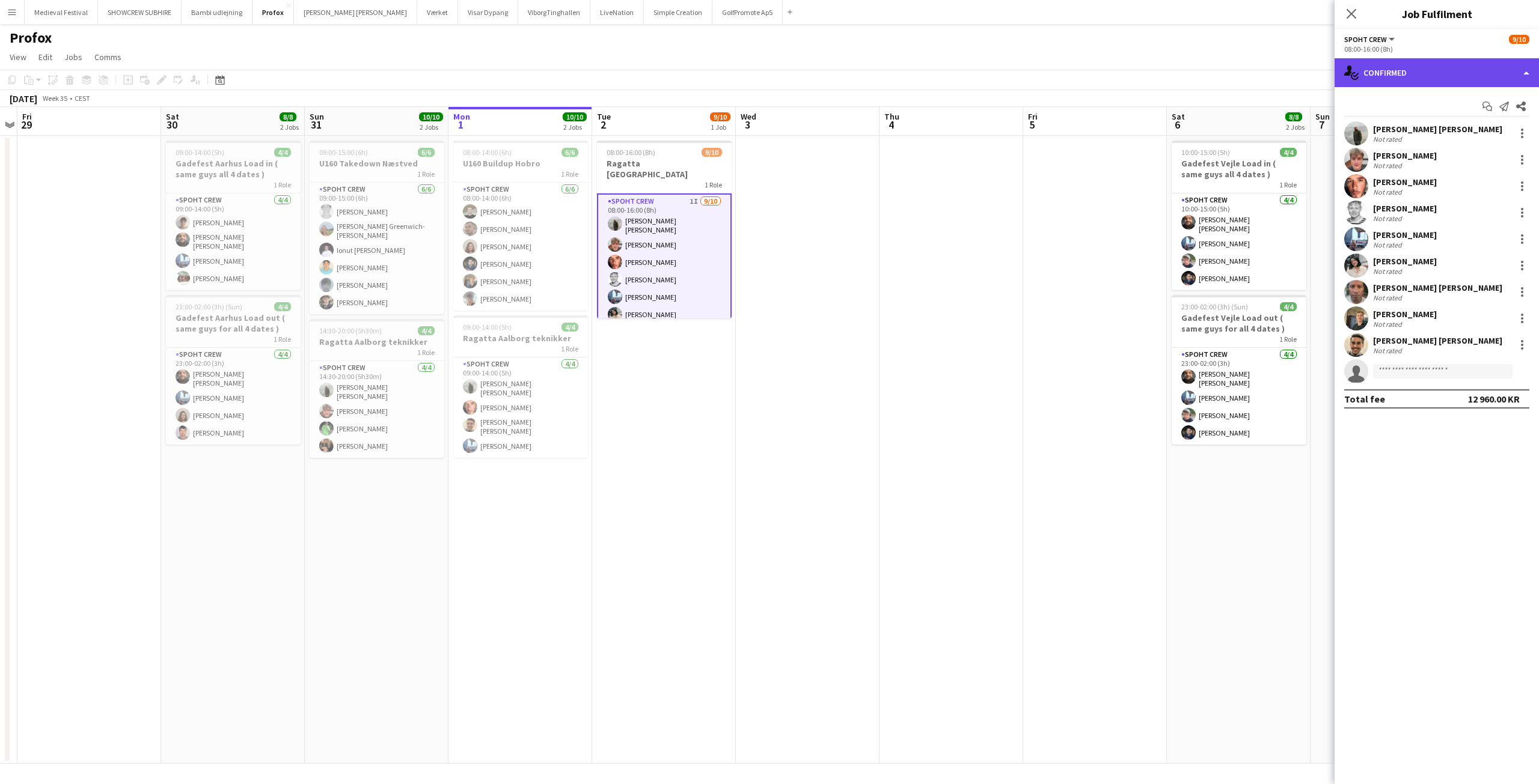
click at [1414, 71] on div "single-neutral-actions-check-2 Confirmed" at bounding box center [1436, 72] width 205 height 29
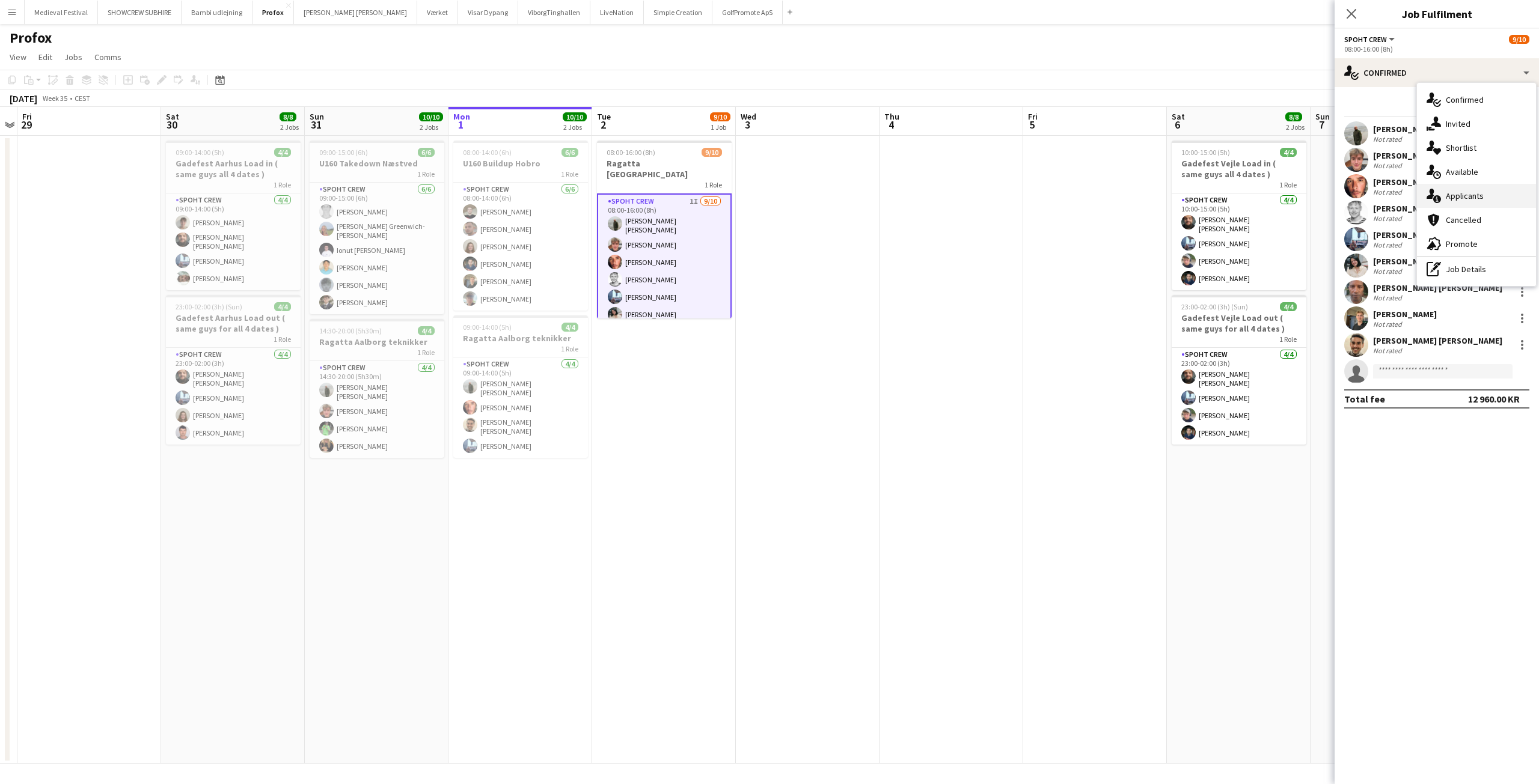
click at [1466, 199] on div "single-neutral-actions-information Applicants" at bounding box center [1476, 196] width 119 height 24
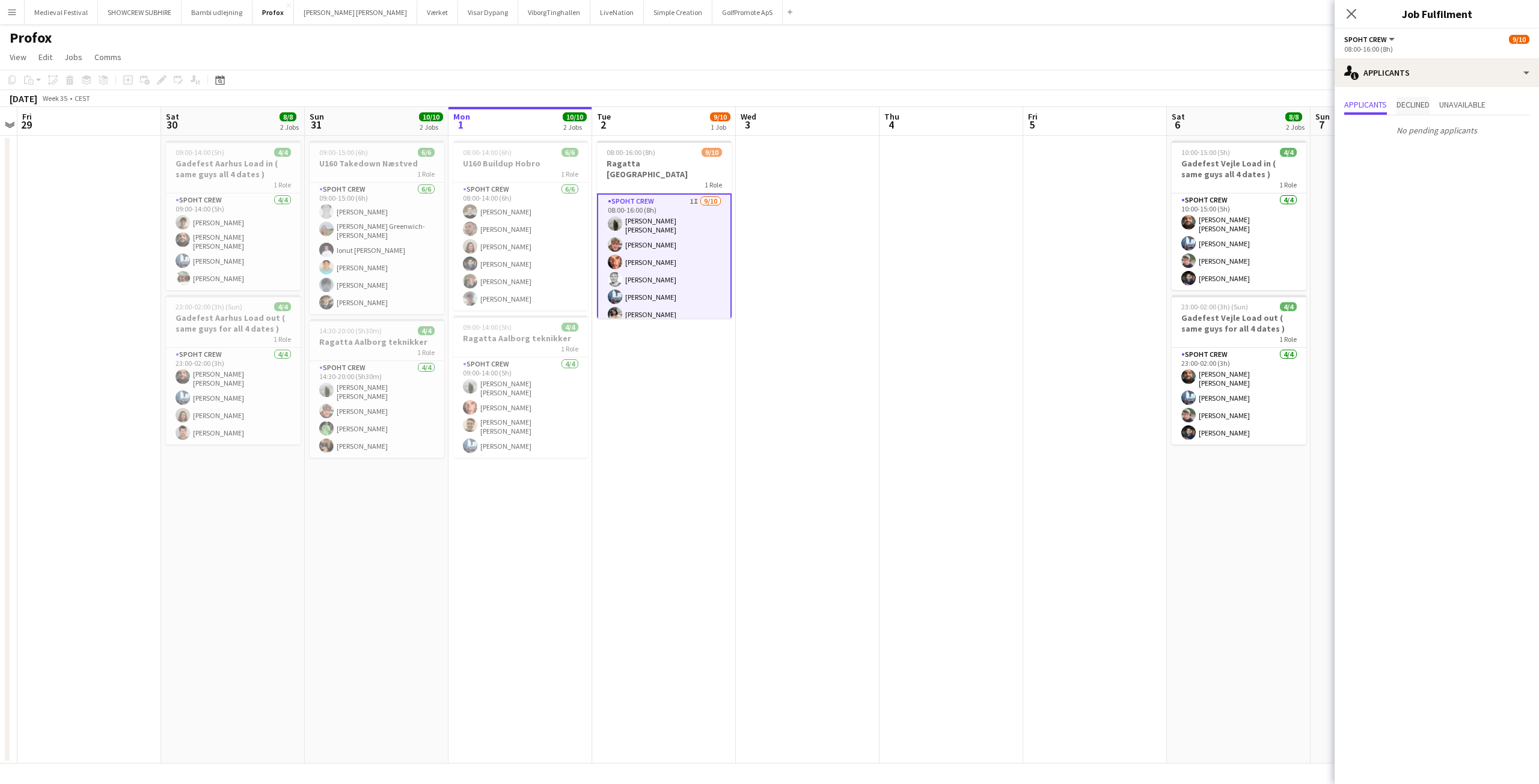
click at [1418, 99] on span "Declined" at bounding box center [1413, 105] width 33 height 18
click at [1074, 428] on app-date-cell at bounding box center [1095, 450] width 144 height 628
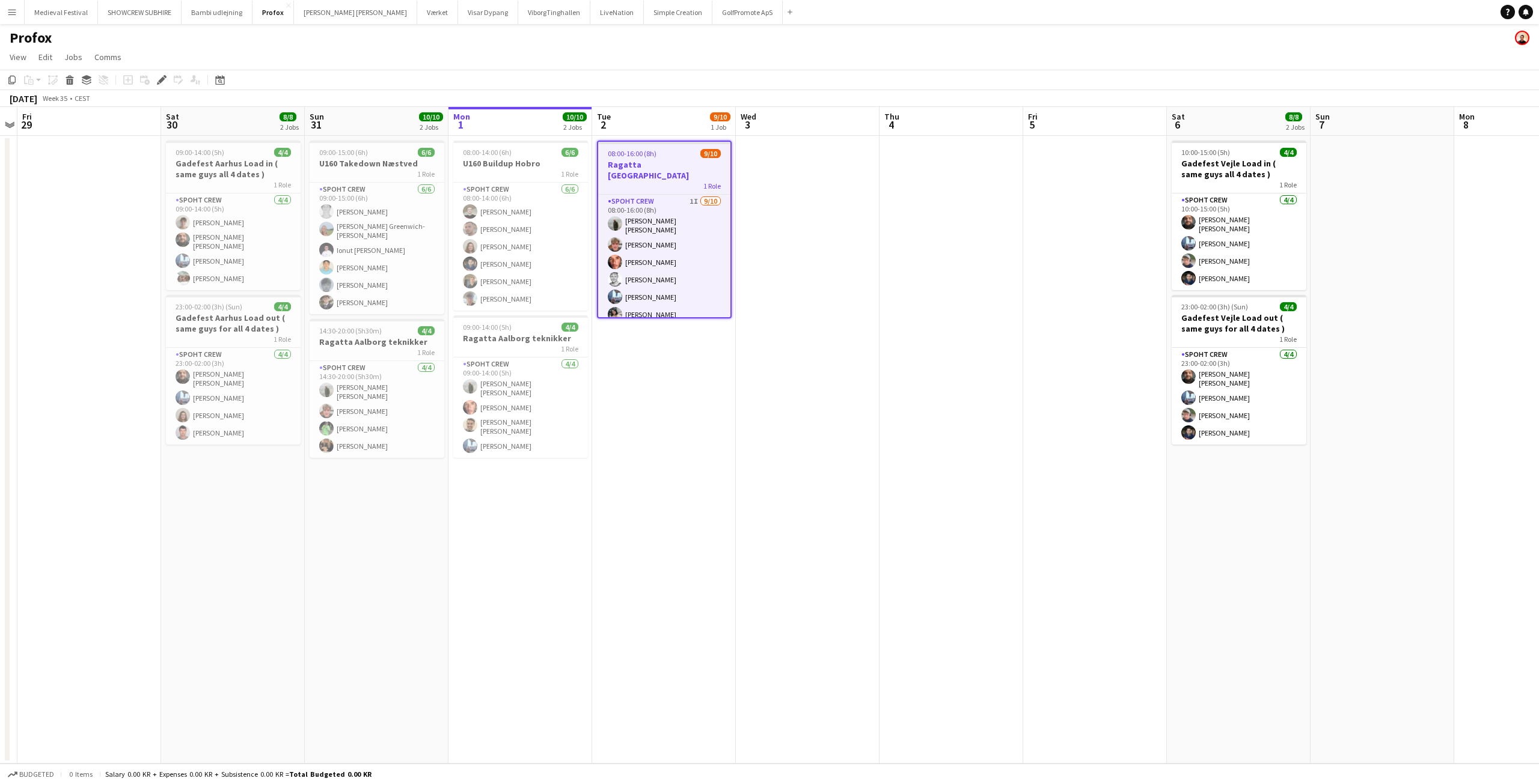
click at [16, 9] on app-icon "Menu" at bounding box center [12, 12] width 9 height 9
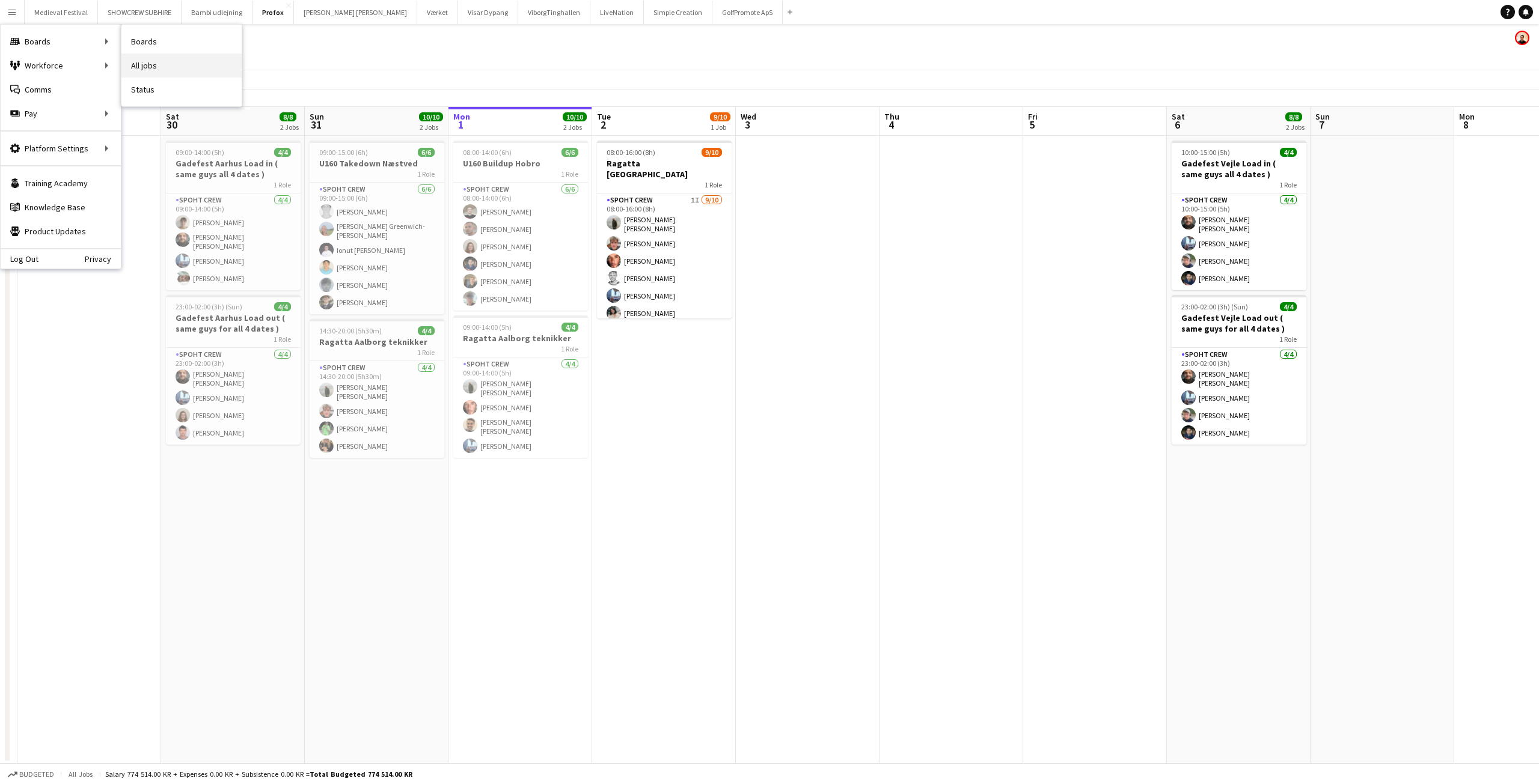
click at [146, 61] on link "All jobs" at bounding box center [181, 65] width 120 height 24
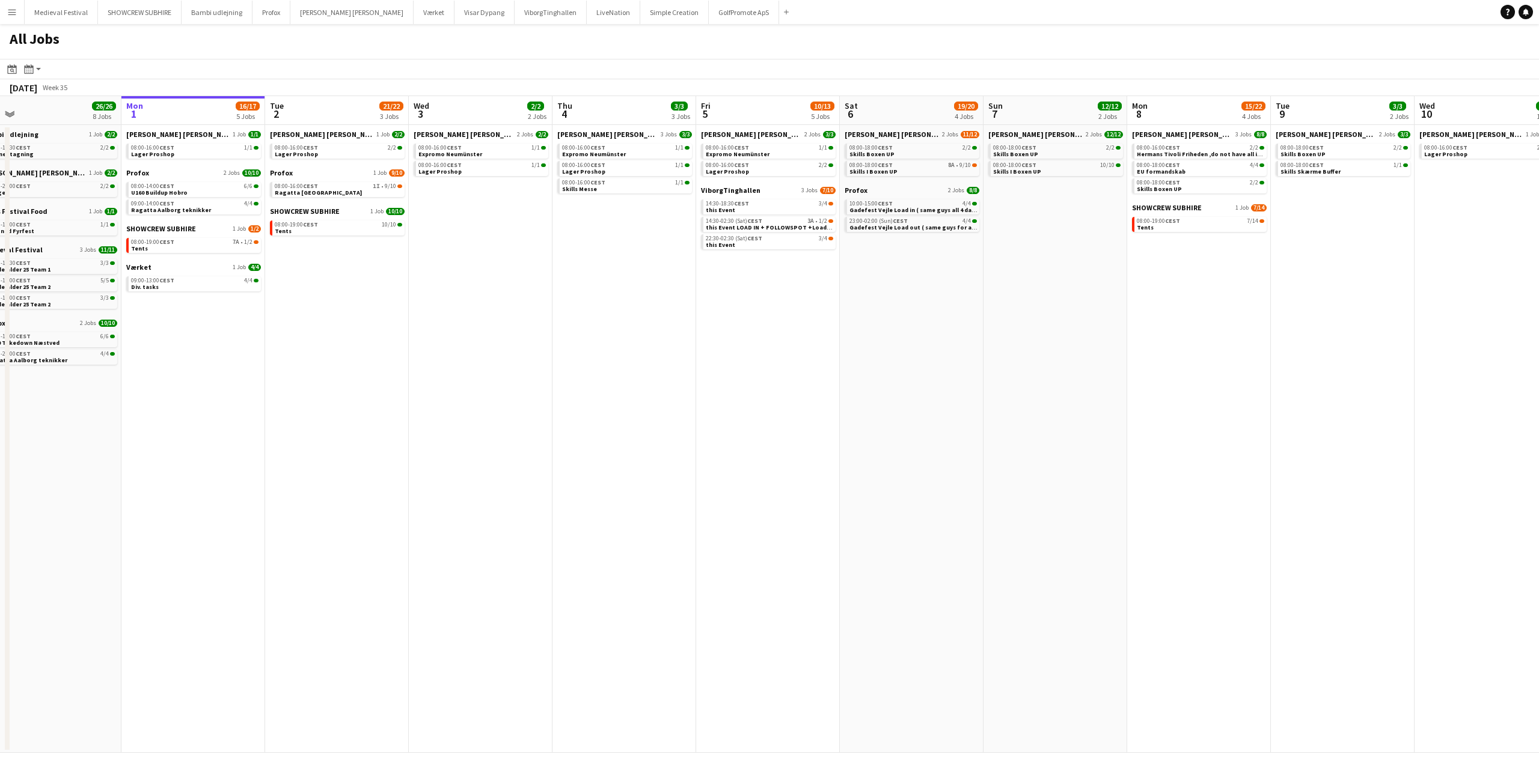
scroll to position [0, 313]
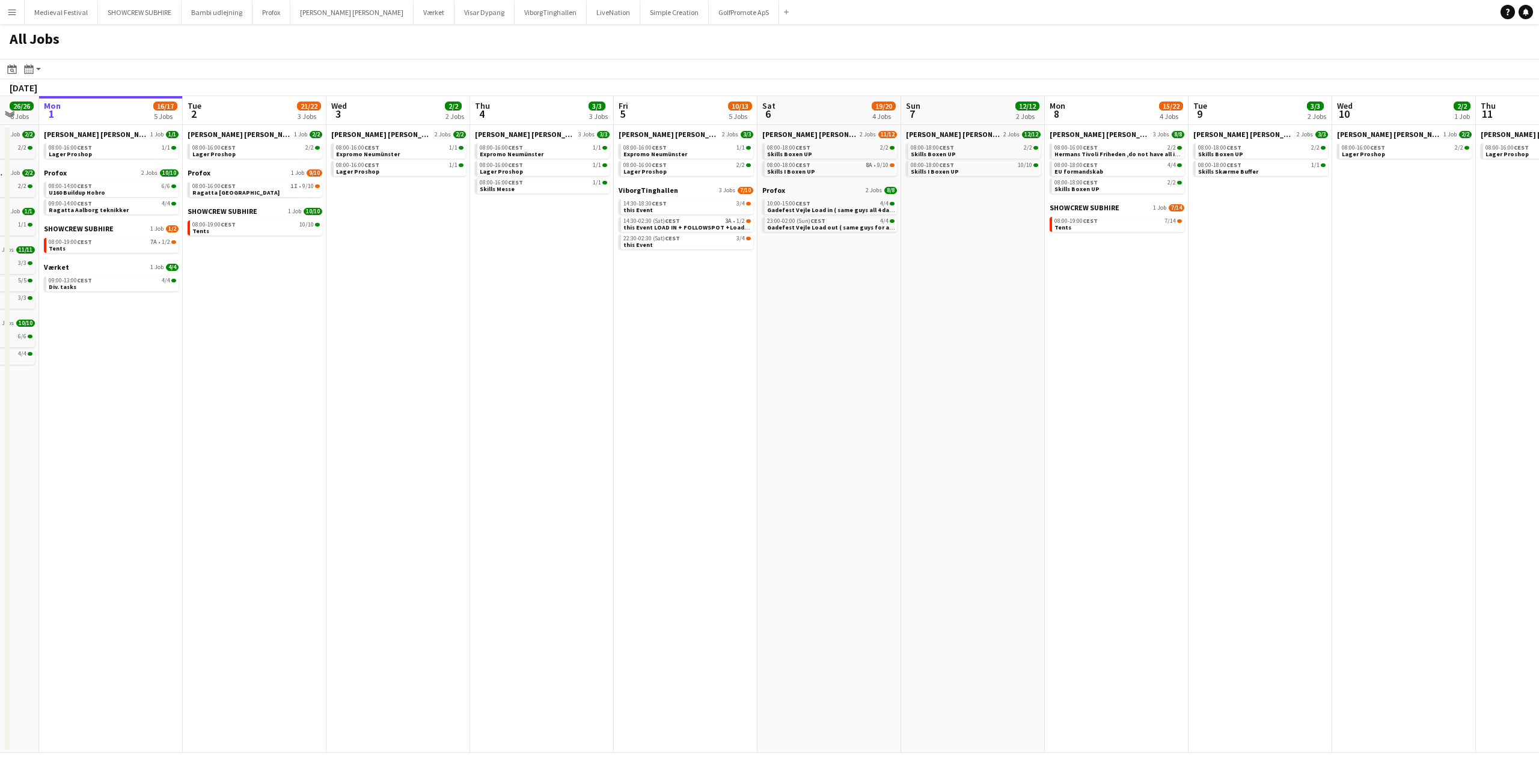
drag, startPoint x: 1015, startPoint y: 290, endPoint x: 461, endPoint y: 326, distance: 555.2
click at [462, 326] on app-calendar-viewport "Fri 29 10/10 3 Jobs Sat 30 38/48 11 Jobs Sun 31 26/26 8 Jobs Mon 1 16/17 5 Jobs…" at bounding box center [769, 424] width 1539 height 657
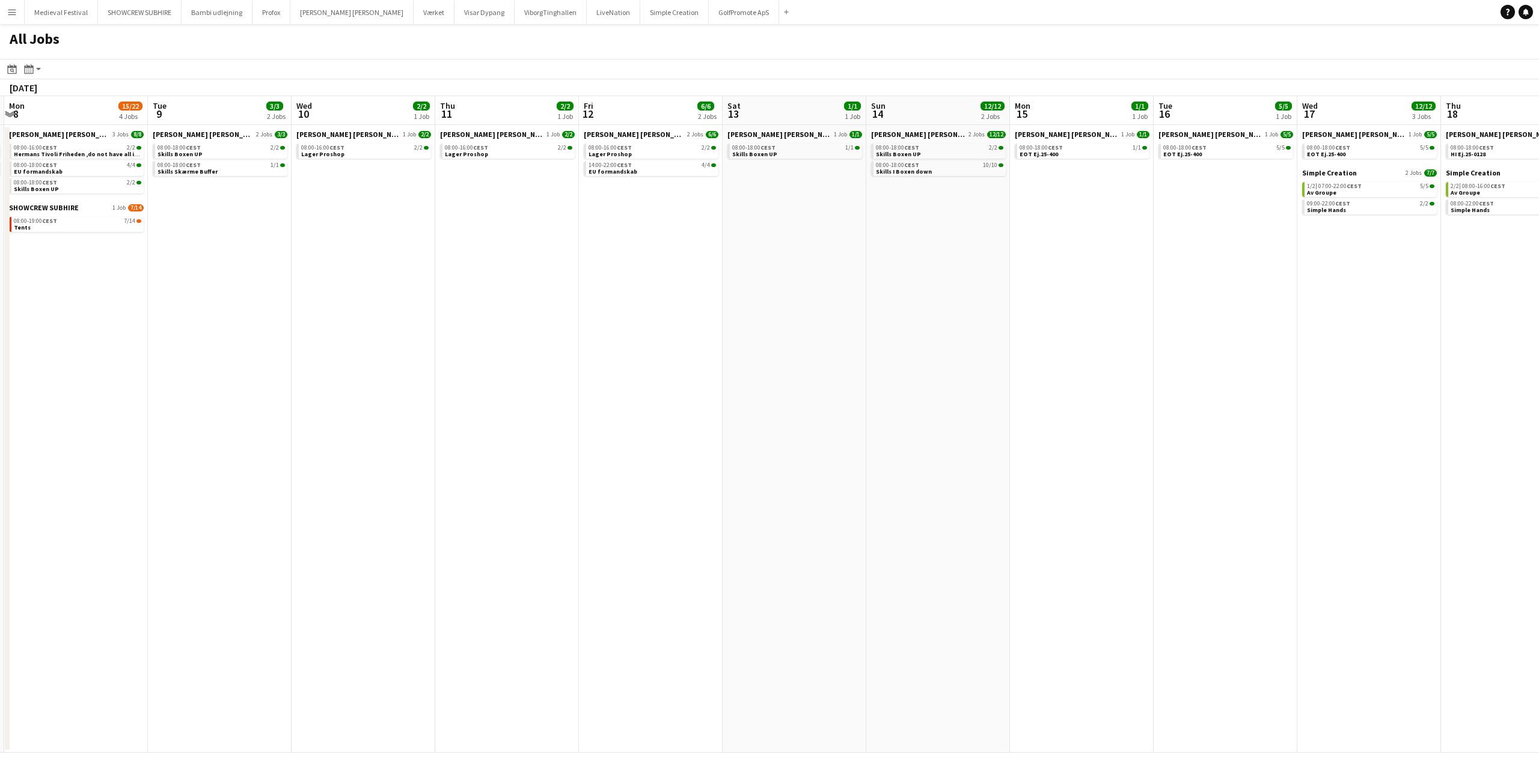
click at [236, 350] on app-all-jobs "All Jobs Date picker SEP 2025 SEP 2025 Monday M Tuesday T Wednesday W Thursday …" at bounding box center [769, 388] width 1539 height 729
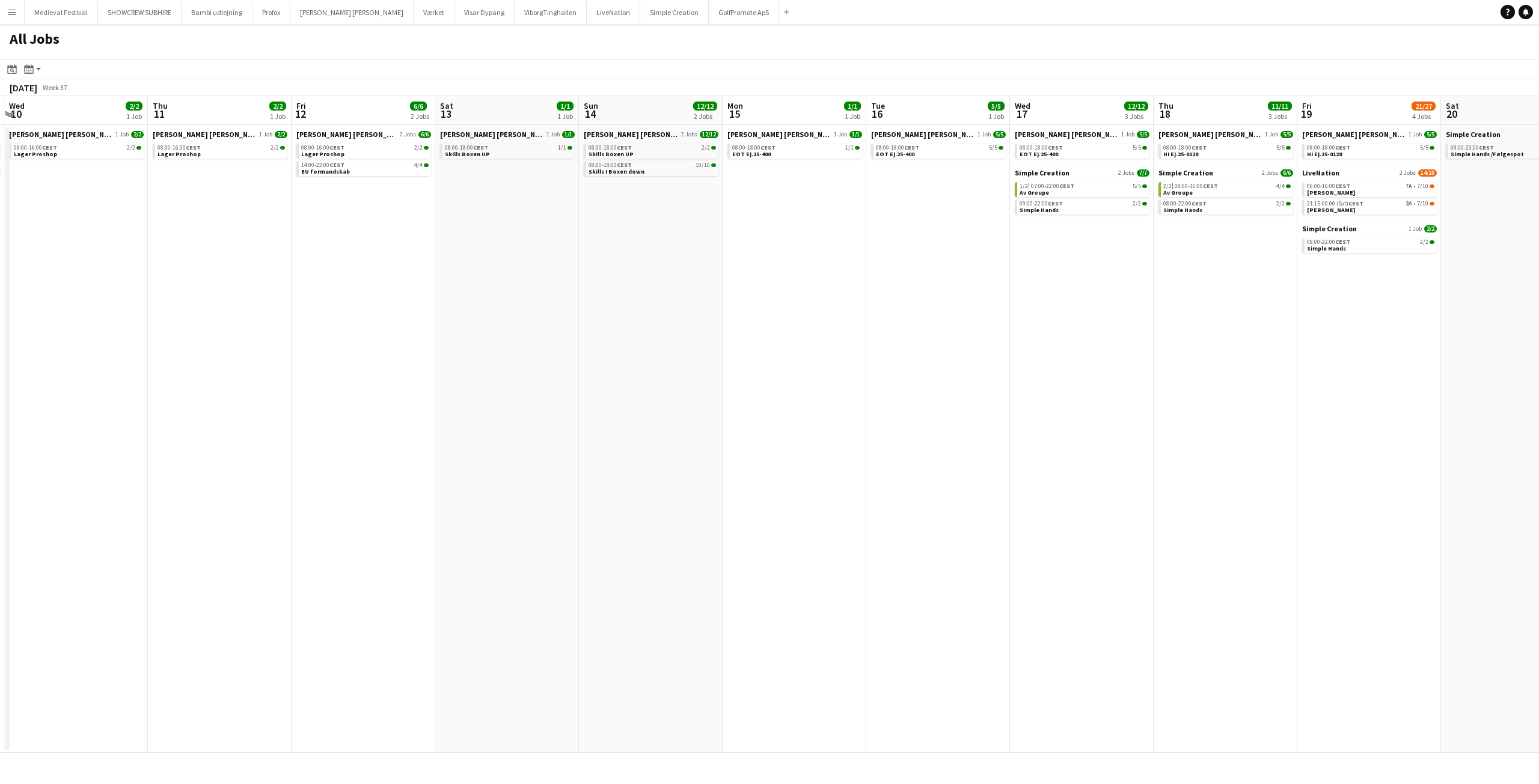
drag, startPoint x: 858, startPoint y: 333, endPoint x: 543, endPoint y: 352, distance: 315.6
click at [543, 352] on app-calendar-viewport "Sun 7 12/12 2 Jobs Mon 8 15/22 4 Jobs Tue 9 3/3 2 Jobs Wed 10 2/2 1 Job Thu 11 …" at bounding box center [769, 424] width 1539 height 657
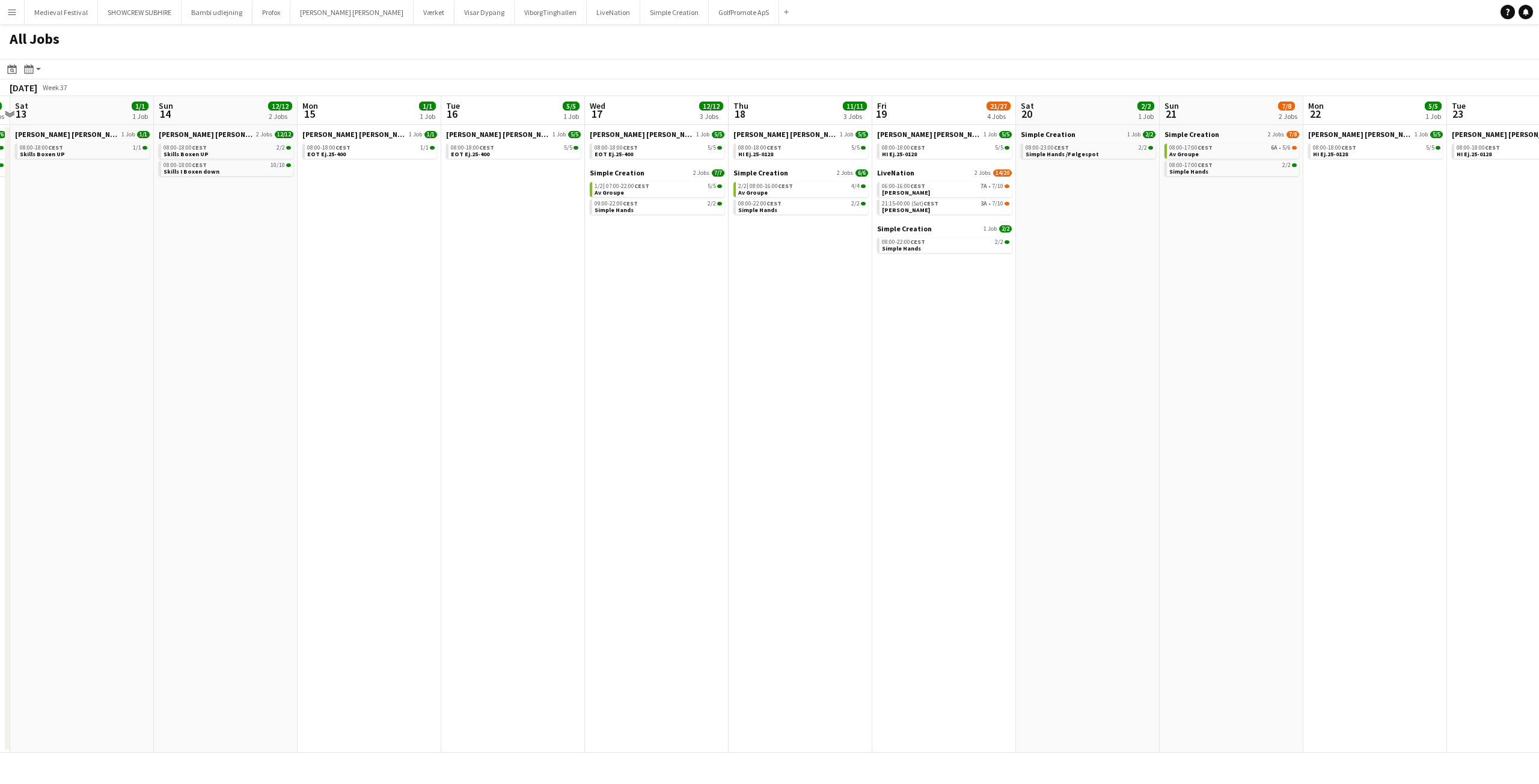
drag, startPoint x: 1194, startPoint y: 265, endPoint x: 937, endPoint y: 254, distance: 257.2
click at [1000, 294] on app-calendar-viewport "Wed 10 2/2 1 Job Thu 11 2/2 1 Job Fri 12 6/6 2 Jobs Sat 13 1/1 1 Job Sun 14 12/…" at bounding box center [769, 424] width 1539 height 657
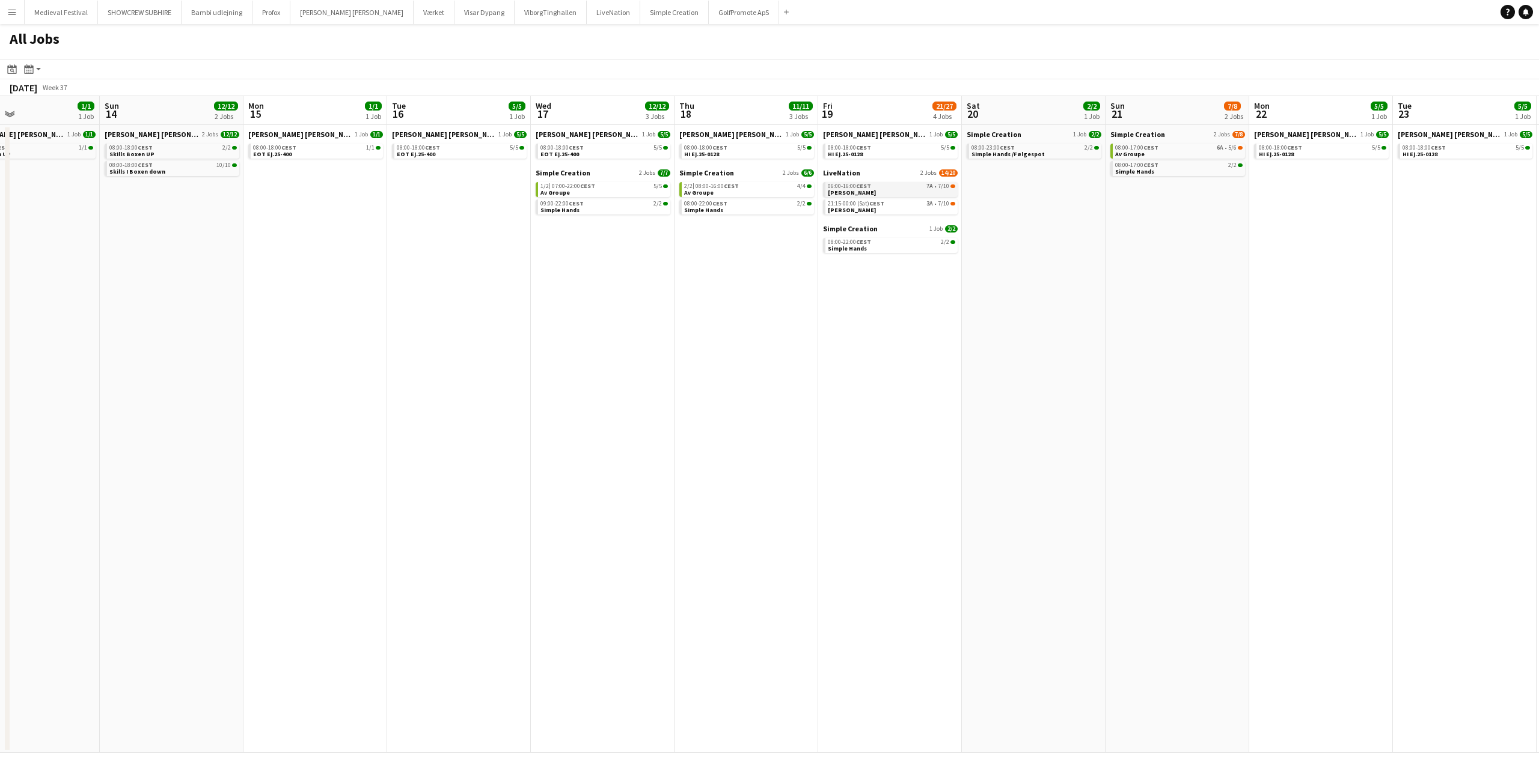
click at [902, 187] on div "06:00-16:00 CEST 7A • 7/10" at bounding box center [891, 186] width 127 height 6
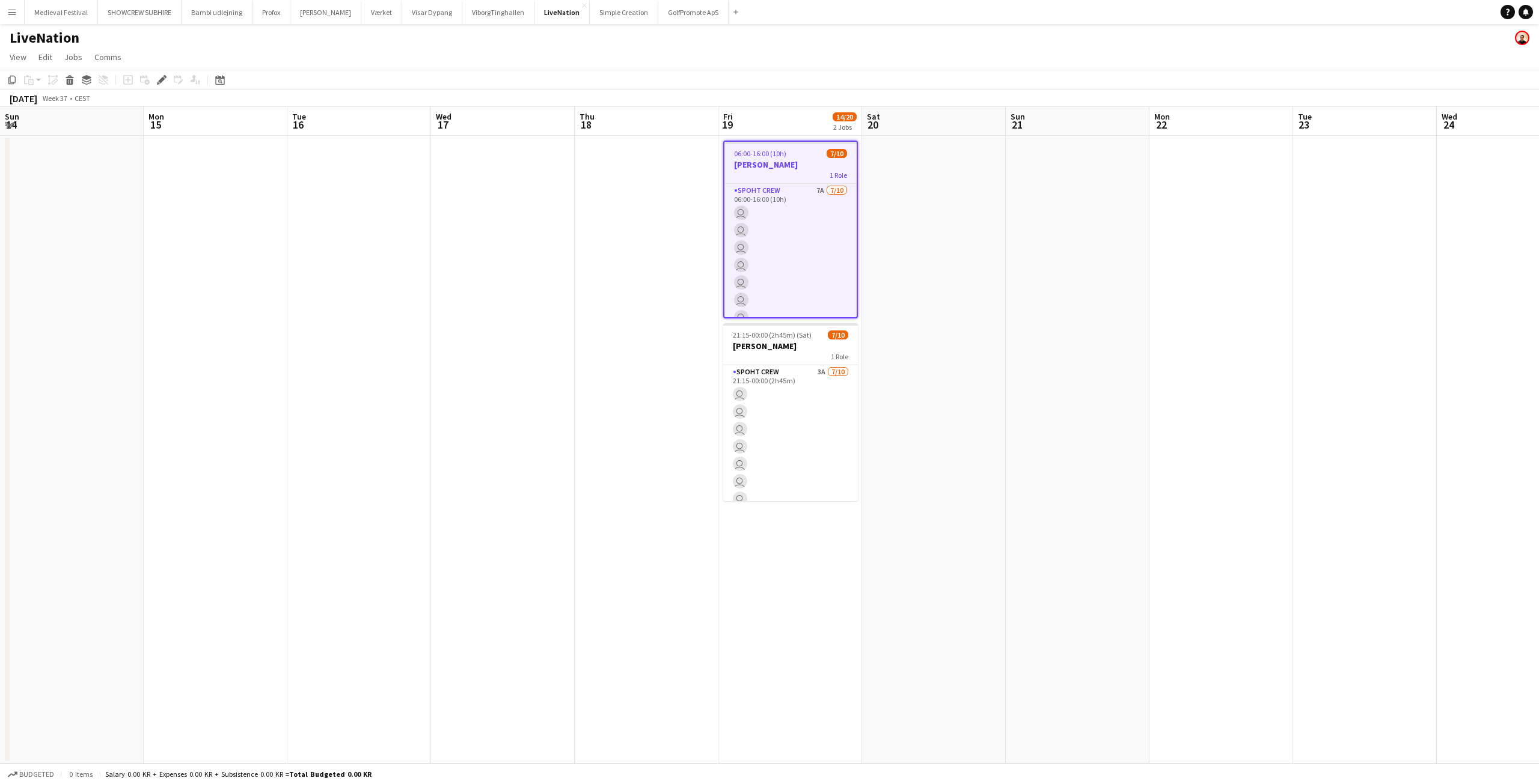
scroll to position [0, 414]
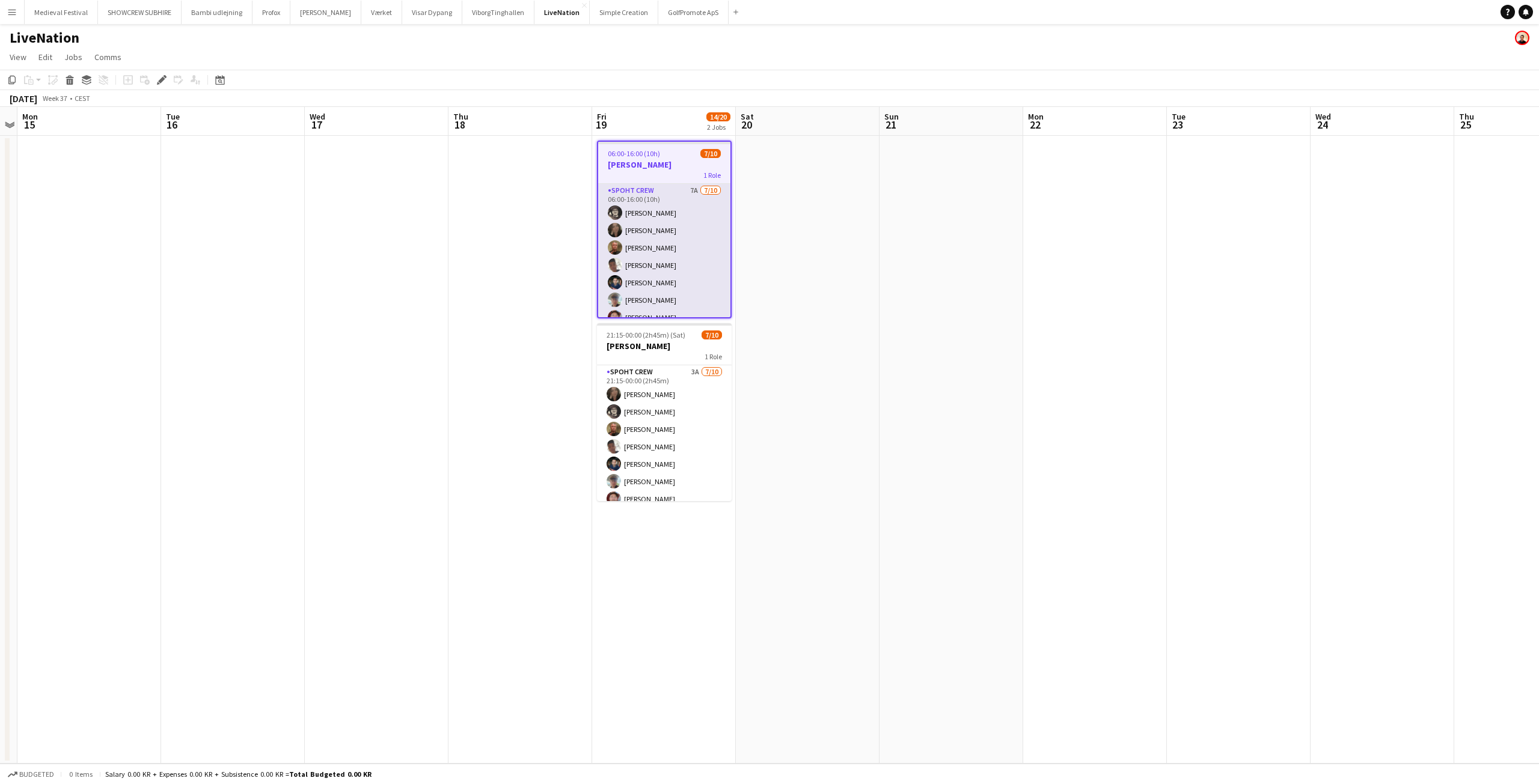
click at [658, 262] on app-card-role "Spoht Crew 7A [DATE] 06:00-16:00 (10h) [PERSON_NAME] [PERSON_NAME] [PERSON_NAME…" at bounding box center [664, 282] width 132 height 198
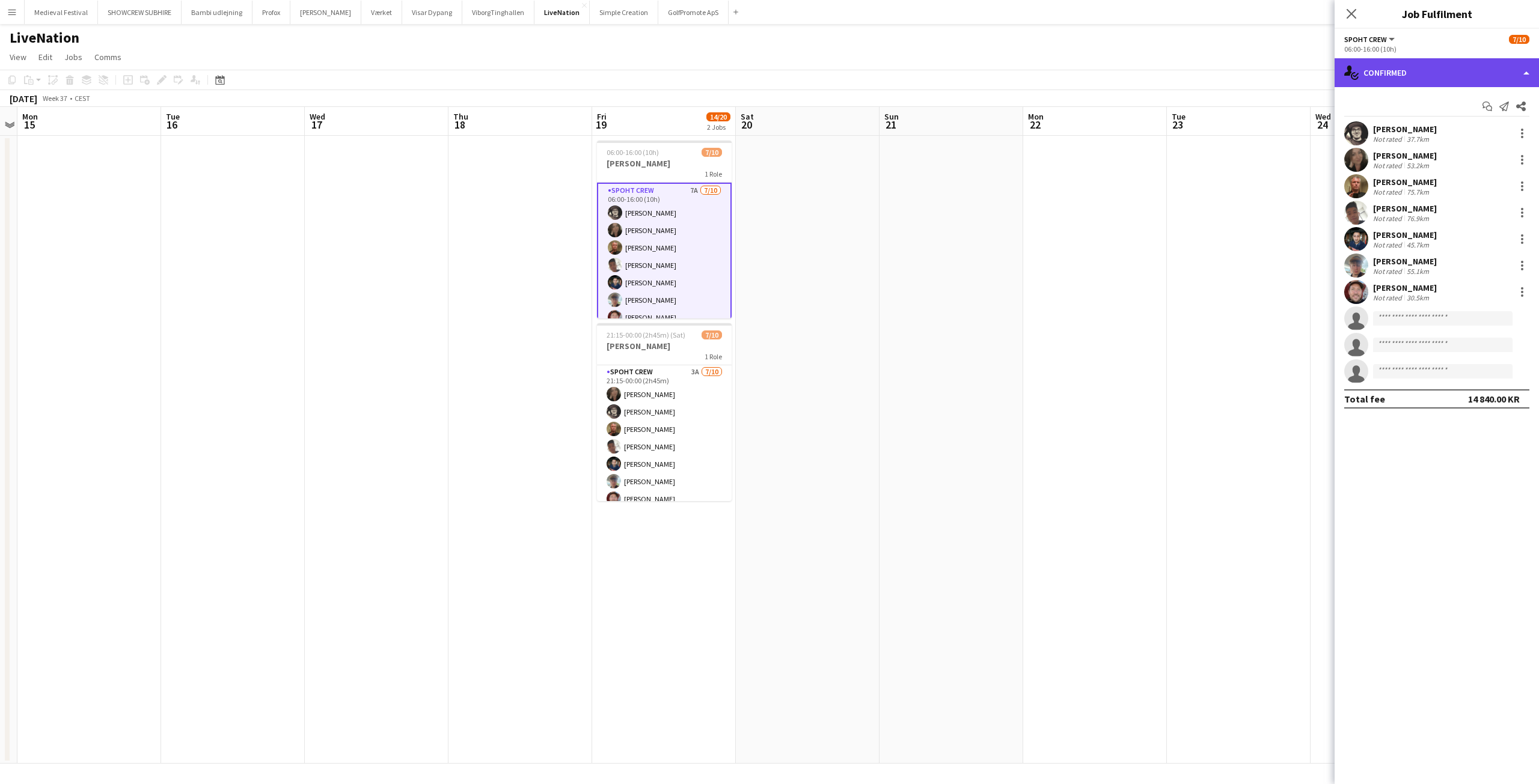
click at [1424, 71] on div "single-neutral-actions-check-2 Confirmed" at bounding box center [1436, 72] width 205 height 29
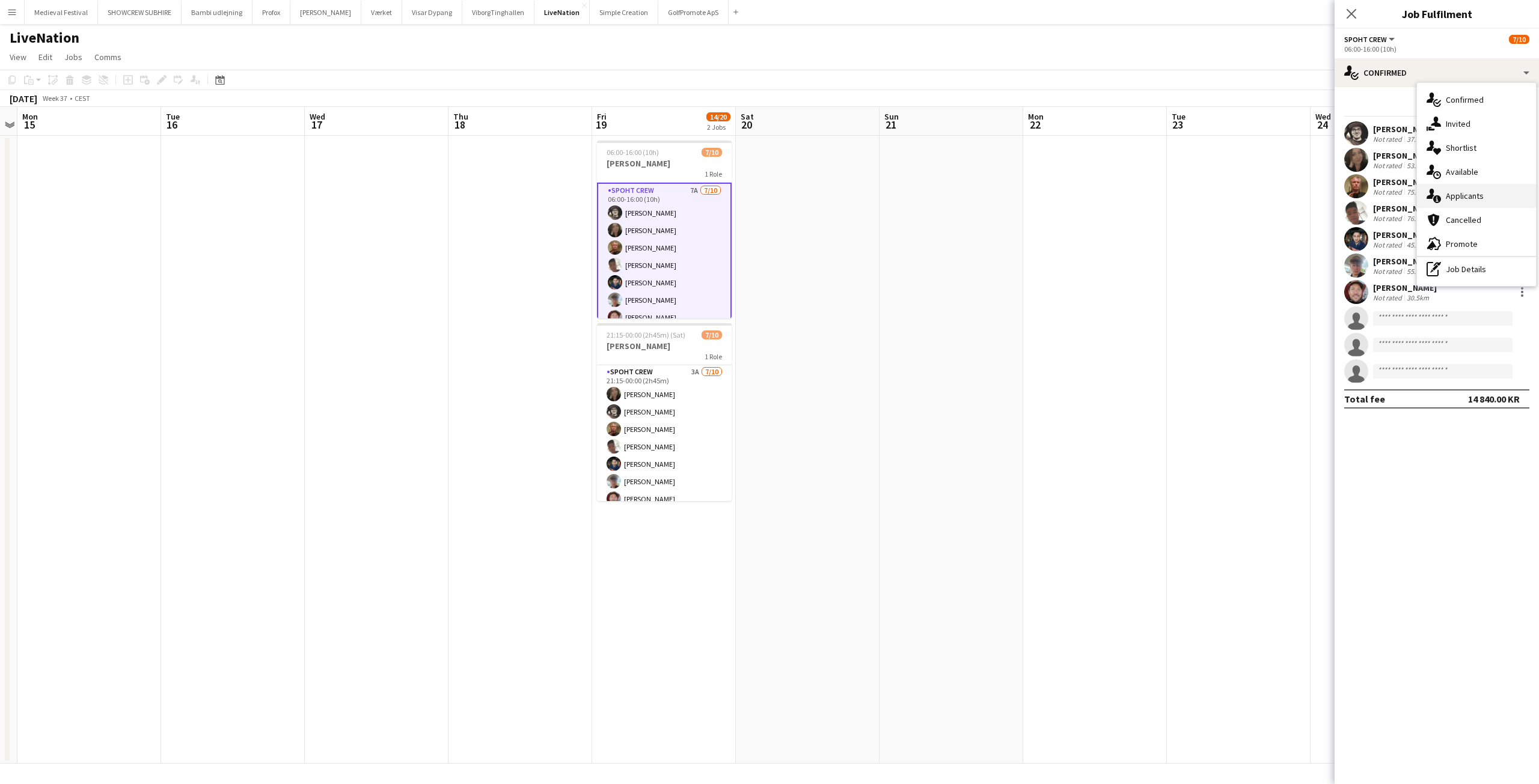
click at [1450, 196] on div "single-neutral-actions-information Applicants" at bounding box center [1476, 196] width 119 height 24
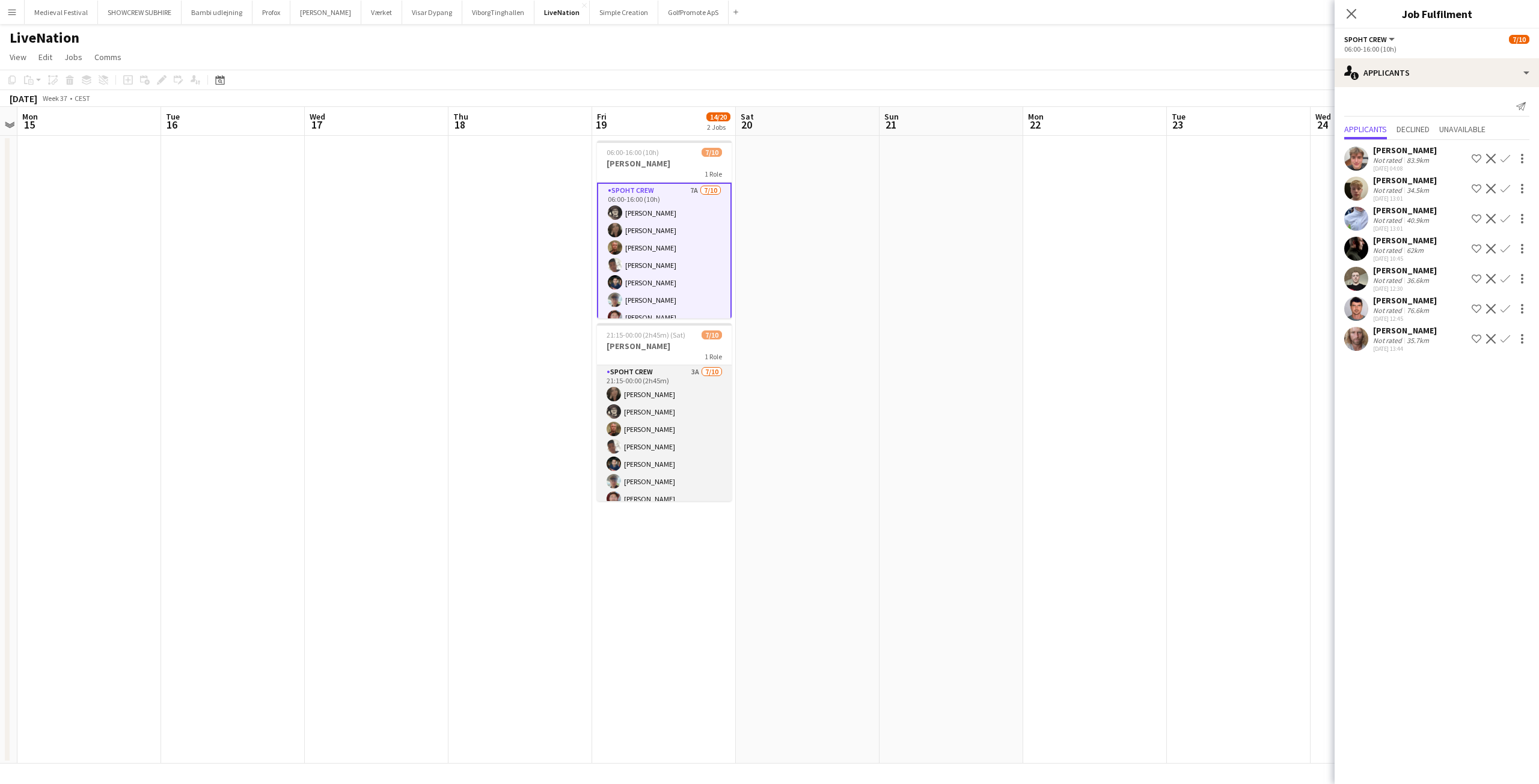
click at [667, 458] on app-card-role "Spoht Crew 3A 7/10 21:15-00:00 (2h45m) Nina Kasper Williamson Mike Kasper Willi…" at bounding box center [665, 464] width 135 height 198
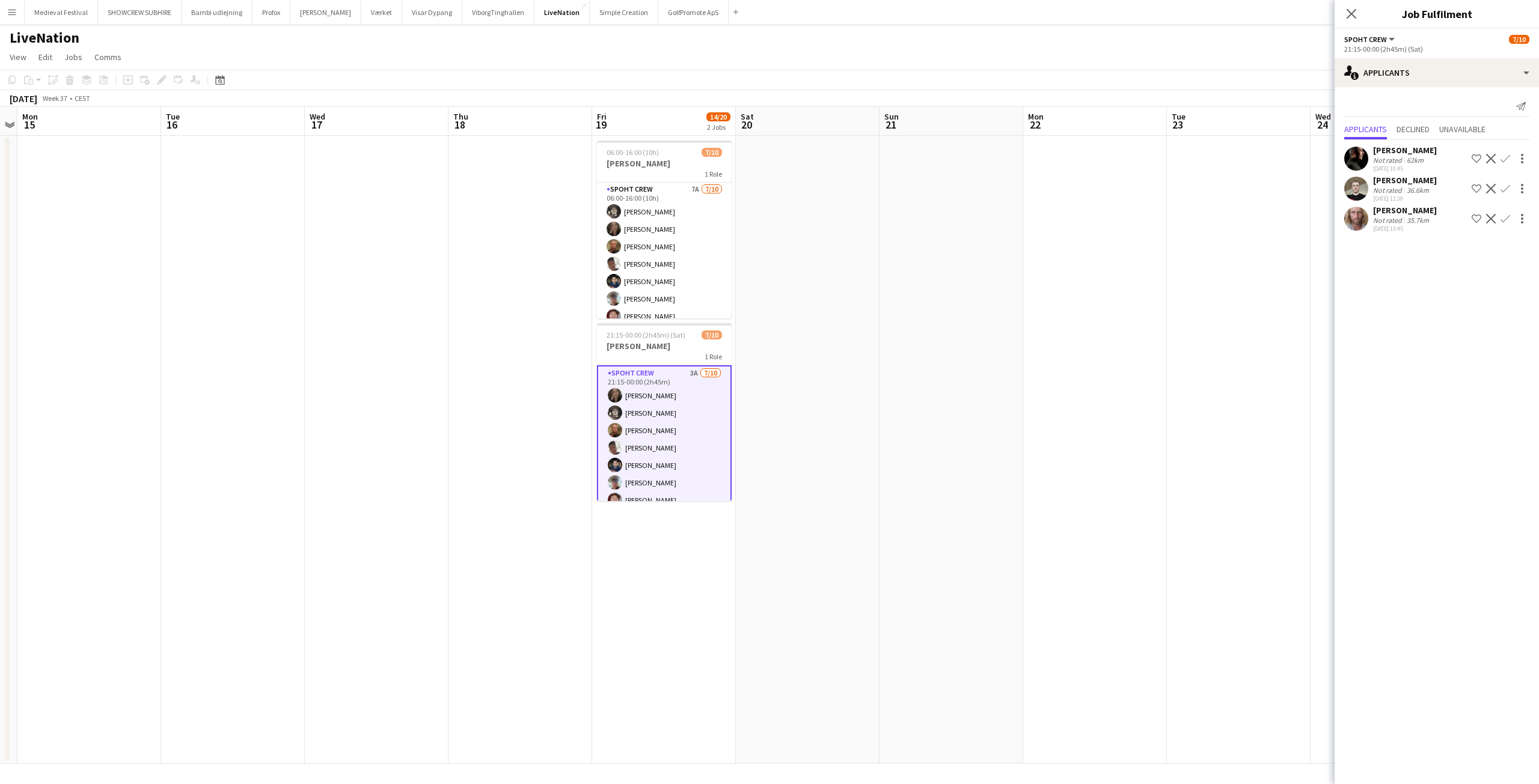
click at [1504, 224] on button "Confirm" at bounding box center [1506, 219] width 15 height 15
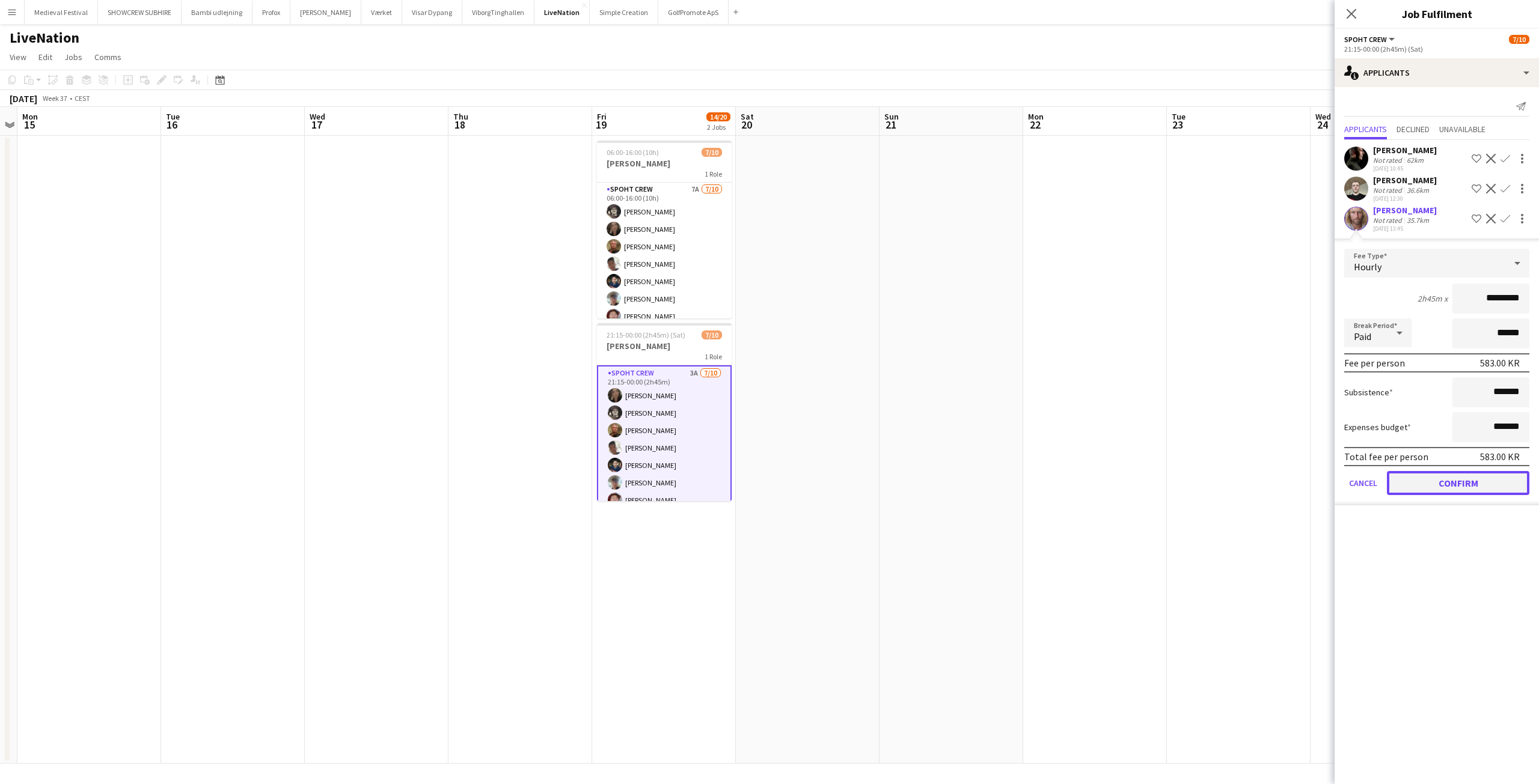
click at [1457, 488] on button "Confirm" at bounding box center [1458, 483] width 143 height 24
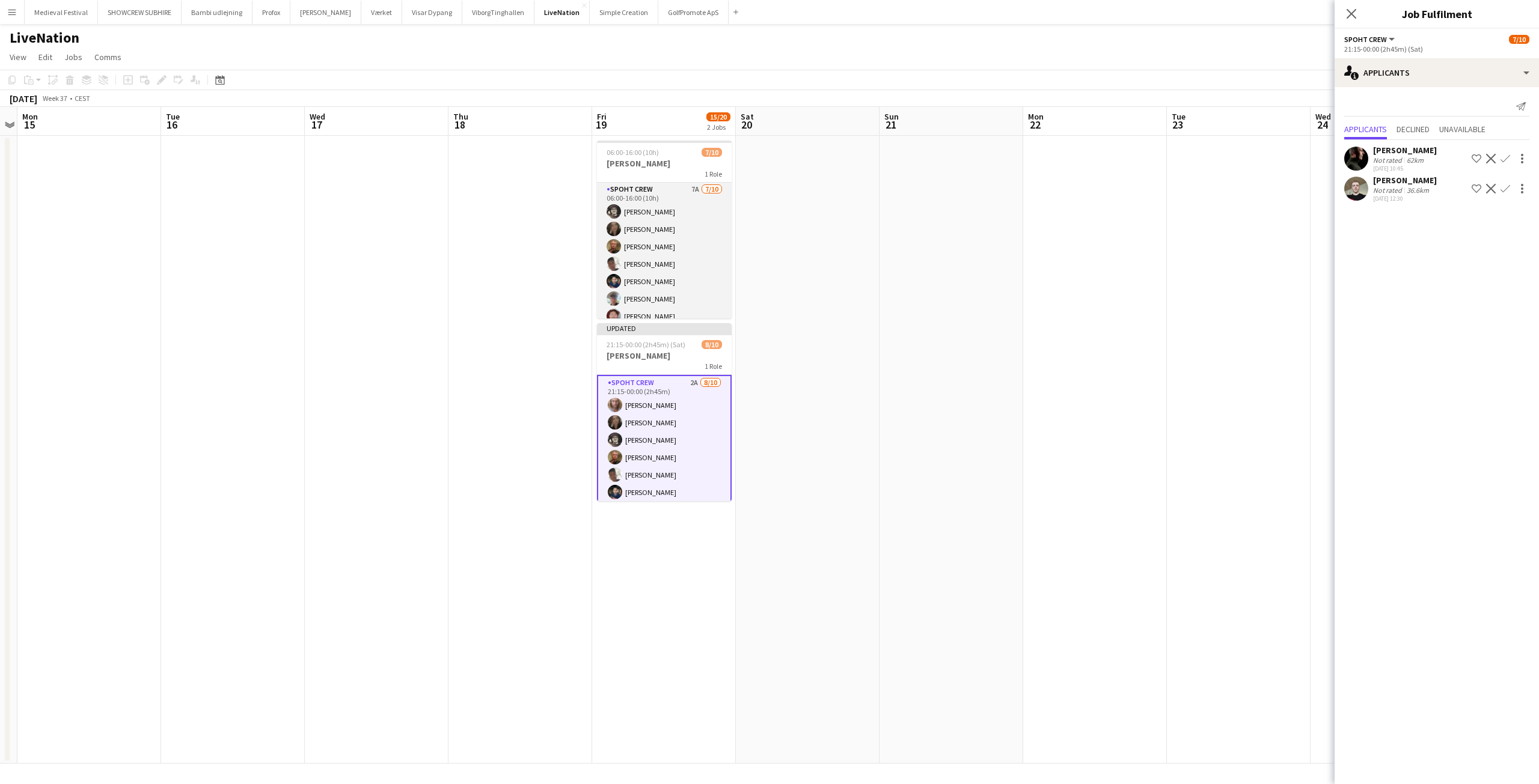
click at [684, 250] on app-card-role "Spoht Crew 7A 7/10 06:00-16:00 (10h) Mike Kasper Williamson Nina Kasper William…" at bounding box center [665, 281] width 135 height 198
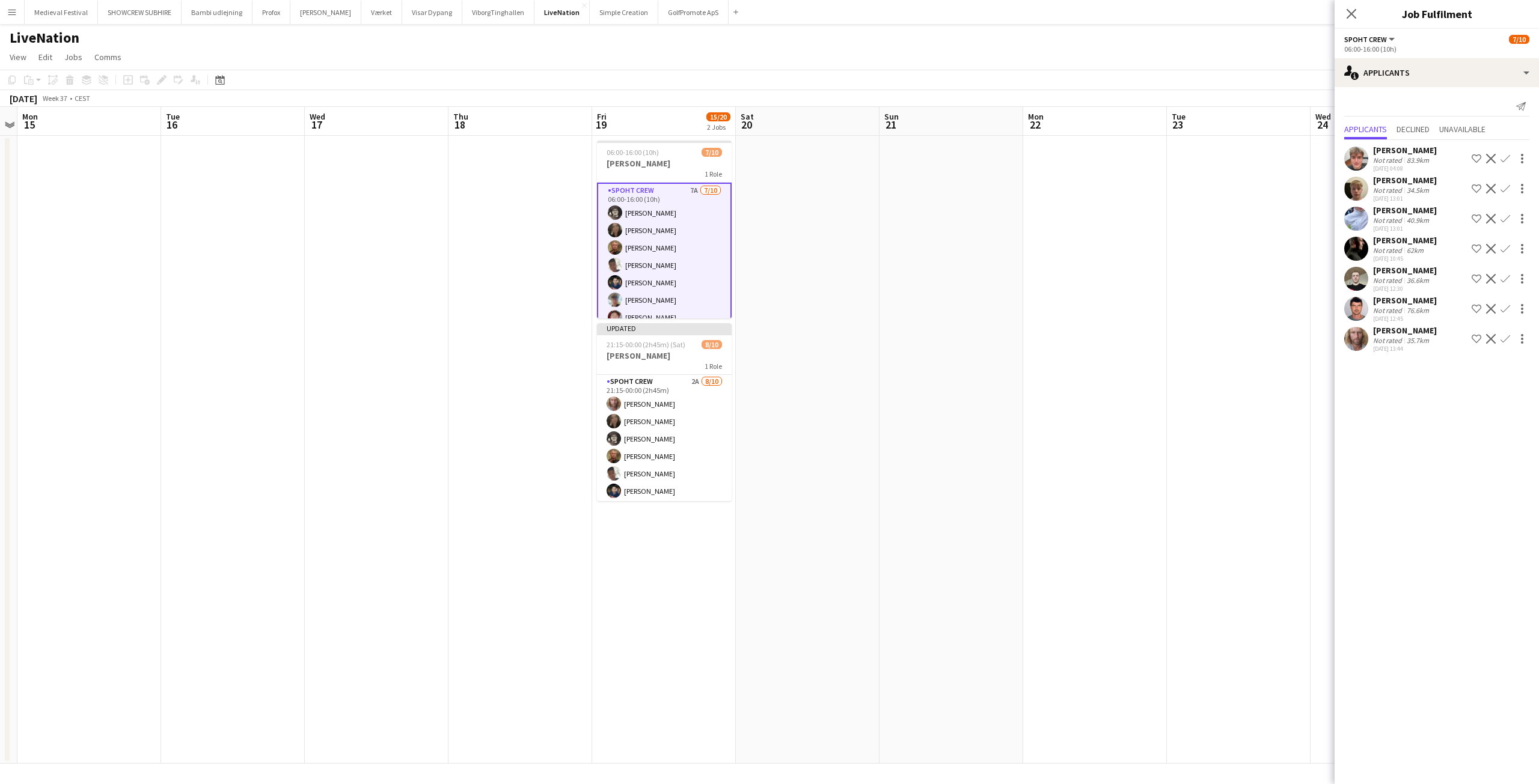
click at [1502, 344] on button "Confirm" at bounding box center [1506, 339] width 15 height 15
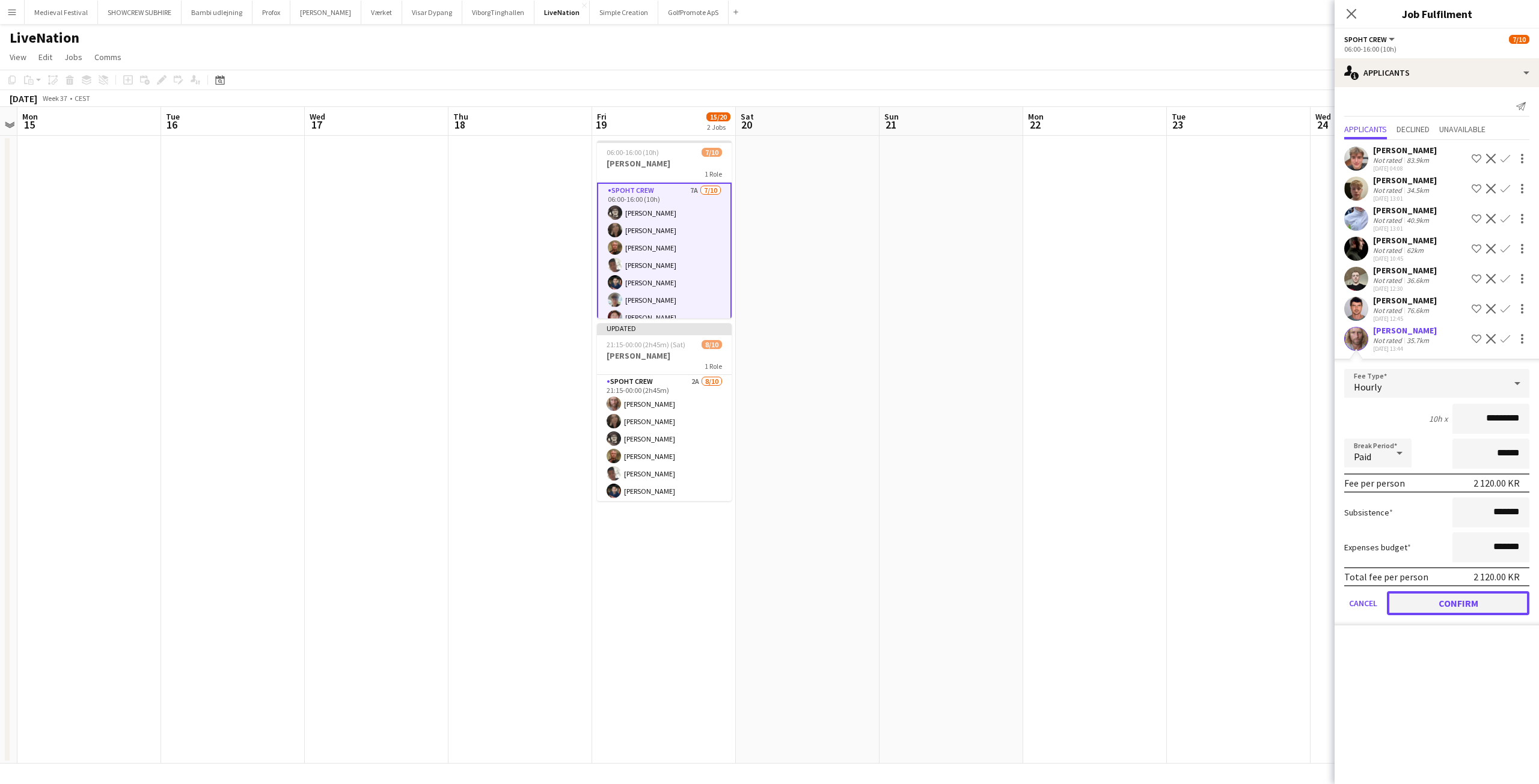
click at [1434, 604] on button "Confirm" at bounding box center [1458, 603] width 143 height 24
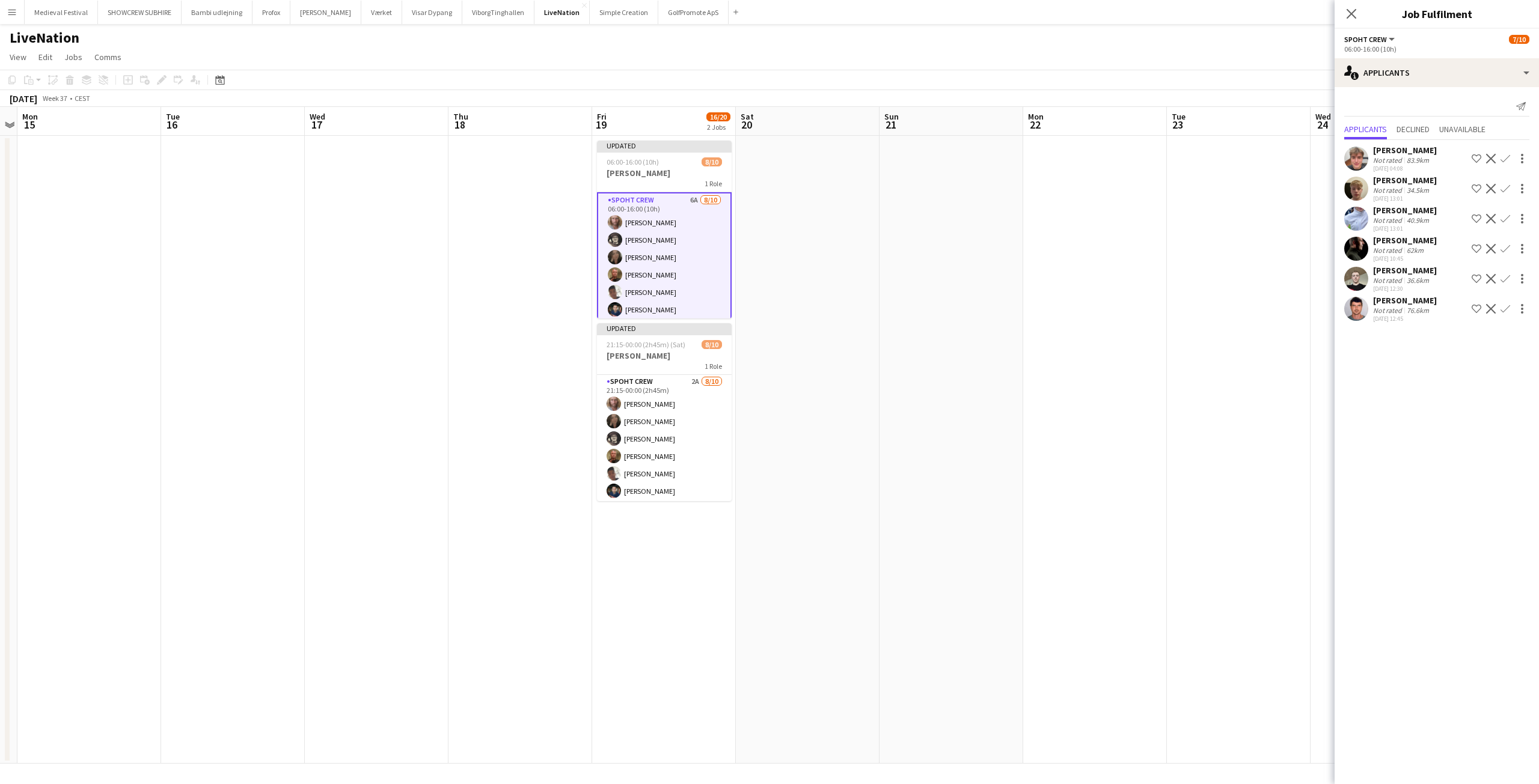
click at [1153, 486] on app-date-cell at bounding box center [1095, 450] width 144 height 628
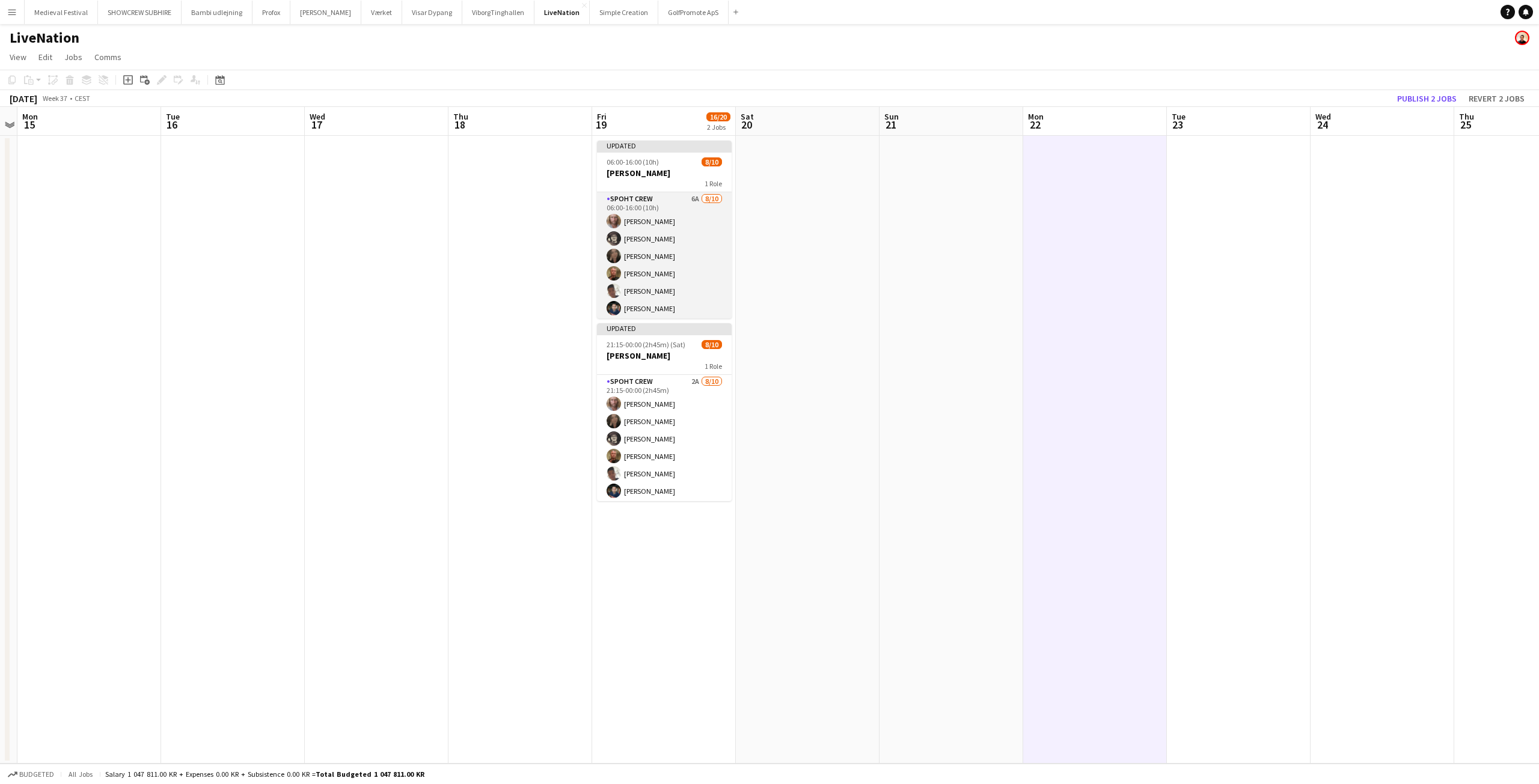
click at [655, 249] on app-card-role "Spoht Crew 6A 8/10 06:00-16:00 (10h) Andreas Hansen Mike Kasper Williamson Nina…" at bounding box center [665, 291] width 135 height 198
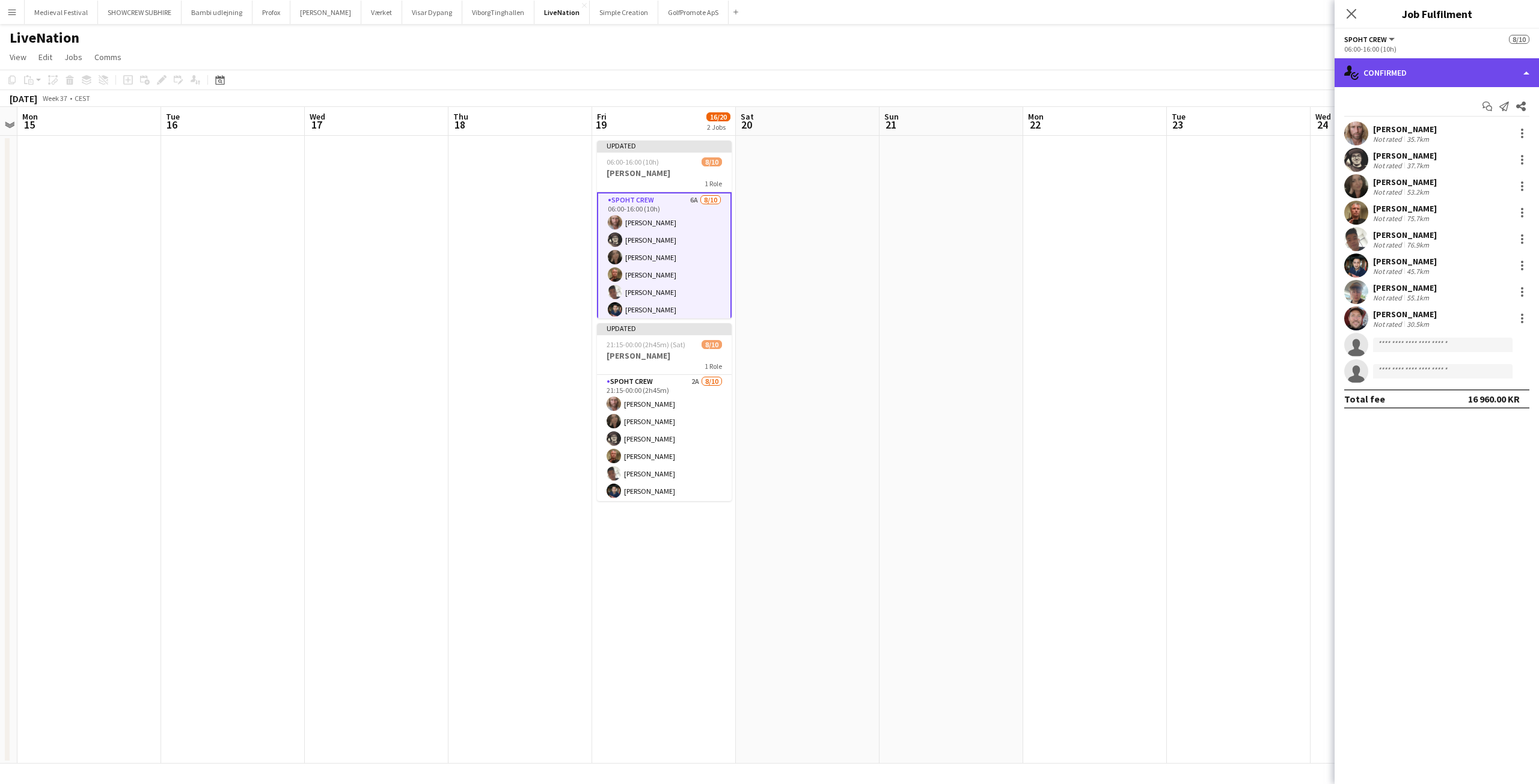
click at [1422, 64] on div "single-neutral-actions-check-2 Confirmed" at bounding box center [1436, 72] width 205 height 29
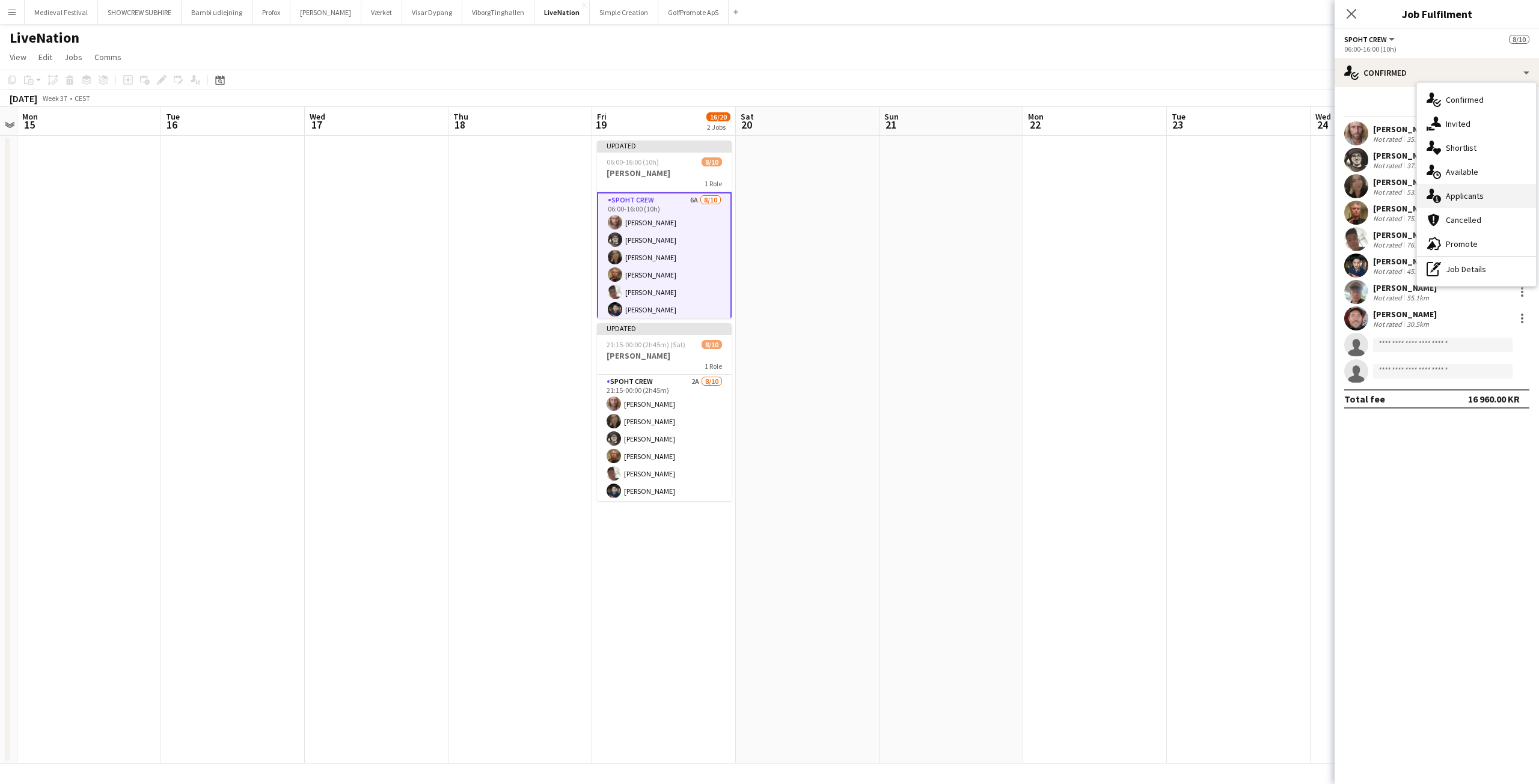
click at [1466, 192] on div "single-neutral-actions-information Applicants" at bounding box center [1476, 196] width 119 height 24
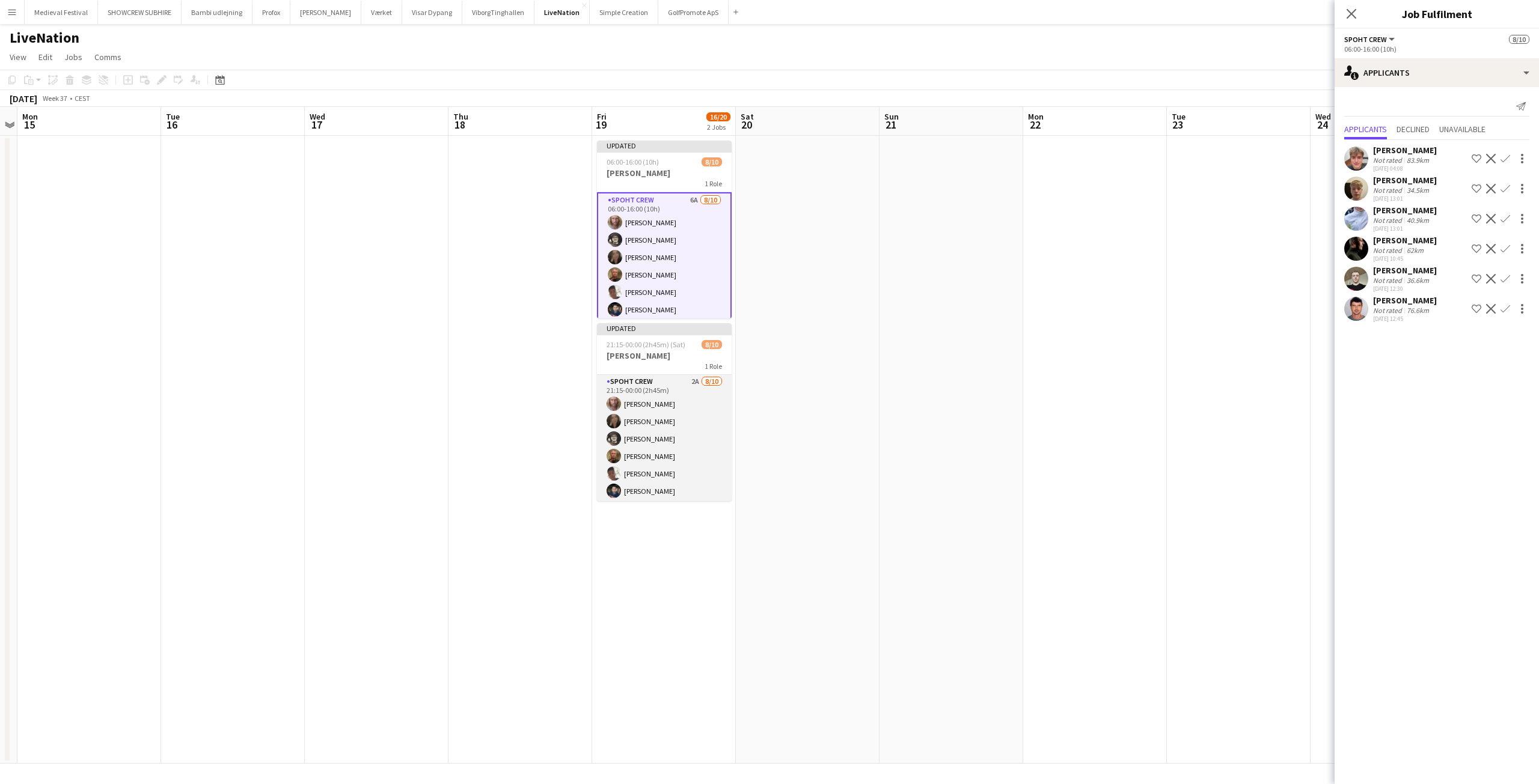
click at [689, 444] on app-card-role "Spoht Crew 2A 8/10 21:15-00:00 (2h45m) Andreas Hansen Nina Kasper Williamson Mi…" at bounding box center [665, 474] width 135 height 198
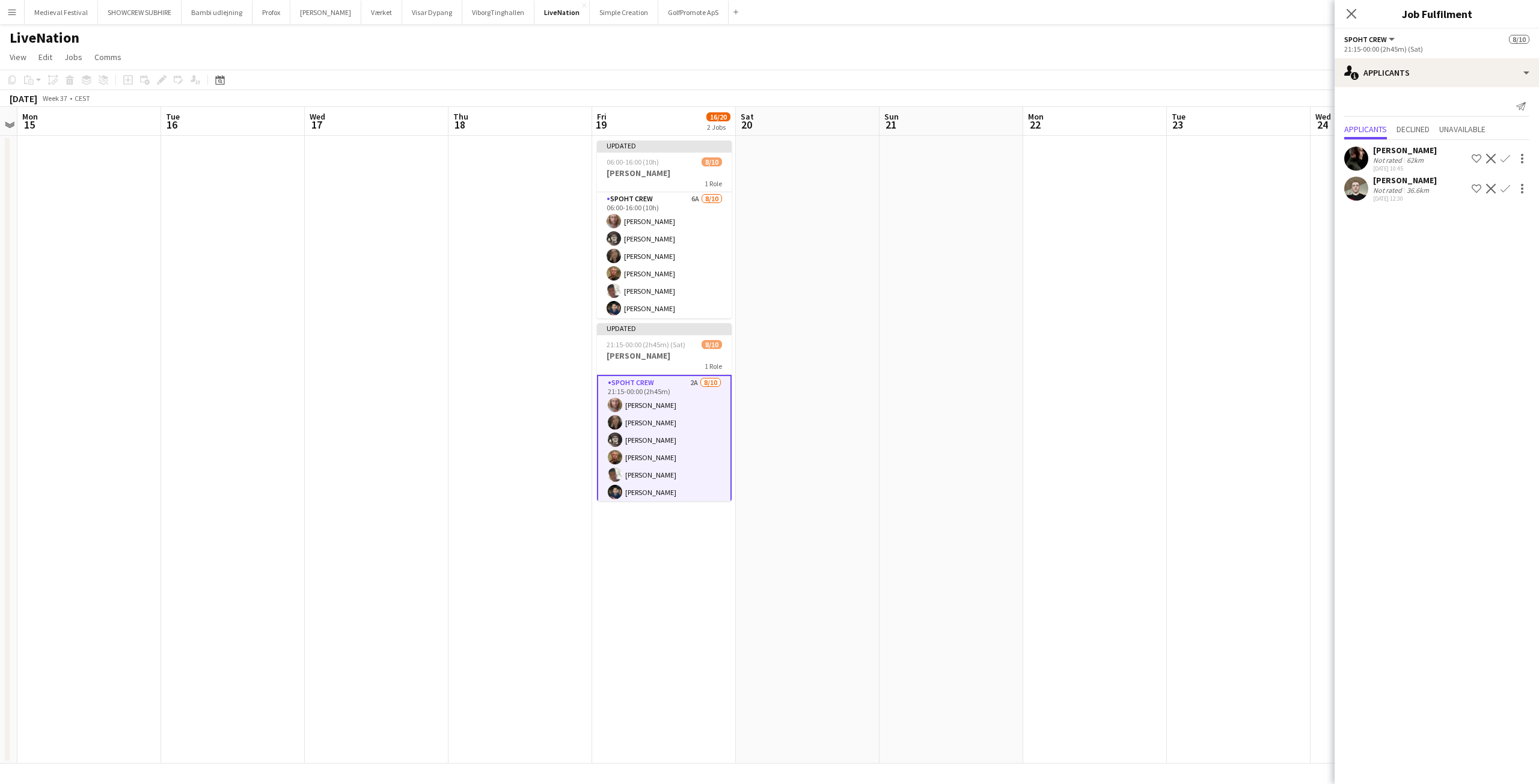
click at [1503, 193] on app-icon "Confirm" at bounding box center [1505, 189] width 9 height 9
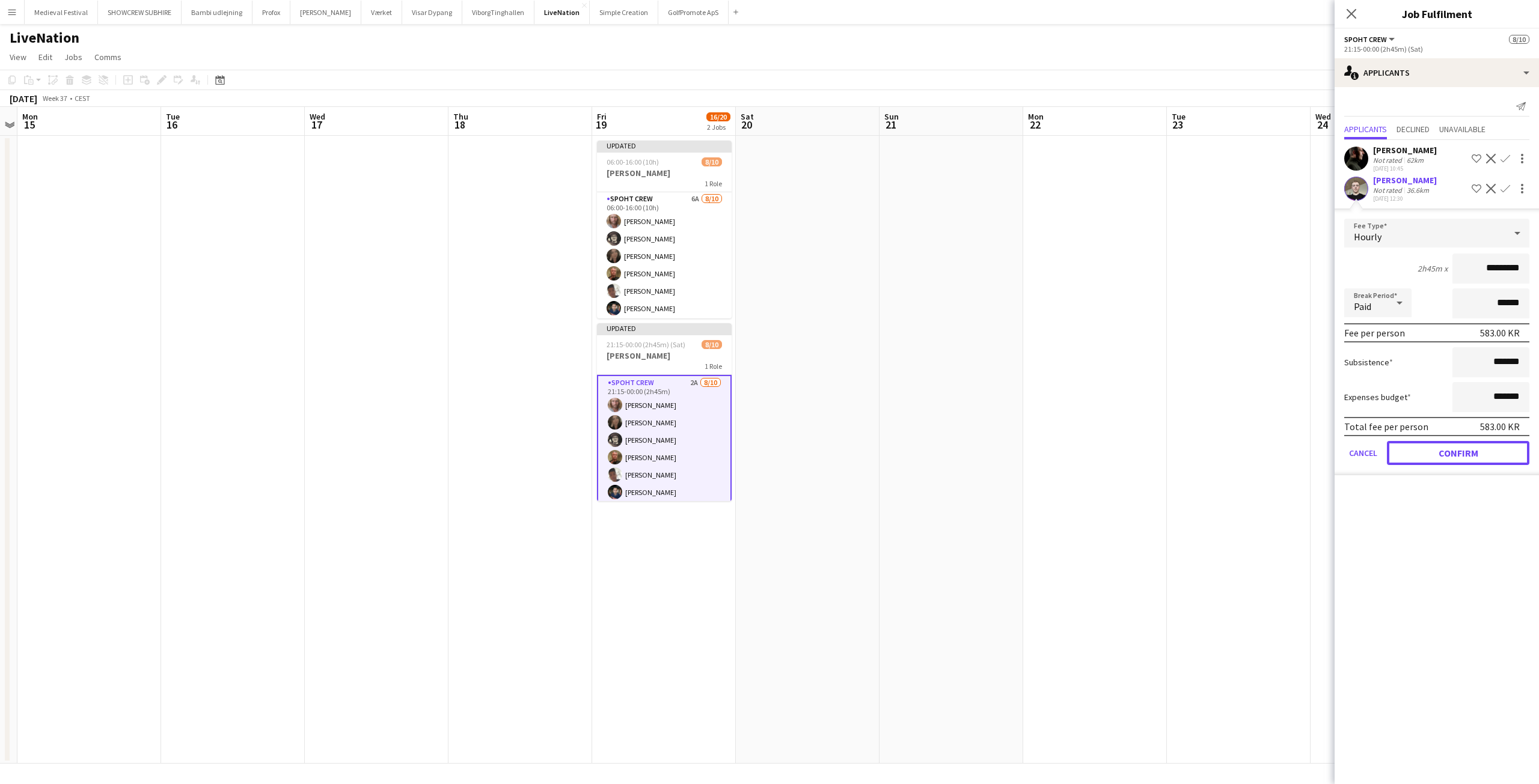
click at [1445, 461] on button "Confirm" at bounding box center [1458, 453] width 143 height 24
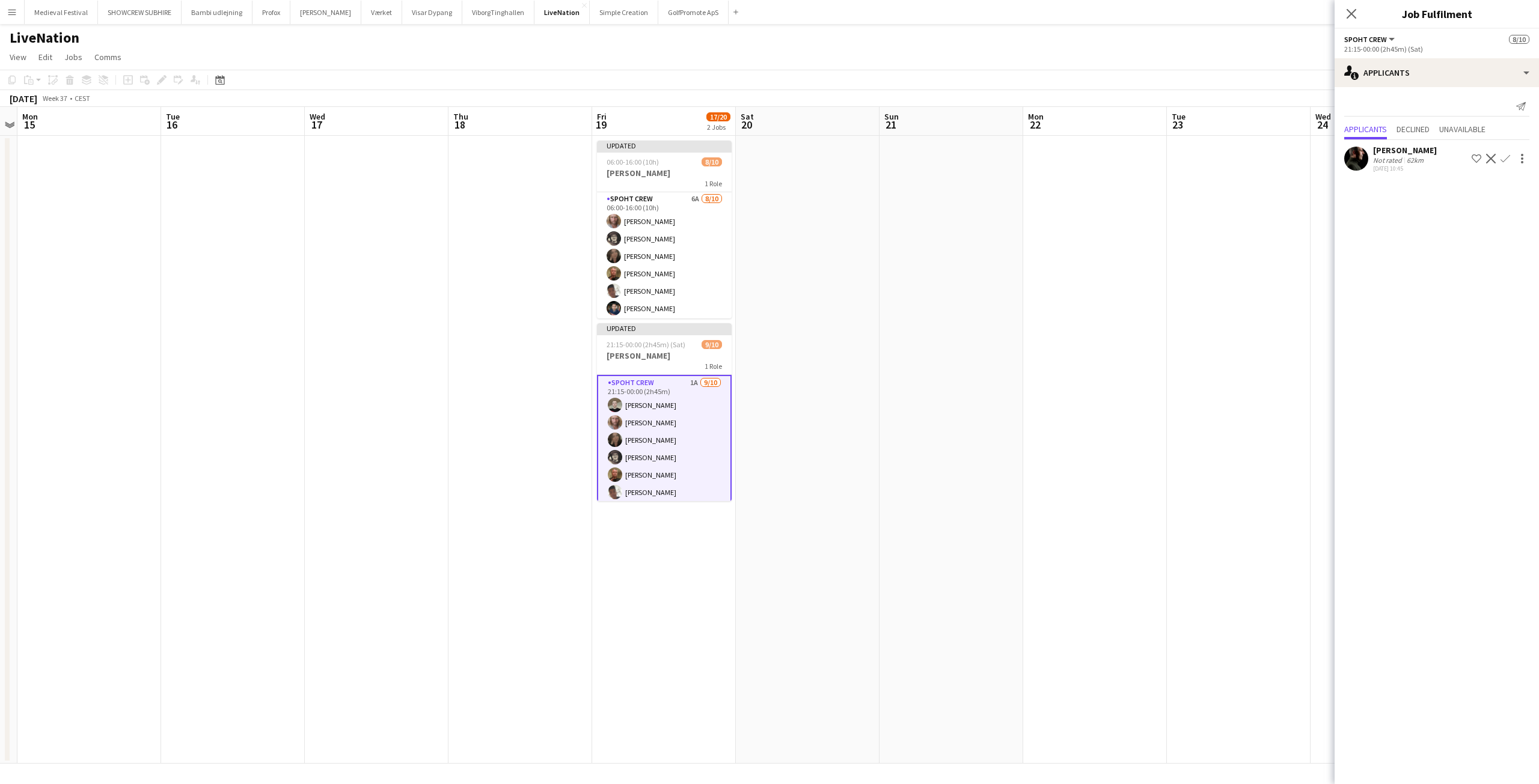
click at [1501, 163] on app-icon "Confirm" at bounding box center [1505, 159] width 9 height 9
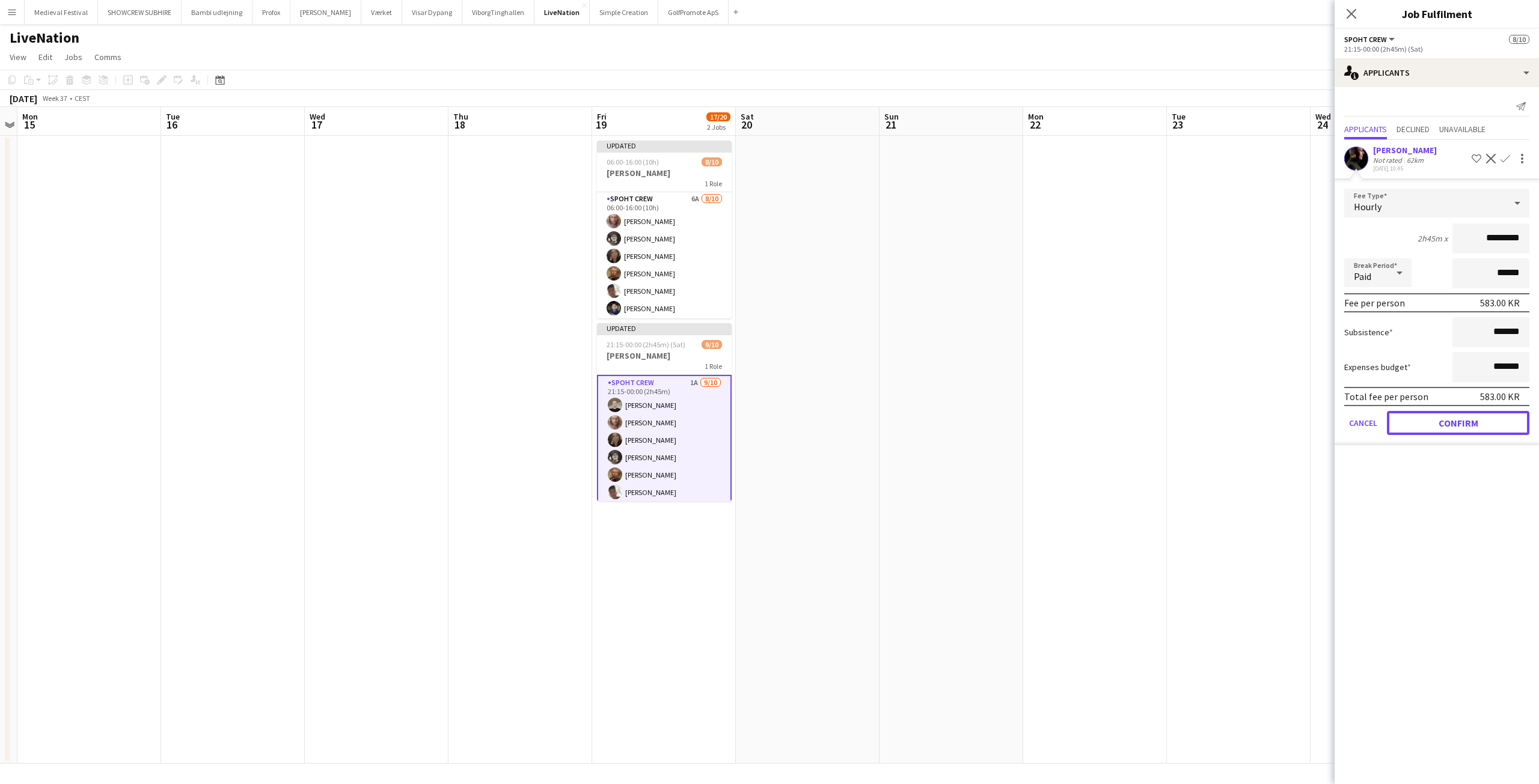
click at [1440, 428] on button "Confirm" at bounding box center [1458, 423] width 143 height 24
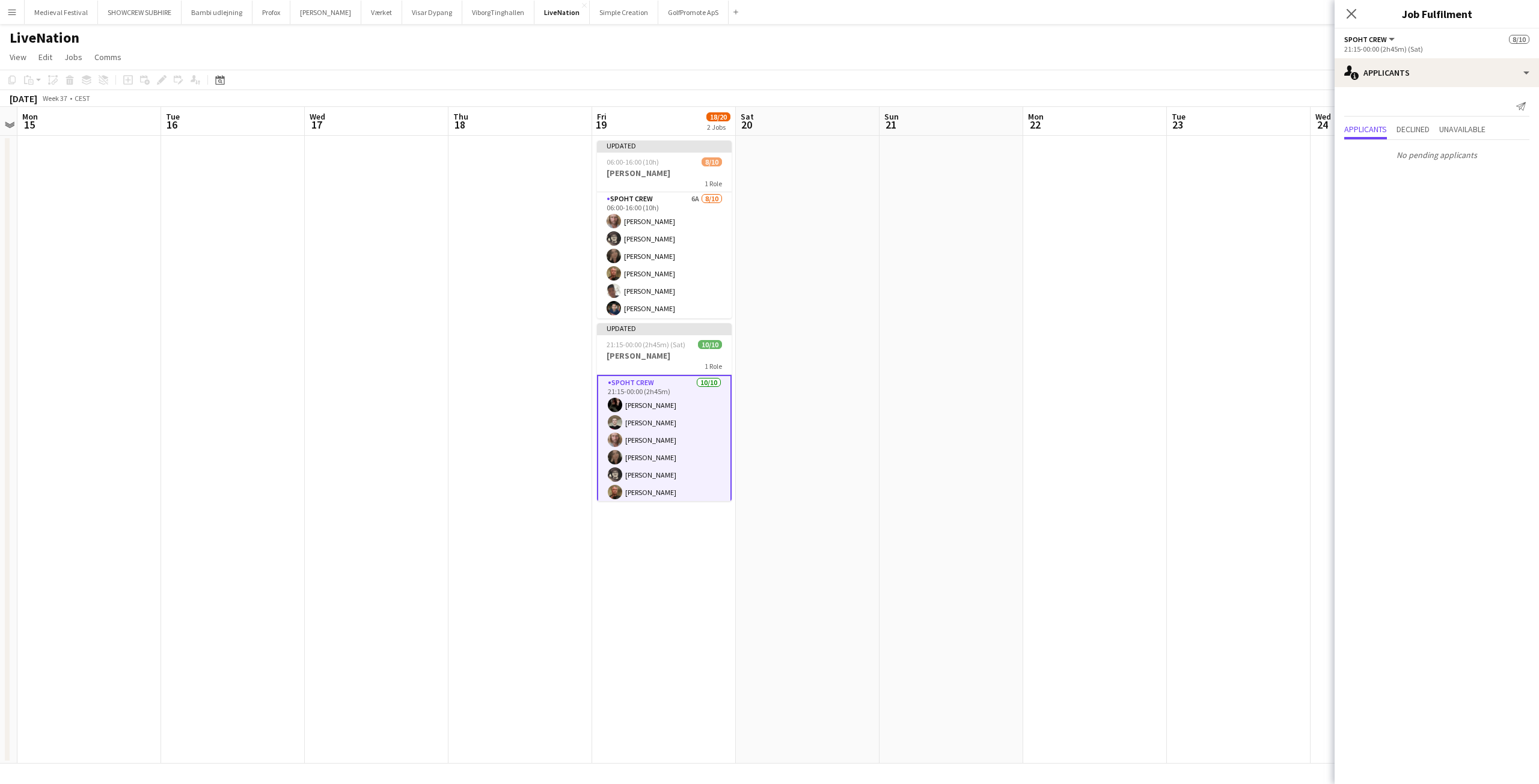
drag, startPoint x: 678, startPoint y: 262, endPoint x: 898, endPoint y: 266, distance: 220.0
click at [678, 262] on app-card-role "Spoht Crew 6A 8/10 06:00-16:00 (10h) Andreas Hansen Mike Kasper Williamson Nina…" at bounding box center [665, 291] width 135 height 198
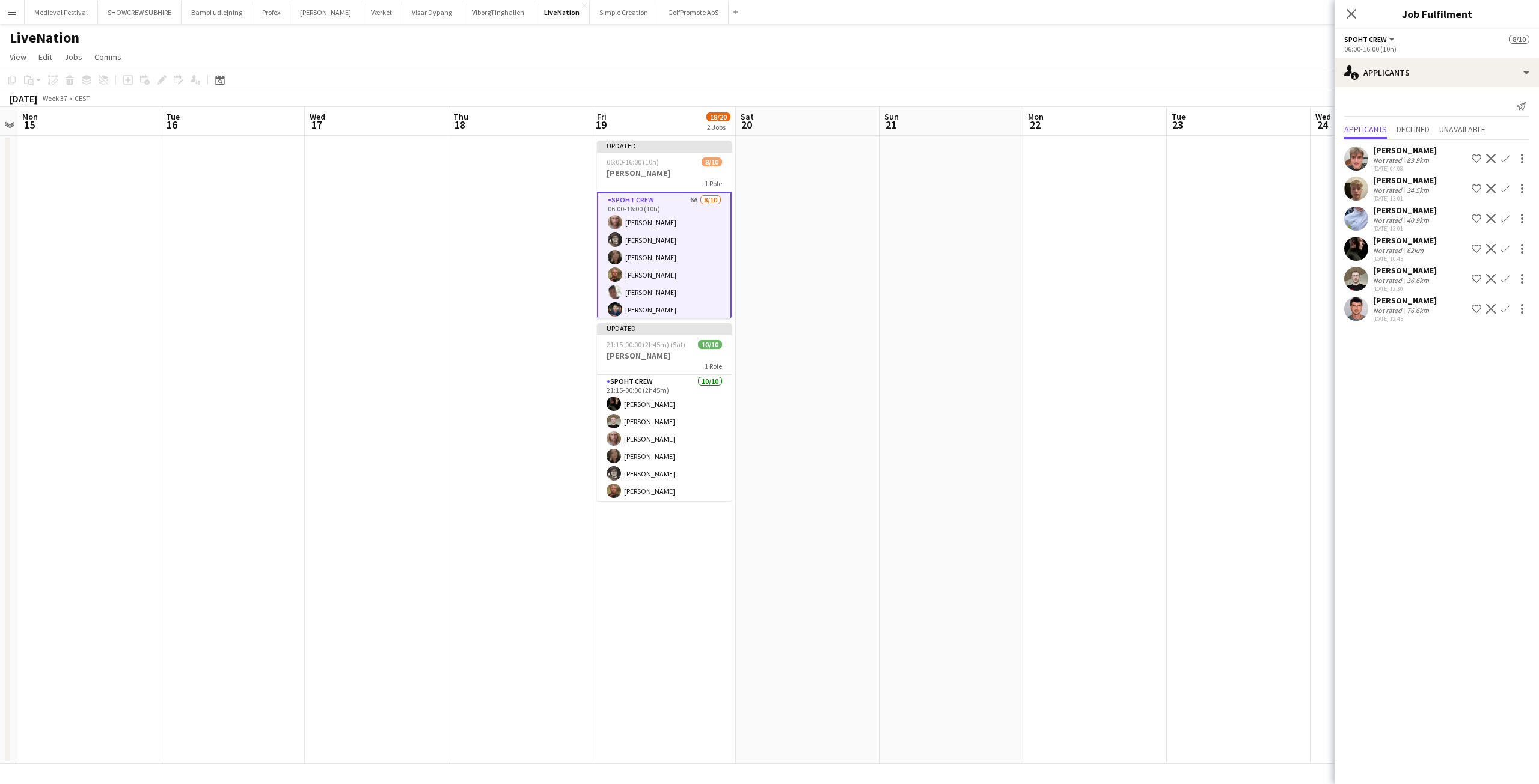
click at [1507, 284] on app-icon "Confirm" at bounding box center [1505, 278] width 9 height 9
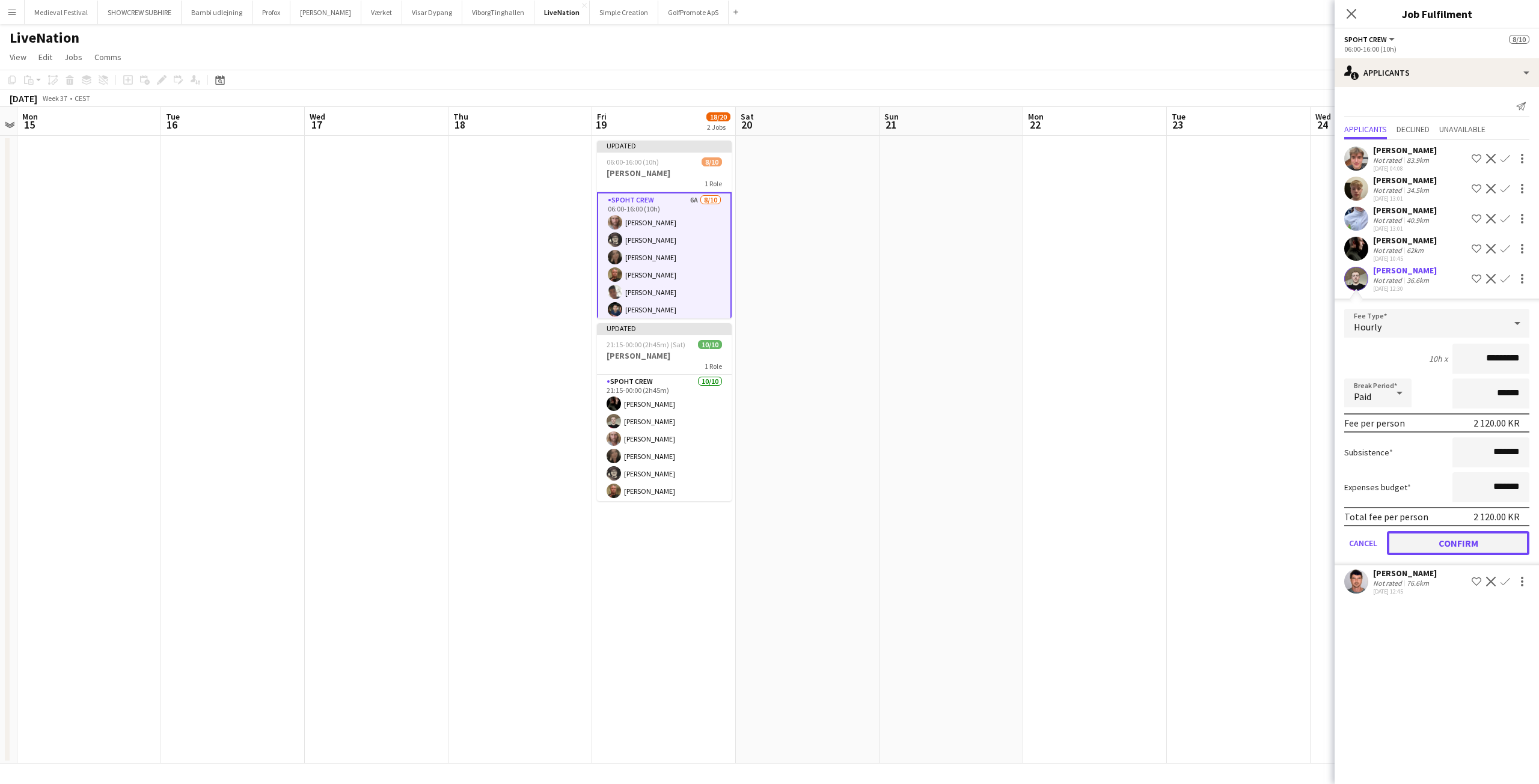
click at [1432, 550] on button "Confirm" at bounding box center [1458, 543] width 143 height 24
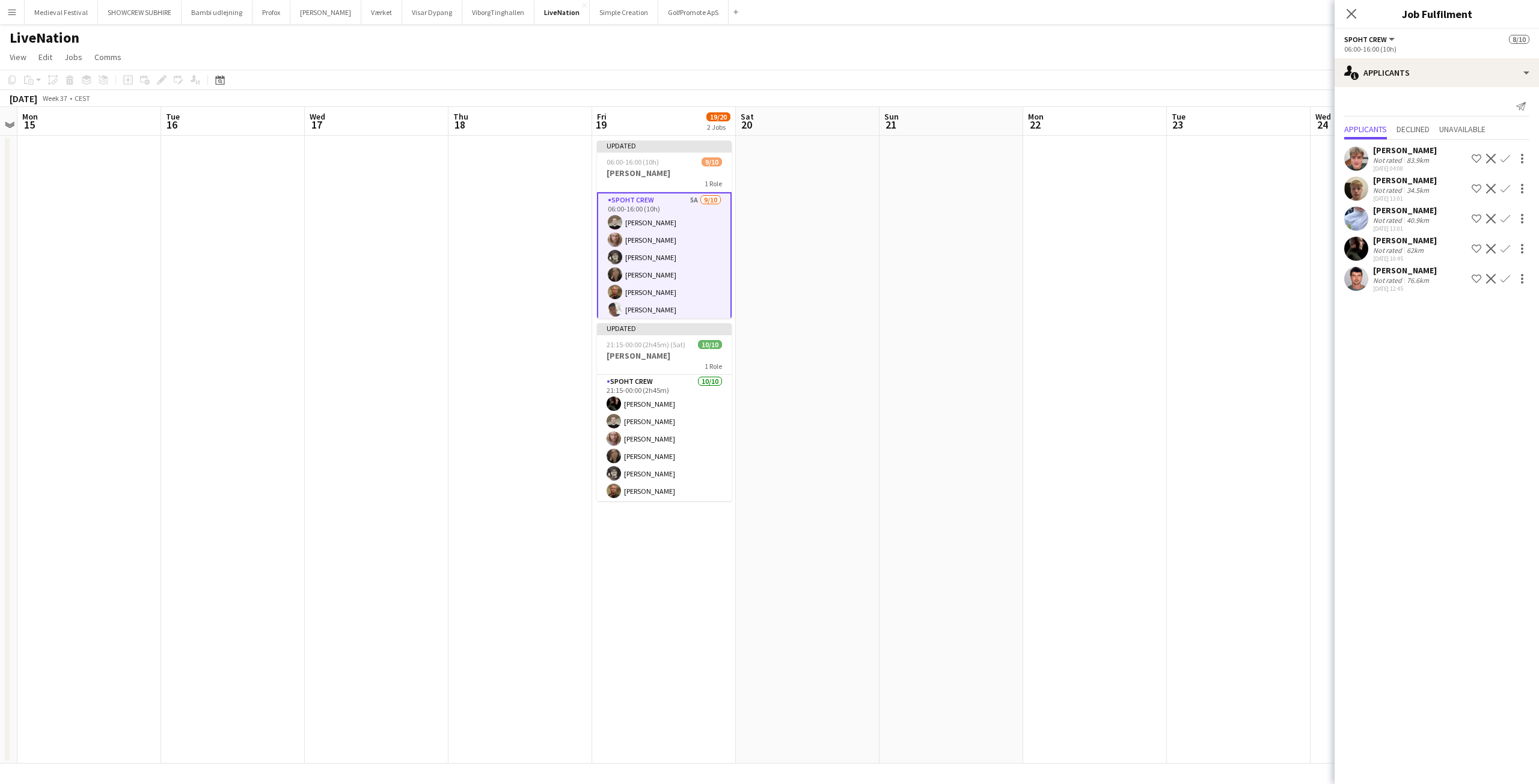
click at [1505, 248] on button "Confirm" at bounding box center [1506, 249] width 15 height 15
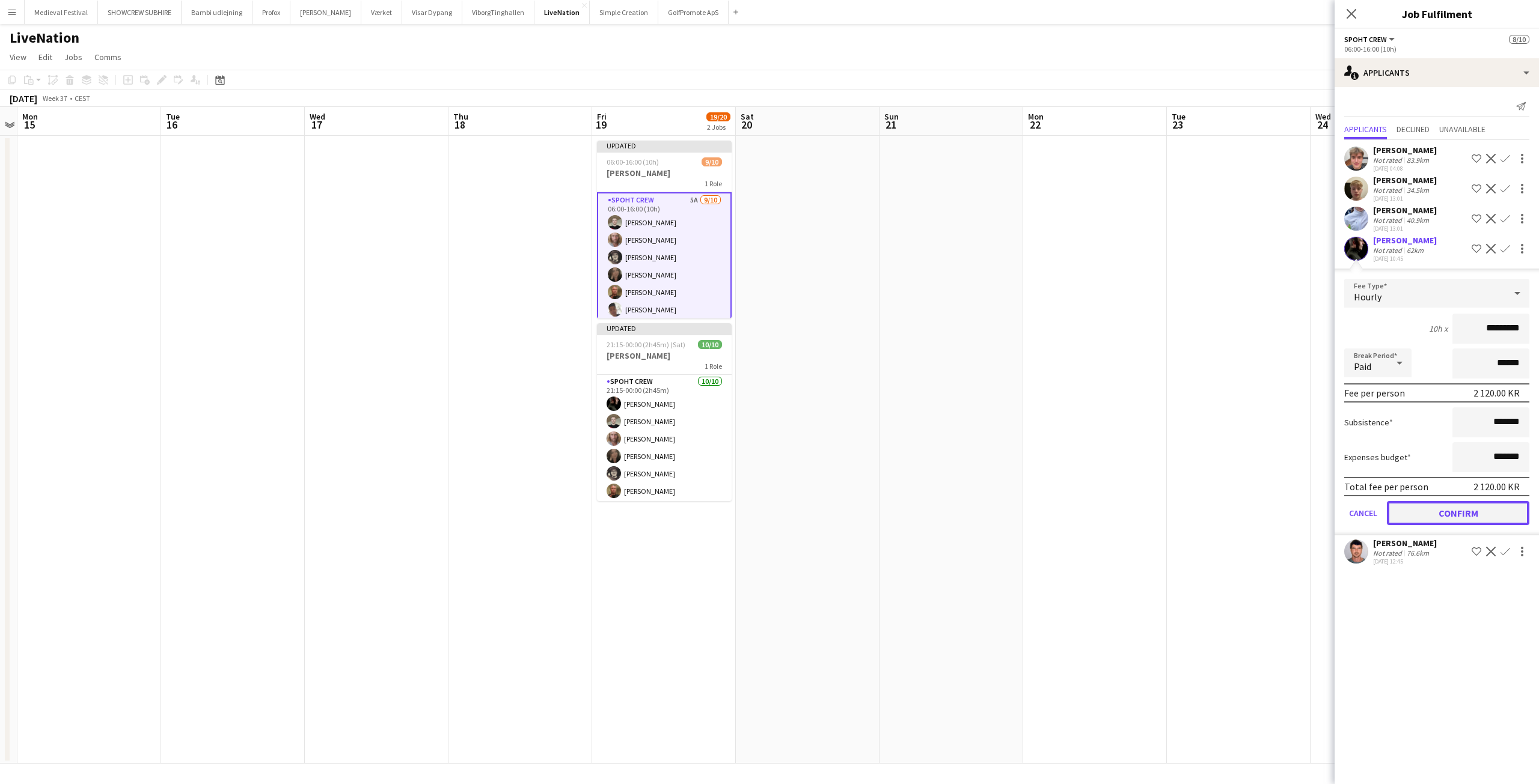
click at [1462, 524] on button "Confirm" at bounding box center [1458, 513] width 143 height 24
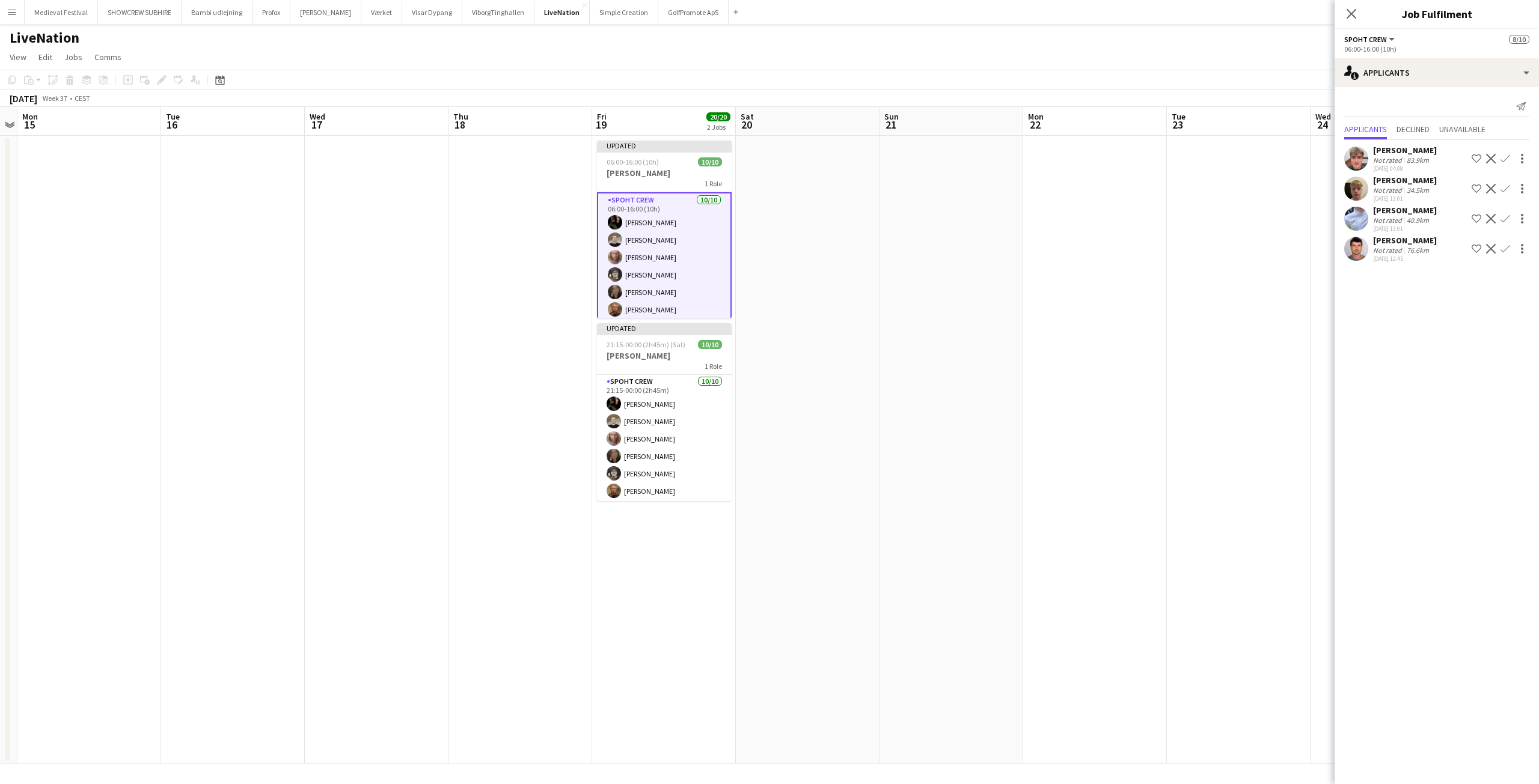
click at [1134, 381] on app-date-cell at bounding box center [1095, 450] width 144 height 628
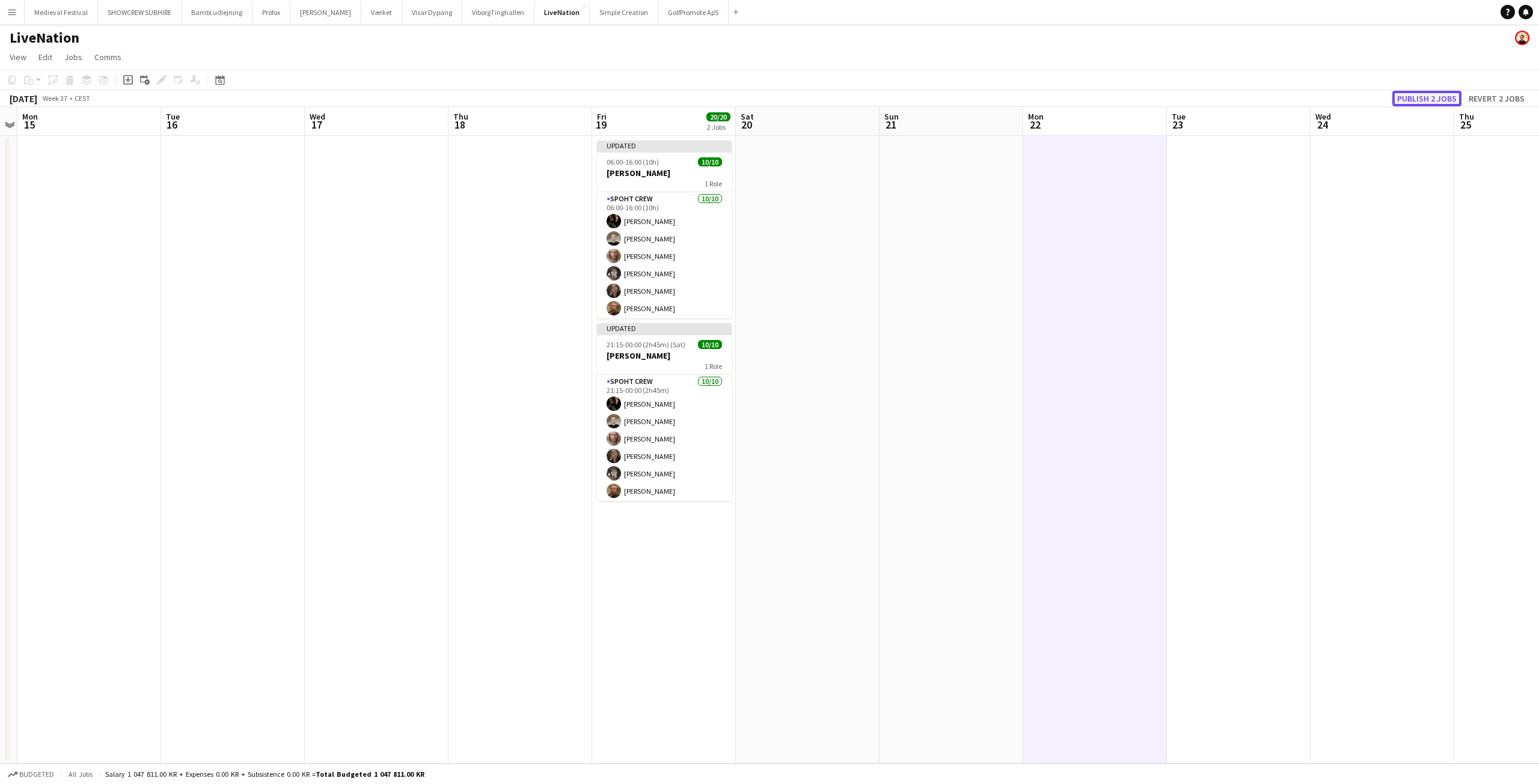
click at [1436, 95] on button "Publish 2 jobs" at bounding box center [1427, 98] width 69 height 15
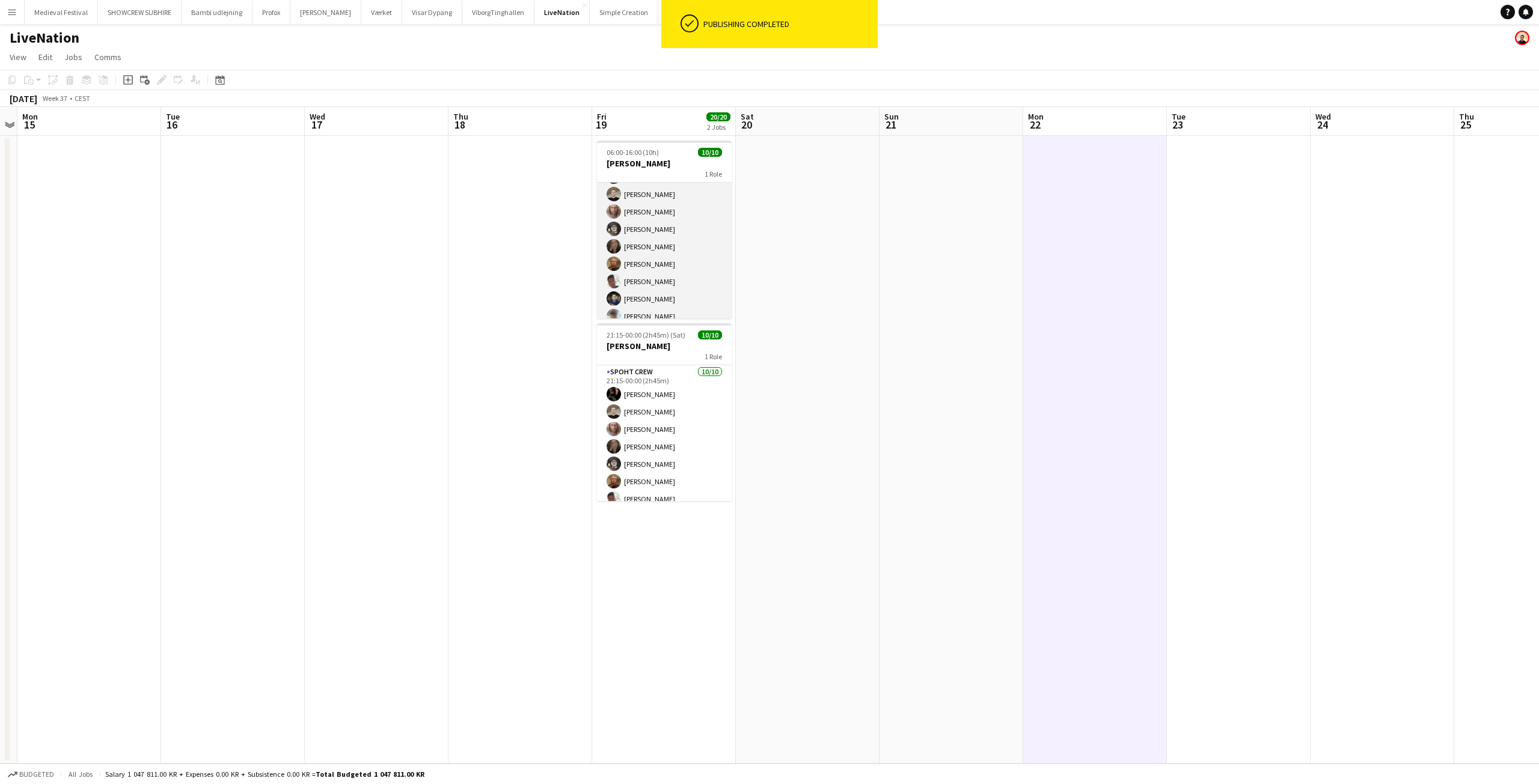
scroll to position [62, 0]
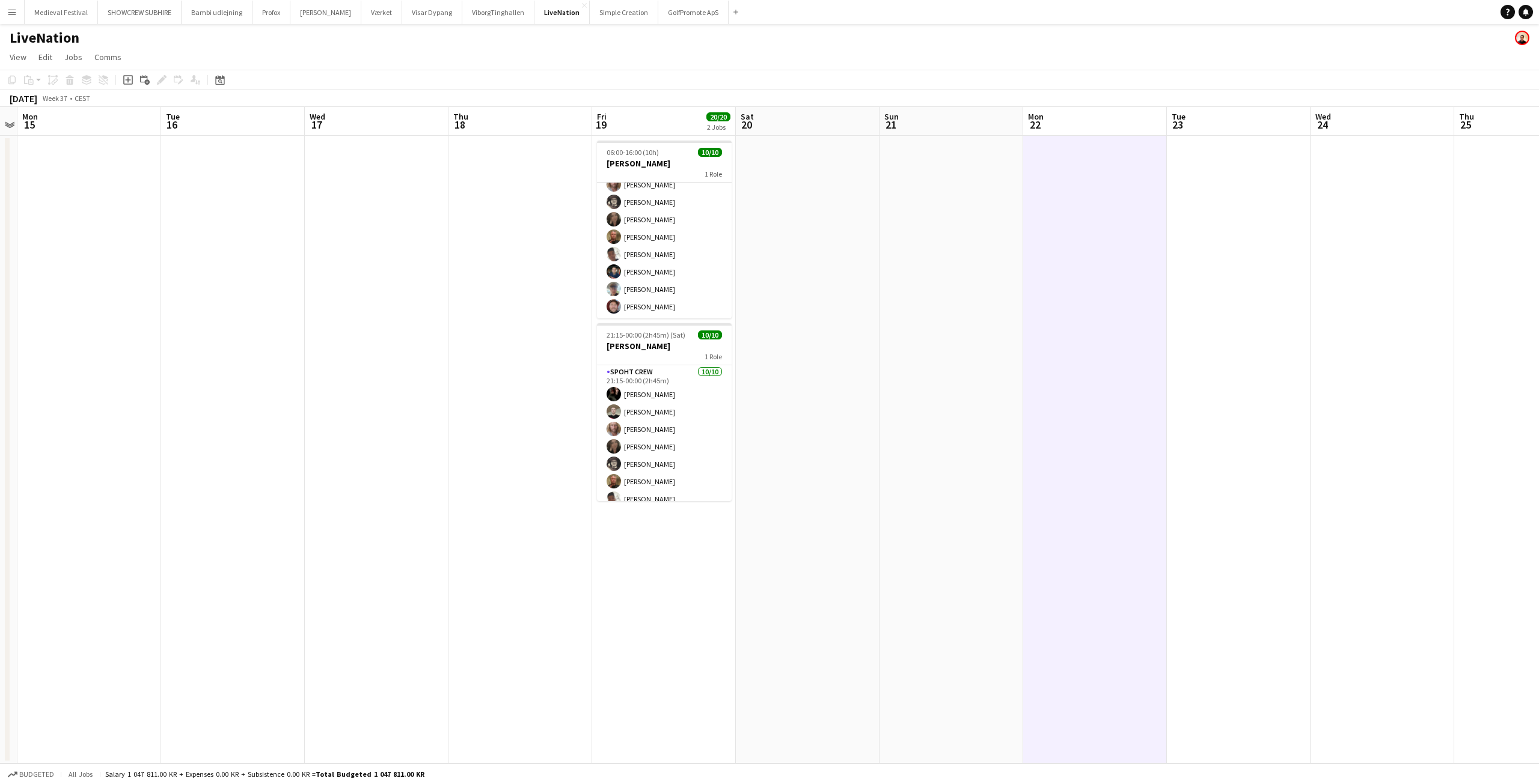
click at [935, 95] on div "September 2025 Week 37 • CEST" at bounding box center [769, 98] width 1539 height 17
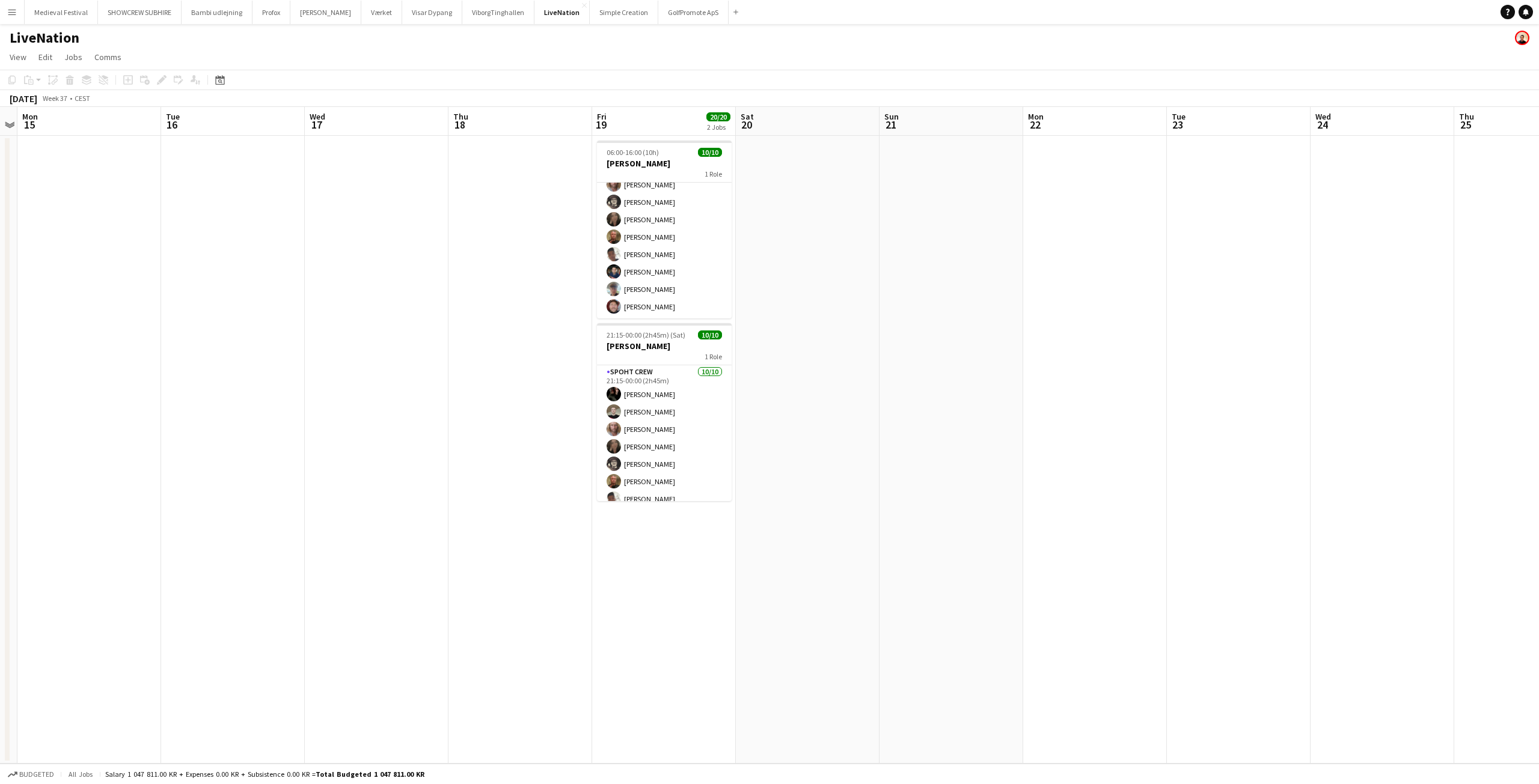
click at [296, 218] on app-date-cell at bounding box center [233, 450] width 144 height 628
click at [6, 12] on button "Menu" at bounding box center [12, 12] width 24 height 24
click at [183, 58] on link "All jobs" at bounding box center [181, 65] width 120 height 24
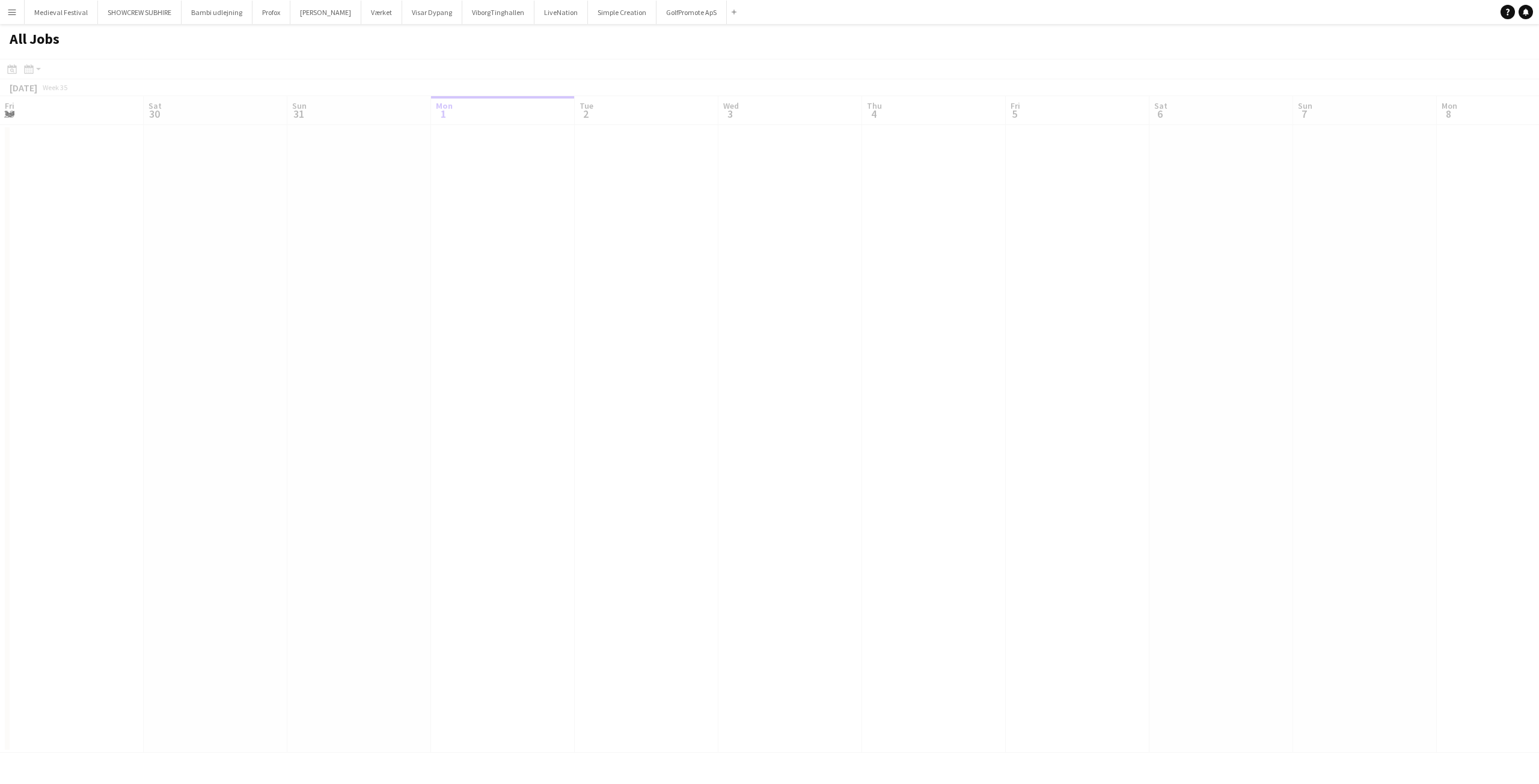
scroll to position [0, 287]
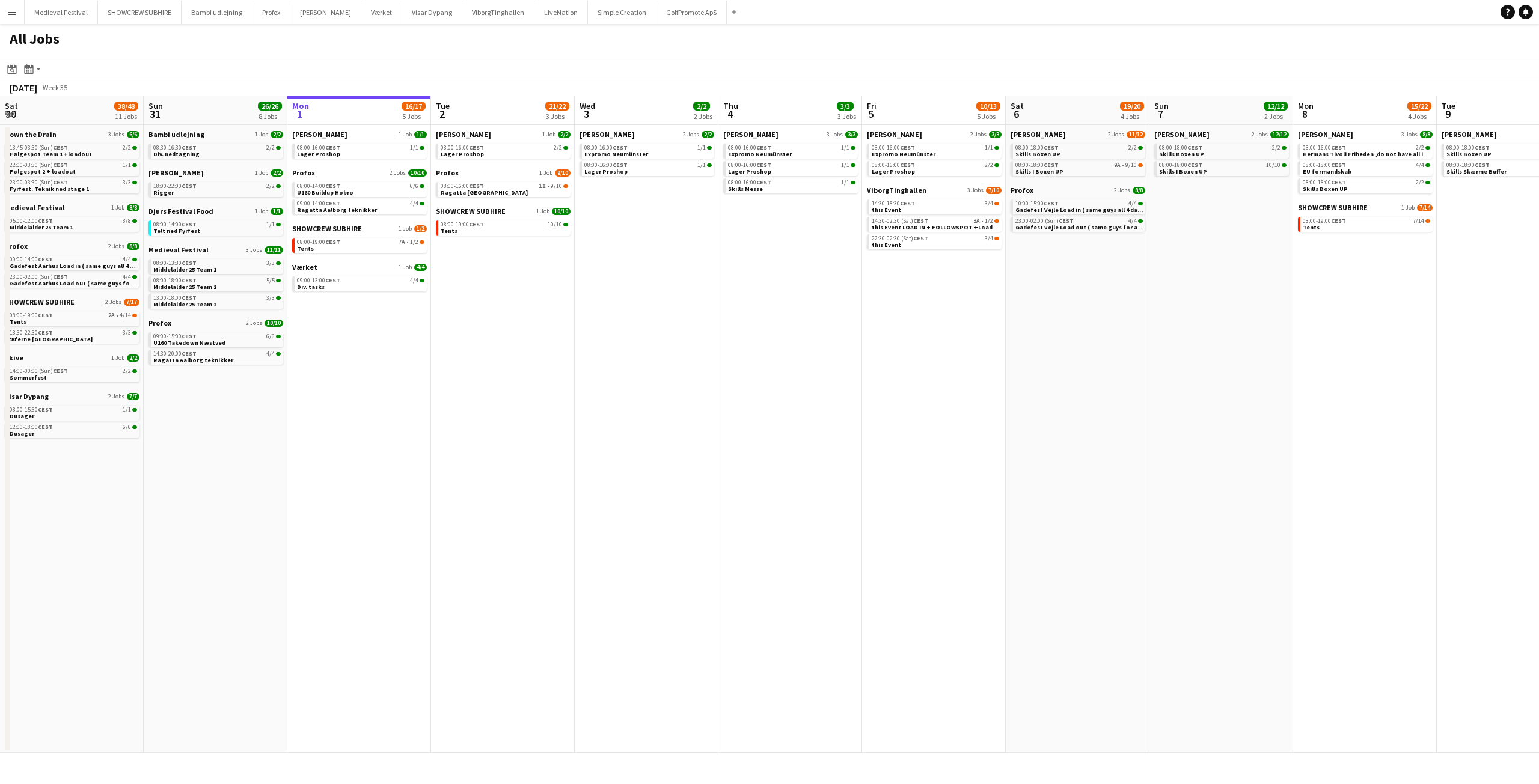
drag, startPoint x: 390, startPoint y: 278, endPoint x: 1304, endPoint y: 368, distance: 918.4
click at [1304, 368] on app-calendar-viewport "Thu 28 17/18 5 Jobs Fri 29 10/10 3 Jobs Sat 30 38/48 11 Jobs Sun 31 26/26 8 Job…" at bounding box center [769, 424] width 1539 height 657
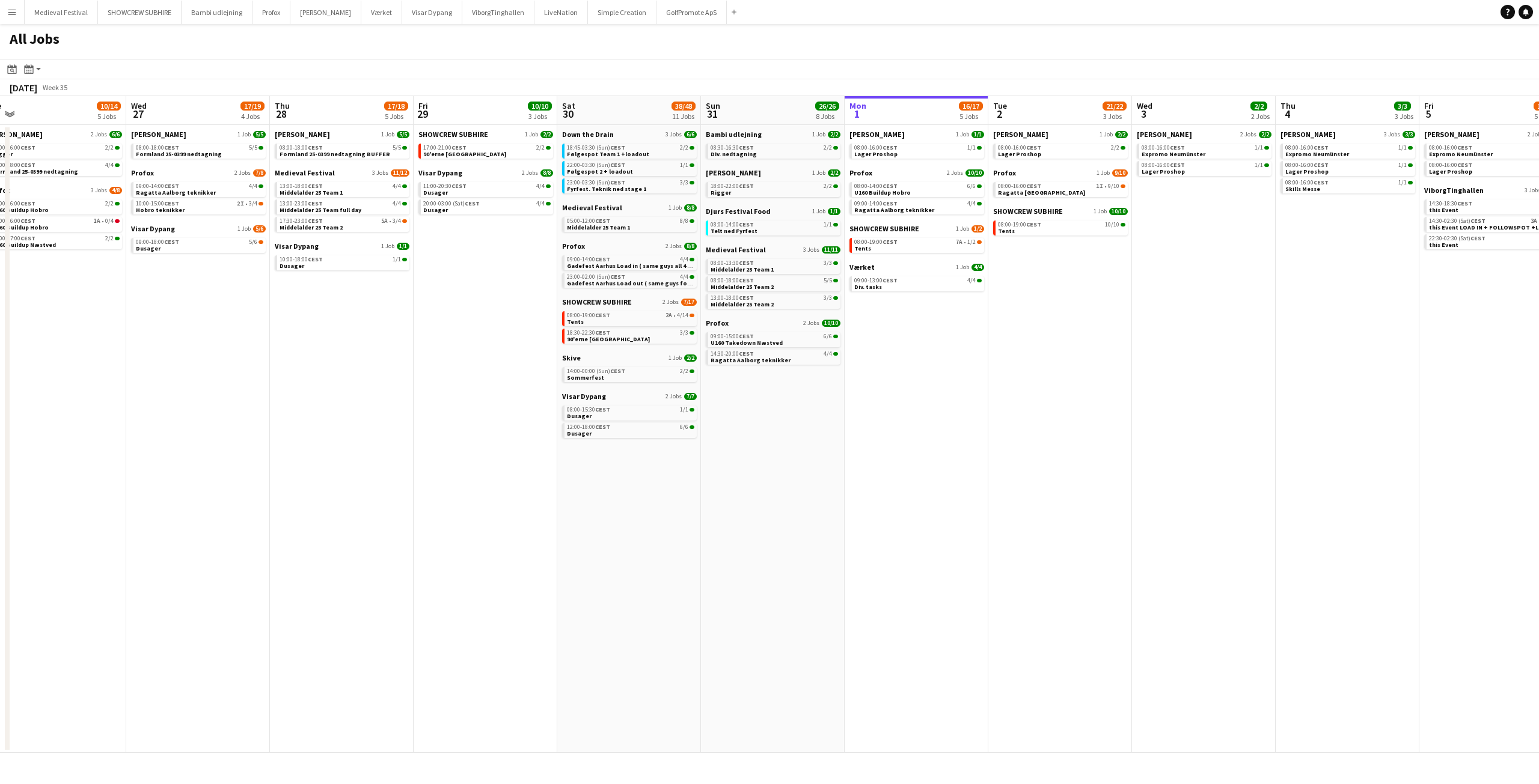
drag, startPoint x: 1218, startPoint y: 251, endPoint x: 890, endPoint y: 320, distance: 335.2
click at [891, 320] on app-calendar-viewport "Sat 23 62/76 10 Jobs Sun 24 7/7 3 Jobs Mon 25 16/16 3 Jobs Tue 26 10/14 5 Jobs …" at bounding box center [769, 424] width 1539 height 657
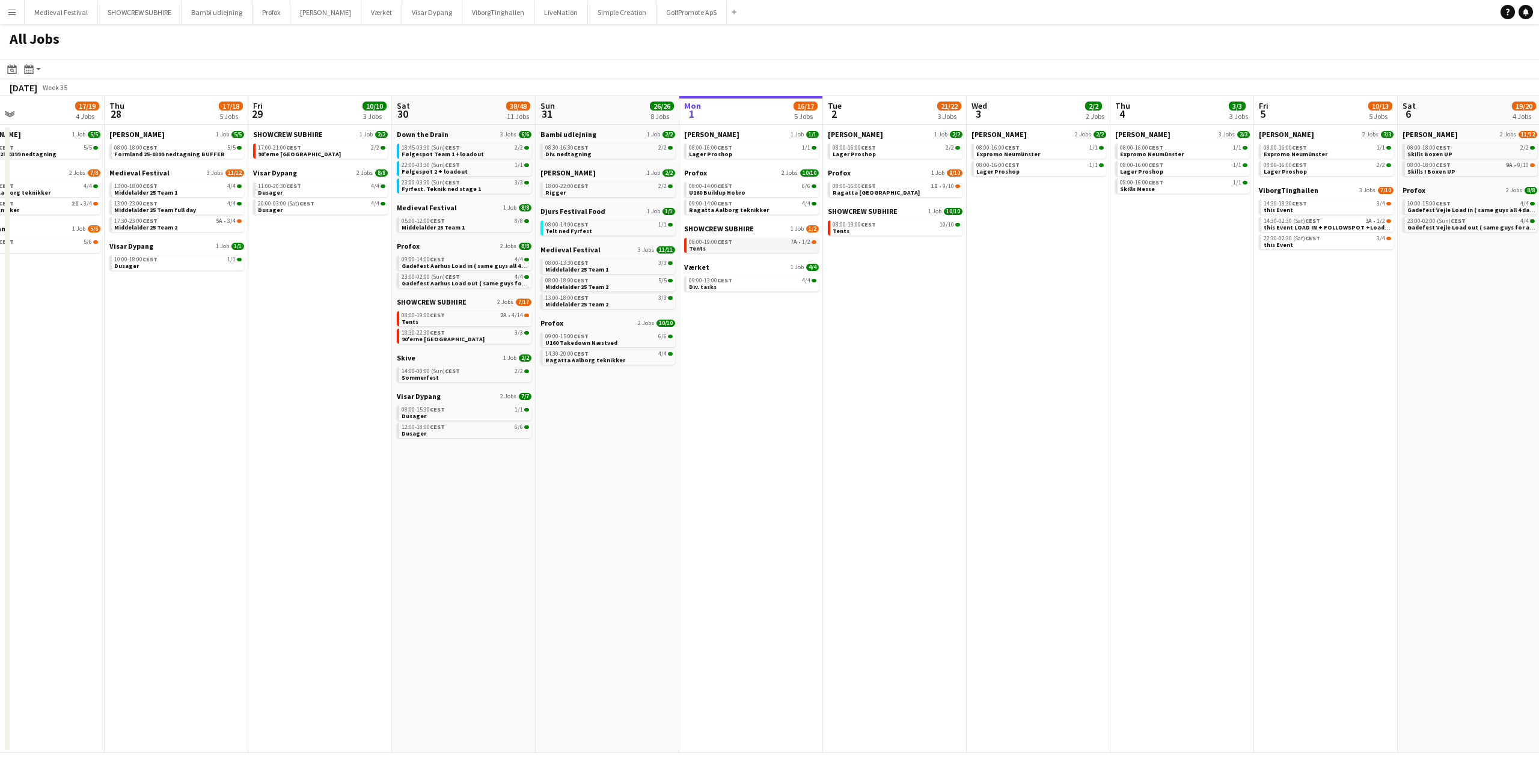
click at [786, 240] on div "08:00-19:00 CEST 7A • 1/2" at bounding box center [753, 242] width 127 height 6
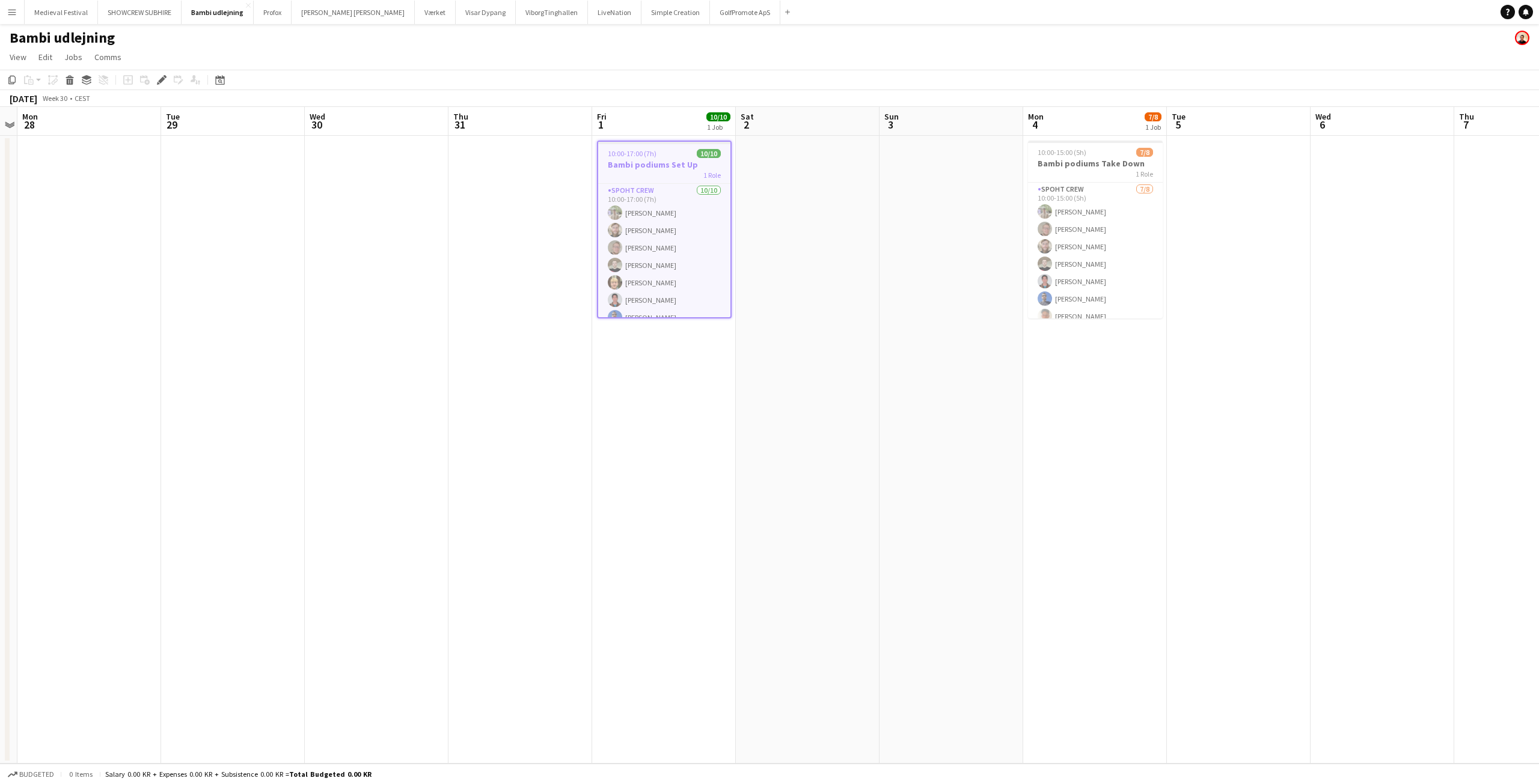
click at [653, 166] on h3 "Bambi podiums Set Up" at bounding box center [664, 165] width 132 height 11
click at [653, 166] on h3 "Bambi podiums Set Up" at bounding box center [665, 163] width 135 height 11
click at [13, 13] on app-icon "Menu" at bounding box center [12, 12] width 9 height 9
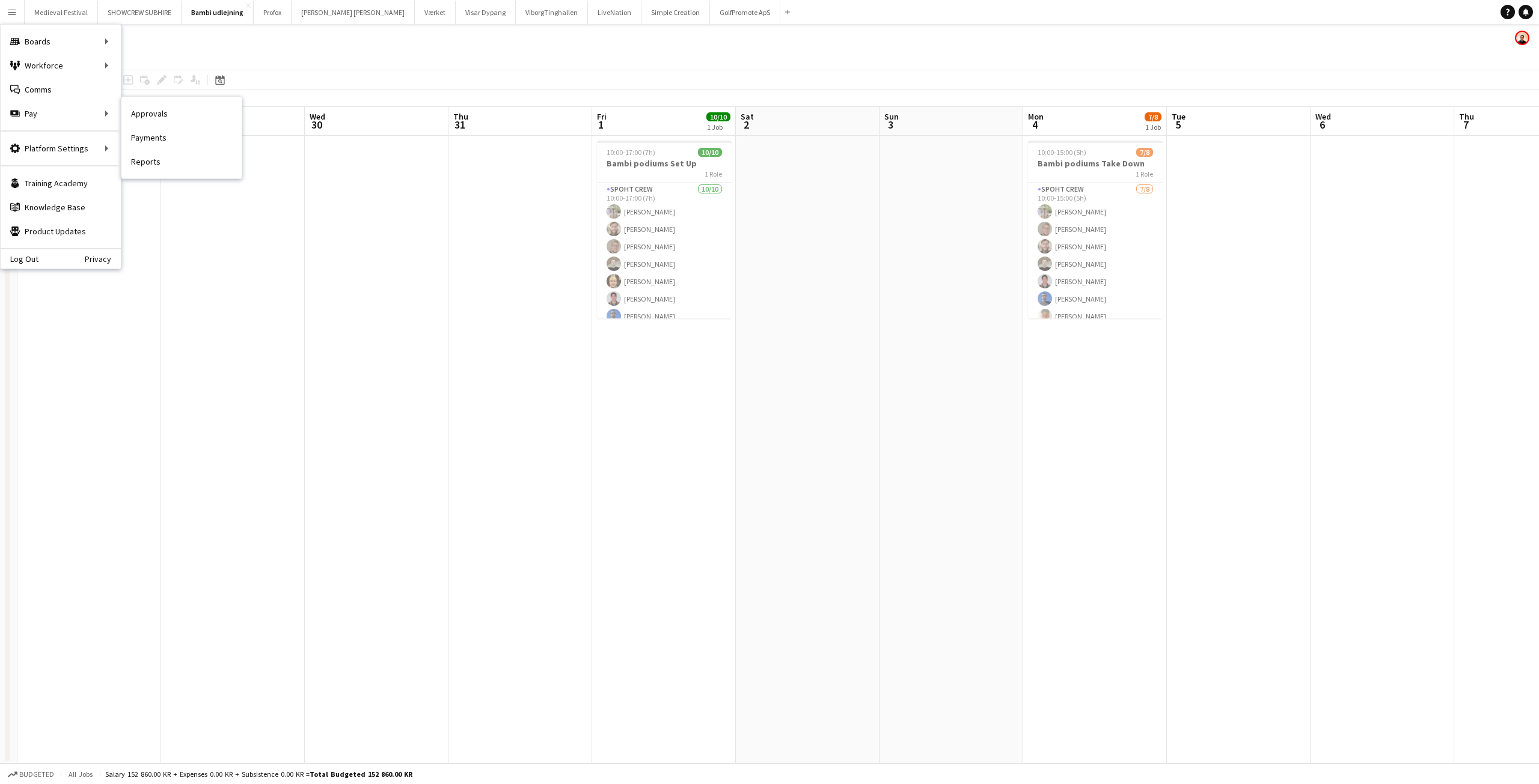
click at [150, 111] on link "Approvals" at bounding box center [181, 113] width 120 height 24
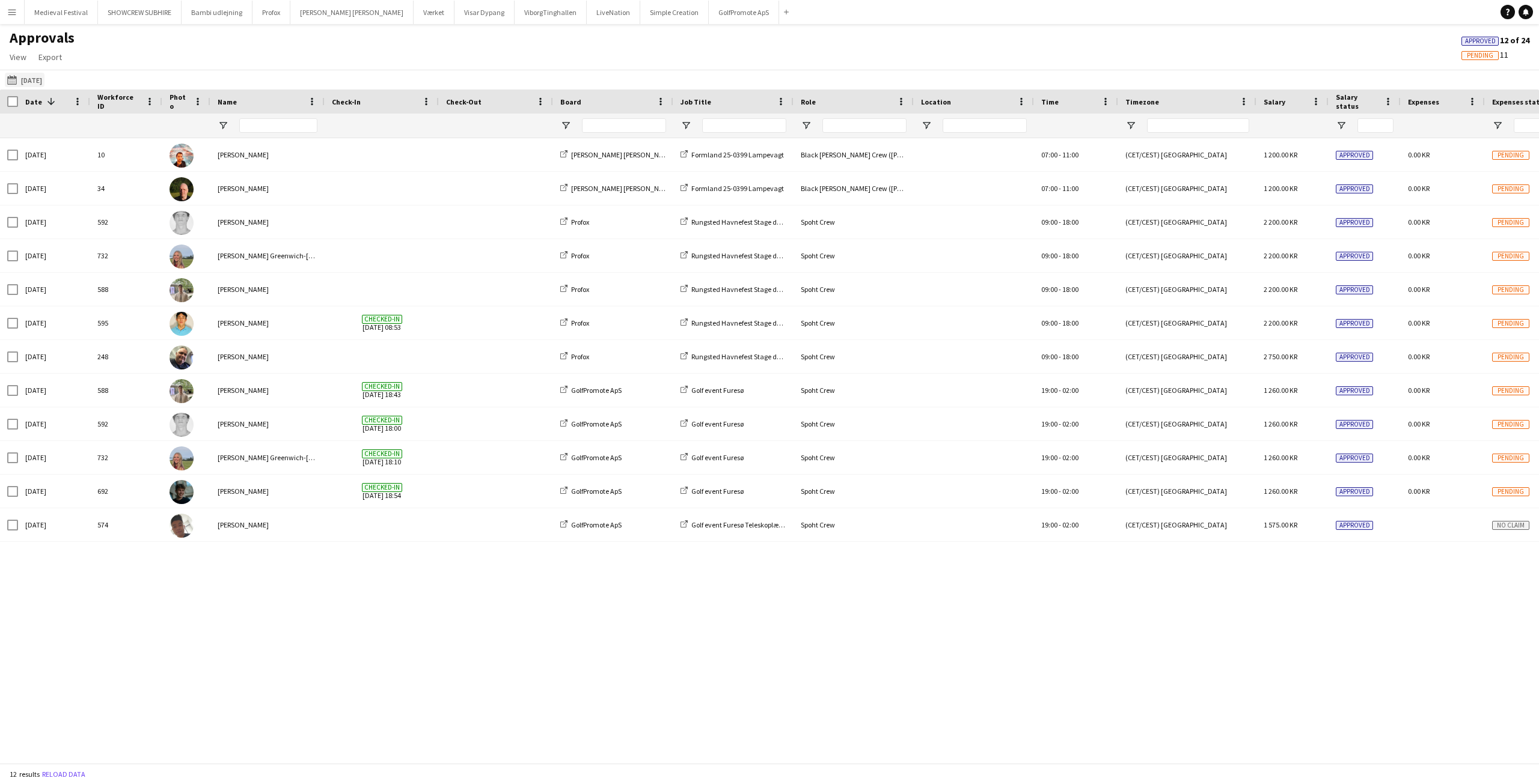
click at [12, 83] on app-icon "17-08-2025" at bounding box center [14, 80] width 14 height 9
click at [75, 187] on span "1" at bounding box center [78, 189] width 15 height 15
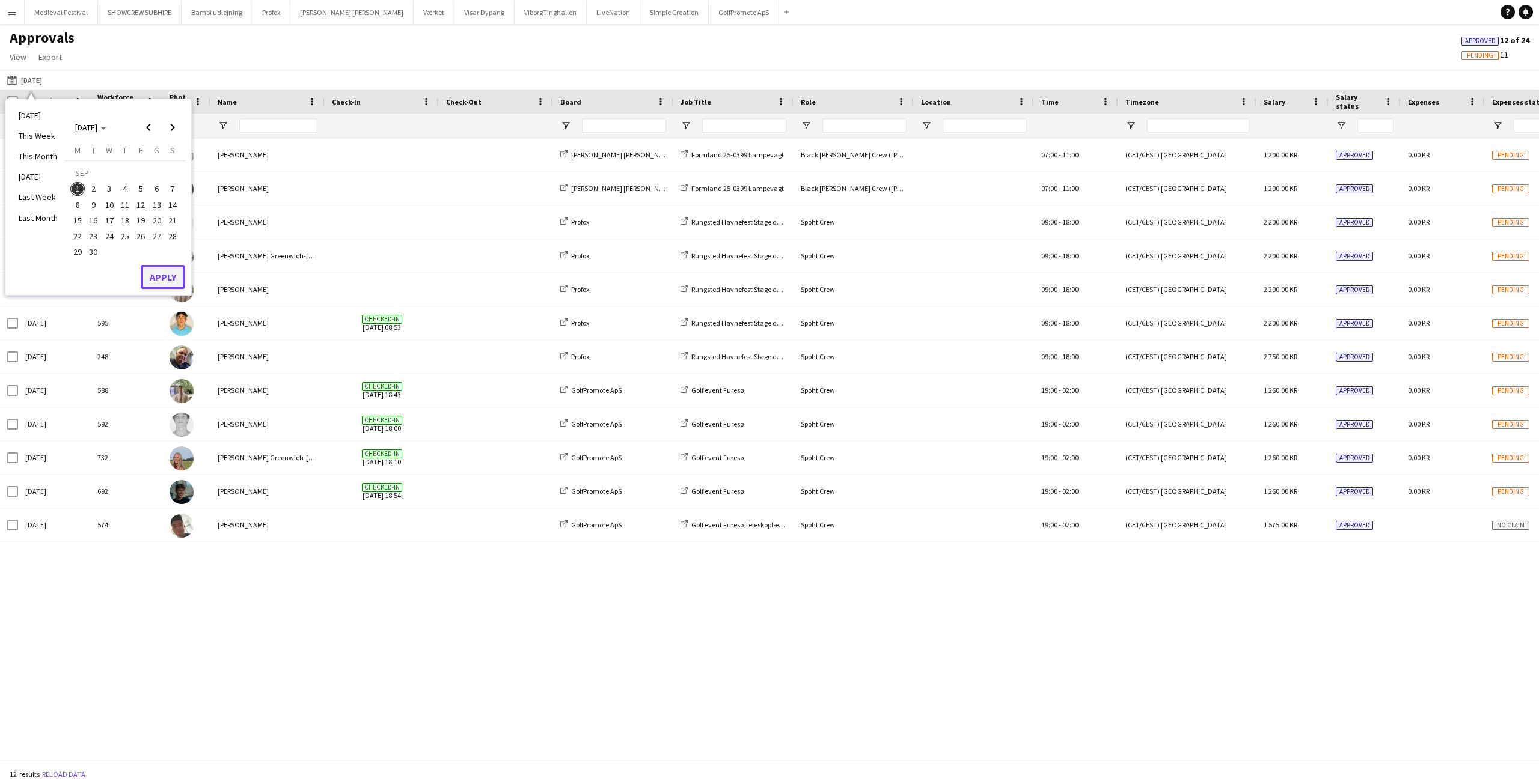
click at [165, 270] on button "Apply" at bounding box center [163, 277] width 45 height 24
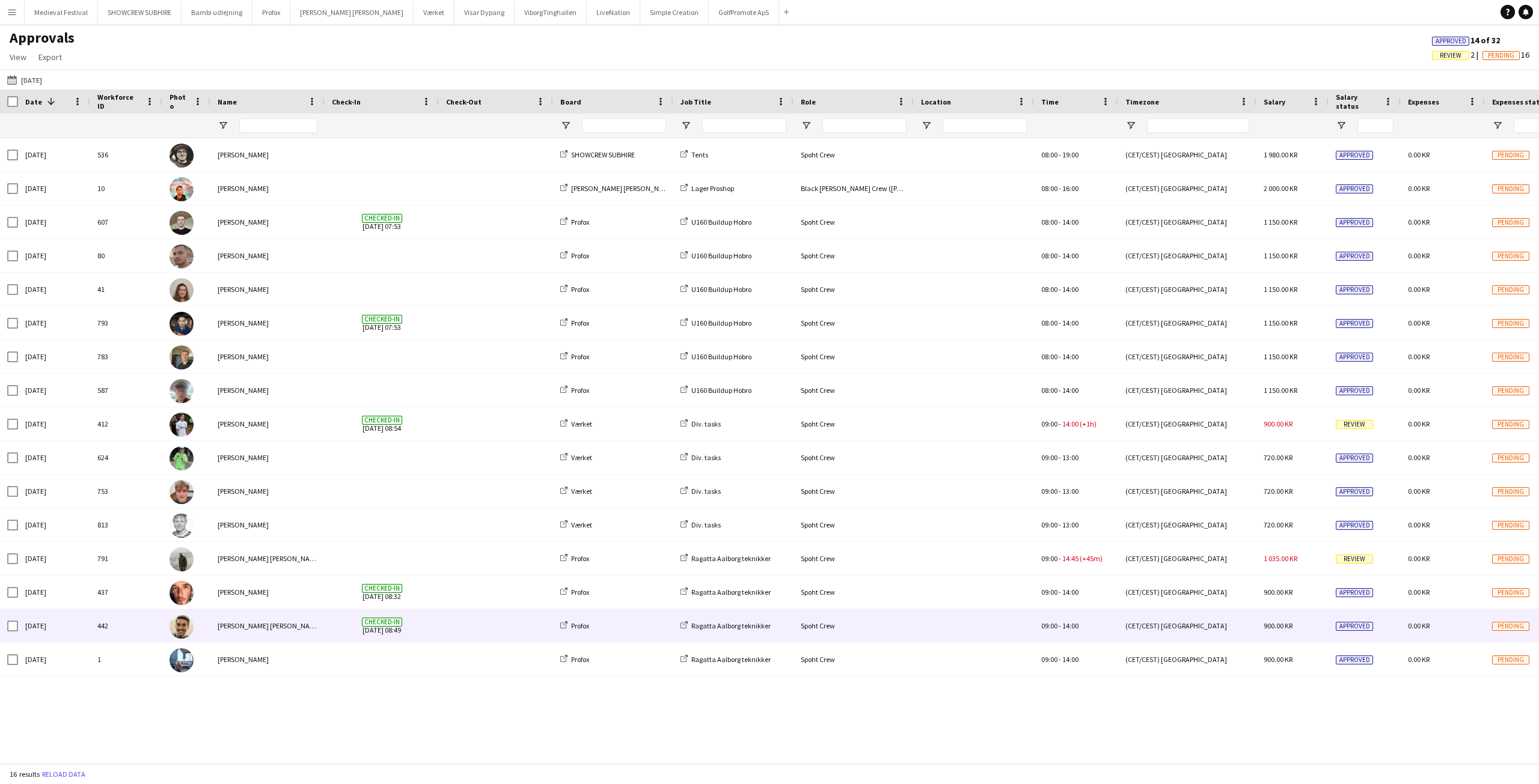
click at [476, 631] on span at bounding box center [496, 626] width 100 height 33
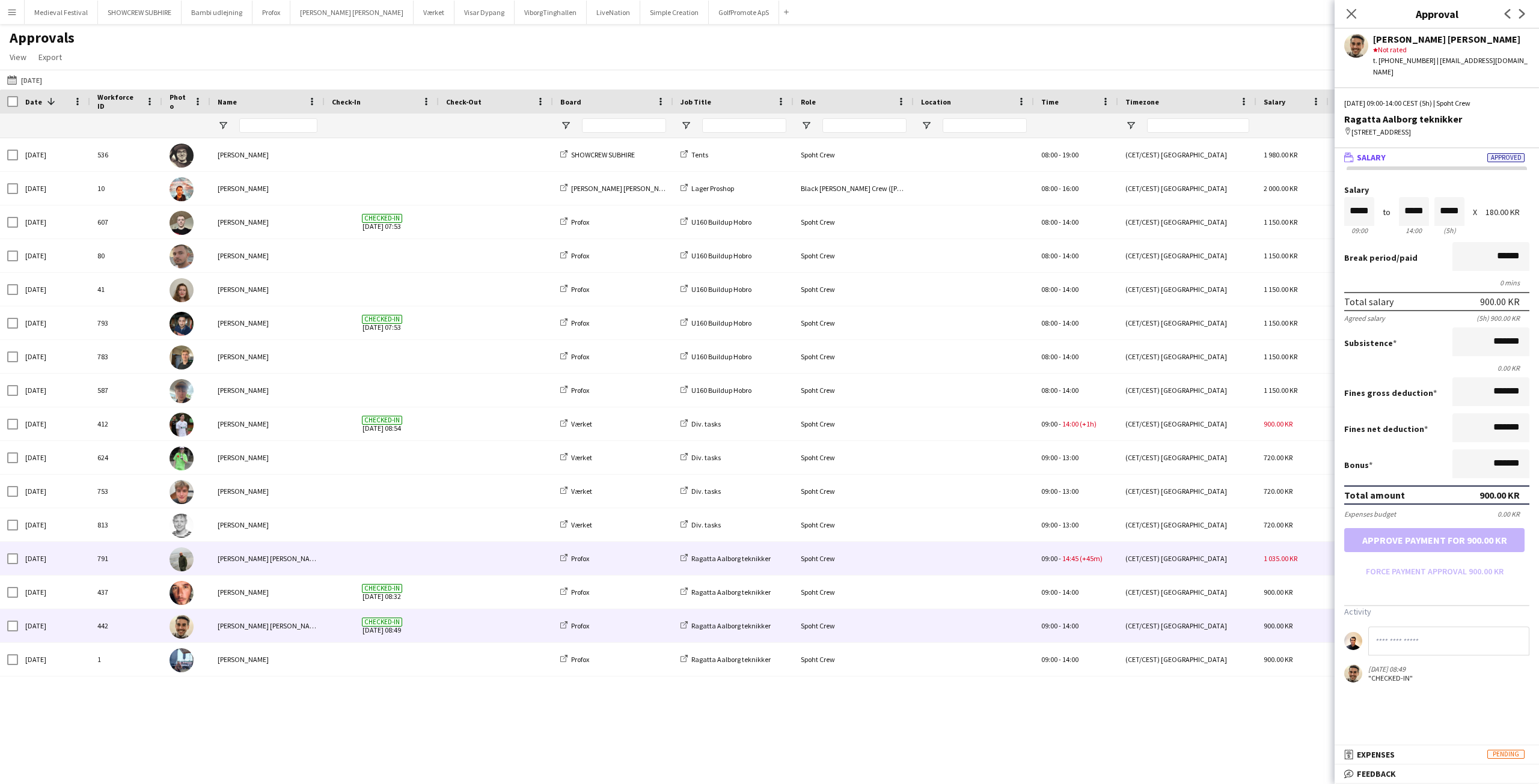
click at [466, 557] on span at bounding box center [496, 559] width 100 height 33
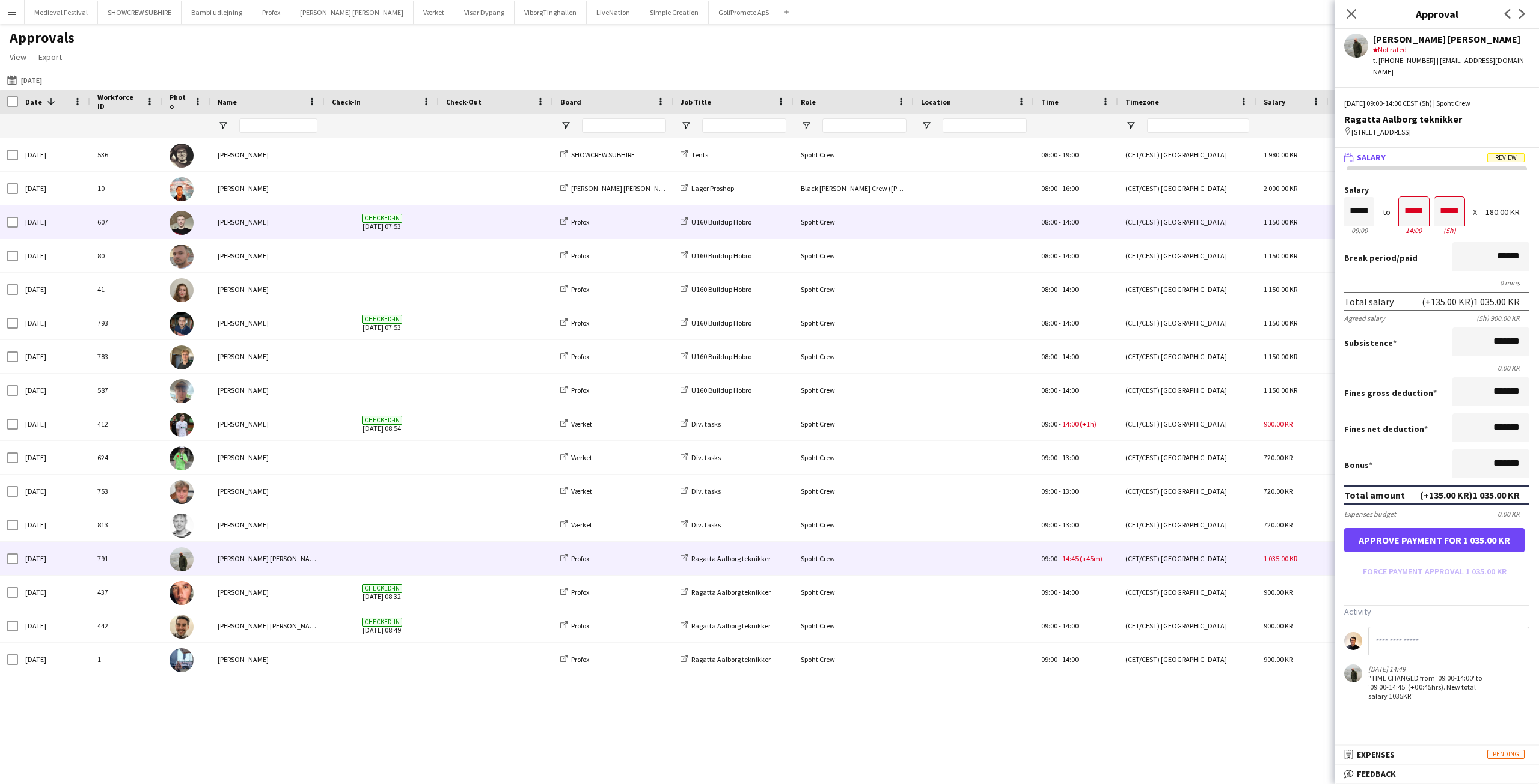
click at [440, 230] on div at bounding box center [495, 222] width 114 height 33
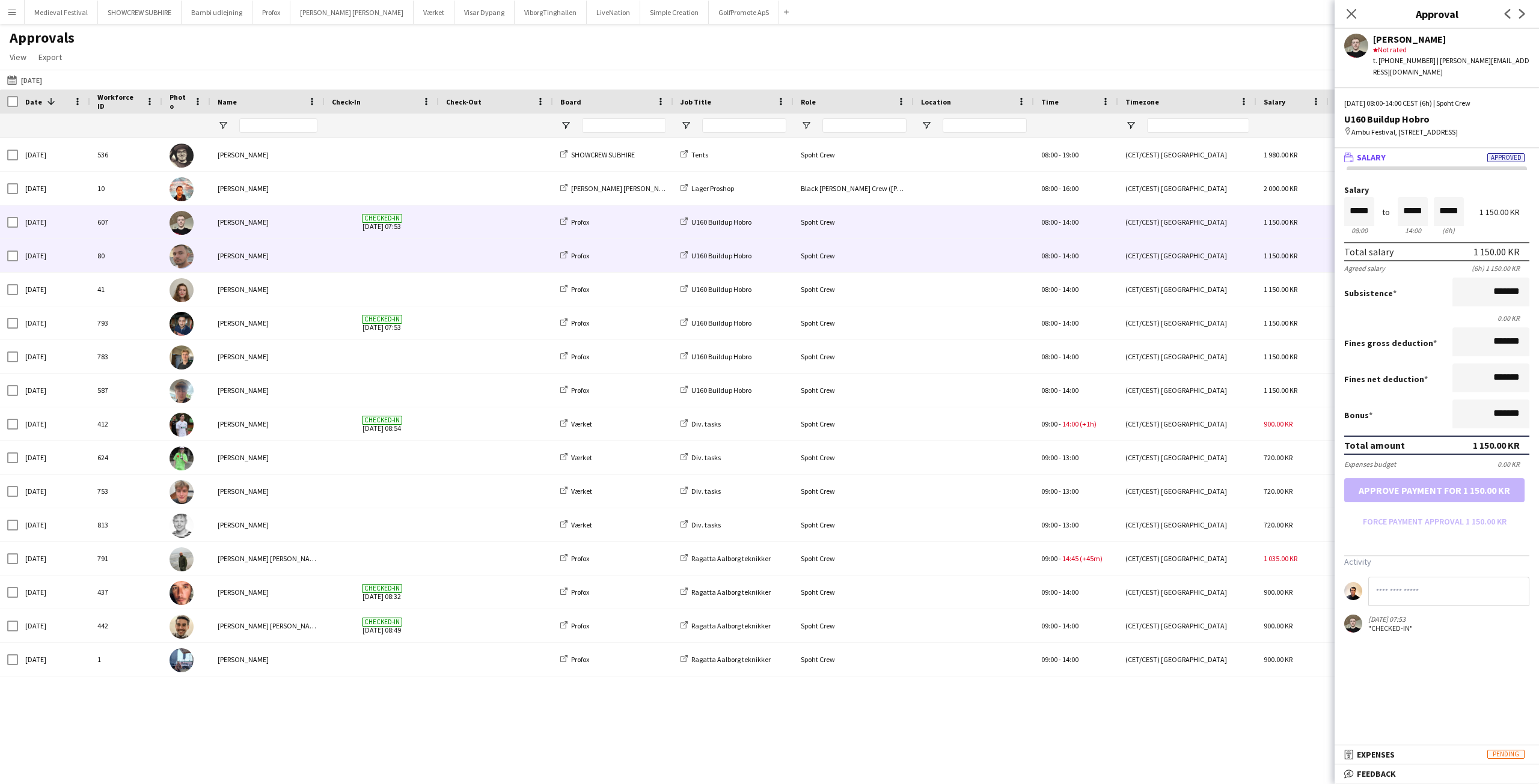
click at [469, 264] on span at bounding box center [496, 256] width 100 height 33
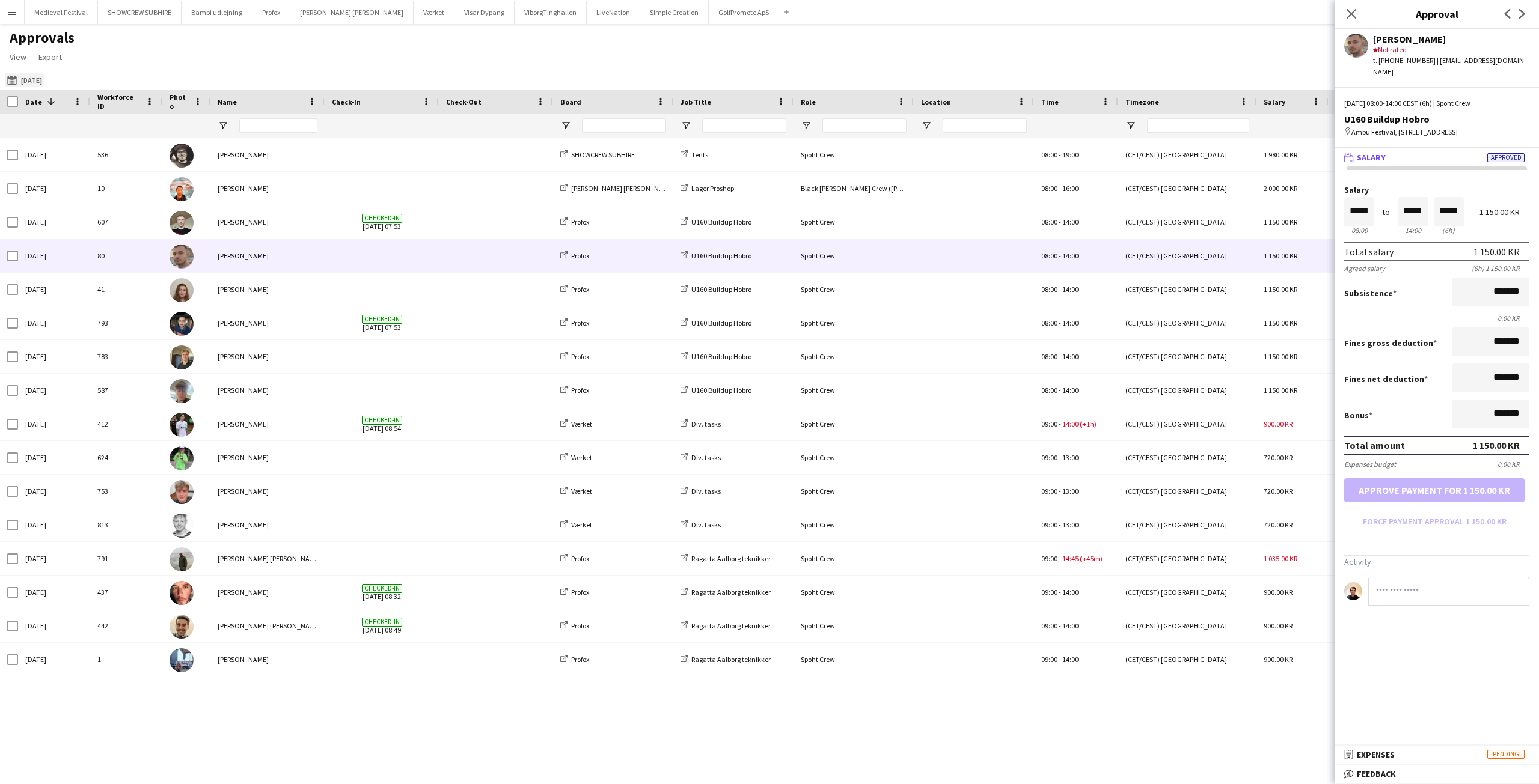
click at [9, 82] on app-icon "17-08-2025" at bounding box center [14, 80] width 14 height 9
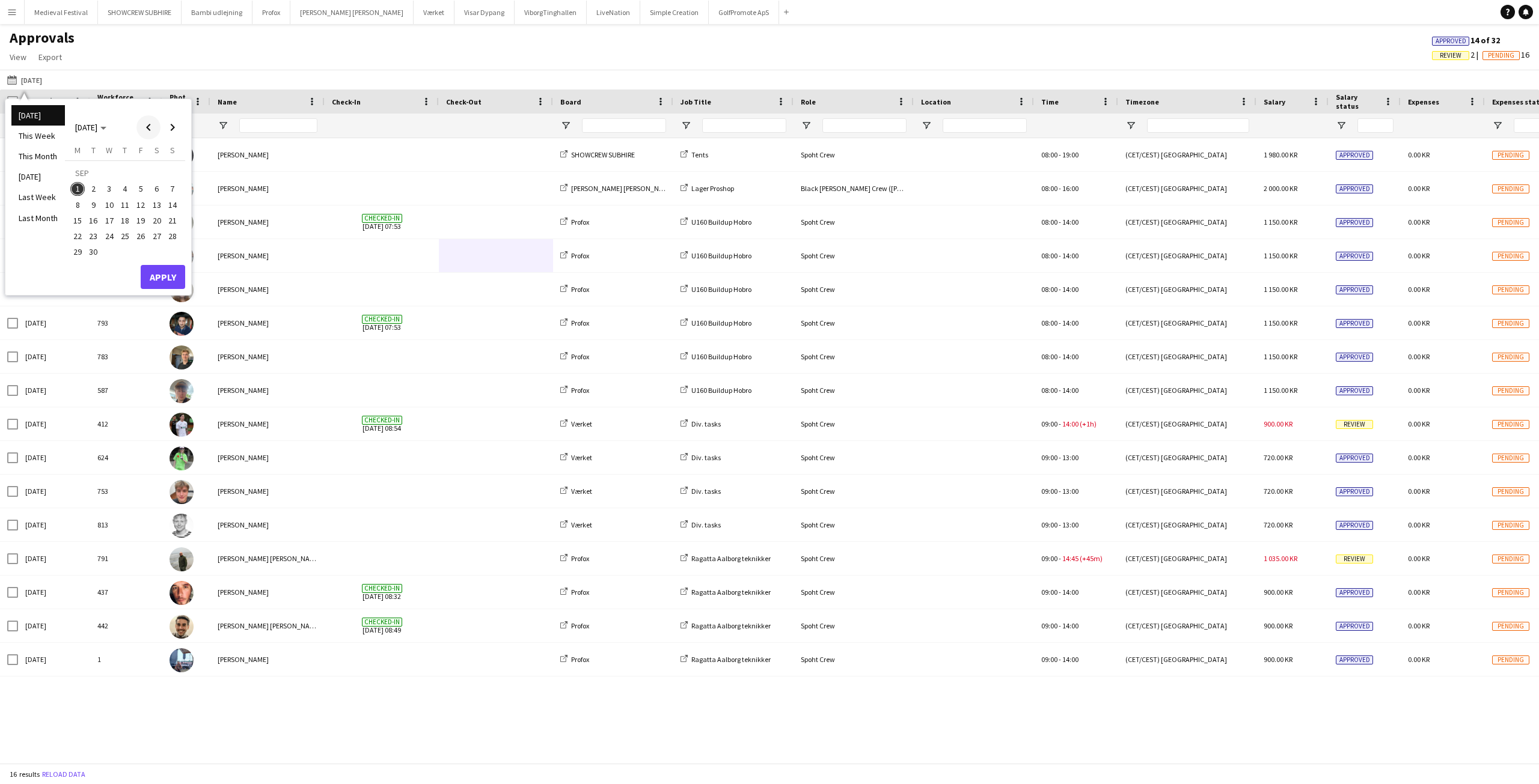
click at [150, 126] on span "Previous month" at bounding box center [149, 127] width 24 height 24
click at [145, 175] on span "1" at bounding box center [141, 175] width 15 height 17
click at [165, 258] on button "Apply" at bounding box center [163, 264] width 45 height 24
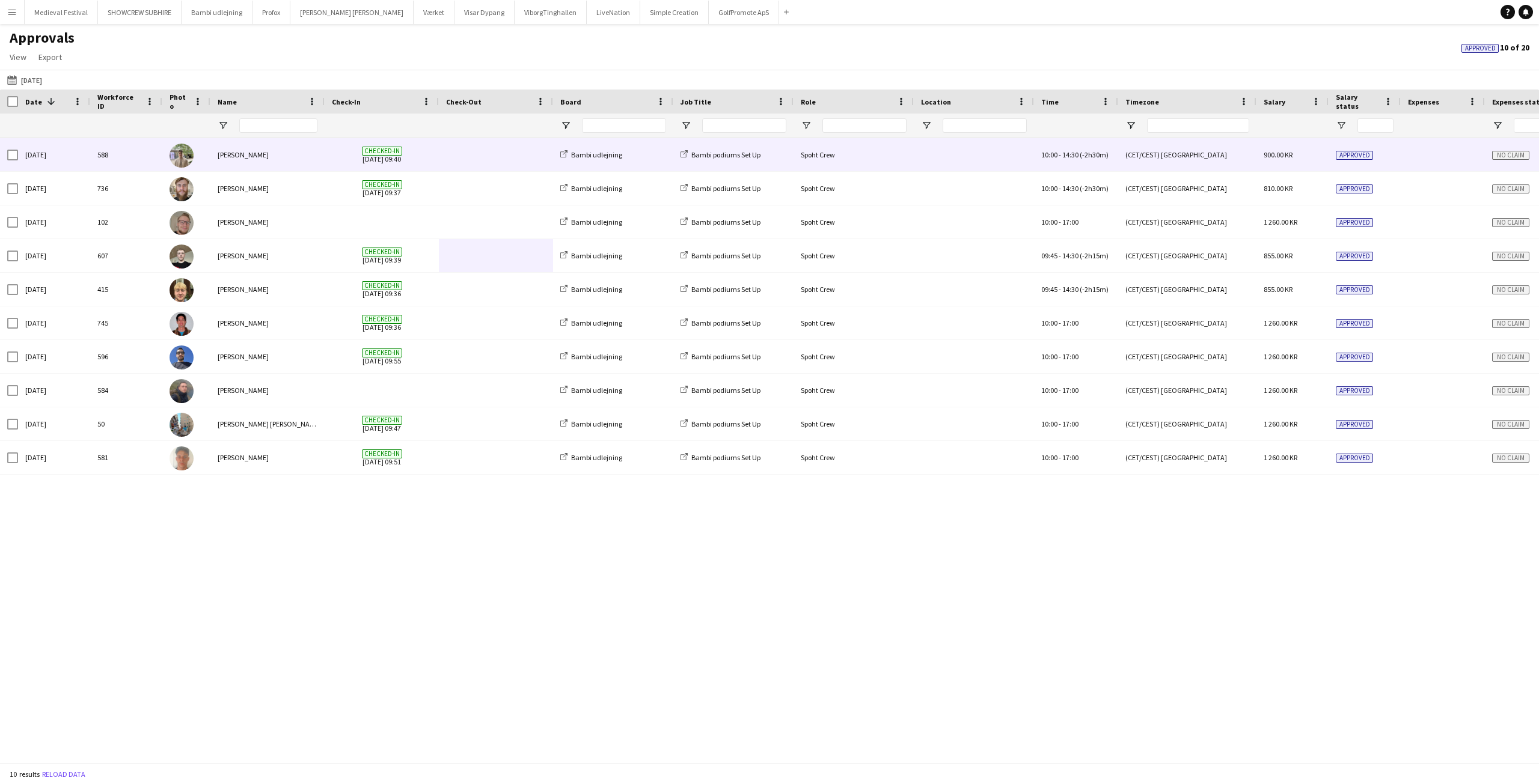
click at [437, 155] on div "Checked-in 01-08-2025 09:40" at bounding box center [381, 155] width 114 height 33
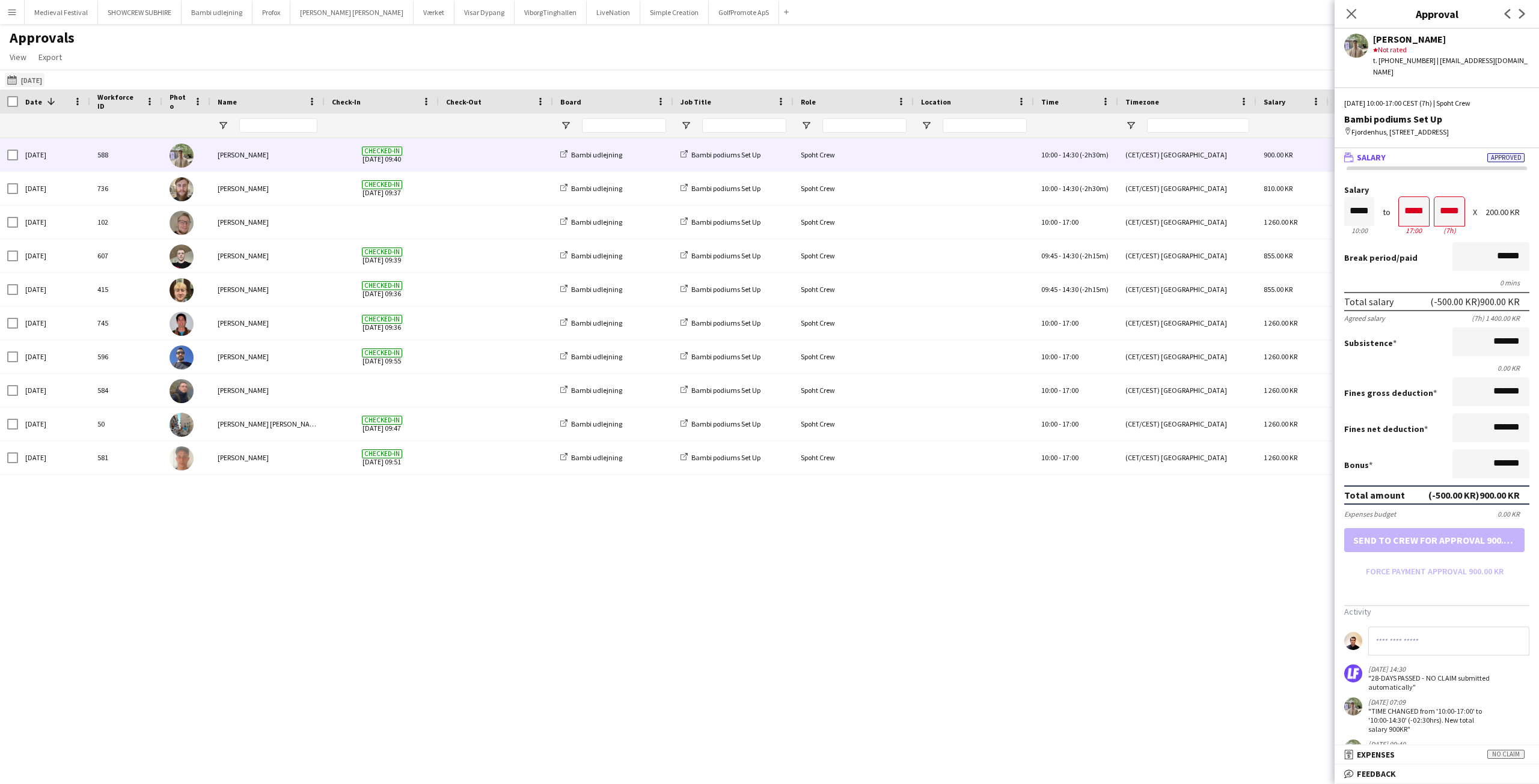
click at [15, 77] on app-icon "17-08-2025" at bounding box center [14, 80] width 14 height 9
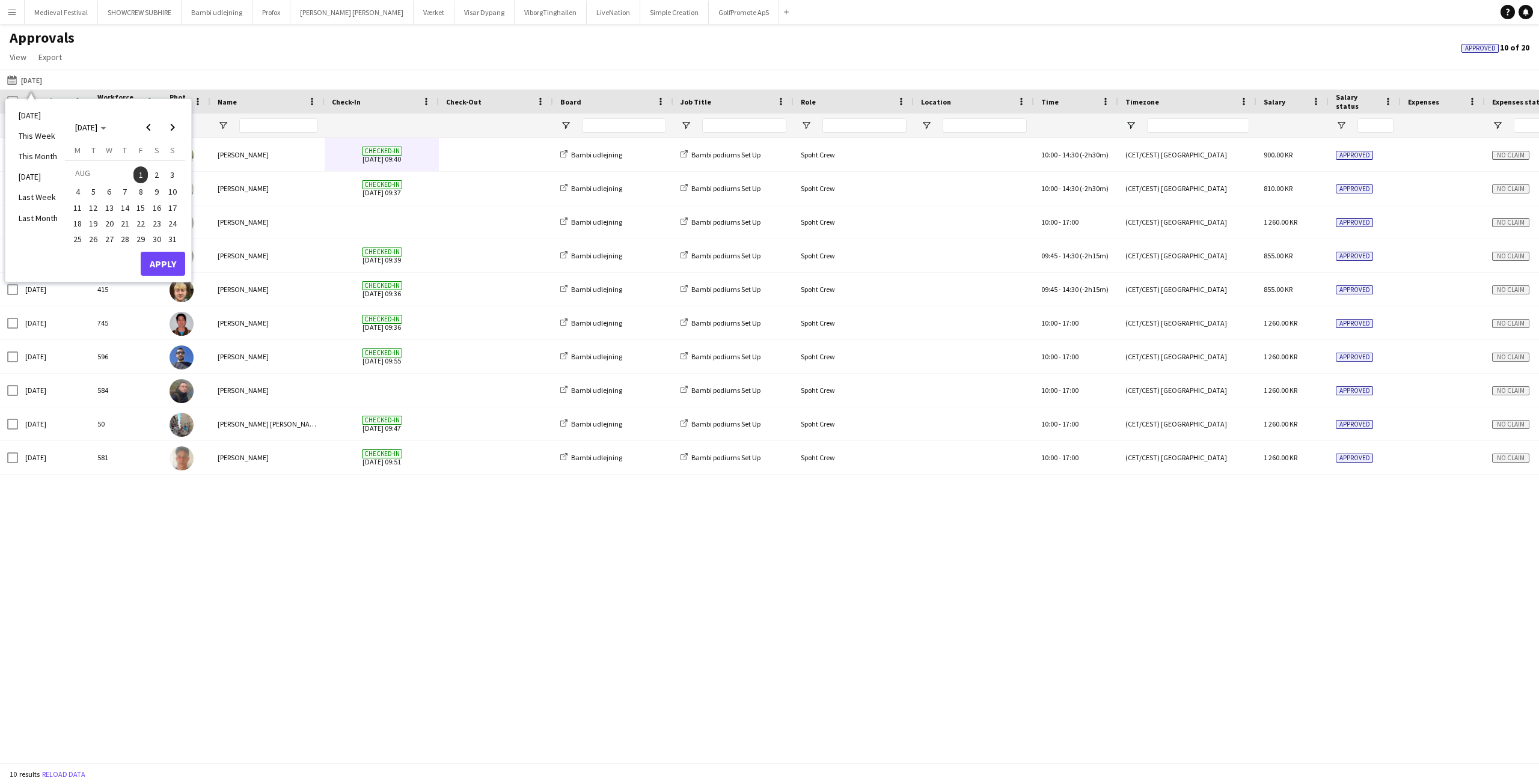
click at [77, 189] on span "4" at bounding box center [78, 193] width 15 height 15
click at [169, 260] on button "Apply" at bounding box center [163, 264] width 45 height 24
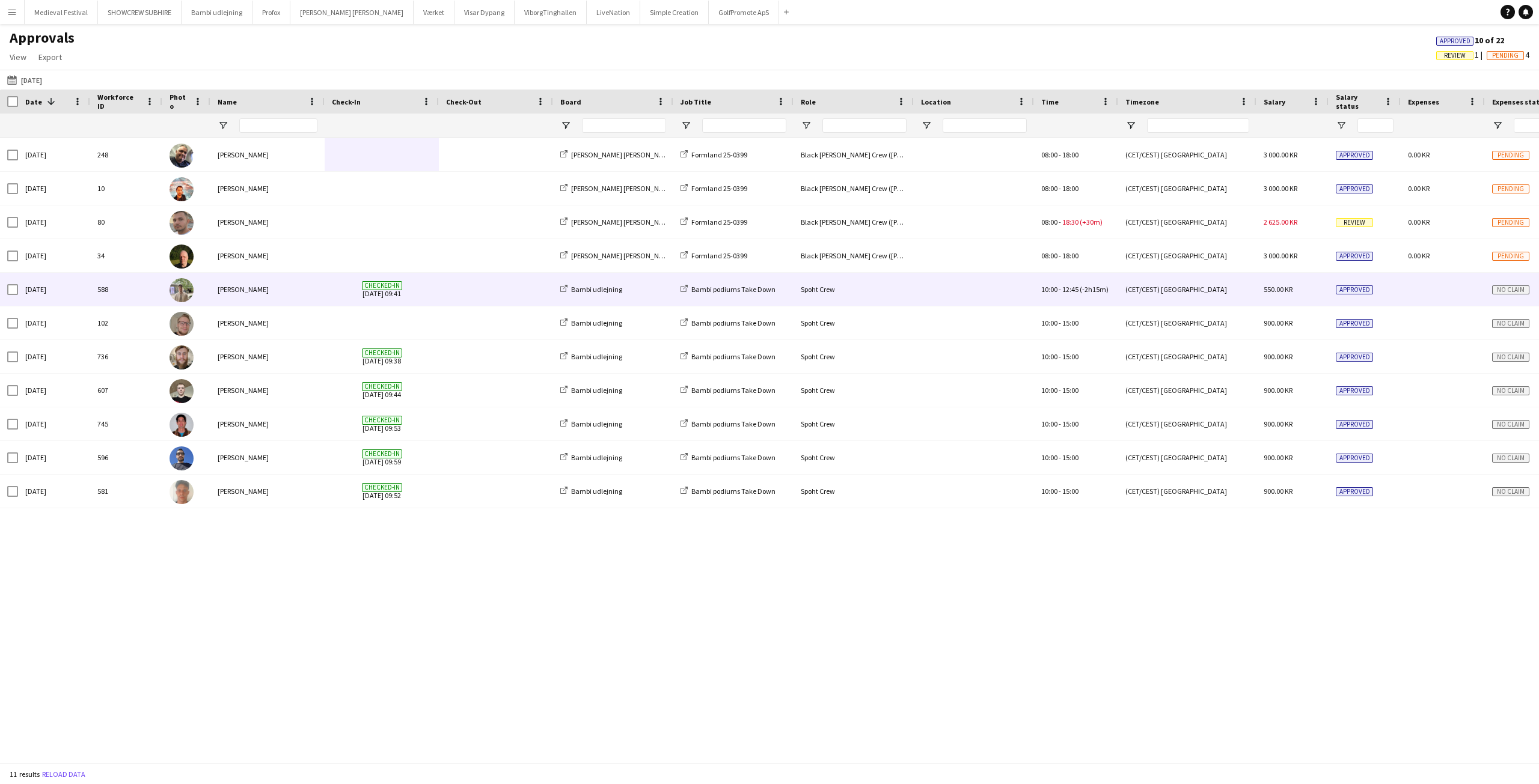
click at [296, 284] on div "[PERSON_NAME]" at bounding box center [267, 290] width 114 height 33
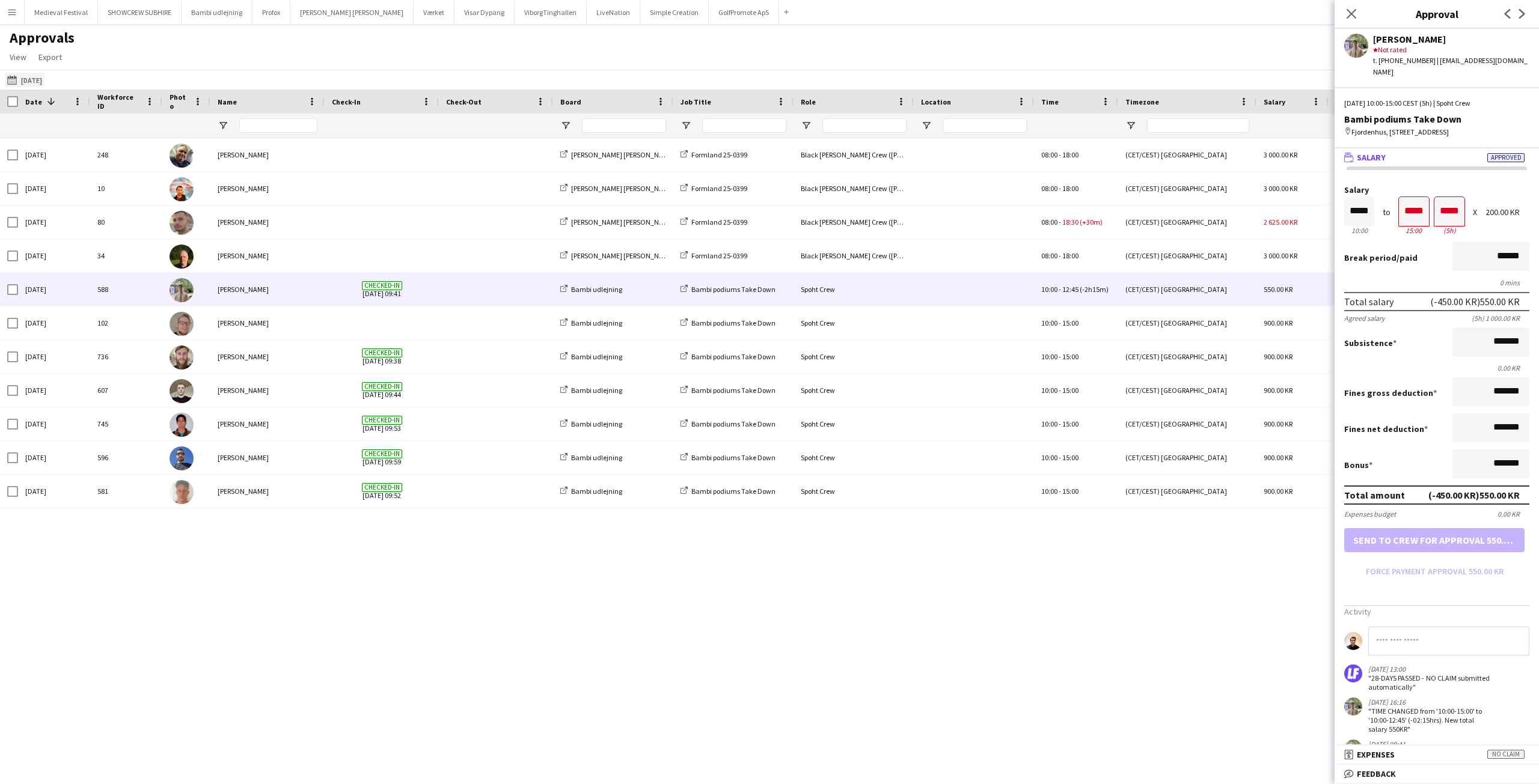
click at [5, 74] on button "17-08-2025 04-08-2025" at bounding box center [25, 80] width 40 height 15
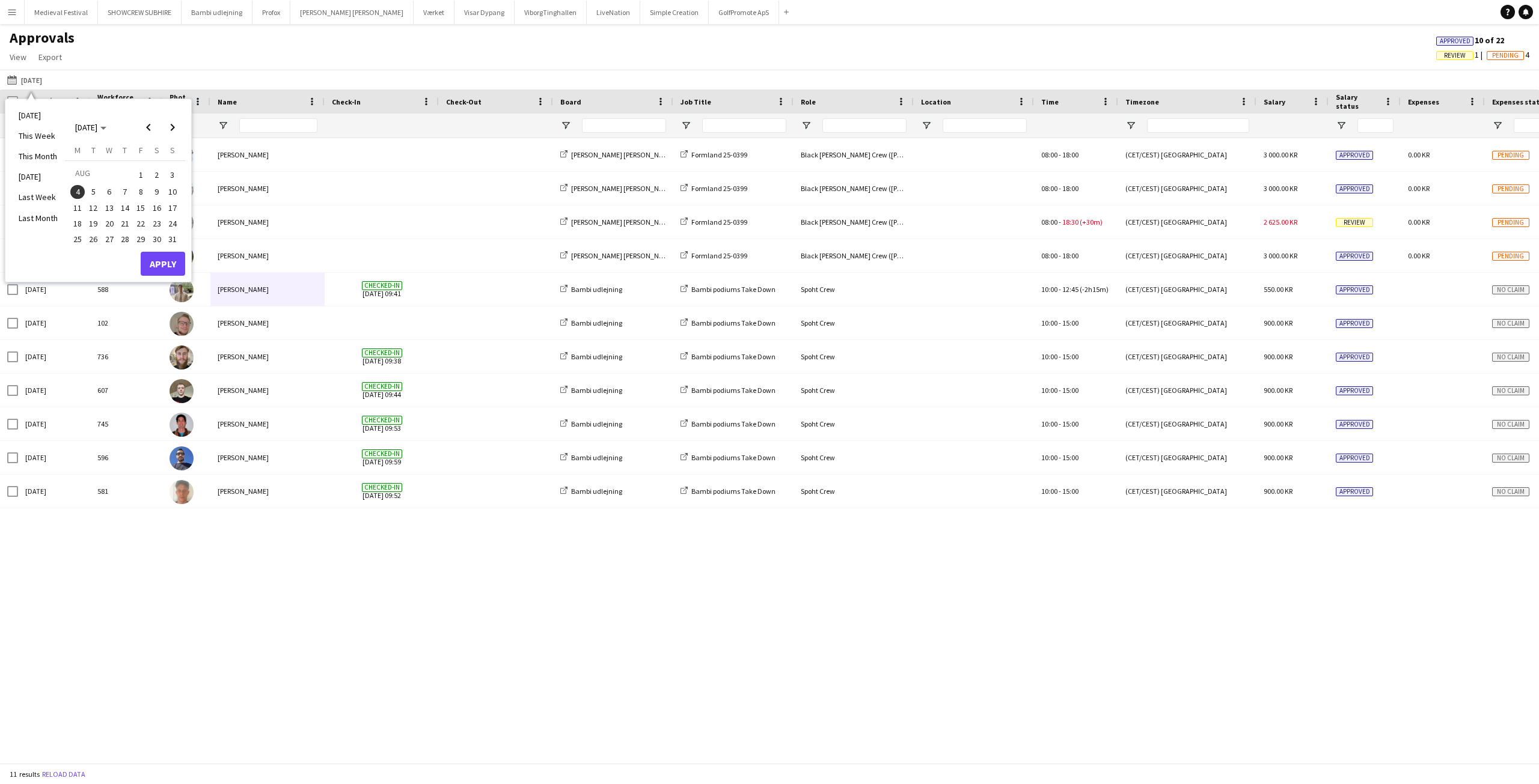
click at [123, 206] on span "14" at bounding box center [125, 208] width 15 height 15
click at [164, 267] on button "Apply" at bounding box center [163, 264] width 45 height 24
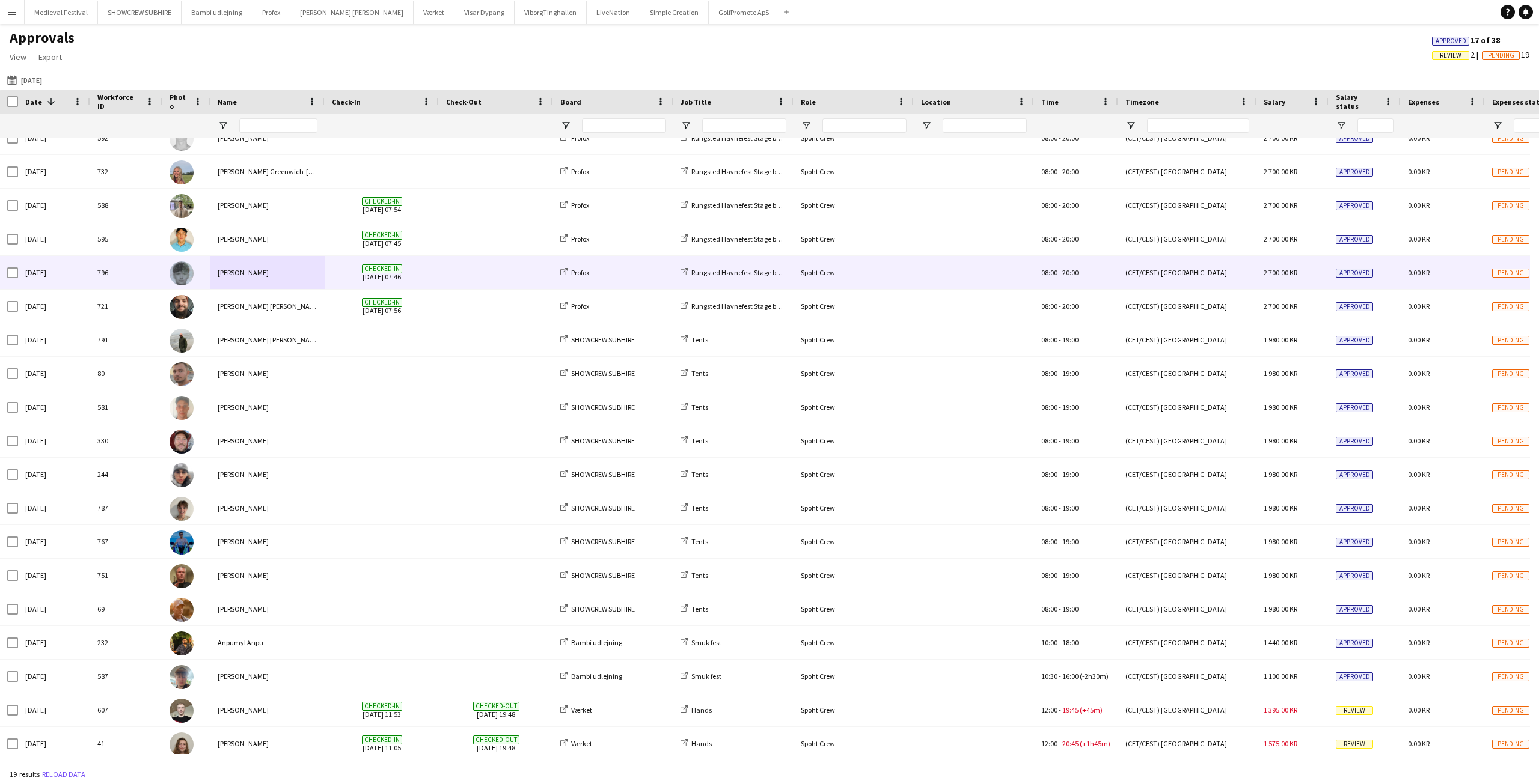
scroll to position [23, 0]
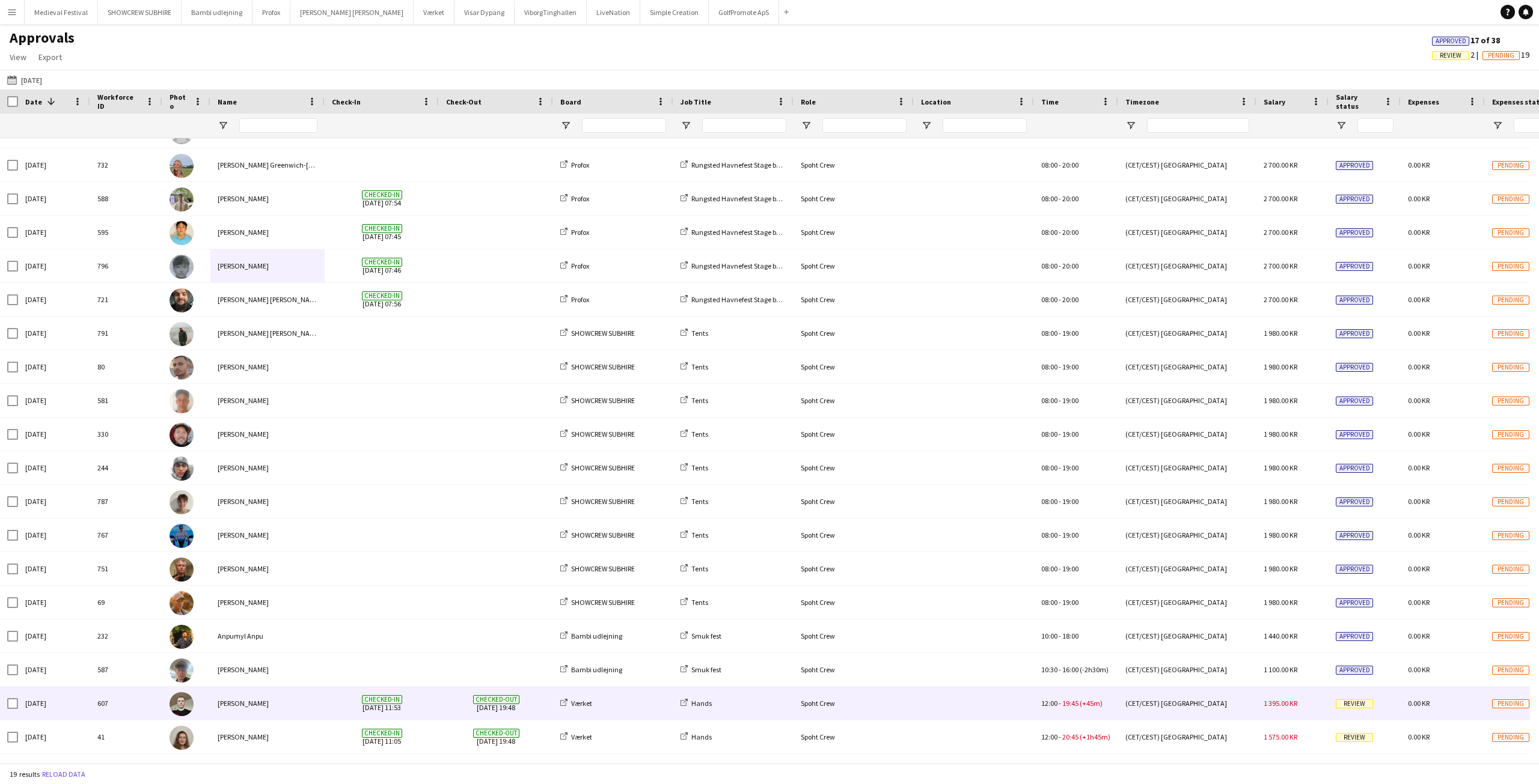
click at [445, 703] on div "Checked-out 14-08-2025 19:48" at bounding box center [495, 703] width 114 height 33
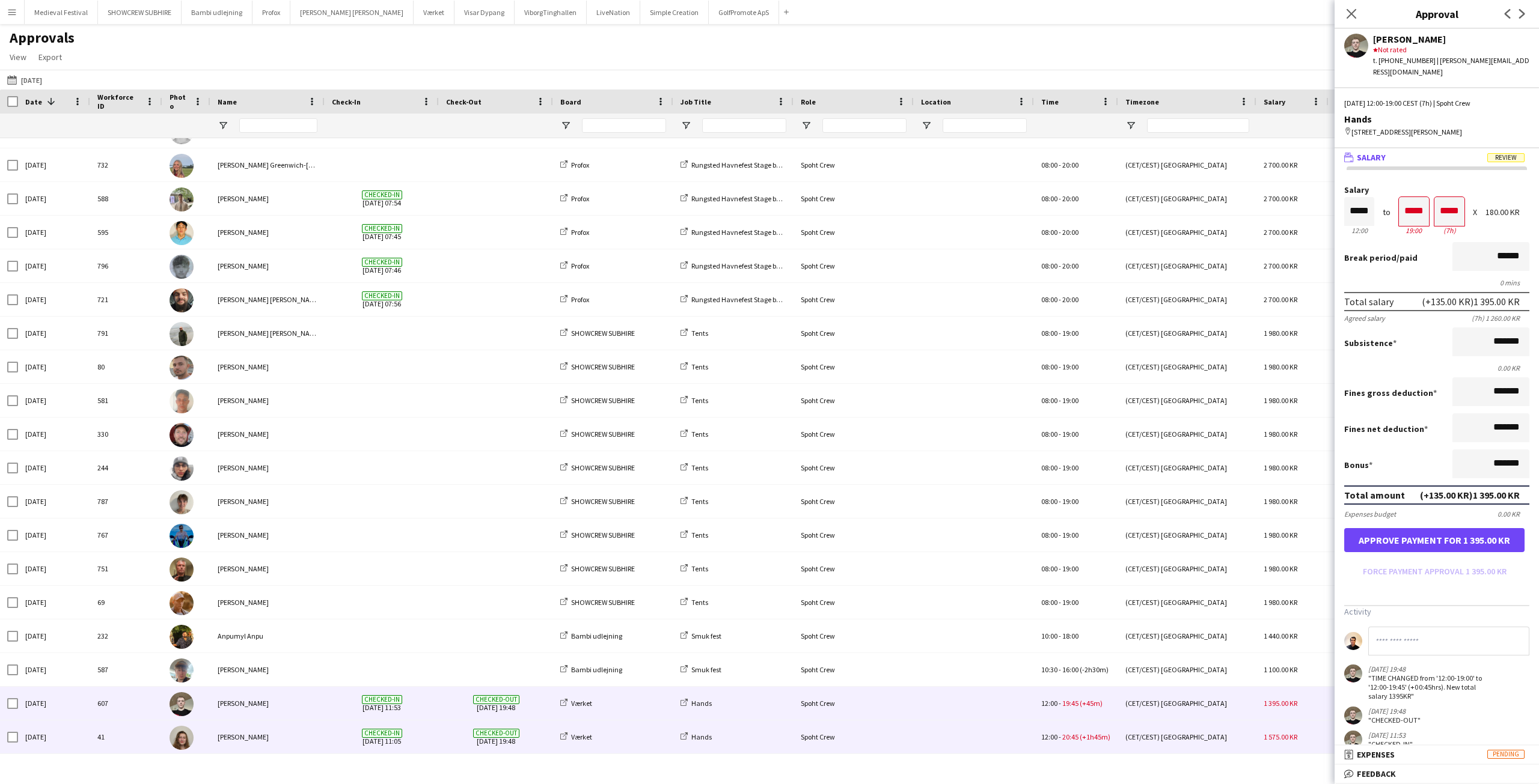
click at [442, 729] on div "Checked-out 14-08-2025 19:48" at bounding box center [495, 737] width 114 height 33
click at [441, 711] on div "Checked-out 14-08-2025 19:48" at bounding box center [495, 703] width 114 height 33
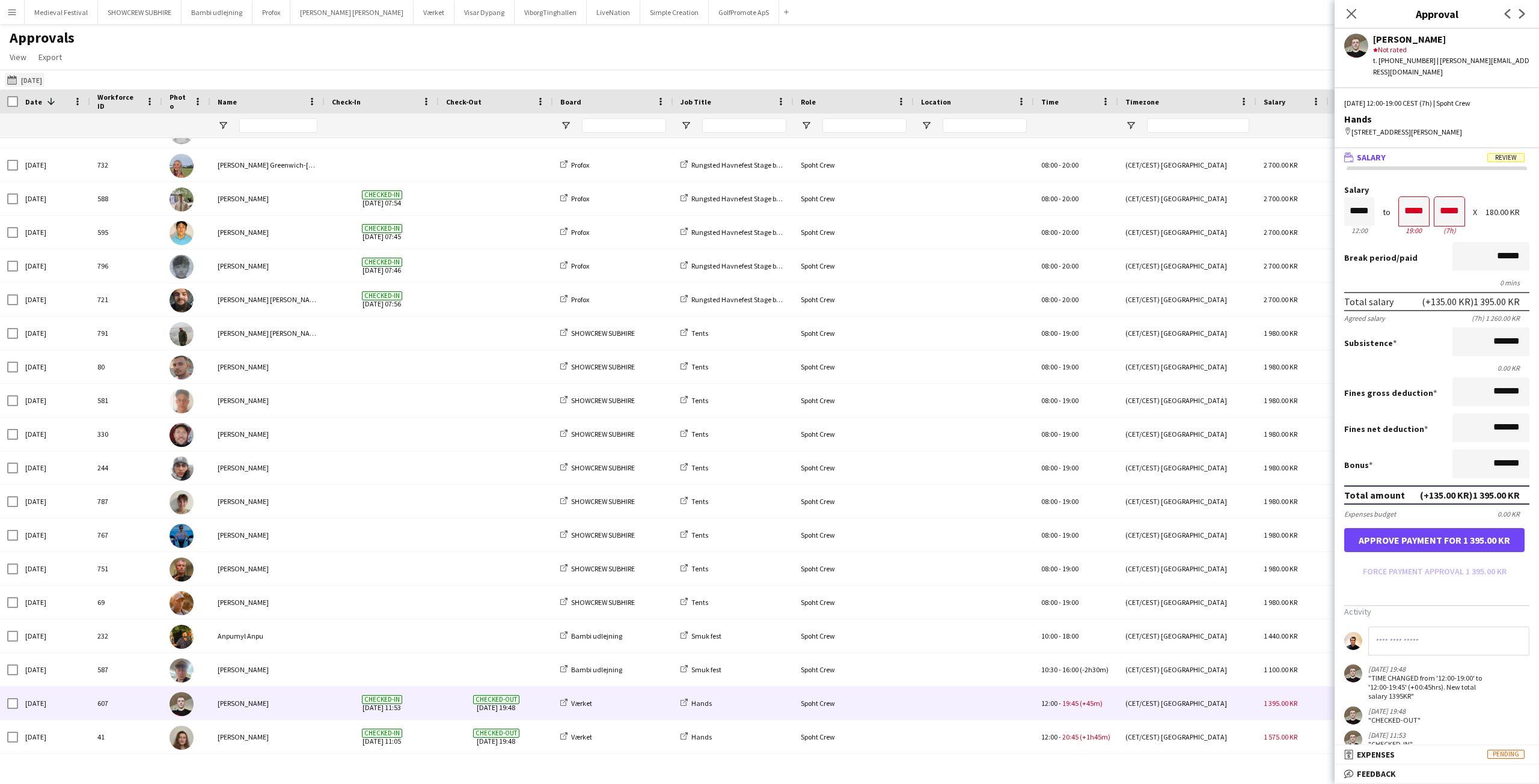
click at [18, 78] on app-icon "17-08-2025" at bounding box center [14, 80] width 14 height 9
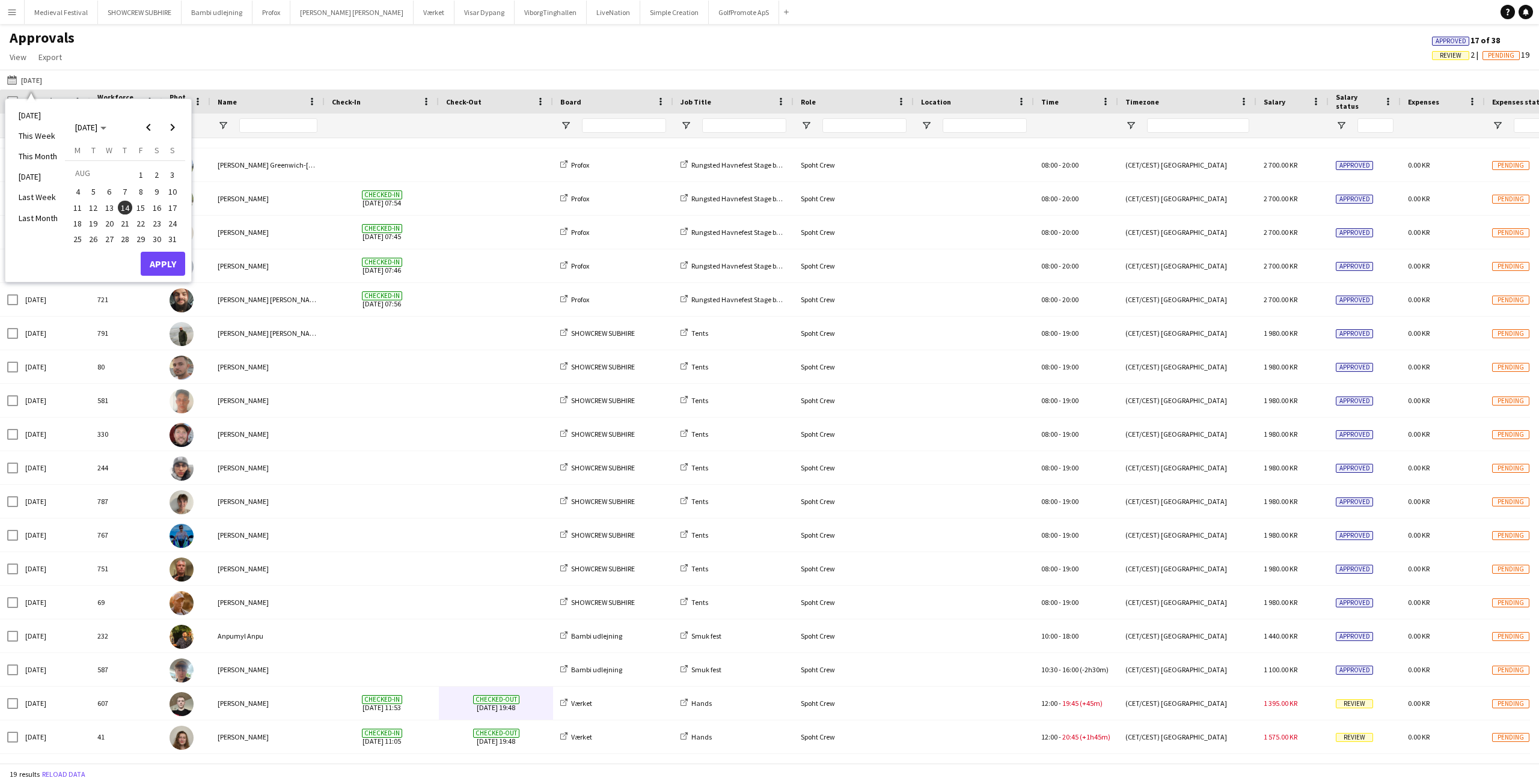
click at [138, 202] on span "15" at bounding box center [141, 208] width 15 height 15
click at [152, 262] on button "Apply" at bounding box center [163, 264] width 45 height 24
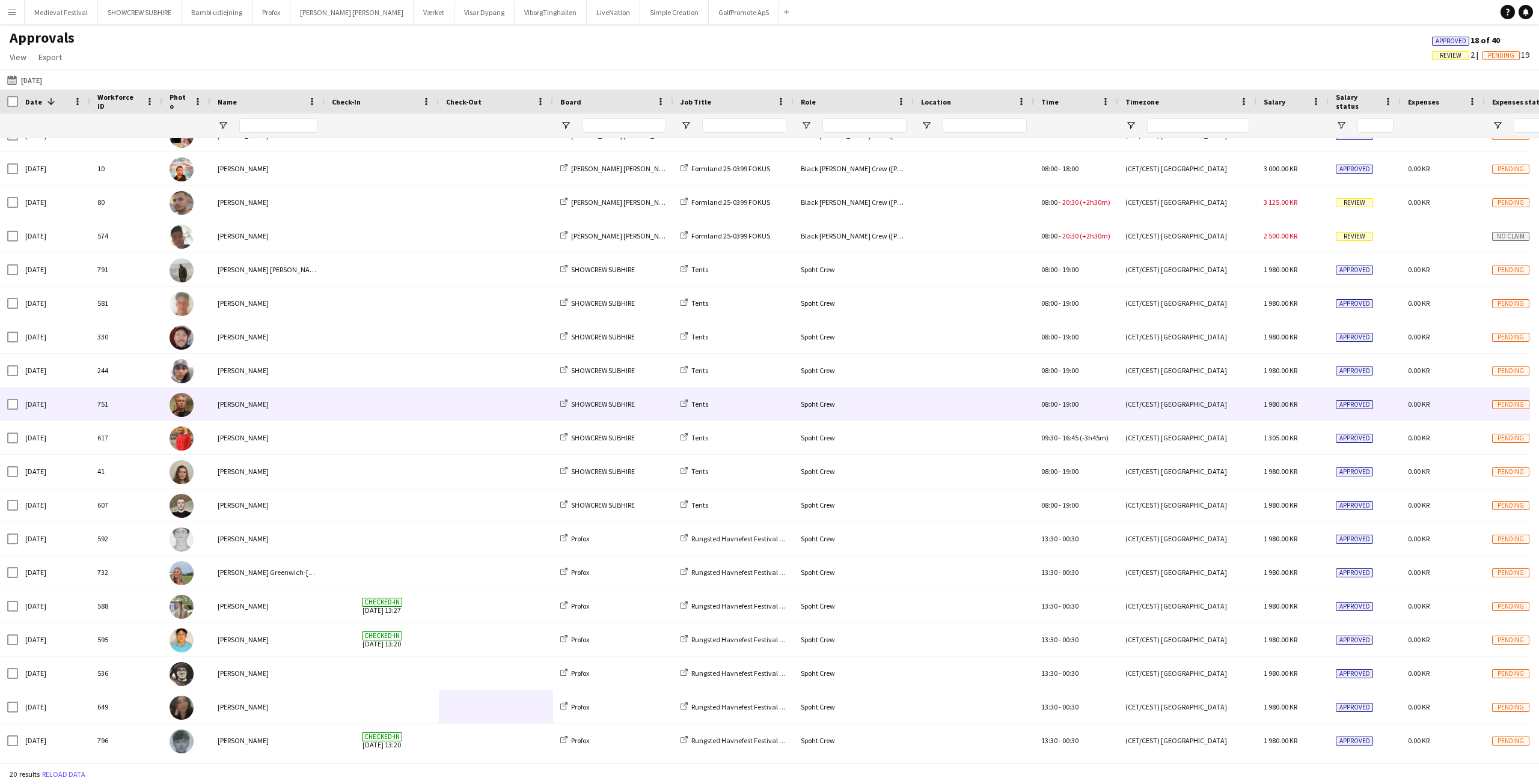
scroll to position [0, 0]
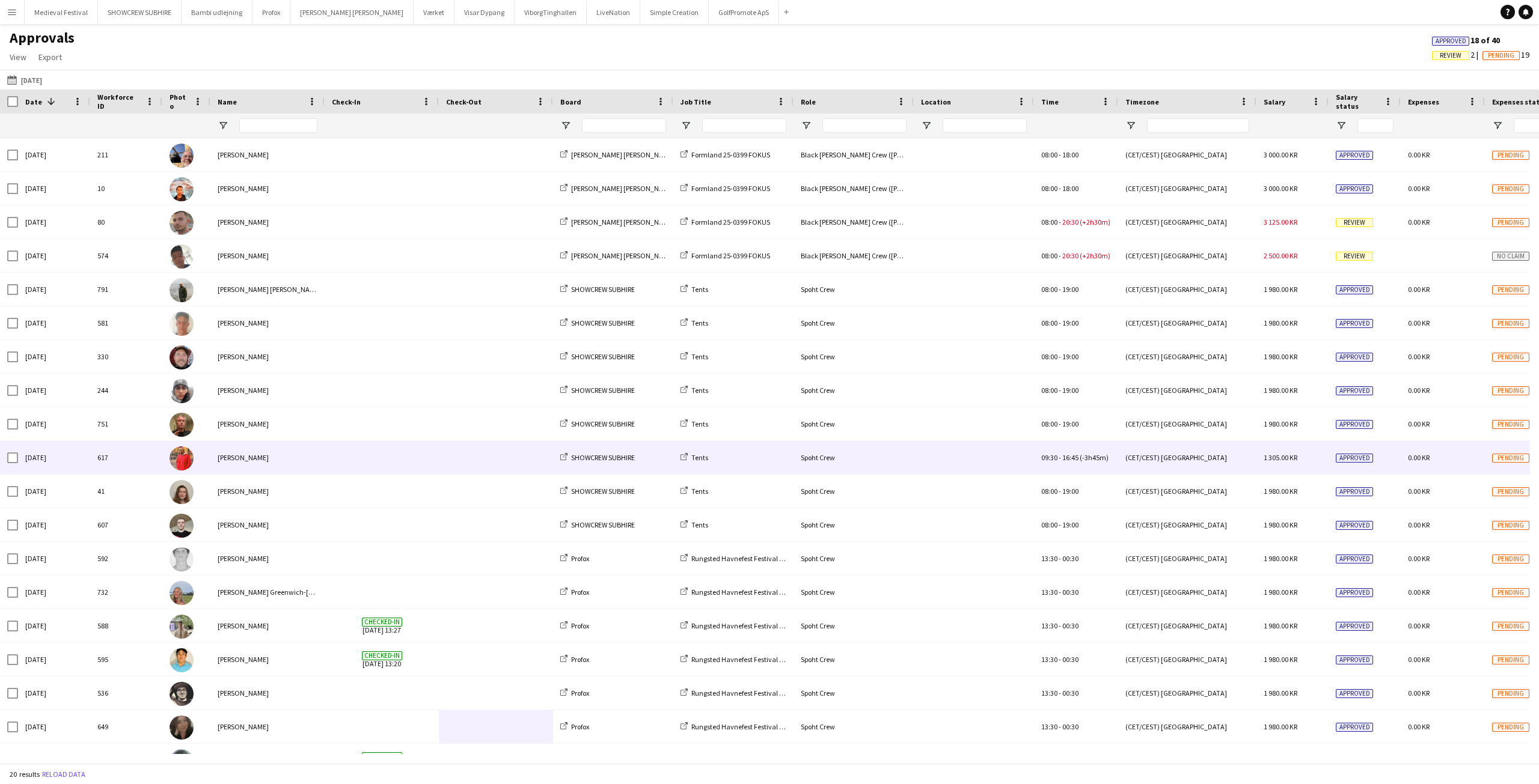
click at [390, 455] on span at bounding box center [382, 458] width 100 height 33
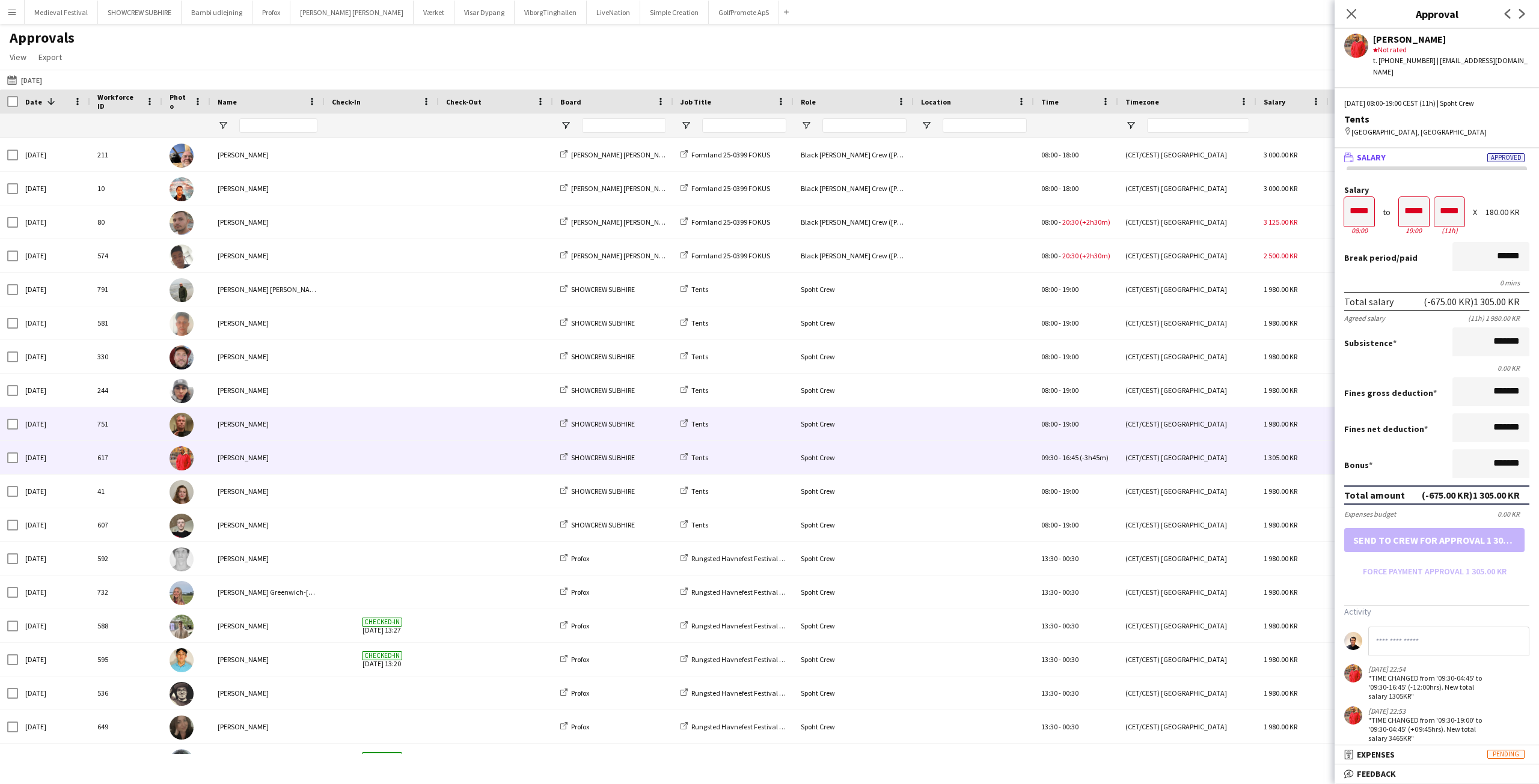
click at [449, 417] on span at bounding box center [496, 424] width 100 height 33
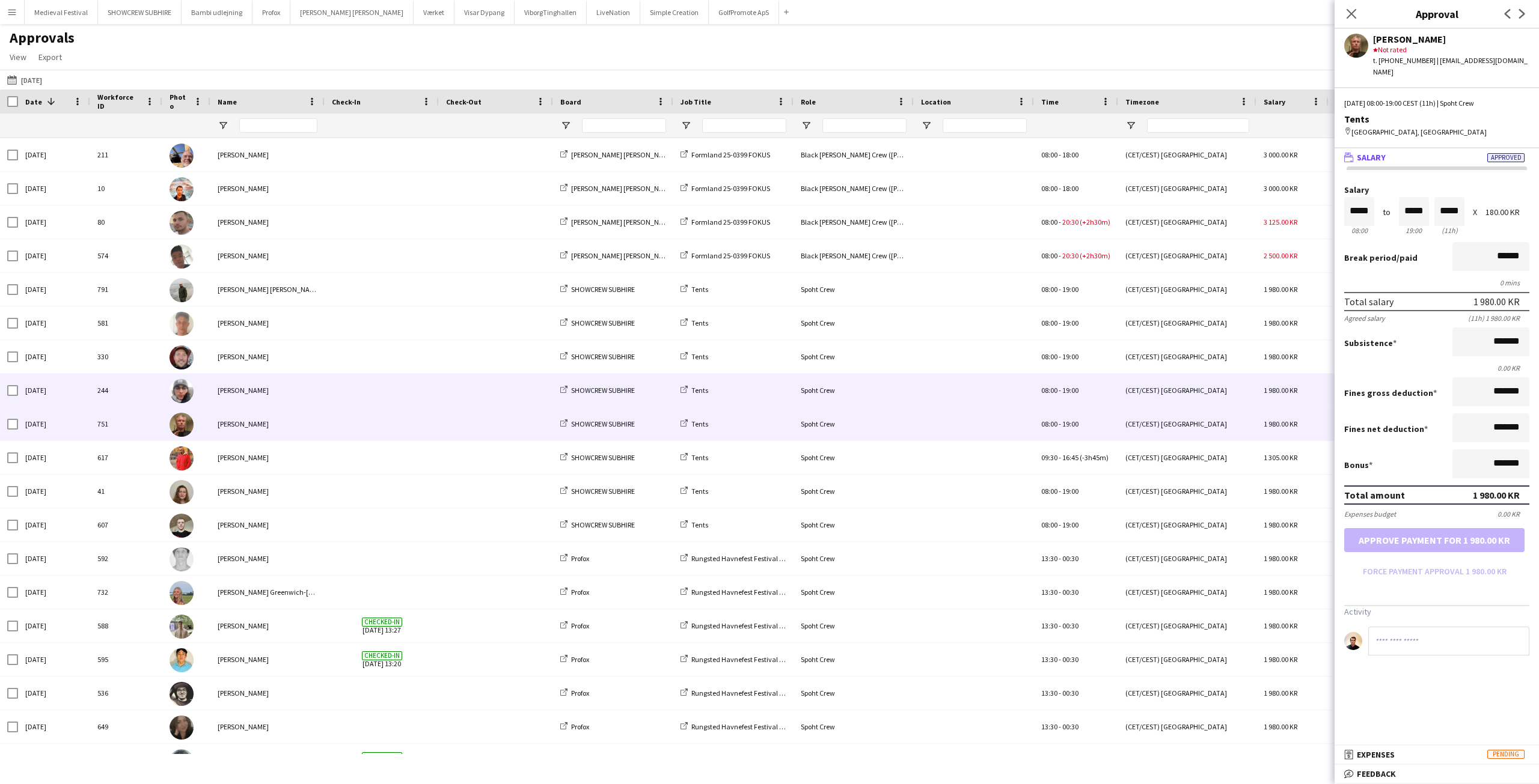
click at [461, 389] on span at bounding box center [496, 390] width 100 height 33
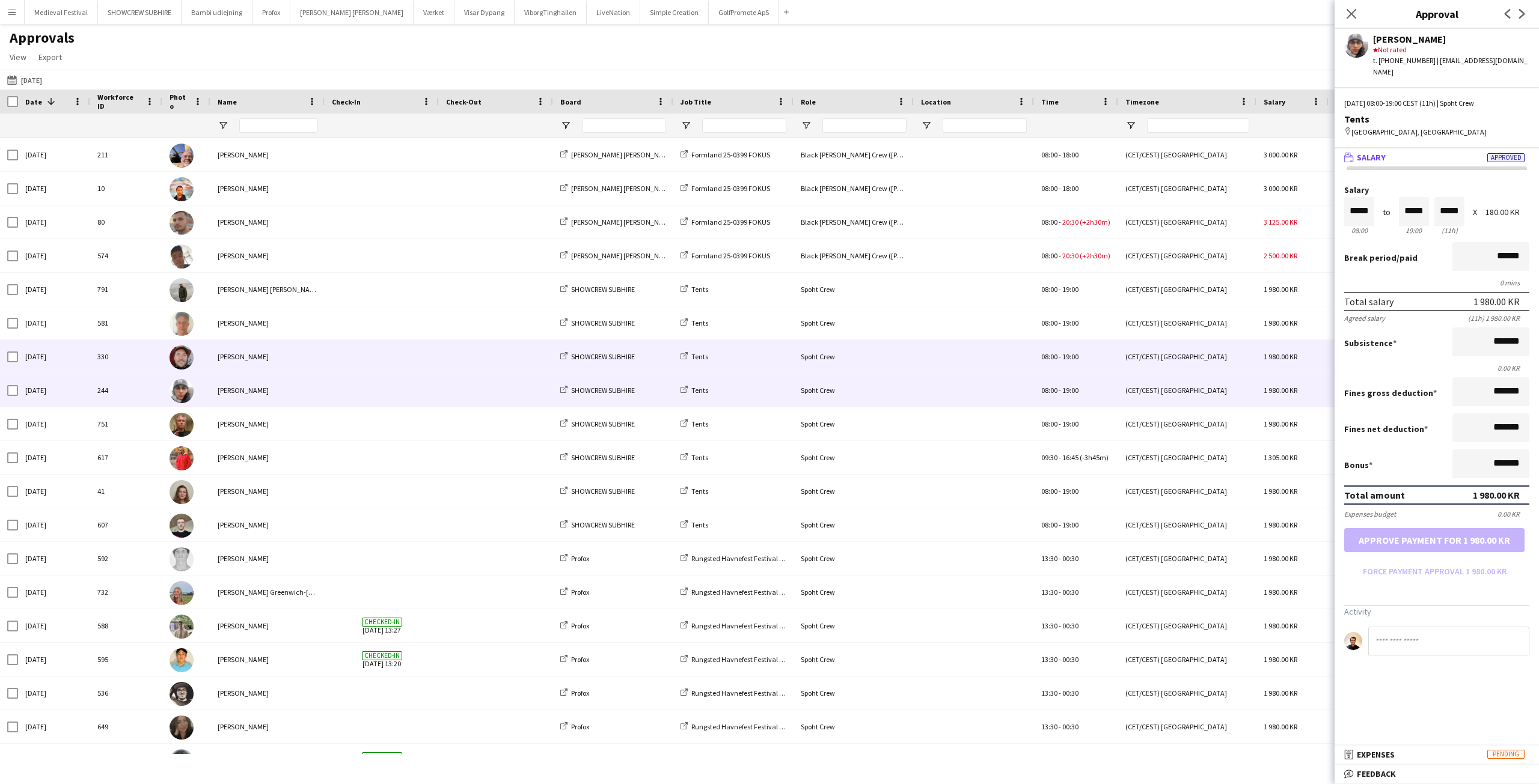
click at [459, 360] on span at bounding box center [496, 357] width 100 height 33
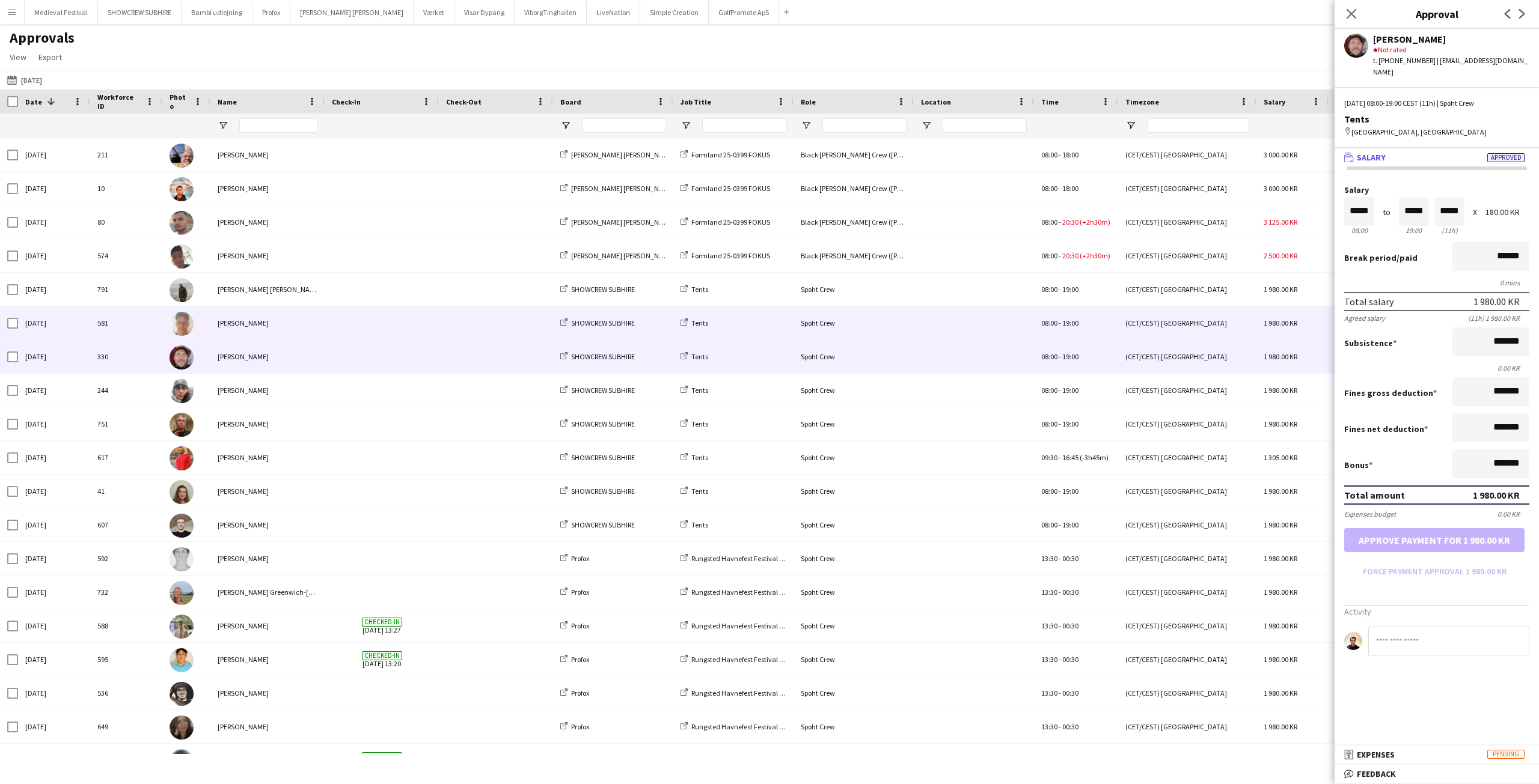
click at [466, 331] on span at bounding box center [496, 323] width 100 height 33
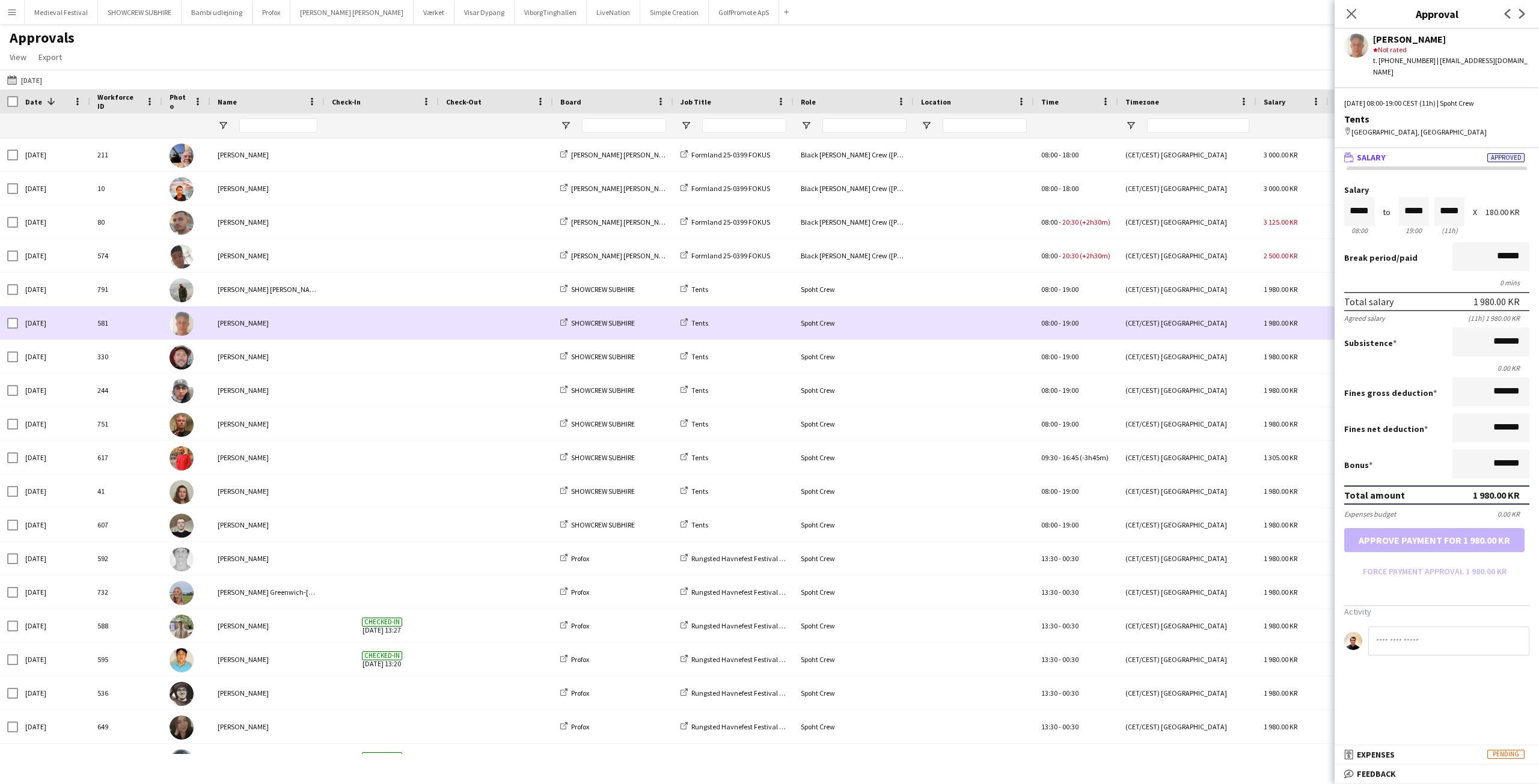
click at [473, 306] on span at bounding box center [496, 290] width 100 height 33
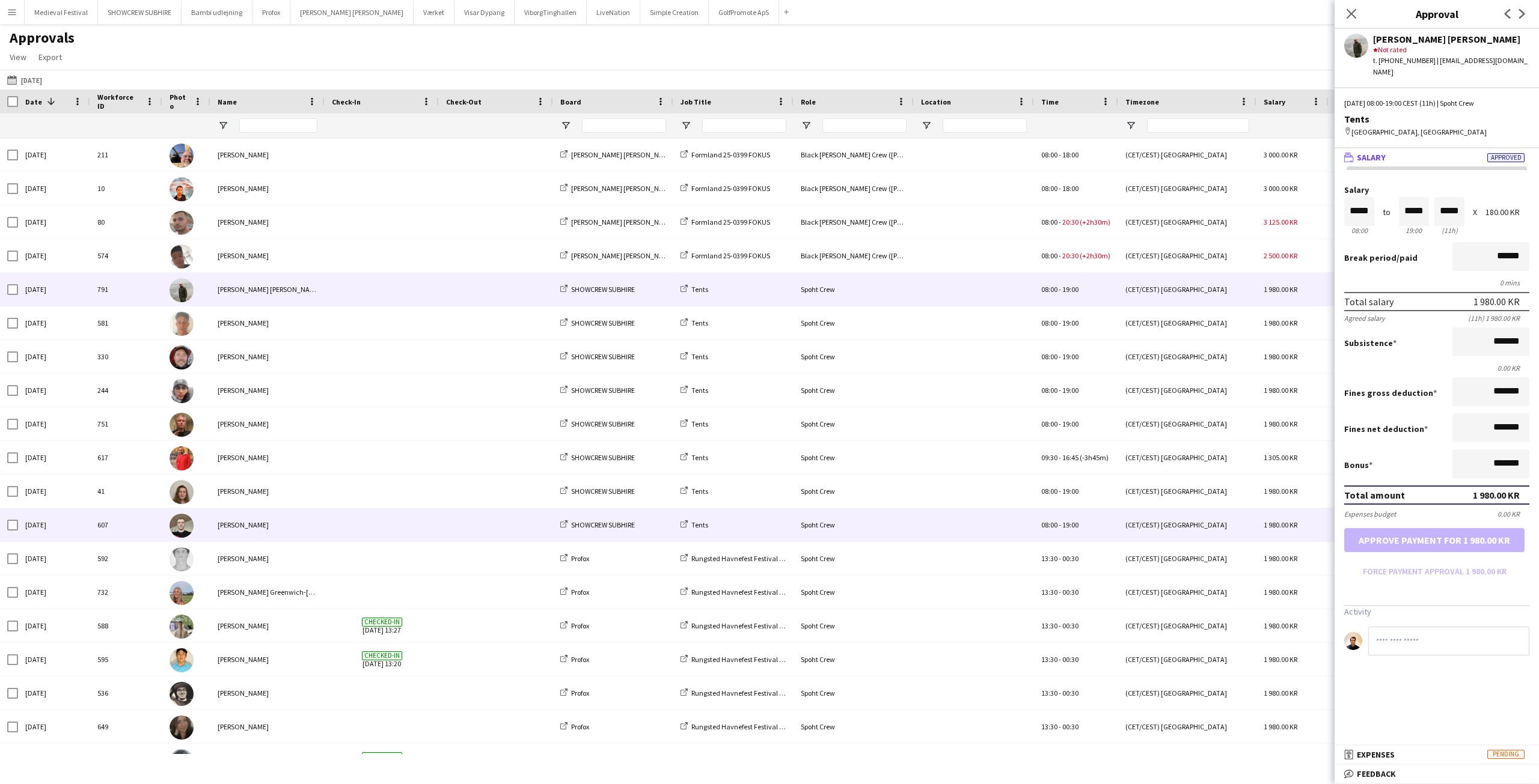
click at [440, 525] on div at bounding box center [495, 525] width 114 height 33
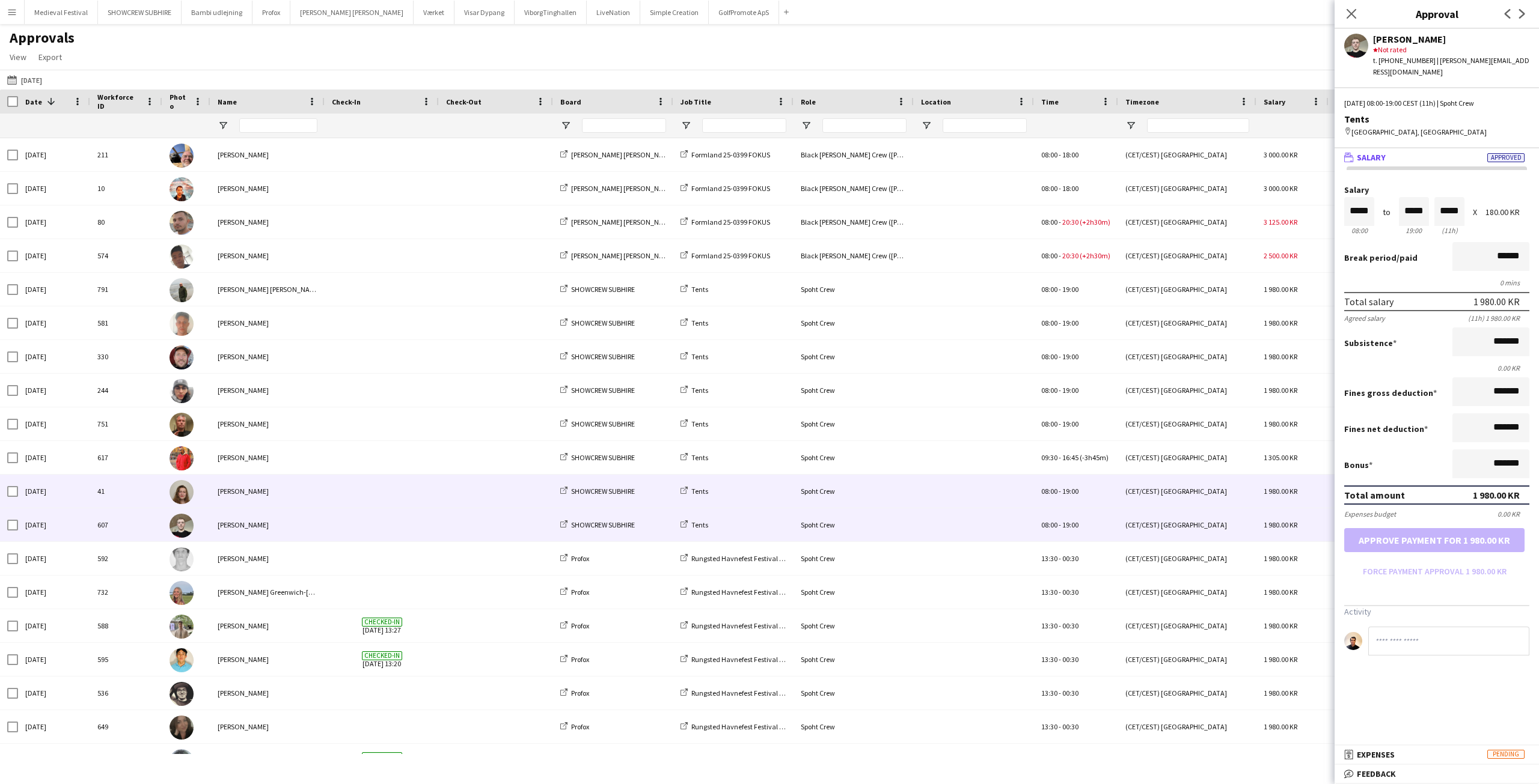
click at [451, 483] on span at bounding box center [496, 492] width 100 height 33
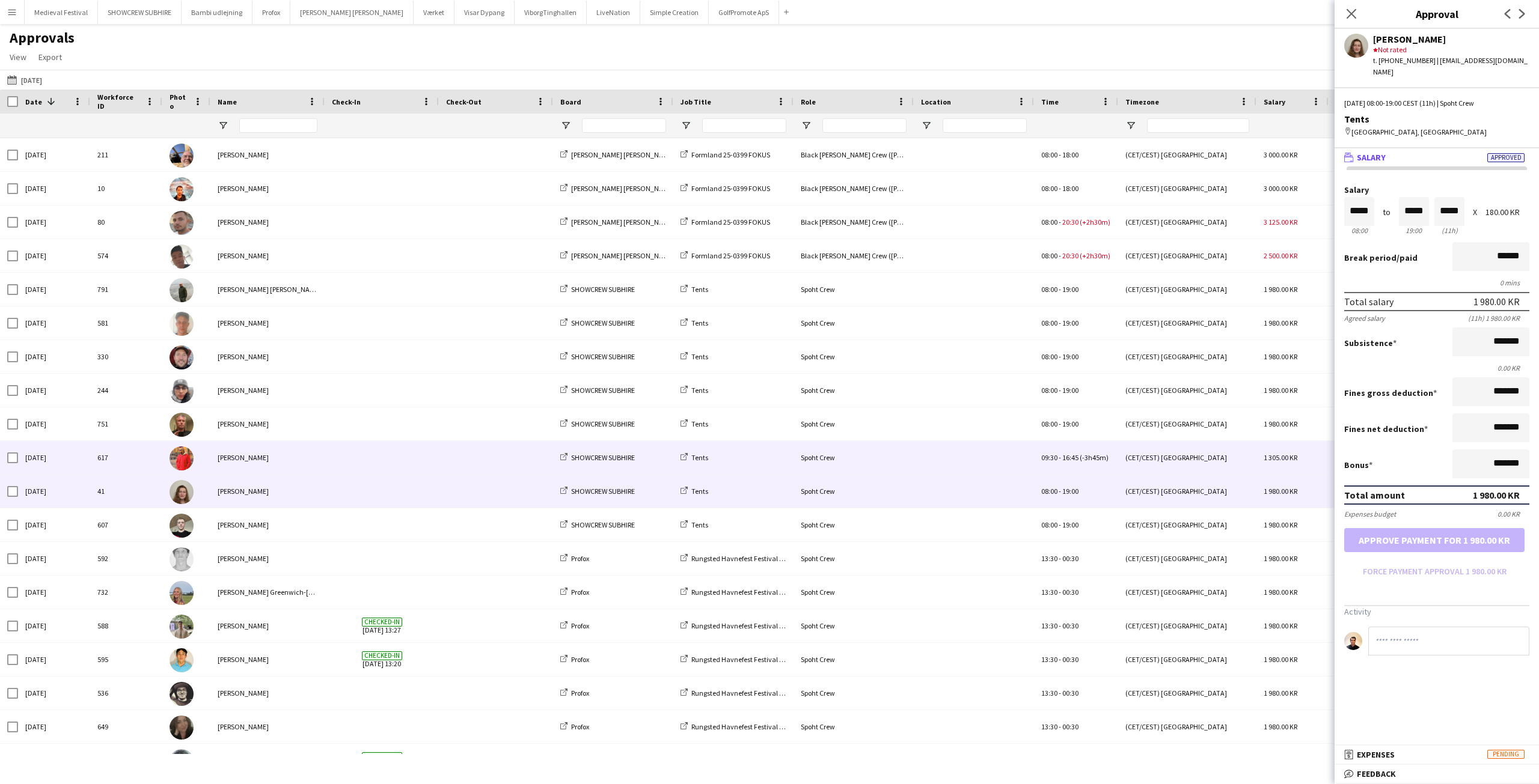
click at [457, 454] on span at bounding box center [496, 458] width 100 height 33
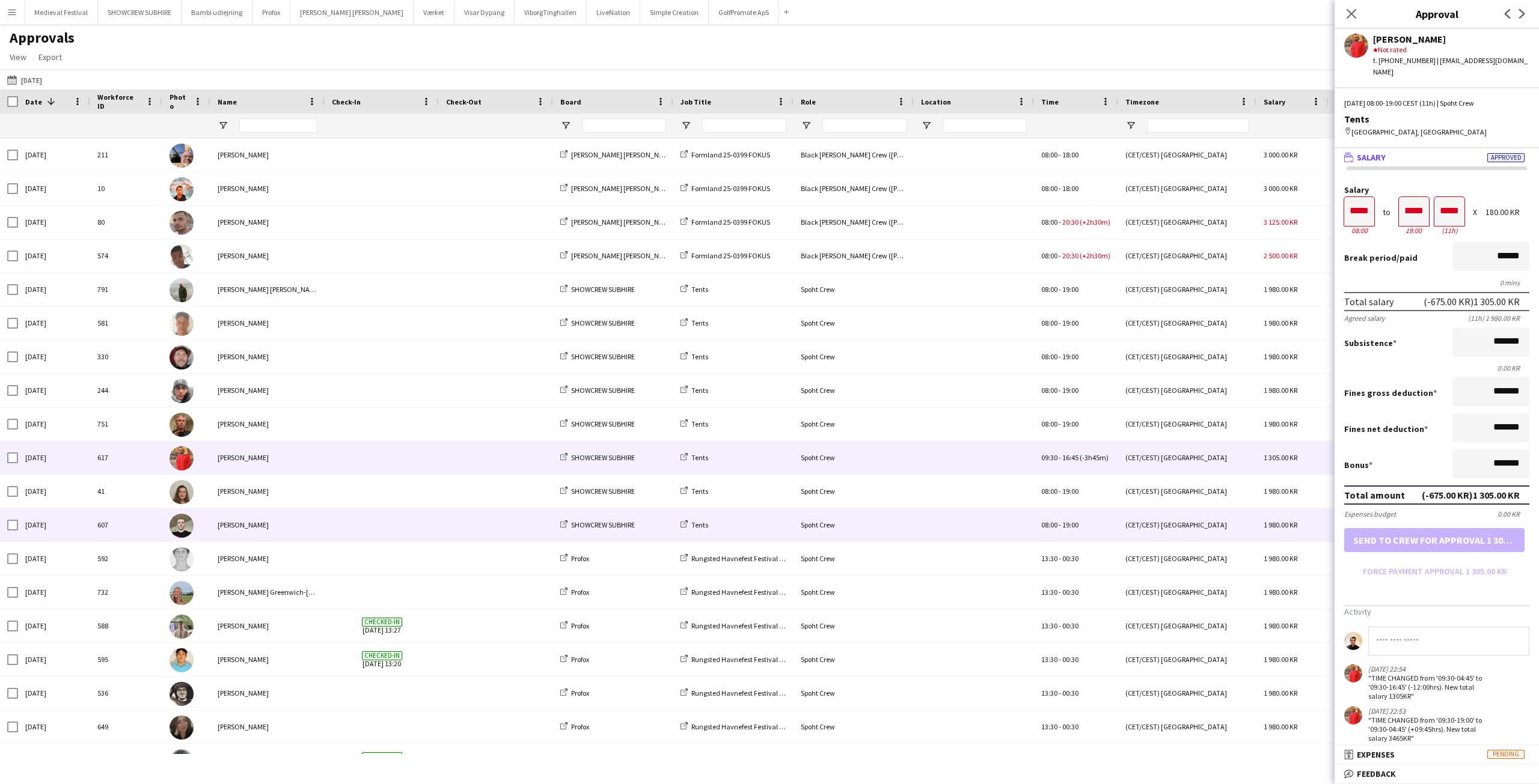
click at [348, 515] on span at bounding box center [382, 525] width 100 height 33
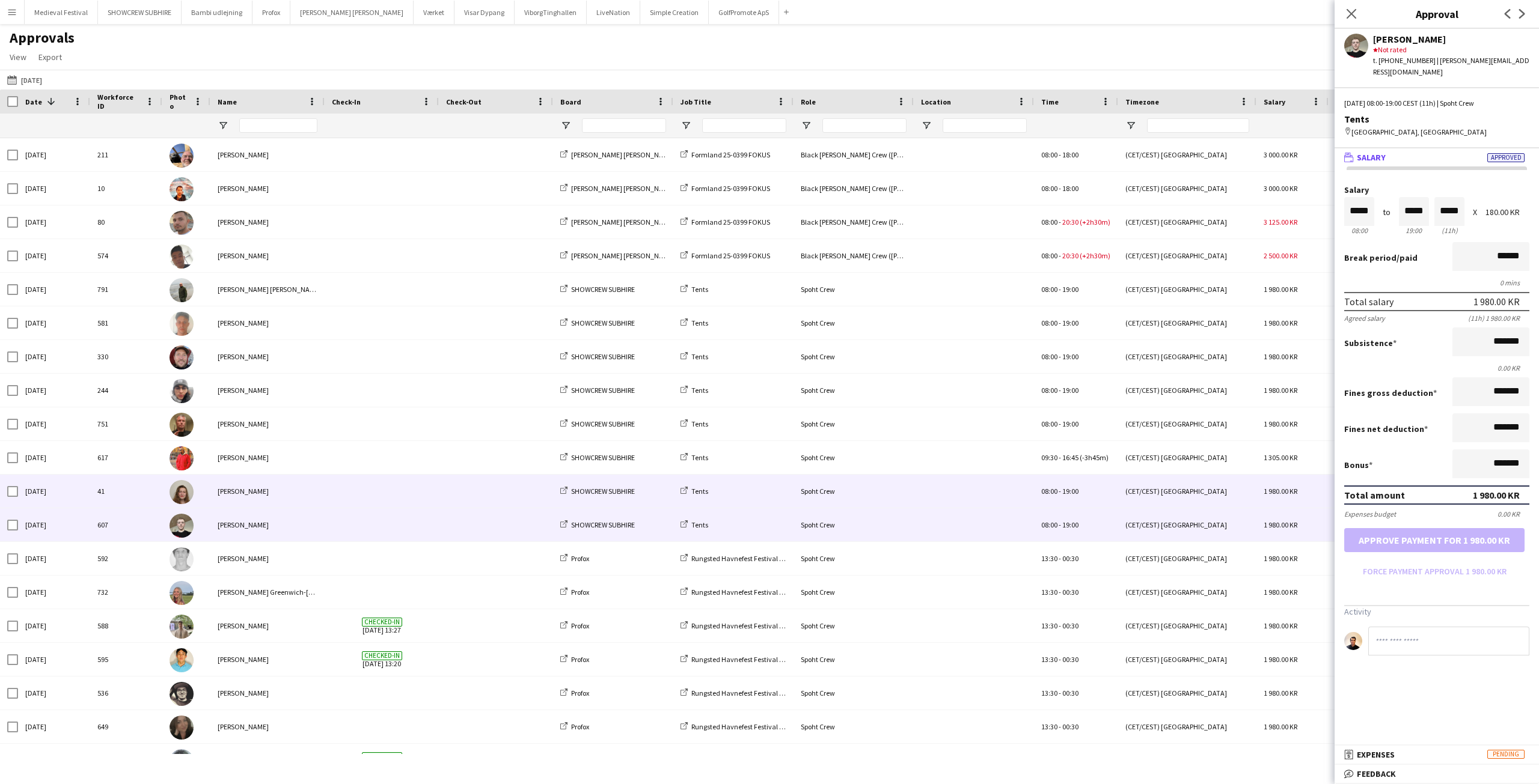
click at [375, 490] on span at bounding box center [382, 492] width 100 height 33
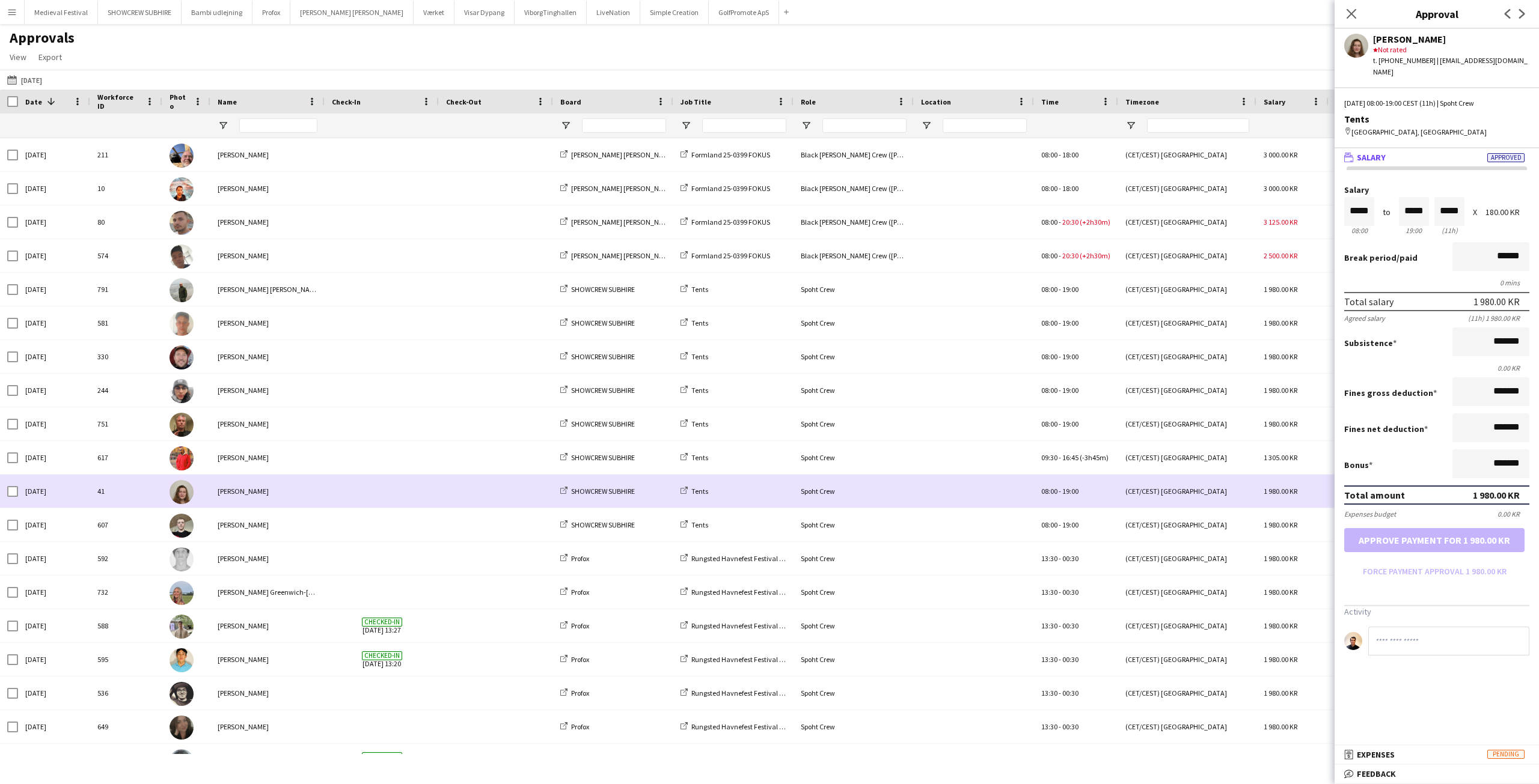
scroll to position [57, 0]
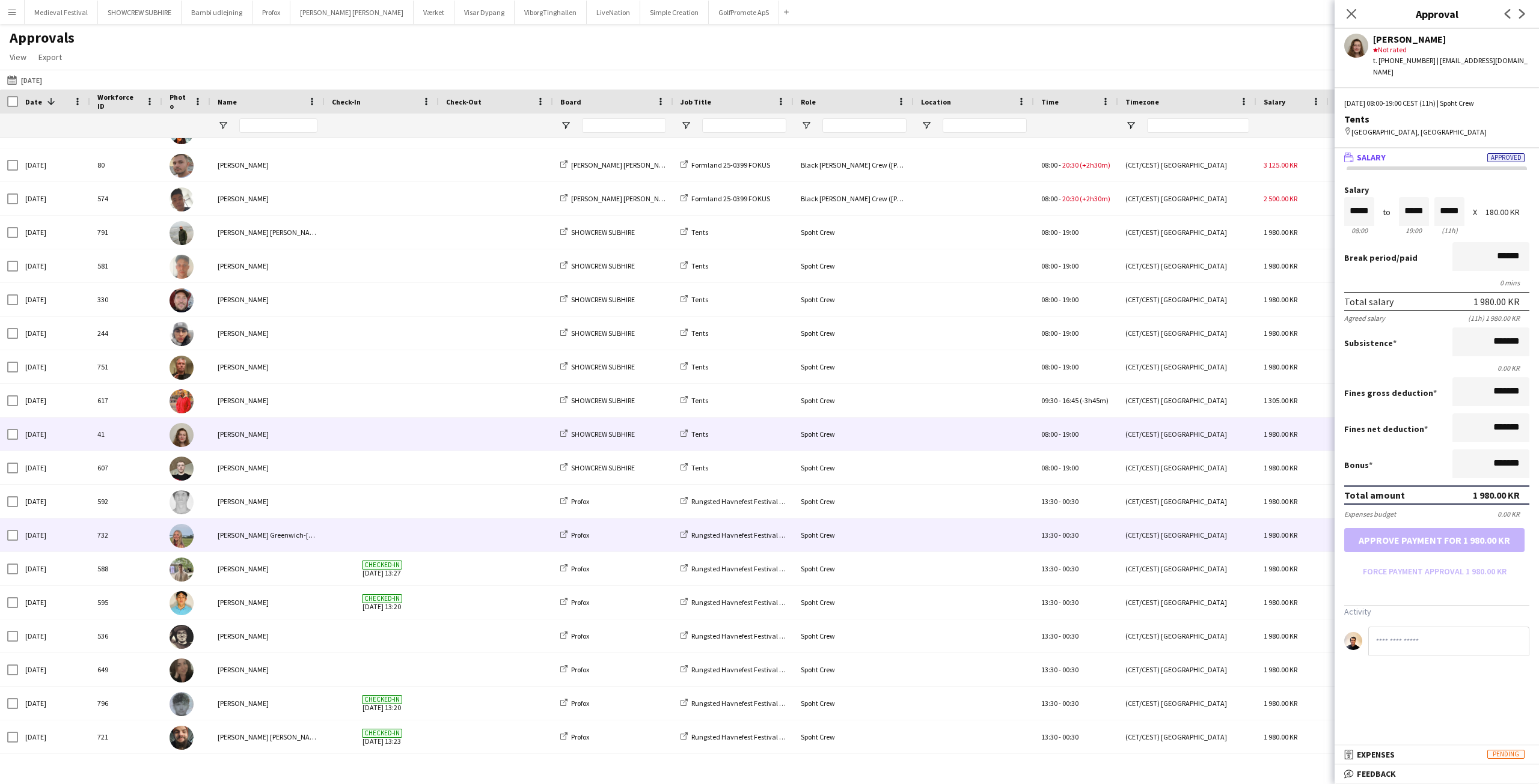
click at [421, 544] on span at bounding box center [382, 535] width 100 height 33
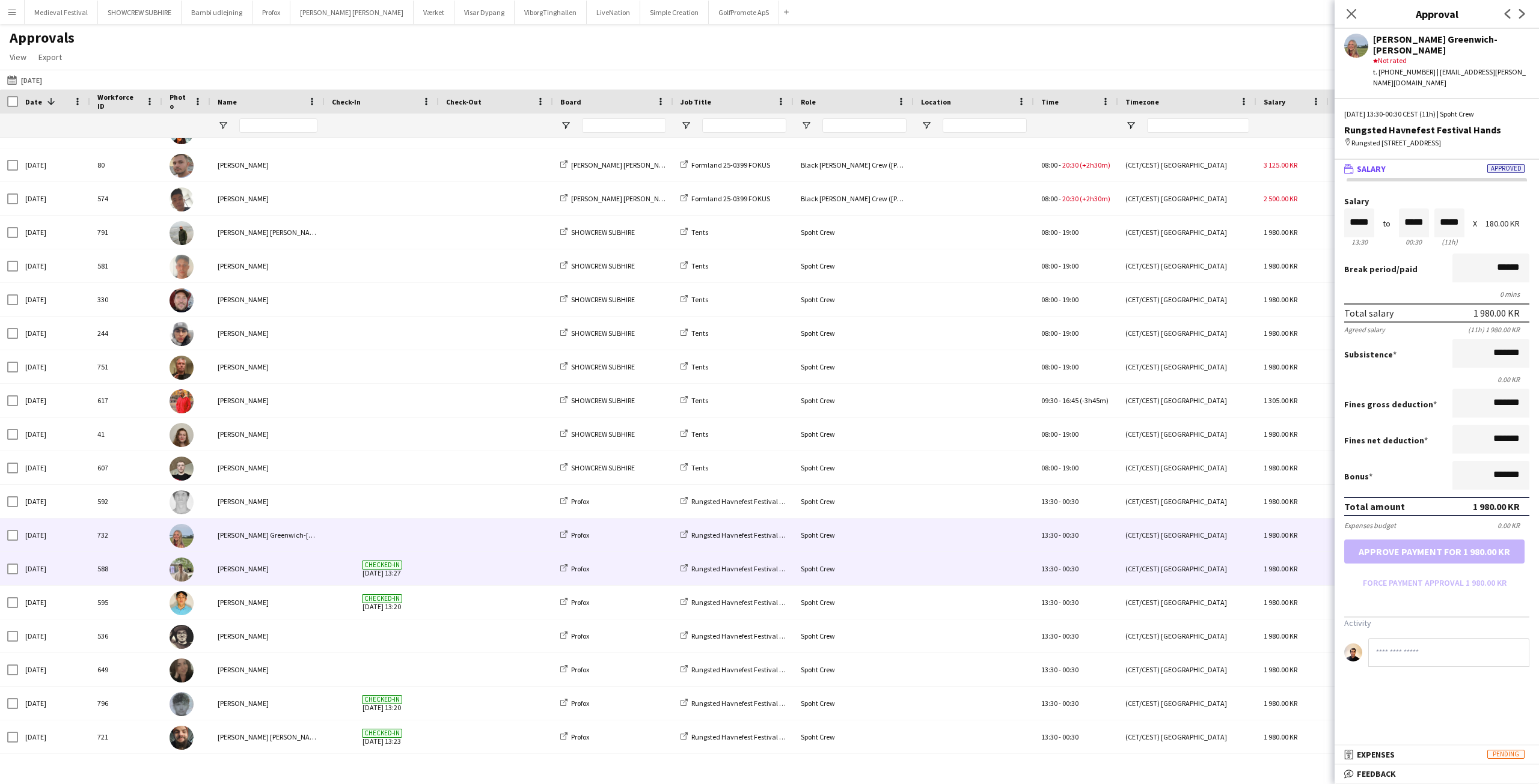
click at [451, 565] on span at bounding box center [496, 569] width 100 height 33
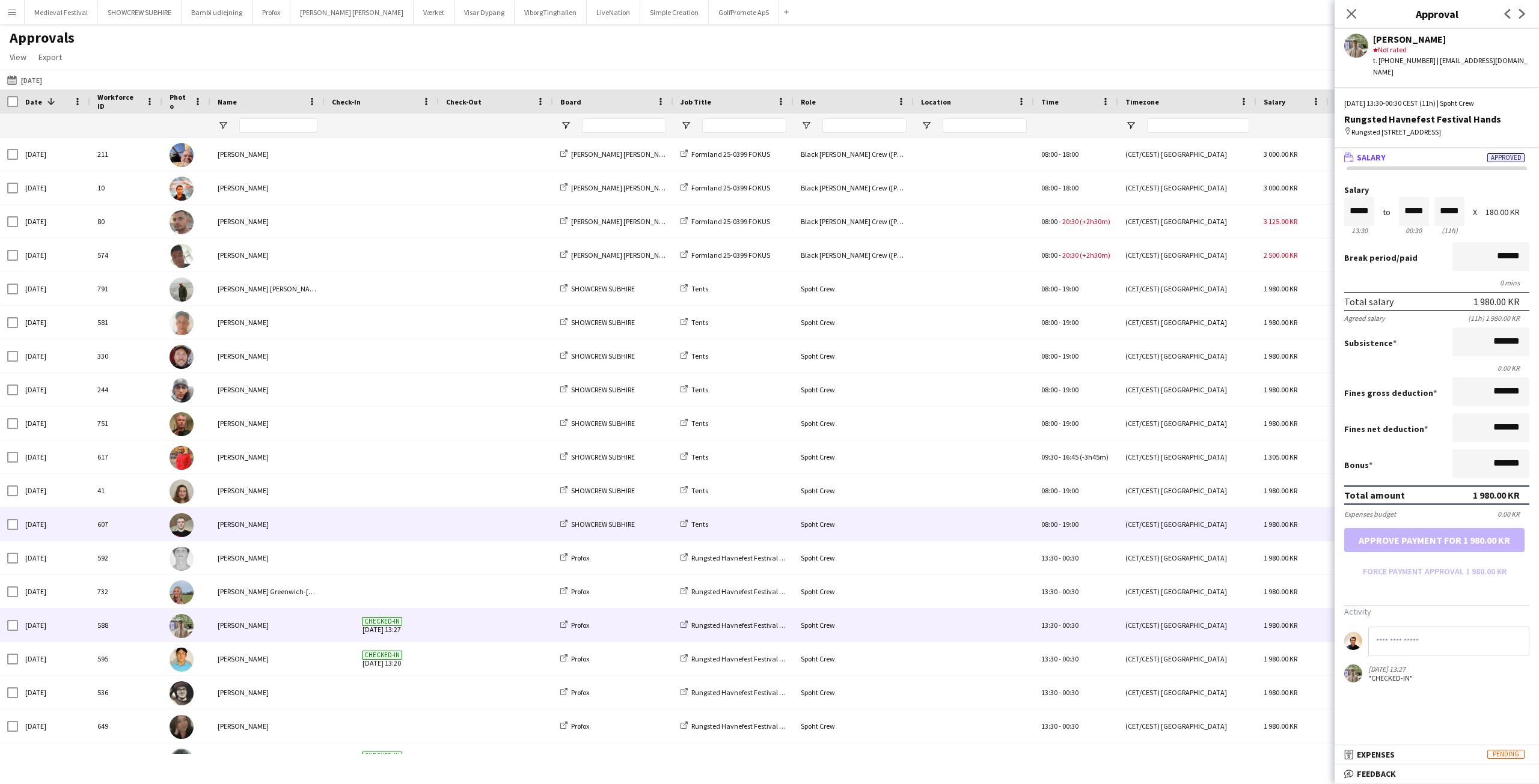
scroll to position [0, 0]
click at [435, 527] on div at bounding box center [381, 525] width 114 height 33
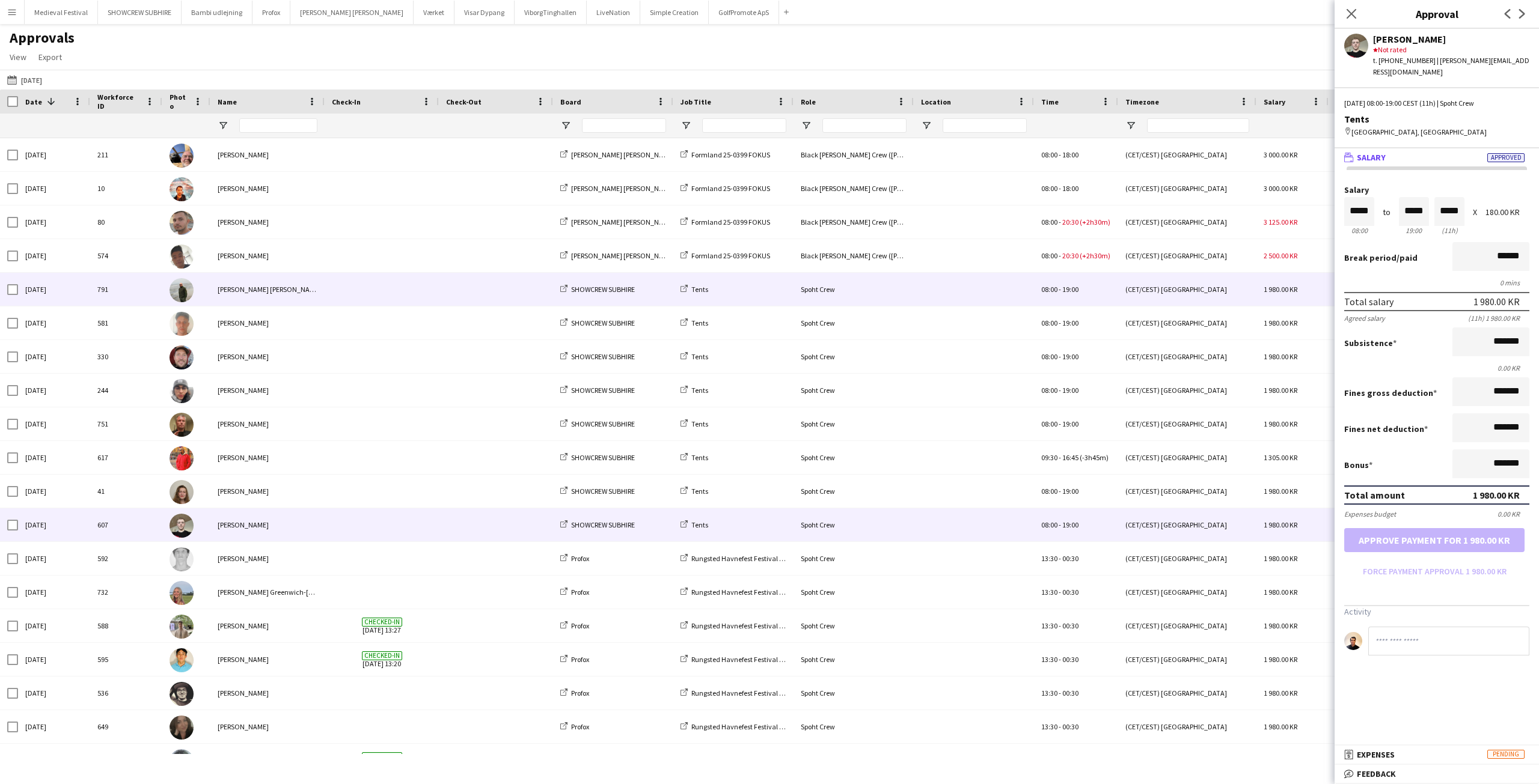
click at [423, 291] on span at bounding box center [382, 290] width 100 height 33
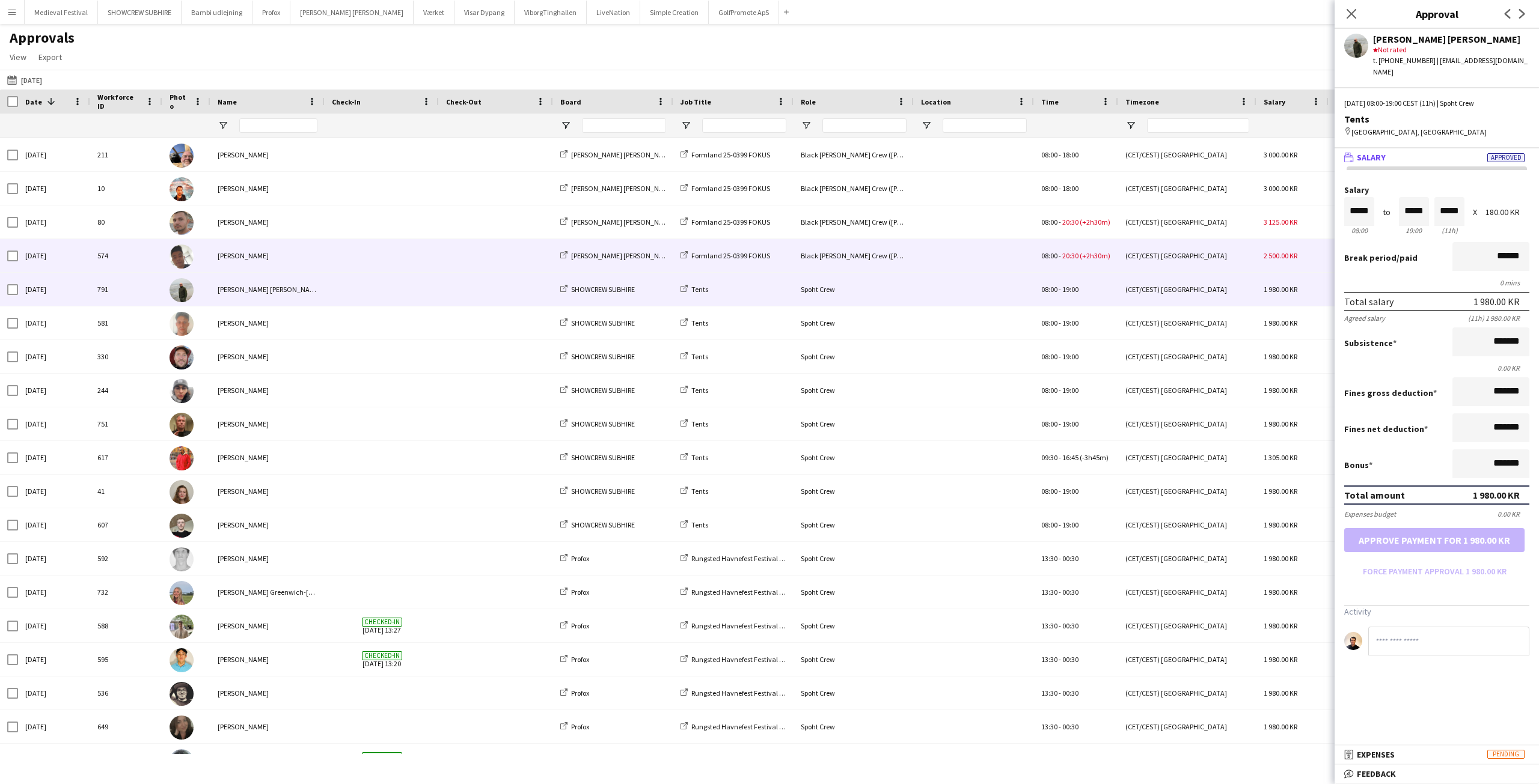
click at [1261, 258] on div "2 500.00 KR" at bounding box center [1292, 256] width 72 height 33
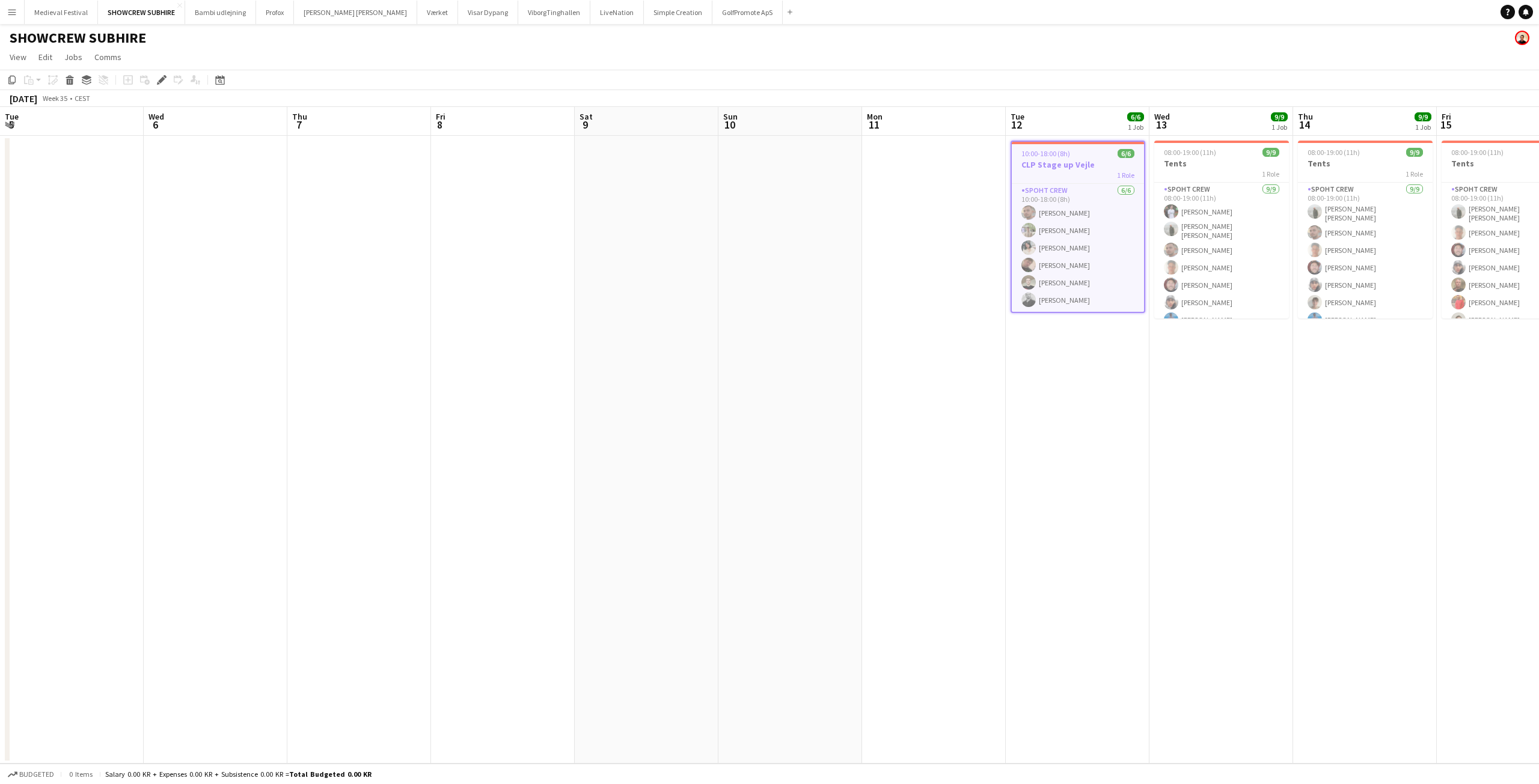
scroll to position [0, 414]
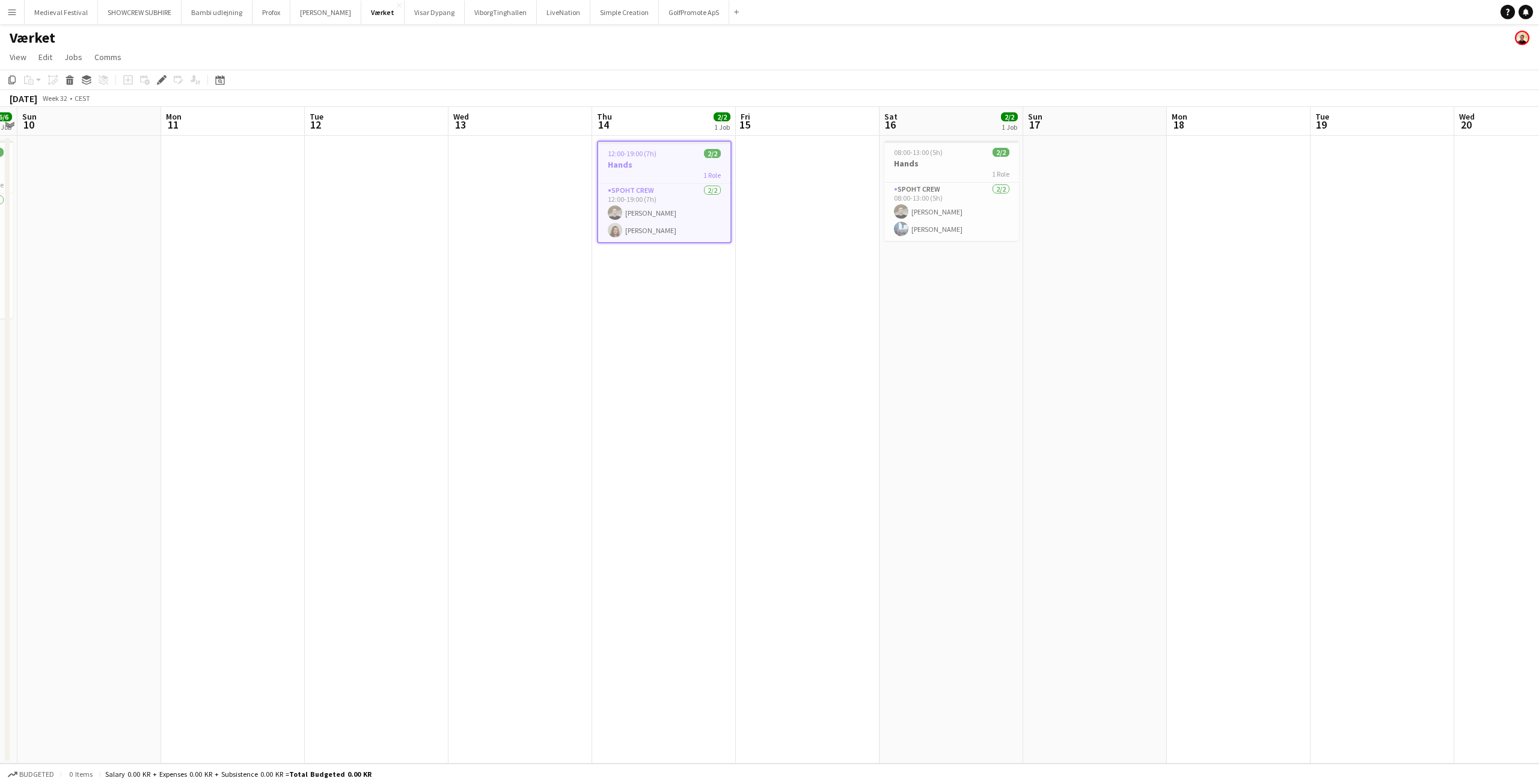
click at [669, 165] on h3 "Hands" at bounding box center [664, 165] width 132 height 11
click at [669, 165] on h3 "Hands" at bounding box center [665, 163] width 135 height 11
click at [164, 77] on icon at bounding box center [165, 77] width 3 height 3
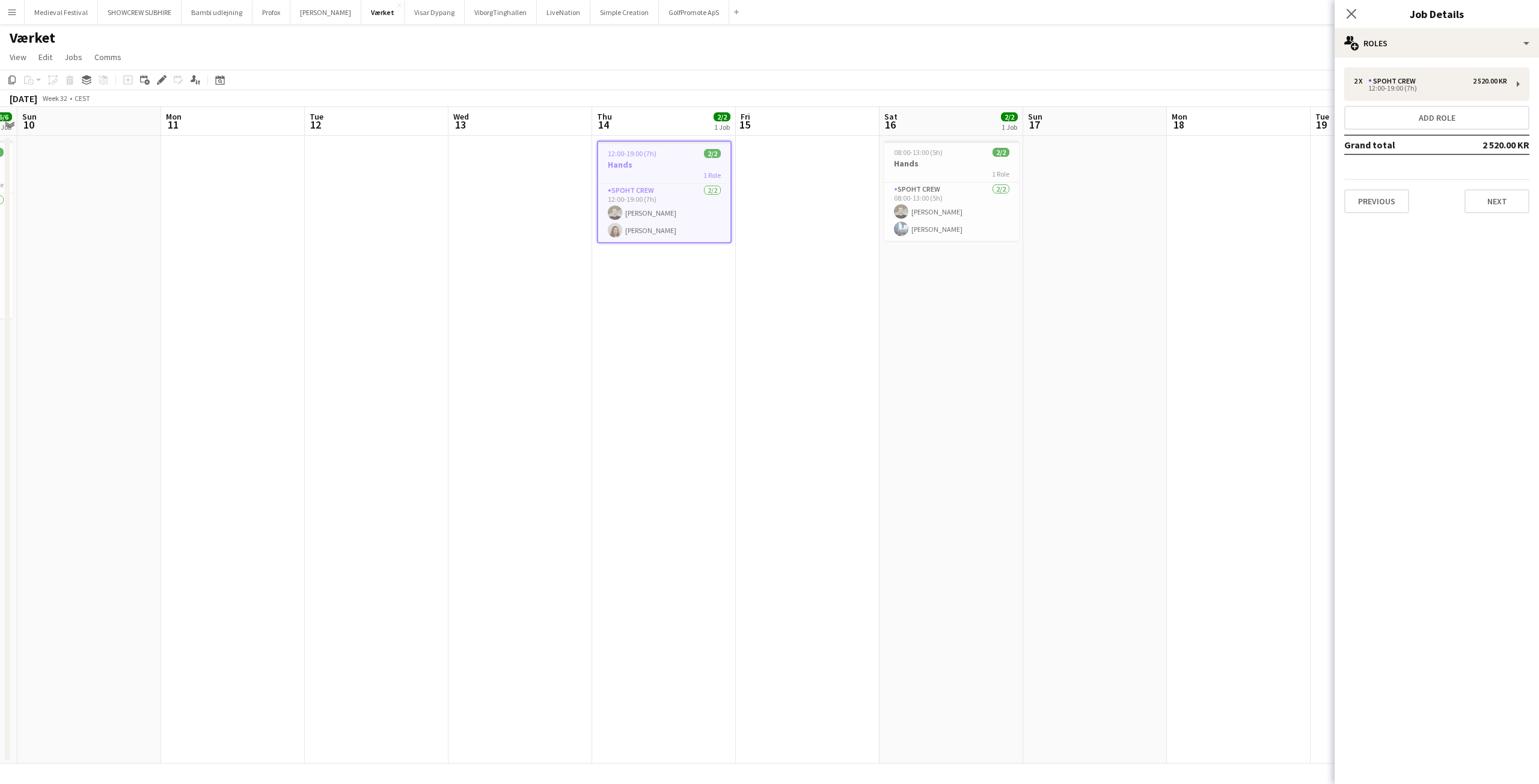
click at [263, 337] on app-calendar-viewport "Thu 7 Fri 8 6/6 1 Job Sat 9 6/6 1 Job Sun 10 Mon 11 Tue 12 Wed 13 Thu 14 2/2 1 …" at bounding box center [769, 436] width 1539 height 657
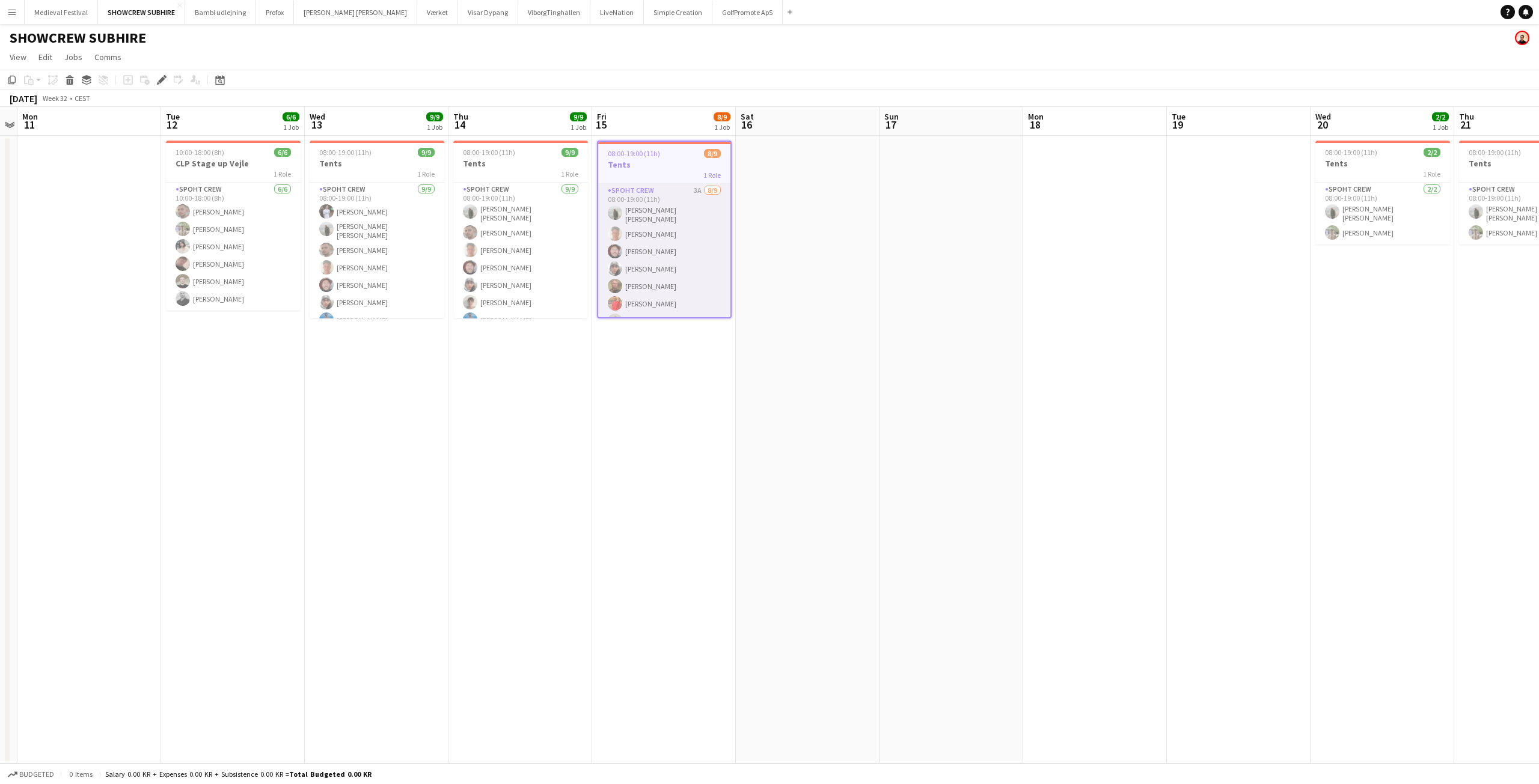
scroll to position [47, 0]
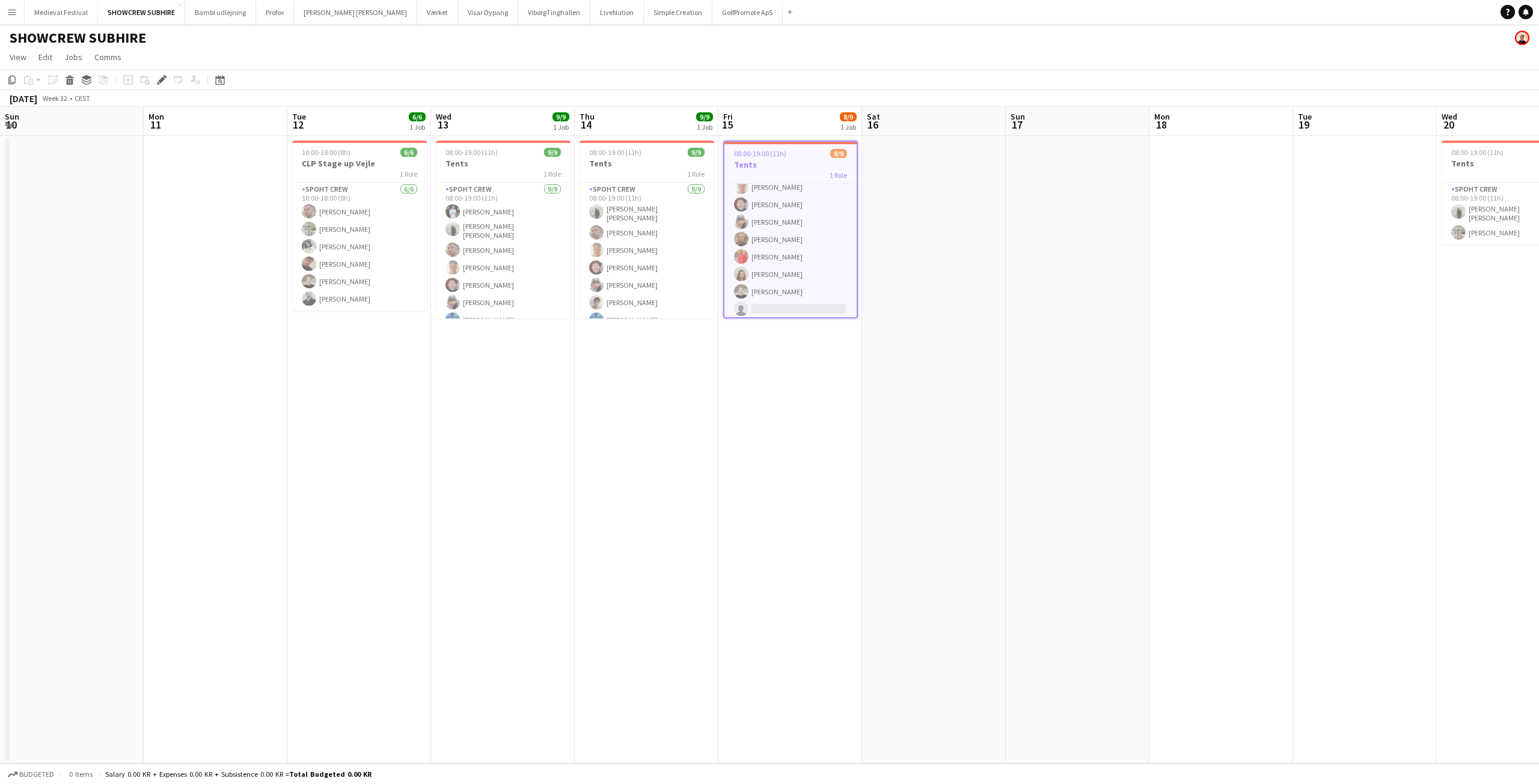
drag, startPoint x: 161, startPoint y: 334, endPoint x: 1042, endPoint y: 351, distance: 881.2
click at [1042, 351] on app-calendar-viewport "Fri 8 Sat 9 Sun 10 Mon 11 Tue 12 6/6 1 Job Wed 13 9/9 1 Job Thu 14 9/9 1 Job Fr…" at bounding box center [769, 436] width 1539 height 657
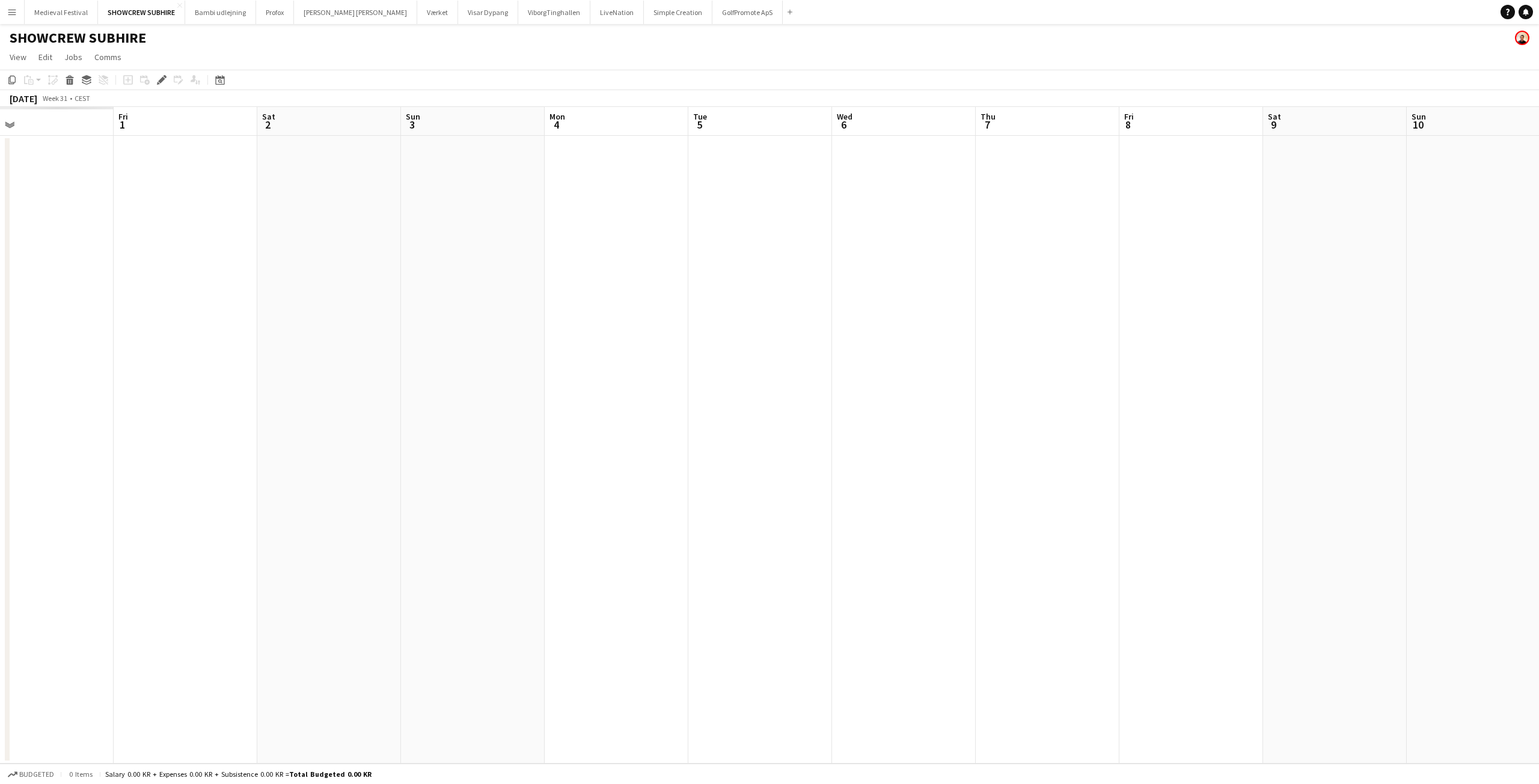
drag, startPoint x: 710, startPoint y: 339, endPoint x: 880, endPoint y: 319, distance: 171.2
click at [1185, 352] on app-calendar-viewport "Wed 30 Thu 31 Fri 1 Sat 2 Sun 3 Mon 4 Tue 5 Wed 6 Thu 7 Fri 8 Sat 9 Sun 10 Mon …" at bounding box center [769, 436] width 1539 height 657
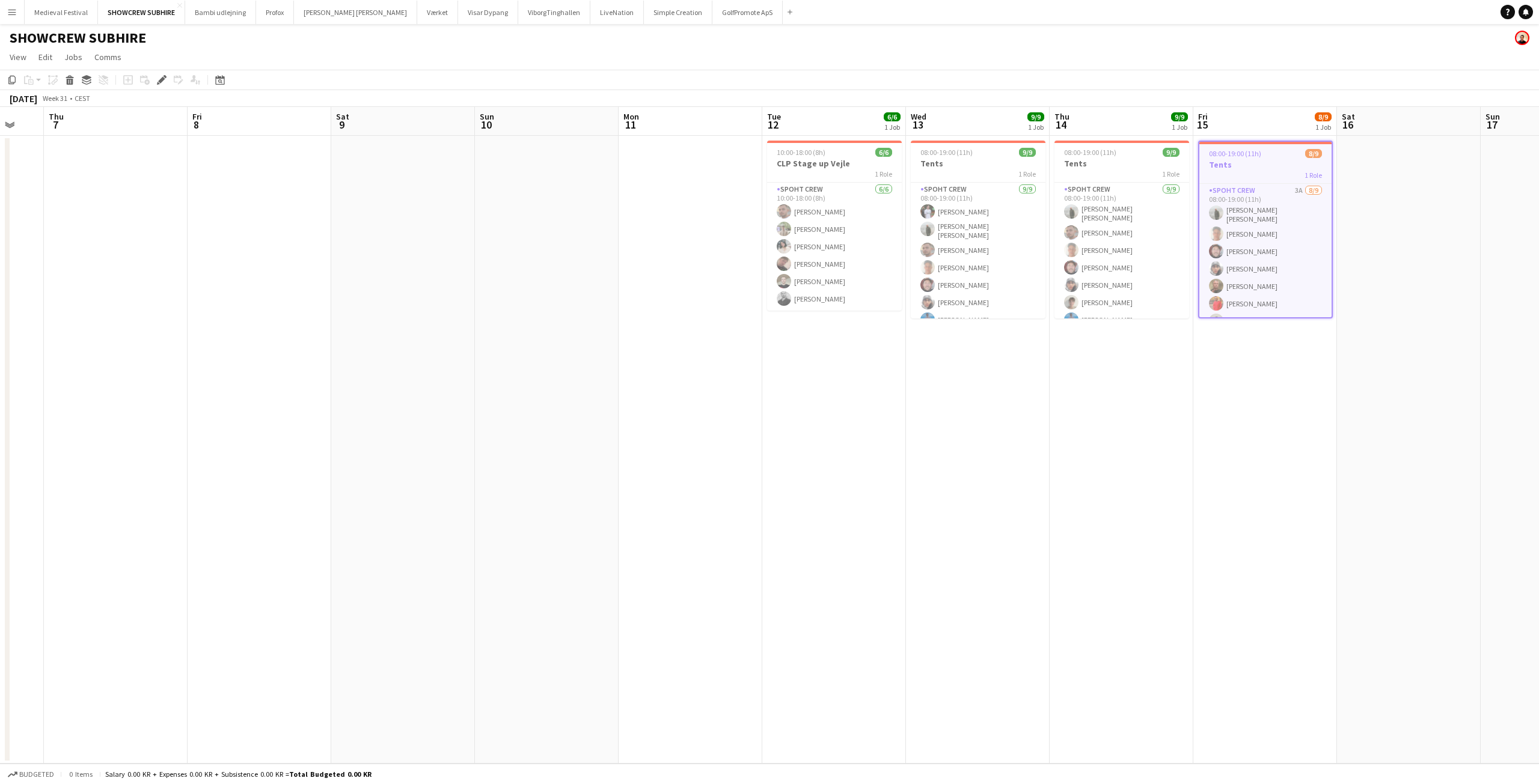
scroll to position [0, 0]
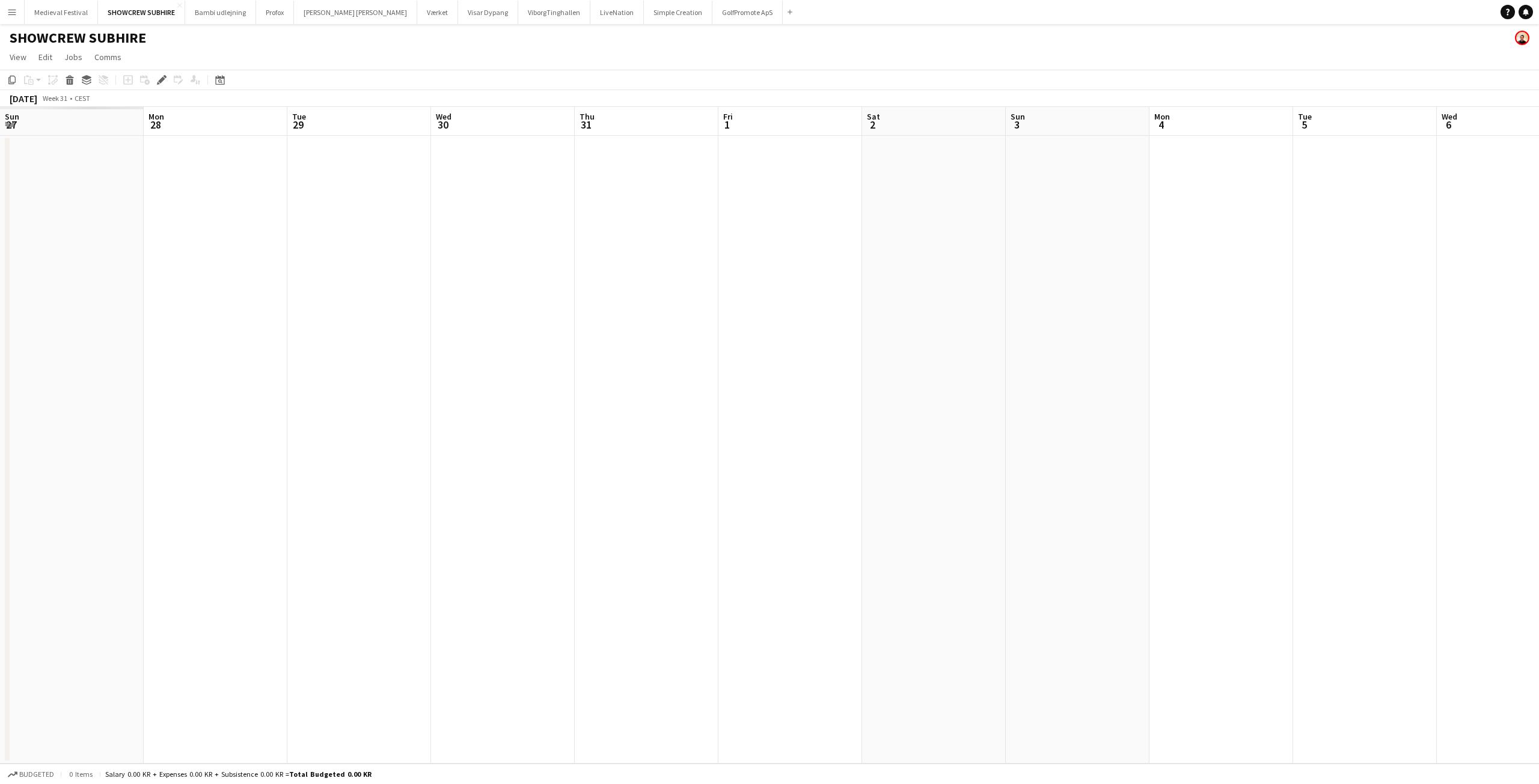
drag, startPoint x: 1004, startPoint y: 311, endPoint x: 814, endPoint y: 281, distance: 192.4
click at [1260, 313] on app-calendar-viewport "Sun 27 Mon 28 Tue 29 Wed 30 Thu 31 Fri 1 Sat 2 Sun 3 Mon 4 Tue 5 Wed 6 Thu 7 Fr…" at bounding box center [769, 436] width 1539 height 657
drag, startPoint x: 289, startPoint y: 272, endPoint x: 1050, endPoint y: 296, distance: 761.4
click at [1145, 301] on app-calendar-viewport "Sat 26 Sun 27 3/5 1 Job Mon 28 Tue 29 Wed 30 Thu 31 Fri 1 Sat 2 Sun 3 Mon 4 Tue…" at bounding box center [769, 436] width 1539 height 657
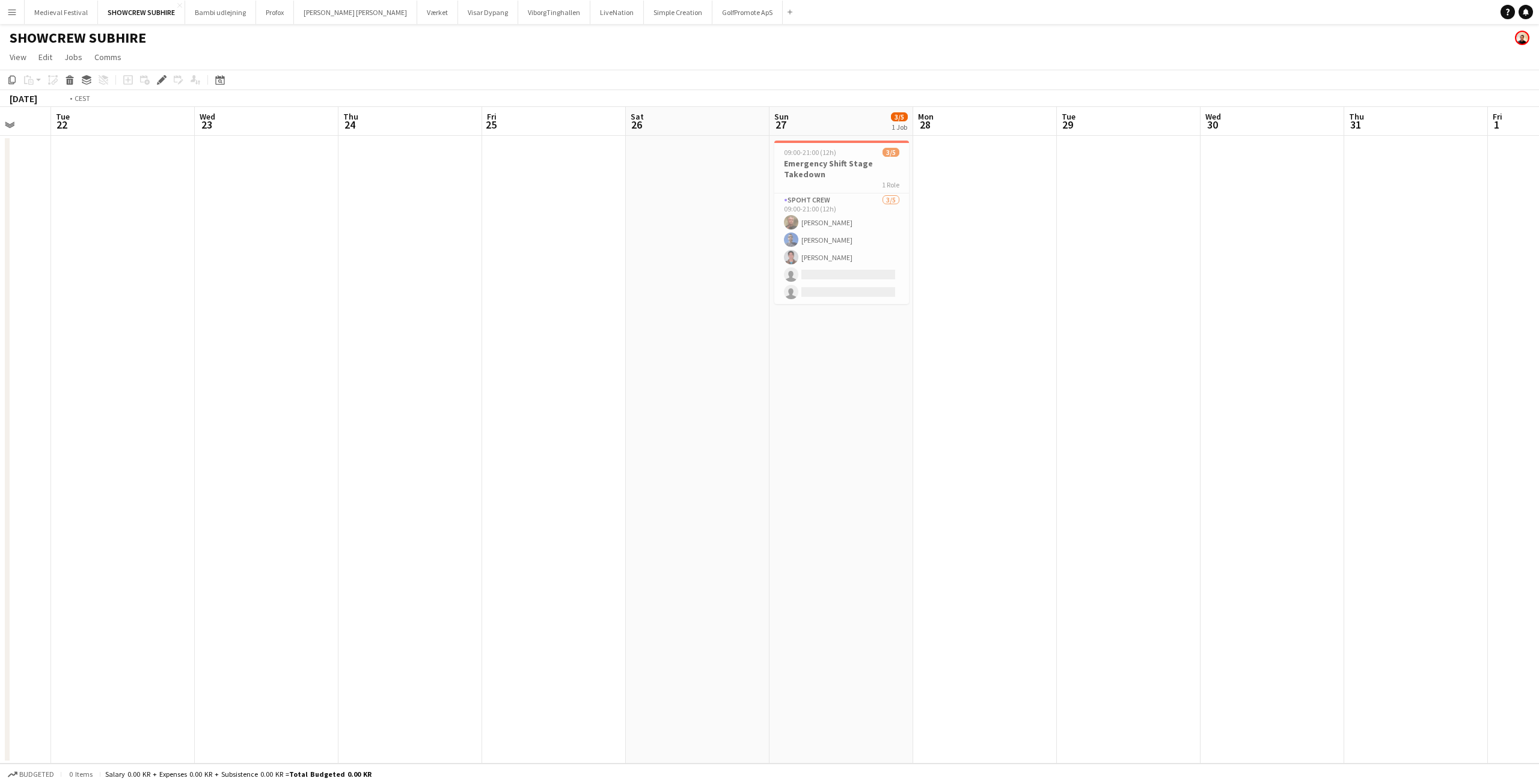
drag, startPoint x: 513, startPoint y: 259, endPoint x: 1150, endPoint y: 296, distance: 638.1
click at [1358, 310] on app-calendar-viewport "Sun 20 Mon 21 Tue 22 Wed 23 Thu 24 Fri 25 Sat 26 Sun 27 3/5 1 Job Mon 28 Tue 29…" at bounding box center [769, 436] width 1539 height 657
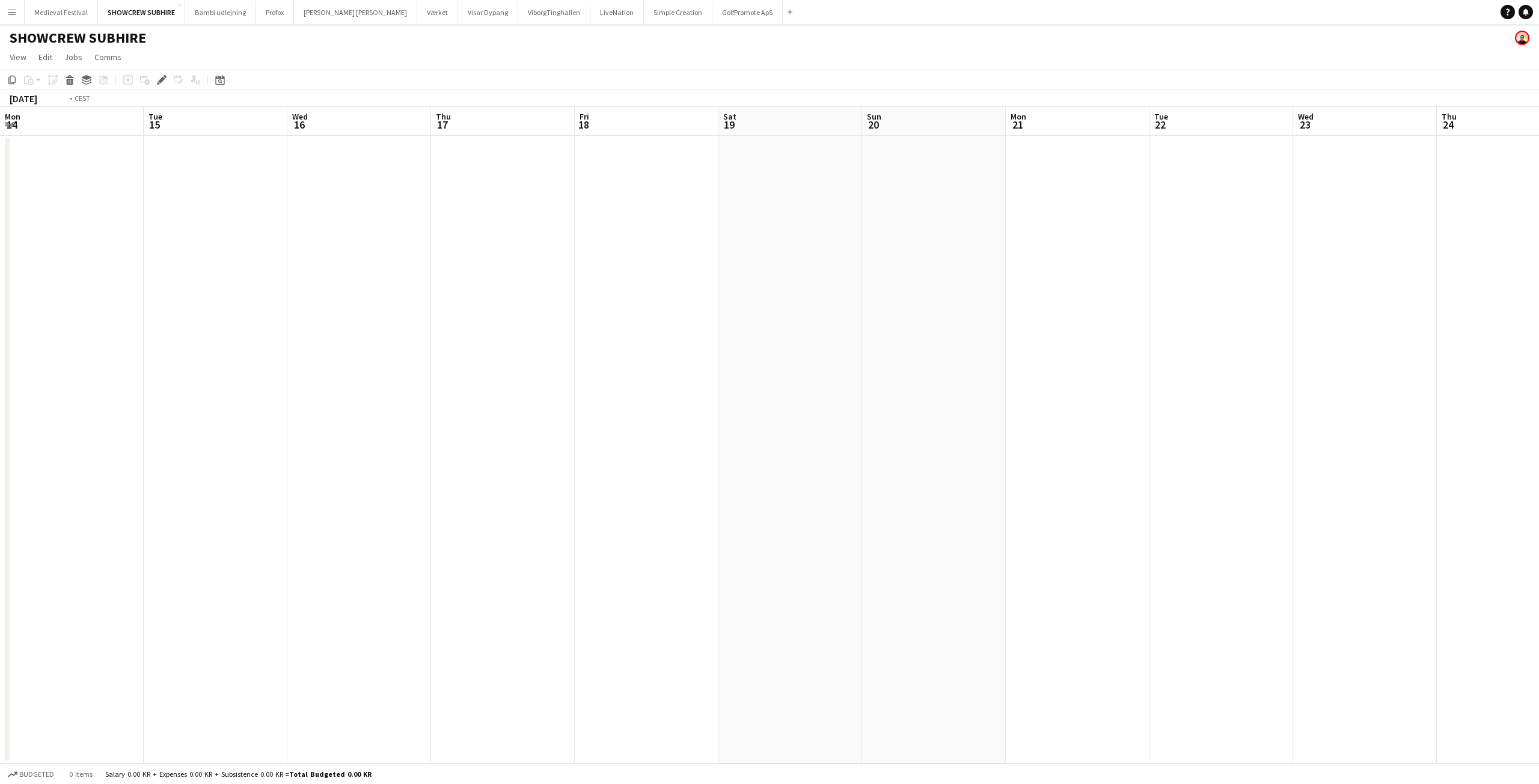
drag, startPoint x: 677, startPoint y: 292, endPoint x: 1537, endPoint y: 292, distance: 860.0
click at [1538, 292] on app-calendar-viewport "Sat 12 Sun 13 Mon 14 Tue 15 Wed 16 Thu 17 Fri 18 Sat 19 Sun 20 Mon 21 Tue 22 We…" at bounding box center [769, 436] width 1539 height 657
drag, startPoint x: 1515, startPoint y: 316, endPoint x: 365, endPoint y: 282, distance: 1150.5
click at [0, 317] on app-calendar-viewport "Sat 12 Sun 13 Mon 14 Tue 15 Wed 16 Thu 17 Fri 18 Sat 19 Sun 20 Mon 21 Tue 22 We…" at bounding box center [769, 436] width 1539 height 657
drag, startPoint x: 1494, startPoint y: 357, endPoint x: 462, endPoint y: 322, distance: 1032.6
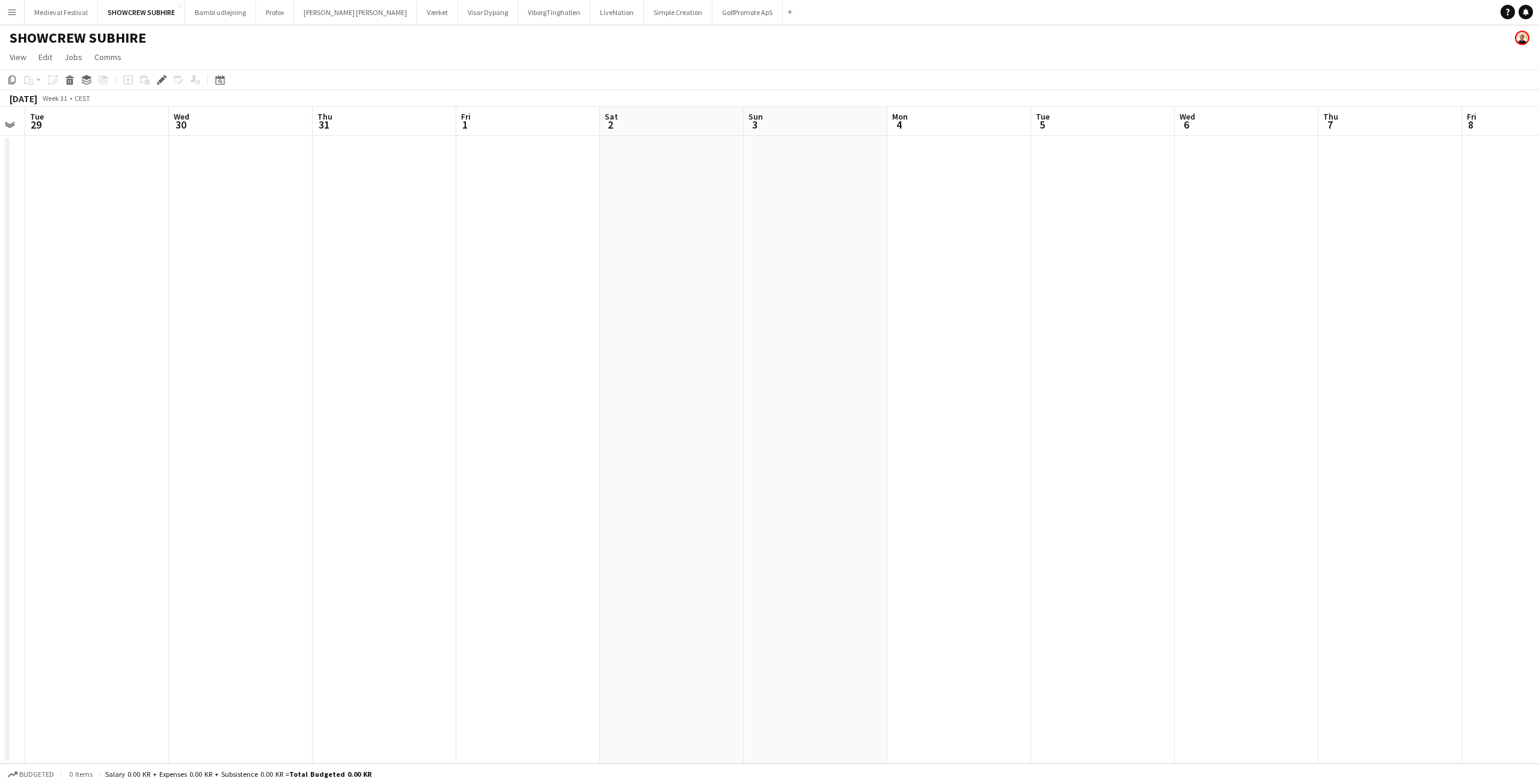
click at [141, 340] on app-calendar-viewport "Sat 26 Sun 27 3/5 1 Job Mon 28 Tue 29 Wed 30 Thu 31 Fri 1 Sat 2 Sun 3 Mon 4 Tue…" at bounding box center [769, 436] width 1539 height 657
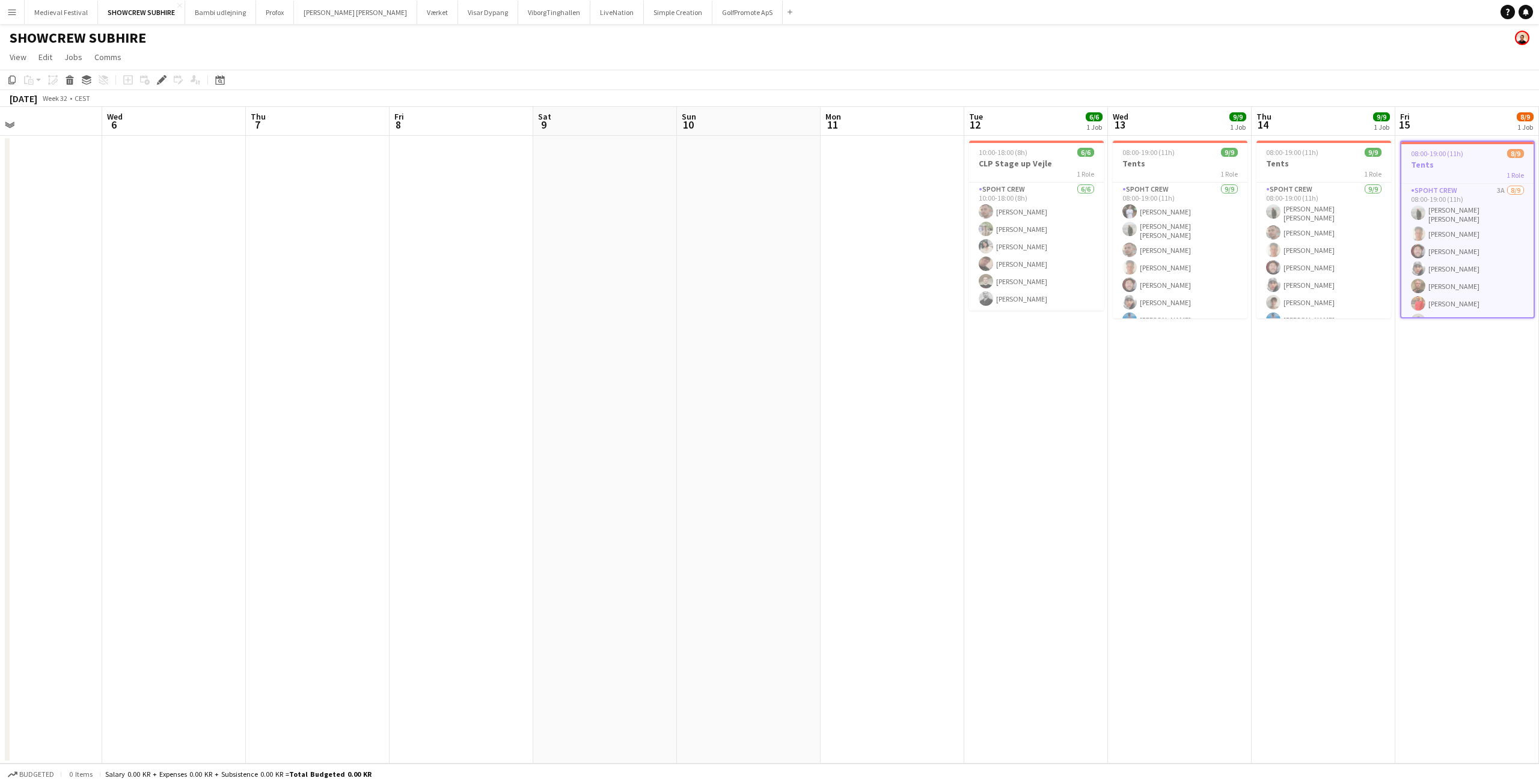
drag, startPoint x: 1371, startPoint y: 391, endPoint x: 251, endPoint y: 374, distance: 1120.1
click at [59, 410] on app-calendar-viewport "Sun 3 Mon 4 Tue 5 Wed 6 Thu 7 Fri 8 Sat 9 Sun 10 Mon 11 Tue 12 6/6 1 Job Wed 13…" at bounding box center [769, 436] width 1539 height 657
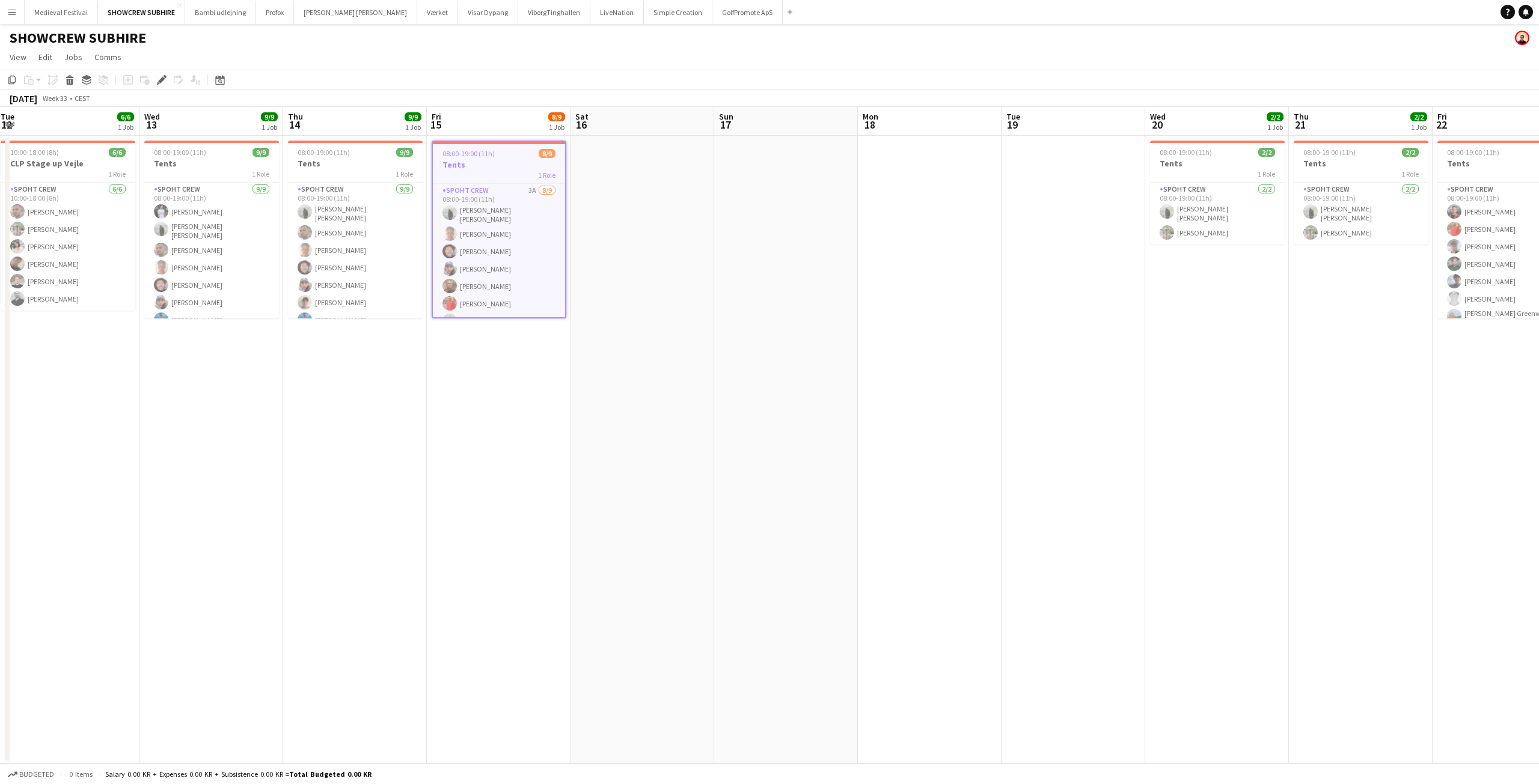
scroll to position [0, 398]
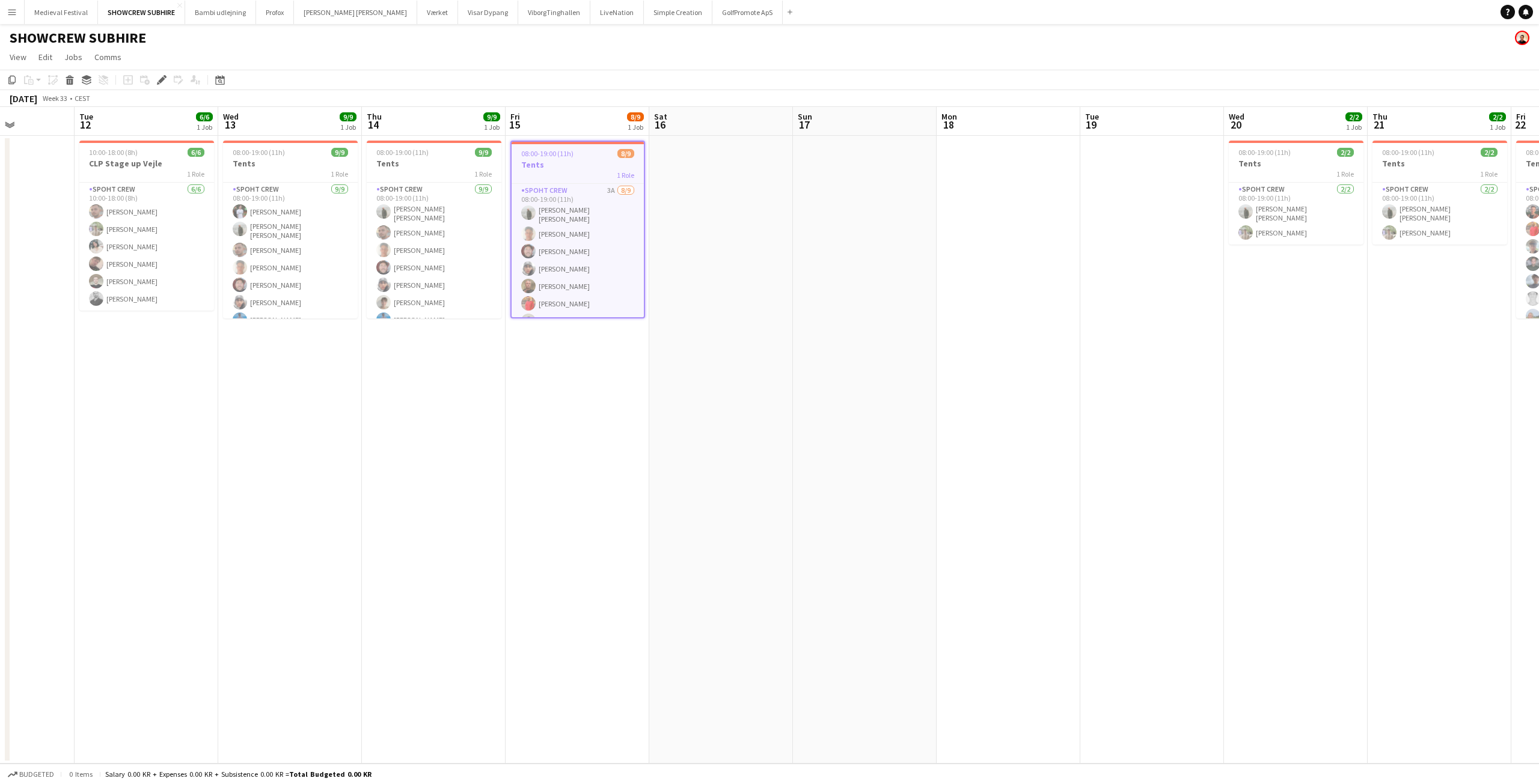
drag, startPoint x: 603, startPoint y: 374, endPoint x: 351, endPoint y: 359, distance: 252.4
click at [351, 365] on app-calendar-viewport "Sat 9 Sun 10 Mon 11 Tue 12 6/6 1 Job Wed 13 9/9 1 Job Thu 14 9/9 1 Job Fri 15 8…" at bounding box center [769, 436] width 1539 height 657
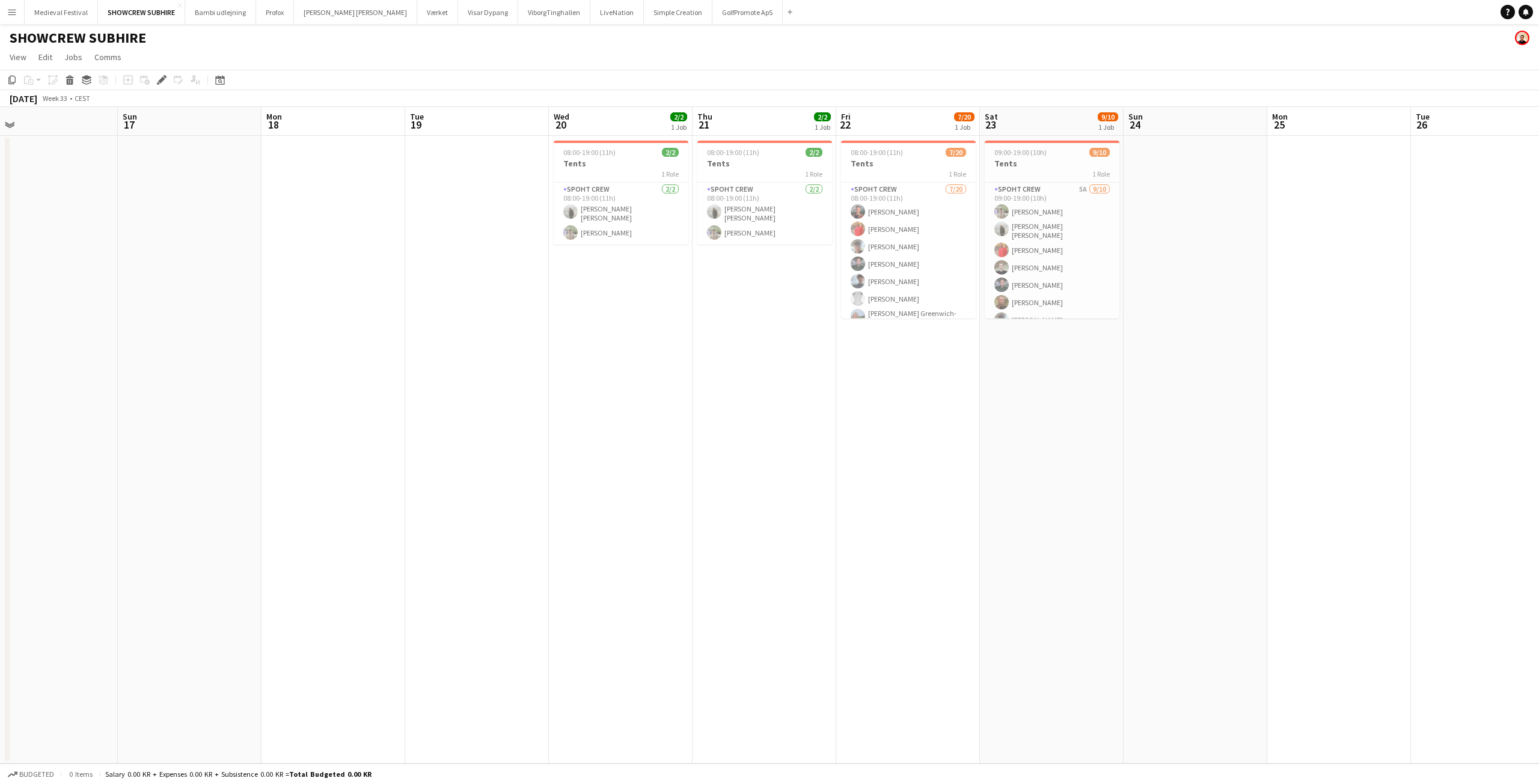
drag, startPoint x: 980, startPoint y: 332, endPoint x: 766, endPoint y: 352, distance: 214.9
click at [769, 352] on app-calendar-viewport "Wed 13 9/9 1 Job Thu 14 9/9 1 Job Fri 15 8/9 1 Job Sat 16 Sun 17 Mon 18 Tue 19 …" at bounding box center [769, 436] width 1539 height 657
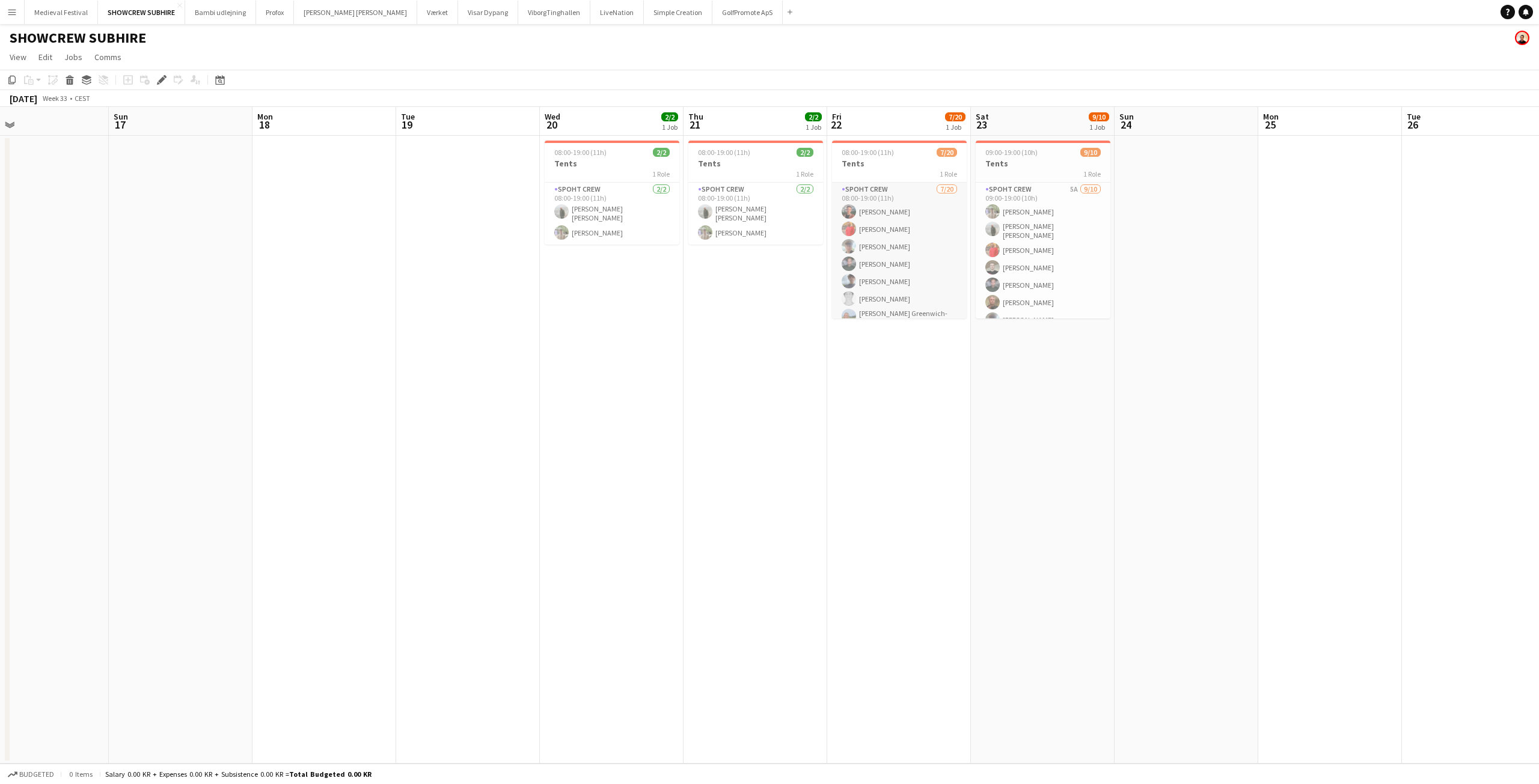
click at [908, 254] on app-card-role "Spoht Crew 7/20 08:00-19:00 (11h) Tomas Esteban Dameson picasso Reza heidari An…" at bounding box center [899, 370] width 135 height 376
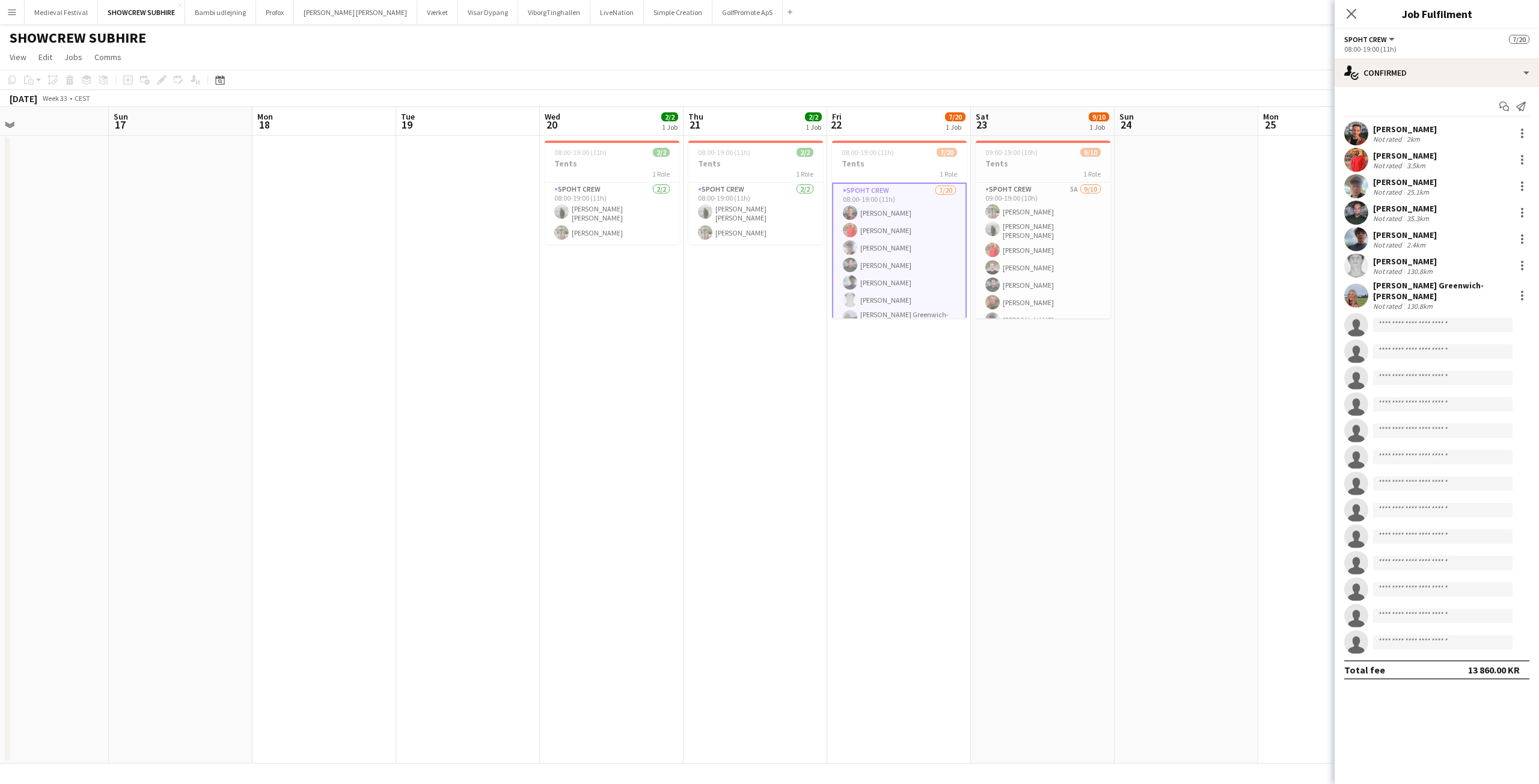
click at [1437, 133] on div "[PERSON_NAME]" at bounding box center [1405, 129] width 64 height 11
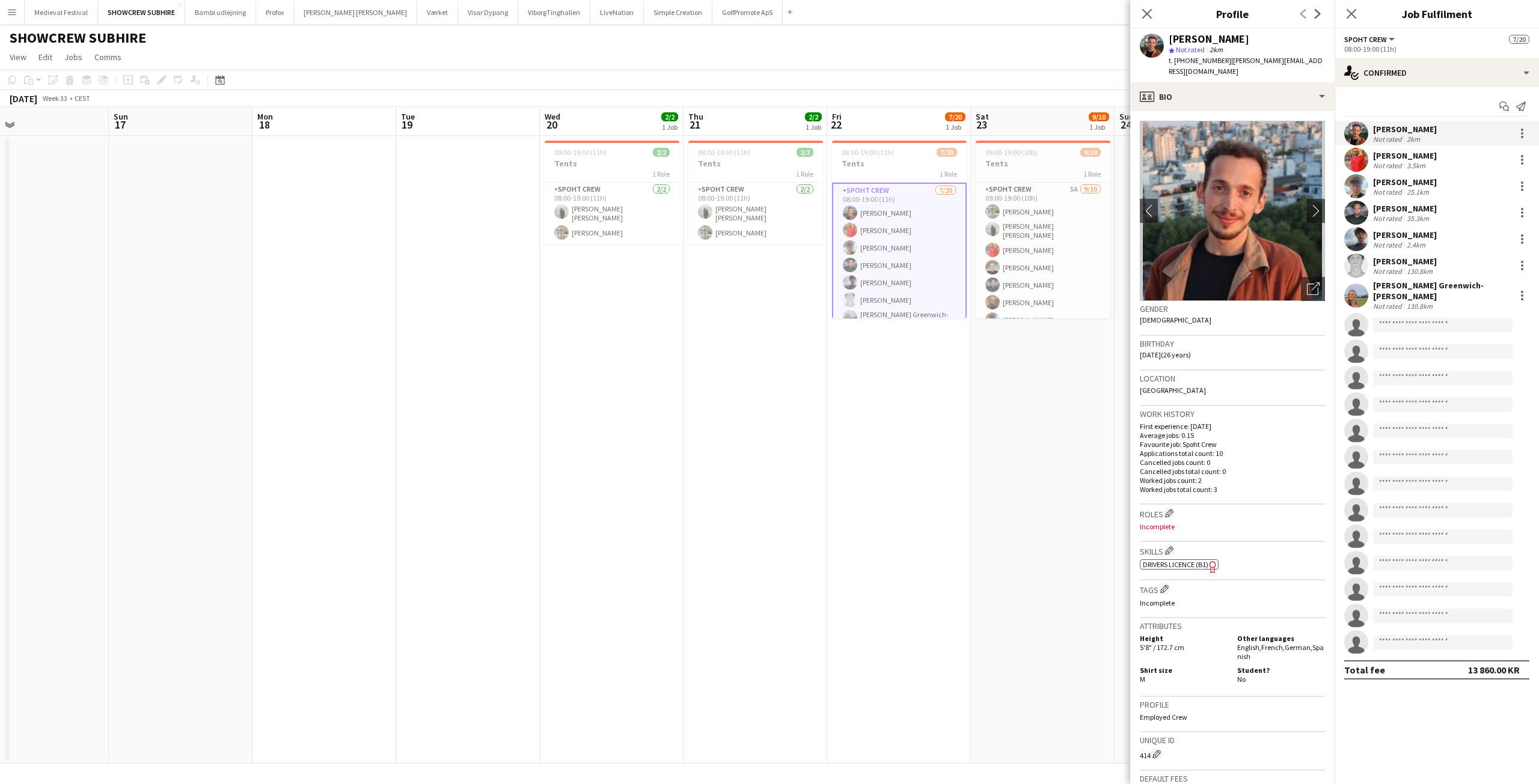
scroll to position [187, 0]
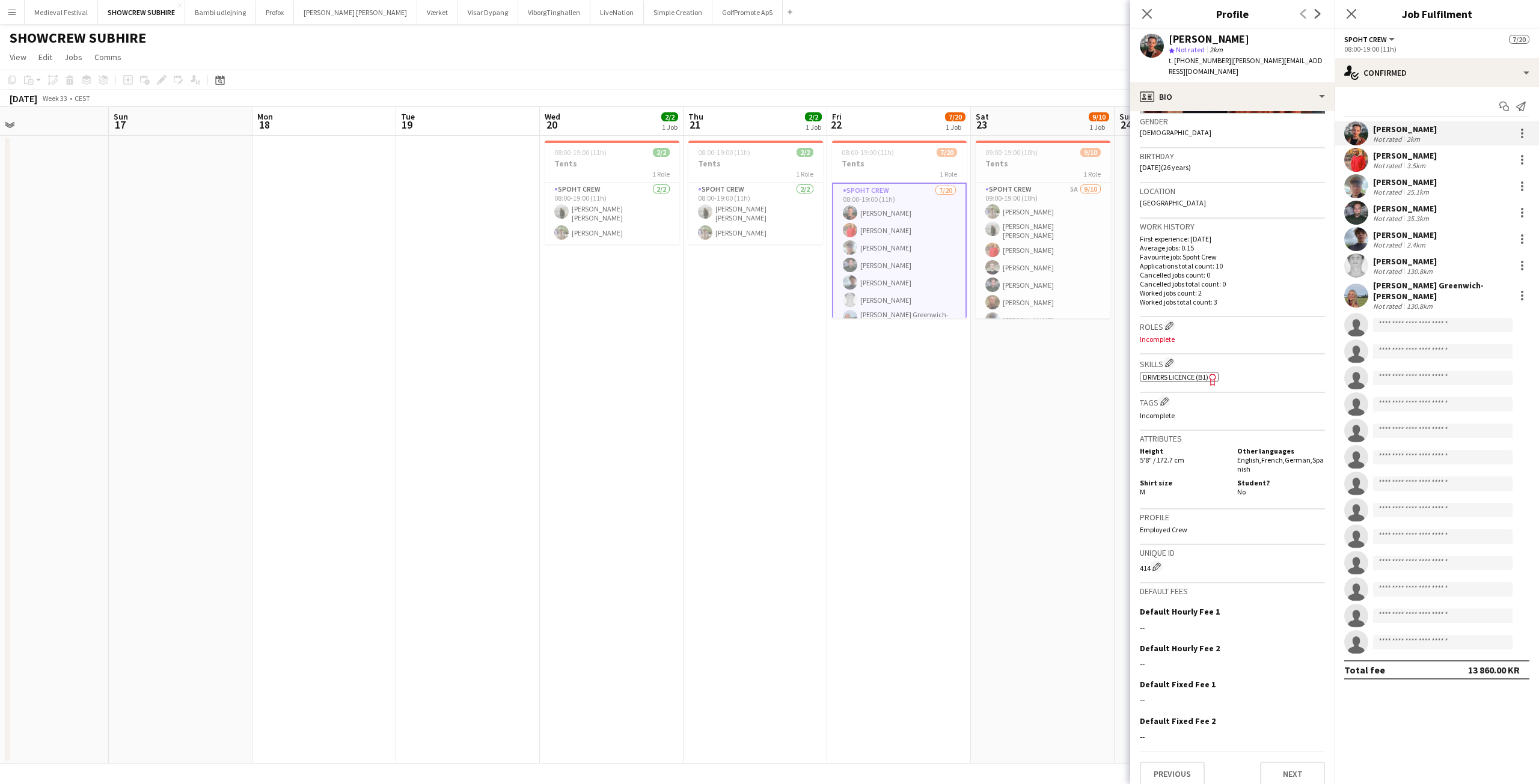
click at [1402, 153] on div "[PERSON_NAME]" at bounding box center [1405, 156] width 64 height 11
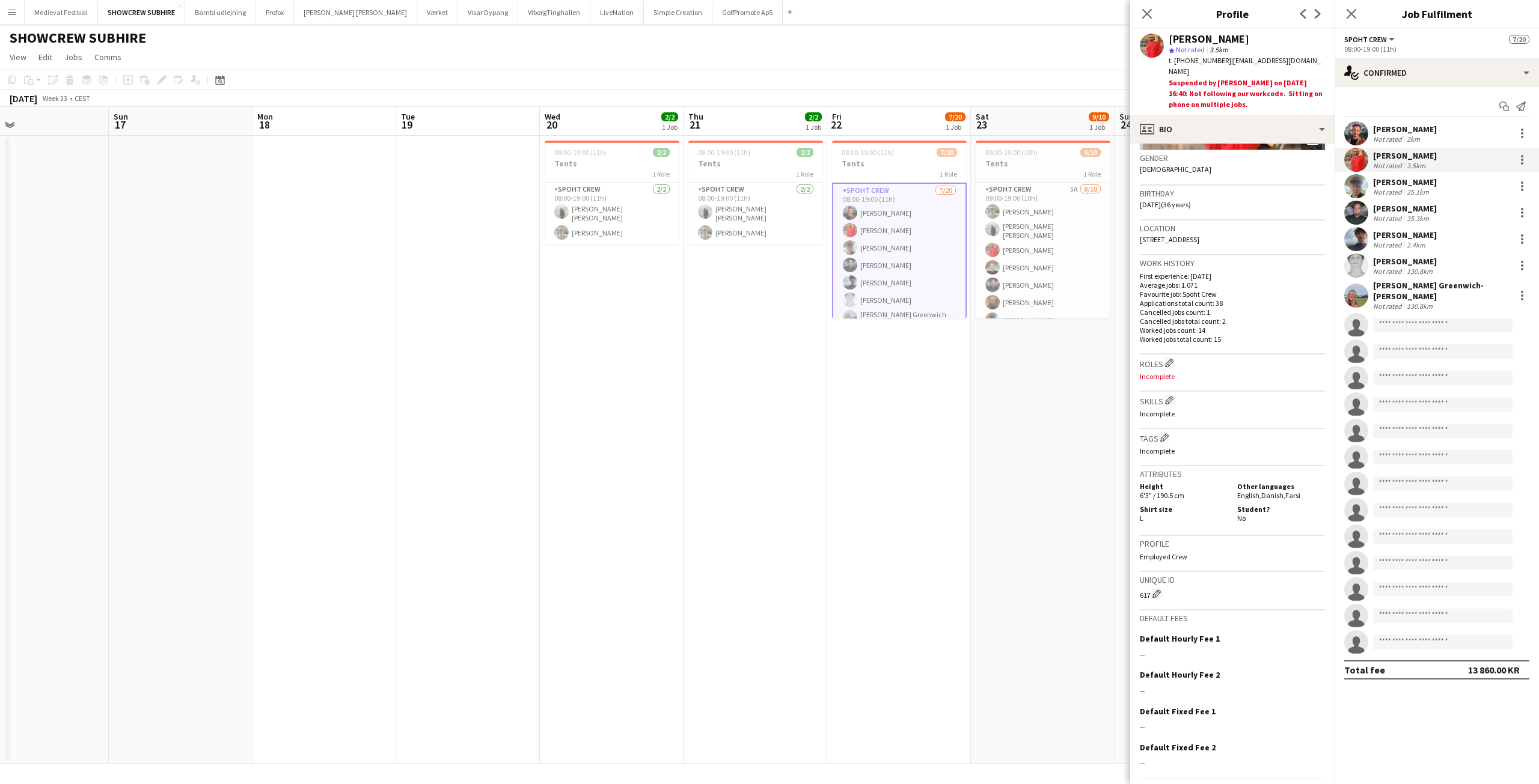
scroll to position [210, 0]
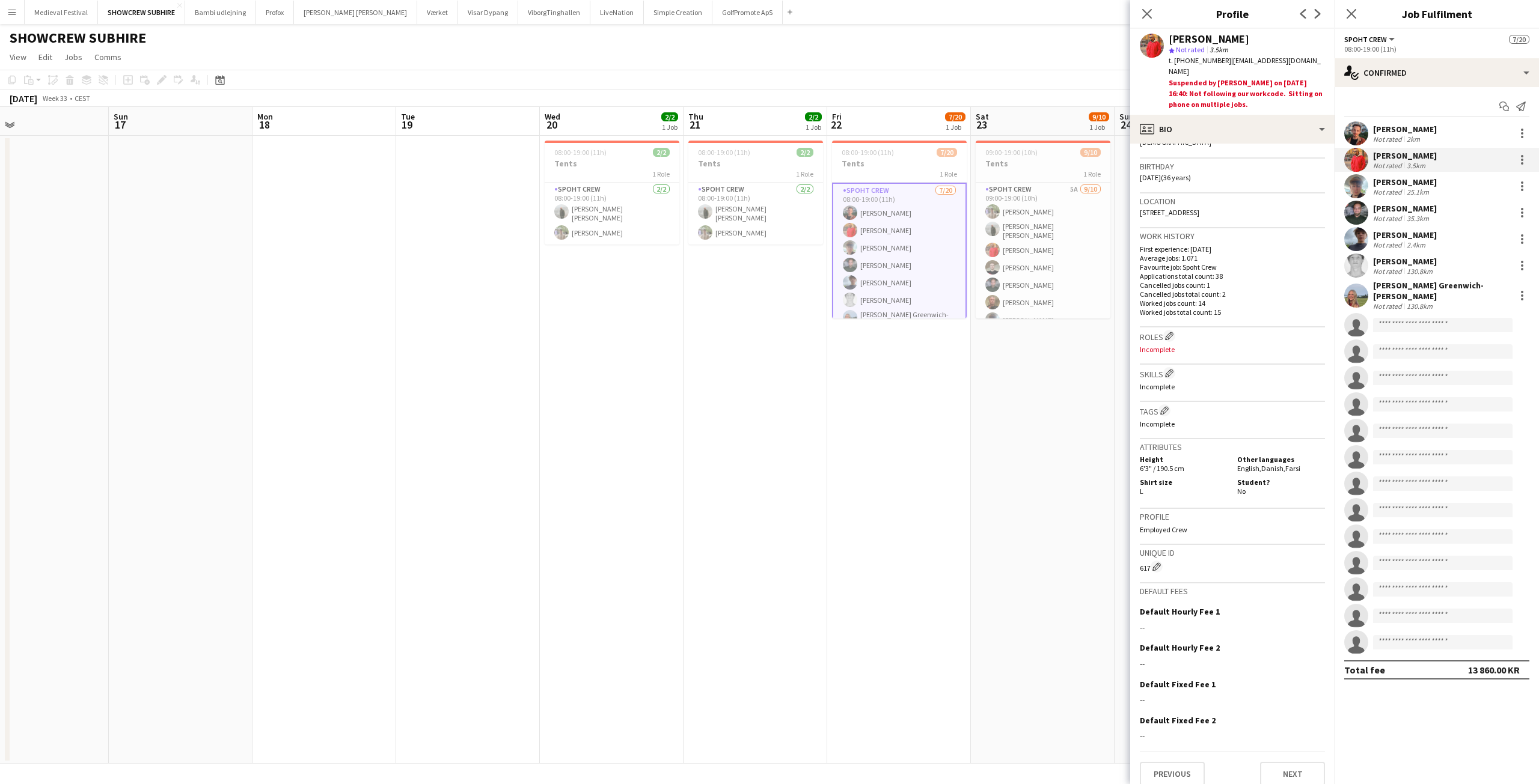
click at [1388, 121] on div "Tomas Esteban Dameson picasso Not rated 2km" at bounding box center [1436, 133] width 205 height 24
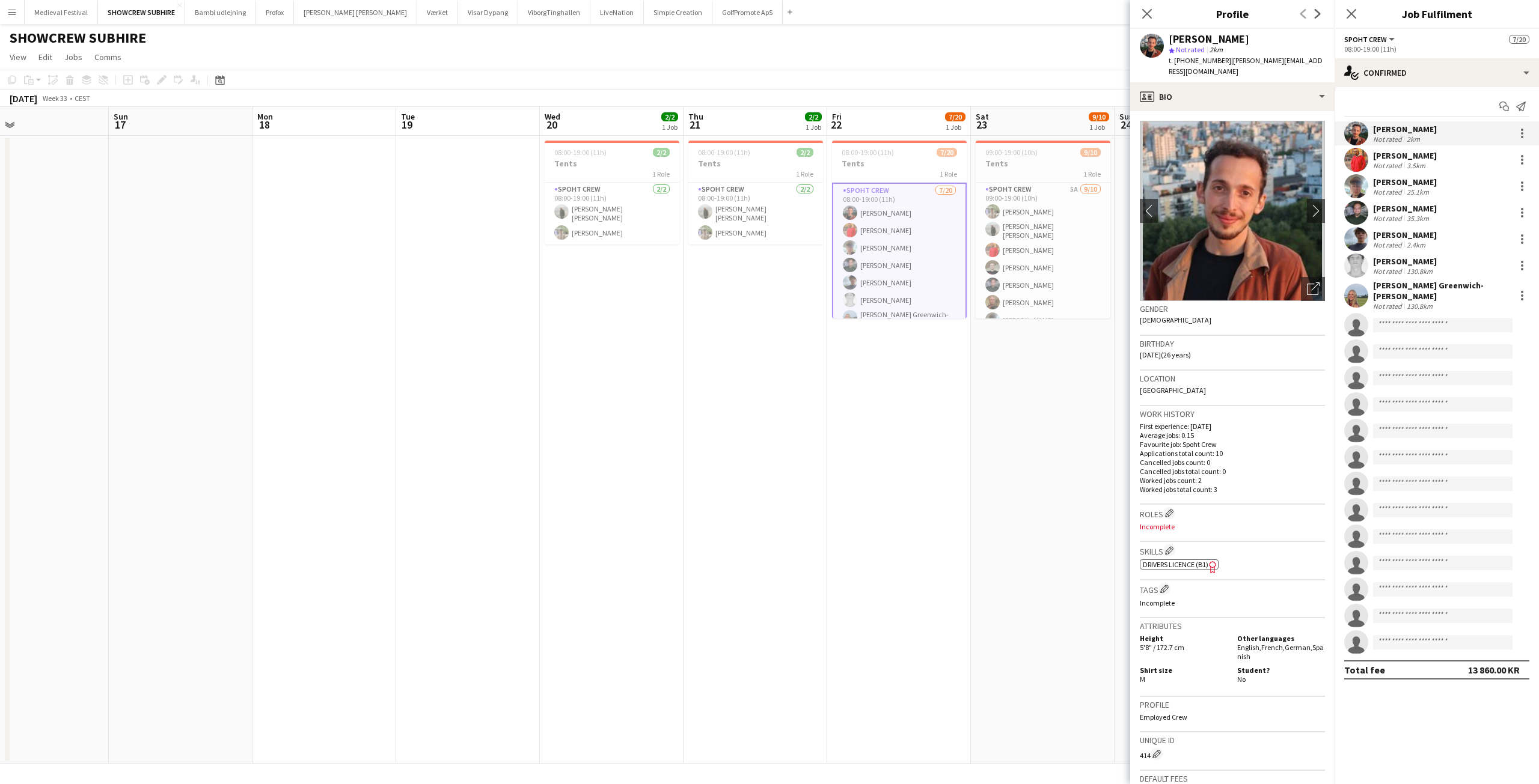
click at [1381, 153] on div "[PERSON_NAME]" at bounding box center [1405, 156] width 64 height 11
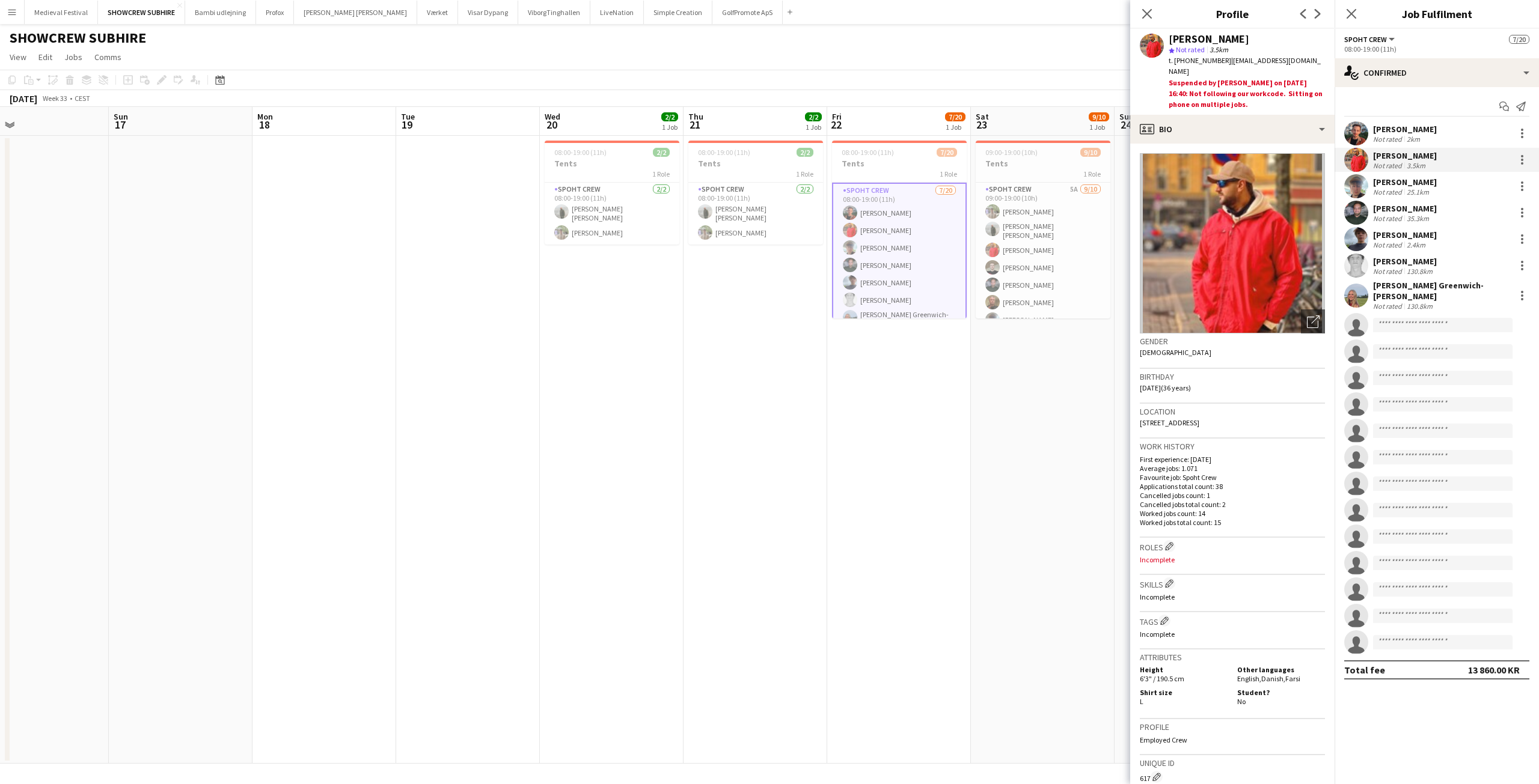
click at [1384, 130] on div "[PERSON_NAME]" at bounding box center [1405, 129] width 64 height 11
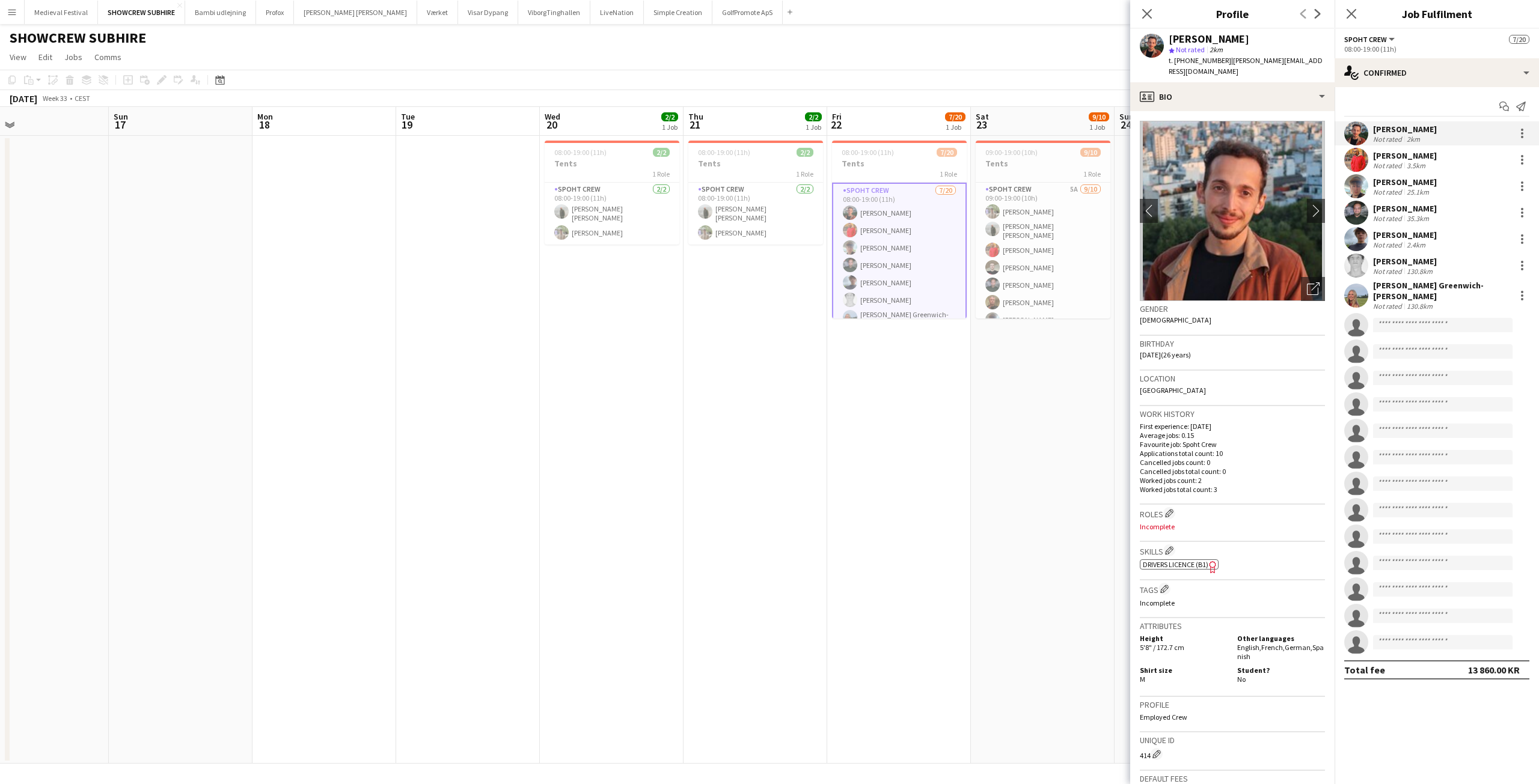
click at [1384, 156] on div "Reza heidari" at bounding box center [1405, 156] width 64 height 11
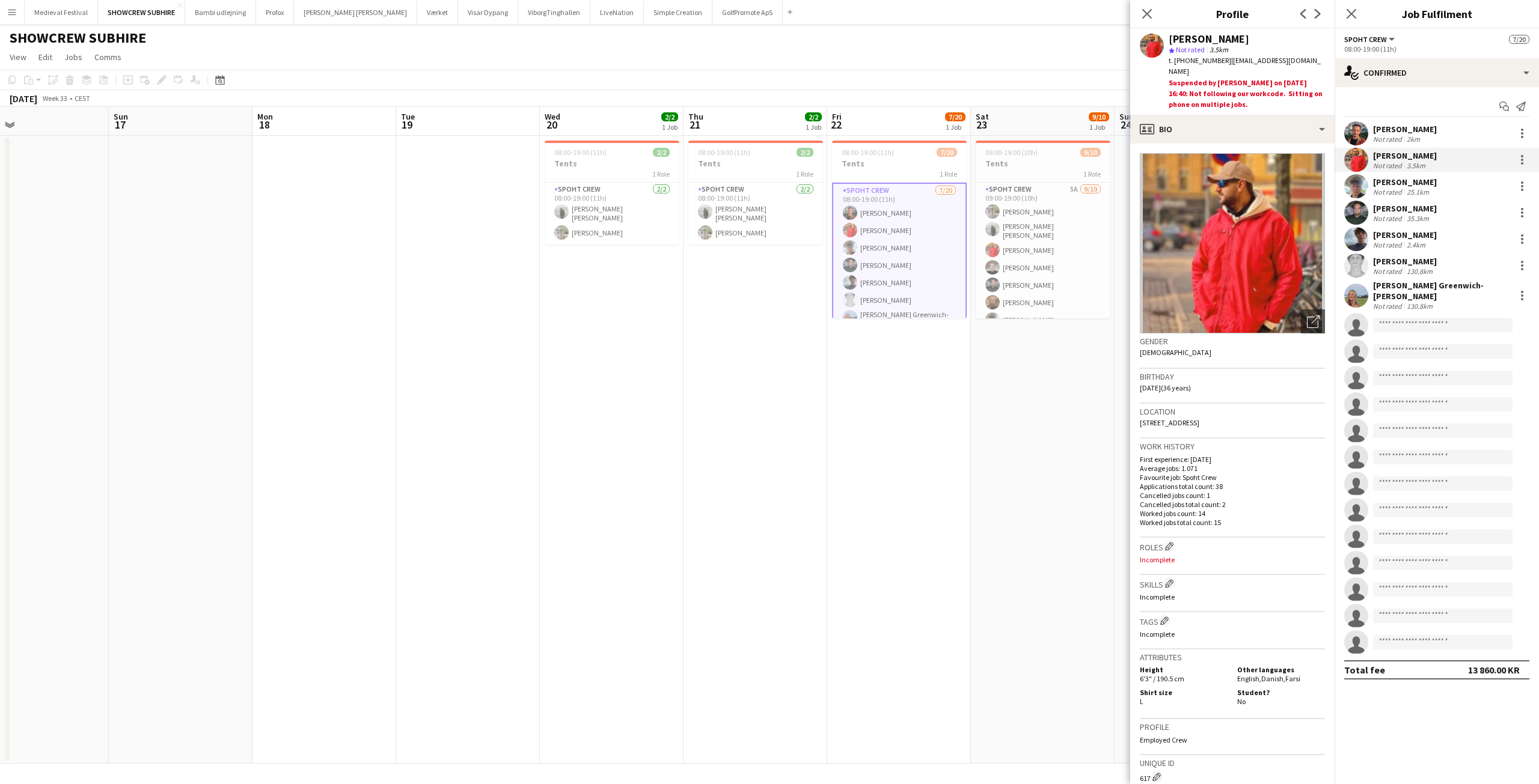
click at [1348, 138] on app-user-avatar at bounding box center [1356, 133] width 24 height 24
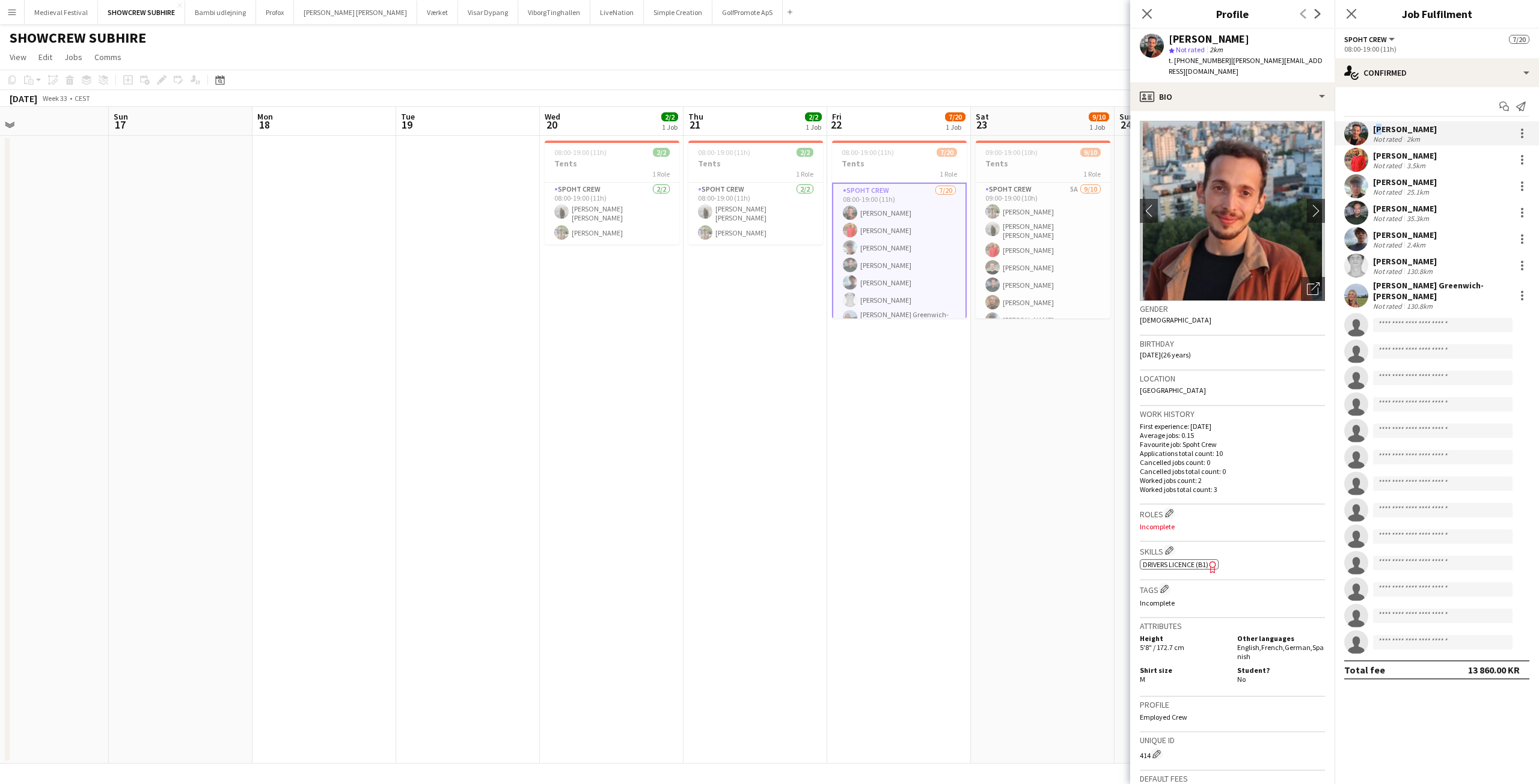
click at [1376, 128] on div "Tomas Esteban Dameson picasso" at bounding box center [1405, 129] width 64 height 11
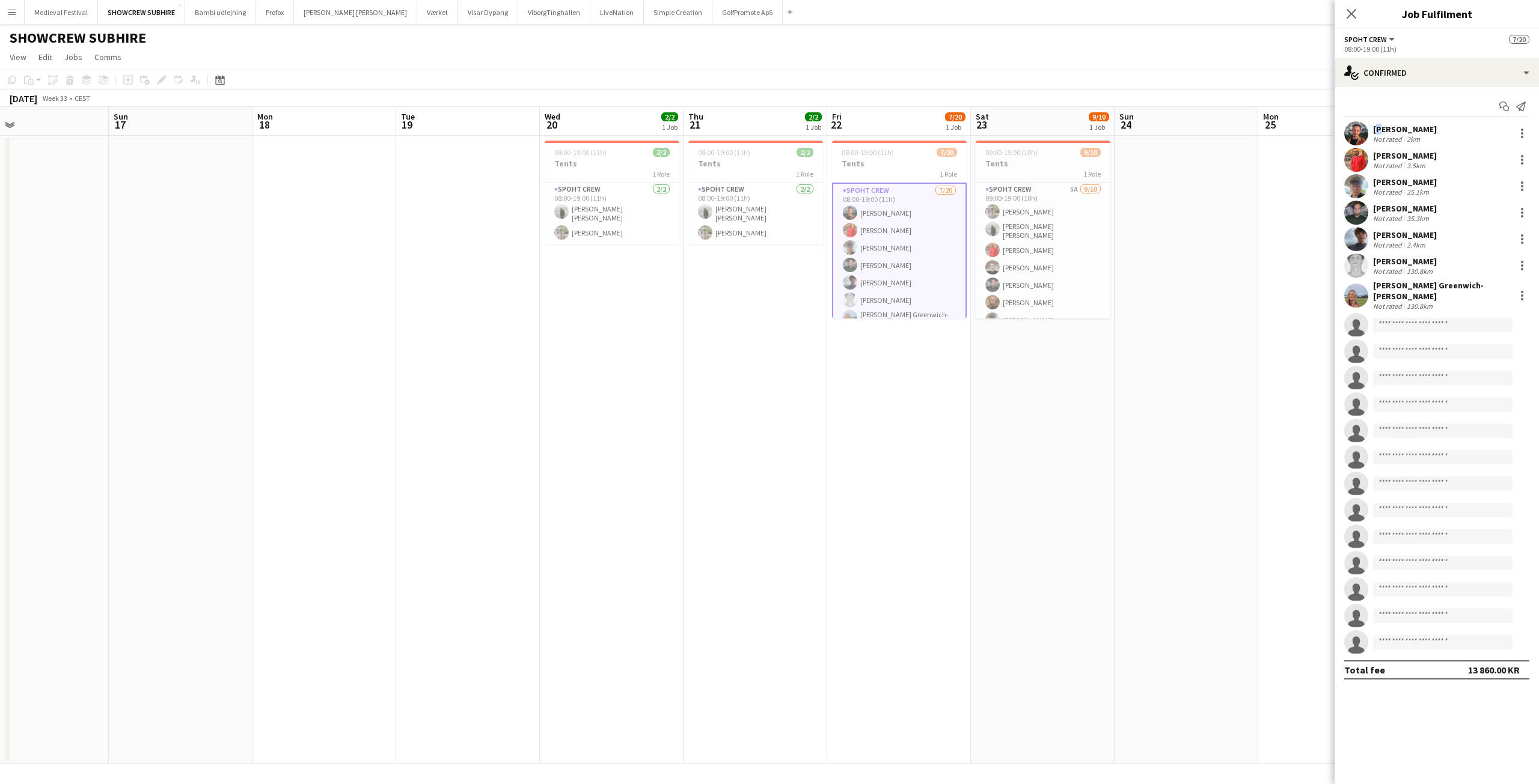
click at [1376, 128] on div "Tomas Esteban Dameson picasso" at bounding box center [1405, 129] width 64 height 11
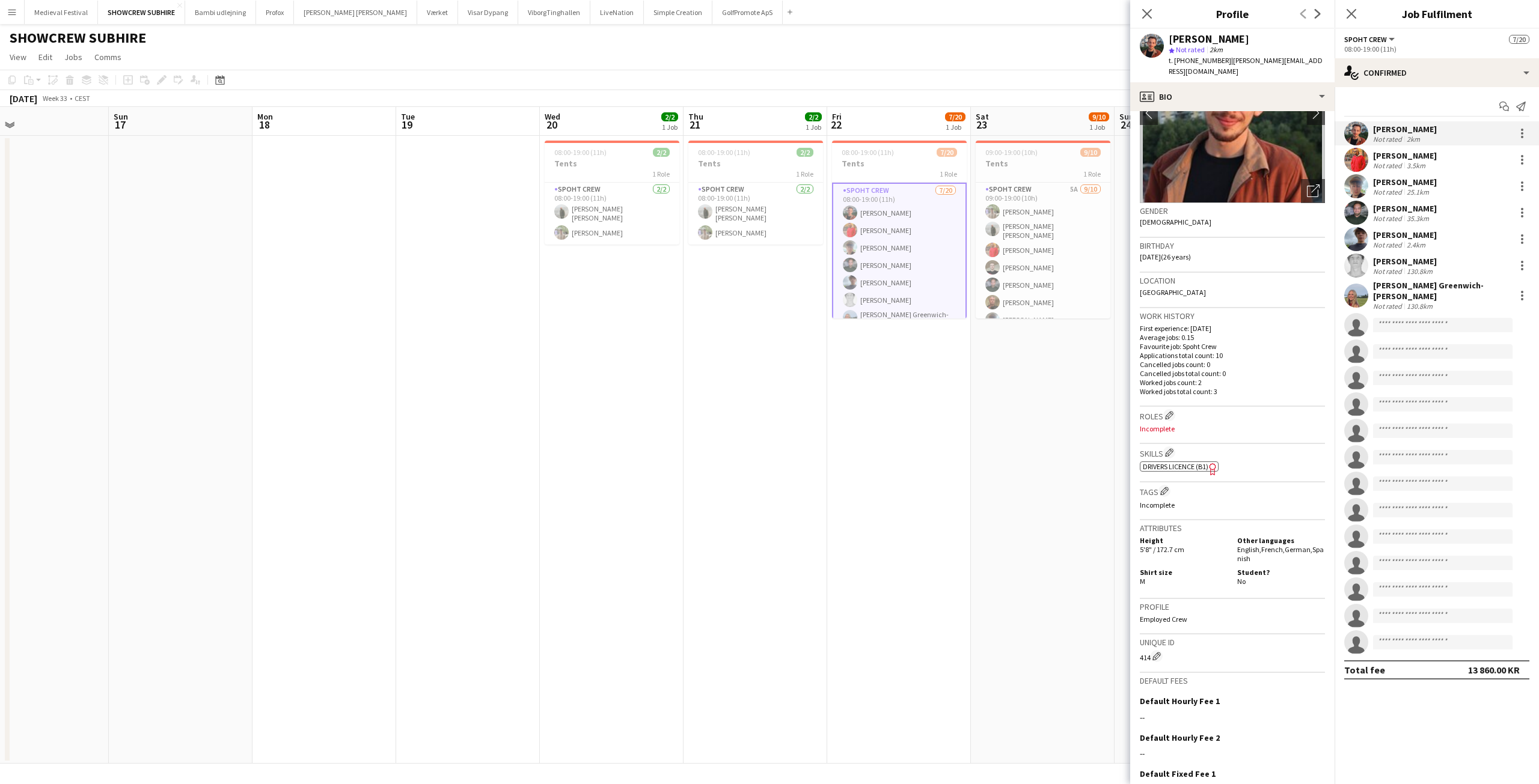
scroll to position [187, 0]
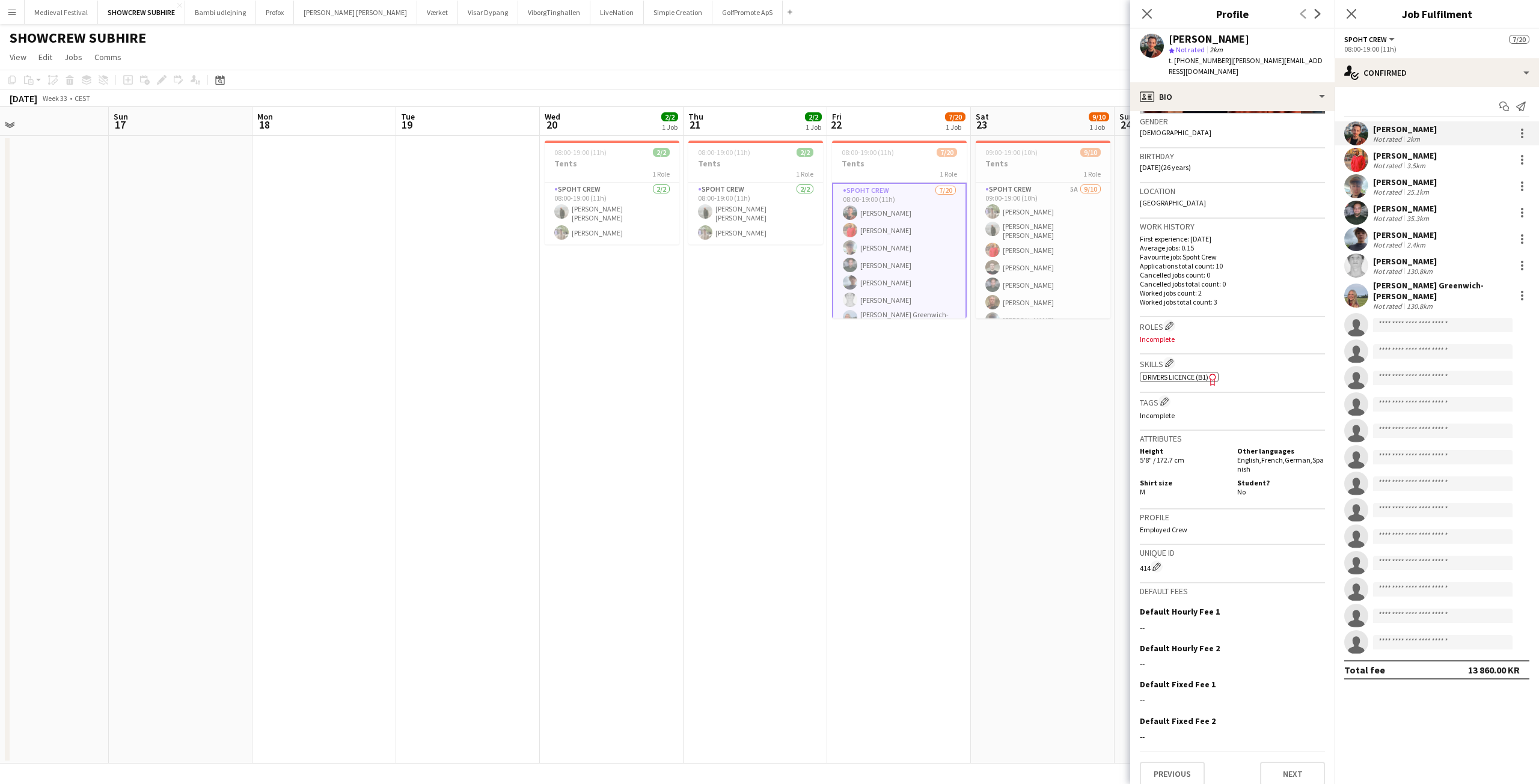
click at [1355, 127] on app-user-avatar at bounding box center [1356, 133] width 24 height 24
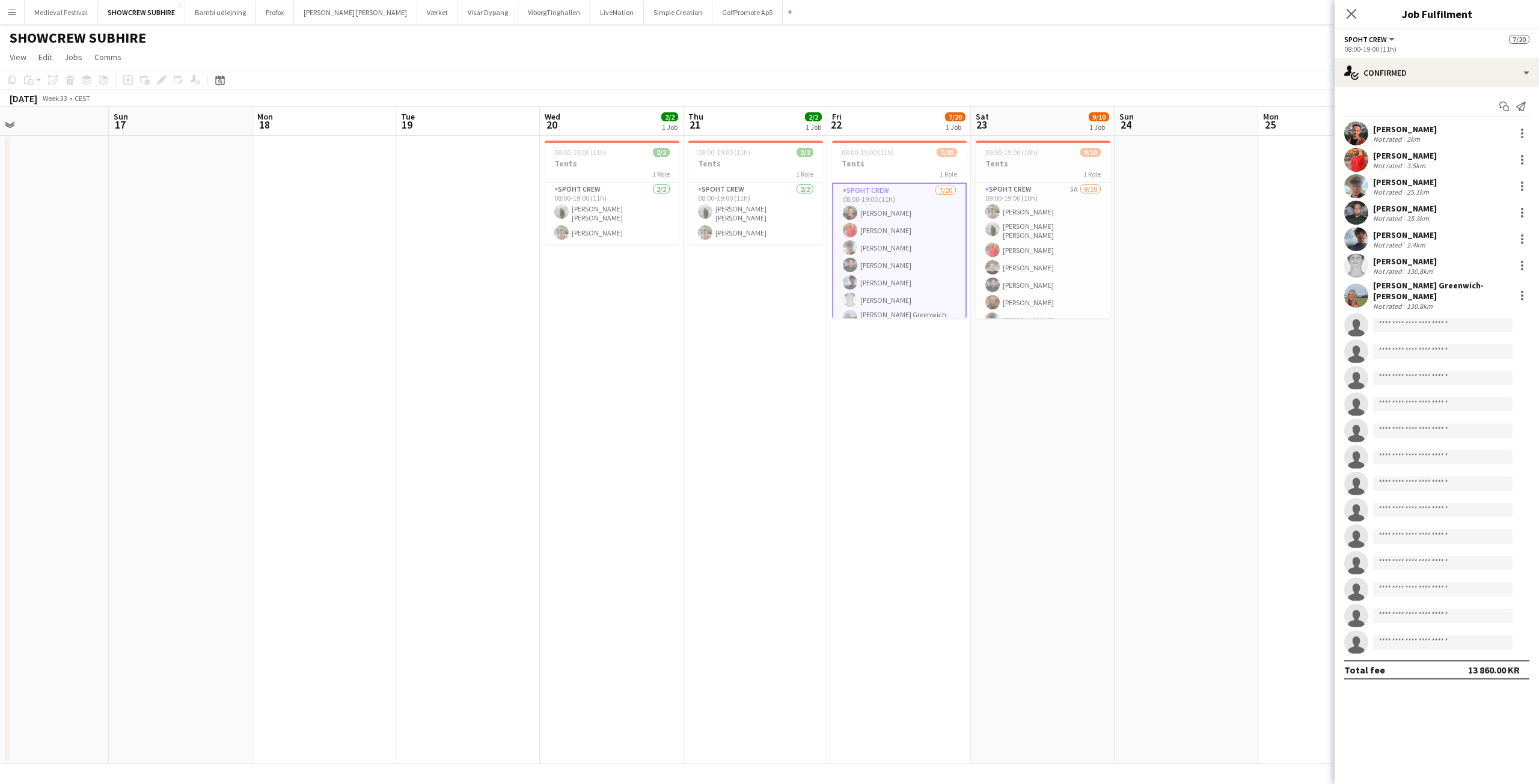
click at [1355, 127] on app-user-avatar at bounding box center [1356, 133] width 24 height 24
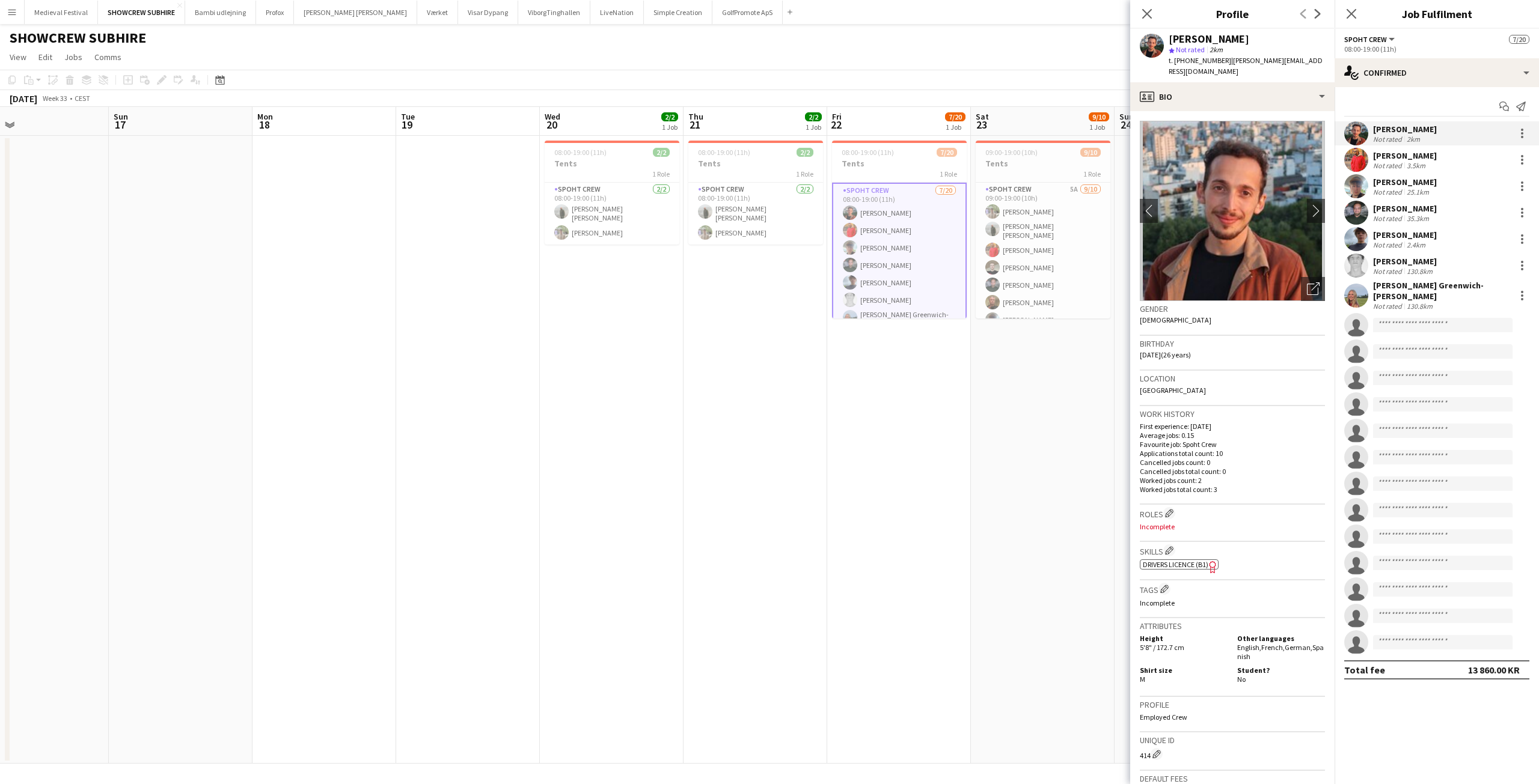
click at [1418, 162] on div "3.5km" at bounding box center [1416, 166] width 23 height 9
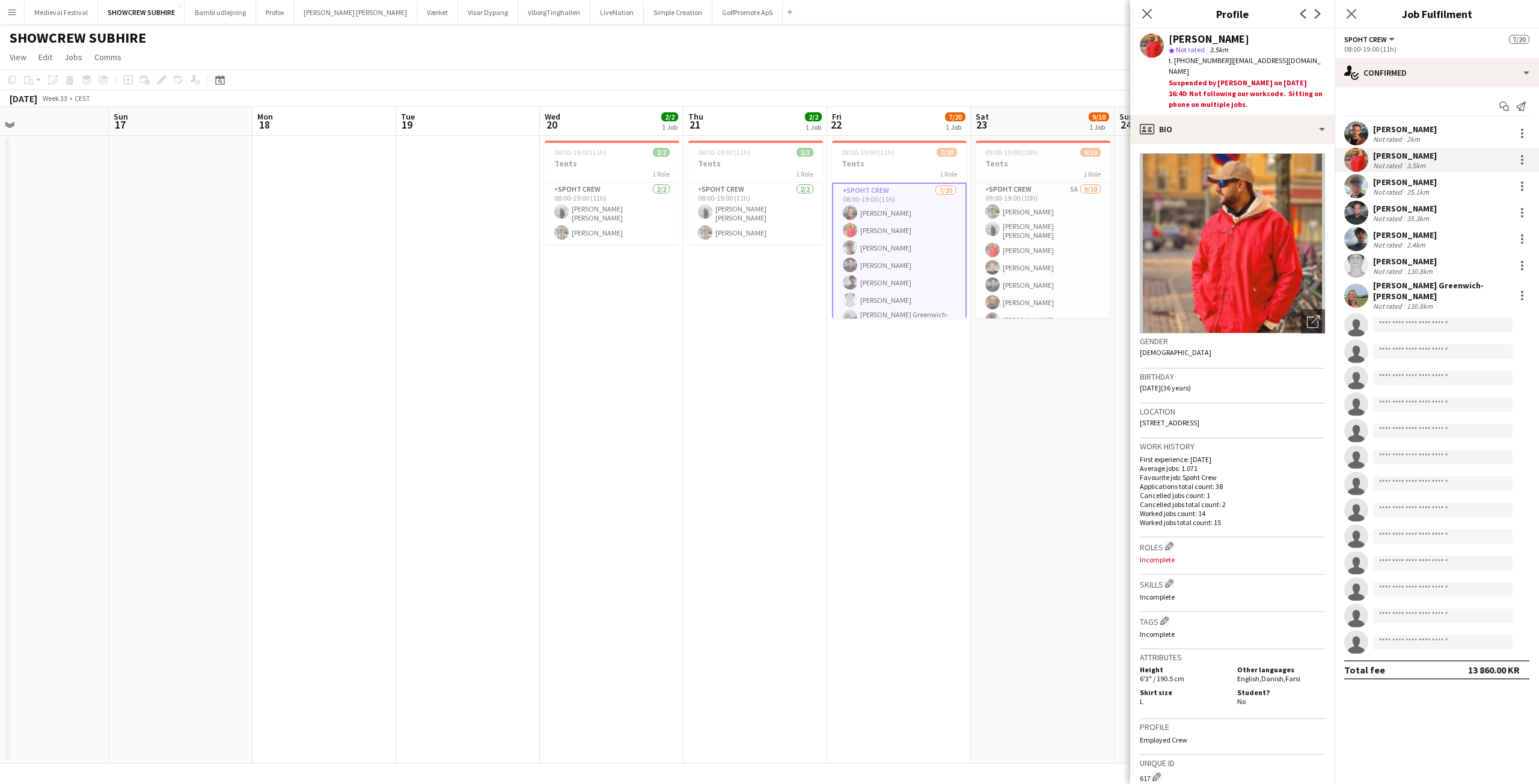
click at [1412, 262] on div "[PERSON_NAME]" at bounding box center [1405, 261] width 64 height 11
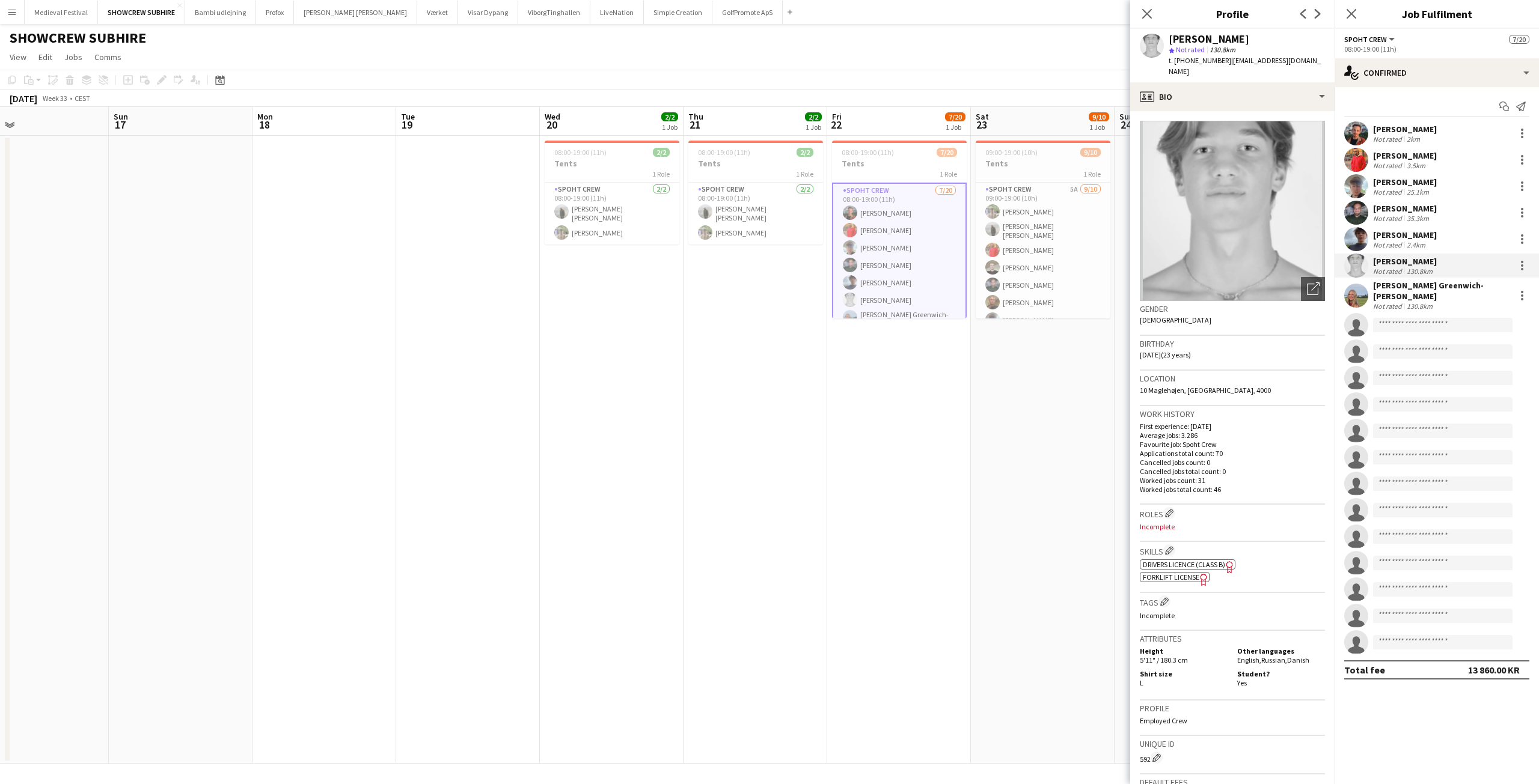
click at [1394, 288] on div "[PERSON_NAME] Greenwich-[PERSON_NAME]" at bounding box center [1442, 290] width 137 height 21
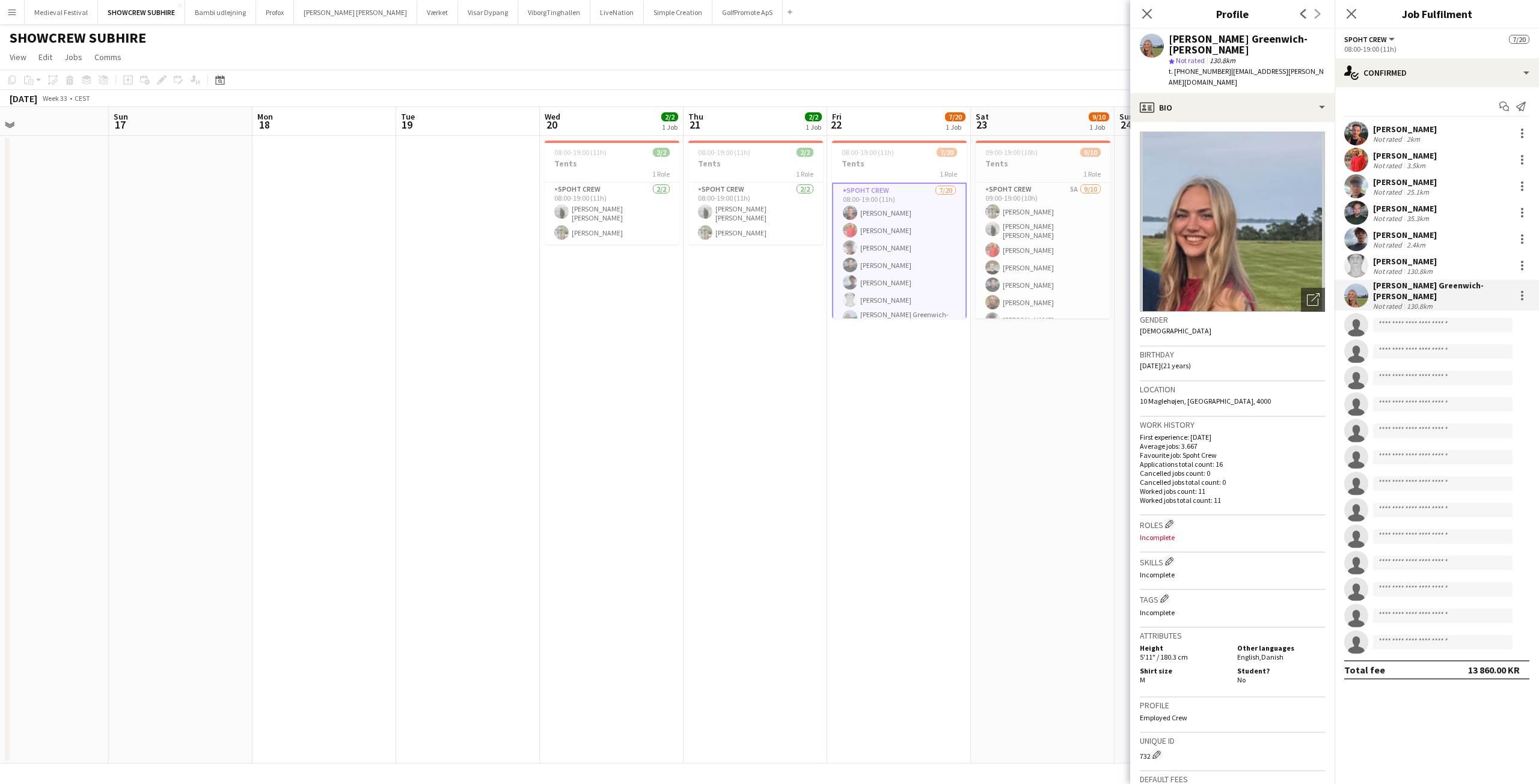
click at [1399, 262] on div "[PERSON_NAME]" at bounding box center [1405, 261] width 64 height 11
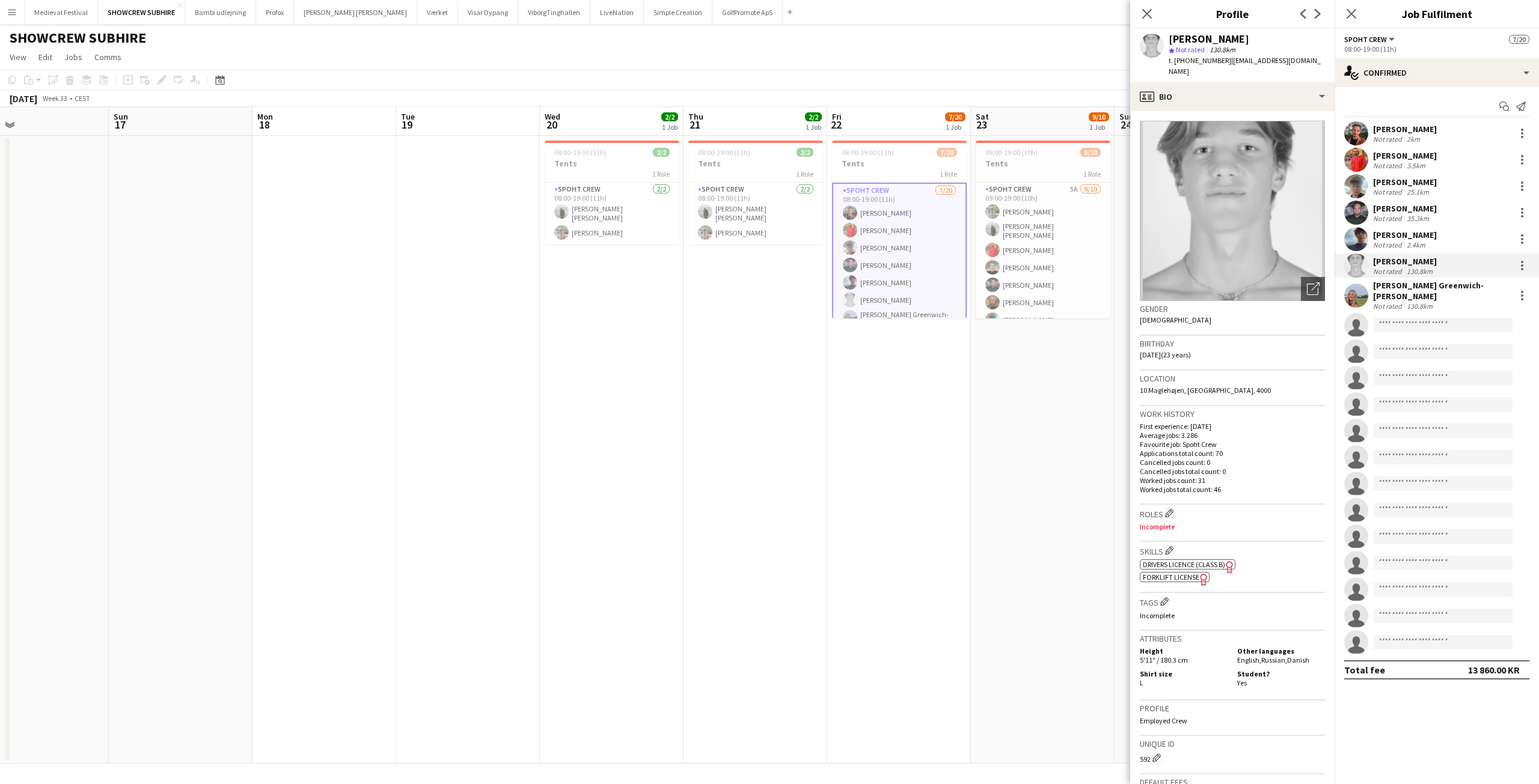
drag, startPoint x: 1250, startPoint y: 86, endPoint x: 1465, endPoint y: 282, distance: 290.9
click at [1465, 282] on div "[PERSON_NAME] Greenwich-[PERSON_NAME]" at bounding box center [1442, 290] width 137 height 21
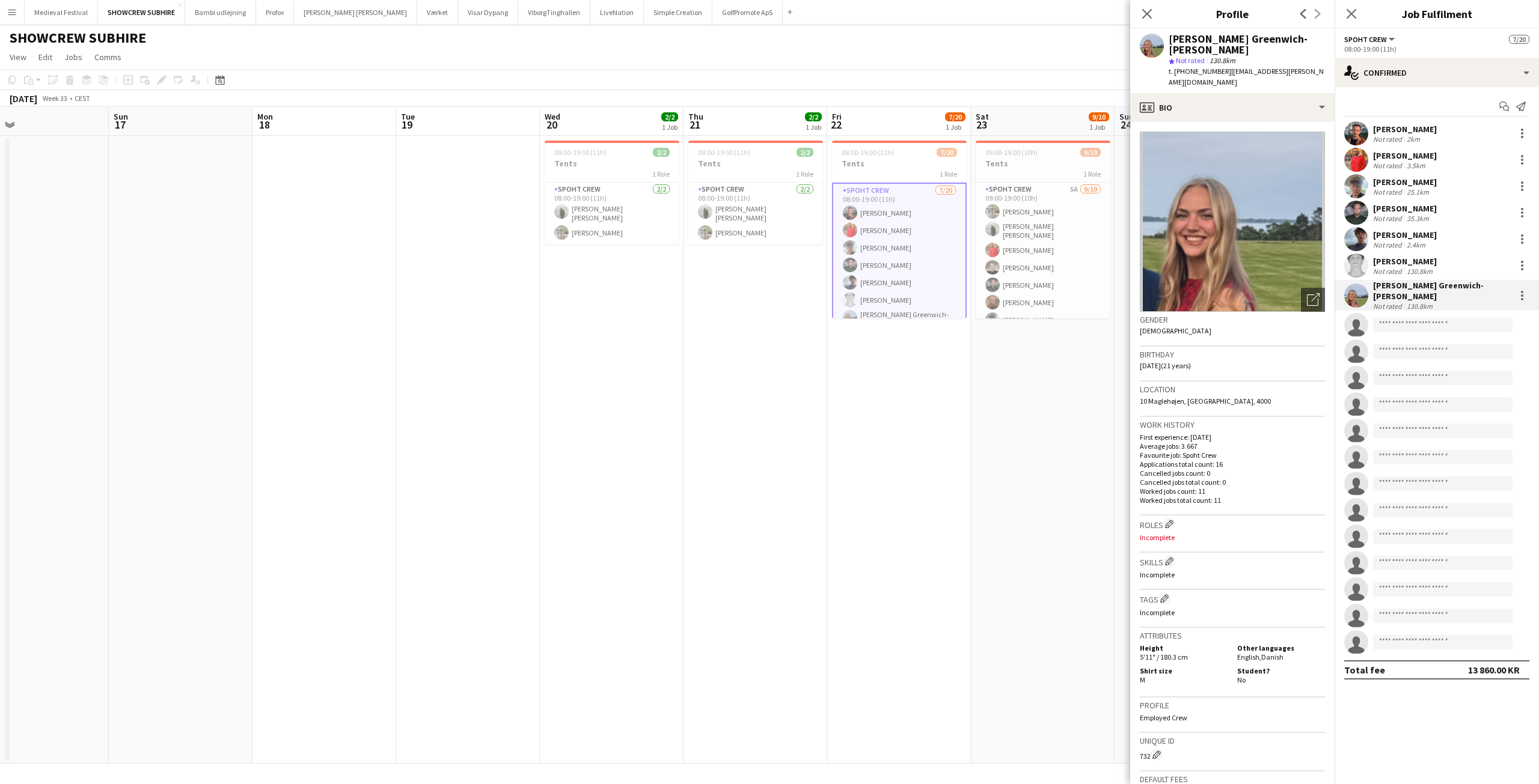
click at [1394, 264] on div "[PERSON_NAME]" at bounding box center [1405, 261] width 64 height 11
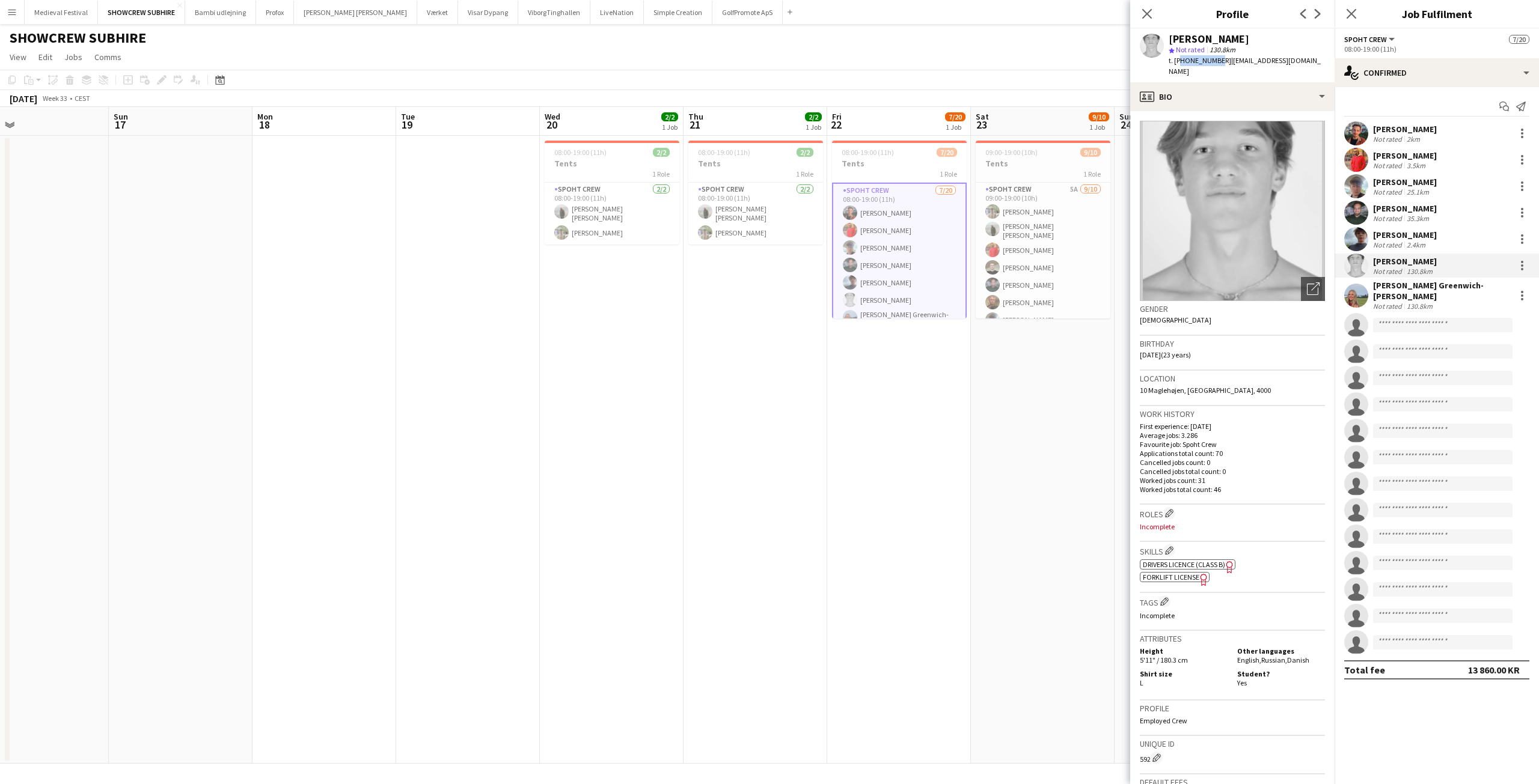
drag, startPoint x: 1212, startPoint y: 61, endPoint x: 1177, endPoint y: 61, distance: 35.0
click at [1177, 61] on span "t. [PHONE_NUMBER]" at bounding box center [1200, 61] width 63 height 9
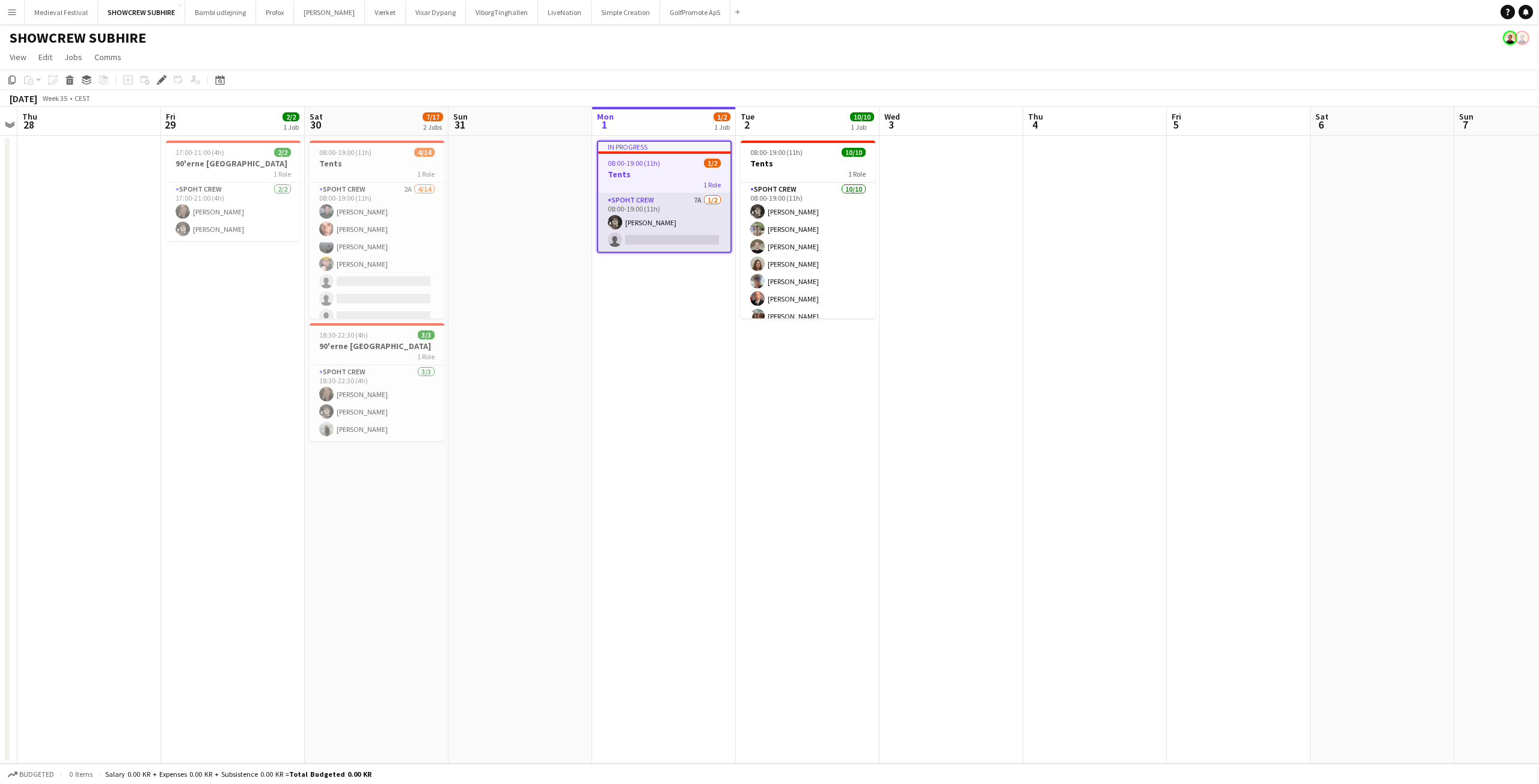
click at [667, 233] on app-card-role "Spoht Crew 7A [DATE] 08:00-19:00 (11h) [PERSON_NAME] single-neutral-actions" at bounding box center [664, 222] width 132 height 58
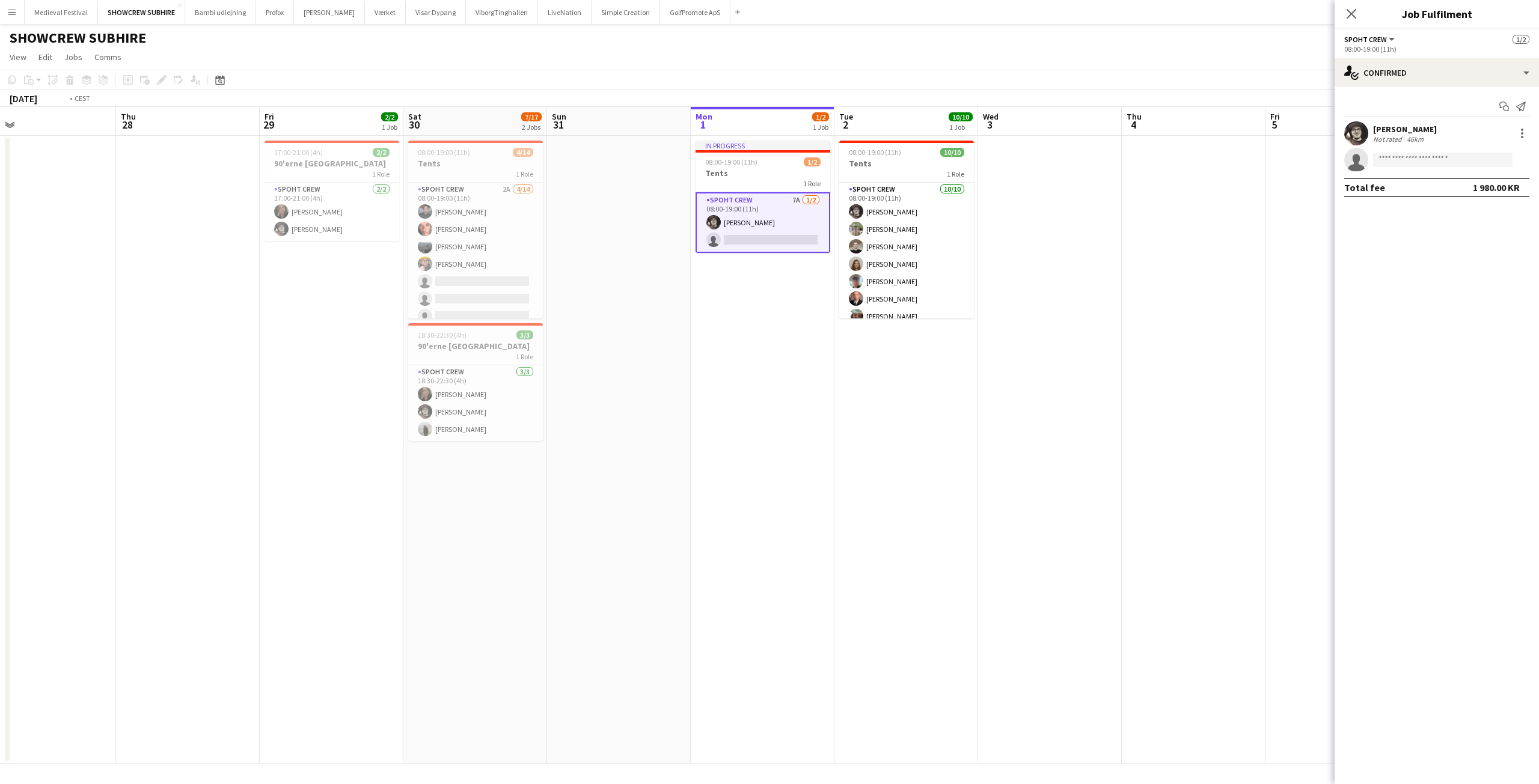
drag, startPoint x: 512, startPoint y: 294, endPoint x: 1028, endPoint y: 338, distance: 517.9
click at [1042, 338] on app-calendar-viewport "Mon 25 Tue 26 Wed 27 Thu 28 Fri 29 2/2 1 Job Sat 30 7/17 2 Jobs Sun 31 Mon 1 1/…" at bounding box center [769, 436] width 1539 height 657
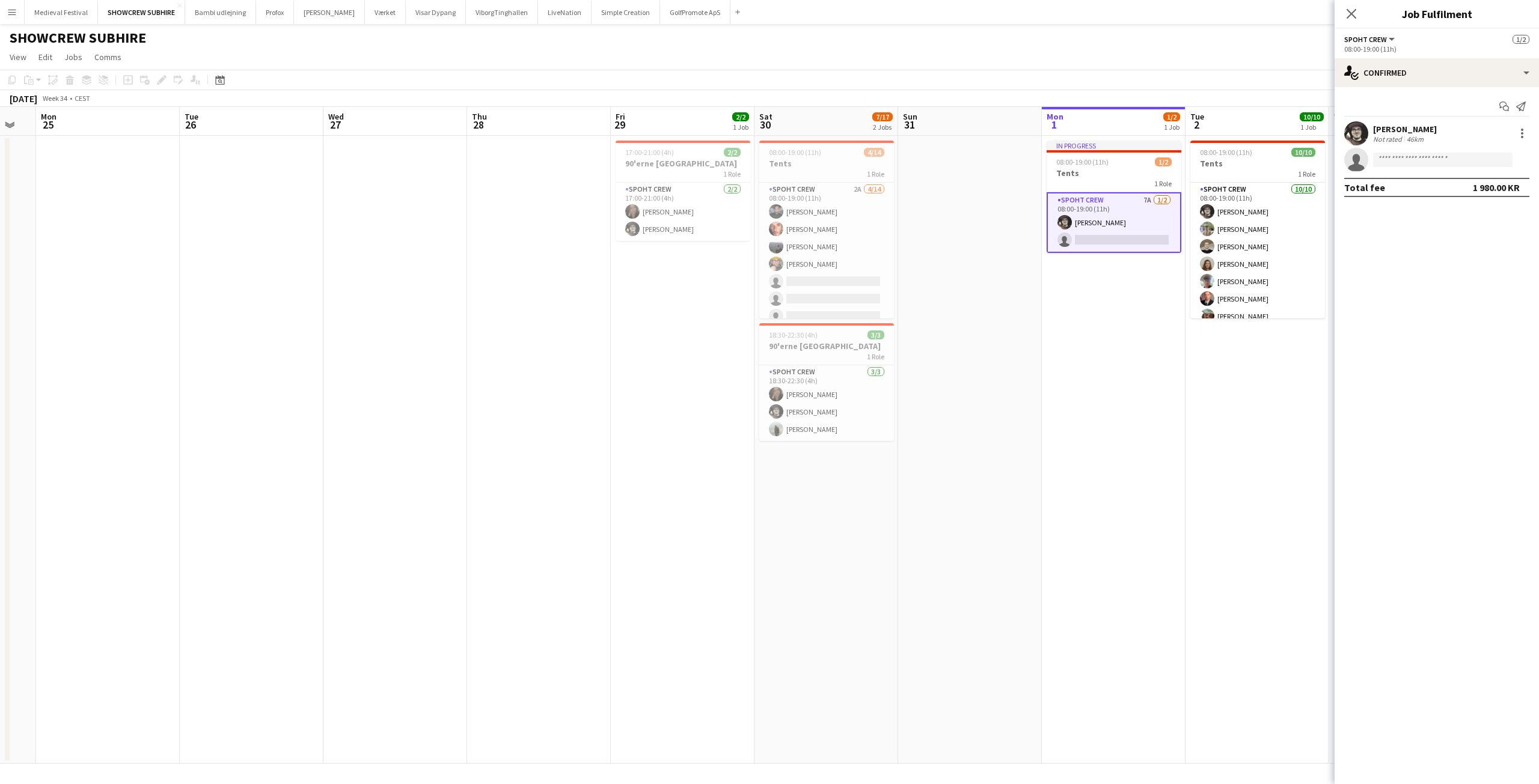
drag, startPoint x: 465, startPoint y: 352, endPoint x: 1263, endPoint y: 350, distance: 798.0
click at [1264, 350] on app-calendar-viewport "Fri 22 7/20 1 Job Sat 23 9/10 1 Job Sun 24 Mon 25 Tue 26 Wed 27 Thu 28 Fri 29 2…" at bounding box center [769, 436] width 1539 height 657
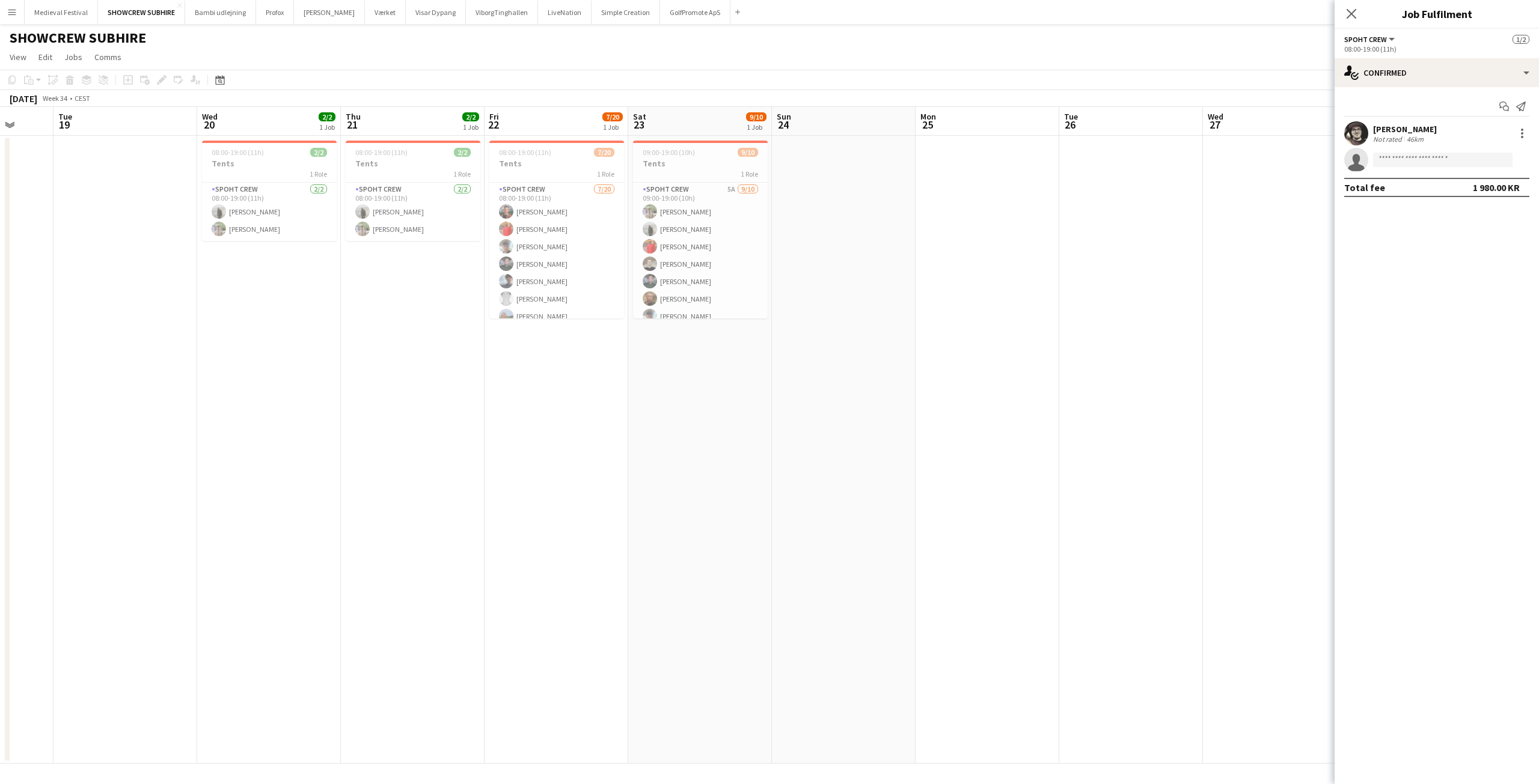
scroll to position [0, 377]
click at [607, 319] on app-date-cell "08:00-19:00 (11h) 7/20 Tents 1 Role Spoht Crew [DATE] 08:00-19:00 (11h) [PERSON…" at bounding box center [557, 450] width 144 height 628
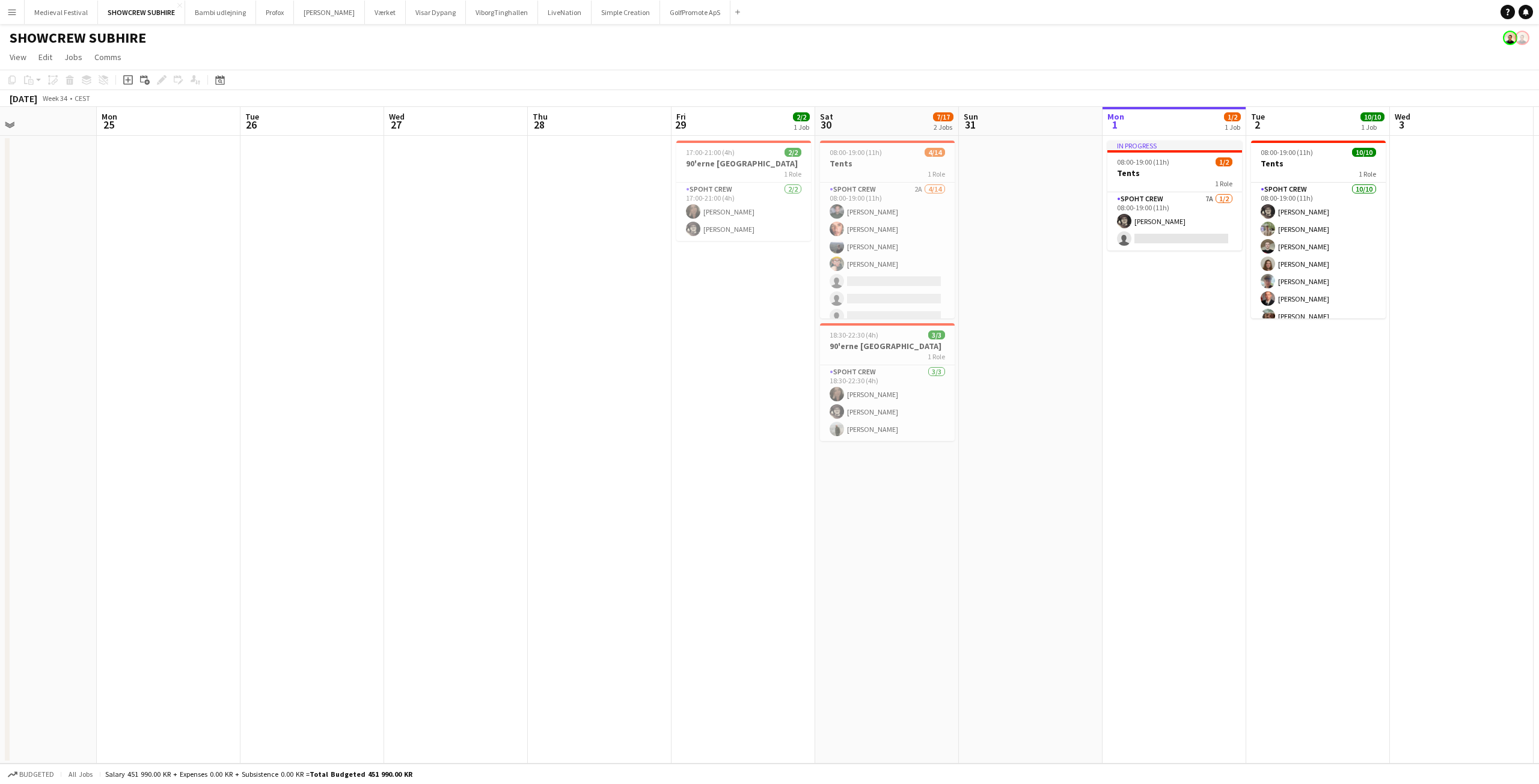
scroll to position [0, 381]
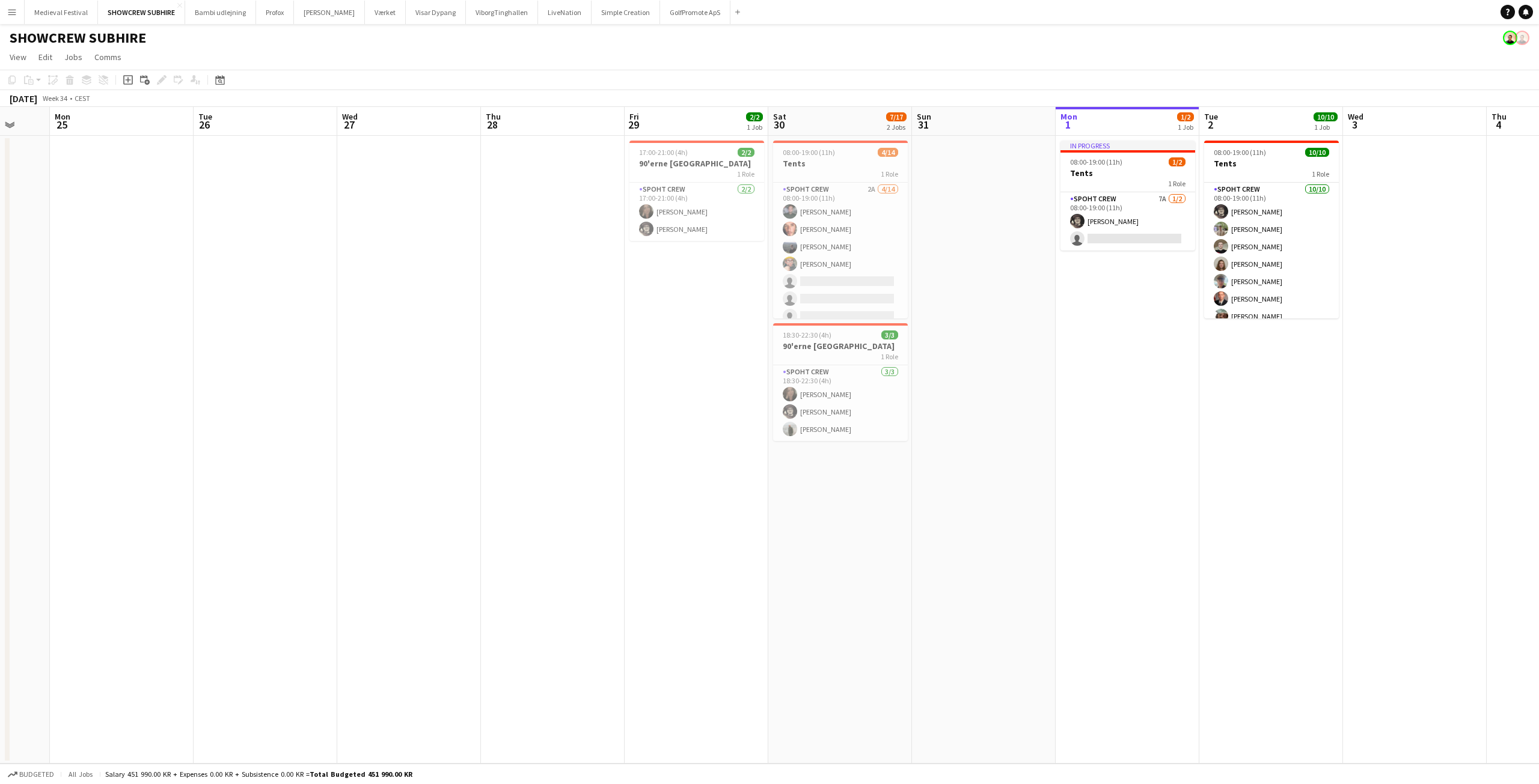
drag, startPoint x: 1046, startPoint y: 286, endPoint x: 180, endPoint y: 302, distance: 866.1
click at [180, 302] on app-calendar-viewport "Fri 22 7/20 1 Job Sat 23 9/10 1 Job Sun 24 Mon 25 Tue 26 Wed 27 Thu 28 Fri 29 2…" at bounding box center [769, 436] width 1539 height 657
click at [1124, 205] on app-card-role "Spoht Crew 7A [DATE] 08:00-19:00 (11h) [PERSON_NAME] single-neutral-actions" at bounding box center [1128, 221] width 135 height 58
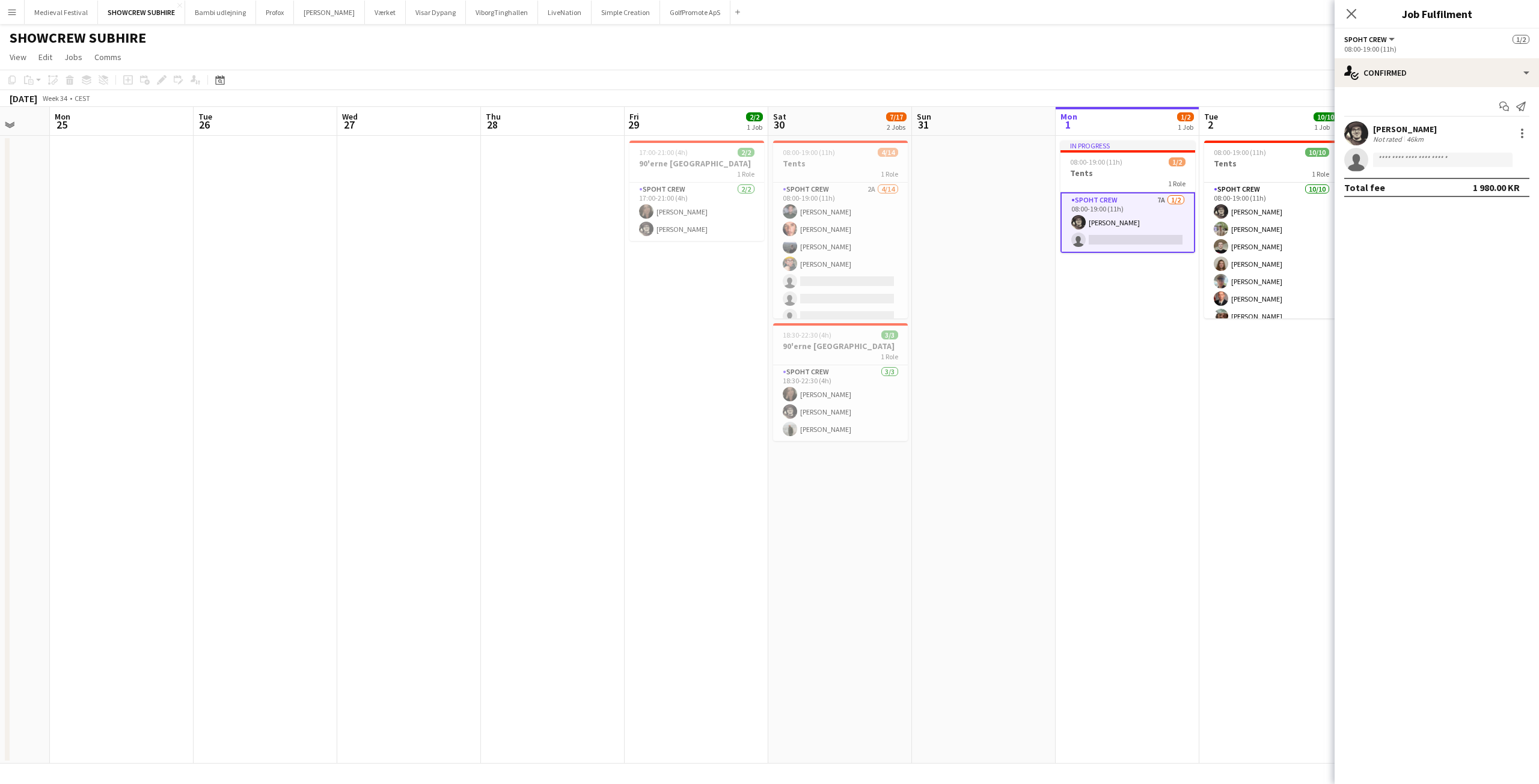
click at [1083, 358] on app-date-cell "In progress 08:00-19:00 (11h) 1/2 Tents 1 Role Spoht Crew 7A [DATE] 08:00-19:00…" at bounding box center [1128, 450] width 144 height 628
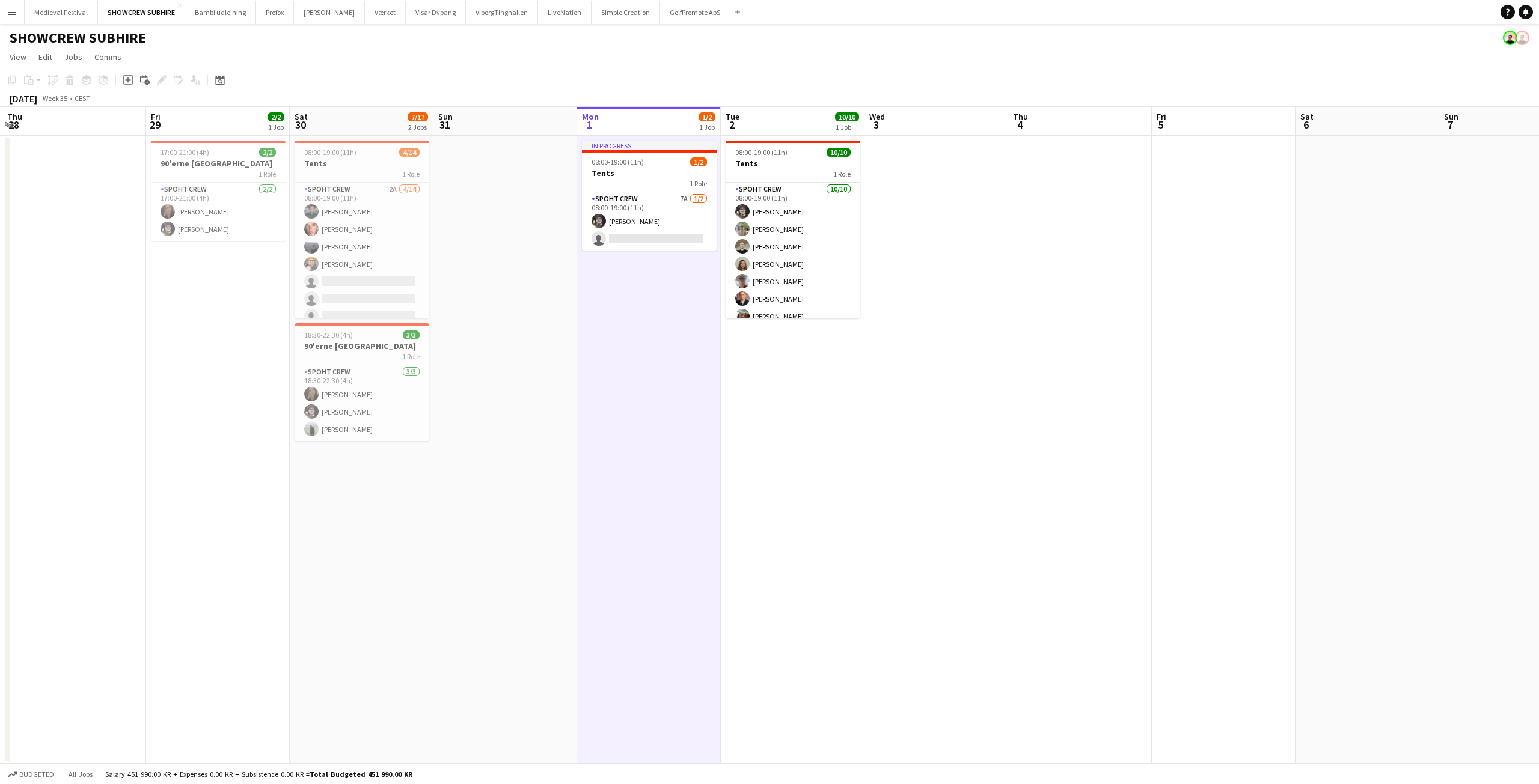
drag, startPoint x: 1226, startPoint y: 347, endPoint x: 143, endPoint y: 63, distance: 1119.6
click at [516, 334] on app-calendar-viewport "Mon 25 Tue 26 Wed 27 Thu 28 Fri 29 2/2 1 Job Sat 30 7/17 2 Jobs Sun 31 Mon 1 1/…" at bounding box center [769, 436] width 1539 height 657
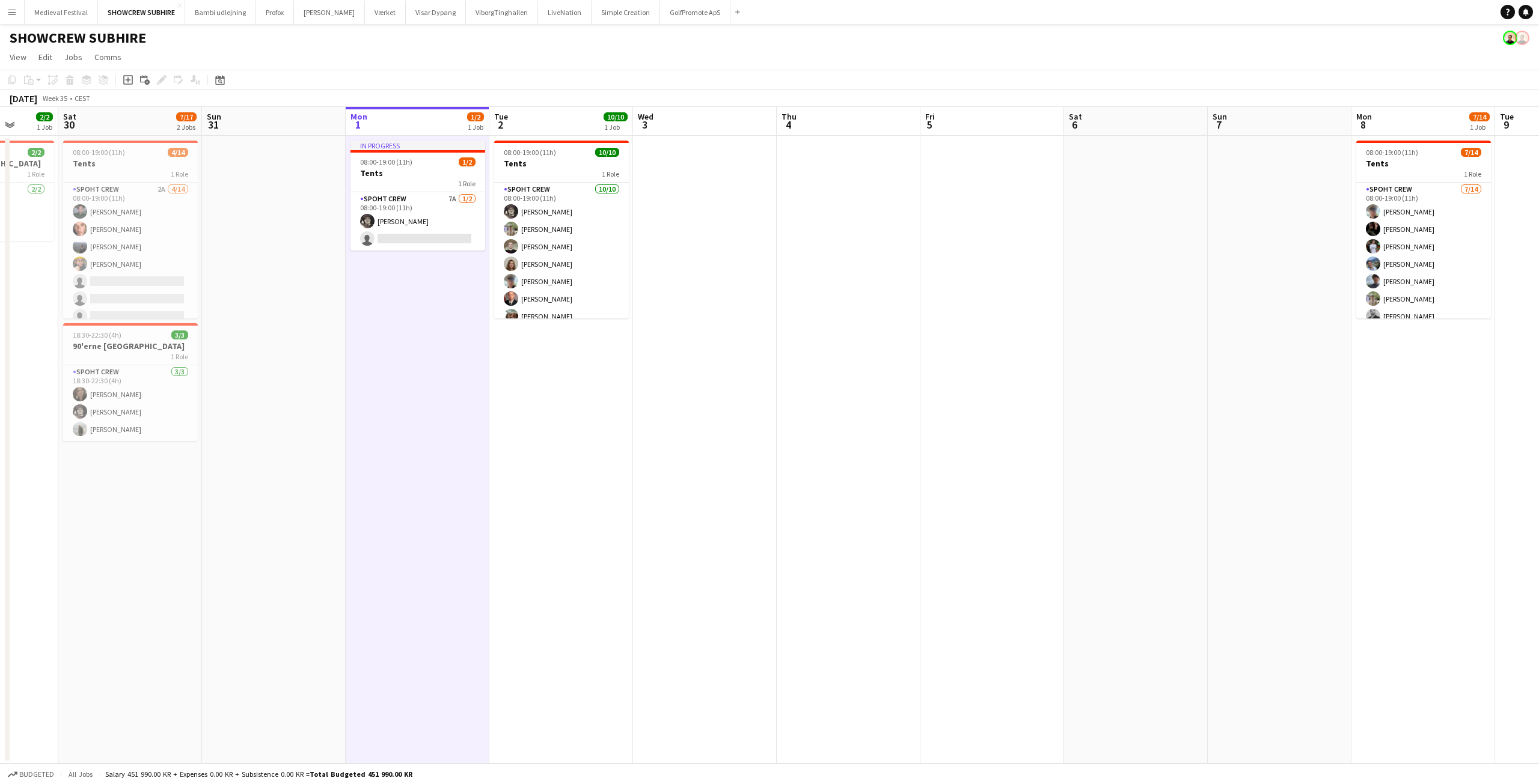
click at [3, 15] on button "Menu" at bounding box center [12, 12] width 24 height 24
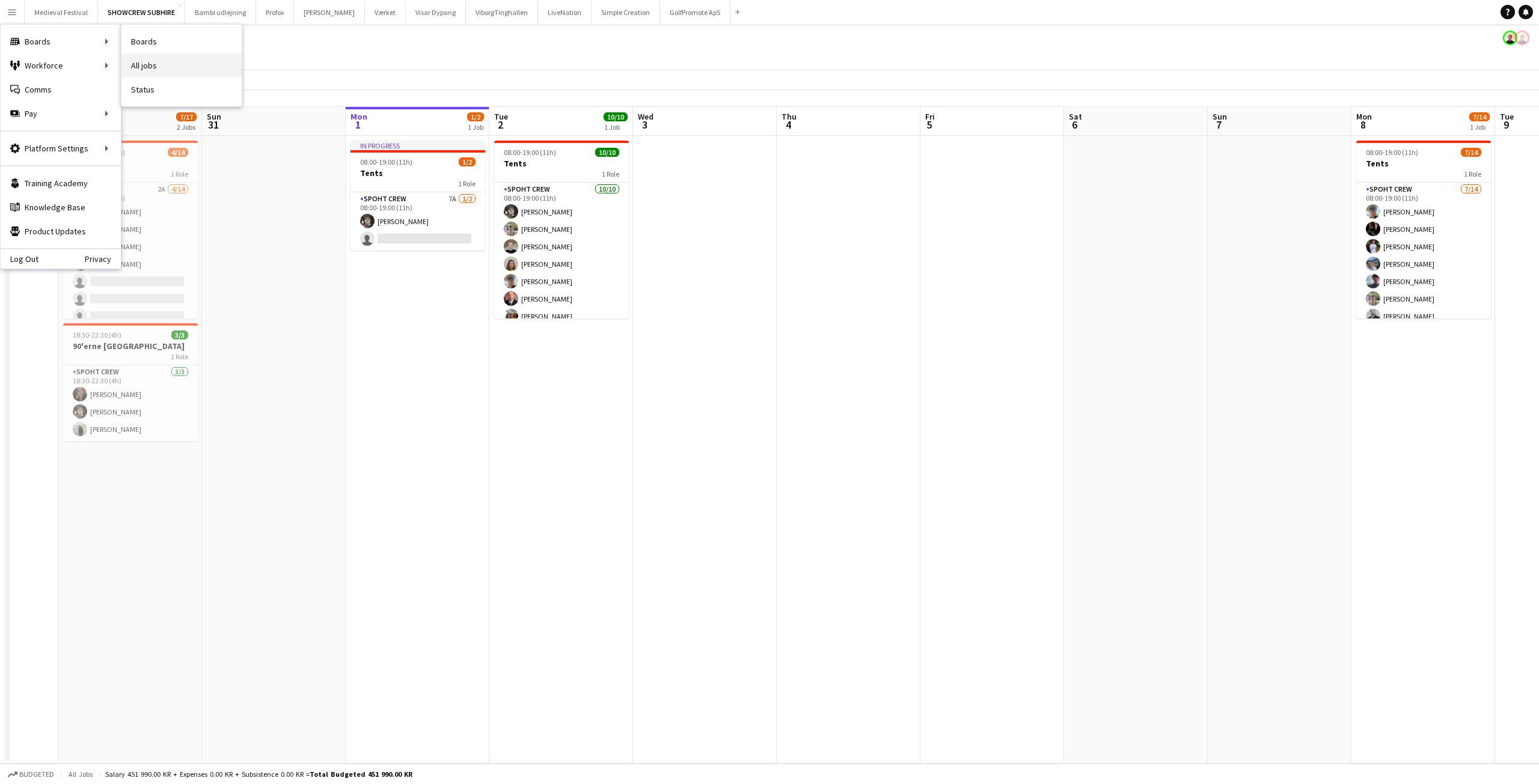
click at [161, 69] on link "All jobs" at bounding box center [181, 65] width 120 height 24
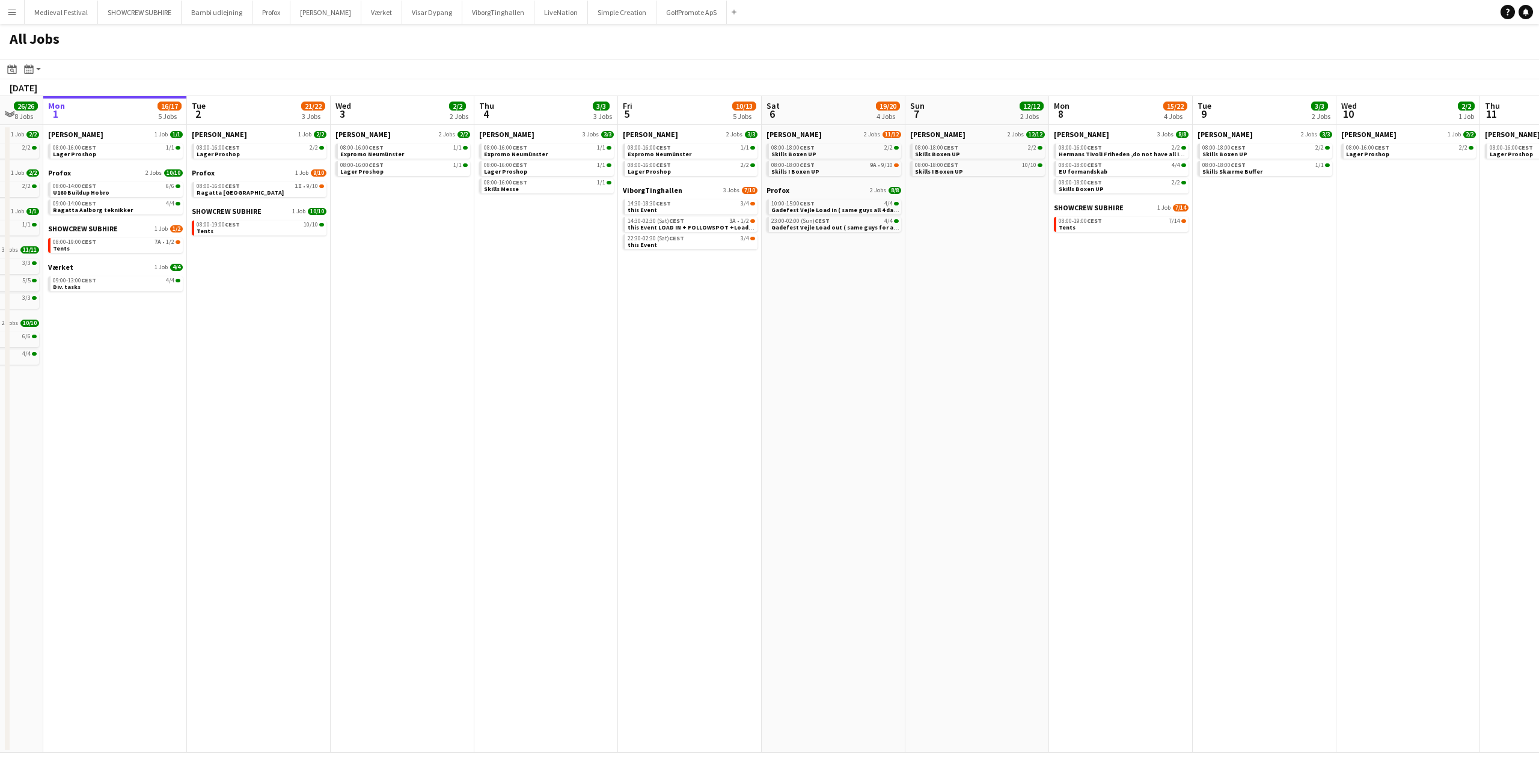
drag, startPoint x: 878, startPoint y: 316, endPoint x: 629, endPoint y: 316, distance: 249.0
click at [629, 316] on app-calendar-viewport "Fri 29 10/10 3 Jobs Sat 30 38/48 11 Jobs Sun 31 26/26 8 Jobs Mon 1 16/17 5 Jobs…" at bounding box center [769, 424] width 1539 height 657
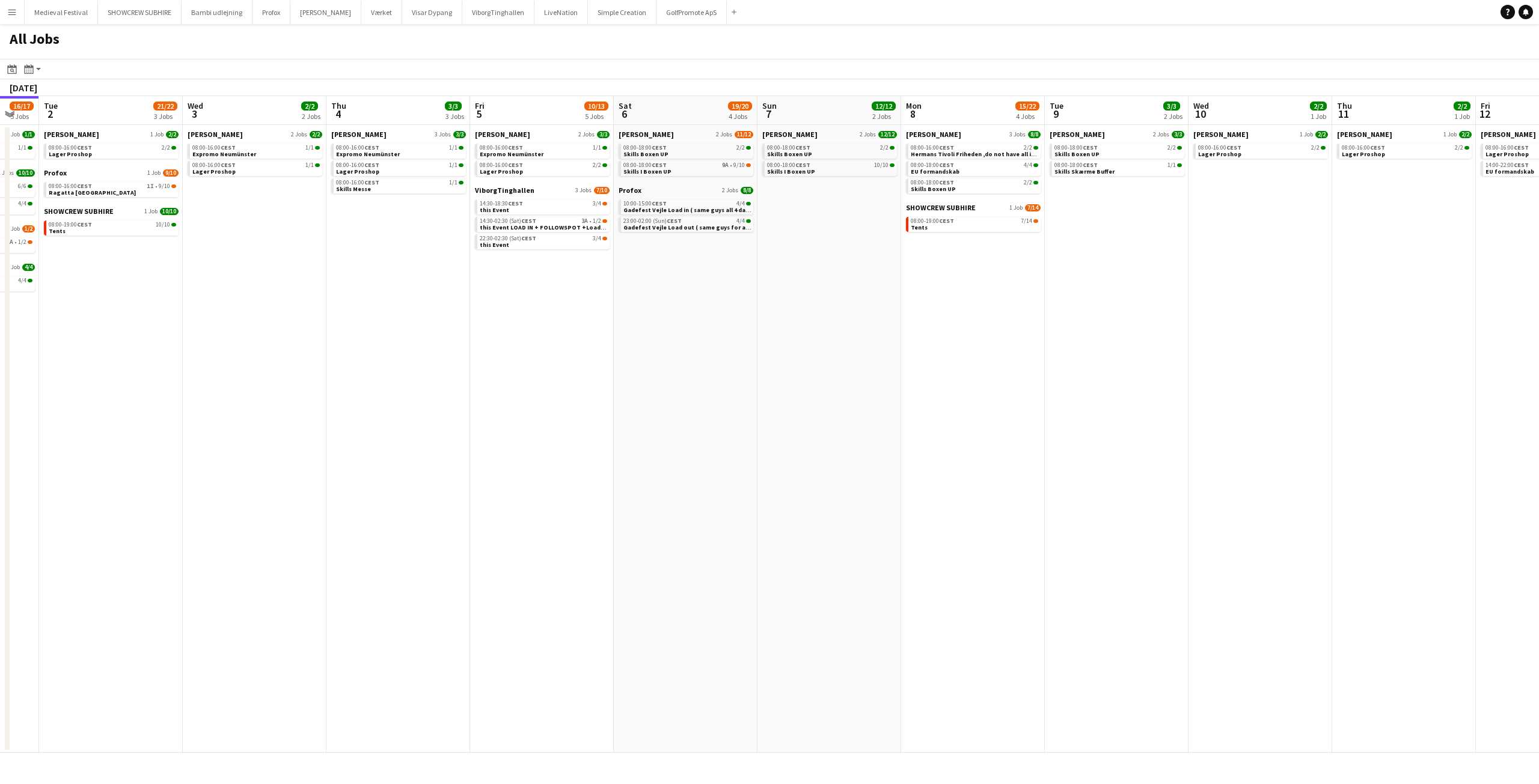
scroll to position [0, 249]
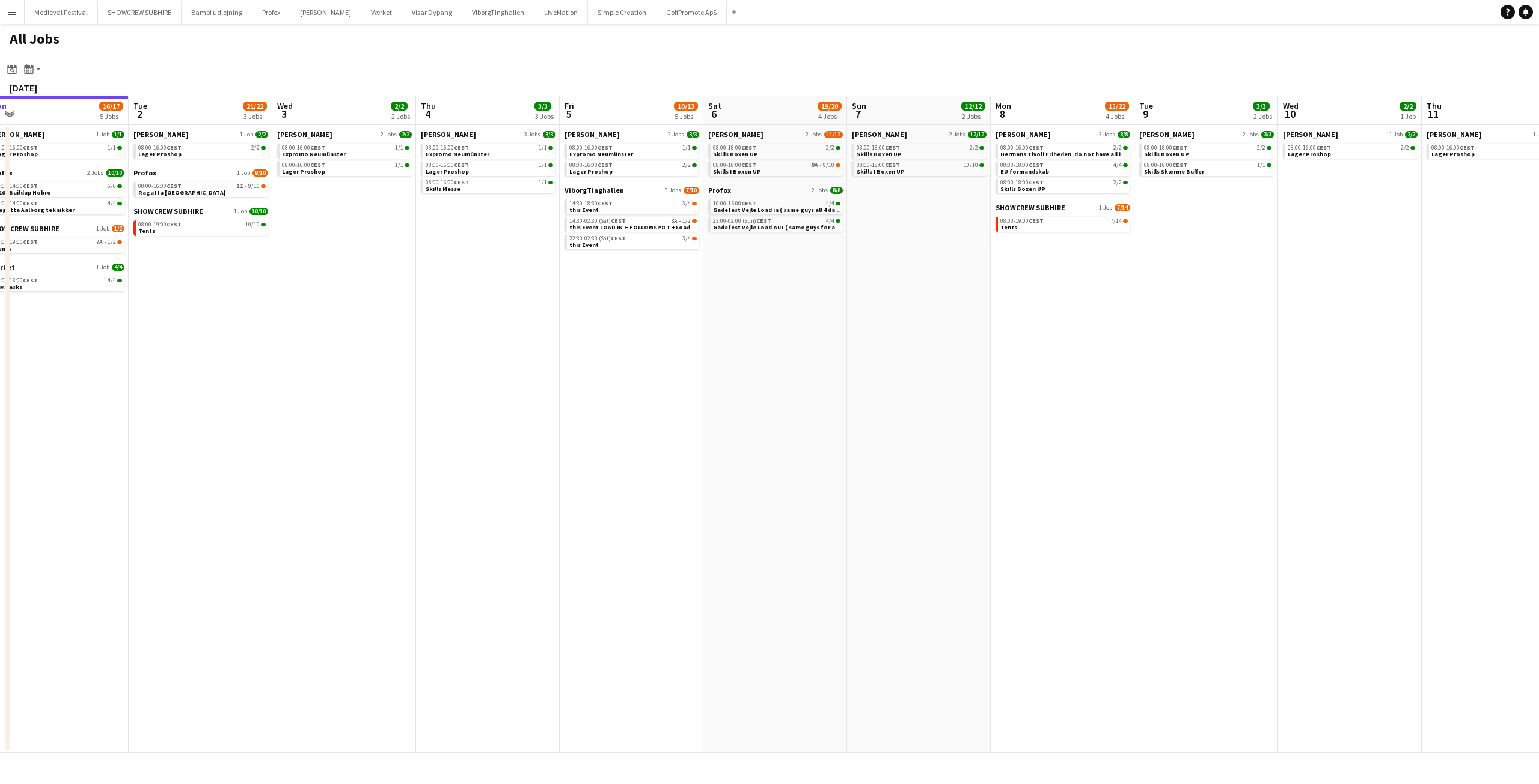
drag, startPoint x: 580, startPoint y: 304, endPoint x: 848, endPoint y: 320, distance: 268.5
click at [847, 320] on app-calendar-viewport "Sat 30 38/48 11 Jobs Sun 31 26/26 8 Jobs Mon 1 16/17 5 Jobs Tue 2 21/22 3 Jobs …" at bounding box center [769, 424] width 1539 height 657
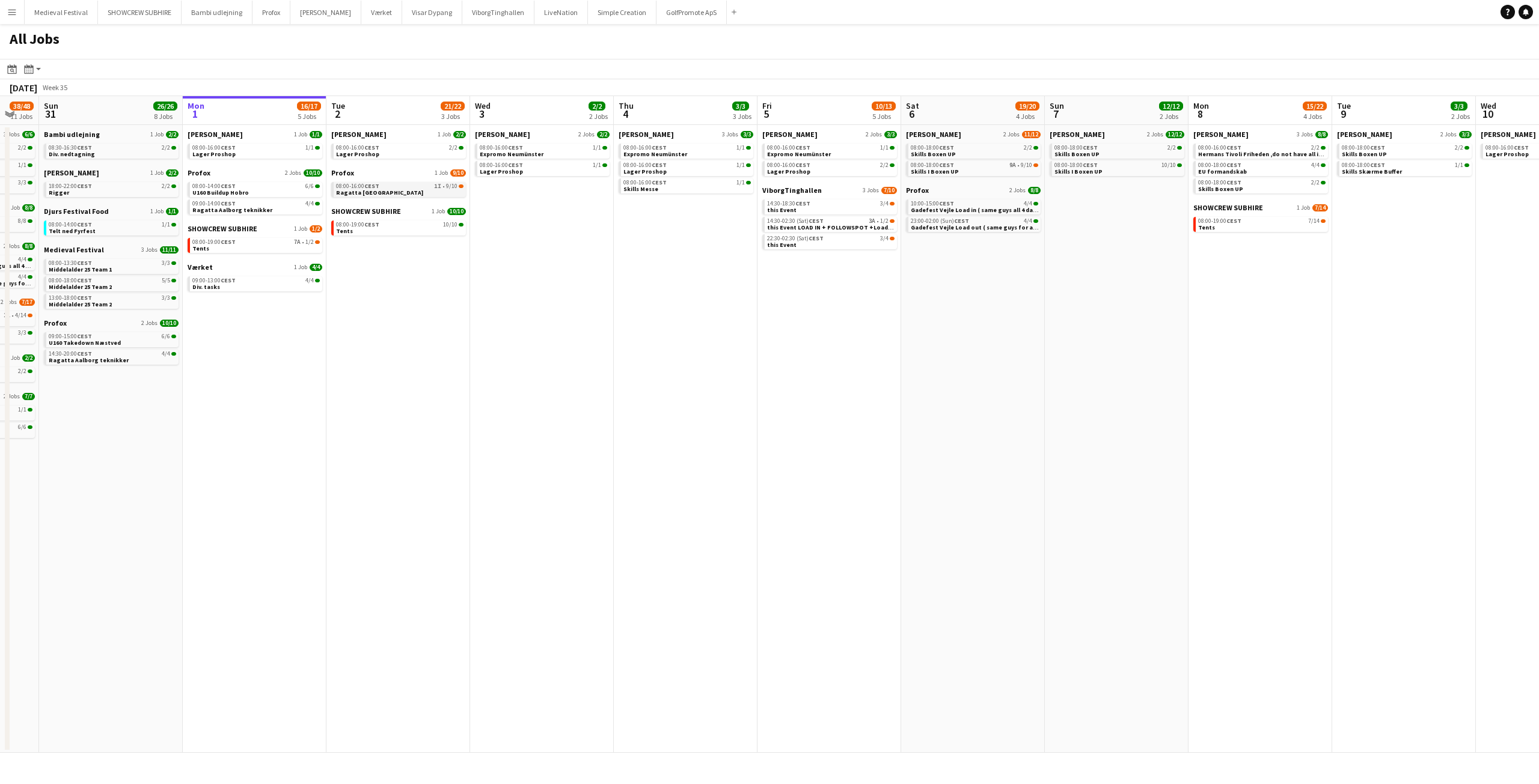
click at [438, 193] on link "08:00-16:00 CEST 1I • 9/10 Ragatta [GEOGRAPHIC_DATA]" at bounding box center [399, 189] width 127 height 14
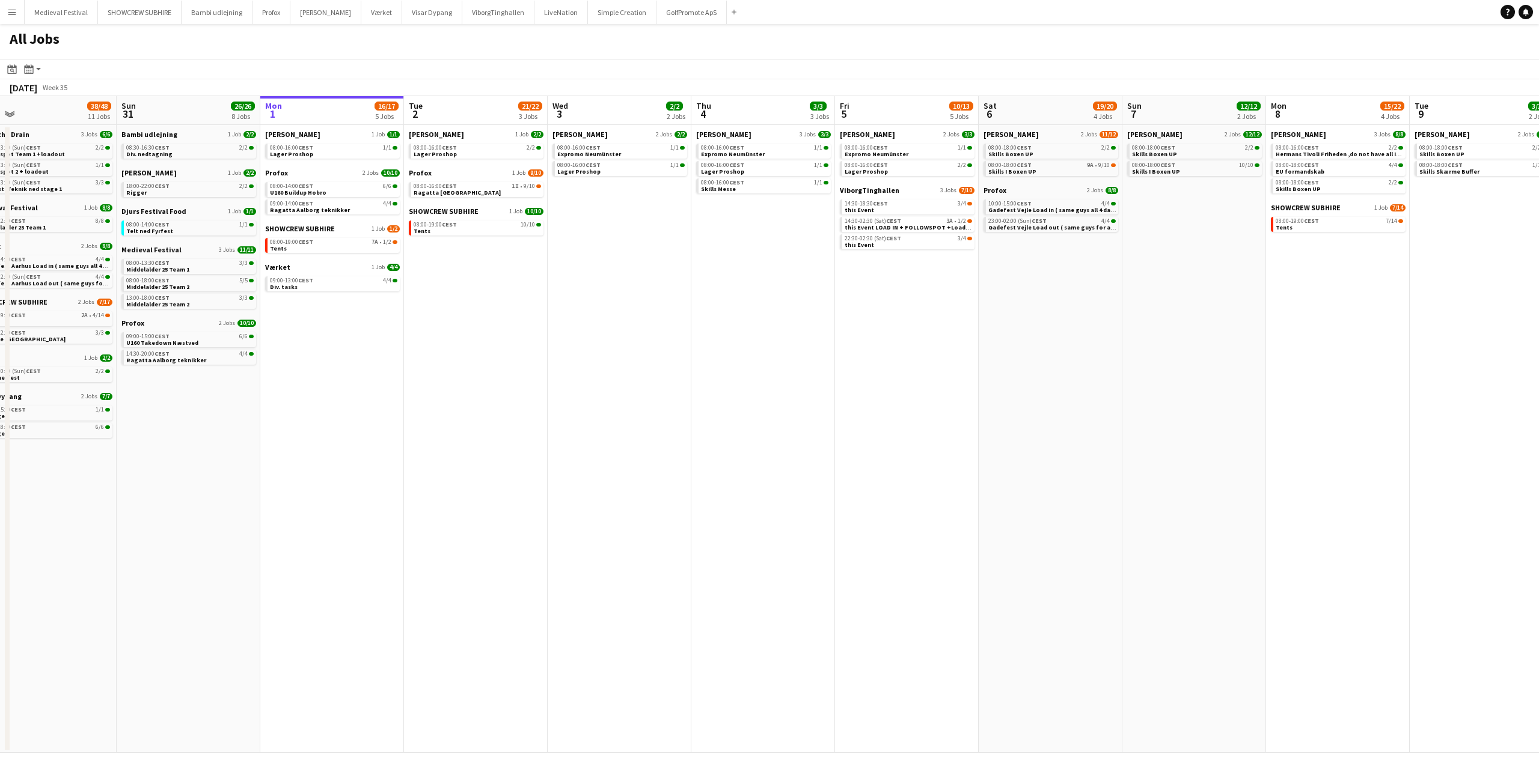
drag, startPoint x: 617, startPoint y: 300, endPoint x: 776, endPoint y: 297, distance: 159.0
click at [804, 316] on app-calendar-viewport "Thu 28 17/18 5 Jobs Fri 29 10/10 3 Jobs Sat 30 38/48 11 Jobs Sun 31 26/26 8 Job…" at bounding box center [769, 424] width 1539 height 657
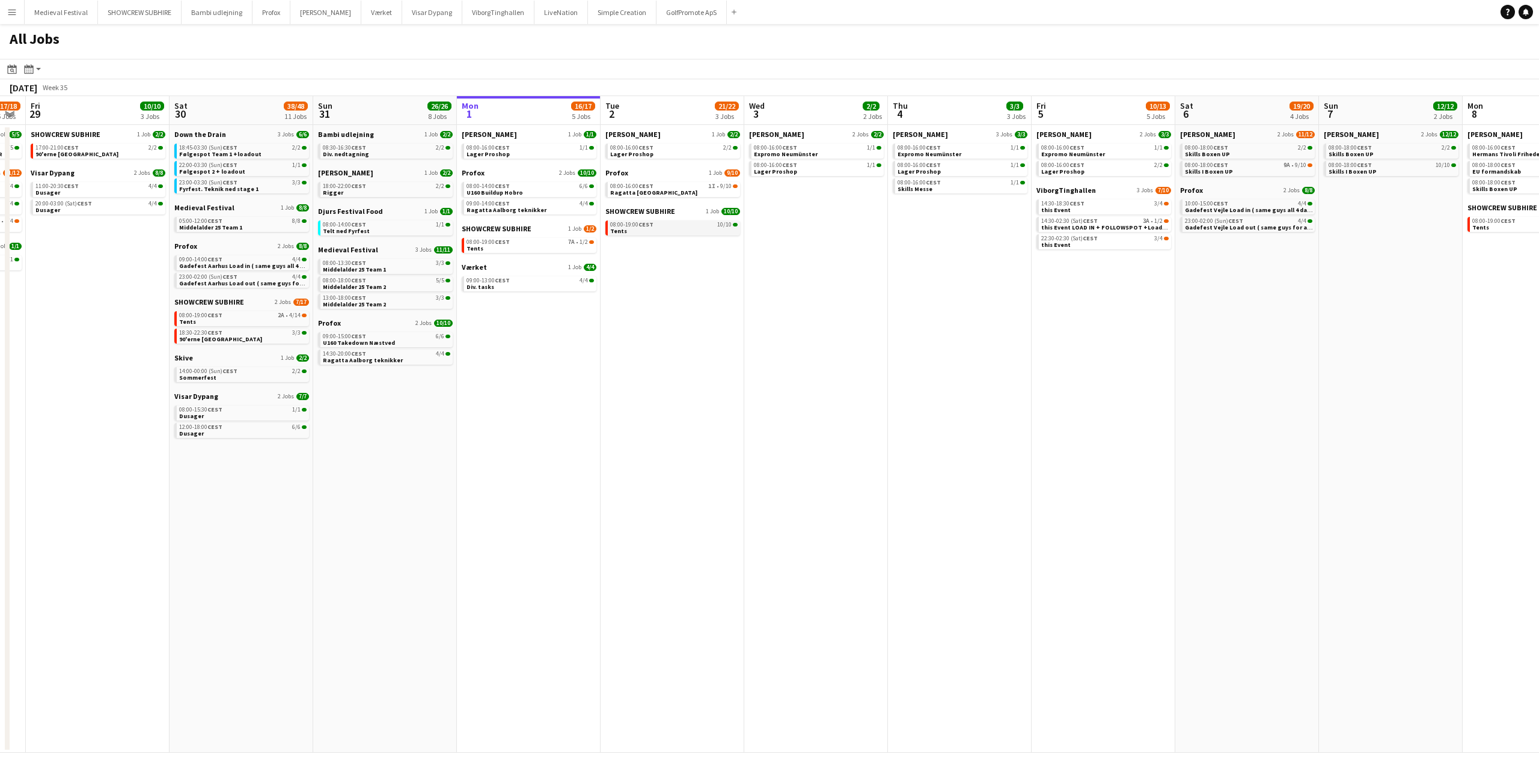
click at [656, 228] on link "08:00-19:00 CEST 10/10 Tents" at bounding box center [674, 227] width 127 height 14
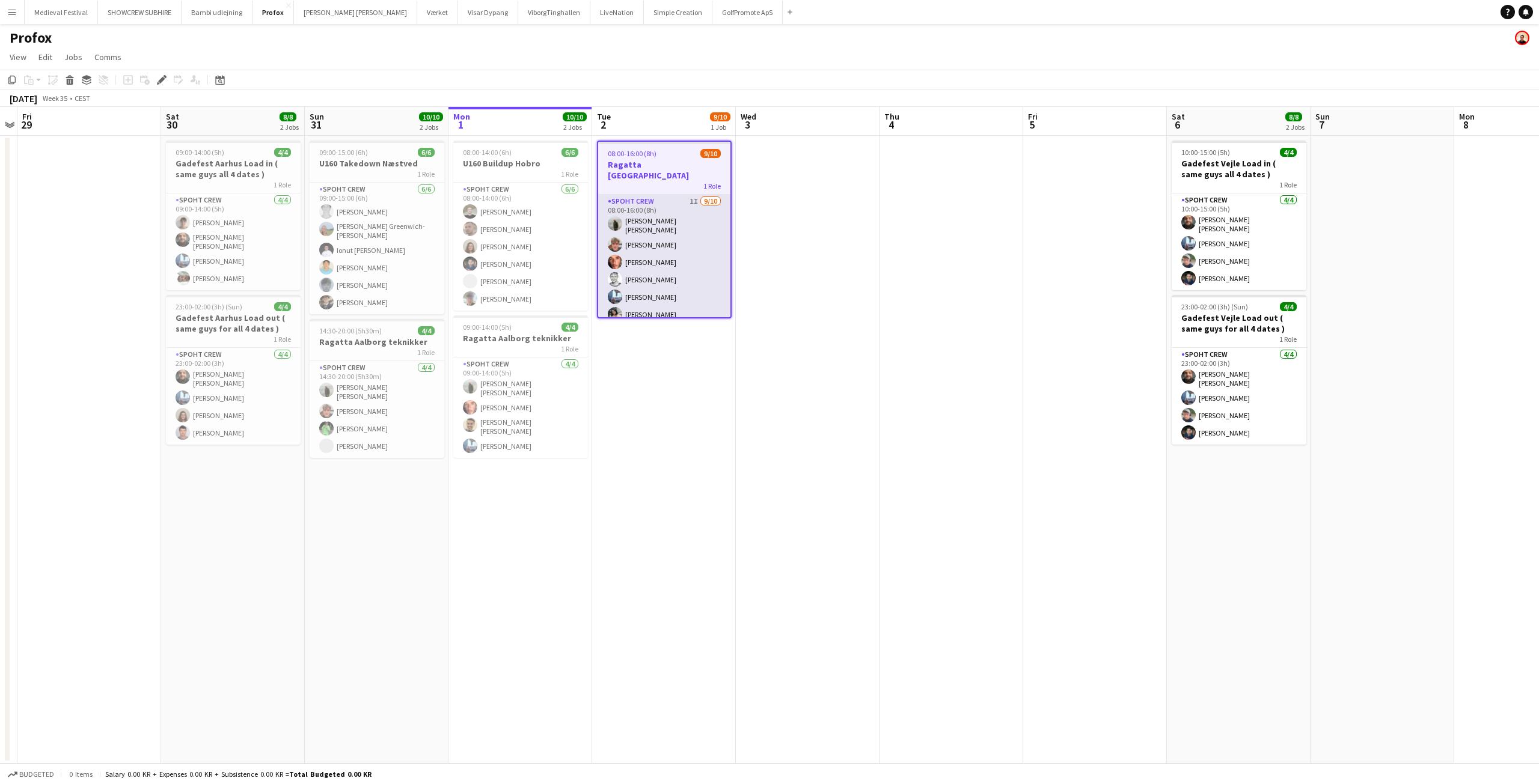
scroll to position [71, 0]
click at [702, 268] on app-card-role "Spoht Crew 1I [DATE] 08:00-16:00 (8h) [PERSON_NAME] [PERSON_NAME] [PERSON_NAME]…" at bounding box center [664, 227] width 132 height 208
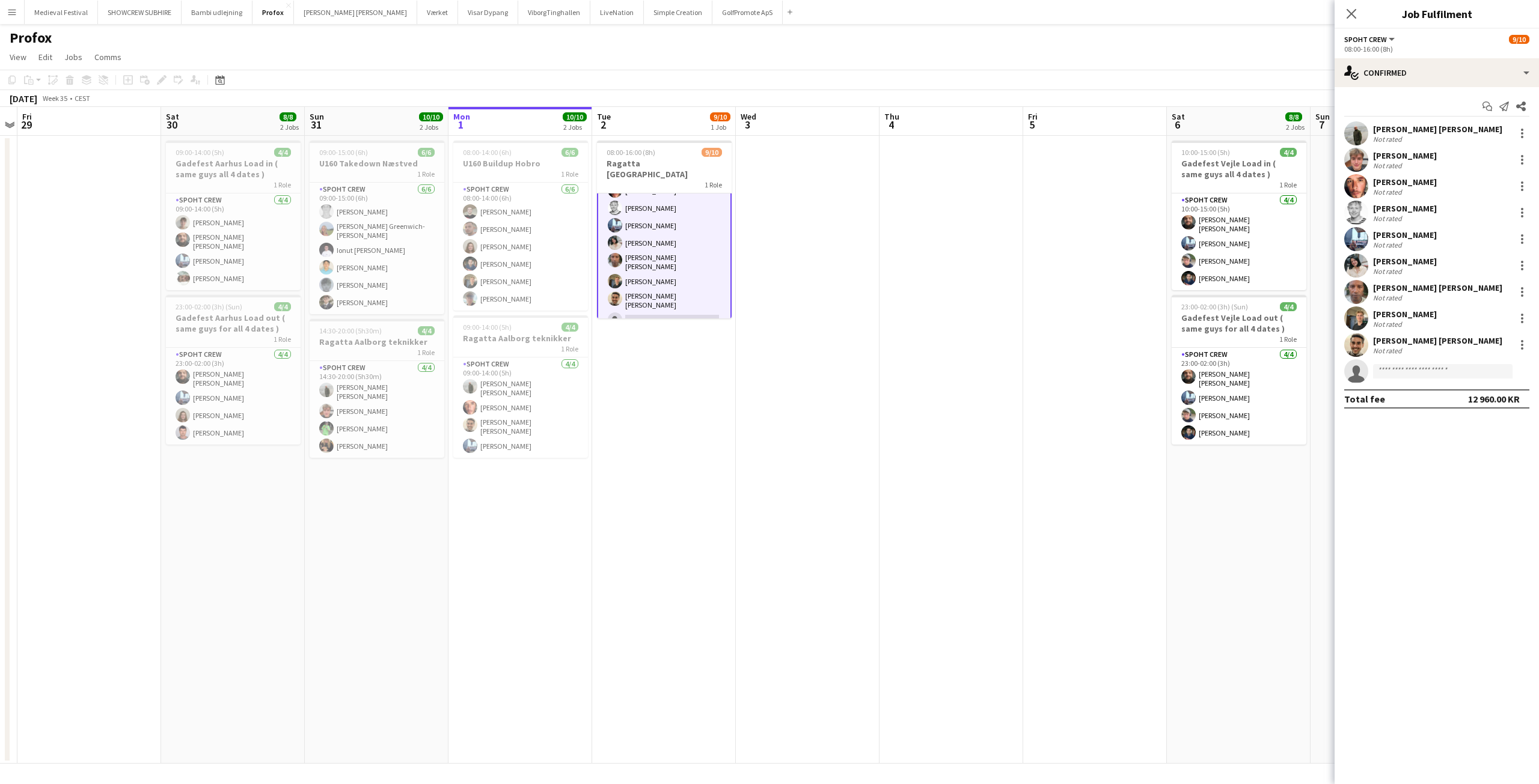
click at [1419, 355] on div "Not rated" at bounding box center [1438, 351] width 129 height 9
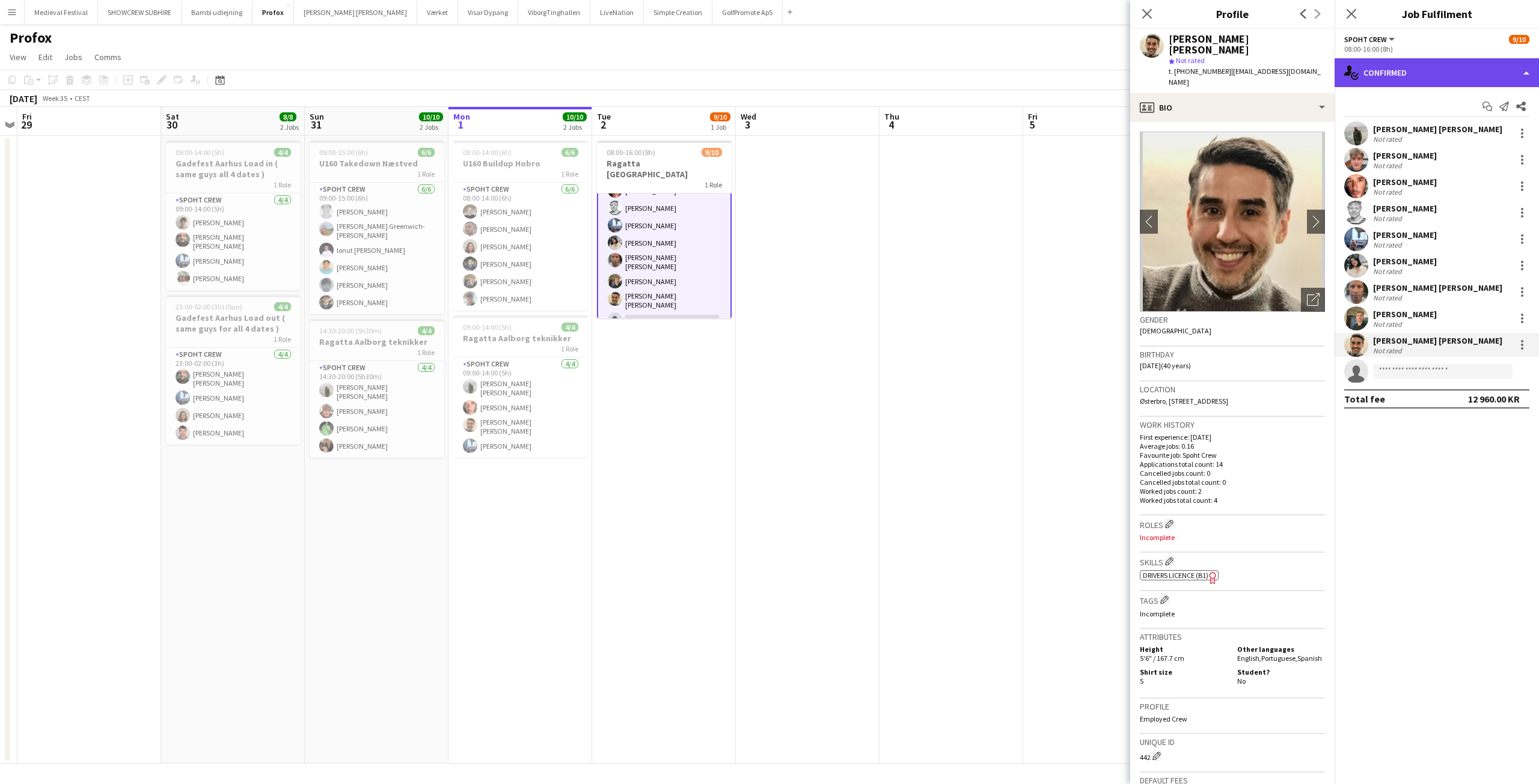
click at [1424, 65] on div "single-neutral-actions-check-2 Confirmed" at bounding box center [1436, 72] width 205 height 29
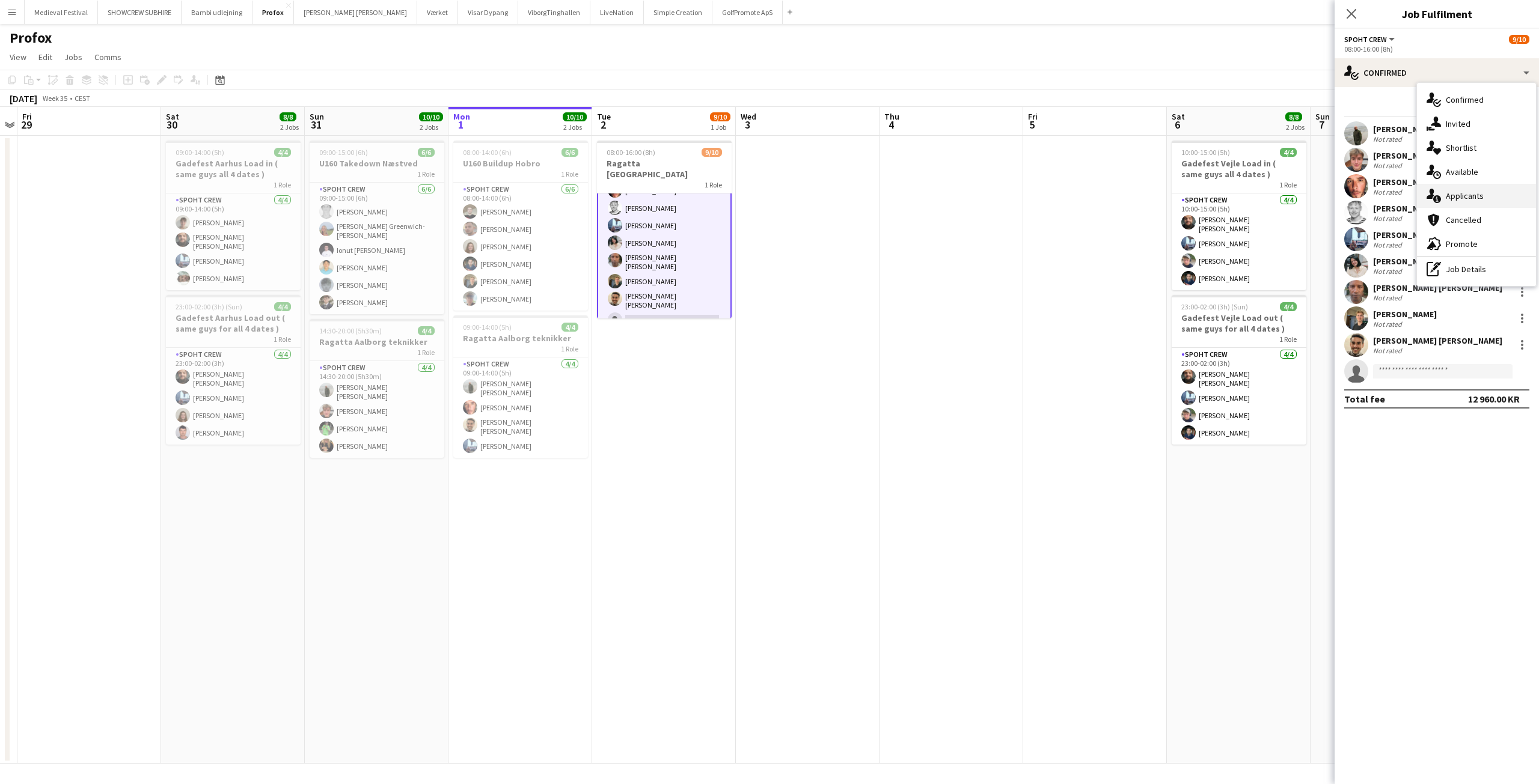
click at [1466, 199] on div "single-neutral-actions-information Applicants" at bounding box center [1476, 196] width 119 height 24
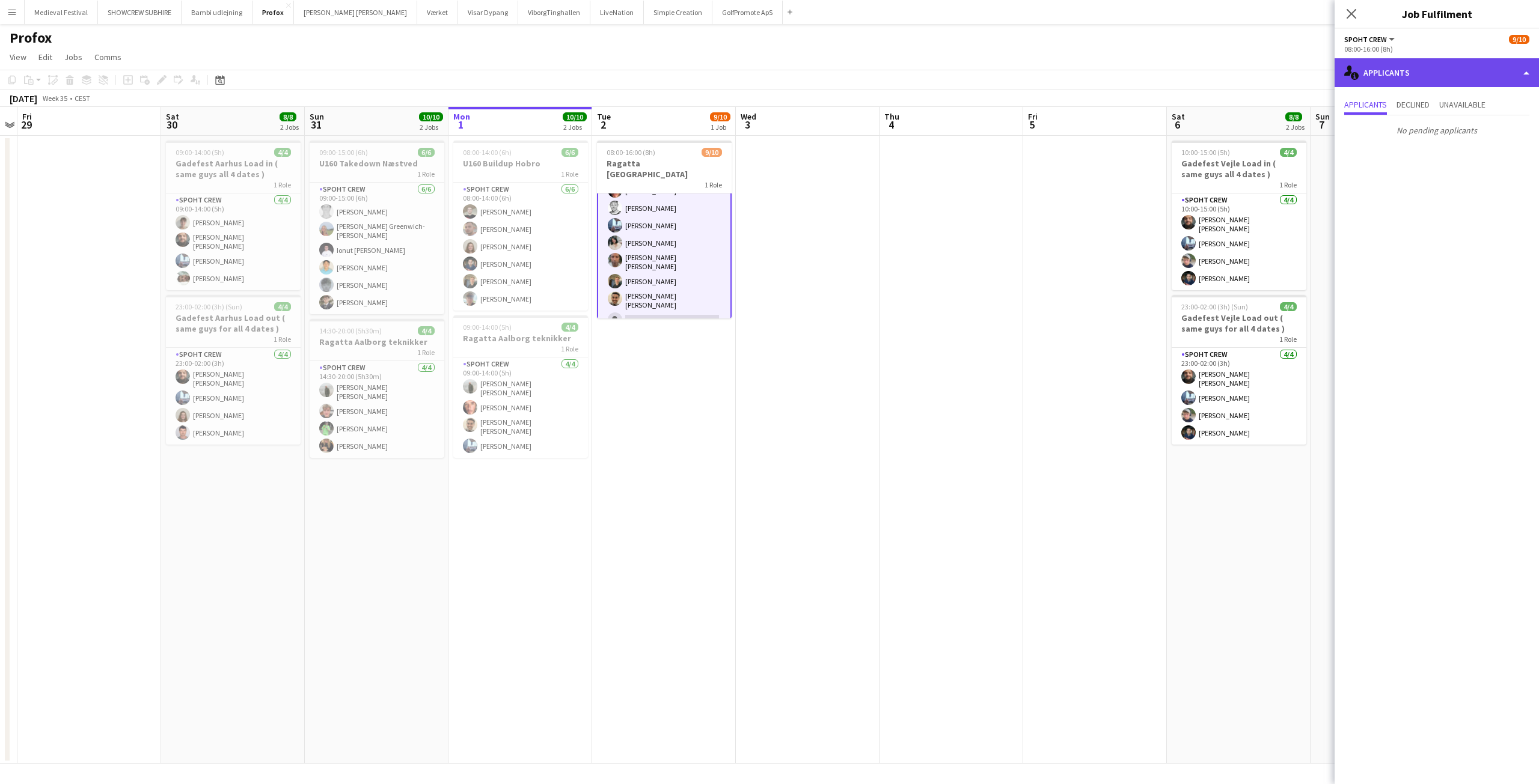
click at [1427, 77] on div "single-neutral-actions-information Applicants" at bounding box center [1436, 72] width 205 height 29
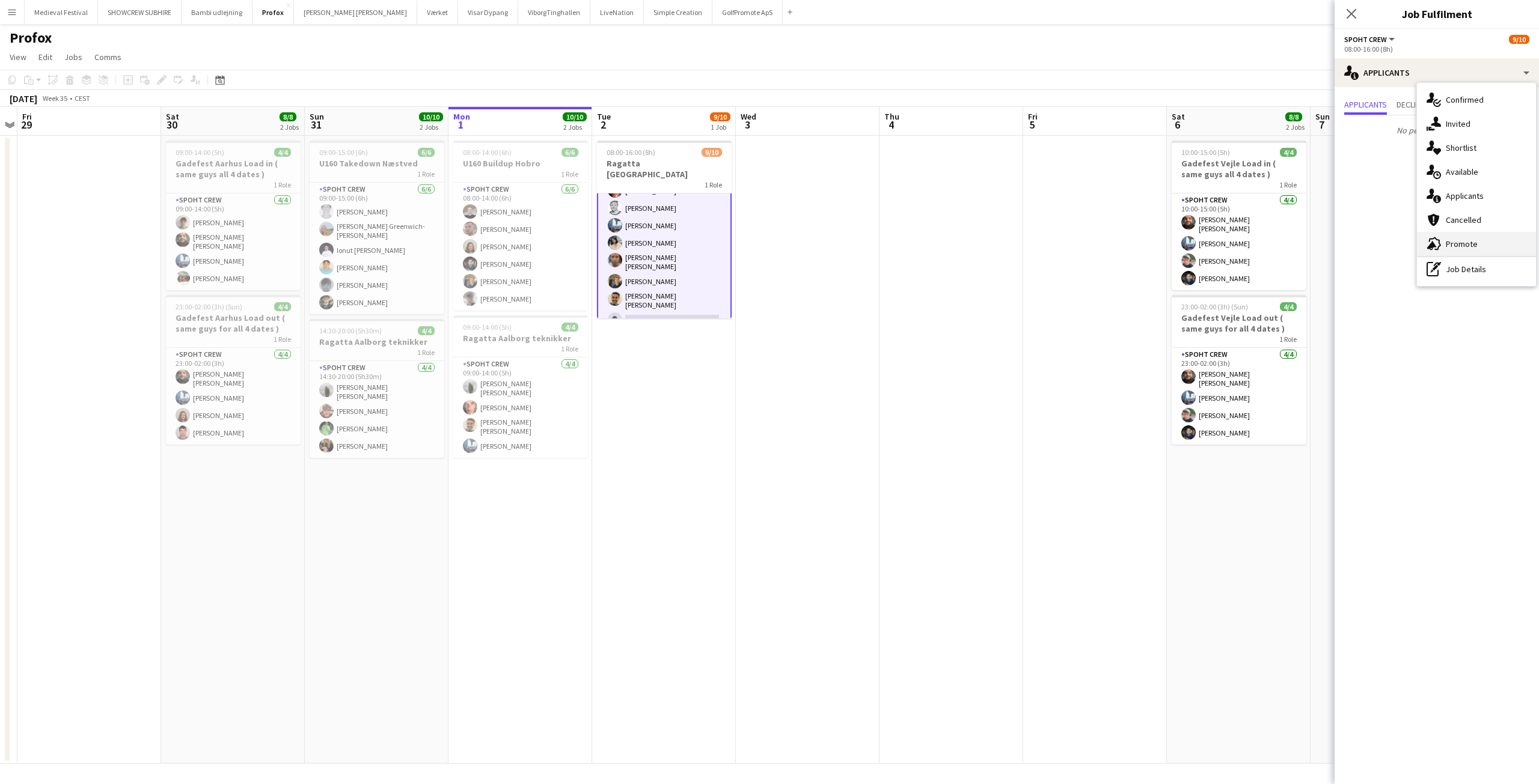
click at [1444, 246] on div "advertising-megaphone Promote" at bounding box center [1476, 244] width 119 height 24
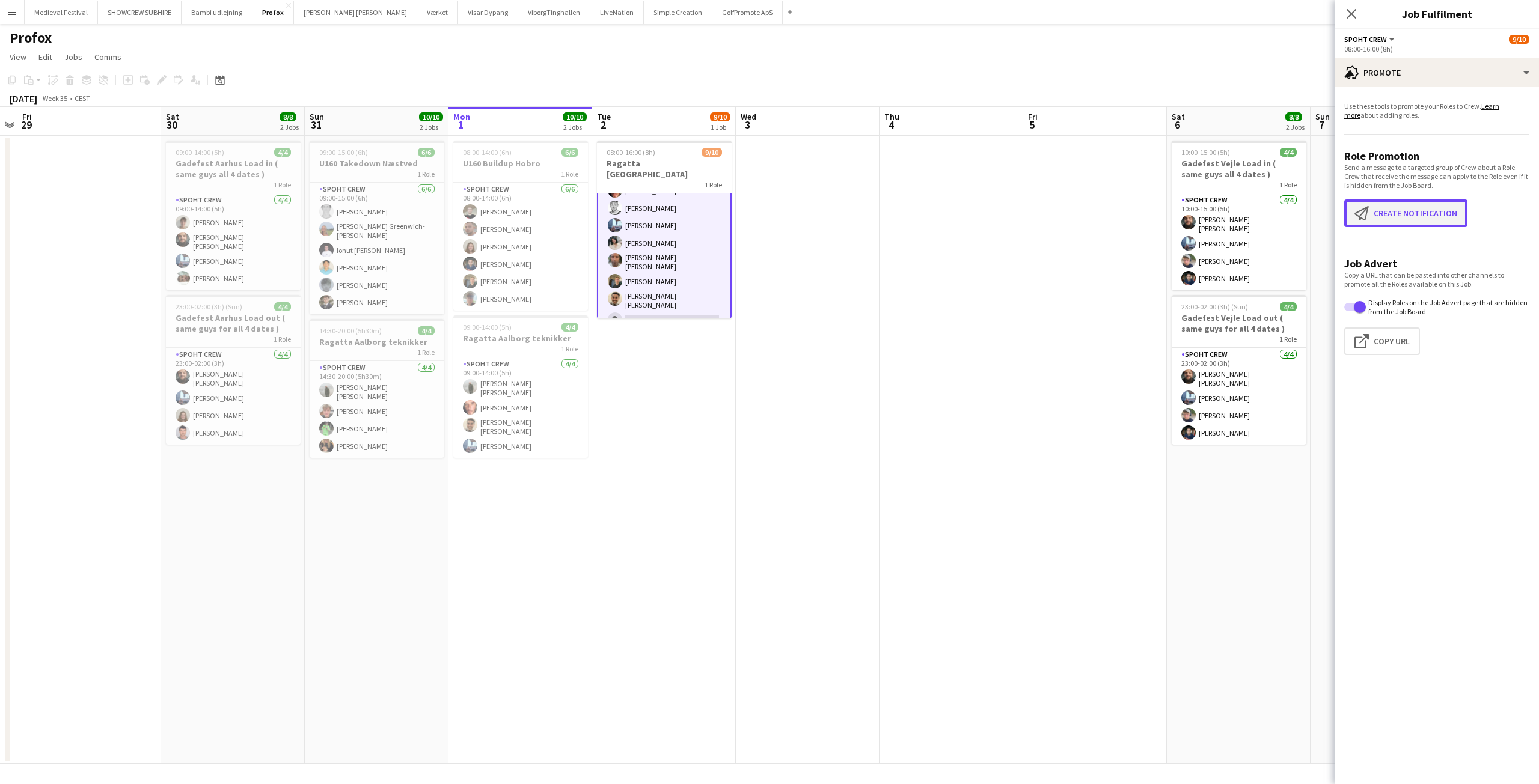
click at [1417, 202] on button "Create notification Create notification" at bounding box center [1406, 212] width 123 height 27
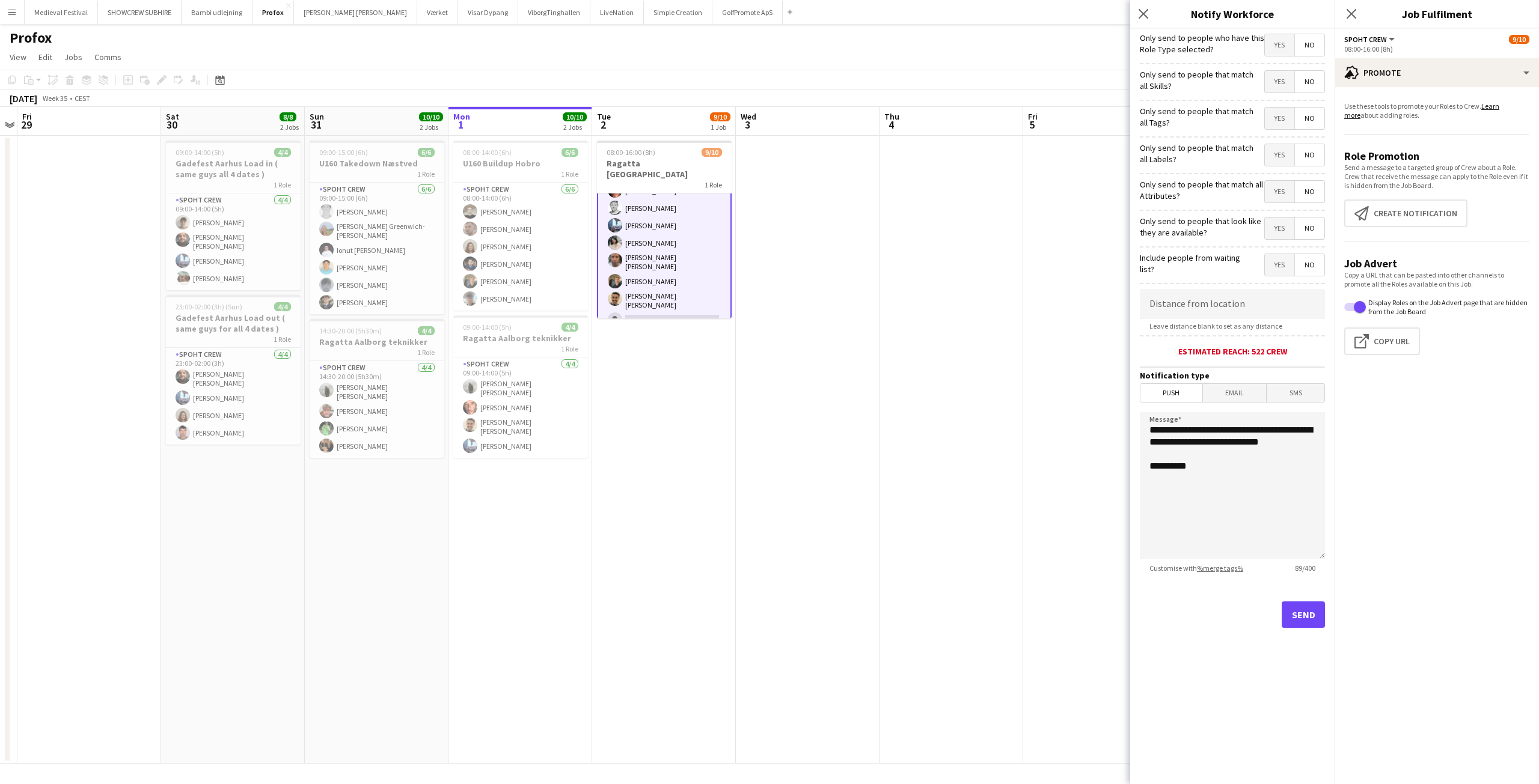
click at [1222, 404] on form "**********" at bounding box center [1232, 345] width 205 height 633
click at [1225, 391] on span "Email" at bounding box center [1235, 392] width 64 height 18
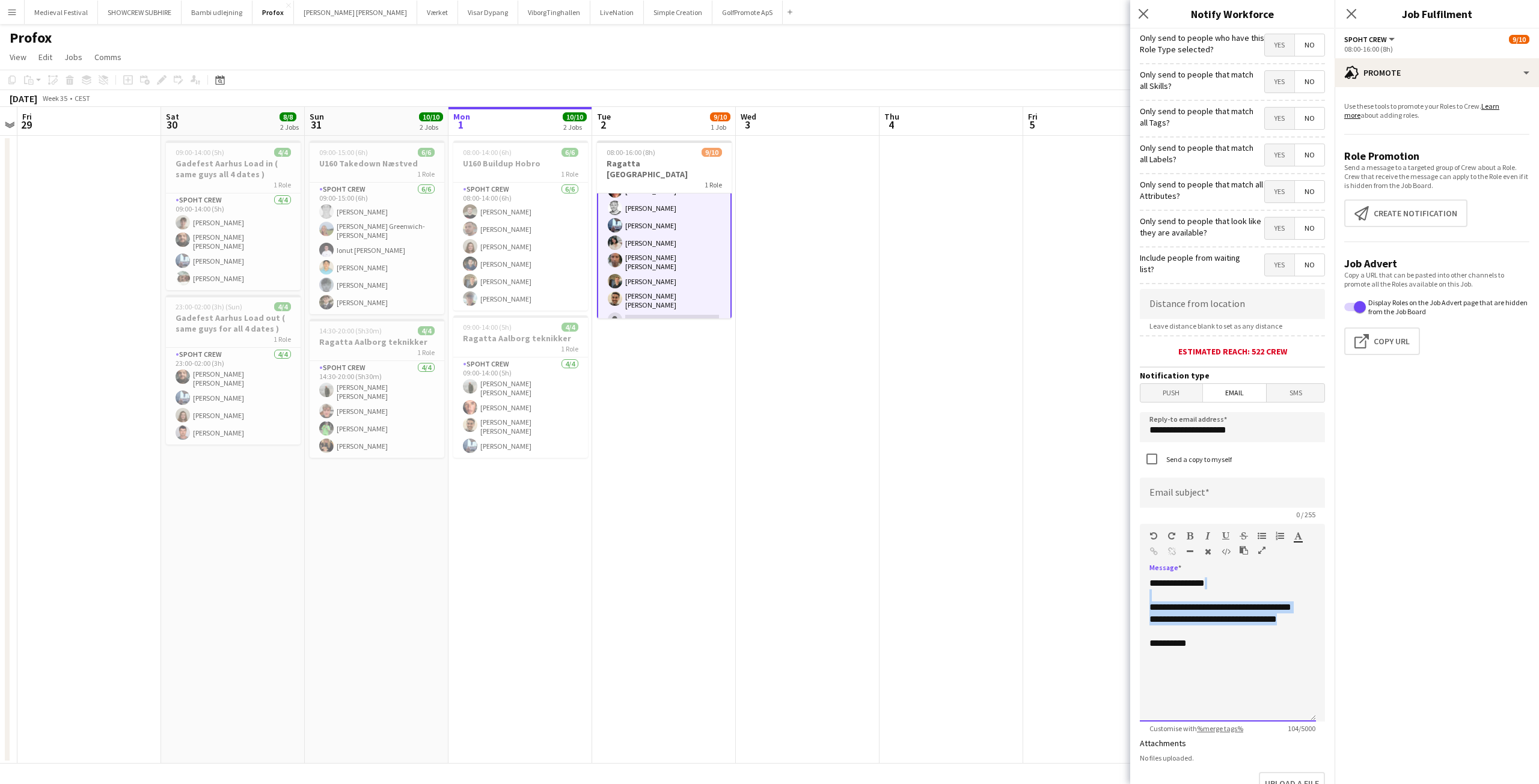
drag, startPoint x: 1218, startPoint y: 631, endPoint x: 1138, endPoint y: 593, distance: 88.6
click at [1138, 593] on form "**********" at bounding box center [1232, 510] width 205 height 963
click at [1213, 631] on div "**********" at bounding box center [1228, 649] width 176 height 144
drag, startPoint x: 1211, startPoint y: 631, endPoint x: 1132, endPoint y: 573, distance: 98.0
click at [1132, 573] on form "**********" at bounding box center [1232, 510] width 205 height 963
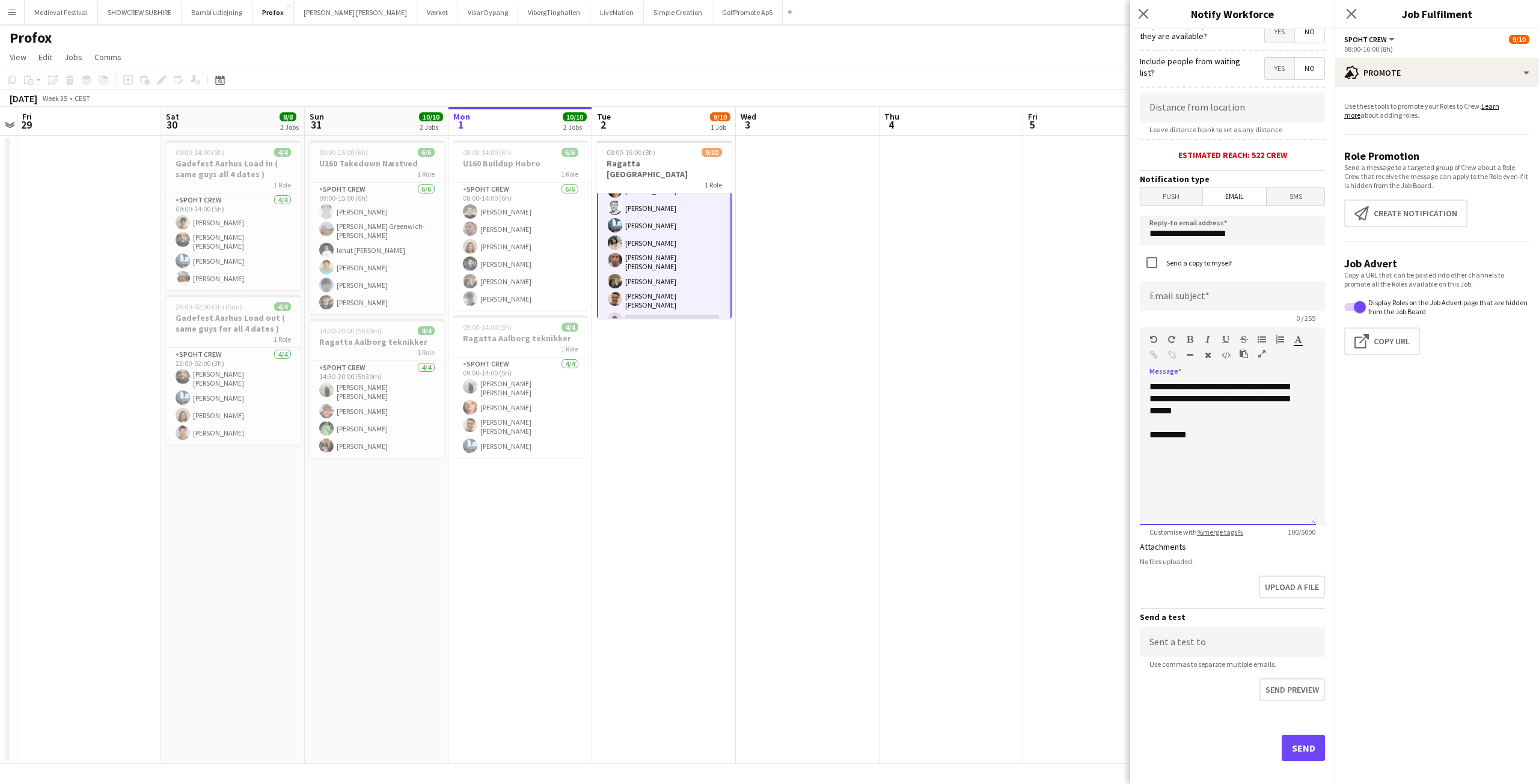
scroll to position [207, 0]
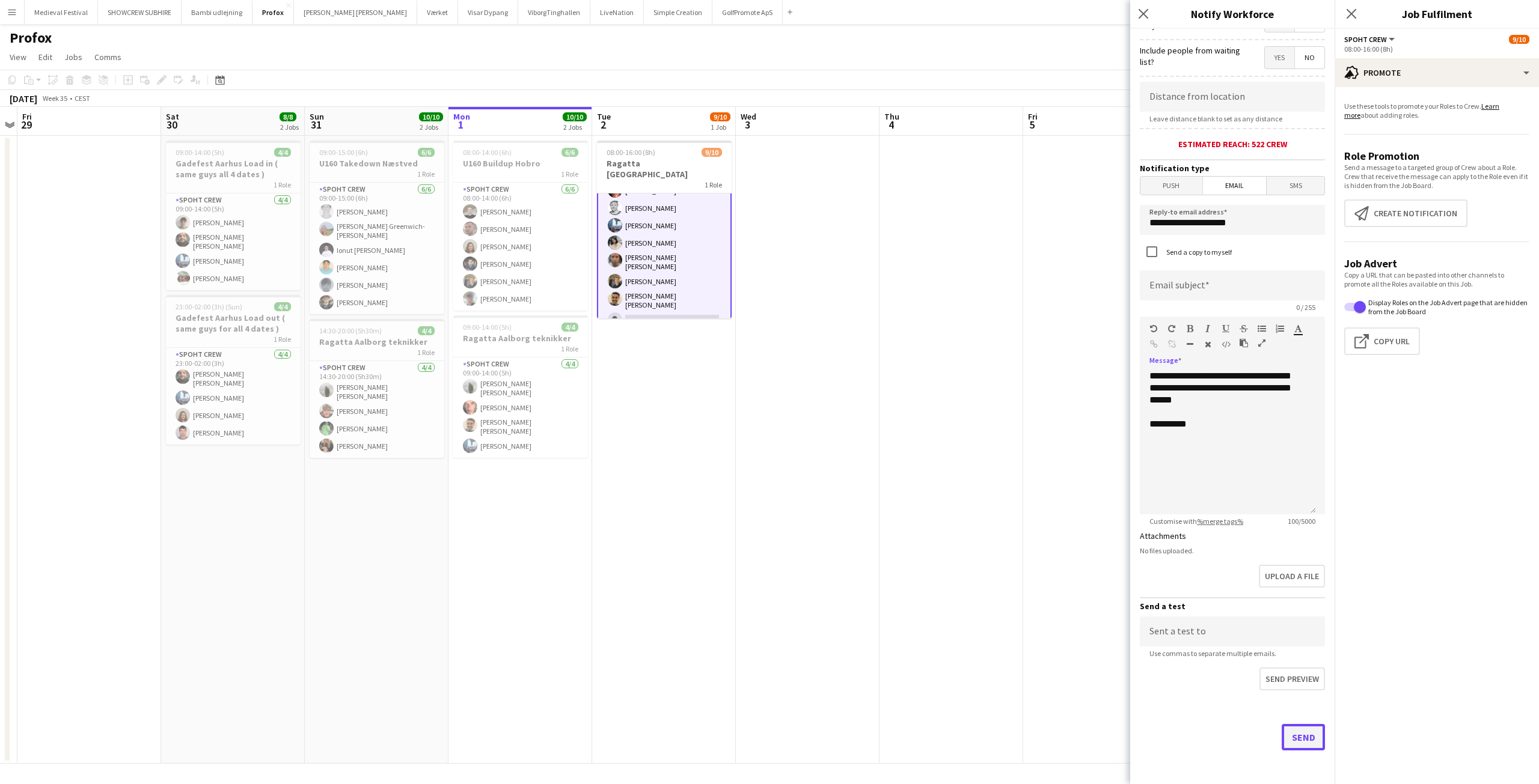
click at [1293, 735] on button "Send" at bounding box center [1303, 737] width 43 height 27
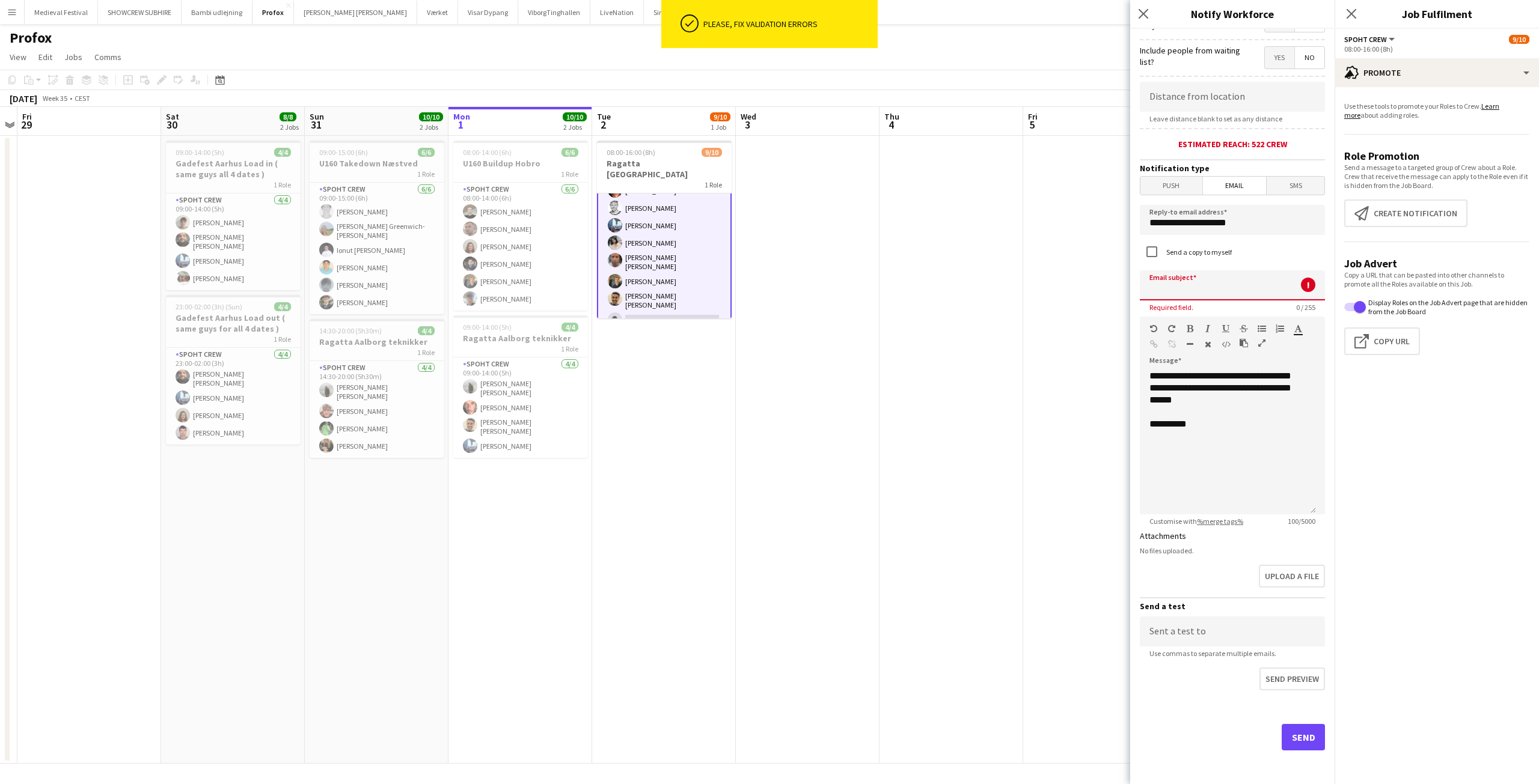
click at [1196, 285] on input at bounding box center [1232, 285] width 185 height 30
type input "*"
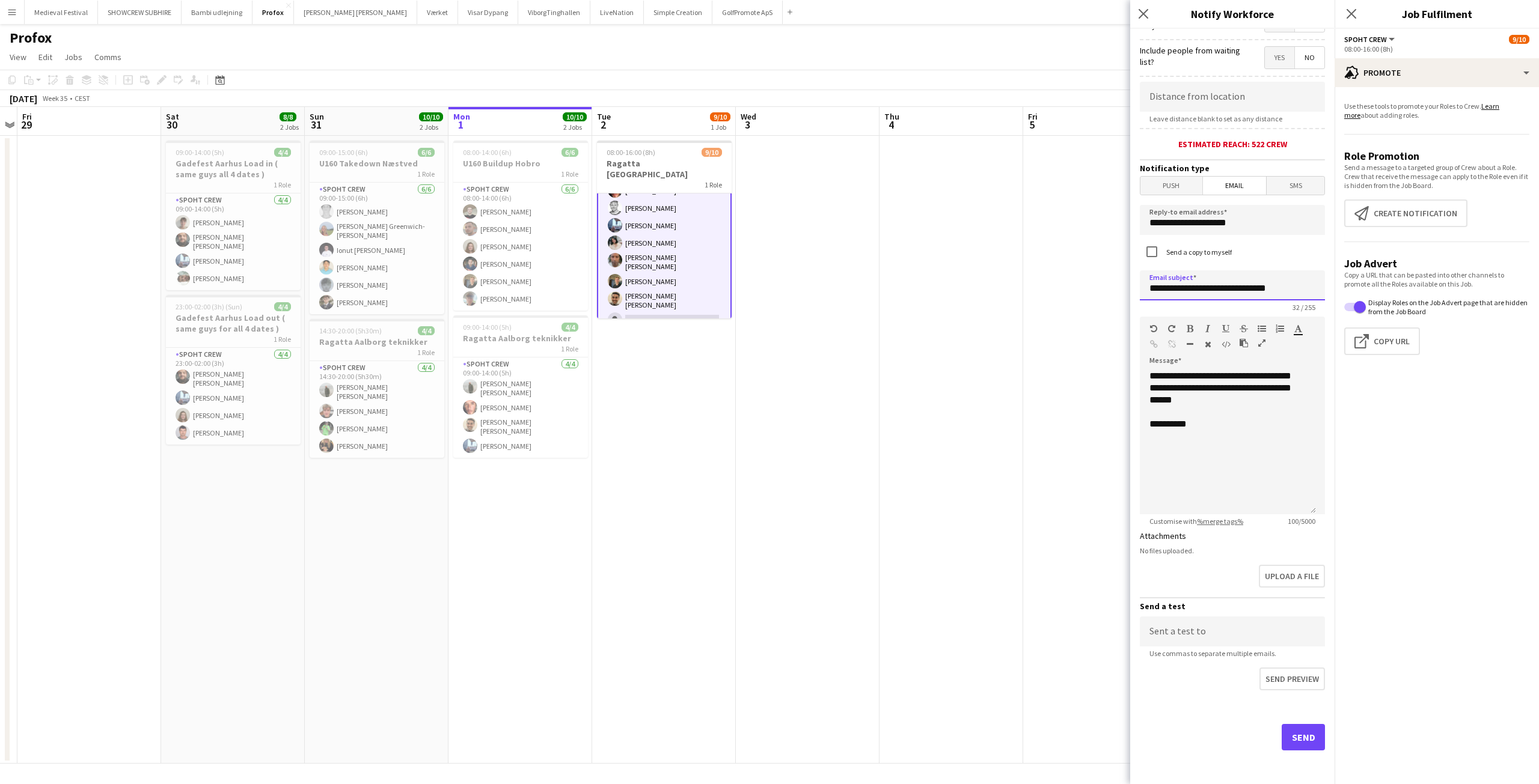
type input "**********"
click at [1282, 729] on button "Send" at bounding box center [1303, 737] width 43 height 27
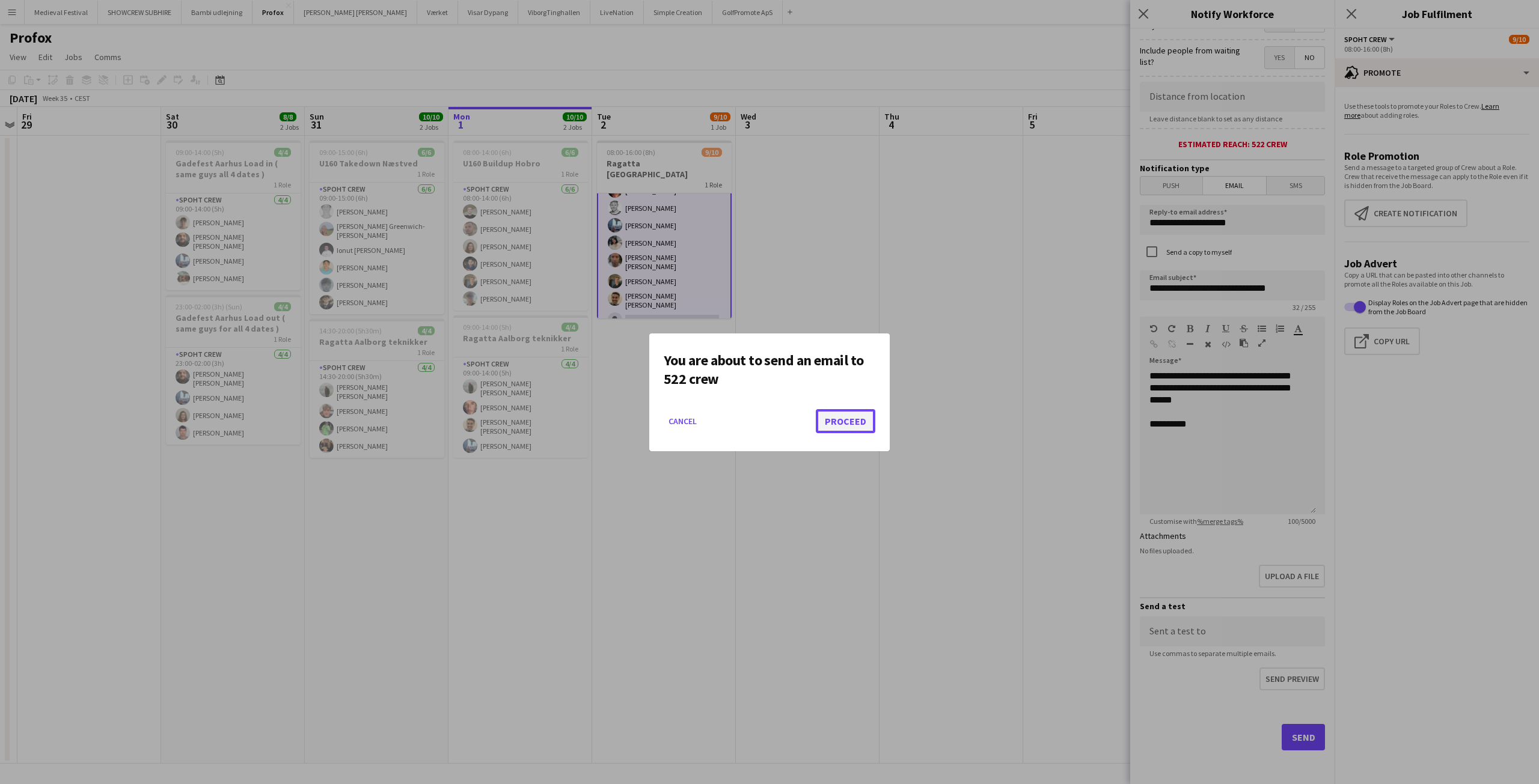
click at [843, 410] on button "Proceed" at bounding box center [845, 421] width 59 height 24
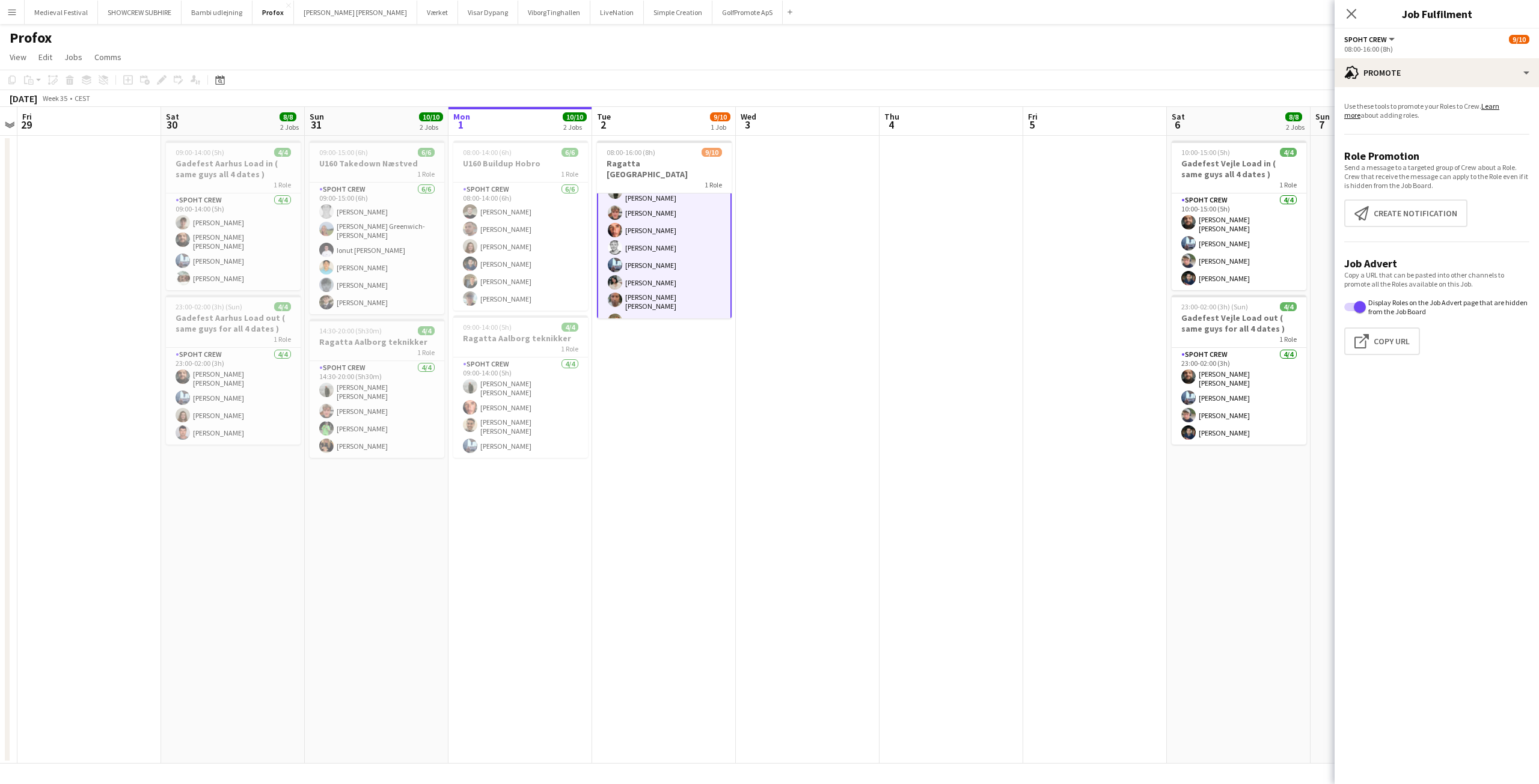
scroll to position [0, 0]
click at [963, 291] on app-date-cell at bounding box center [952, 450] width 144 height 628
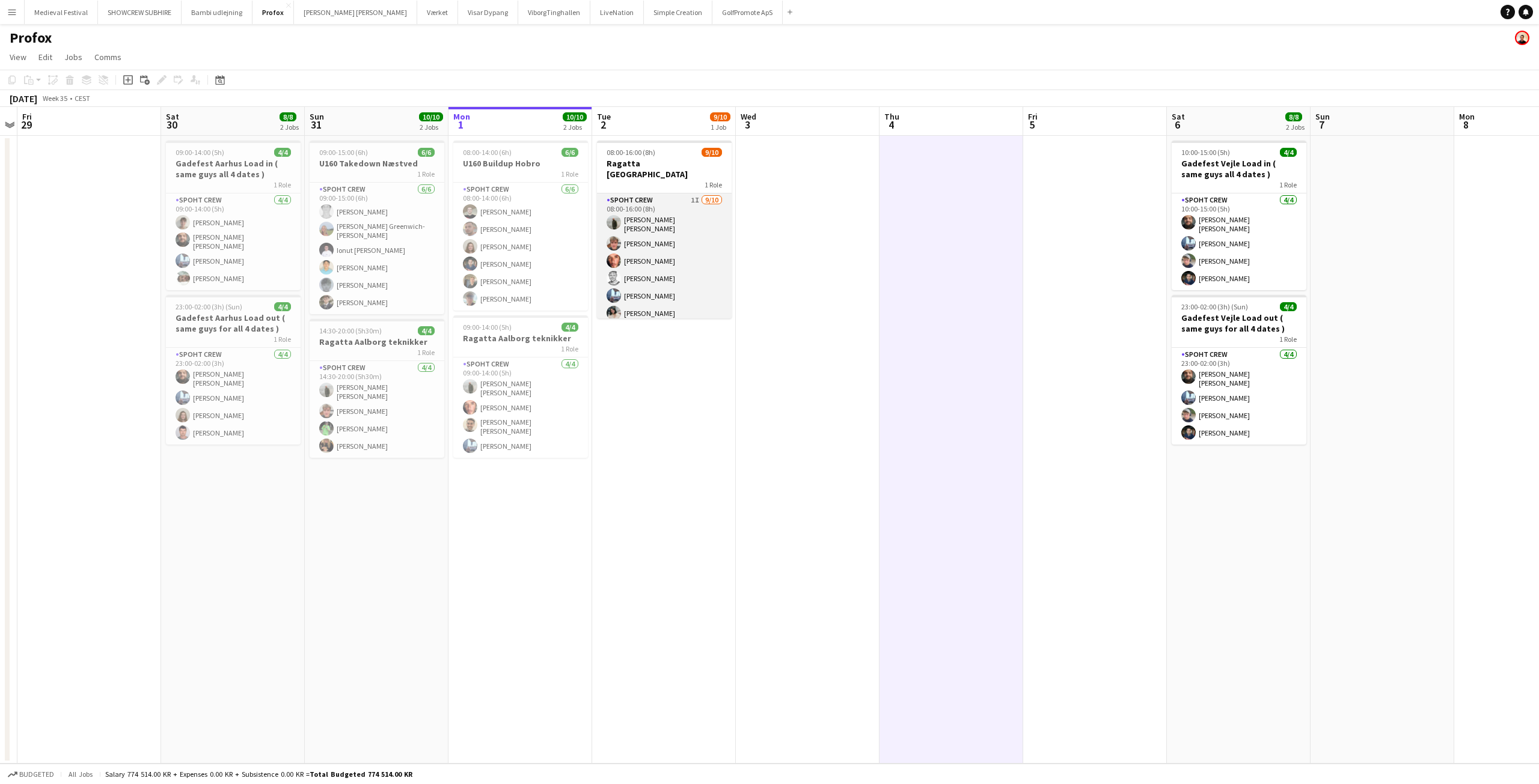
click at [686, 236] on app-card-role "Spoht Crew 1I 9/10 08:00-16:00 (8h) Negru Liviu Mihai Lukas Wiemert Amador Boho…" at bounding box center [665, 297] width 135 height 208
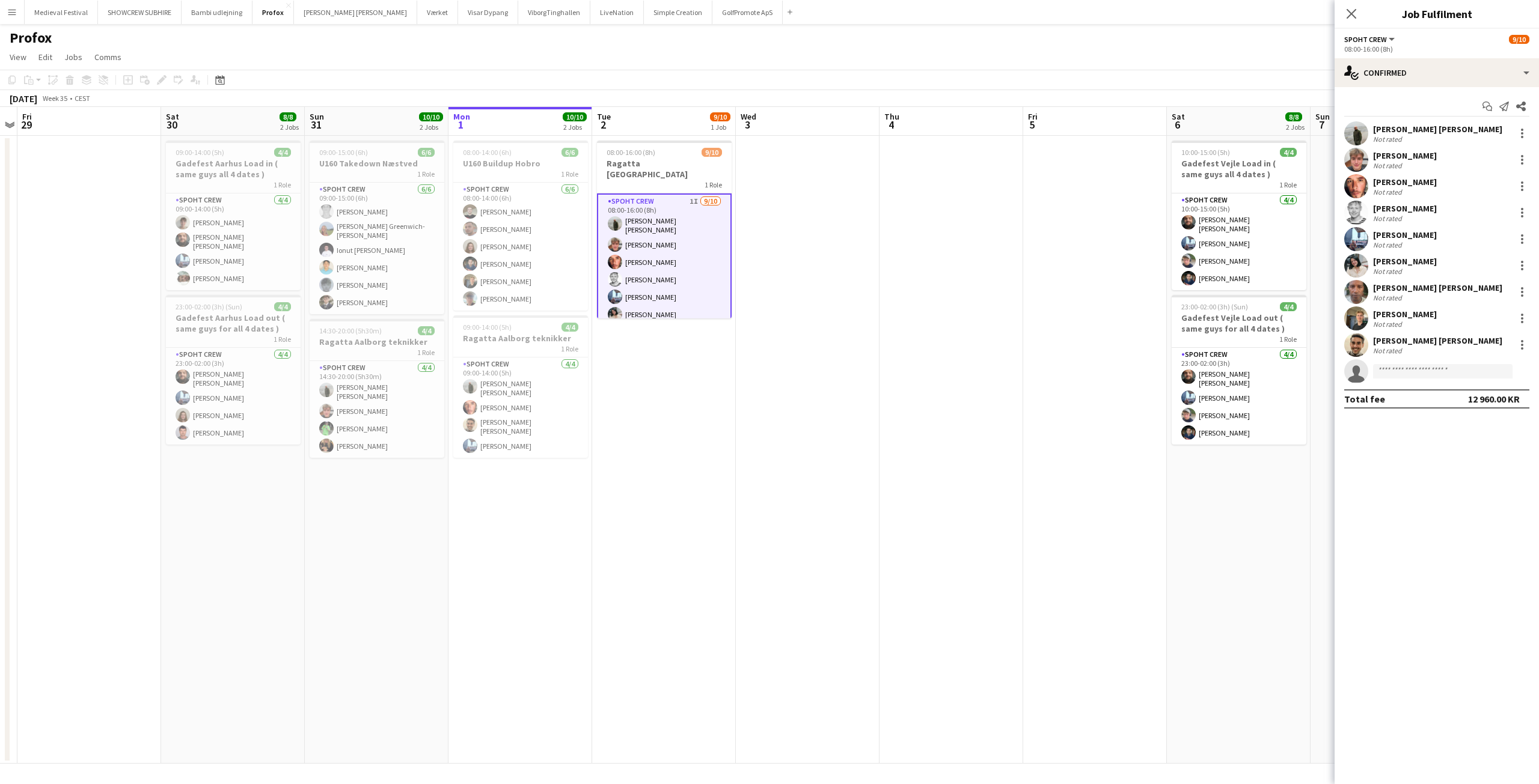
drag, startPoint x: 615, startPoint y: 257, endPoint x: 3, endPoint y: 230, distance: 612.6
click at [605, 259] on app-calendar-viewport "Tue 26 4/8 3 Jobs Wed 27 7/8 2 Jobs Thu 28 Fri 29 Sat 30 8/8 2 Jobs Sun 31 10/1…" at bounding box center [769, 436] width 1539 height 657
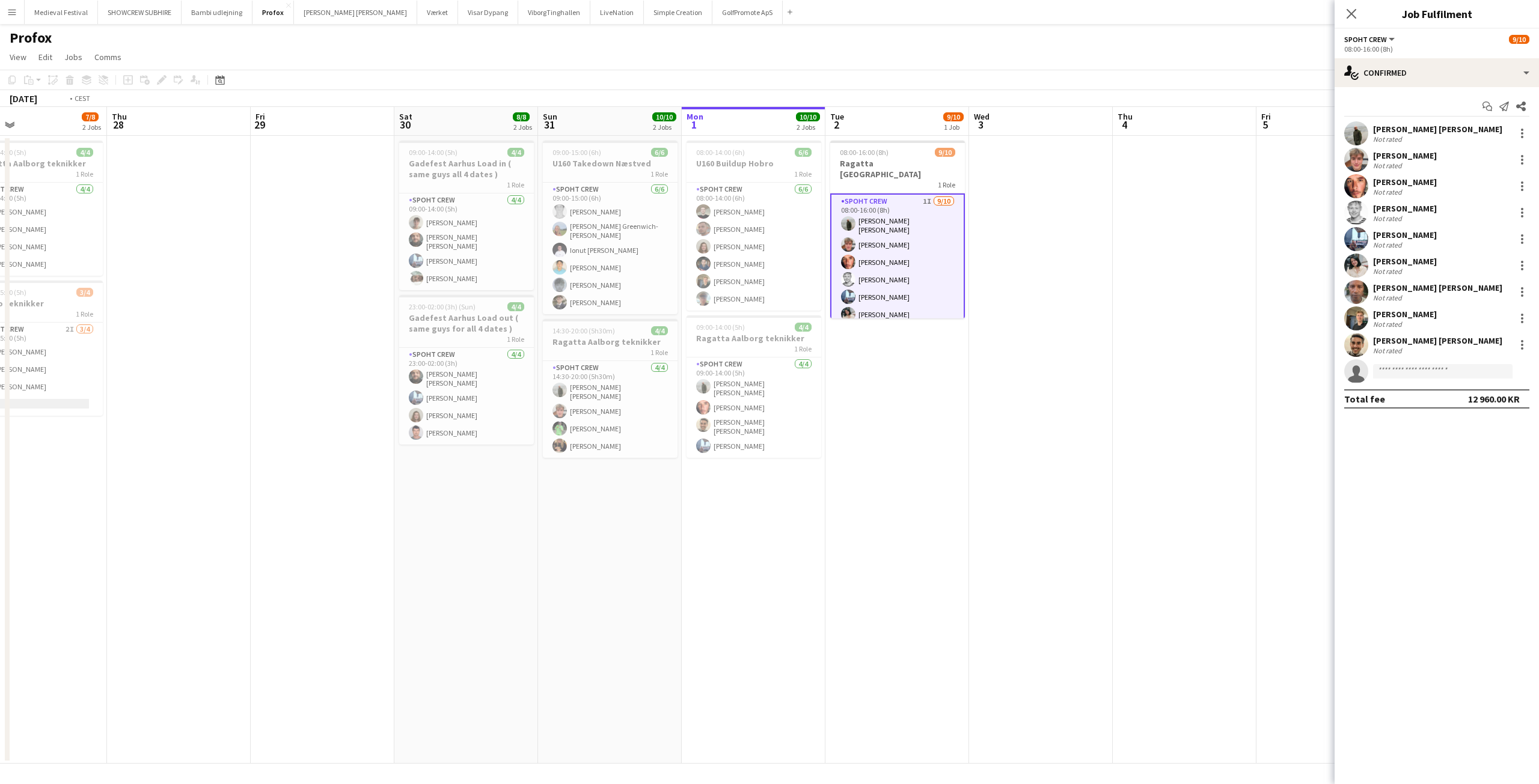
drag, startPoint x: 258, startPoint y: 640, endPoint x: 1188, endPoint y: 649, distance: 930.0
click at [1312, 685] on app-calendar-viewport "Tue 26 4/8 3 Jobs Wed 27 7/8 2 Jobs Thu 28 Fri 29 Sat 30 8/8 2 Jobs Sun 31 10/1…" at bounding box center [769, 436] width 1539 height 657
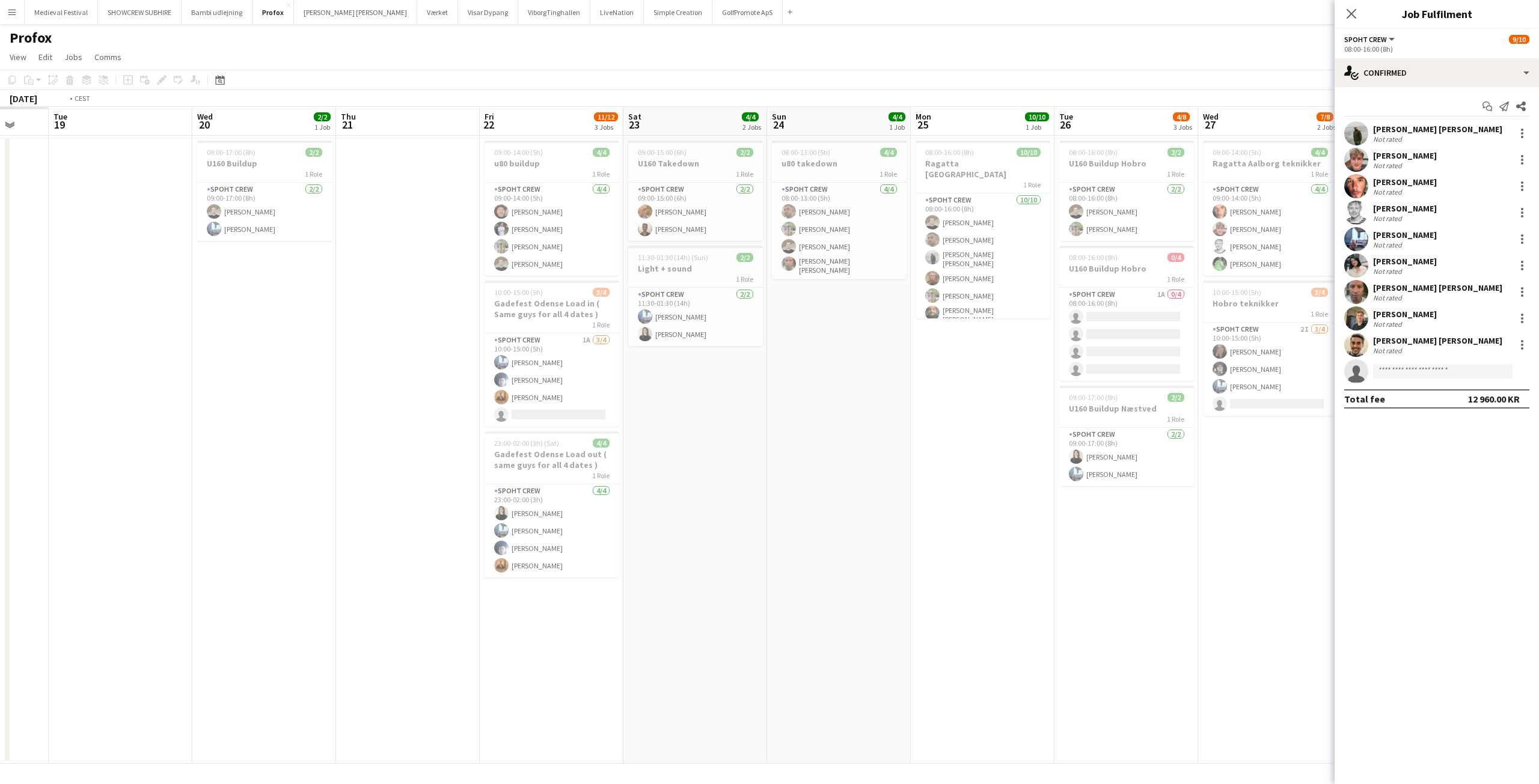
drag, startPoint x: 447, startPoint y: 586, endPoint x: 1069, endPoint y: 629, distance: 623.5
click at [1137, 658] on app-calendar-viewport "Sun 17 Mon 18 Tue 19 Wed 20 2/2 1 Job Thu 21 Fri 22 11/12 3 Jobs Sat 23 4/4 2 J…" at bounding box center [769, 436] width 1539 height 657
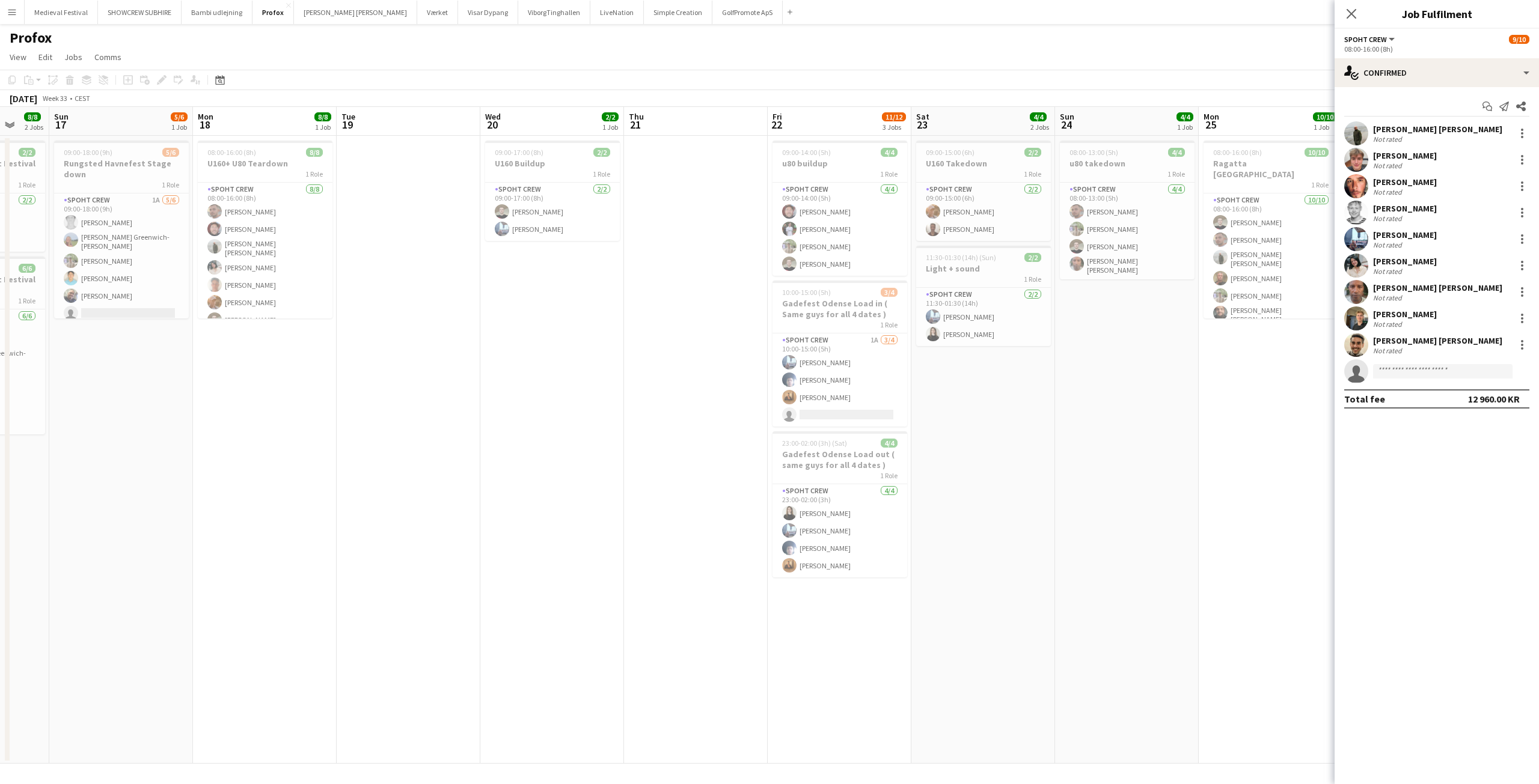
click at [577, 601] on app-date-cell "09:00-17:00 (8h) 2/2 U160 Buildup 1 Role Spoht Crew 2/2 09:00-17:00 (8h) Nicola…" at bounding box center [553, 450] width 144 height 628
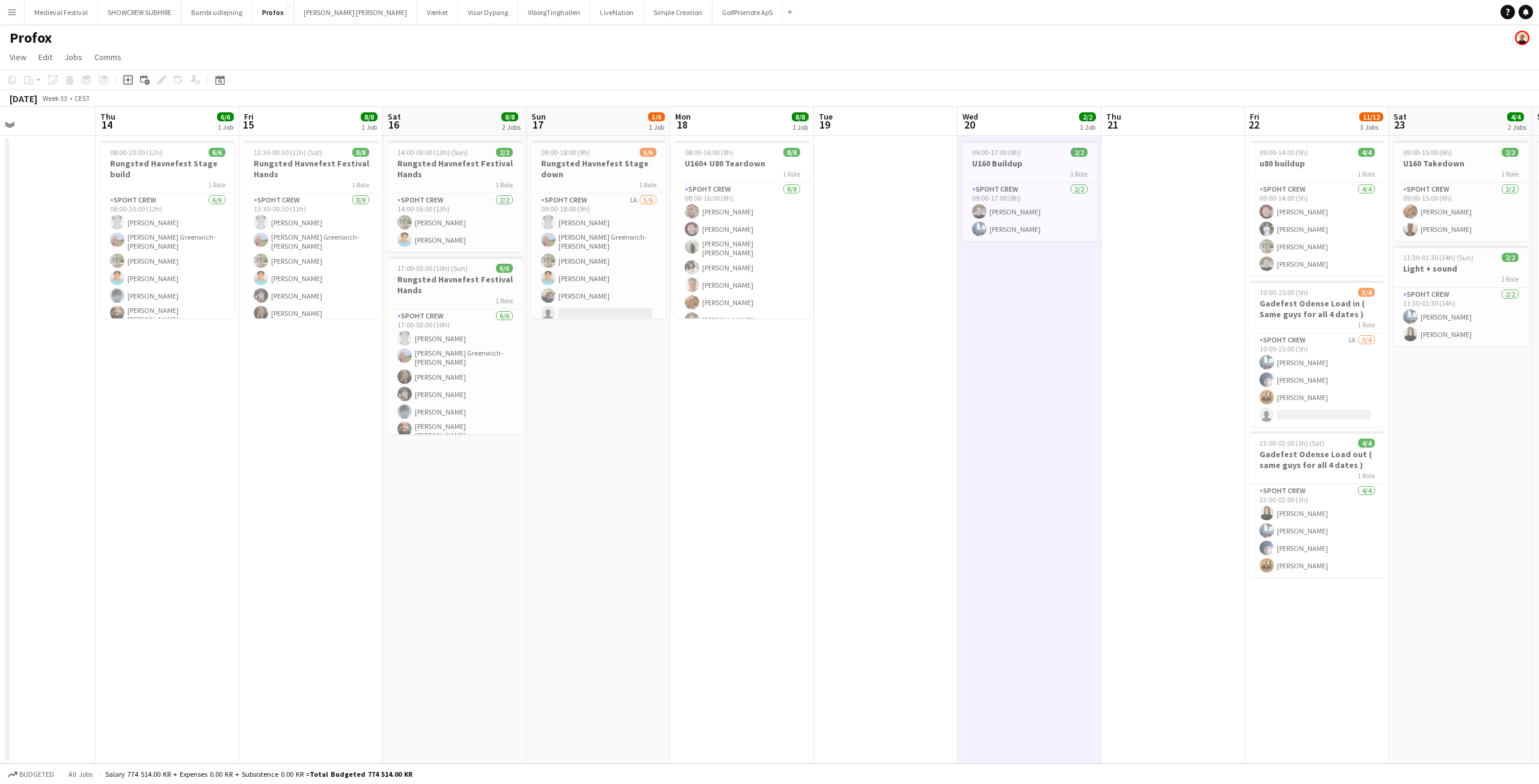
drag, startPoint x: 576, startPoint y: 566, endPoint x: 888, endPoint y: 569, distance: 312.0
click at [888, 569] on app-calendar-viewport "Mon 11 Tue 12 Wed 13 Thu 14 6/6 1 Job Fri 15 8/8 1 Job Sat 16 8/8 2 Jobs Sun 17…" at bounding box center [769, 436] width 1539 height 657
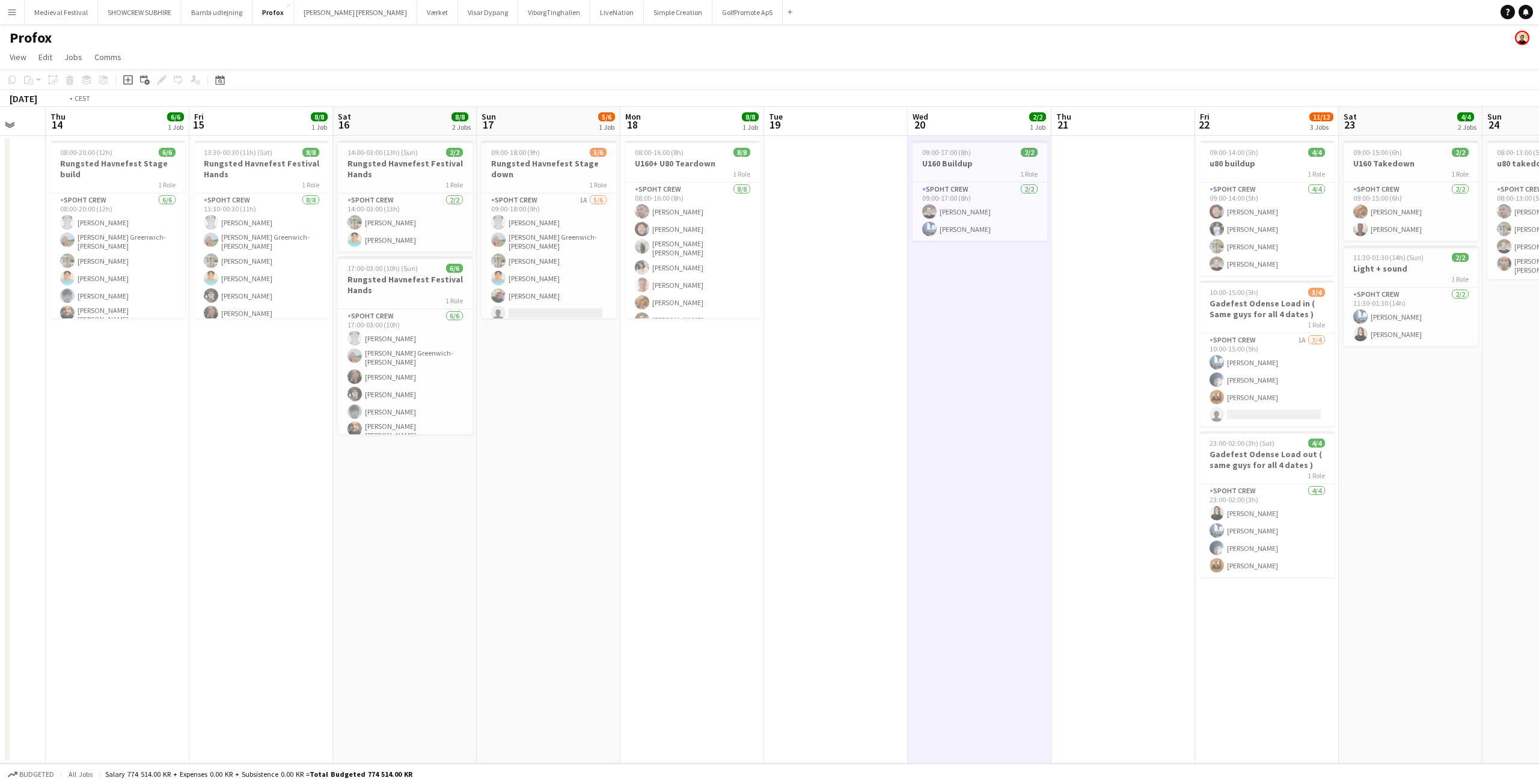
drag, startPoint x: 377, startPoint y: 542, endPoint x: 1070, endPoint y: 629, distance: 698.4
click at [1089, 645] on app-calendar-viewport "Mon 11 Tue 12 Wed 13 Thu 14 6/6 1 Job Fri 15 8/8 1 Job Sat 16 8/8 2 Jobs Sun 17…" at bounding box center [769, 436] width 1539 height 657
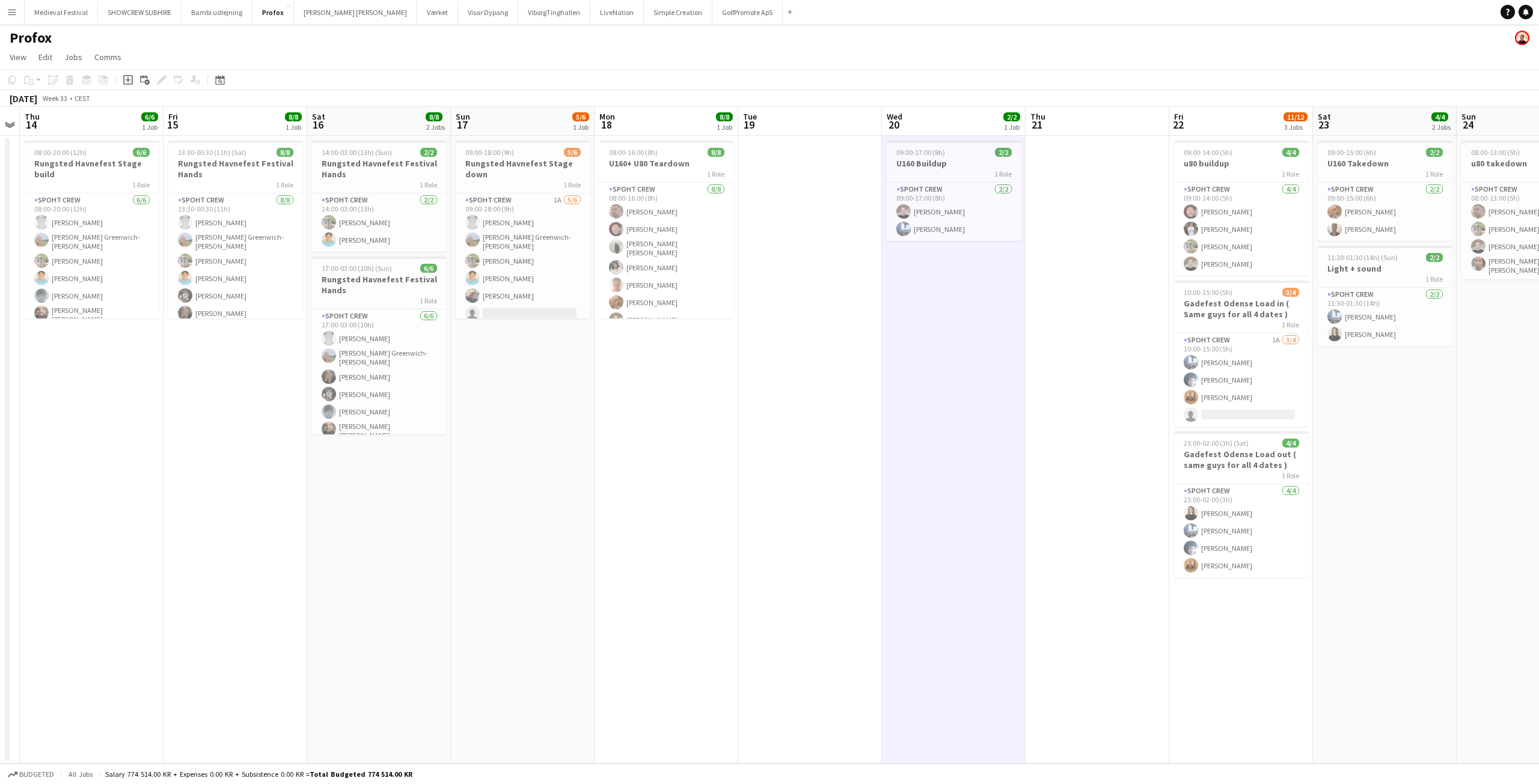
drag, startPoint x: 673, startPoint y: 388, endPoint x: 0, endPoint y: 418, distance: 673.7
click at [0, 420] on app-calendar-viewport "Mon 11 Tue 12 Wed 13 Thu 14 6/6 1 Job Fri 15 8/8 1 Job Sat 16 8/8 2 Jobs Sun 17…" at bounding box center [769, 436] width 1539 height 657
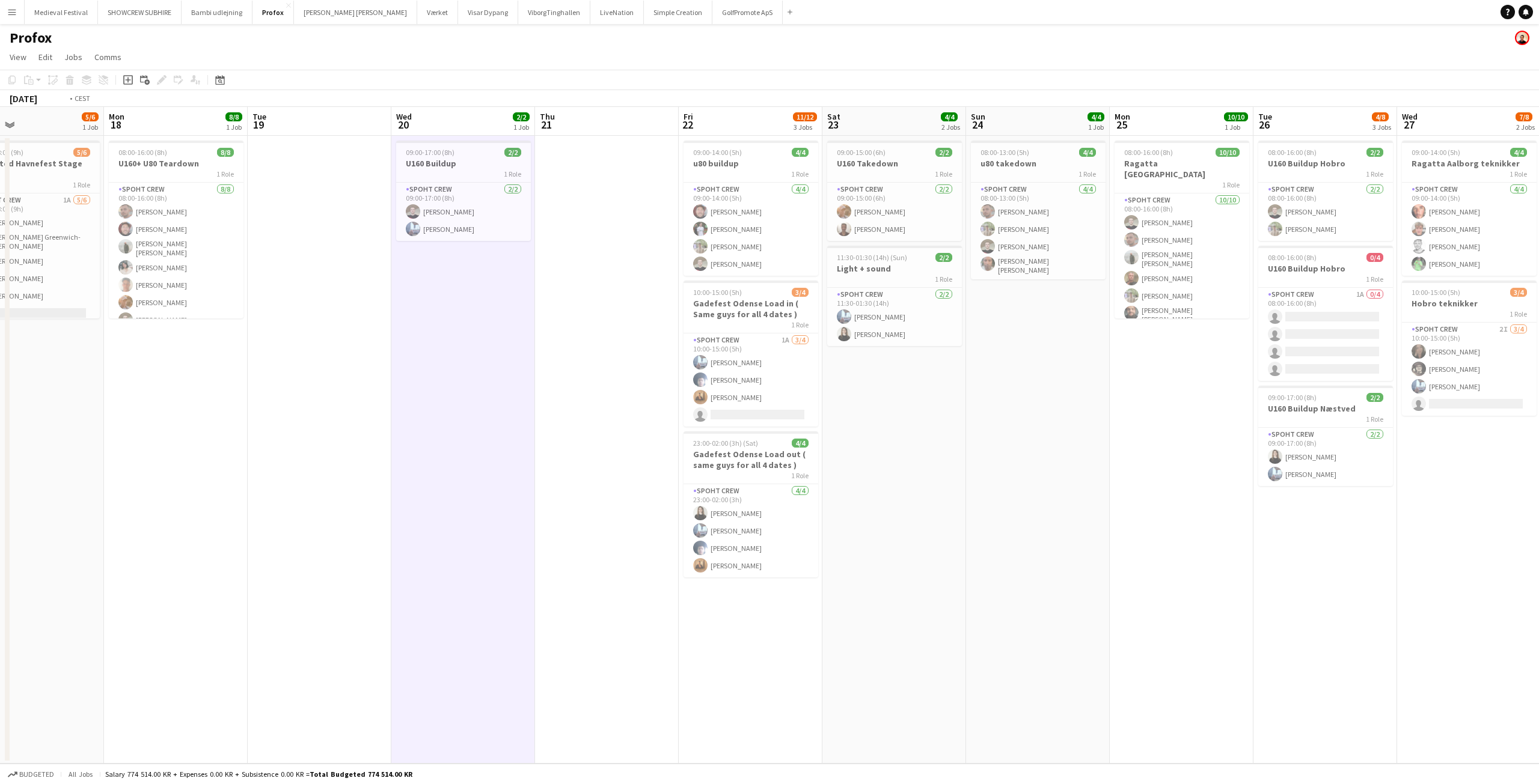
drag, startPoint x: 1538, startPoint y: 488, endPoint x: 634, endPoint y: 531, distance: 905.0
click at [617, 544] on app-calendar-viewport "Thu 14 6/6 1 Job Fri 15 8/8 1 Job Sat 16 8/8 2 Jobs Sun 17 5/6 1 Job Mon 18 8/8…" at bounding box center [769, 436] width 1539 height 657
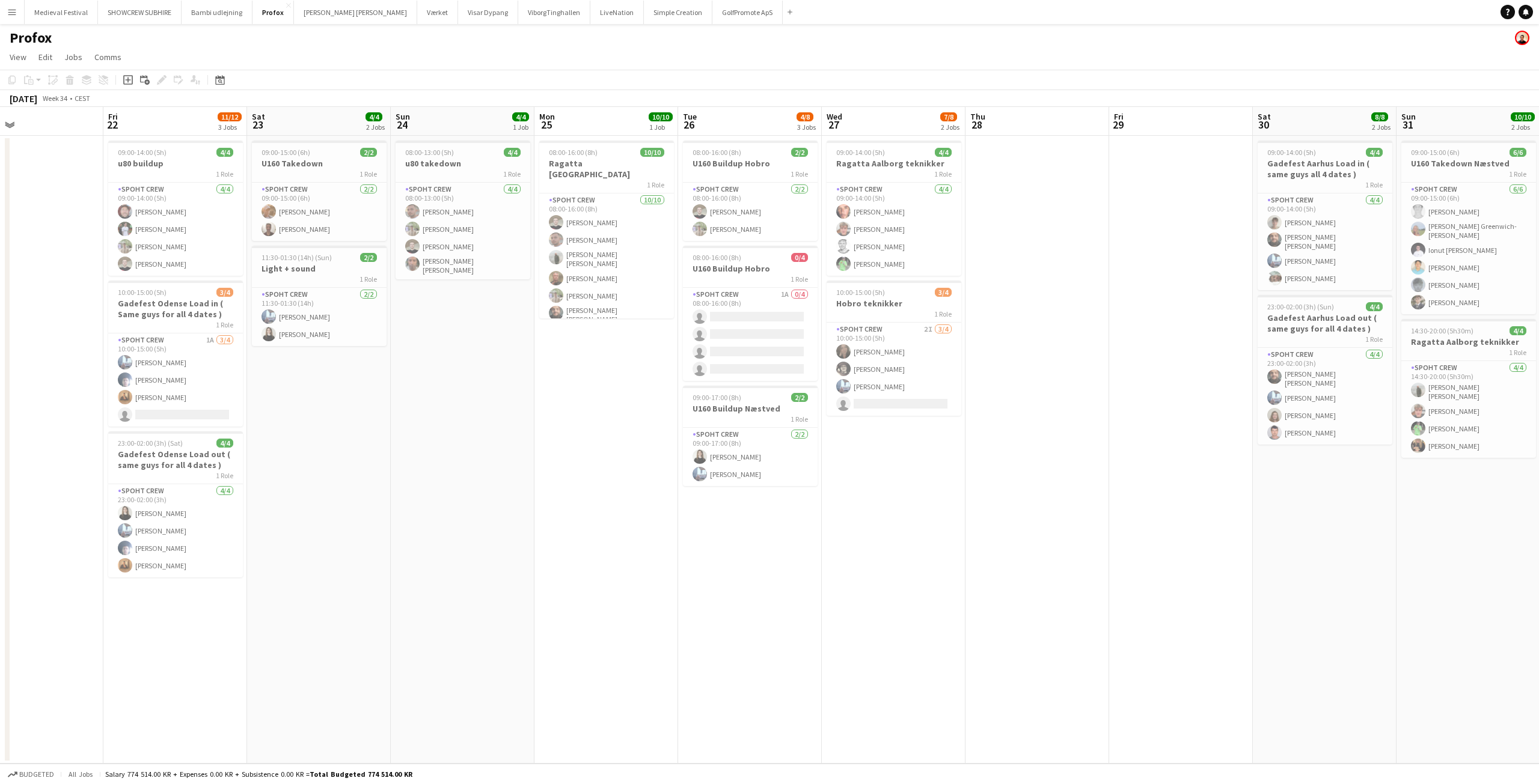
scroll to position [0, 335]
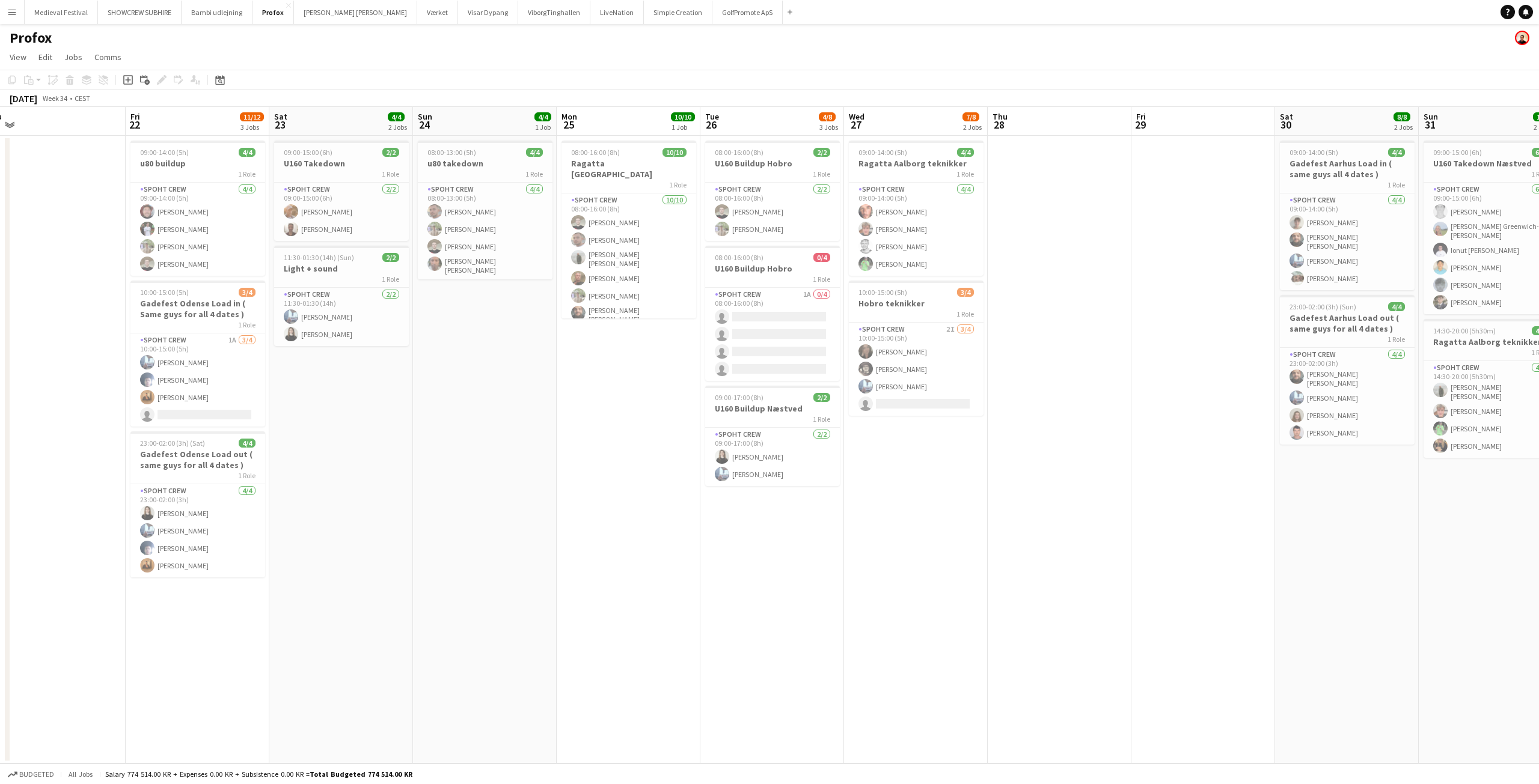
drag, startPoint x: 1151, startPoint y: 506, endPoint x: 549, endPoint y: 419, distance: 608.3
click at [631, 518] on app-calendar-viewport "Mon 18 8/8 1 Job Tue 19 Wed 20 2/2 1 Job Thu 21 Fri 22 11/12 3 Jobs Sat 23 4/4 …" at bounding box center [769, 436] width 1539 height 657
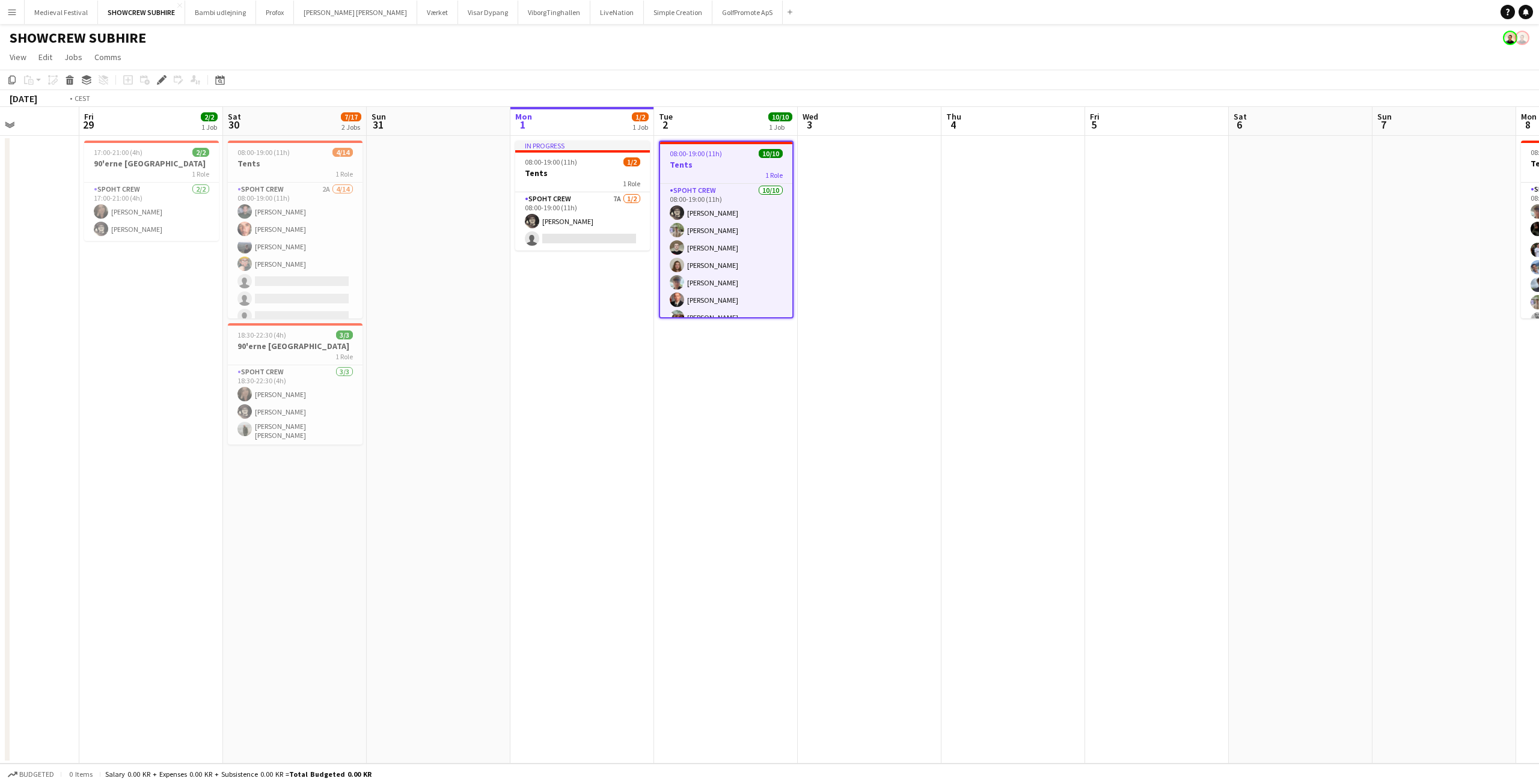
drag, startPoint x: 376, startPoint y: 368, endPoint x: 1004, endPoint y: 376, distance: 628.1
click at [1063, 374] on app-calendar-viewport "Tue 26 Wed 27 Thu 28 Fri 29 2/2 1 Job Sat 30 7/17 2 Jobs Sun 31 Mon 1 1/2 1 Job…" at bounding box center [769, 436] width 1539 height 657
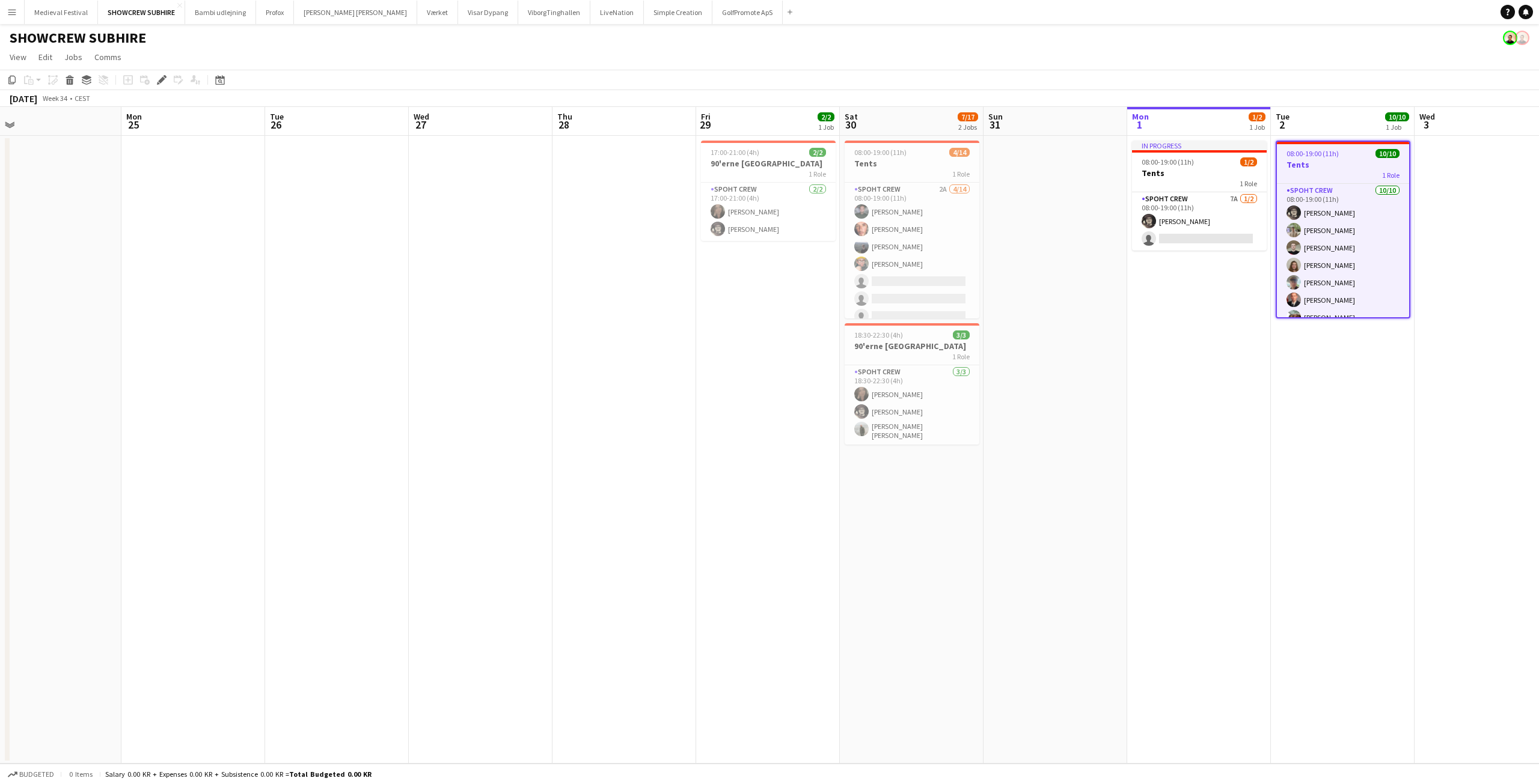
drag, startPoint x: 476, startPoint y: 413, endPoint x: 769, endPoint y: 408, distance: 293.0
click at [766, 408] on app-calendar-viewport "Fri 22 7/20 1 Job Sat 23 9/10 1 Job Sun 24 Mon 25 Tue 26 Wed 27 Thu 28 Fri 29 2…" at bounding box center [769, 436] width 1539 height 657
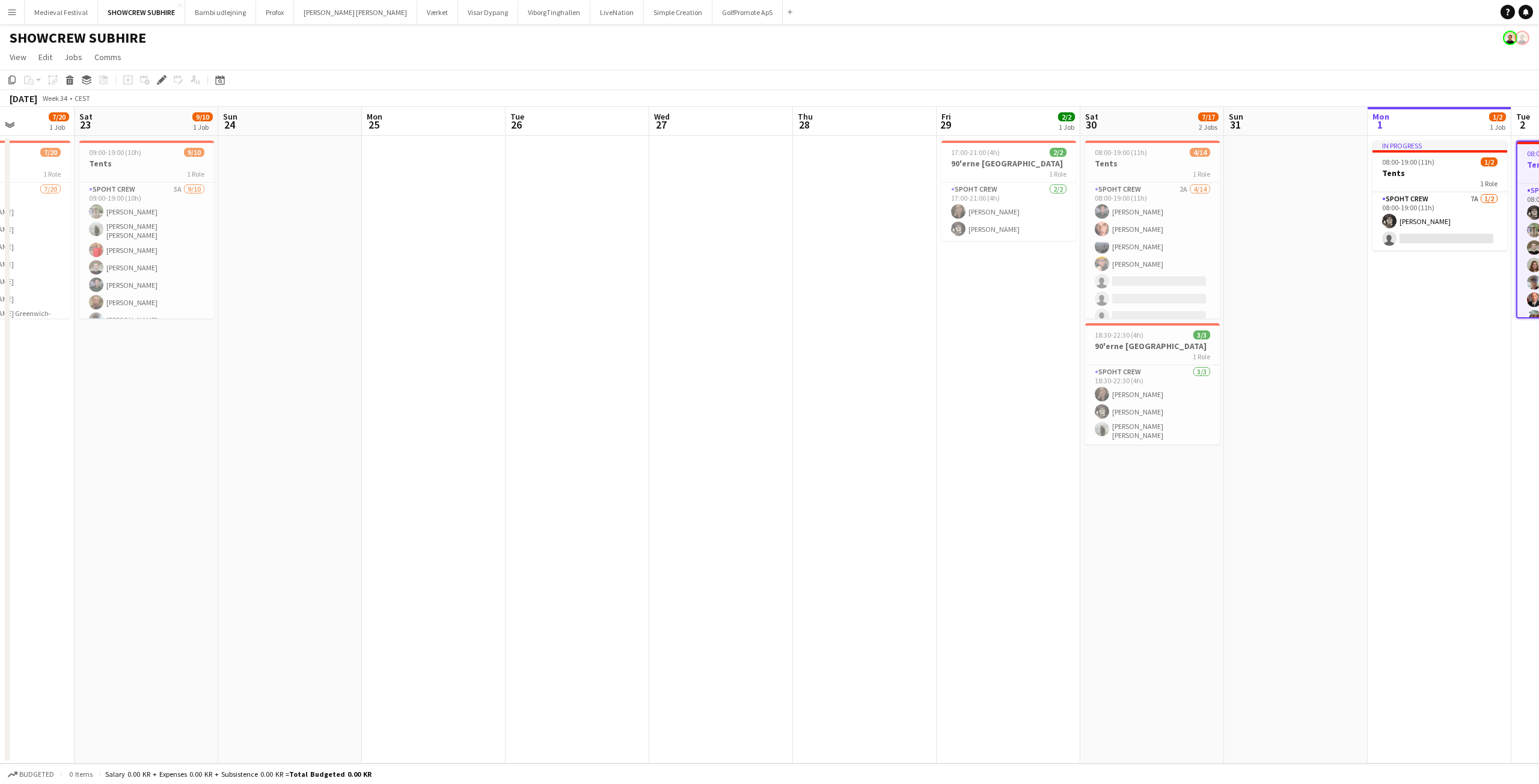
drag, startPoint x: 820, startPoint y: 402, endPoint x: 876, endPoint y: 402, distance: 56.0
click at [876, 402] on app-calendar-viewport "Wed 20 2/2 1 Job Thu 21 2/2 1 Job Fri 22 7/20 1 Job Sat 23 9/10 1 Job Sun 24 Mo…" at bounding box center [769, 436] width 1539 height 657
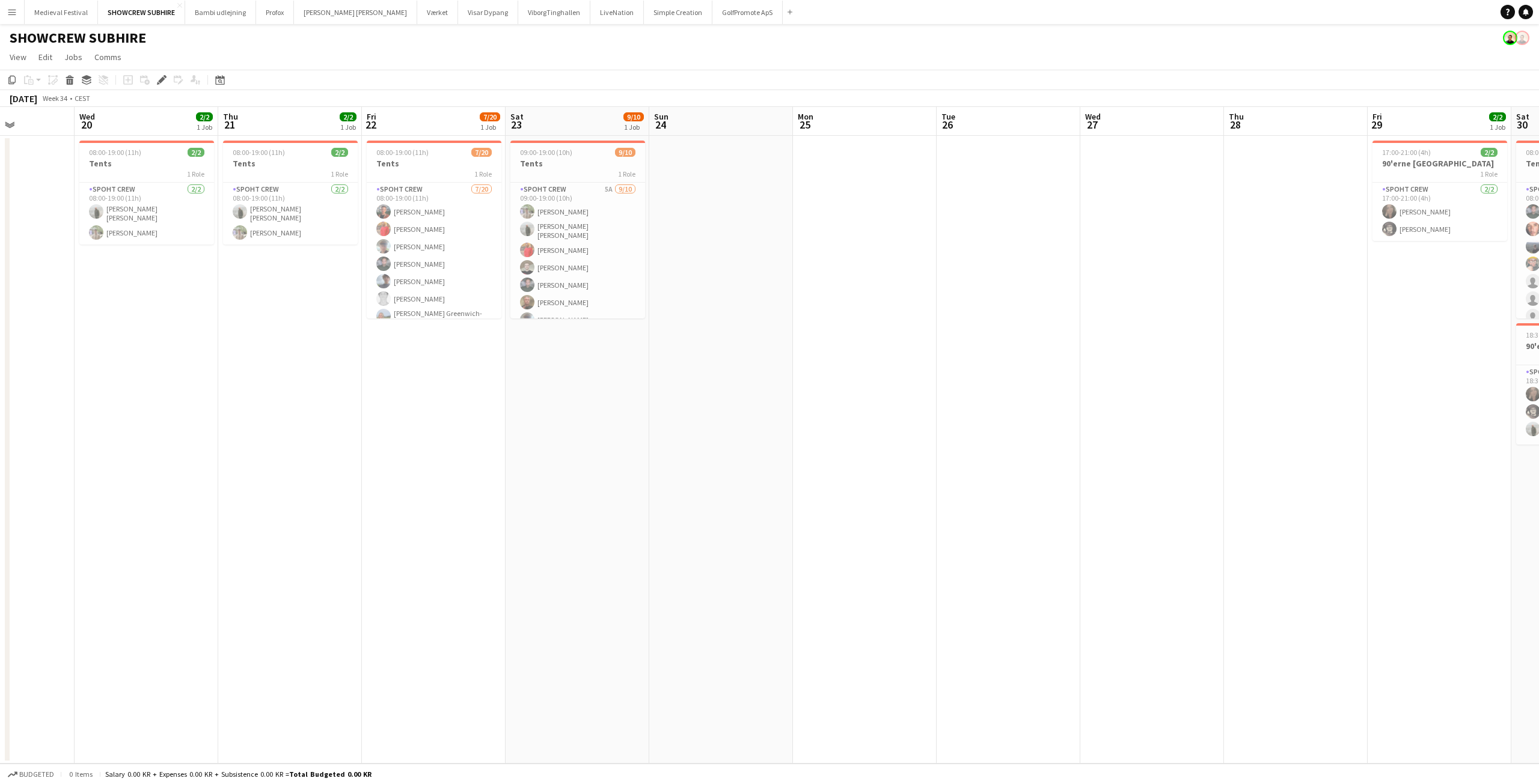
scroll to position [0, 343]
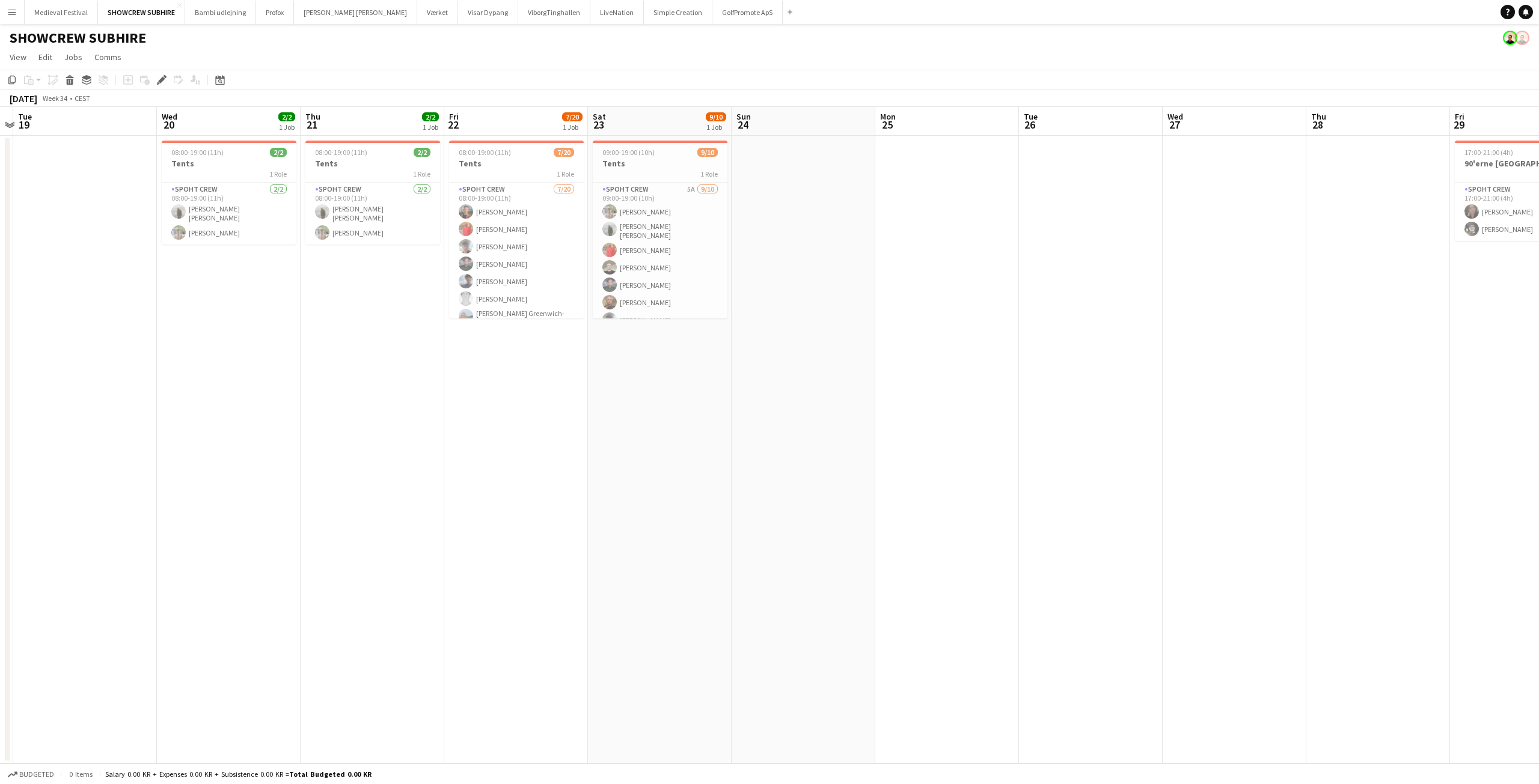
drag, startPoint x: 554, startPoint y: 398, endPoint x: 635, endPoint y: 404, distance: 81.2
click at [635, 404] on app-calendar-viewport "Sun 17 Mon 18 Tue 19 Wed 20 2/2 1 Job Thu 21 2/2 1 Job Fri 22 7/20 1 Job Sat 23…" at bounding box center [769, 436] width 1539 height 657
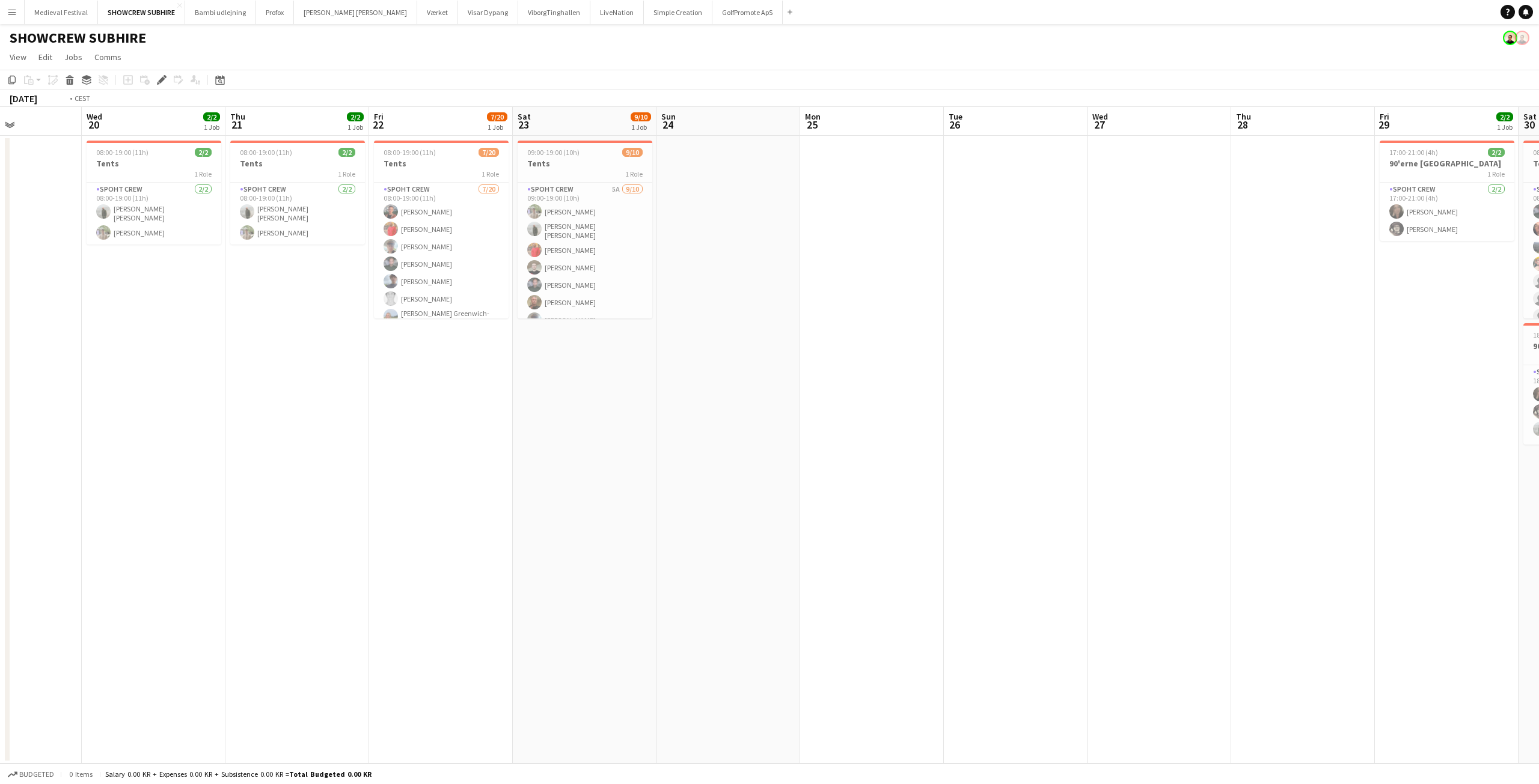
scroll to position [0, 267]
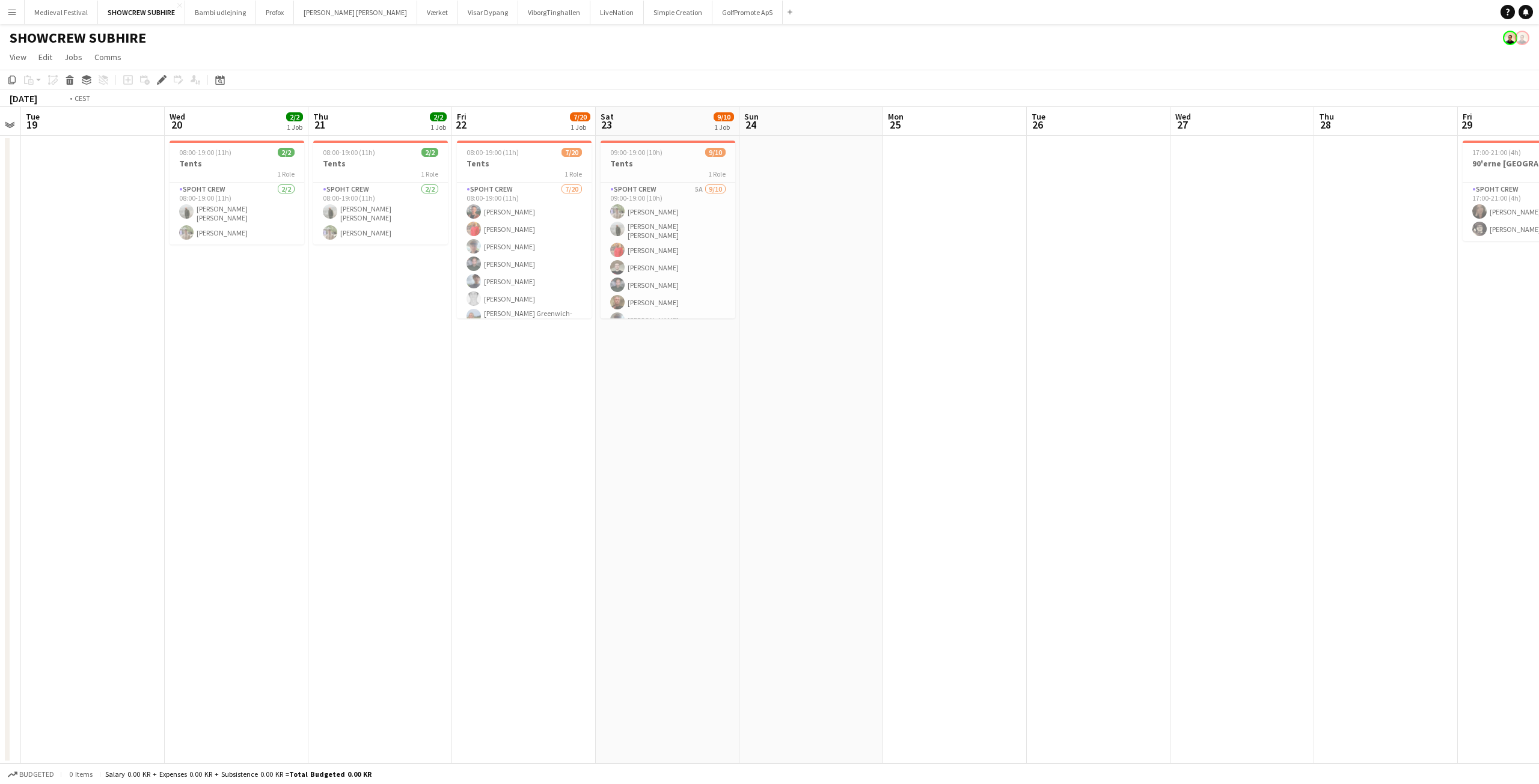
drag, startPoint x: 521, startPoint y: 390, endPoint x: 661, endPoint y: 404, distance: 140.7
click at [661, 404] on app-calendar-viewport "Sun 17 Mon 18 Tue 19 Wed 20 2/2 1 Job Thu 21 2/2 1 Job Fri 22 7/20 1 Job Sat 23…" at bounding box center [769, 436] width 1539 height 657
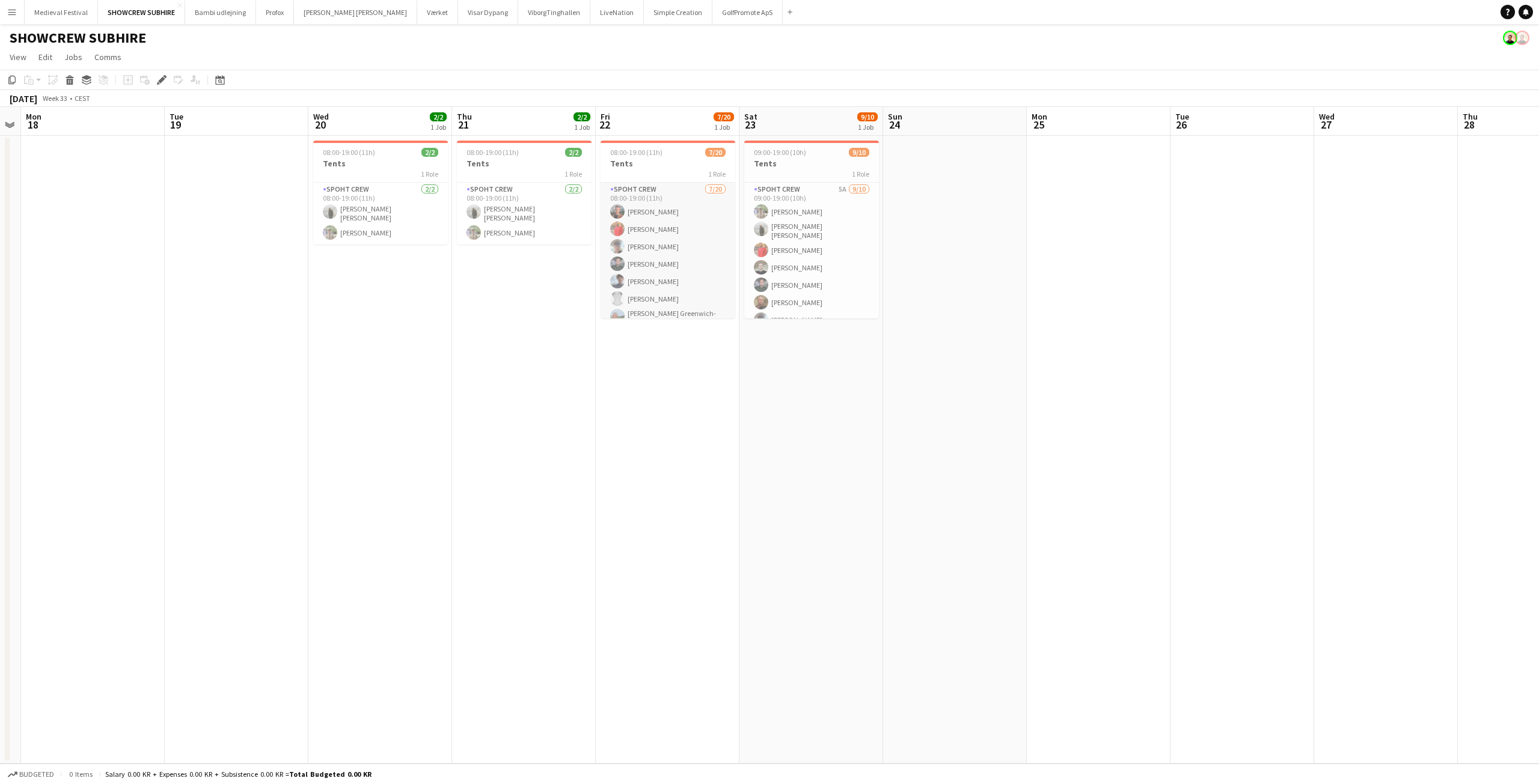
click at [639, 263] on app-card-role "Spoht Crew [DATE] 08:00-19:00 (11h) [PERSON_NAME] [PERSON_NAME] [PERSON_NAME] […" at bounding box center [668, 370] width 135 height 376
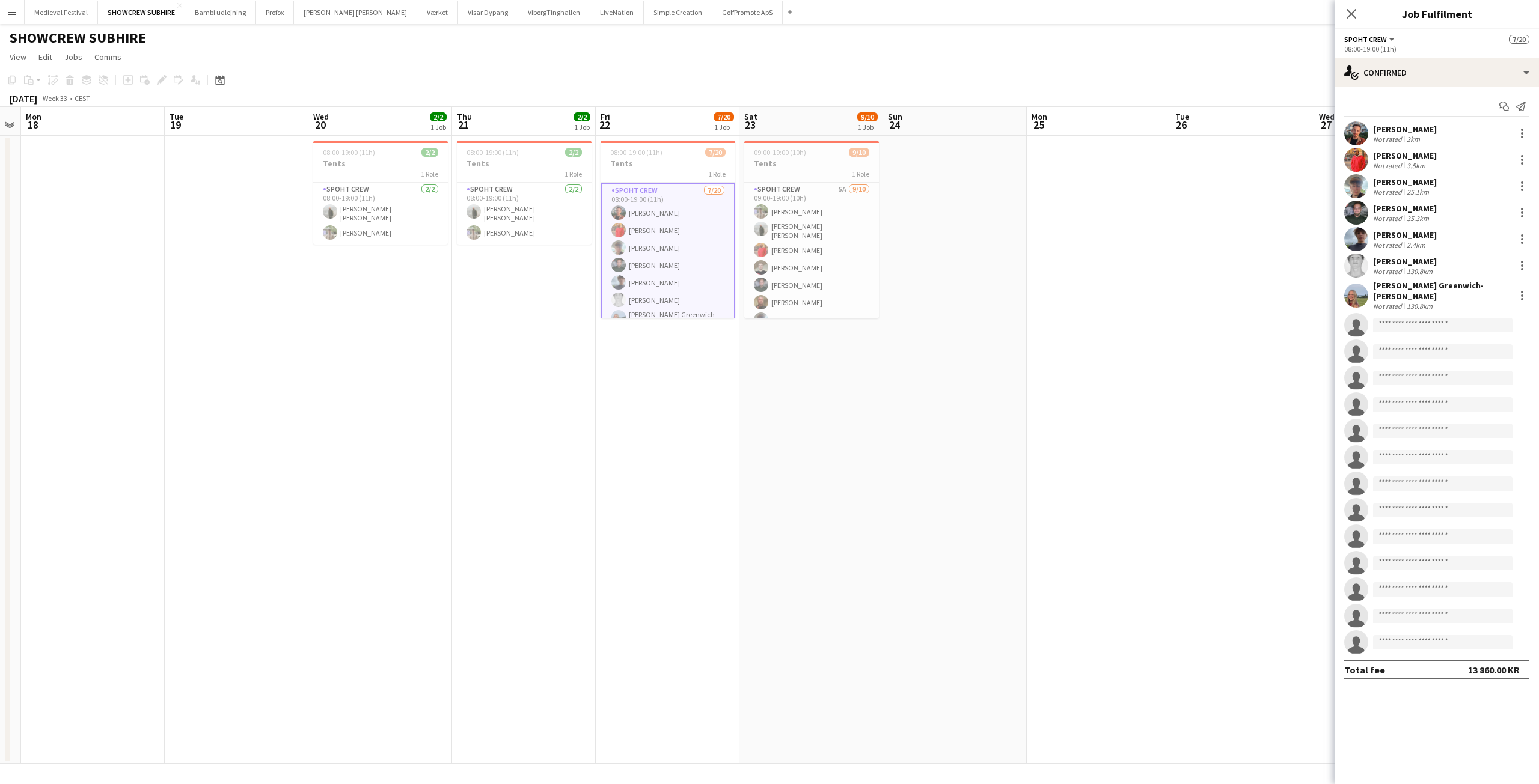
click at [1028, 372] on app-date-cell at bounding box center [1099, 450] width 144 height 628
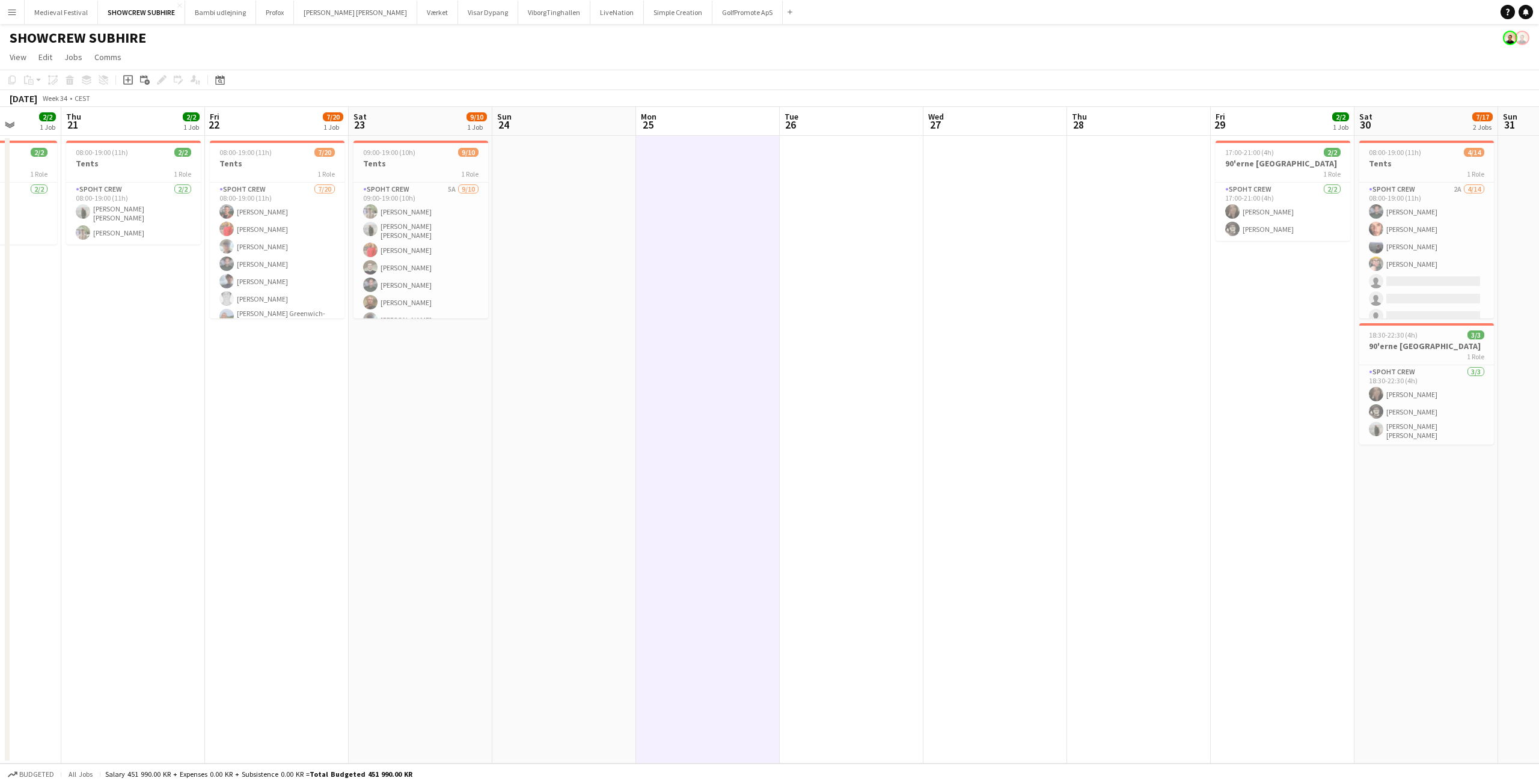
drag, startPoint x: 1303, startPoint y: 309, endPoint x: 836, endPoint y: 318, distance: 467.1
click at [601, 330] on app-calendar-viewport "Mon 18 Tue 19 Wed 20 2/2 1 Job Thu 21 2/2 1 Job Fri 22 7/20 1 Job Sat 23 9/10 1…" at bounding box center [769, 436] width 1539 height 657
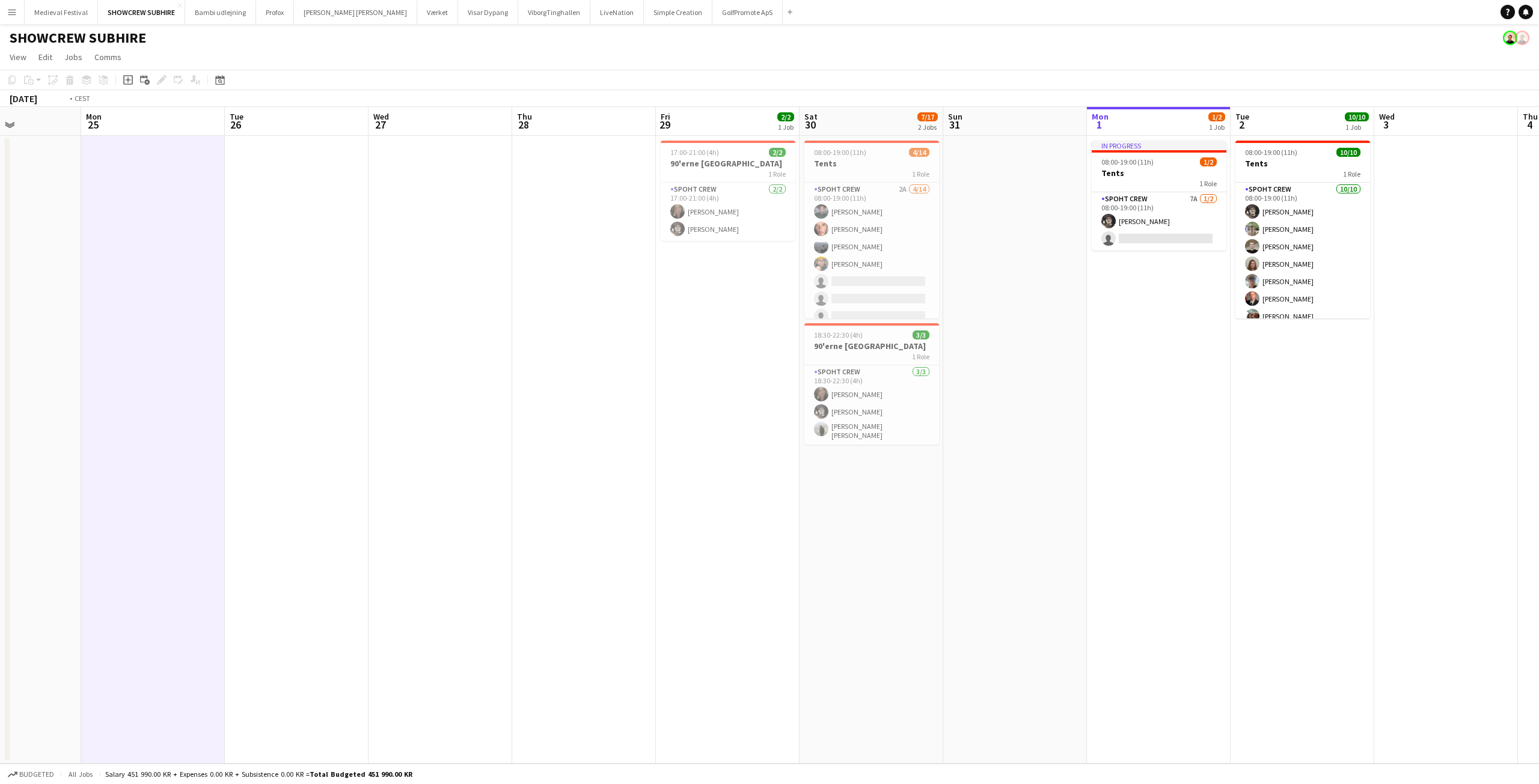
drag, startPoint x: 1262, startPoint y: 358, endPoint x: 784, endPoint y: 383, distance: 478.7
click at [784, 383] on app-calendar-viewport "Fri 22 7/20 1 Job Sat 23 9/10 1 Job Sun 24 Mon 25 Tue 26 Wed 27 Thu 28 Fri 29 2…" at bounding box center [769, 436] width 1539 height 657
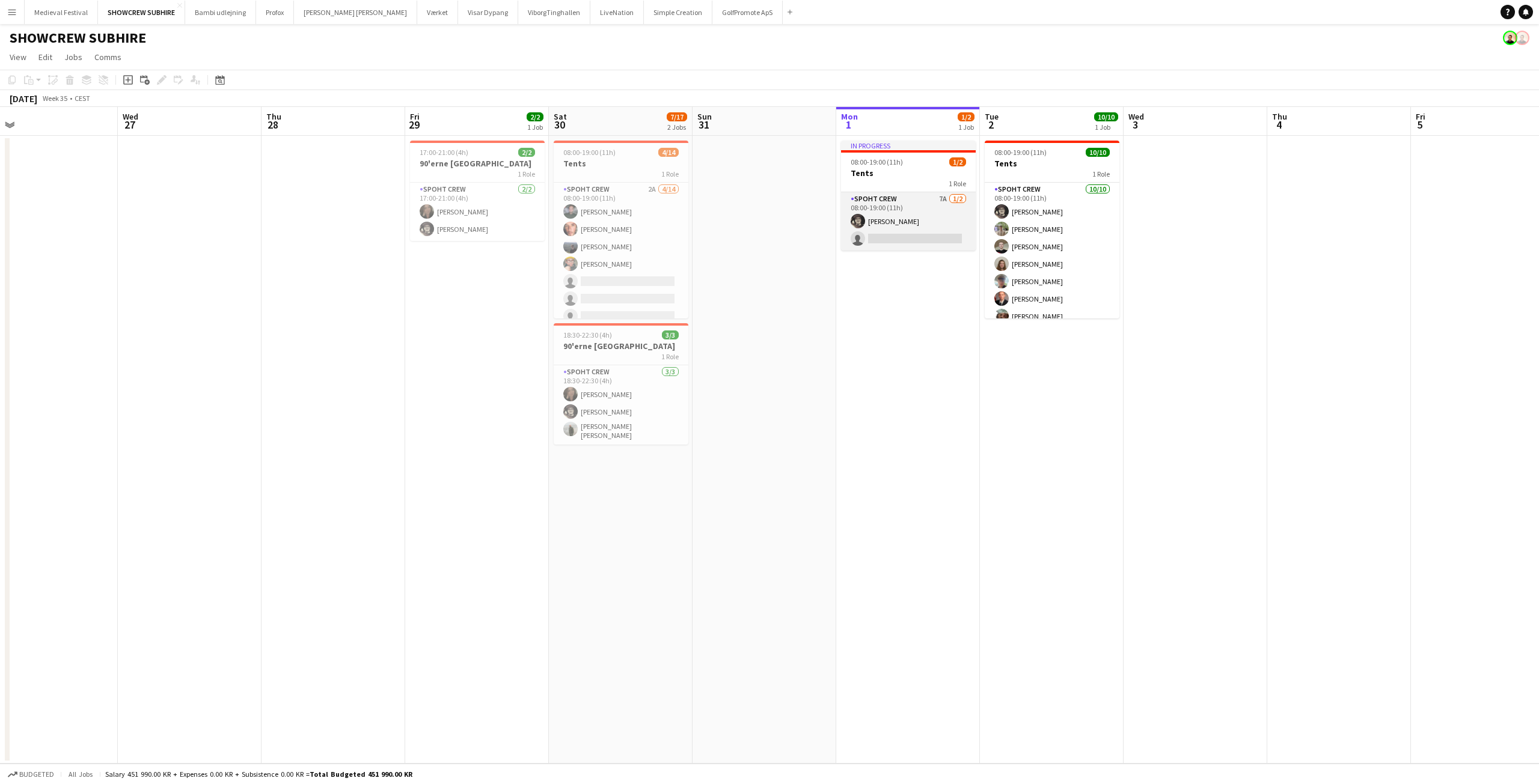
click at [899, 220] on app-card-role "Spoht Crew 7A [DATE] 08:00-19:00 (11h) [PERSON_NAME] single-neutral-actions" at bounding box center [908, 221] width 135 height 58
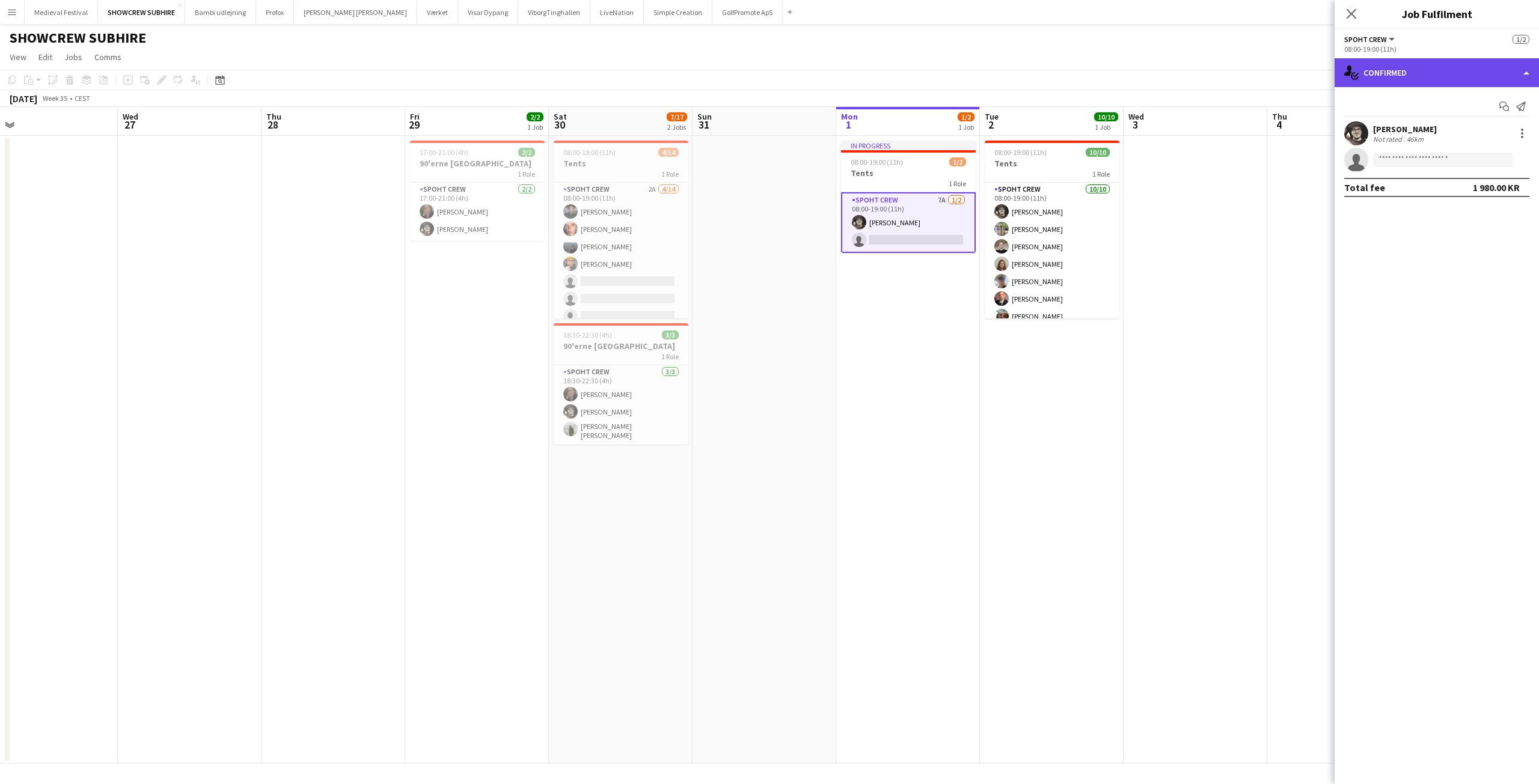
click at [1430, 67] on div "single-neutral-actions-check-2 Confirmed" at bounding box center [1436, 72] width 205 height 29
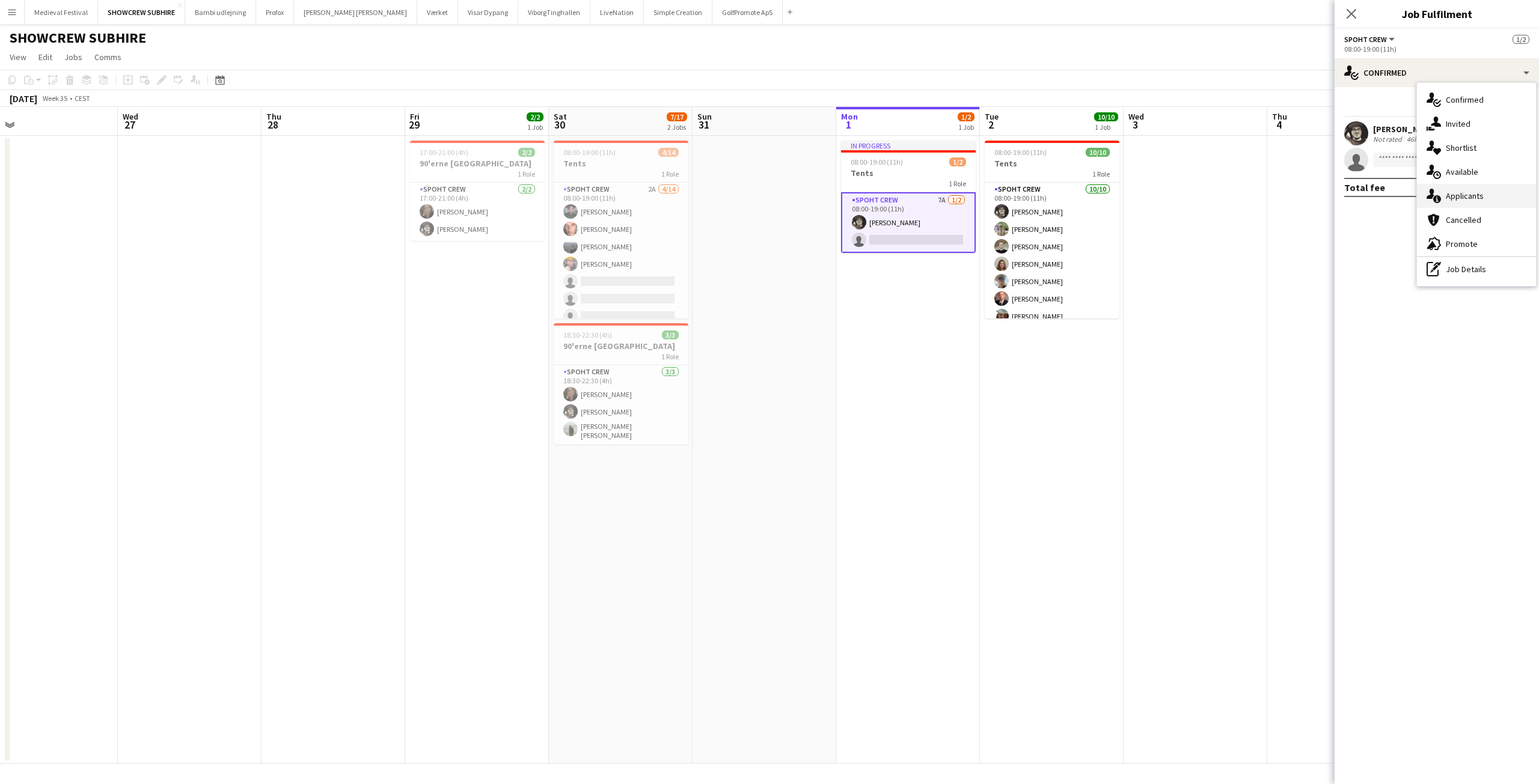
click at [1451, 193] on div "single-neutral-actions-information Applicants" at bounding box center [1476, 196] width 119 height 24
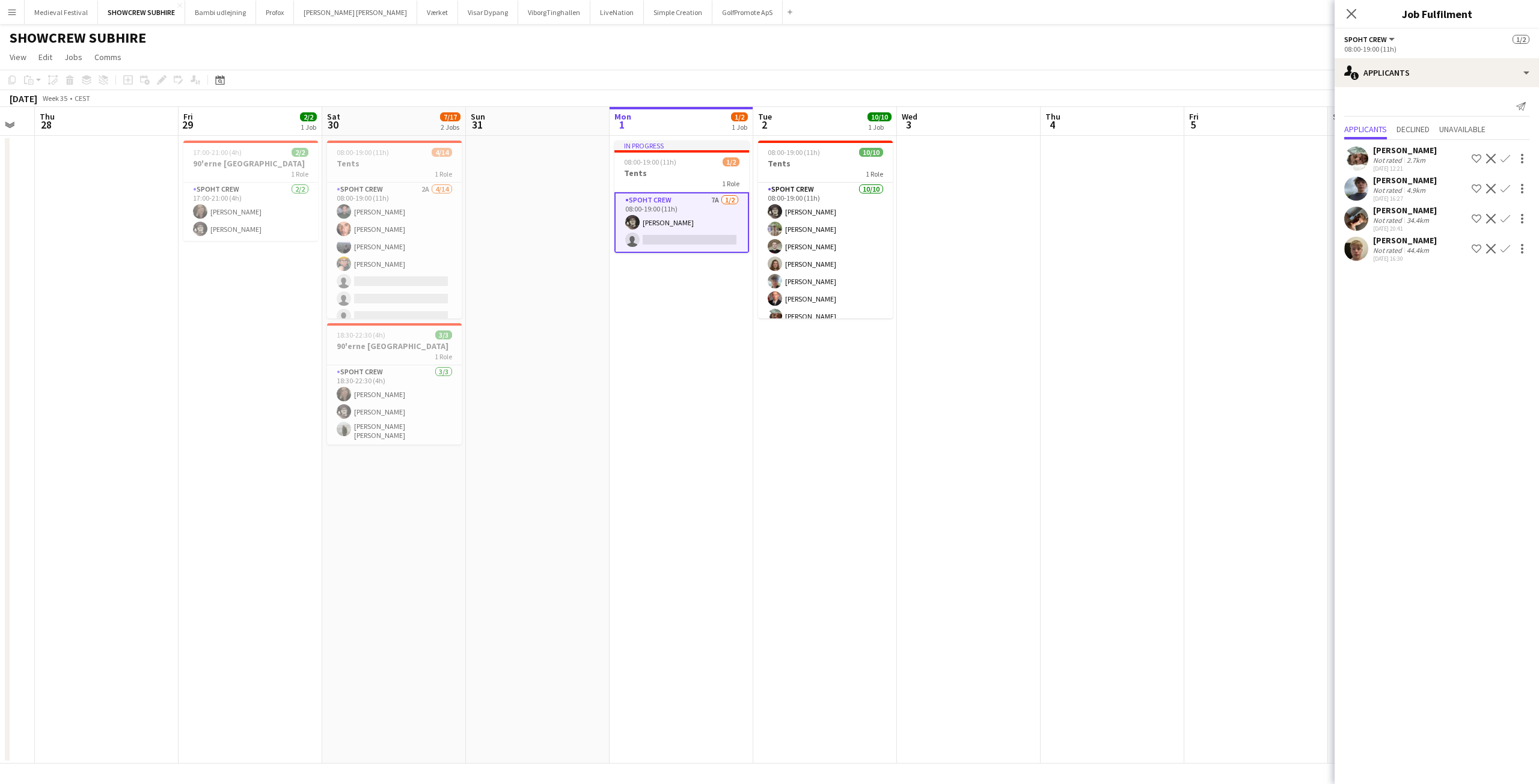
drag, startPoint x: 1035, startPoint y: 443, endPoint x: 781, endPoint y: 460, distance: 254.6
click at [781, 460] on app-calendar-viewport "Mon 25 Tue 26 Wed 27 Thu 28 Fri 29 2/2 1 Job Sat 30 7/17 2 Jobs Sun 31 Mon 1 1/…" at bounding box center [769, 436] width 1539 height 657
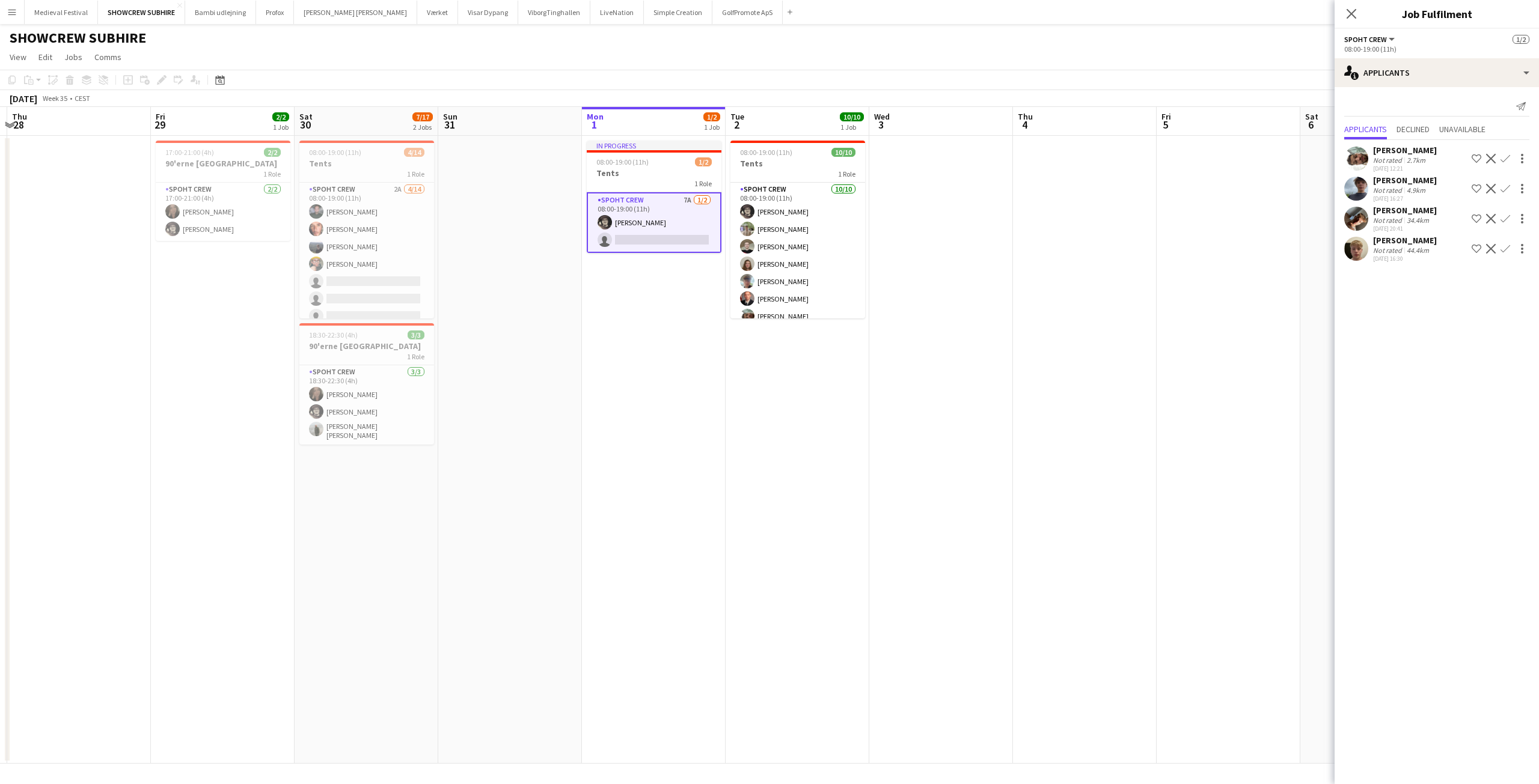
click at [1021, 508] on app-date-cell at bounding box center [1085, 450] width 144 height 628
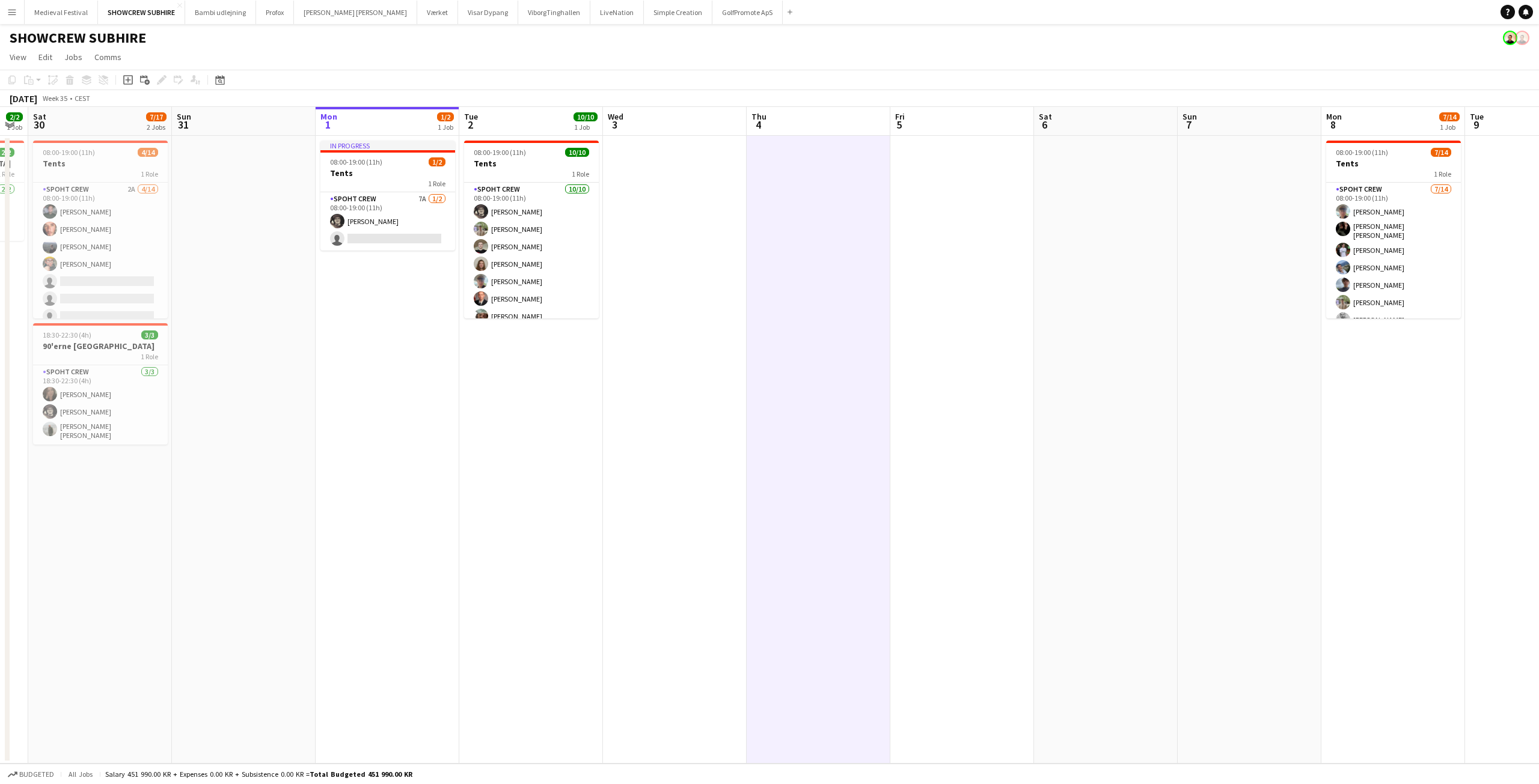
drag, startPoint x: 902, startPoint y: 395, endPoint x: 680, endPoint y: 409, distance: 222.4
click at [686, 411] on app-calendar-viewport "Wed 27 Thu 28 Fri 29 2/2 1 Job Sat 30 7/17 2 Jobs Sun 31 Mon 1 1/2 1 Job Tue 2 …" at bounding box center [769, 436] width 1539 height 657
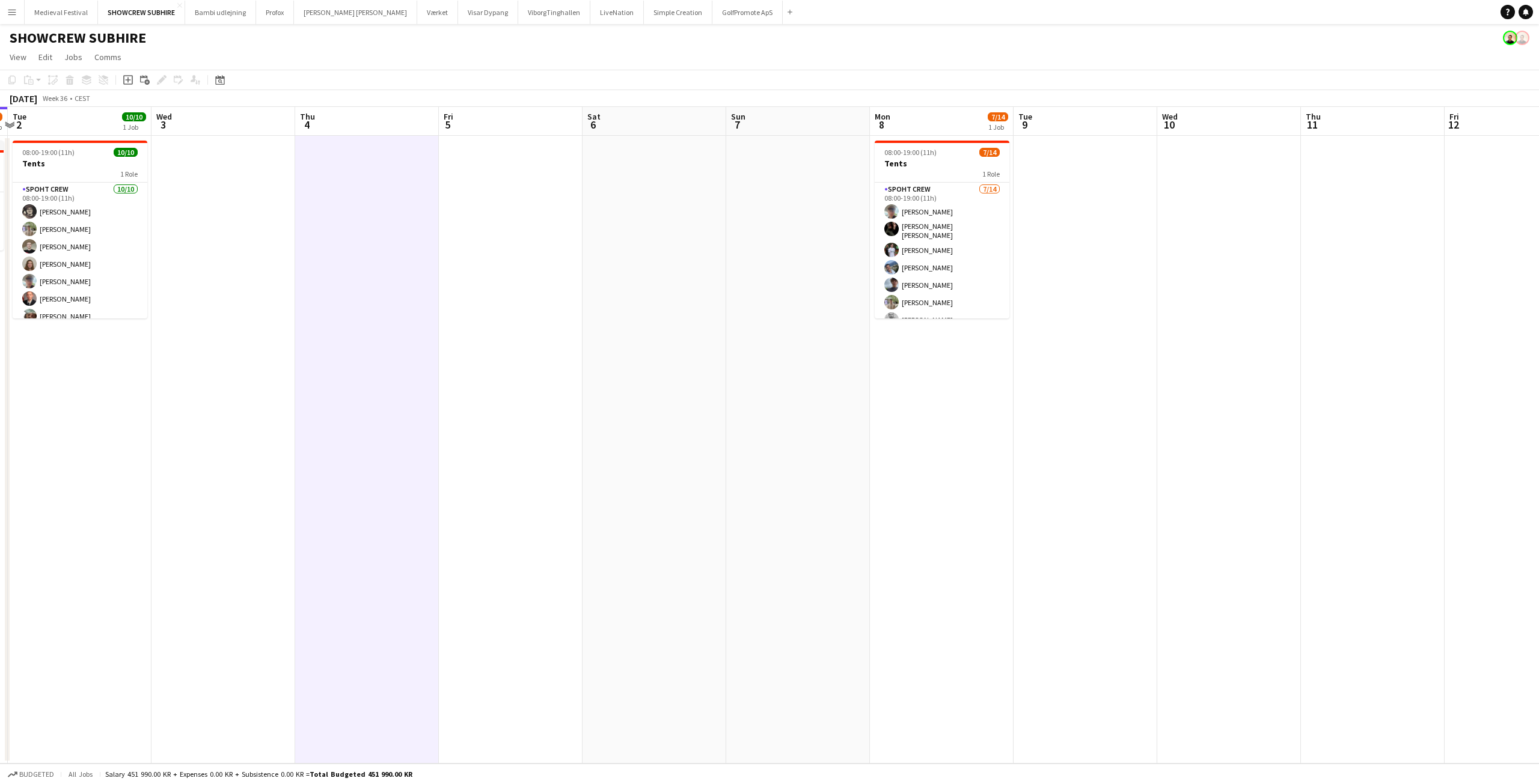
drag, startPoint x: 1110, startPoint y: 361, endPoint x: 806, endPoint y: 392, distance: 305.6
click at [808, 392] on app-calendar-viewport "Sat 30 7/17 2 Jobs Sun 31 Mon 1 1/2 1 Job Tue 2 10/10 1 Job Wed 3 Thu 4 Fri 5 S…" at bounding box center [769, 436] width 1539 height 657
drag, startPoint x: 435, startPoint y: 439, endPoint x: 1044, endPoint y: 466, distance: 609.6
click at [1036, 467] on app-calendar-viewport "Sun 31 Mon 1 1/2 1 Job Tue 2 10/10 1 Job Wed 3 Thu 4 Fri 5 Sat 6 Sun 7 Mon 8 7/…" at bounding box center [769, 436] width 1539 height 657
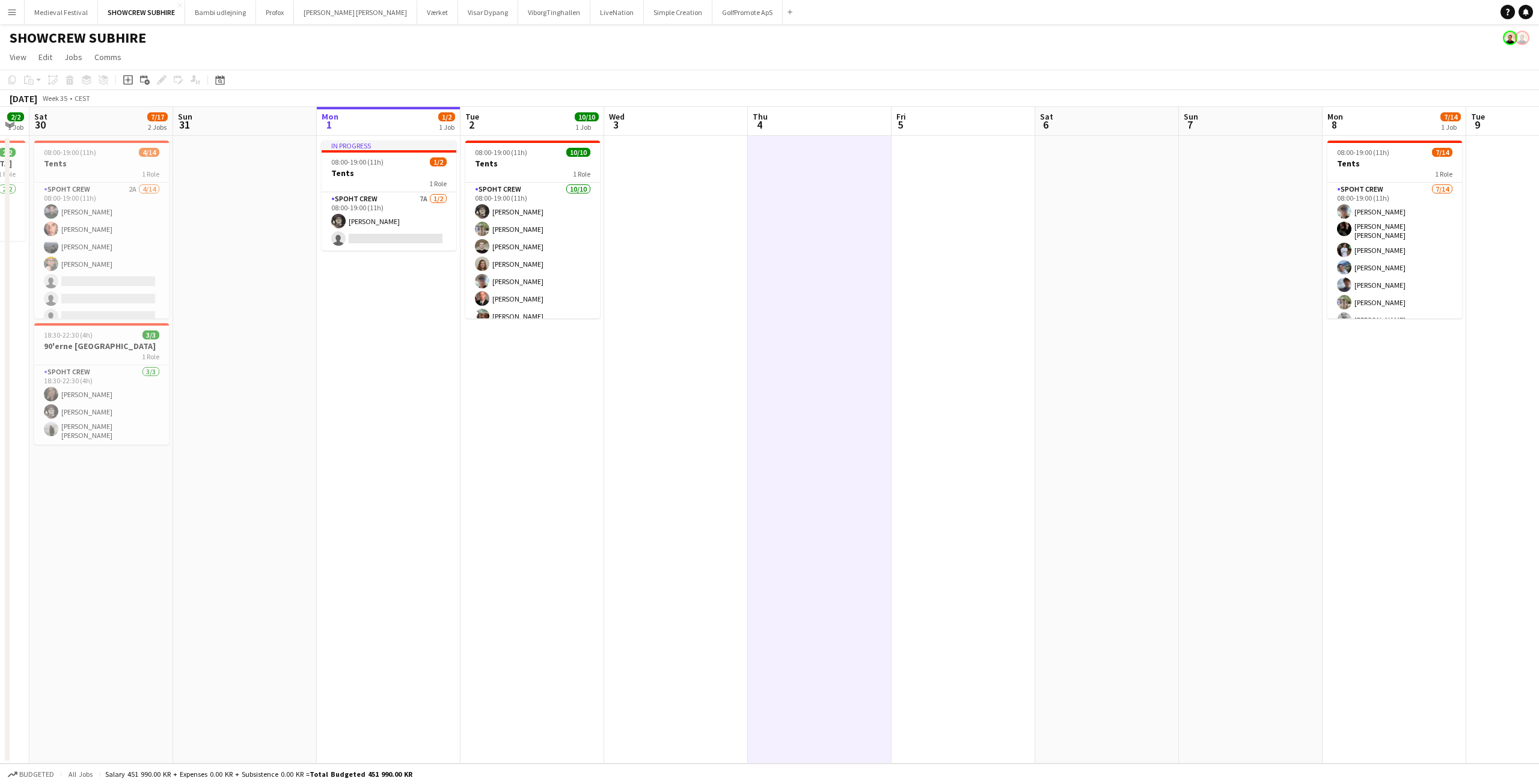
scroll to position [0, 276]
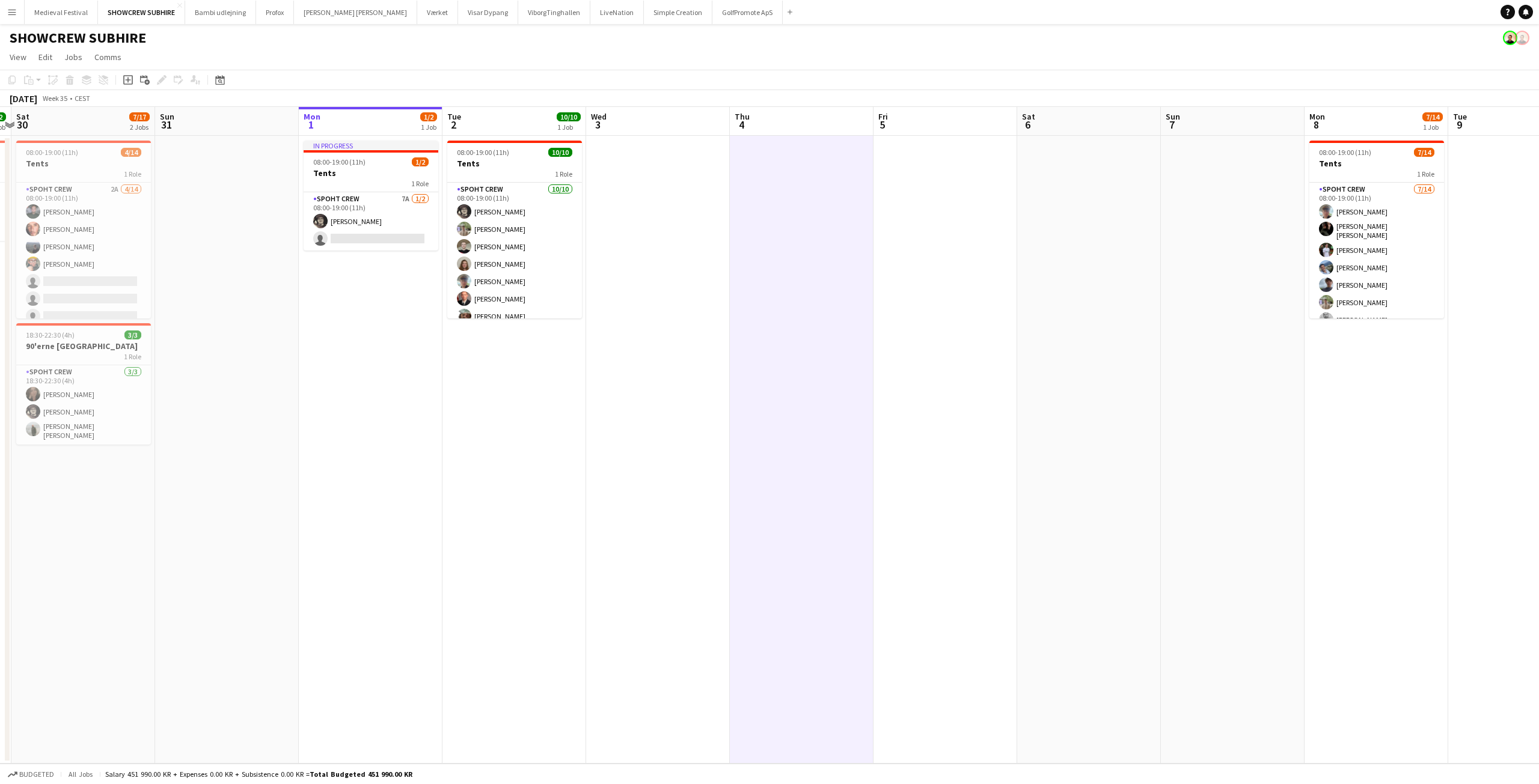
drag, startPoint x: 743, startPoint y: 426, endPoint x: 1012, endPoint y: 438, distance: 269.3
click at [1012, 438] on app-calendar-viewport "Thu 28 Fri 29 2/2 1 Job Sat 30 7/17 2 Jobs Sun 31 Mon 1 1/2 1 Job Tue 2 10/10 1…" at bounding box center [769, 436] width 1539 height 657
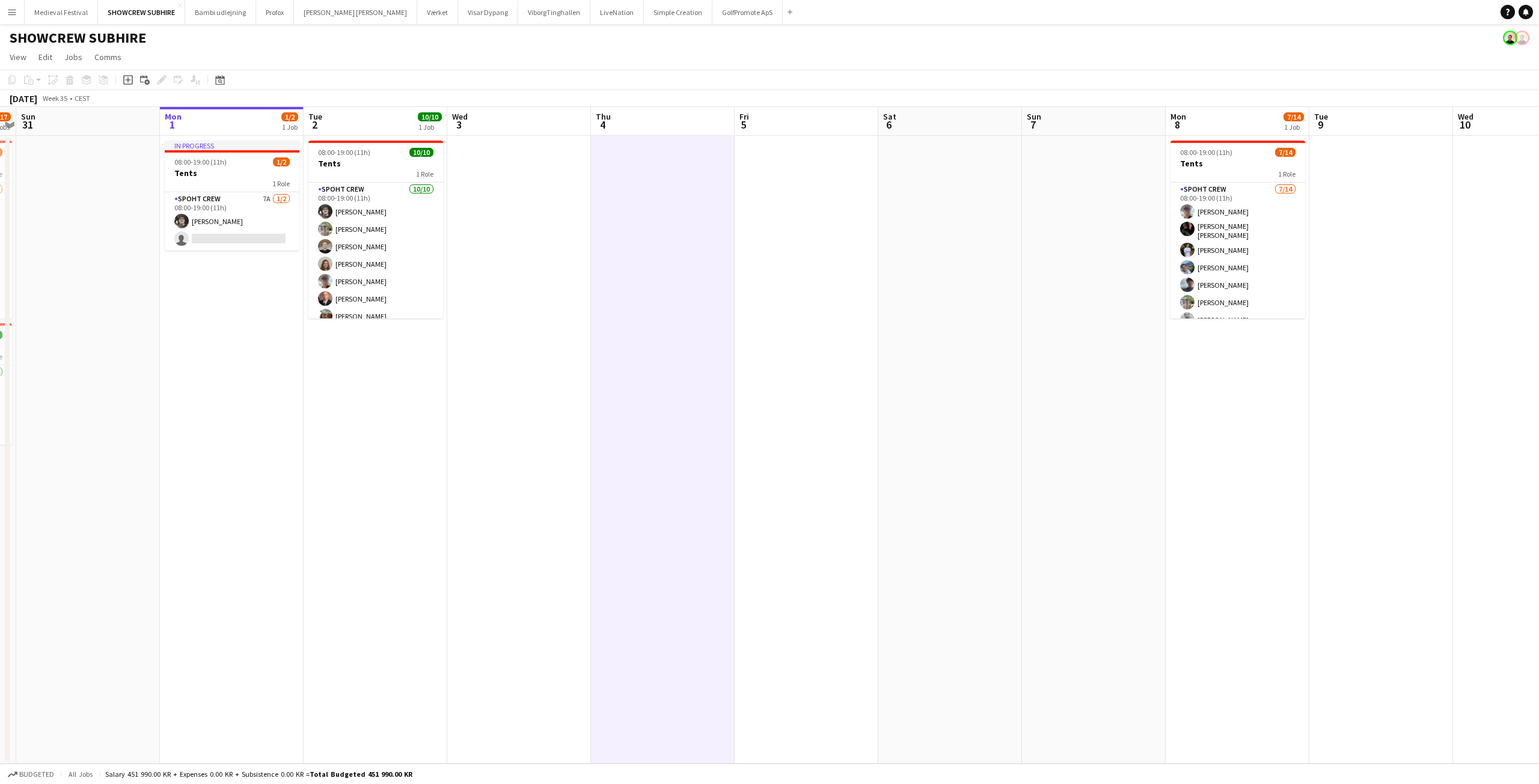
drag, startPoint x: 910, startPoint y: 336, endPoint x: 806, endPoint y: 334, distance: 104.0
click at [888, 338] on app-calendar-viewport "Thu 28 Fri 29 2/2 1 Job Sat 30 7/17 2 Jobs Sun 31 Mon 1 1/2 1 Job Tue 2 10/10 1…" at bounding box center [769, 436] width 1539 height 657
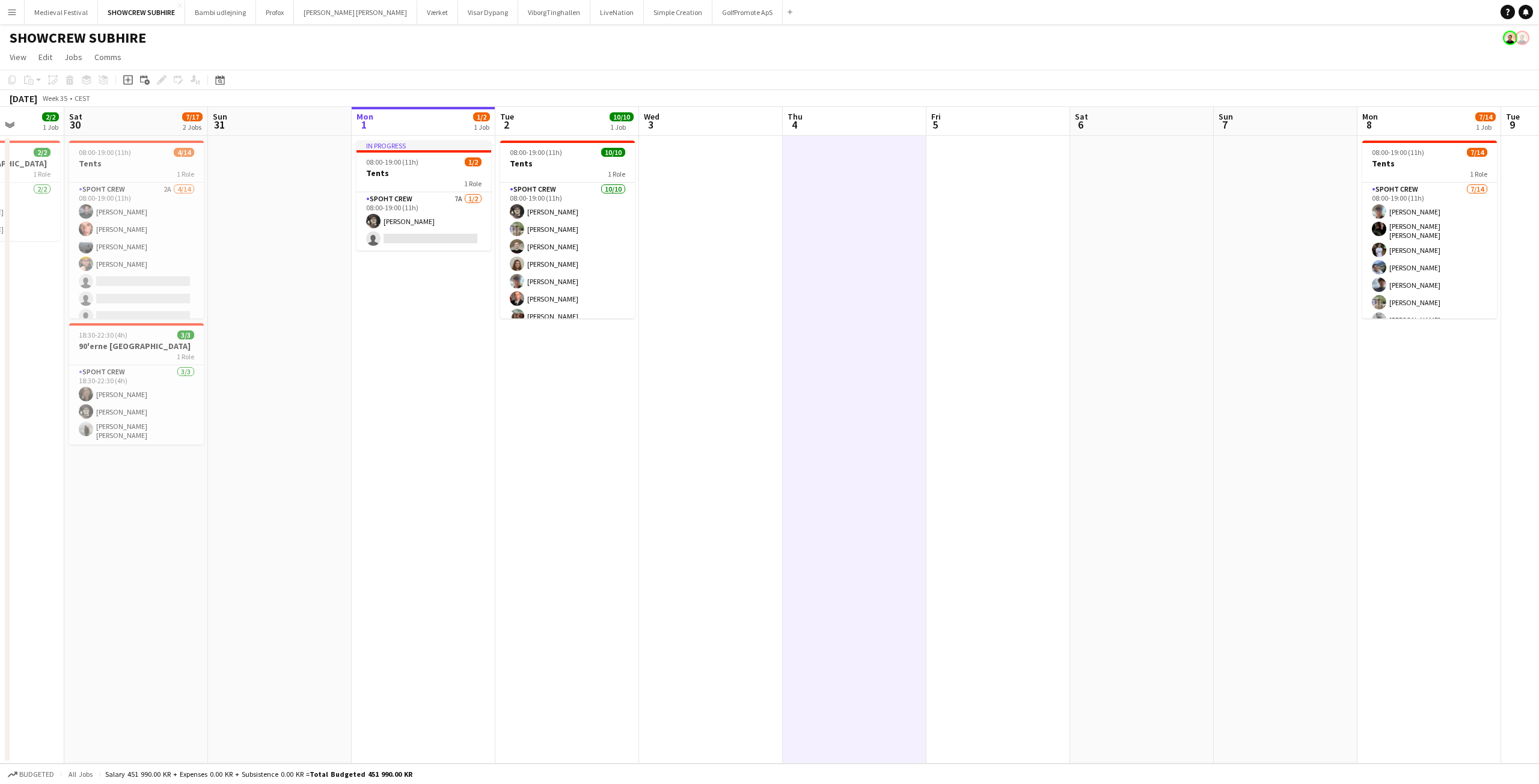
drag, startPoint x: 806, startPoint y: 334, endPoint x: 1113, endPoint y: 334, distance: 307.0
click at [1113, 334] on app-calendar-viewport "Wed 27 Thu 28 Fri 29 2/2 1 Job Sat 30 7/17 2 Jobs Sun 31 Mon 1 1/2 1 Job Tue 2 …" at bounding box center [769, 436] width 1539 height 657
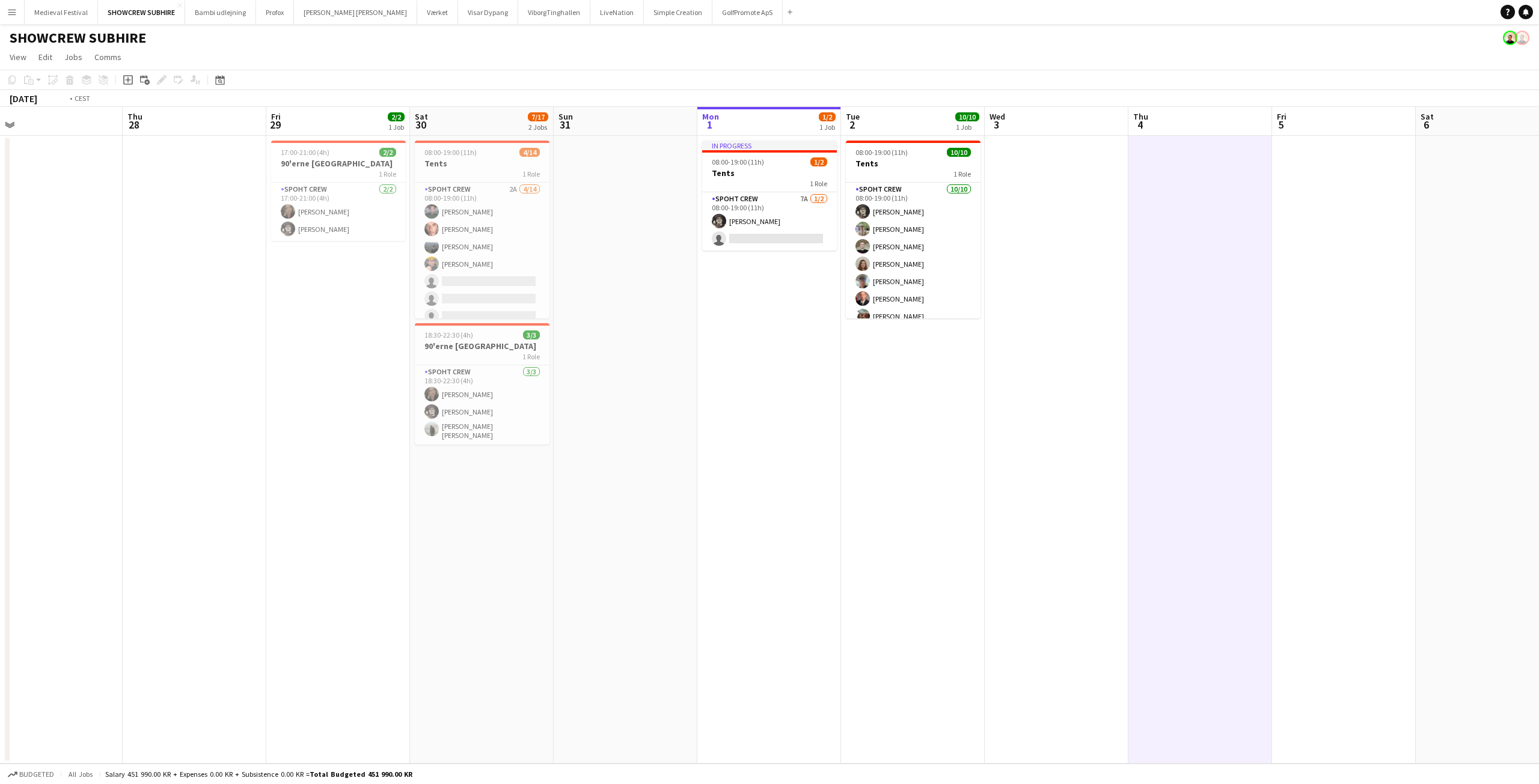
drag, startPoint x: 701, startPoint y: 403, endPoint x: 1221, endPoint y: 494, distance: 527.9
click at [1538, 533] on app-calendar-viewport "Tue 26 Wed 27 Thu 28 Fri 29 2/2 1 Job Sat 30 7/17 2 Jobs Sun 31 Mon 1 1/2 1 Job…" at bounding box center [769, 436] width 1539 height 657
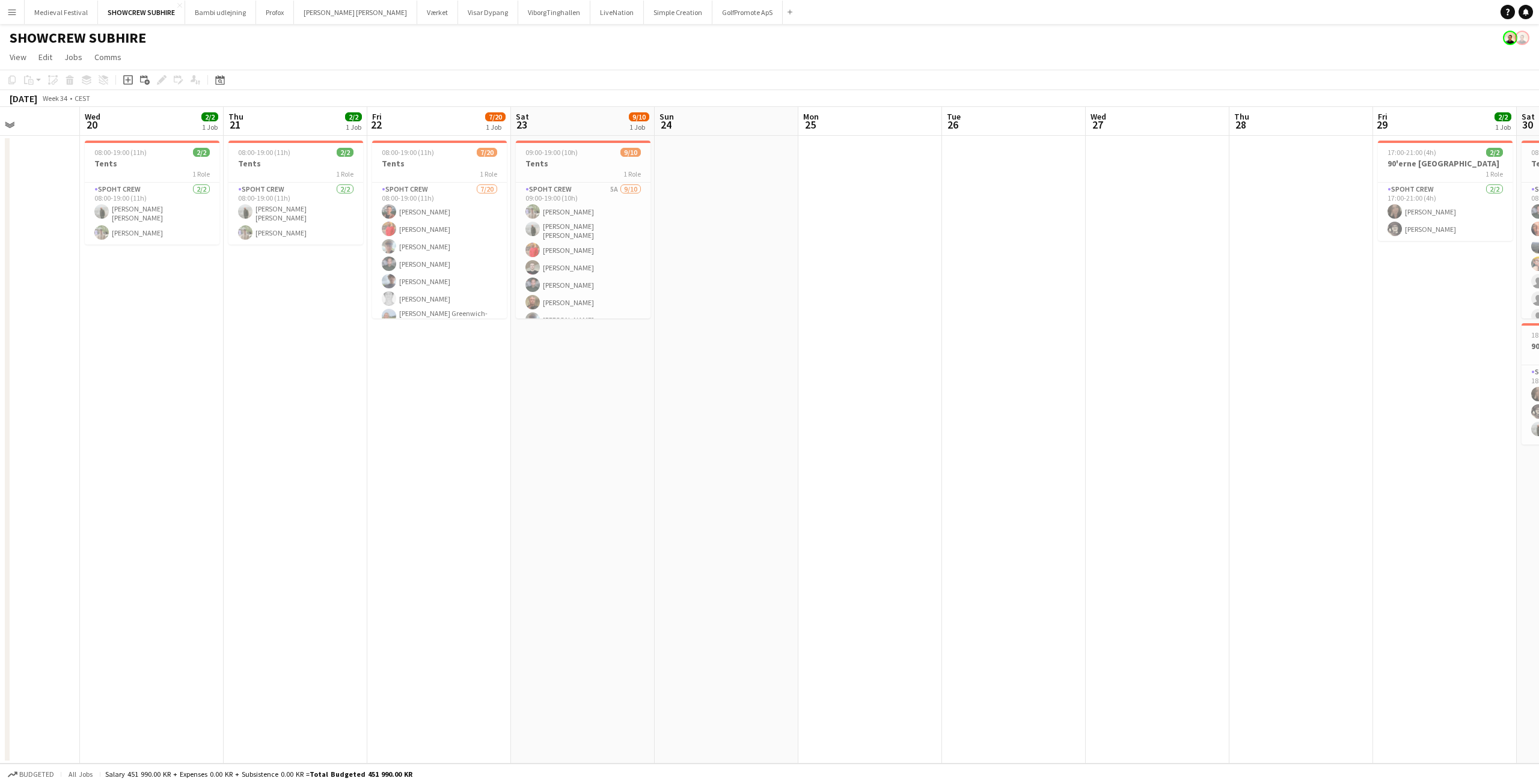
click at [886, 458] on app-calendar-viewport "Sun 17 Mon 18 Tue 19 Wed 20 2/2 1 Job Thu 21 2/2 1 Job Fri 22 7/20 1 Job Sat 23…" at bounding box center [769, 436] width 1539 height 657
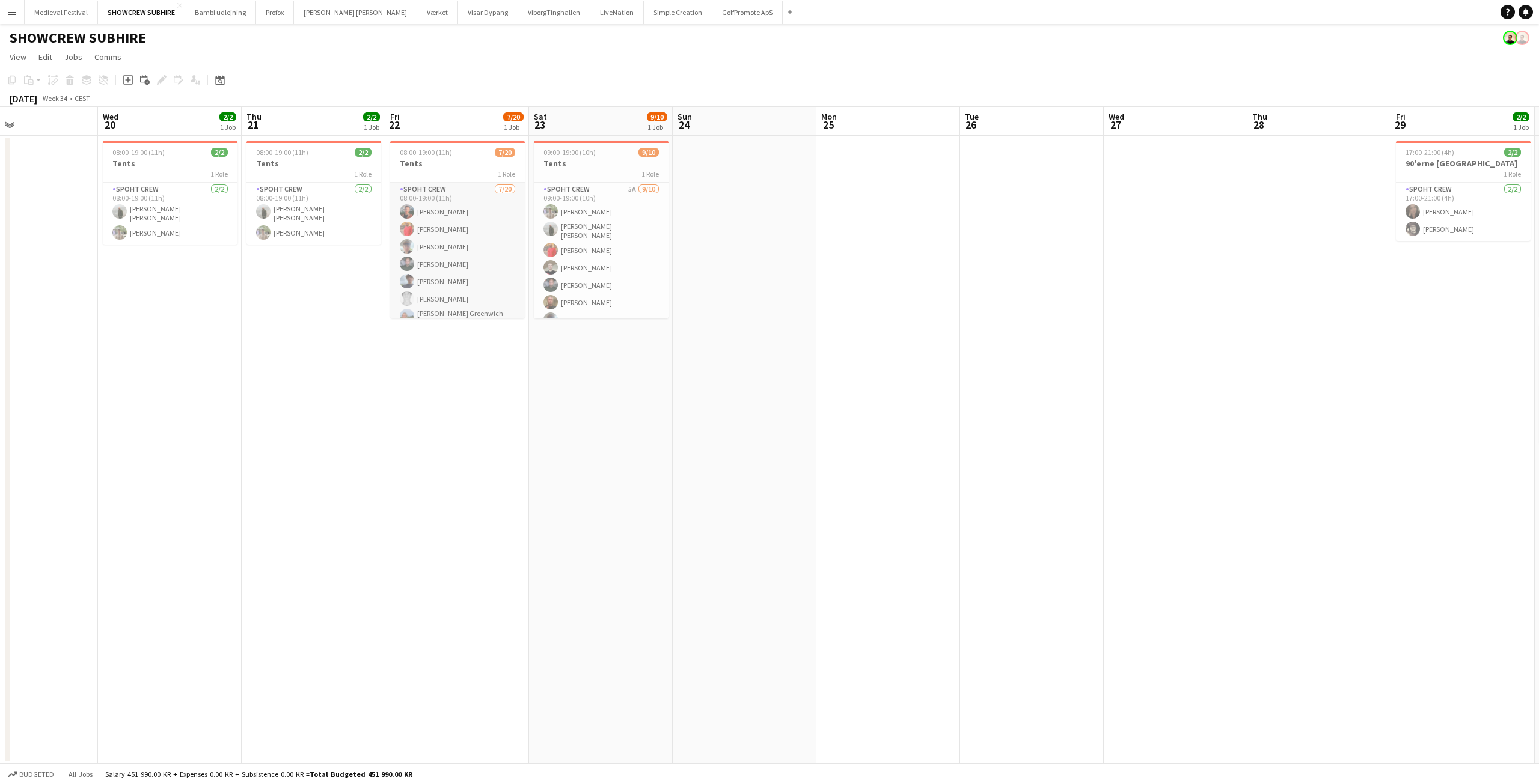
click at [444, 260] on app-card-role "Spoht Crew [DATE] 08:00-19:00 (11h) [PERSON_NAME] [PERSON_NAME] [PERSON_NAME] […" at bounding box center [457, 370] width 135 height 376
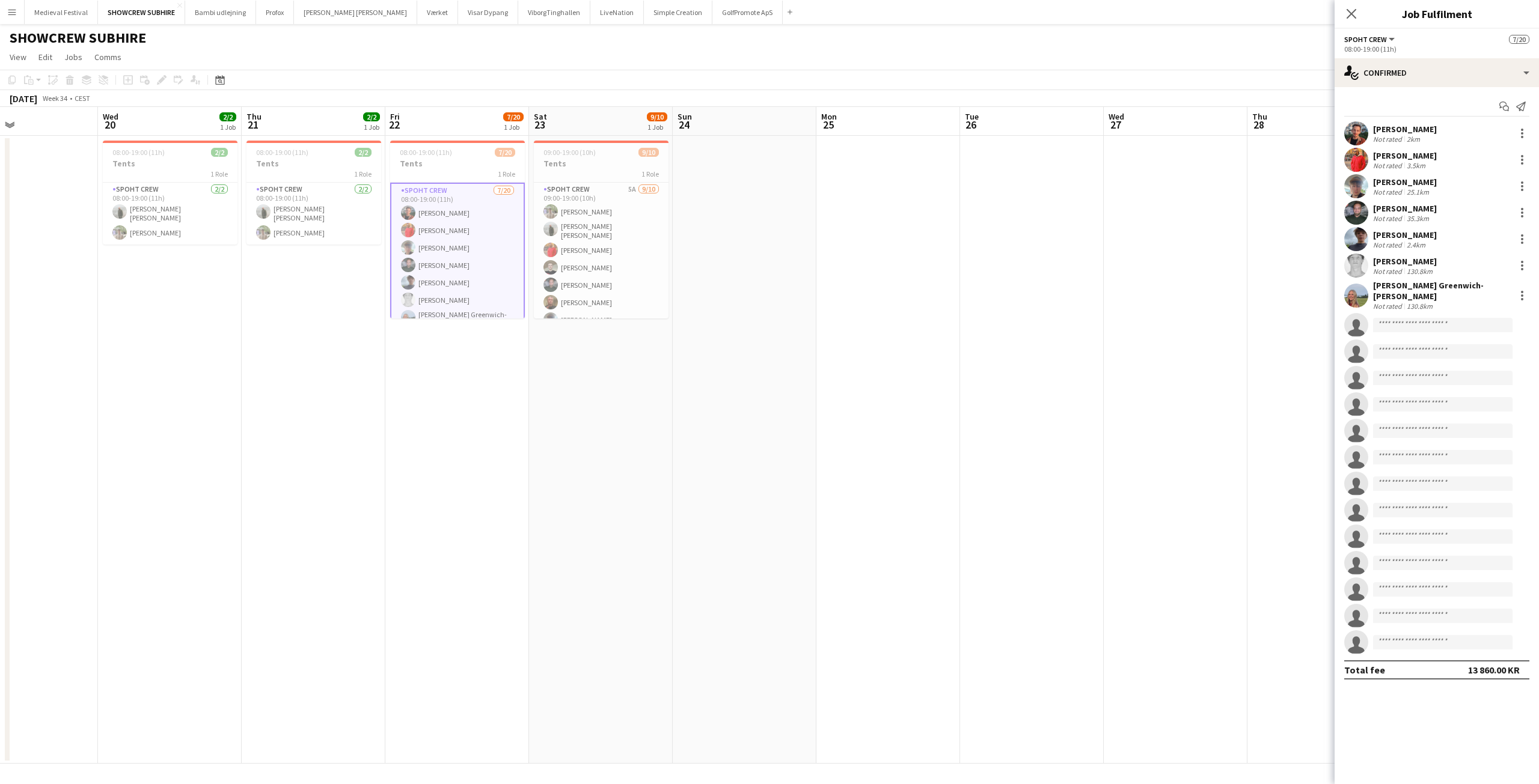
click at [1397, 193] on div "Not rated" at bounding box center [1388, 192] width 31 height 9
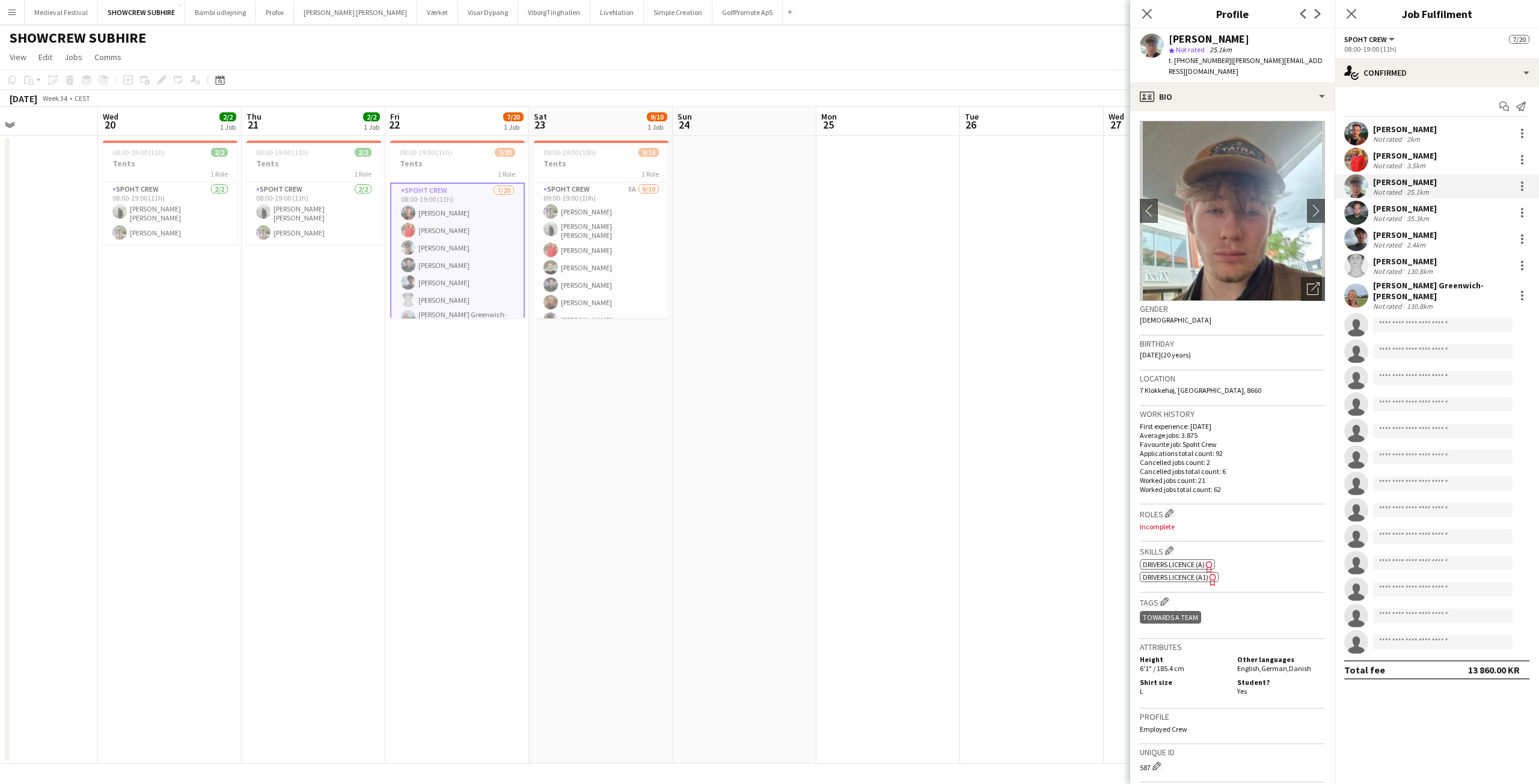
click at [445, 189] on app-card-role "Spoht Crew [DATE] 08:00-19:00 (11h) [PERSON_NAME] [PERSON_NAME] [PERSON_NAME] […" at bounding box center [457, 371] width 135 height 378
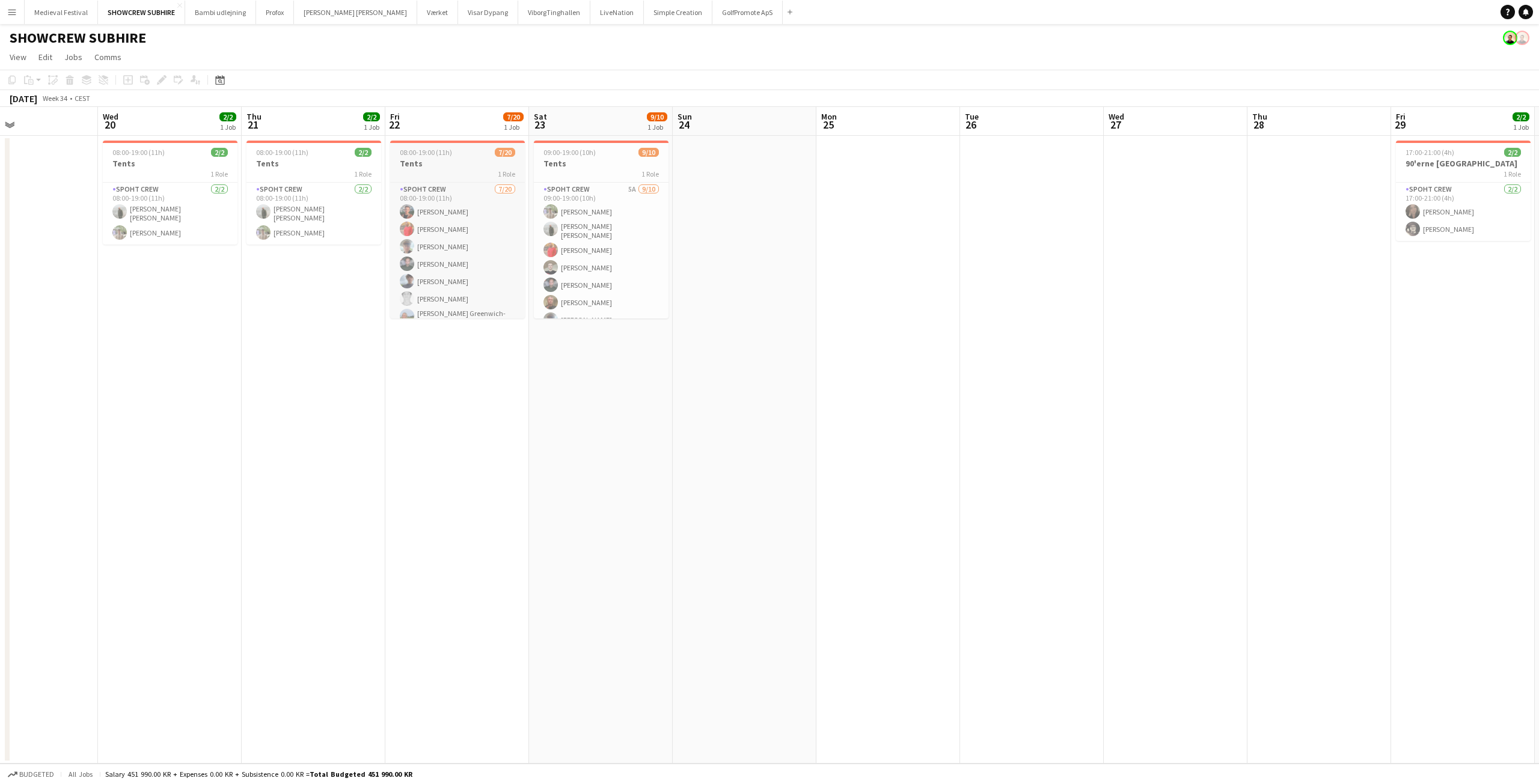
click at [447, 167] on h3 "Tents" at bounding box center [457, 163] width 135 height 11
click at [167, 85] on div "Edit" at bounding box center [162, 80] width 15 height 15
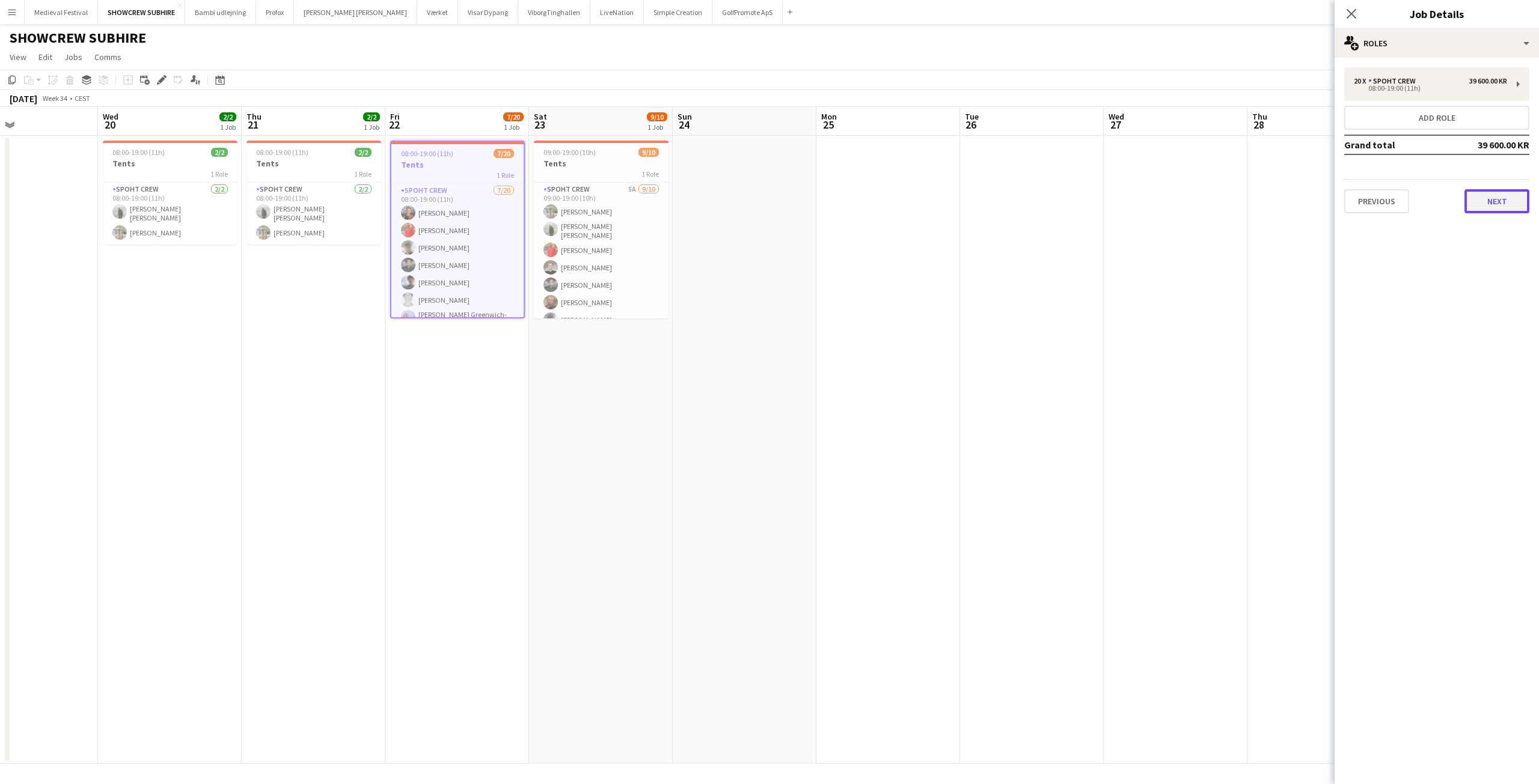
click at [1504, 197] on button "Next" at bounding box center [1496, 201] width 65 height 24
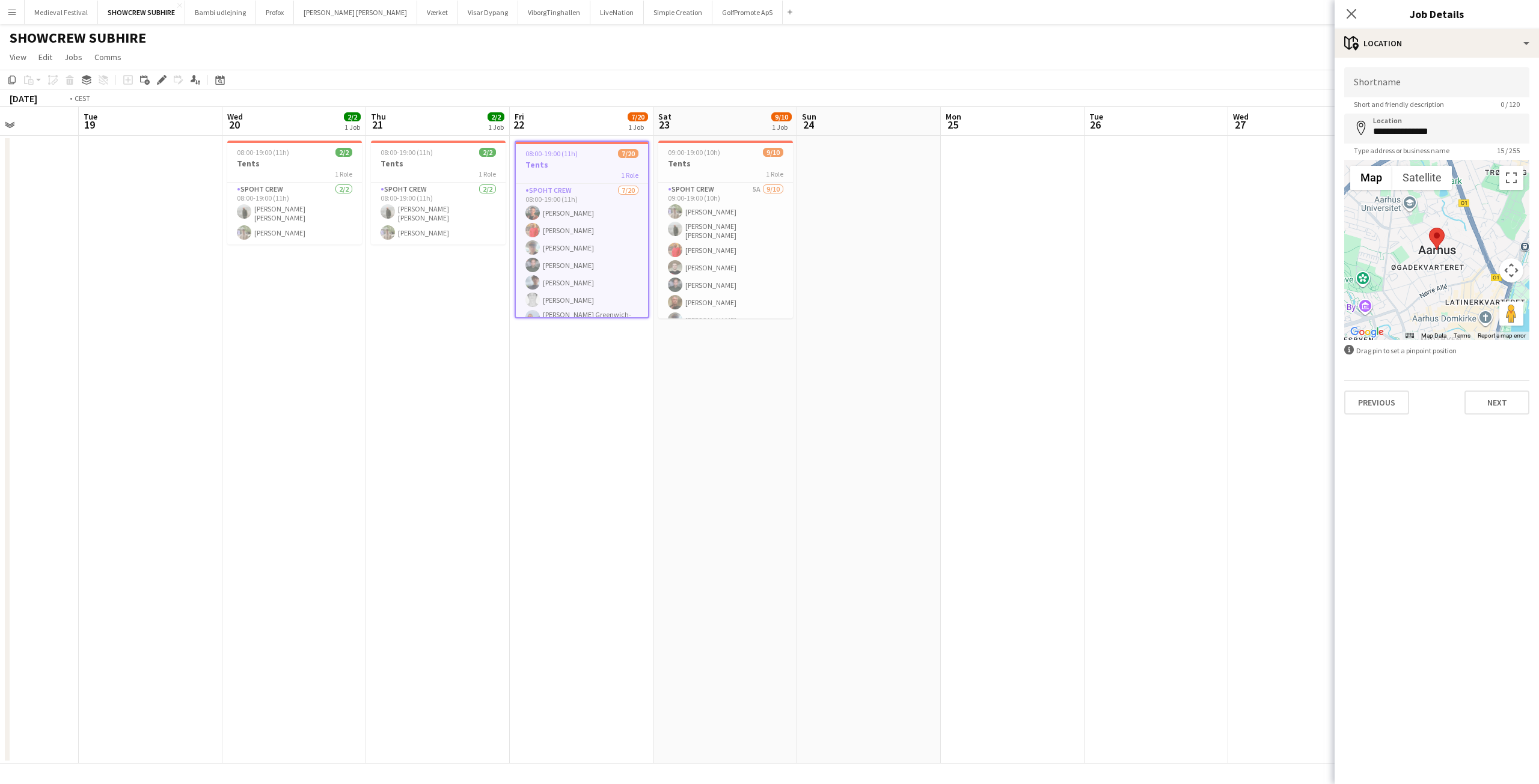
drag, startPoint x: 555, startPoint y: 422, endPoint x: 727, endPoint y: 468, distance: 178.0
click at [727, 468] on app-calendar-viewport "Sat 16 Sun 17 Mon 18 Tue 19 Wed 20 2/2 1 Job Thu 21 2/2 1 Job Fri 22 7/20 1 Job…" at bounding box center [769, 436] width 1539 height 657
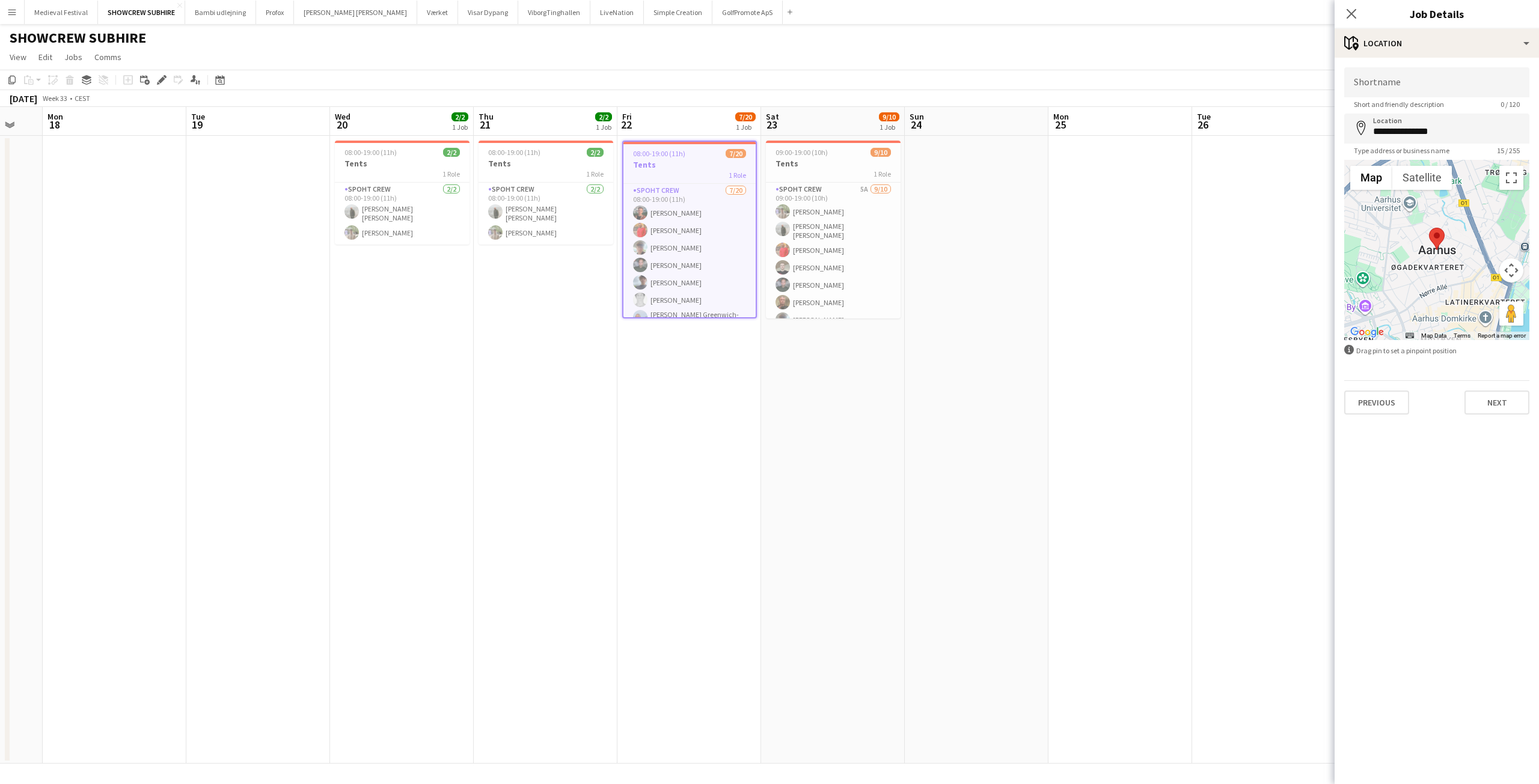
drag, startPoint x: 826, startPoint y: 430, endPoint x: 721, endPoint y: 435, distance: 105.1
click at [721, 435] on app-calendar-viewport "Fri 15 8/9 1 Job Sat 16 Sun 17 Mon 18 Tue 19 Wed 20 2/2 1 Job Thu 21 2/2 1 Job …" at bounding box center [769, 436] width 1539 height 657
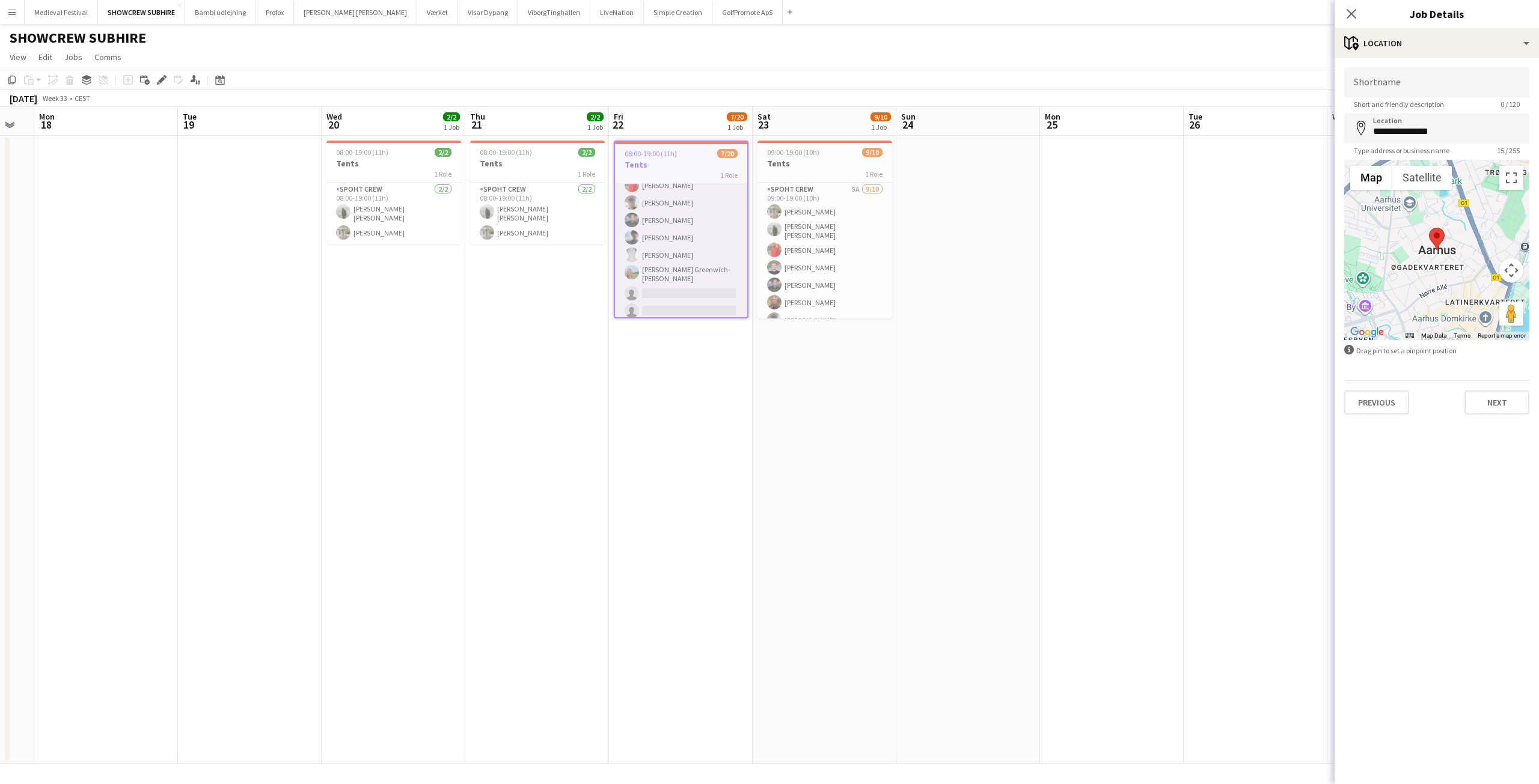
scroll to position [0, 0]
click at [707, 277] on app-card-role "Spoht Crew [DATE] 08:00-19:00 (11h) [PERSON_NAME] [PERSON_NAME] [PERSON_NAME] […" at bounding box center [681, 372] width 132 height 376
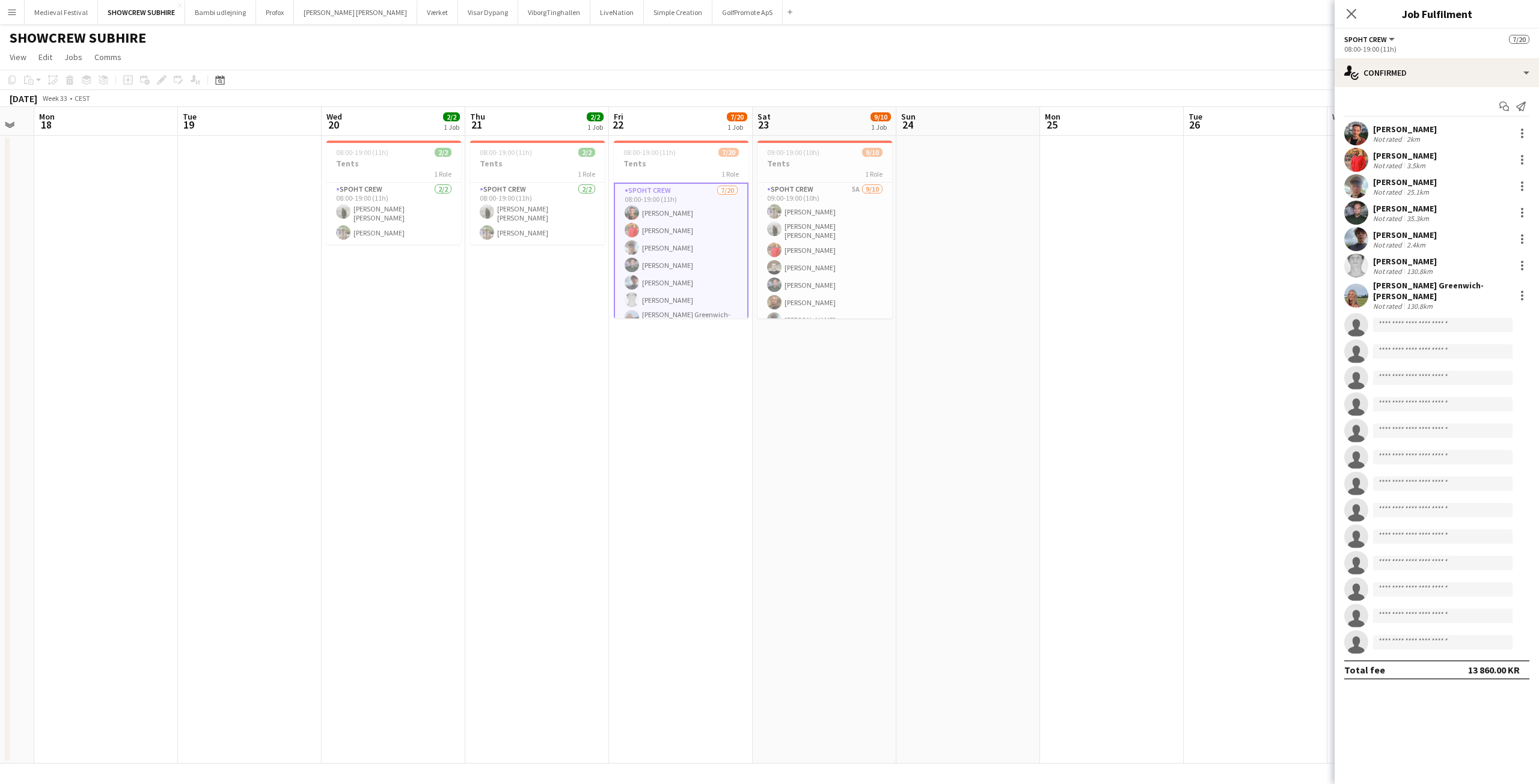
click at [1365, 246] on app-user-avatar at bounding box center [1356, 239] width 24 height 24
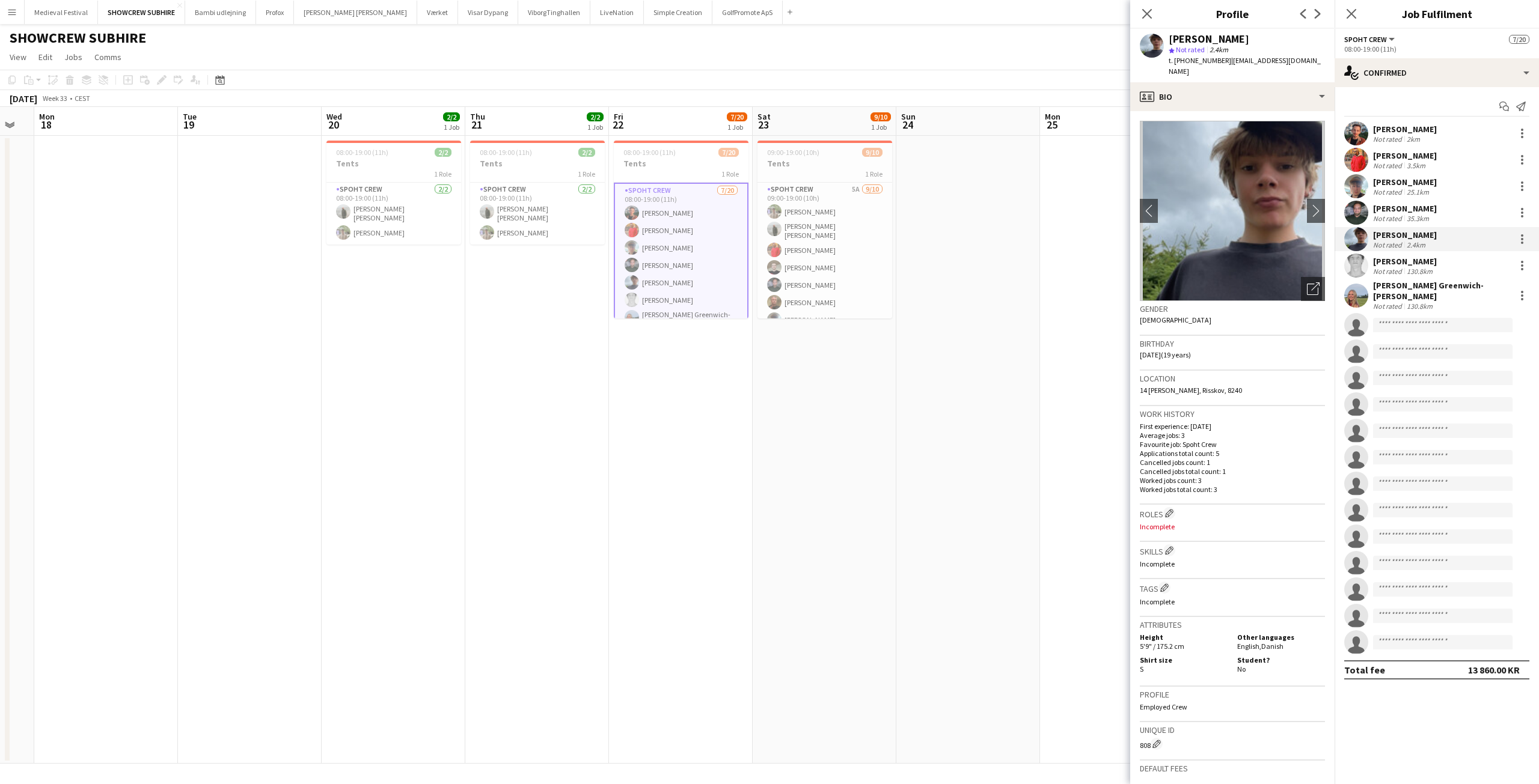
click at [1384, 187] on div "Not rated" at bounding box center [1388, 192] width 31 height 9
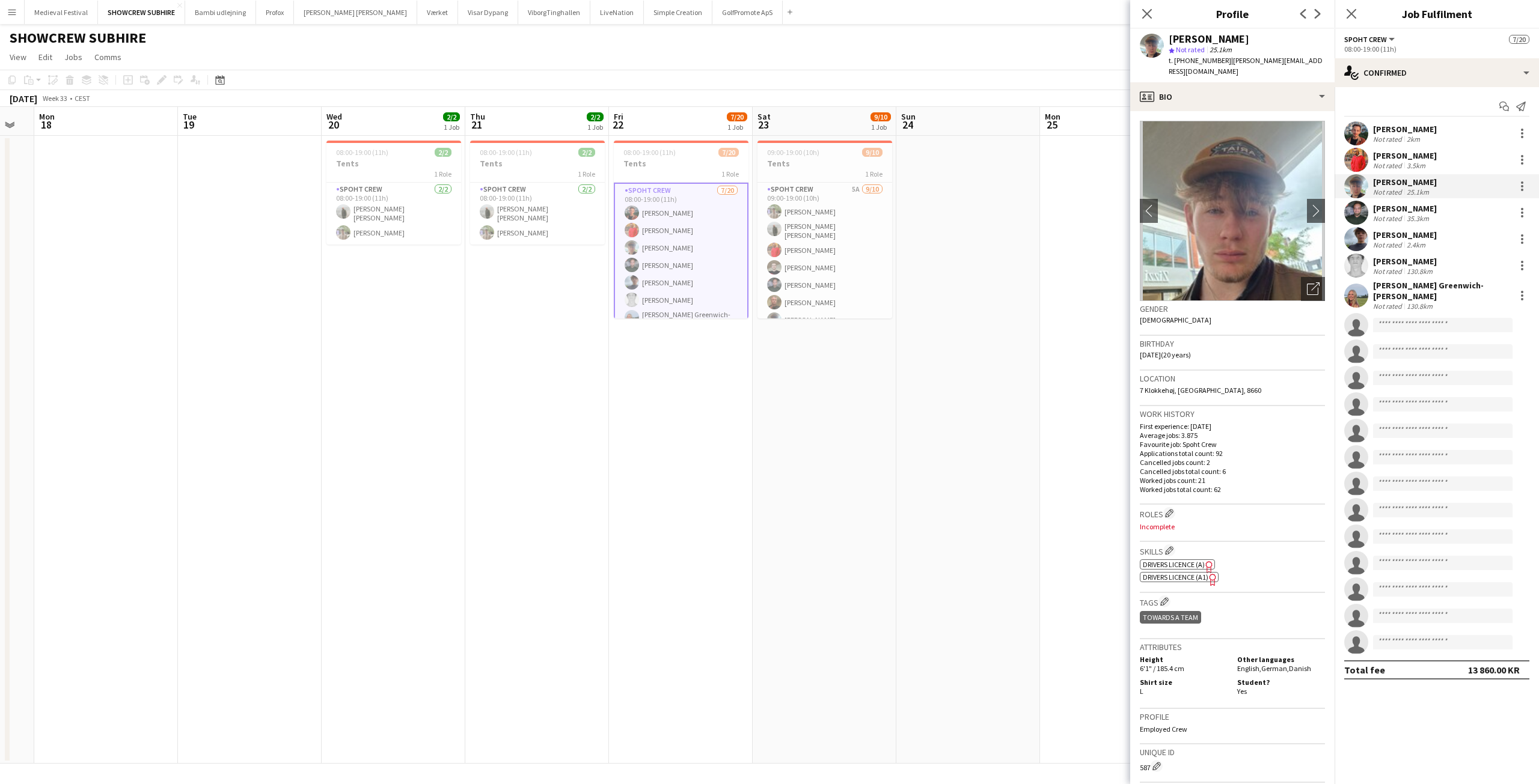
click at [1390, 208] on div "[PERSON_NAME]" at bounding box center [1405, 208] width 64 height 11
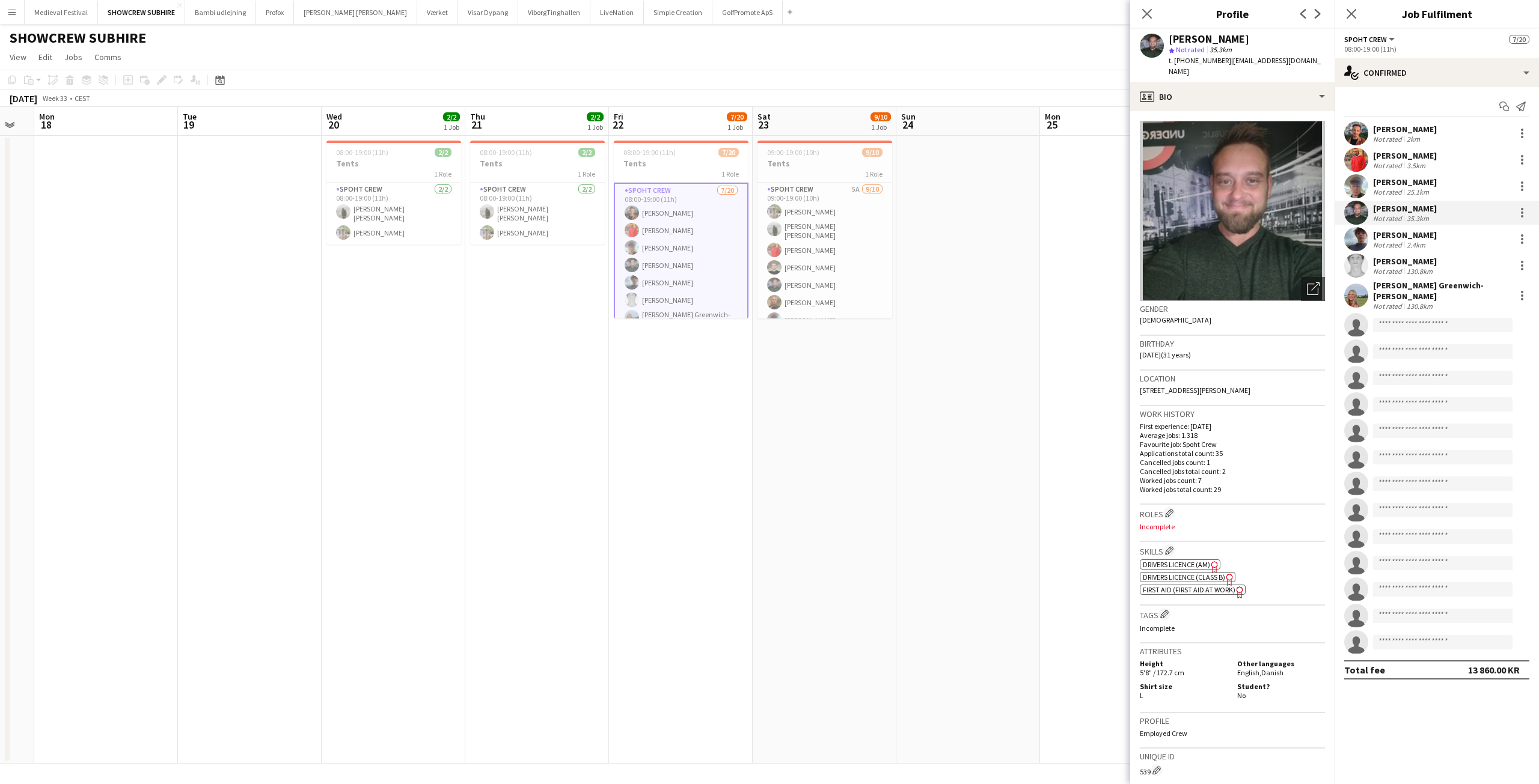
click at [1392, 241] on div "Not rated" at bounding box center [1388, 245] width 31 height 9
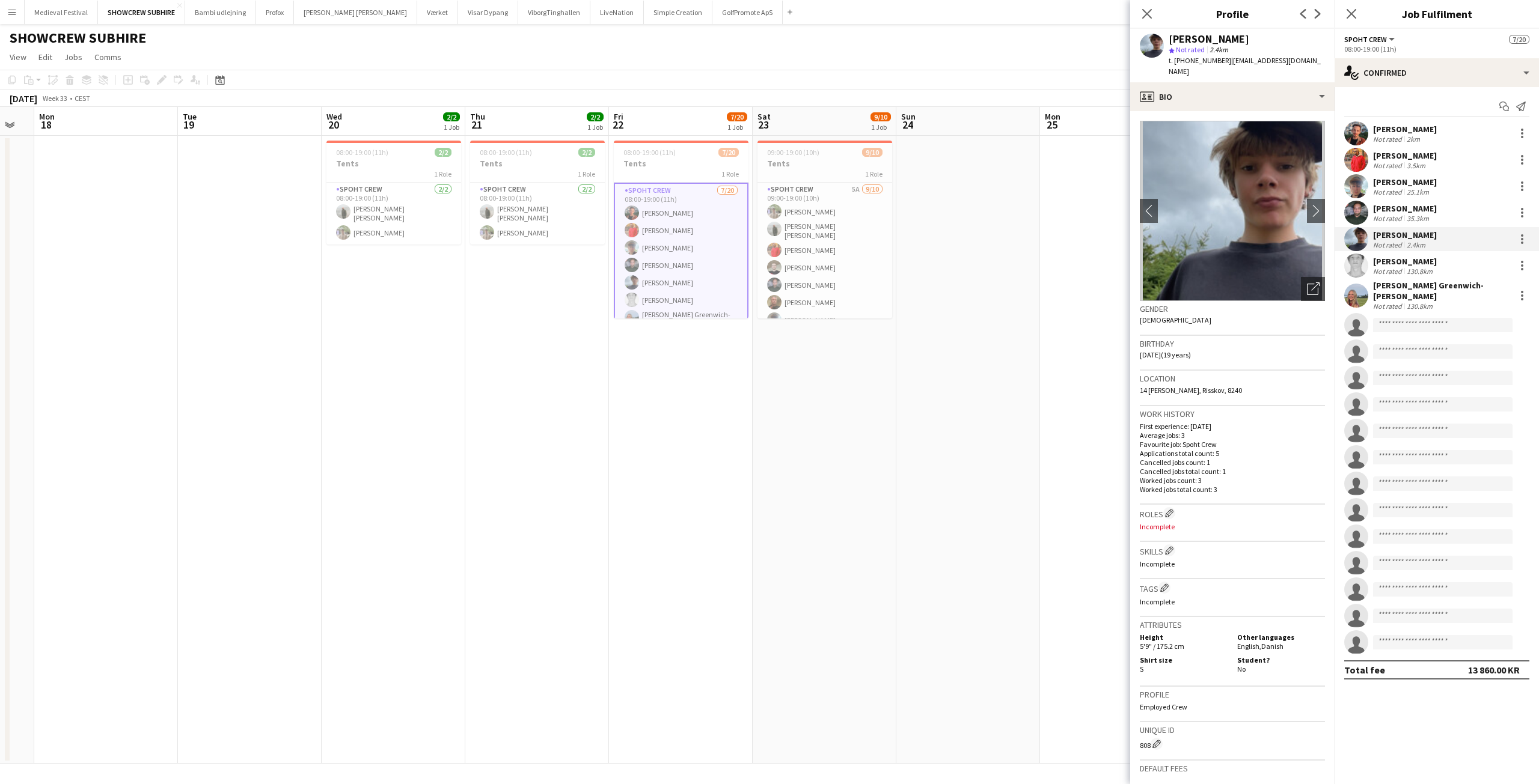
click at [1394, 273] on div "Not rated" at bounding box center [1388, 271] width 31 height 9
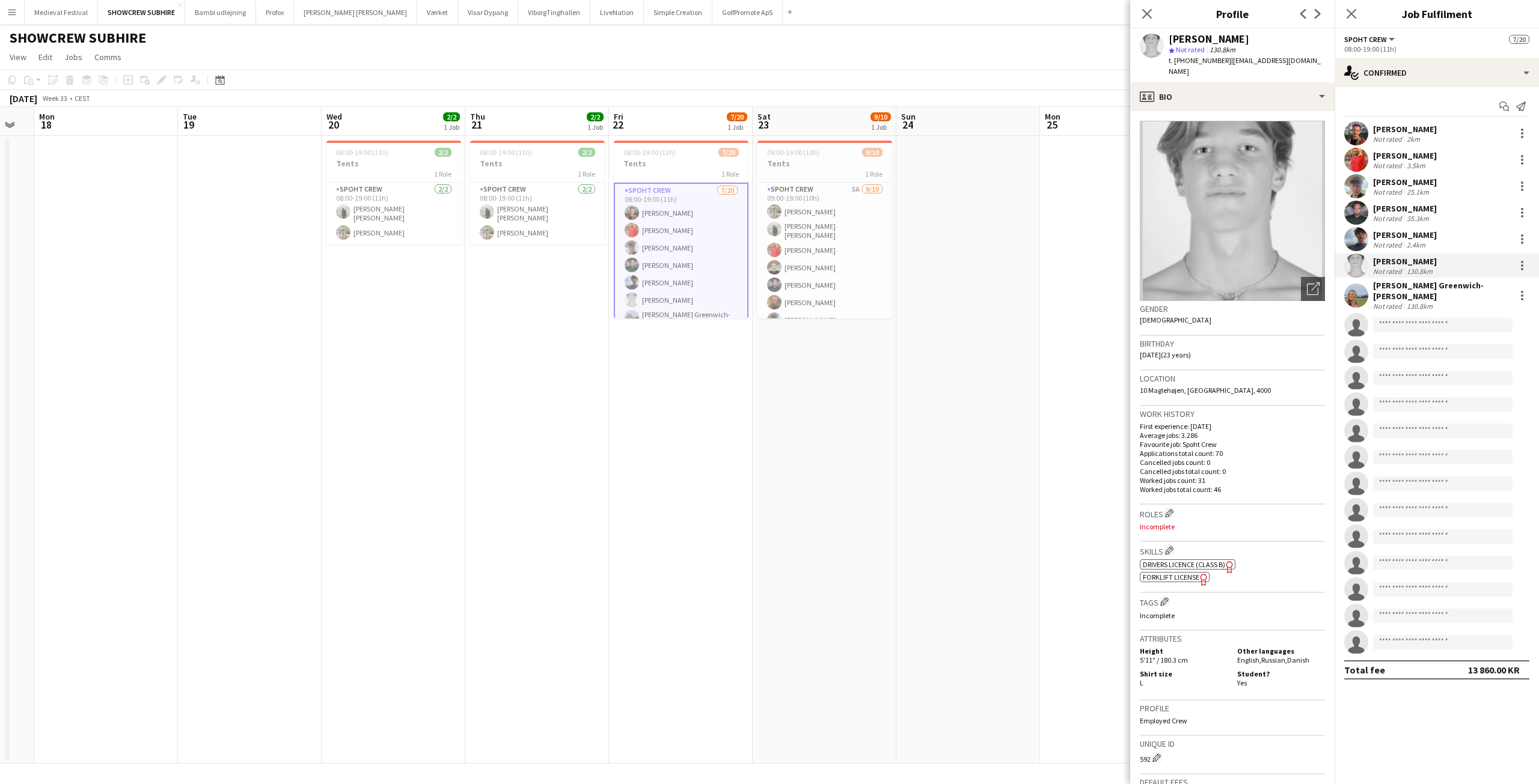
click at [1398, 302] on div "Not rated" at bounding box center [1388, 306] width 31 height 9
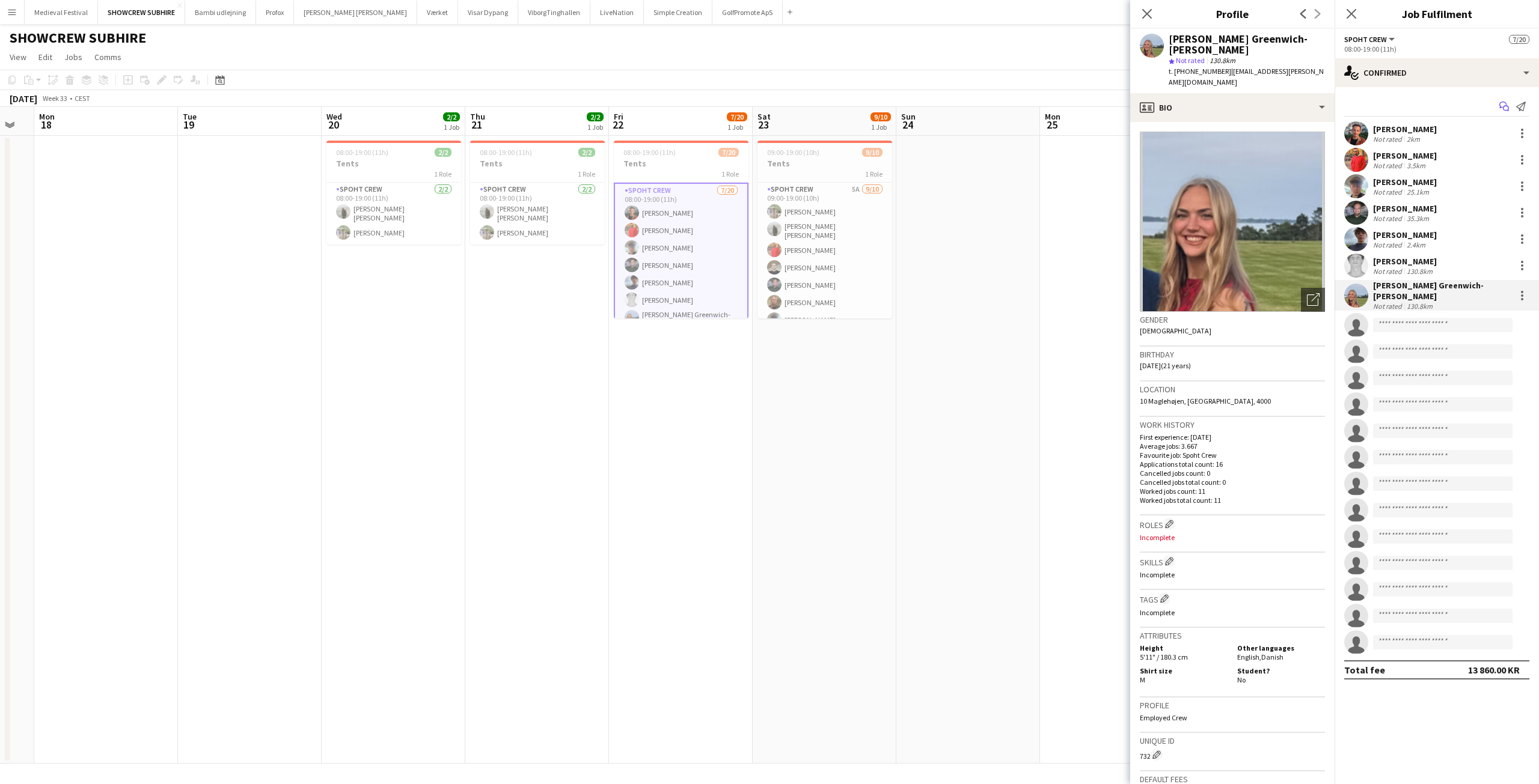
click at [1500, 101] on app-icon "Start chat" at bounding box center [1504, 106] width 17 height 17
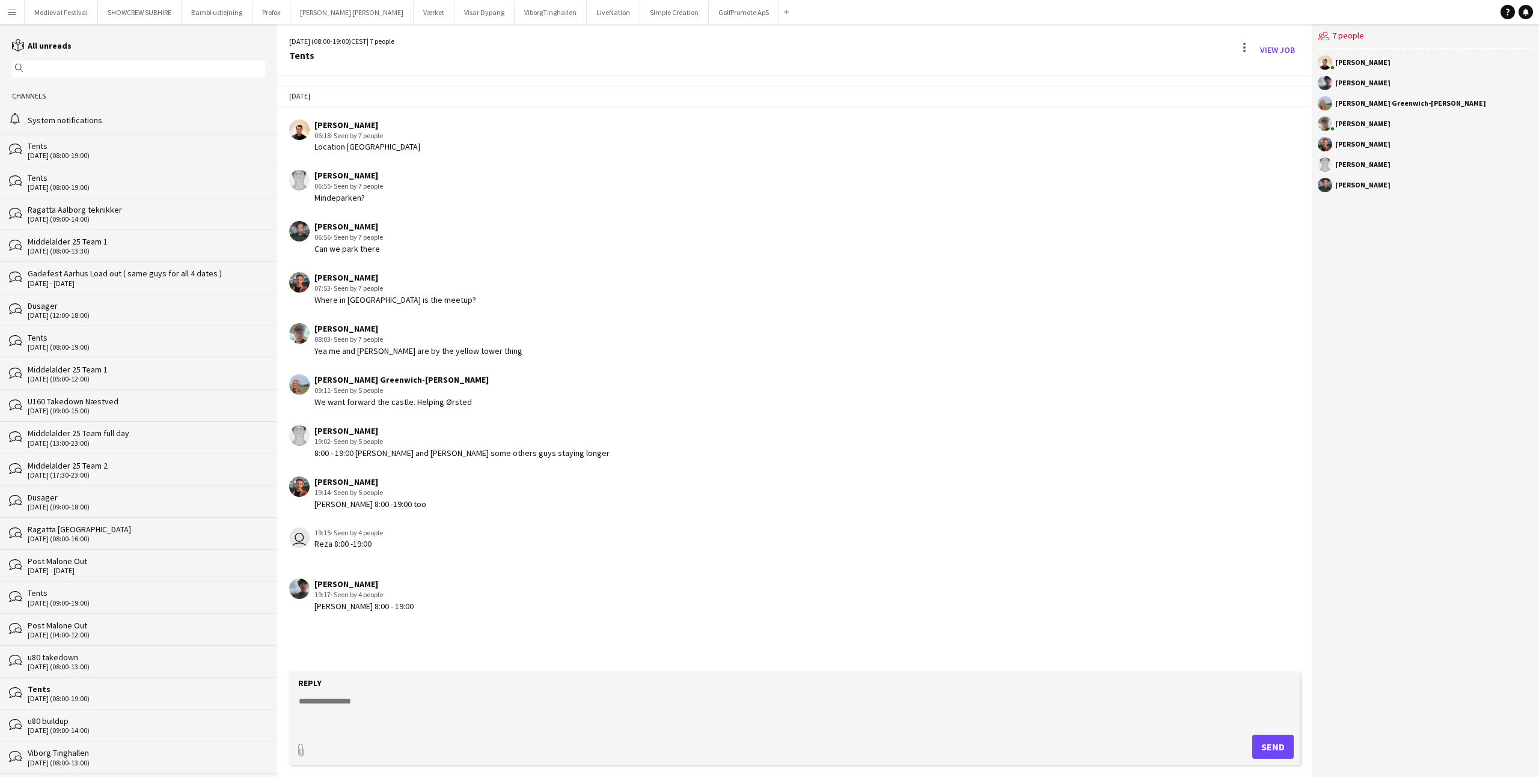
drag, startPoint x: 333, startPoint y: 506, endPoint x: 383, endPoint y: 553, distance: 68.6
click at [379, 552] on div "[DATE] [PERSON_NAME] 06:18 · Seen by 7 people Location [GEOGRAPHIC_DATA] [GEOGR…" at bounding box center [794, 348] width 1034 height 544
click at [431, 553] on app-chat-message "user 19:15 · Seen by 4 people Reza 8:00 -19:00" at bounding box center [794, 538] width 1034 height 34
click at [9, 19] on button "Menu" at bounding box center [12, 12] width 24 height 24
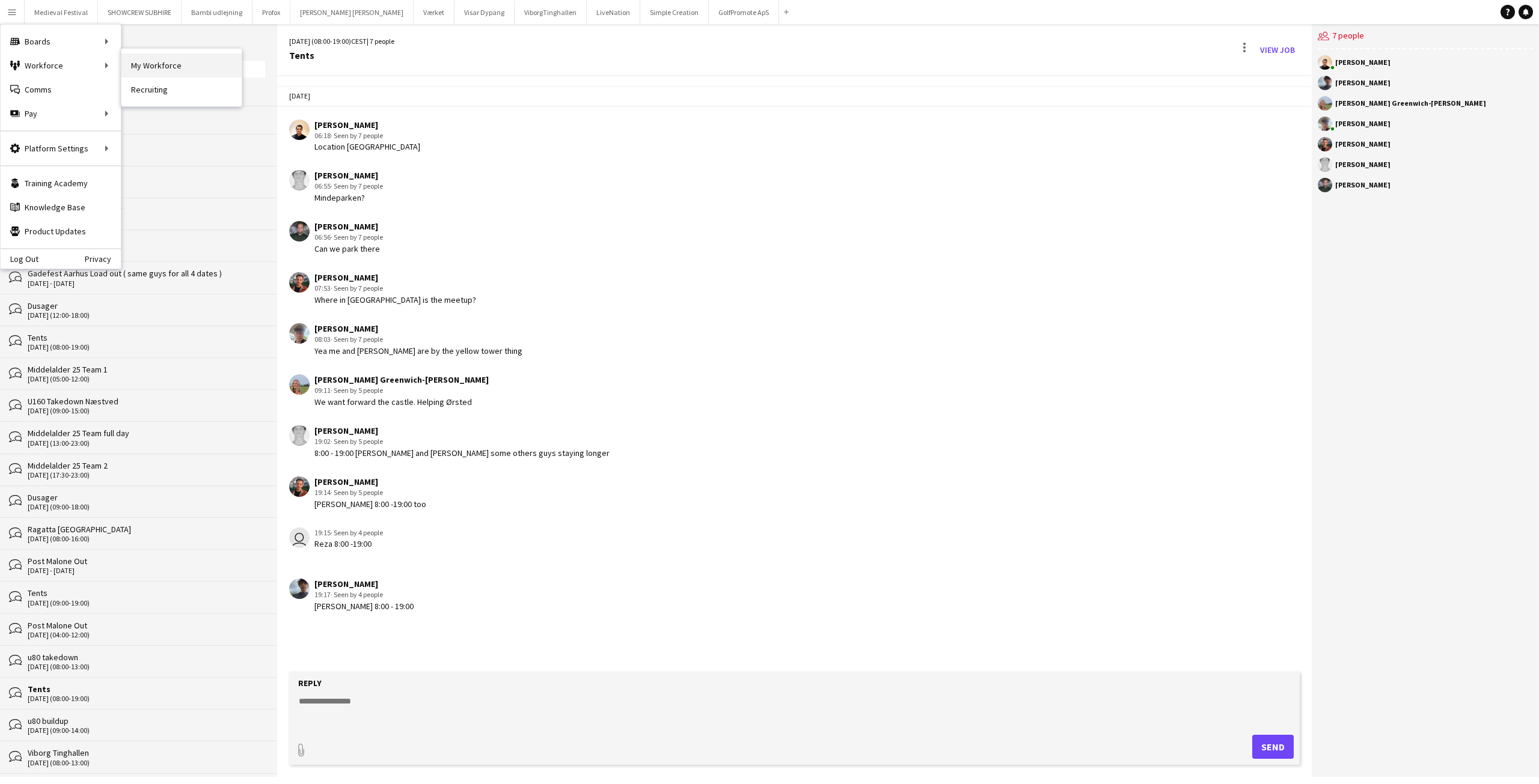
click at [134, 67] on link "My Workforce" at bounding box center [181, 65] width 120 height 24
